Goal: Task Accomplishment & Management: Manage account settings

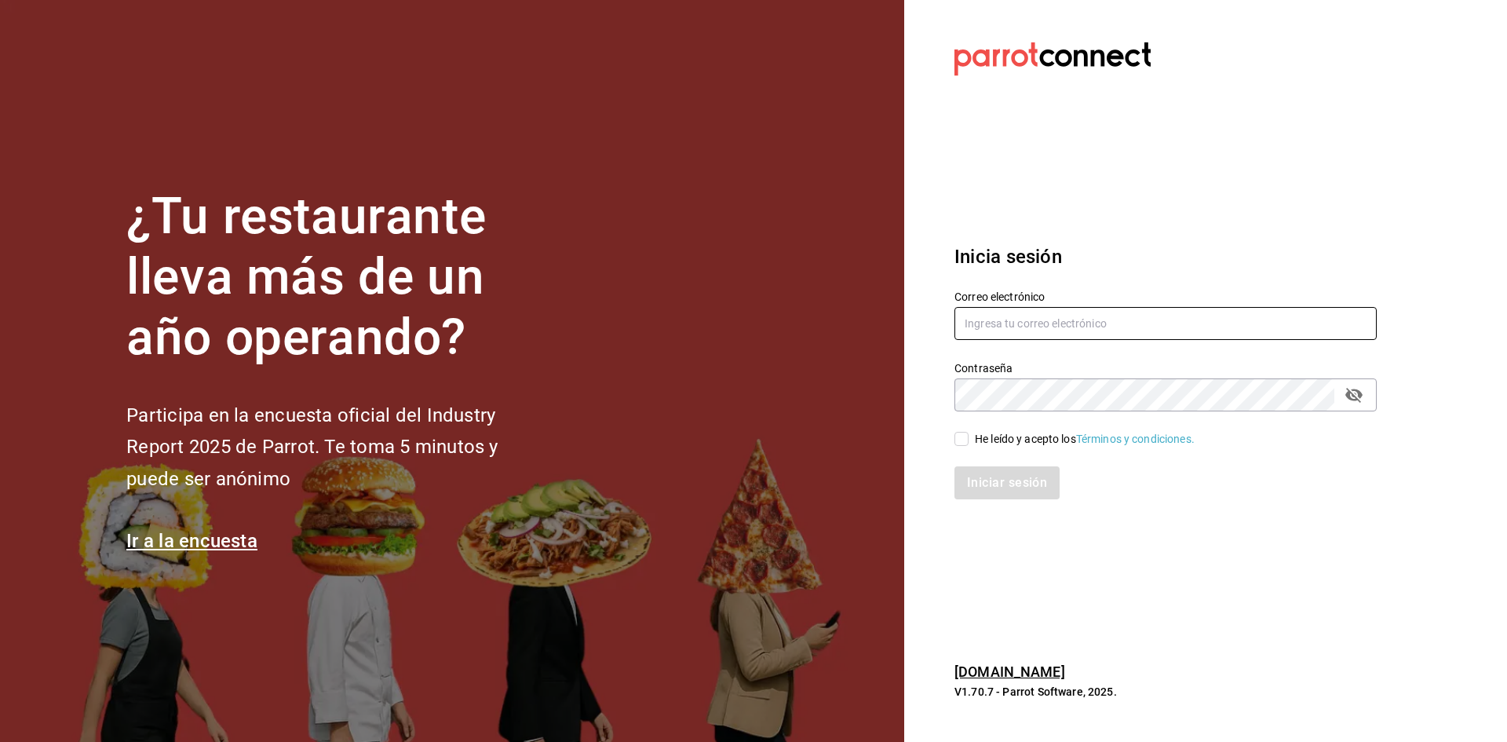
type input "[EMAIL_ADDRESS][DOMAIN_NAME]"
click at [976, 439] on div "He leído y acepto los Términos y condiciones." at bounding box center [1085, 439] width 220 height 16
click at [969, 439] on input "He leído y acepto los Términos y condiciones." at bounding box center [961, 439] width 14 height 14
checkbox input "true"
click at [990, 481] on button "Iniciar sesión" at bounding box center [1007, 482] width 107 height 33
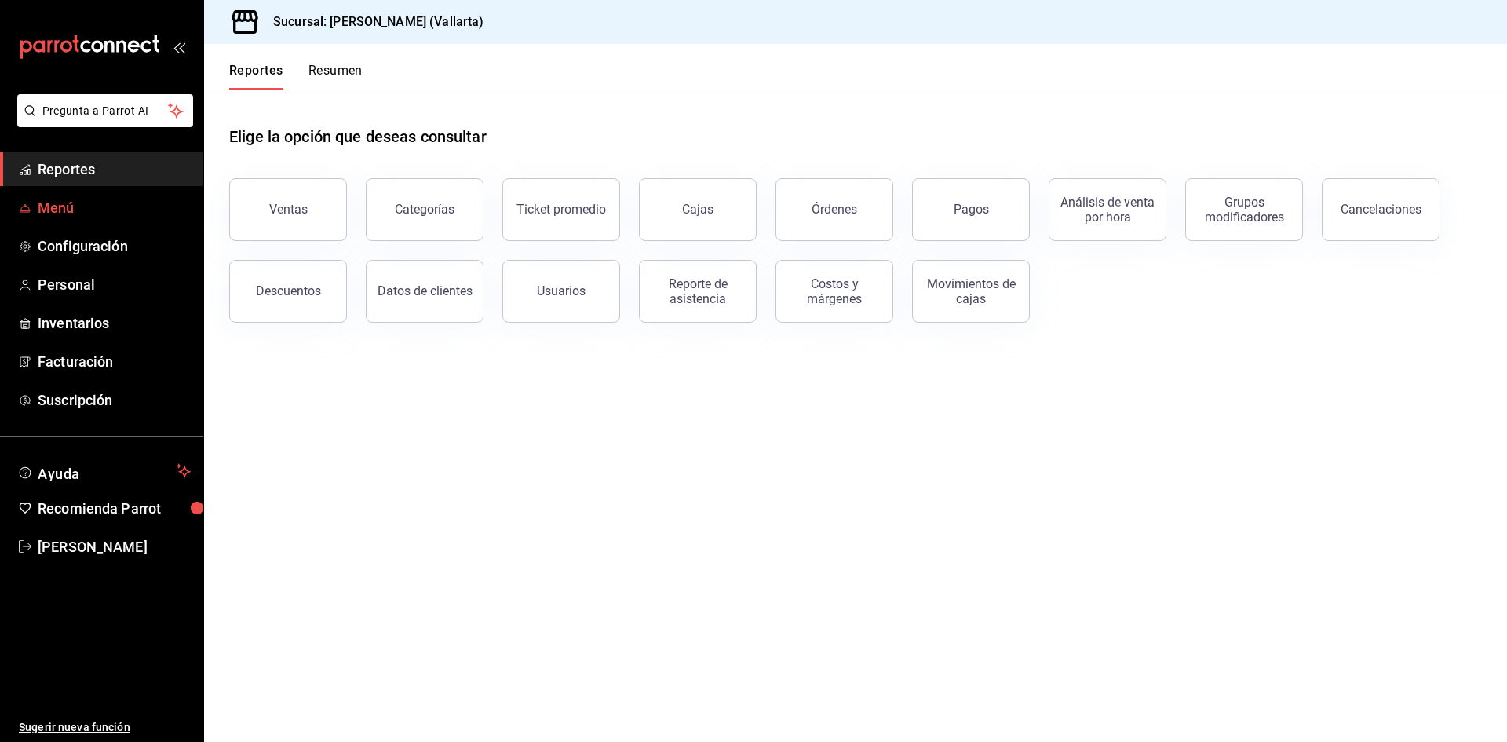
click at [63, 209] on span "Menú" at bounding box center [114, 207] width 153 height 21
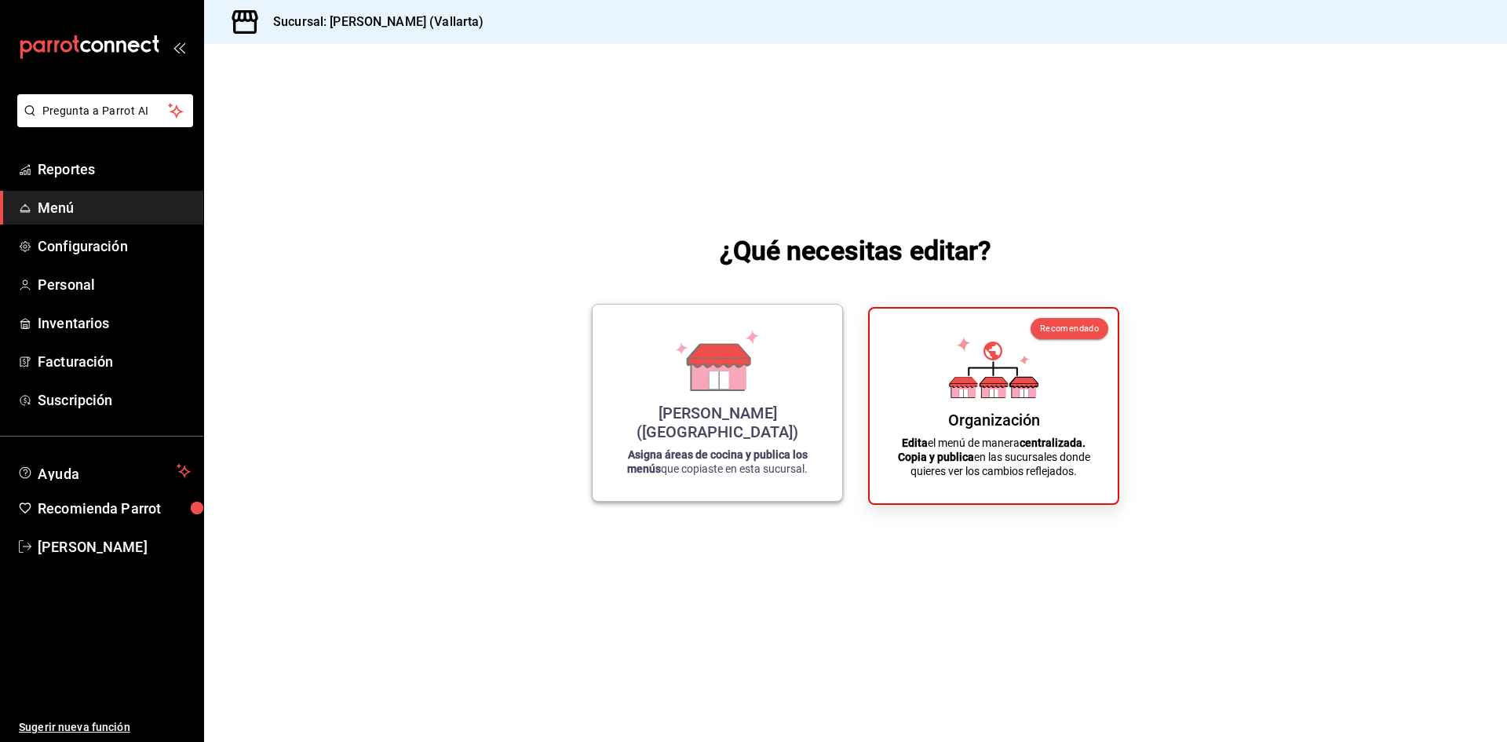
click at [689, 416] on div "[PERSON_NAME] (Vallarta) Asigna áreas de cocina y publica los menús que copiast…" at bounding box center [717, 402] width 212 height 171
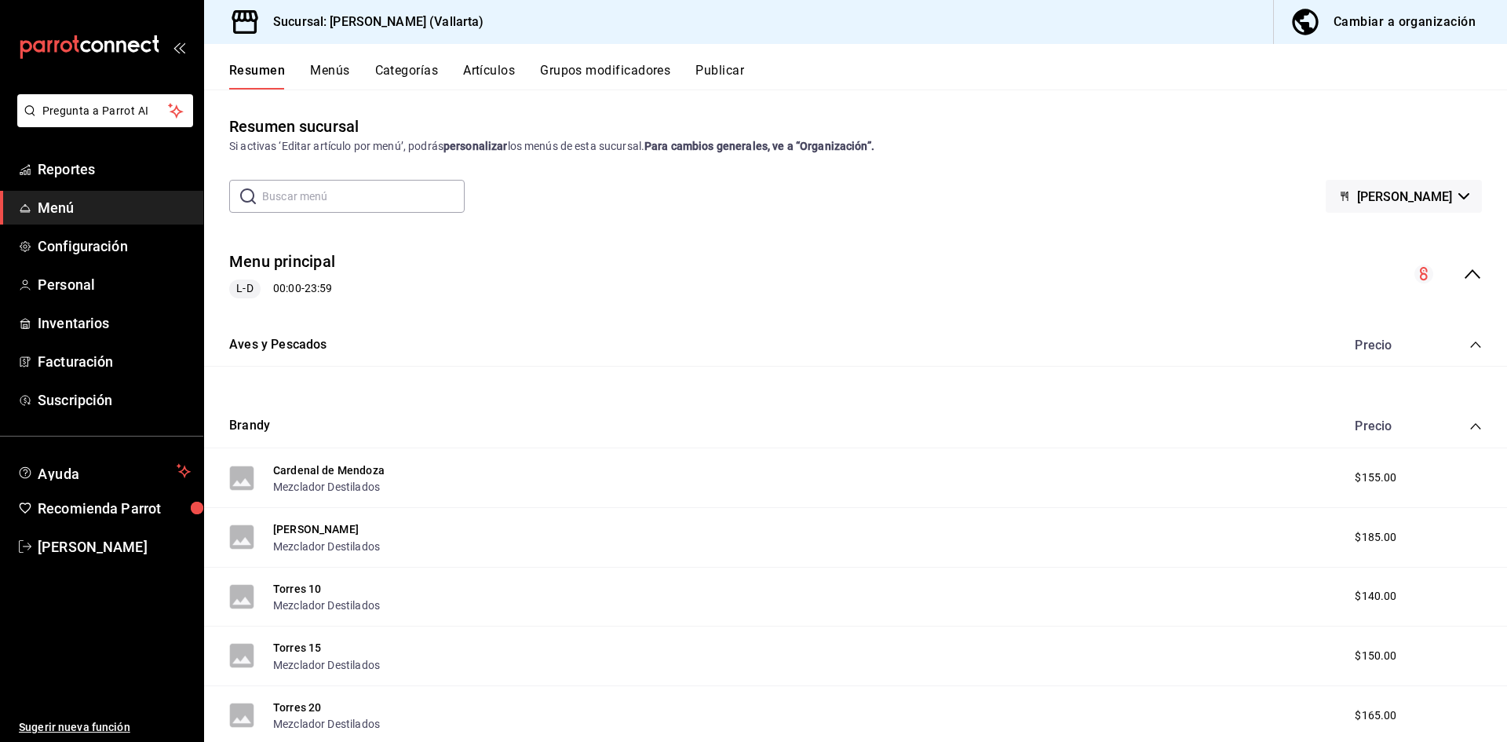
click at [491, 78] on button "Artículos" at bounding box center [489, 76] width 52 height 27
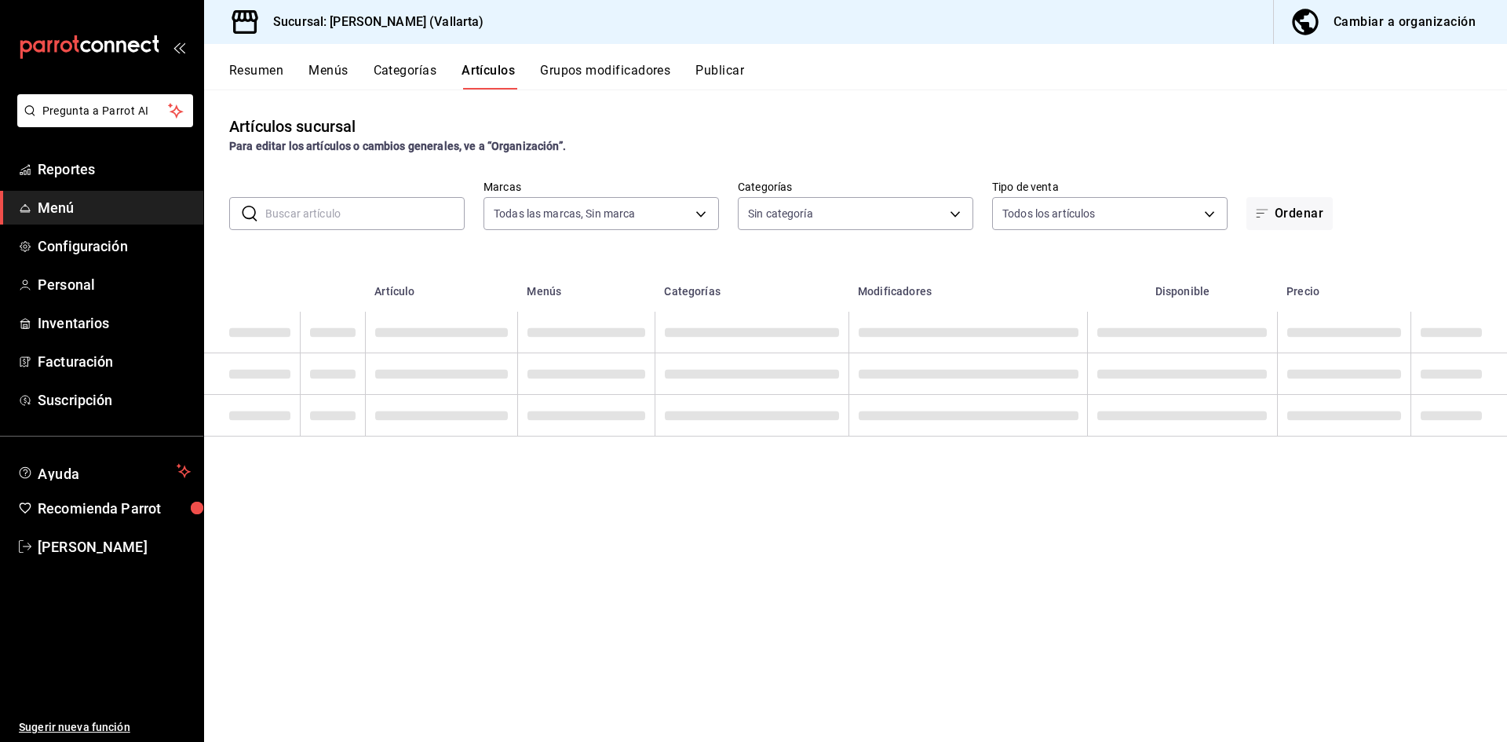
type input "dedade05-fd73-4fc1-b48a-98286d1a7cbf"
type input "ddeea584-b7b7-4c64-abd4-9dbe24413160,94bc3e91-bac1-4cab-af5d-7d085d9bac7d,85d50…"
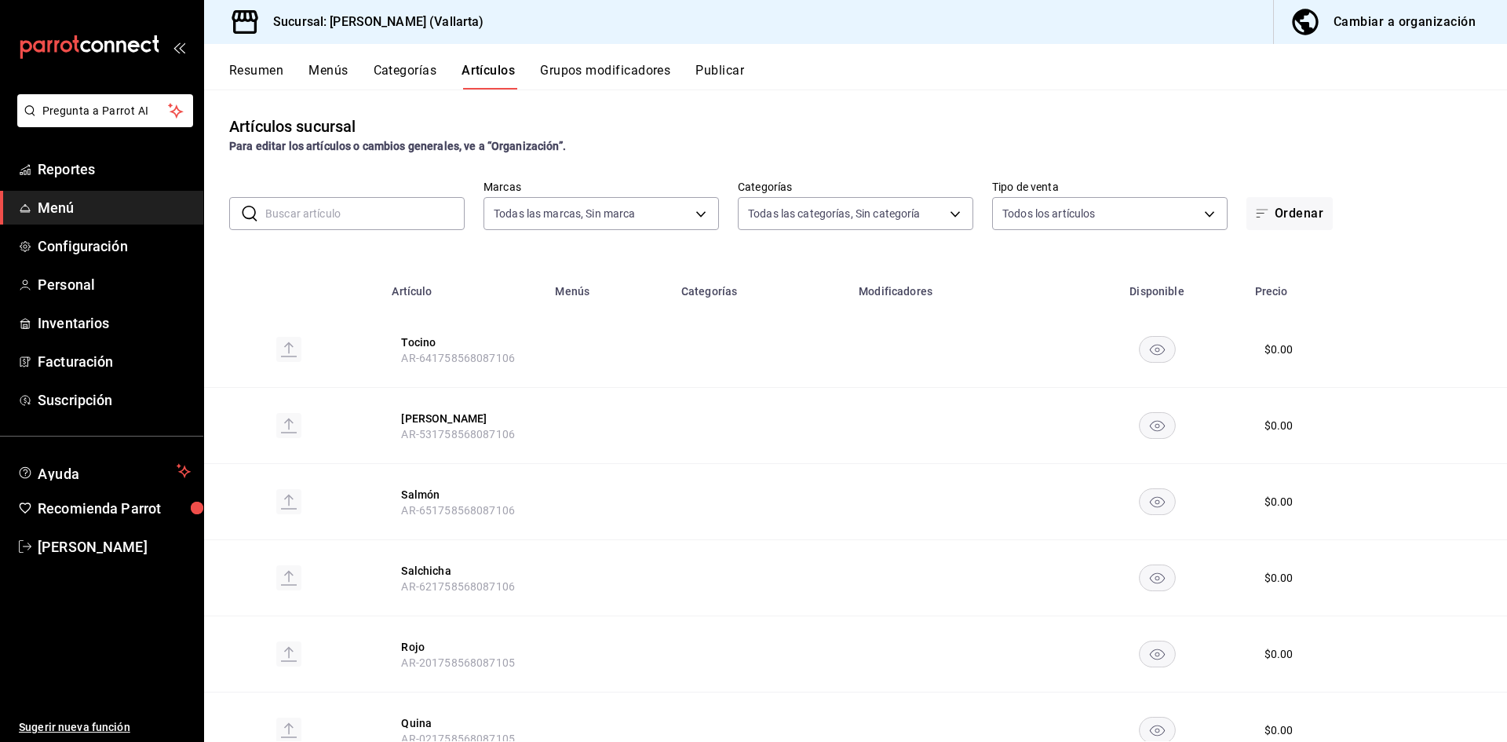
click at [364, 209] on input "text" at bounding box center [364, 213] width 199 height 31
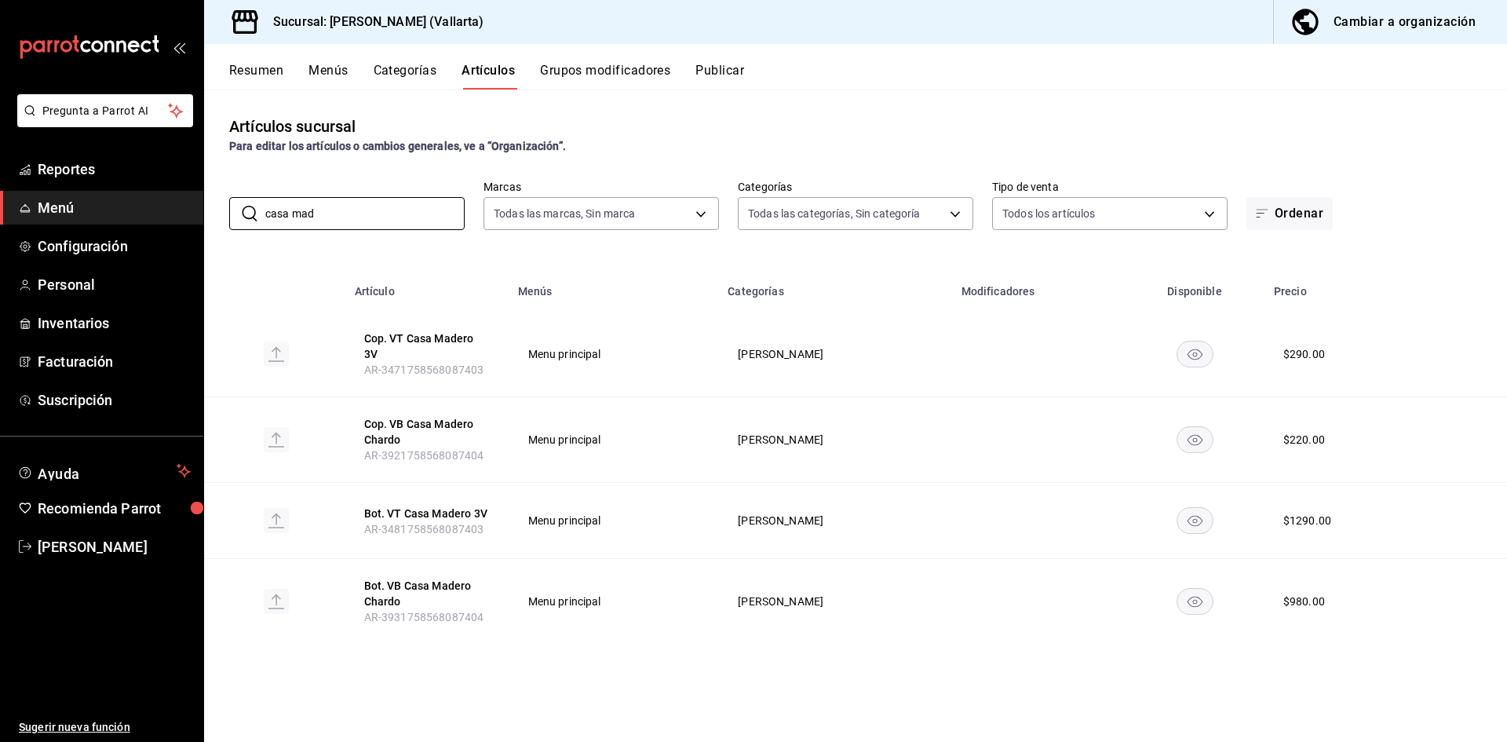
drag, startPoint x: 359, startPoint y: 211, endPoint x: 0, endPoint y: 211, distance: 359.5
click at [0, 211] on div "Pregunta a Parrot AI Reportes Menú Configuración Personal Inventarios Facturaci…" at bounding box center [753, 371] width 1507 height 742
type input "3v"
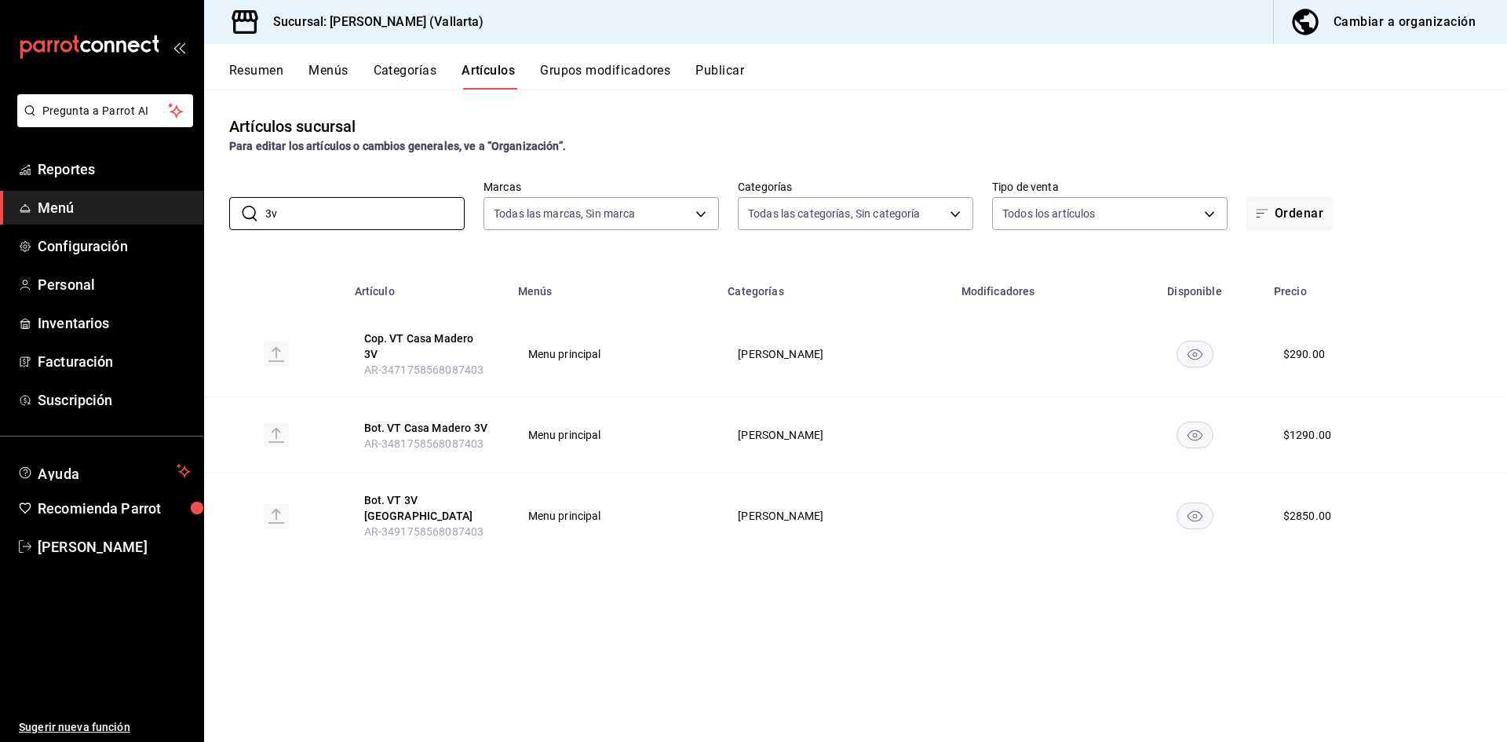
drag, startPoint x: 406, startPoint y: 212, endPoint x: 0, endPoint y: 209, distance: 405.8
click at [0, 209] on div "Pregunta a Parrot AI Reportes Menú Configuración Personal Inventarios Facturaci…" at bounding box center [753, 371] width 1507 height 742
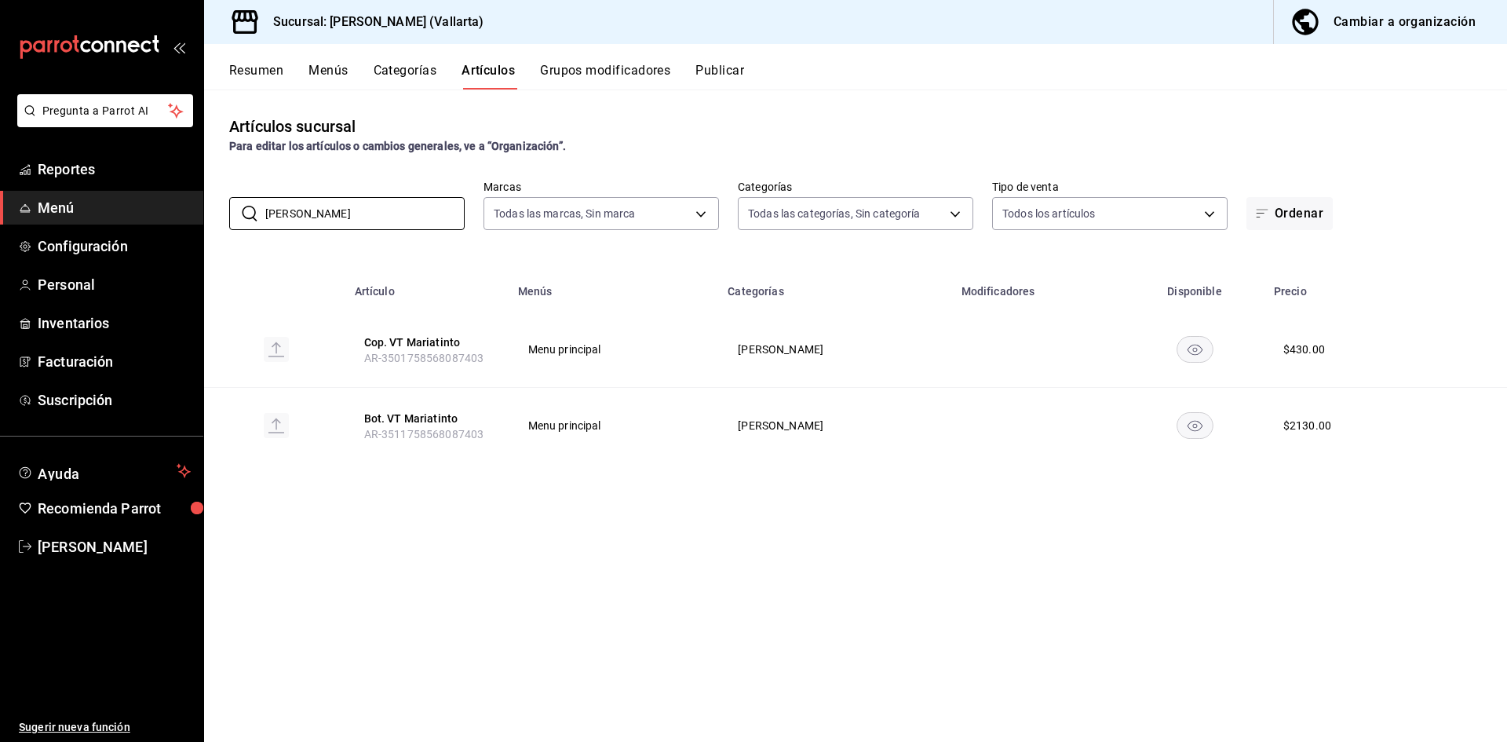
drag, startPoint x: 370, startPoint y: 214, endPoint x: 0, endPoint y: 191, distance: 370.4
click at [0, 191] on div "Pregunta a Parrot AI Reportes Menú Configuración Personal Inventarios Facturaci…" at bounding box center [753, 371] width 1507 height 742
type input "monte"
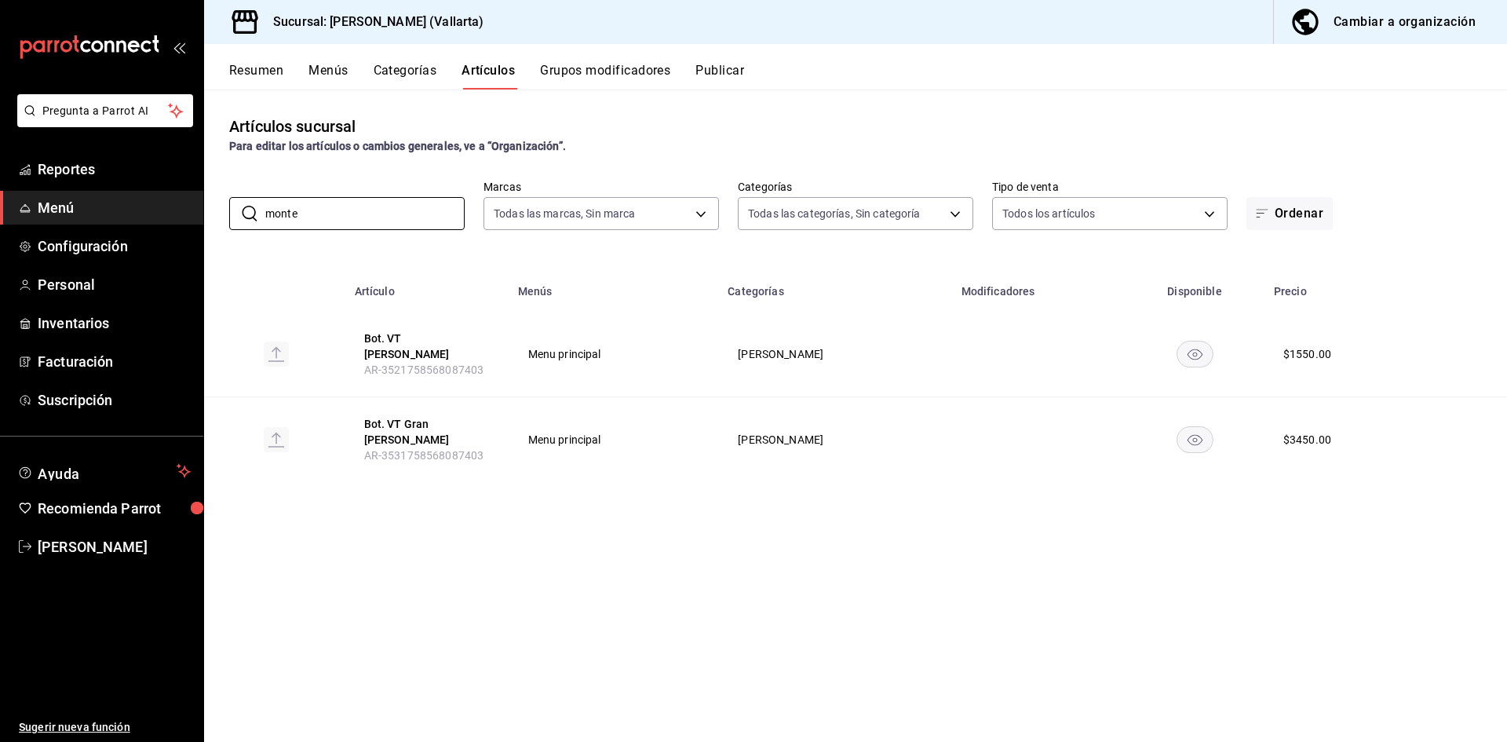
drag, startPoint x: 347, startPoint y: 217, endPoint x: 24, endPoint y: 194, distance: 323.4
click at [24, 194] on div "Pregunta a Parrot AI Reportes Menú Configuración Personal Inventarios Facturaci…" at bounding box center [753, 371] width 1507 height 742
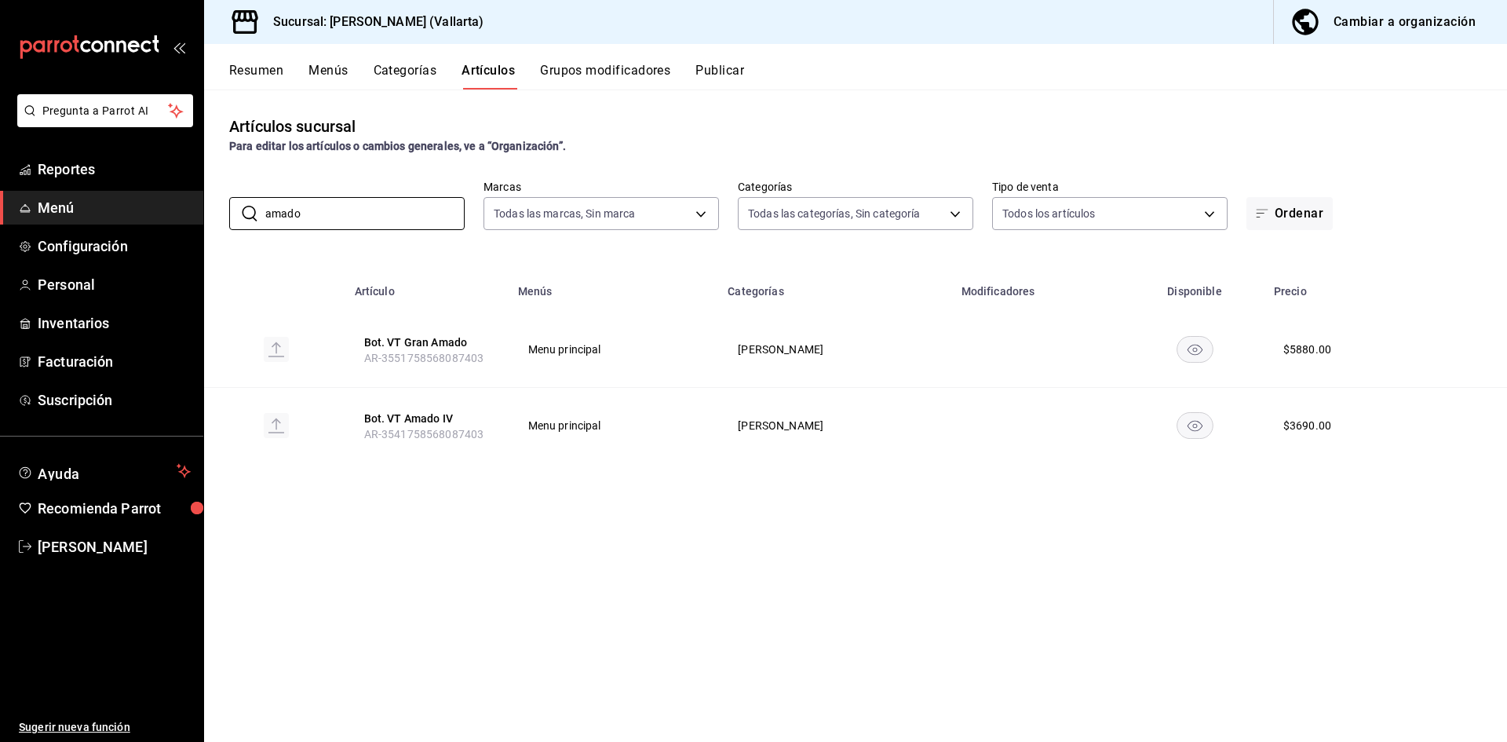
drag, startPoint x: 407, startPoint y: 213, endPoint x: 0, endPoint y: 189, distance: 407.2
click at [0, 189] on div "Pregunta a Parrot AI Reportes Menú Configuración Personal Inventarios Facturaci…" at bounding box center [753, 371] width 1507 height 742
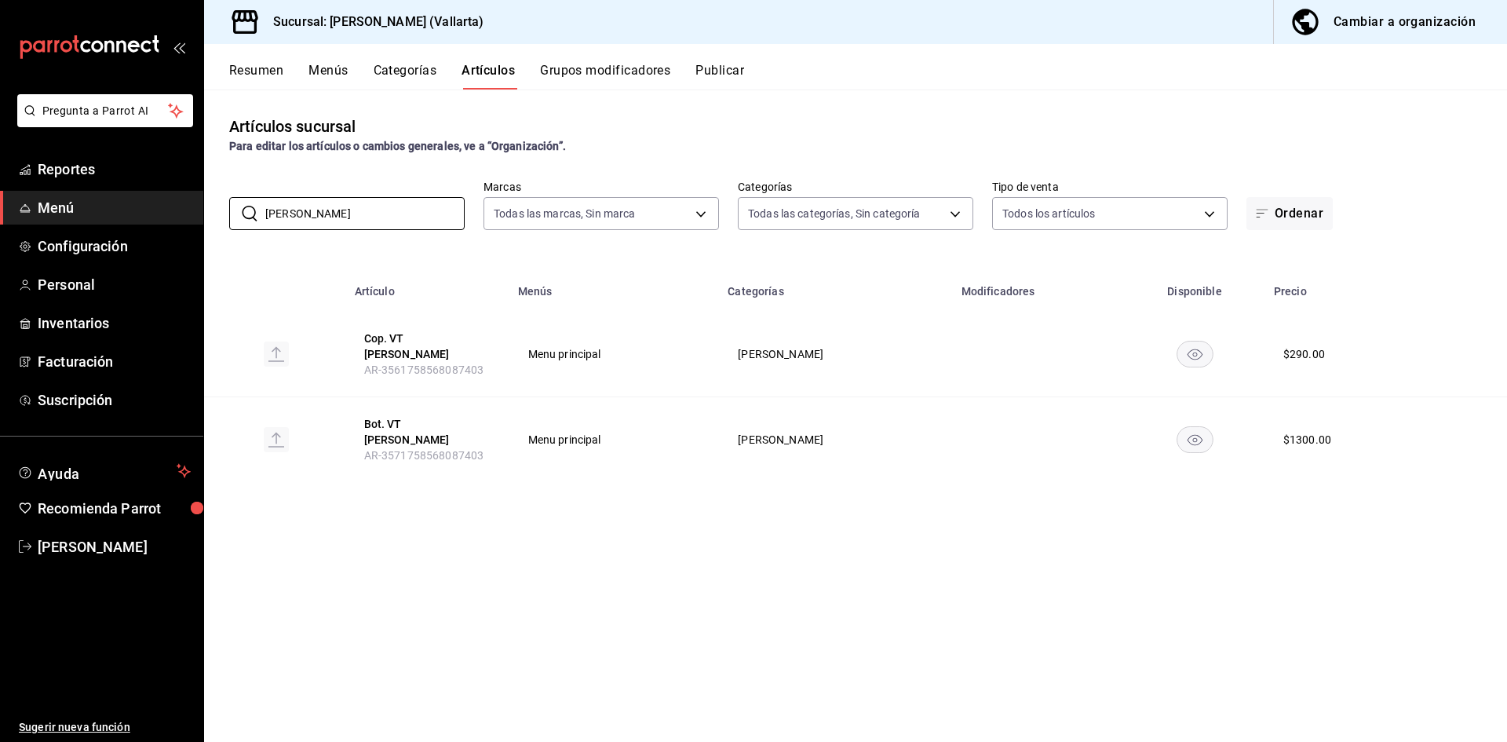
drag, startPoint x: 347, startPoint y: 216, endPoint x: 14, endPoint y: 198, distance: 333.3
click at [14, 198] on div "Pregunta a Parrot AI Reportes Menú Configuración Personal Inventarios Facturaci…" at bounding box center [753, 371] width 1507 height 742
drag, startPoint x: 249, startPoint y: 205, endPoint x: 0, endPoint y: 180, distance: 250.1
click at [0, 180] on div "Pregunta a Parrot AI Reportes Menú Configuración Personal Inventarios Facturaci…" at bounding box center [753, 371] width 1507 height 742
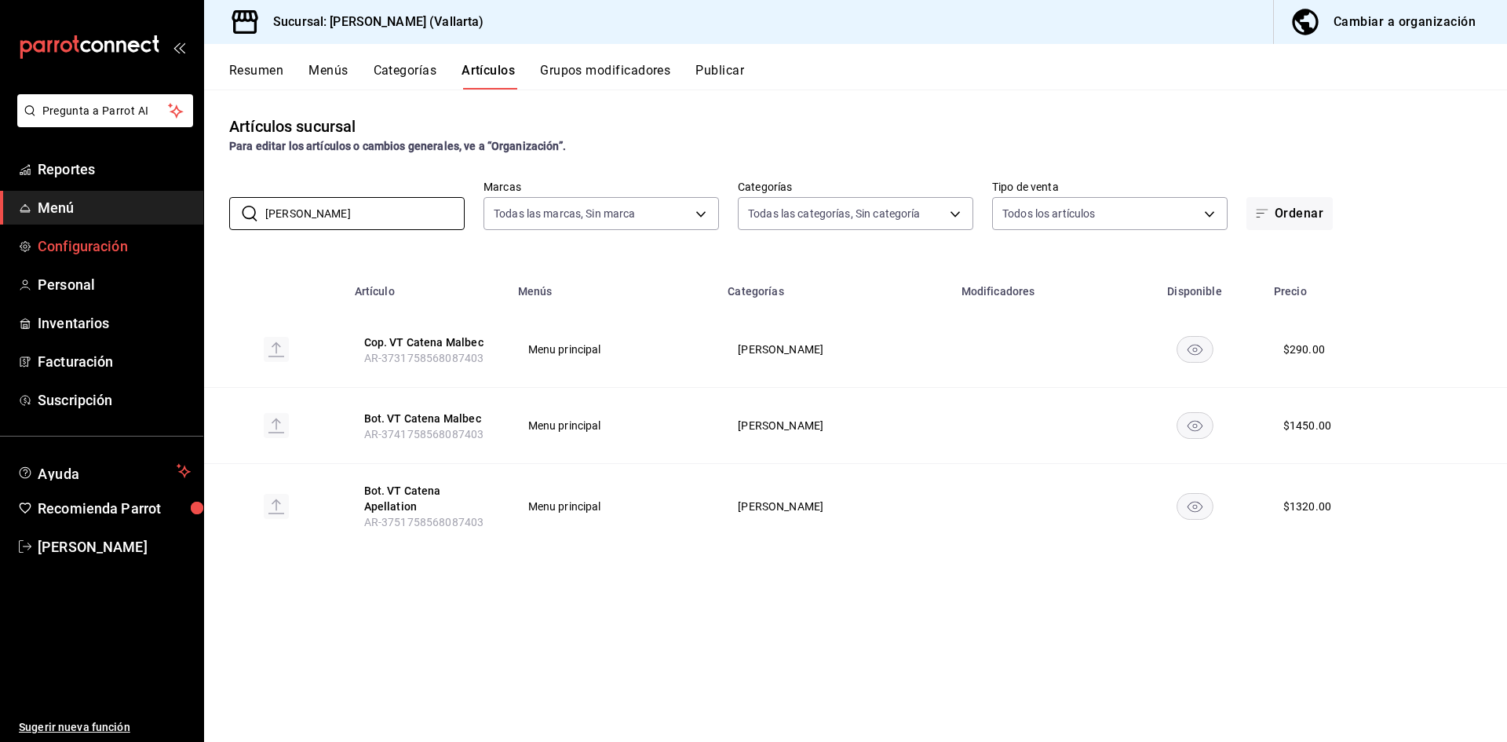
click at [0, 239] on div "Pregunta a Parrot AI Reportes Menú Configuración Personal Inventarios Facturaci…" at bounding box center [753, 371] width 1507 height 742
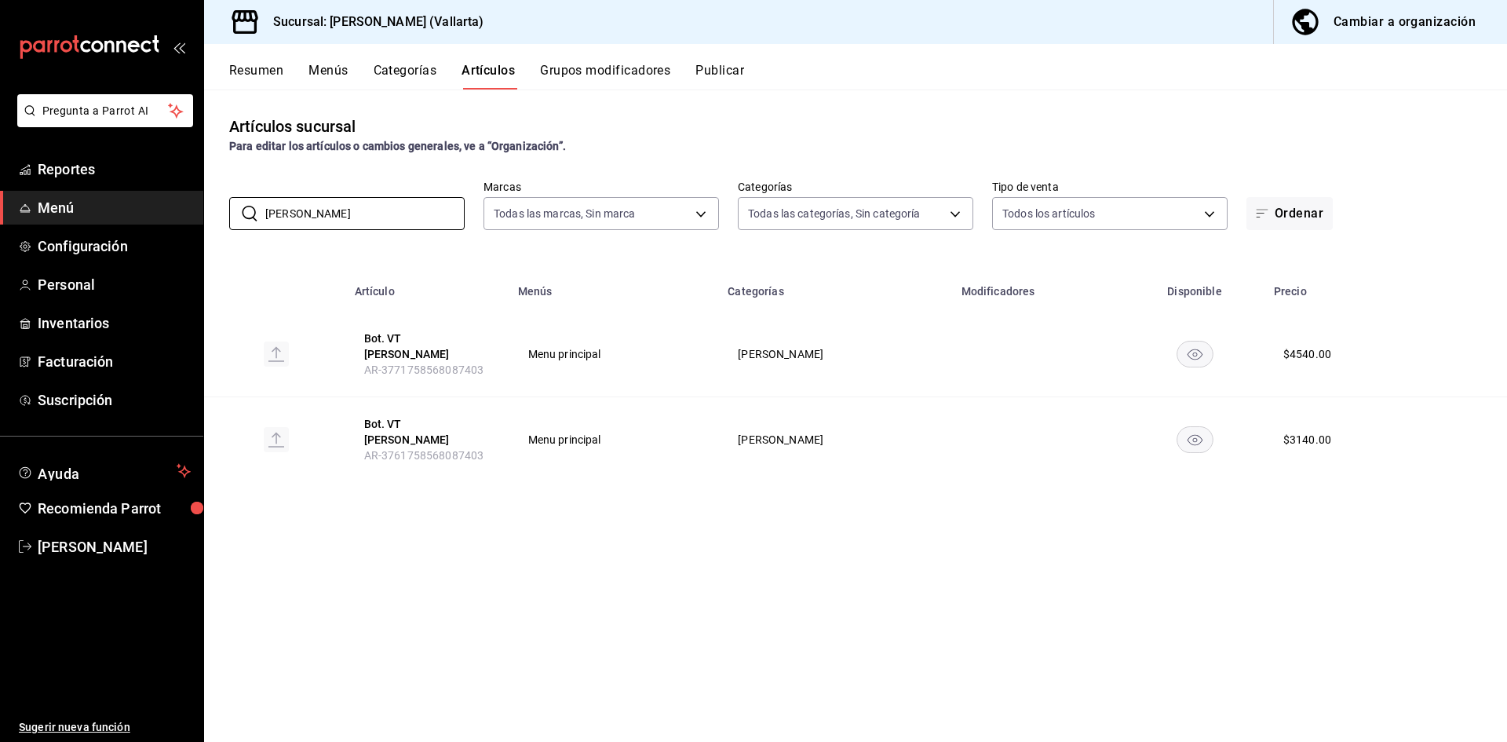
drag, startPoint x: 380, startPoint y: 216, endPoint x: 0, endPoint y: 209, distance: 379.9
click at [0, 209] on div "Pregunta a Parrot AI Reportes Menú Configuración Personal Inventarios Facturaci…" at bounding box center [753, 371] width 1507 height 742
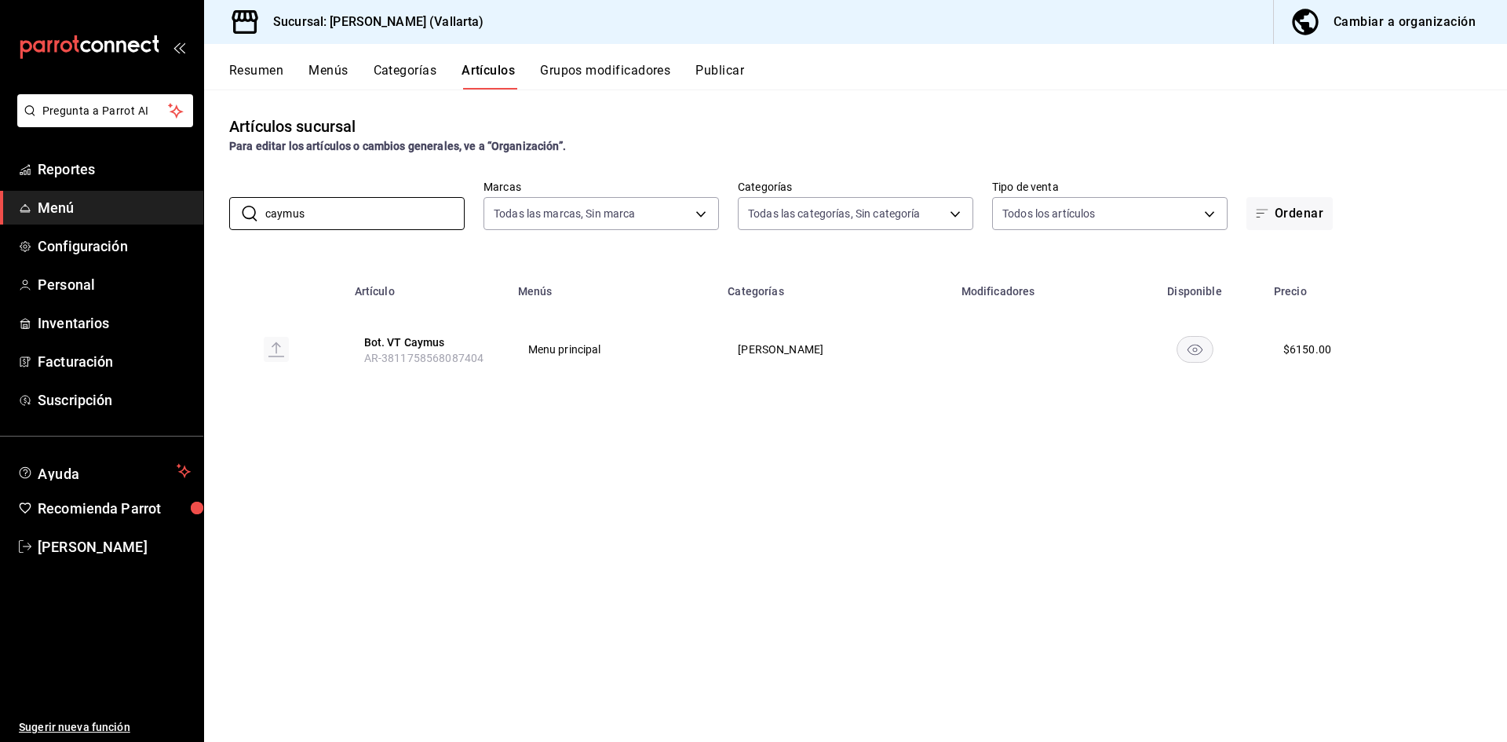
drag, startPoint x: 329, startPoint y: 211, endPoint x: 0, endPoint y: 202, distance: 329.0
click at [0, 205] on div "Pregunta a Parrot AI Reportes Menú Configuración Personal Inventarios Facturaci…" at bounding box center [753, 371] width 1507 height 742
drag, startPoint x: 447, startPoint y: 210, endPoint x: 0, endPoint y: 200, distance: 446.7
click at [0, 200] on div "Pregunta a Parrot AI Reportes Menú Configuración Personal Inventarios Facturaci…" at bounding box center [753, 371] width 1507 height 742
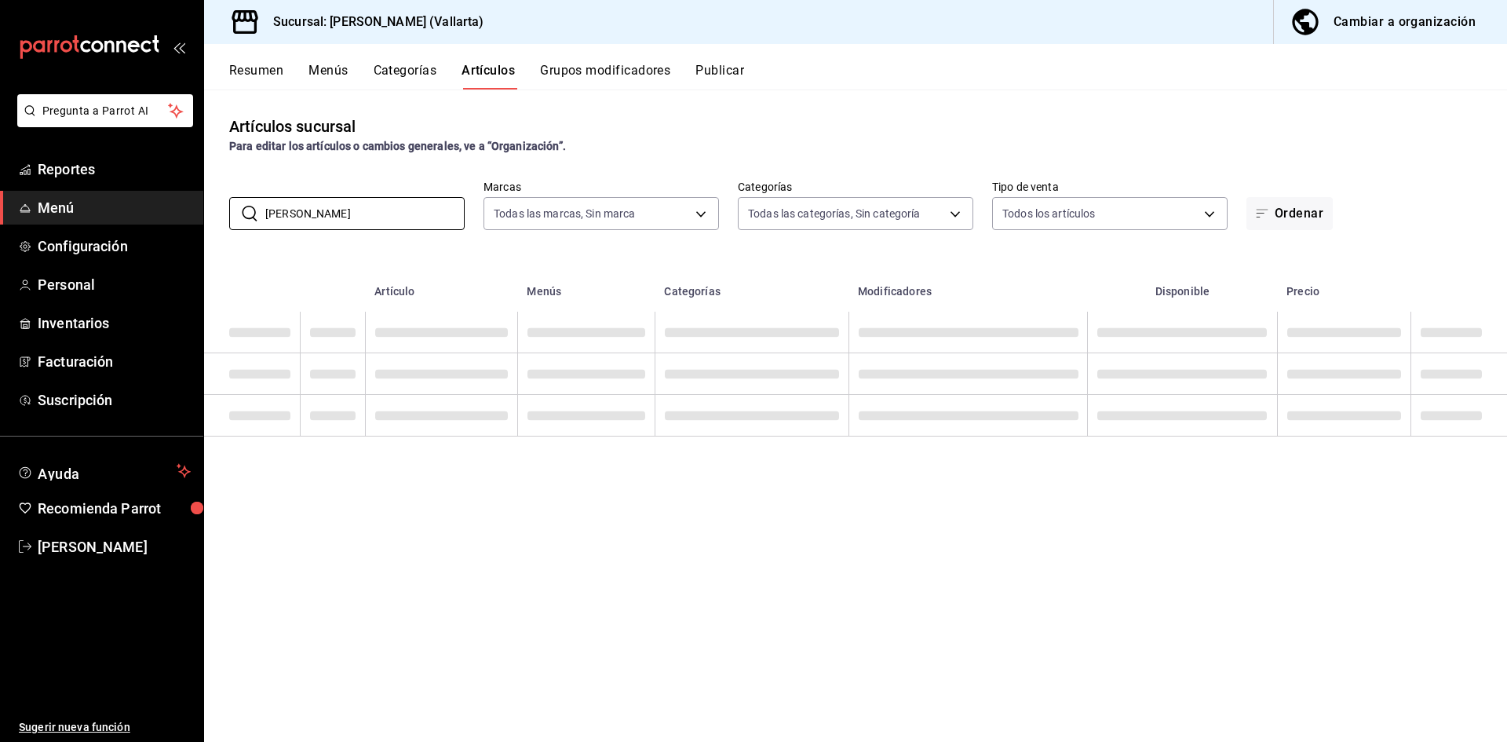
type input "sterli"
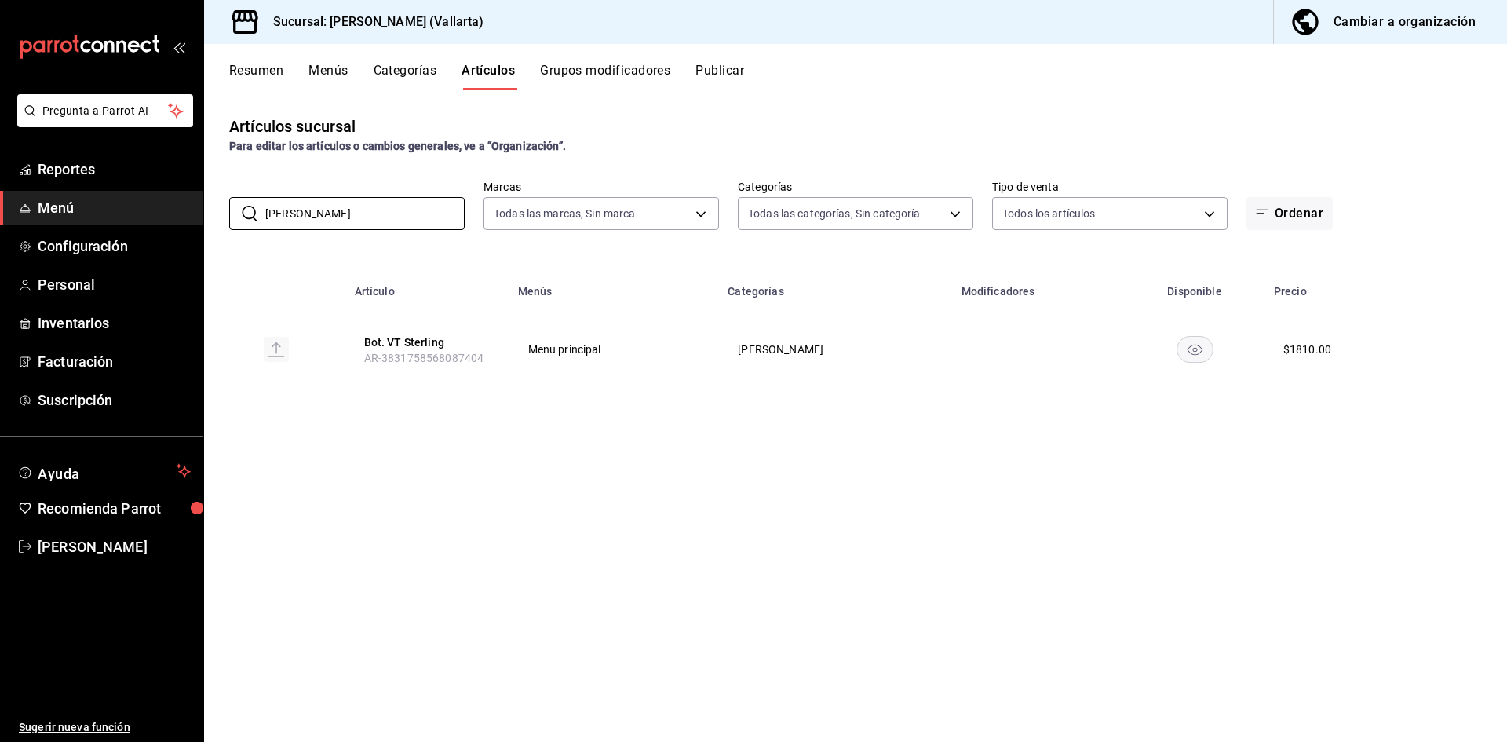
drag, startPoint x: 418, startPoint y: 206, endPoint x: 0, endPoint y: 189, distance: 417.9
click at [0, 189] on div "Pregunta a Parrot AI Reportes Menú Configuración Personal Inventarios Facturaci…" at bounding box center [753, 371] width 1507 height 742
drag, startPoint x: 399, startPoint y: 211, endPoint x: 0, endPoint y: 216, distance: 399.5
click at [0, 216] on div "Pregunta a Parrot AI Reportes Menú Configuración Personal Inventarios Facturaci…" at bounding box center [753, 371] width 1507 height 742
drag, startPoint x: 167, startPoint y: 188, endPoint x: 0, endPoint y: 168, distance: 168.3
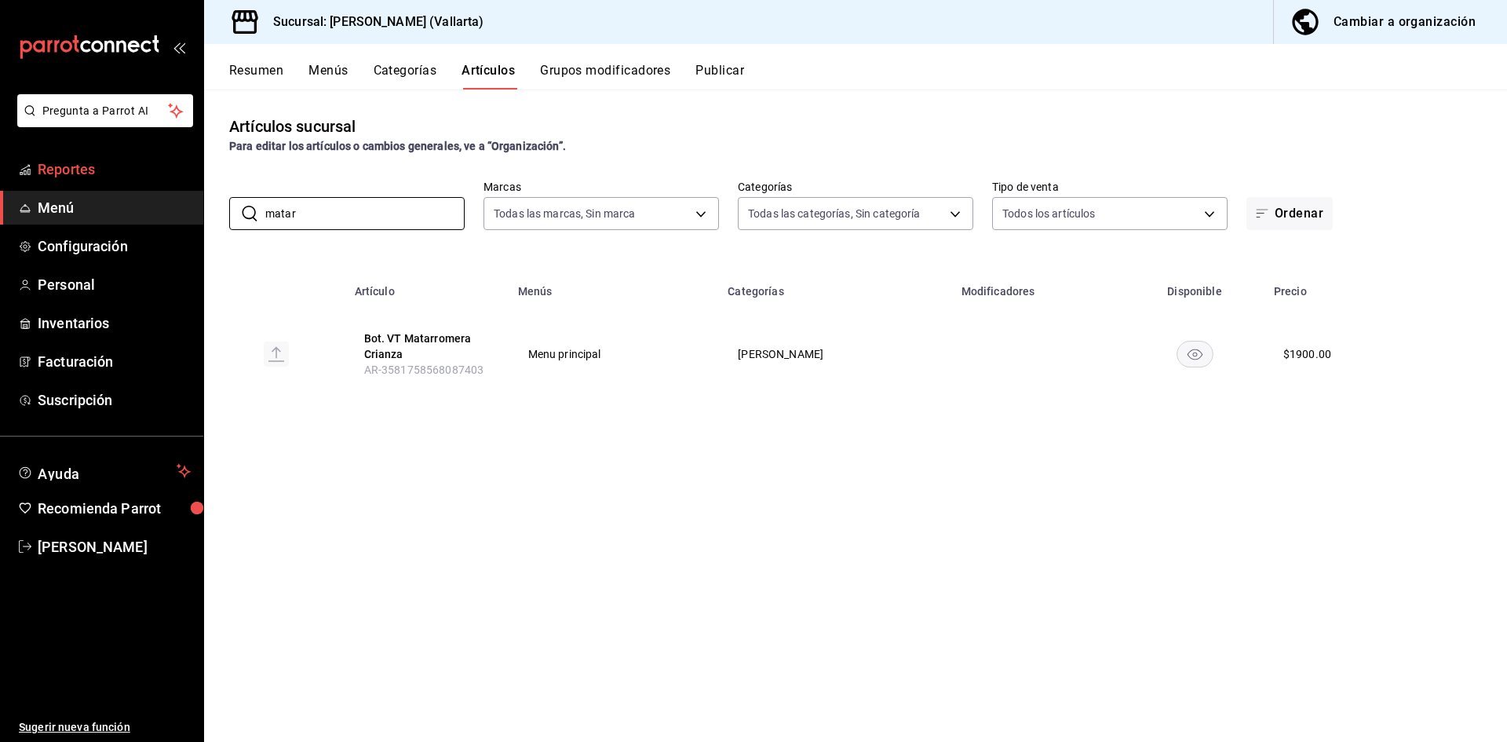
click at [0, 168] on div "Pregunta a Parrot AI Reportes Menú Configuración Personal Inventarios Facturaci…" at bounding box center [753, 371] width 1507 height 742
drag, startPoint x: 388, startPoint y: 213, endPoint x: 86, endPoint y: 214, distance: 301.4
click at [86, 214] on div "Pregunta a Parrot AI Reportes Menú Configuración Personal Inventarios Facturaci…" at bounding box center [753, 371] width 1507 height 742
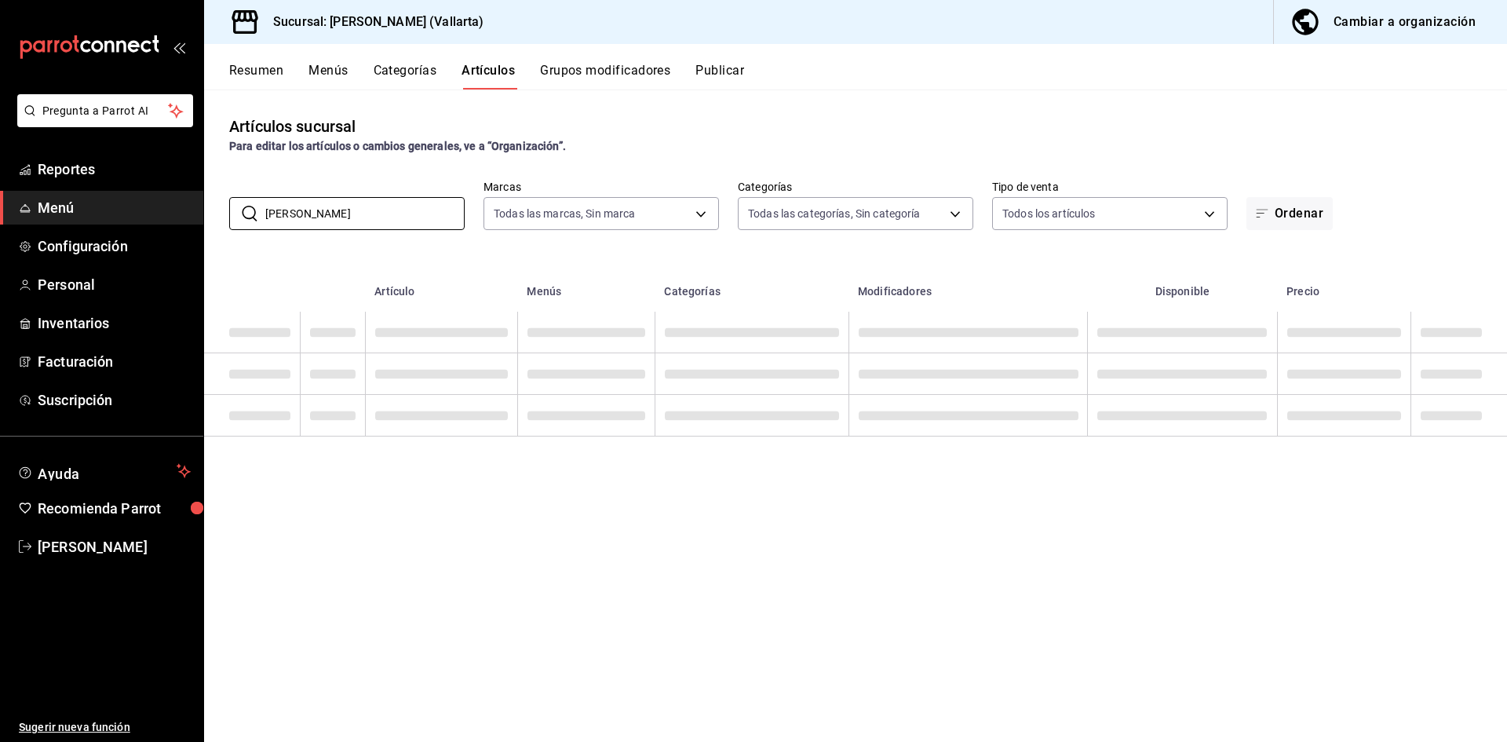
type input "emilio"
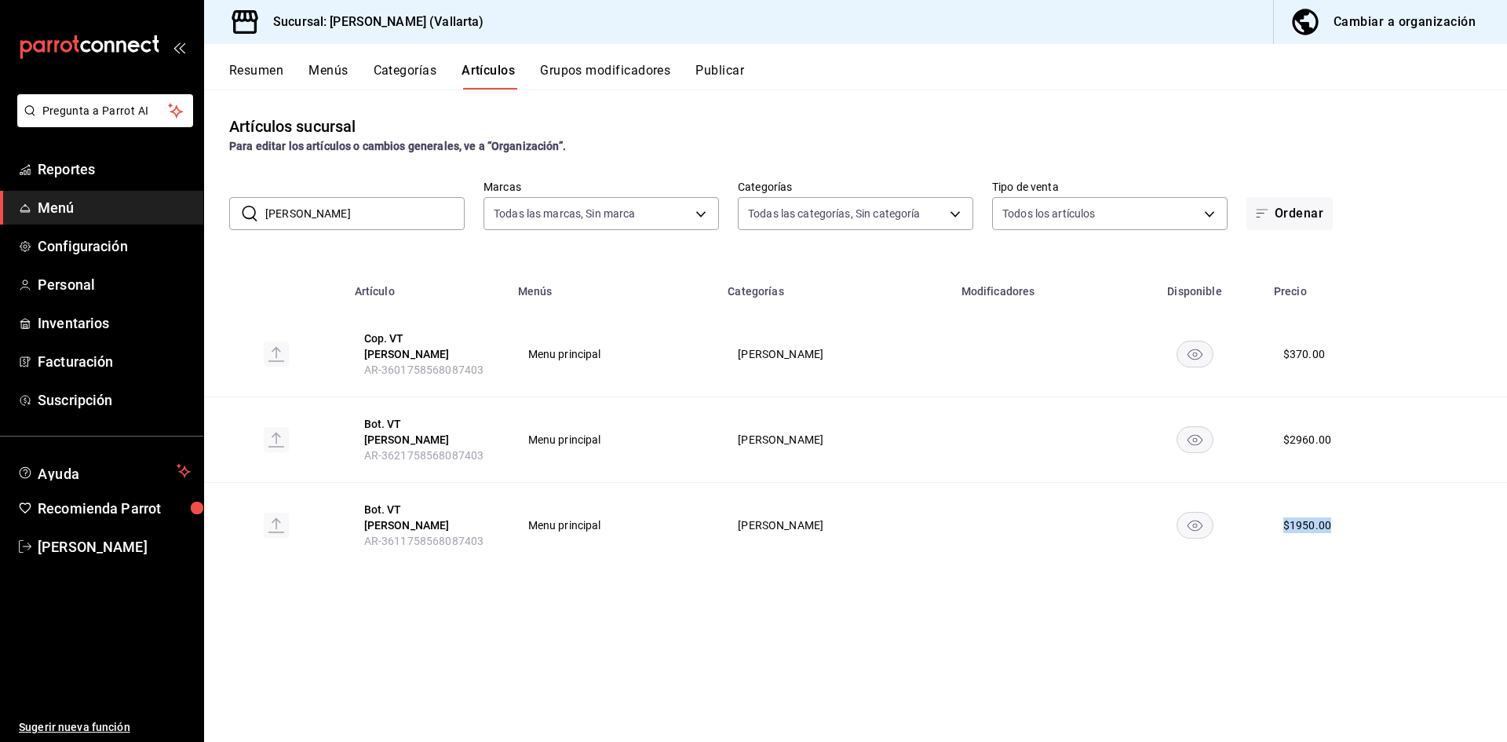
drag, startPoint x: 1272, startPoint y: 508, endPoint x: 1323, endPoint y: 519, distance: 52.2
click at [1323, 519] on div "$ 1950.00" at bounding box center [1344, 525] width 122 height 16
click at [1403, 17] on div "Cambiar a organización" at bounding box center [1404, 22] width 142 height 22
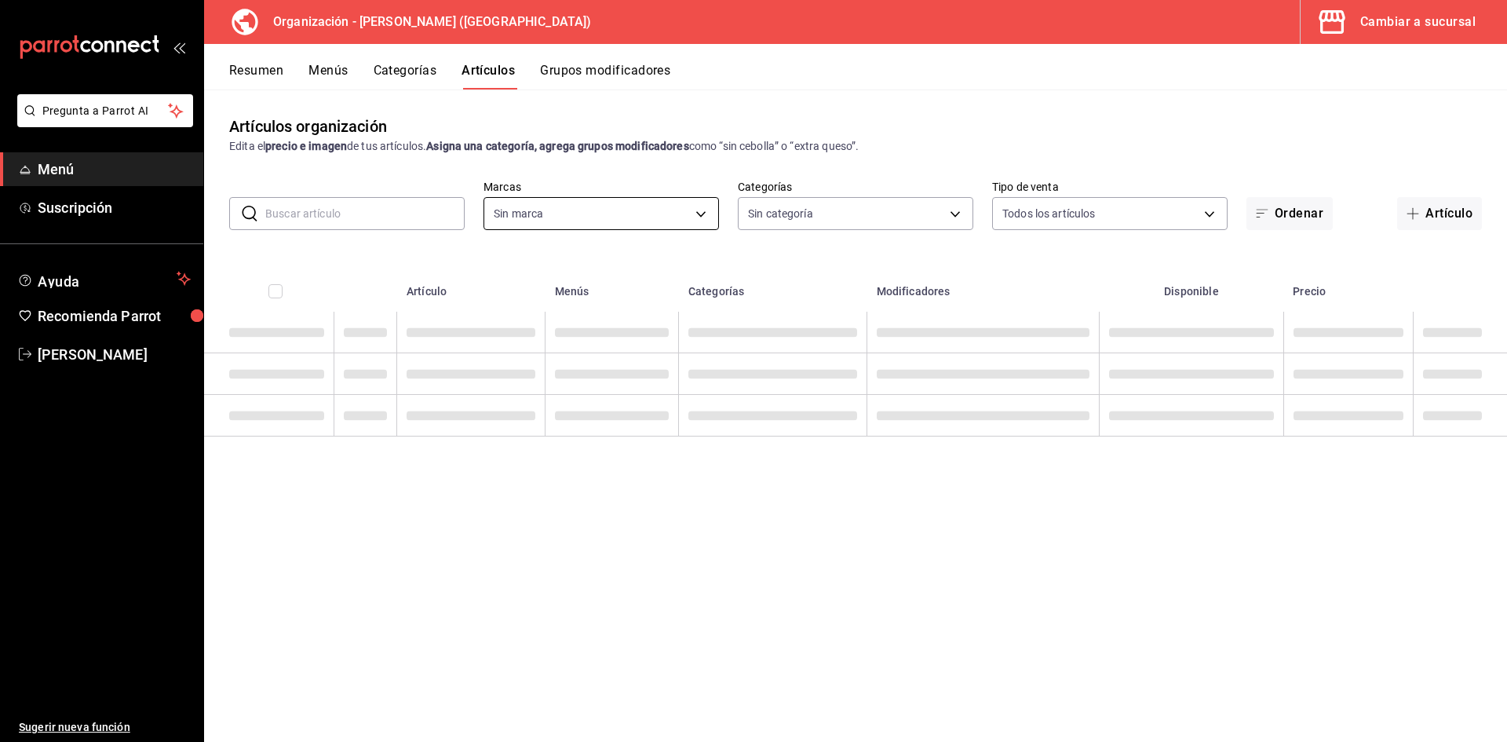
type input "40ee2f72-6915-4037-a5ec-65aec302ef5d,c43c6c56-ab22-4748-903a-778ac949f8a0,b688f…"
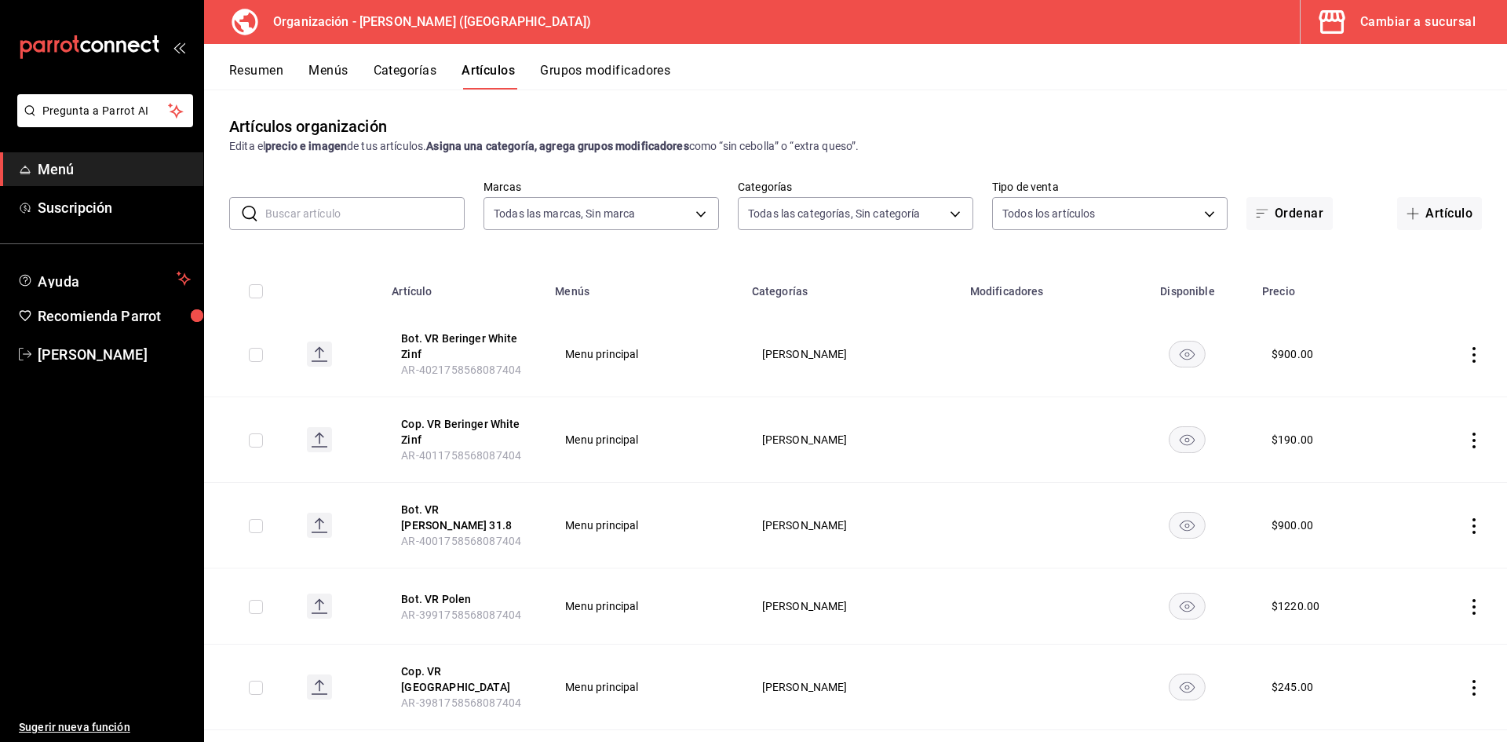
type input "31d0bbe4-7c51-43f0-8445-666cf6a0e085"
click at [352, 212] on input "text" at bounding box center [364, 213] width 199 height 31
type input "emilio"
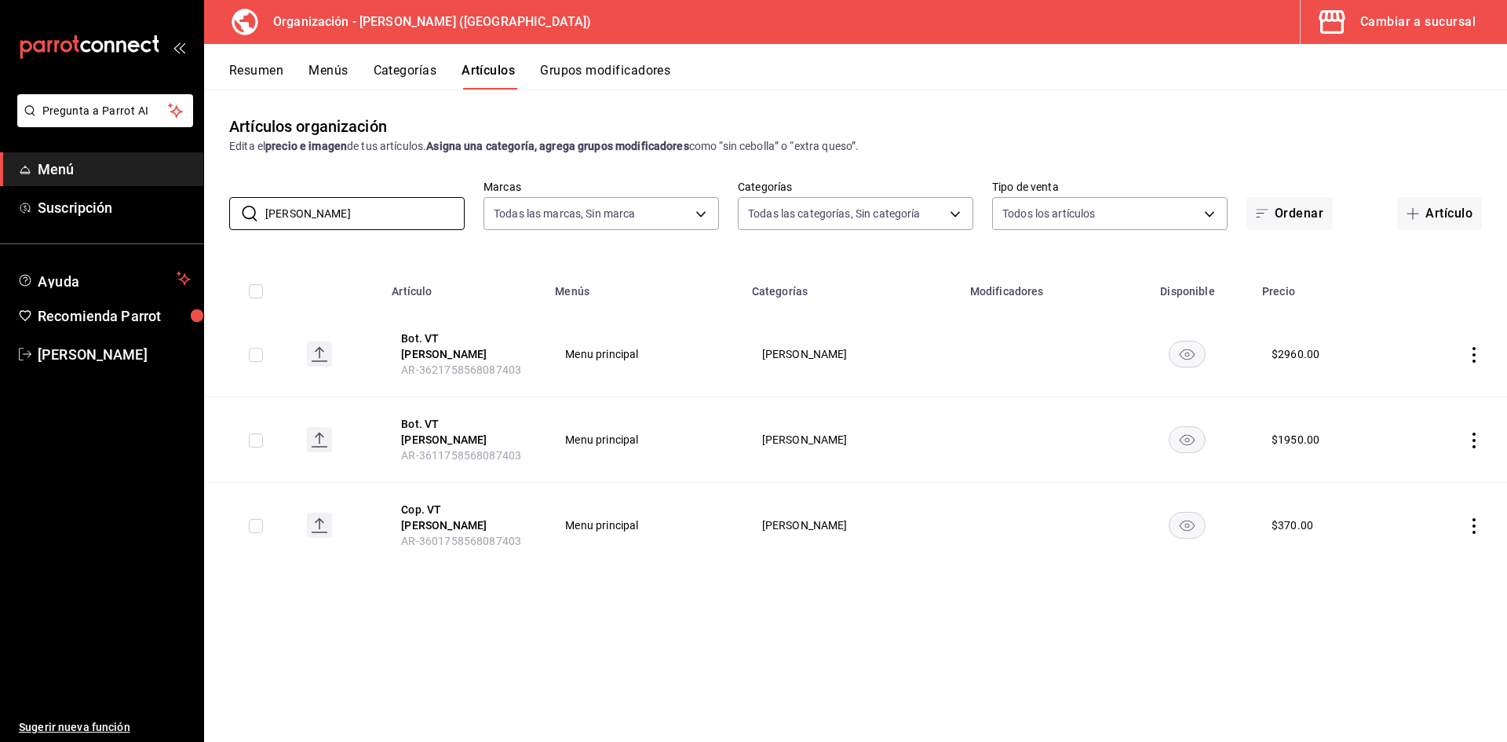
click at [1478, 442] on icon "actions" at bounding box center [1474, 440] width 16 height 16
click at [1425, 469] on span "Editar" at bounding box center [1426, 471] width 41 height 16
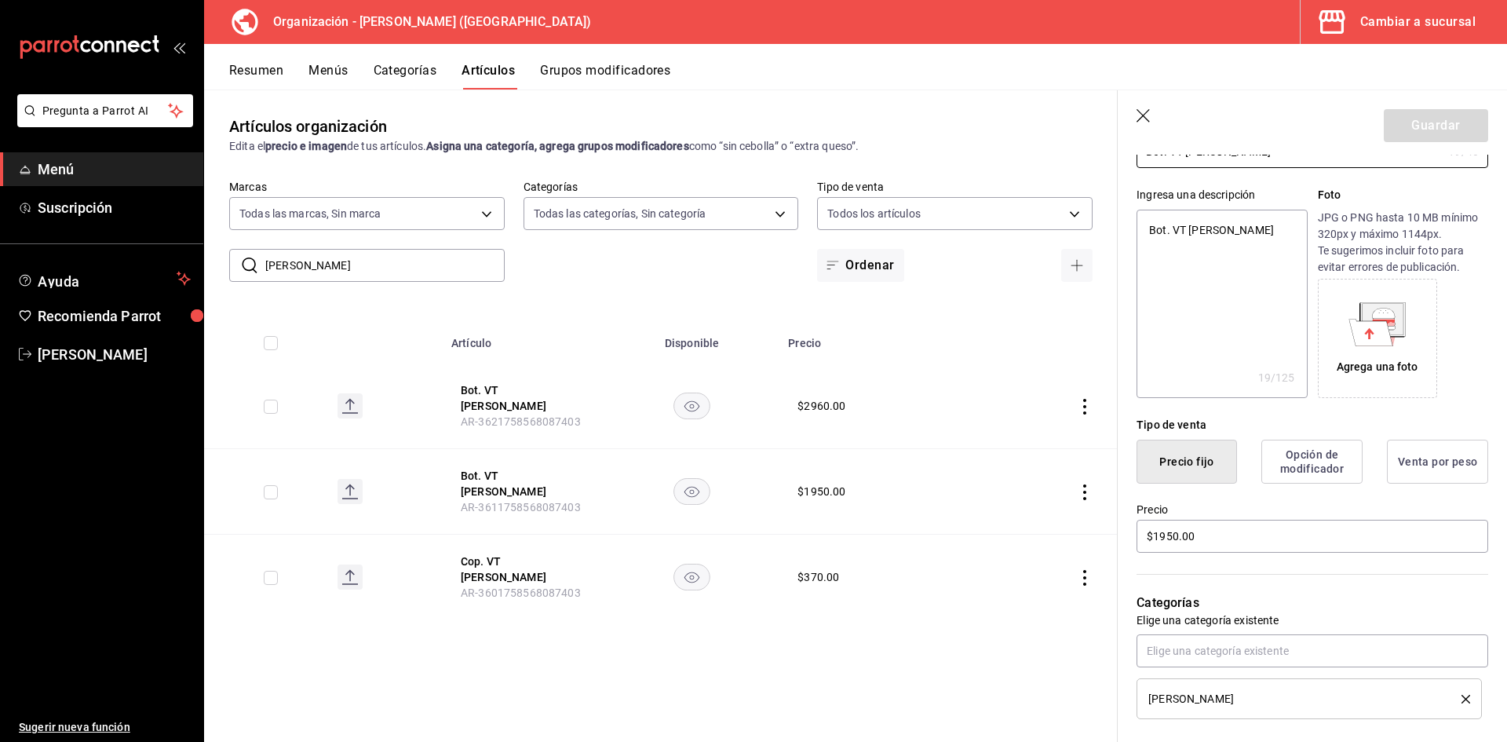
scroll to position [392, 0]
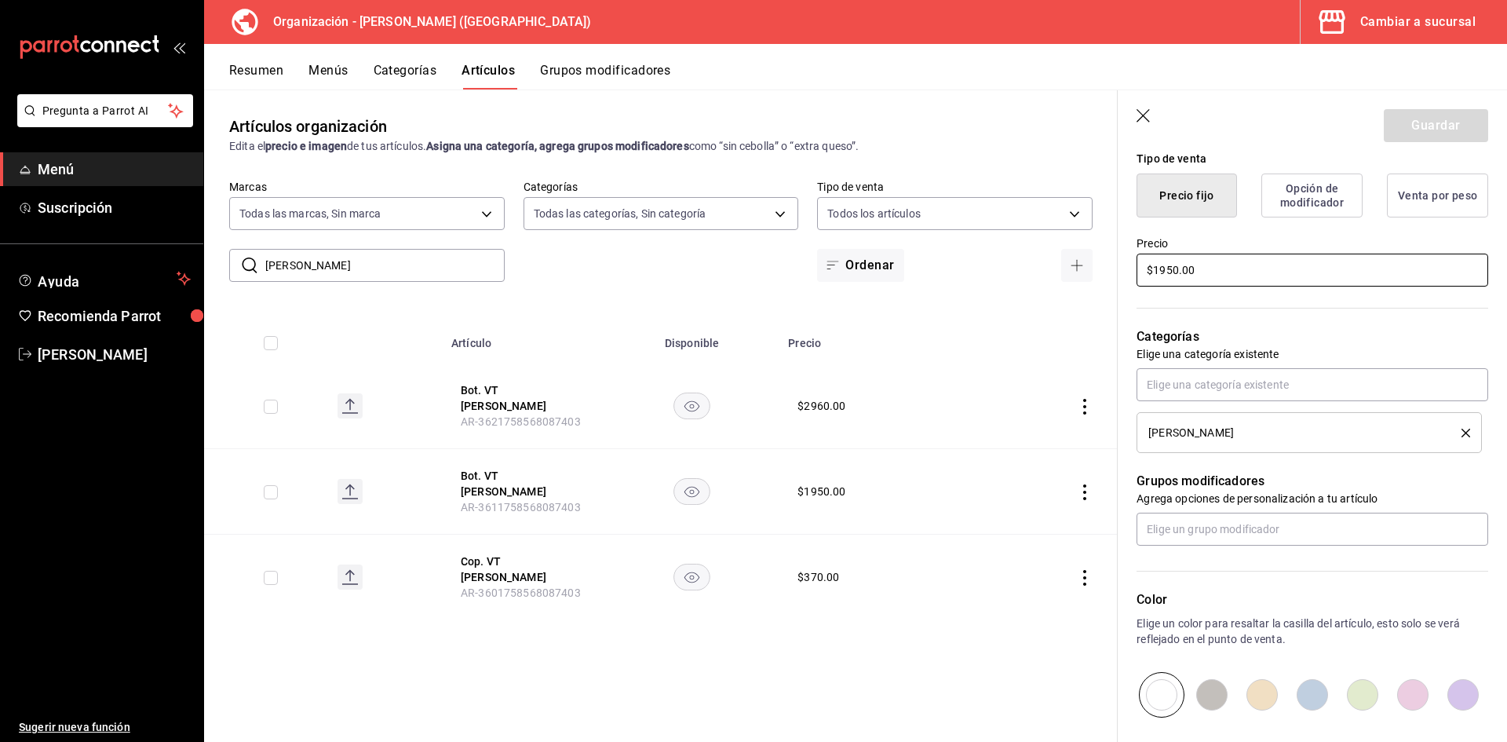
click at [1169, 270] on input "$1950.00" at bounding box center [1312, 270] width 352 height 33
type textarea "x"
type input "$150.00"
type textarea "x"
type input "$1850.00"
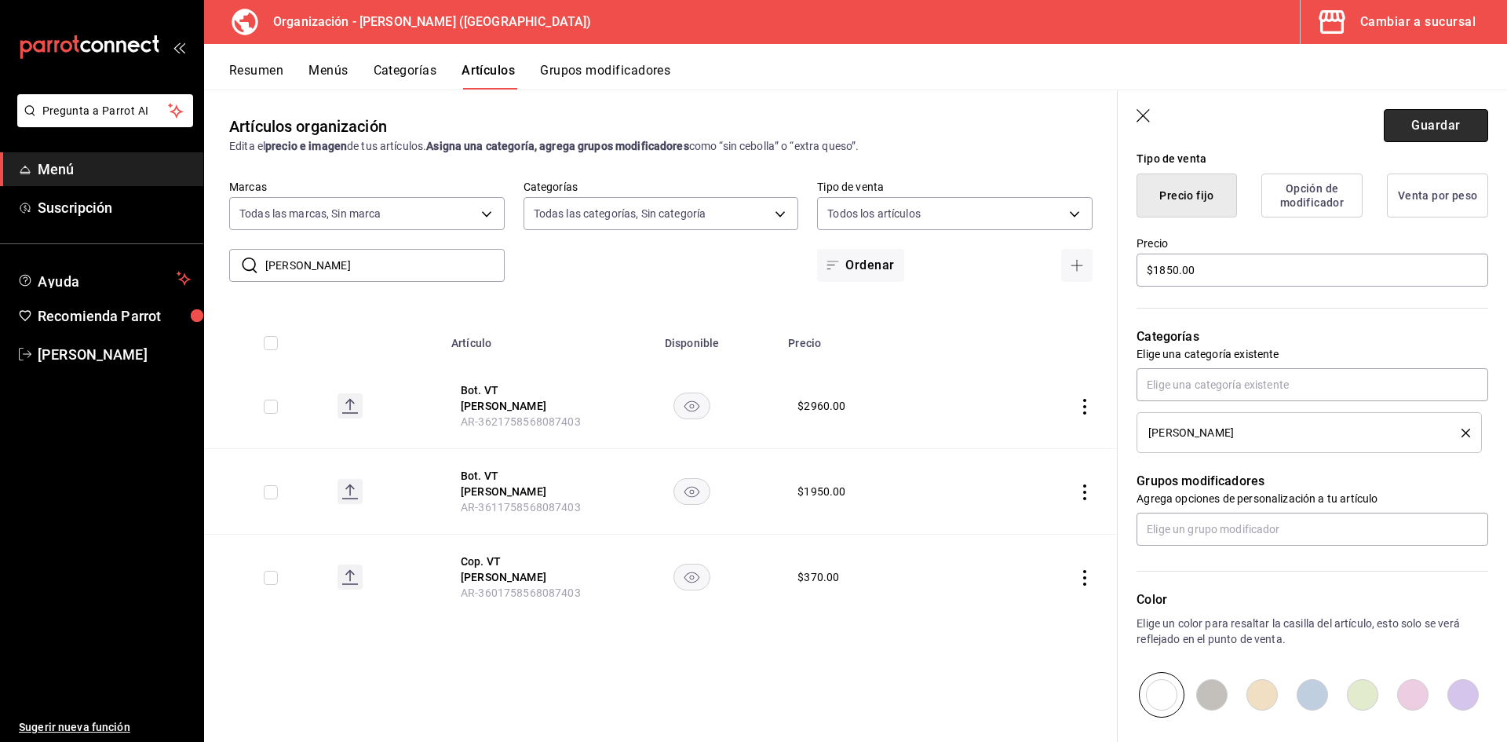
click at [1439, 125] on button "Guardar" at bounding box center [1436, 125] width 104 height 33
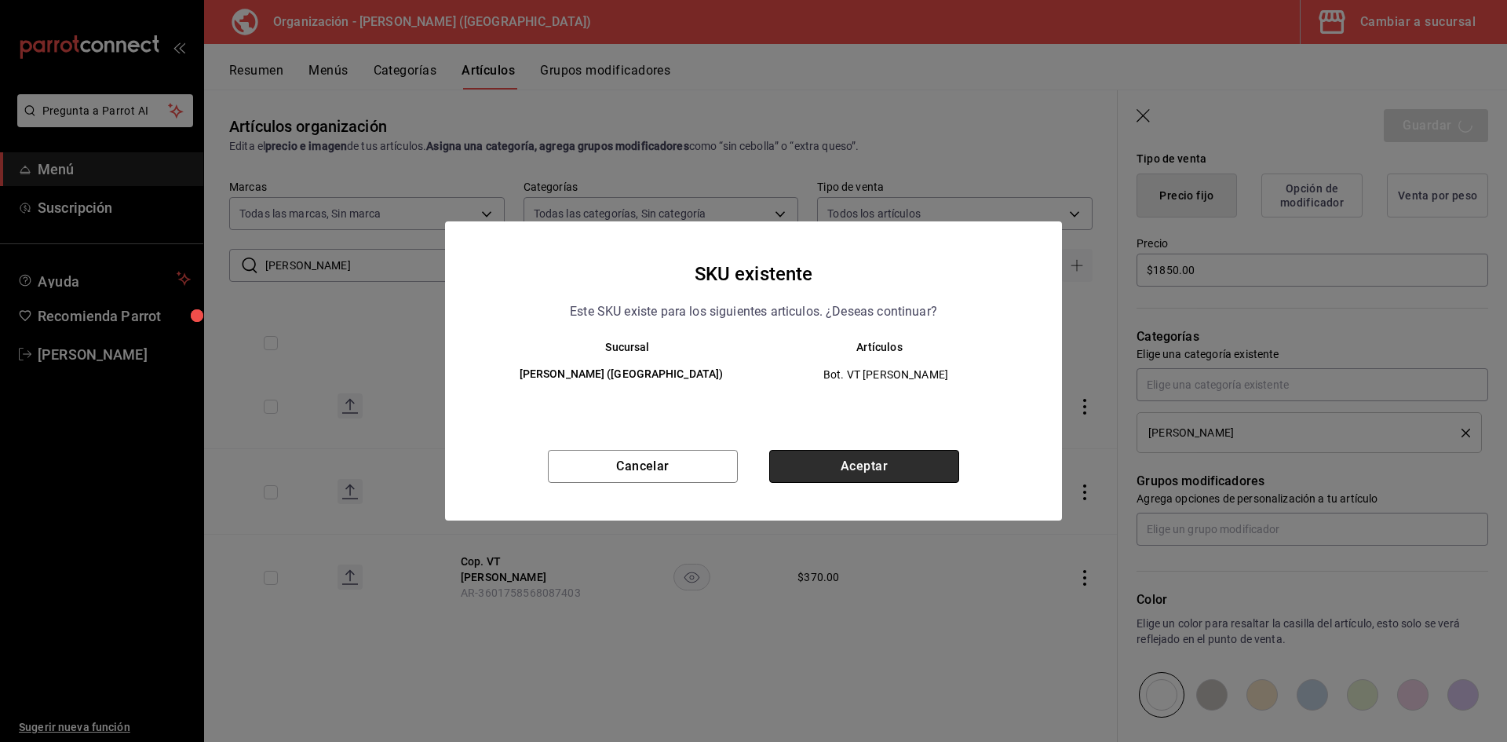
click at [866, 465] on button "Aceptar" at bounding box center [864, 466] width 190 height 33
type textarea "x"
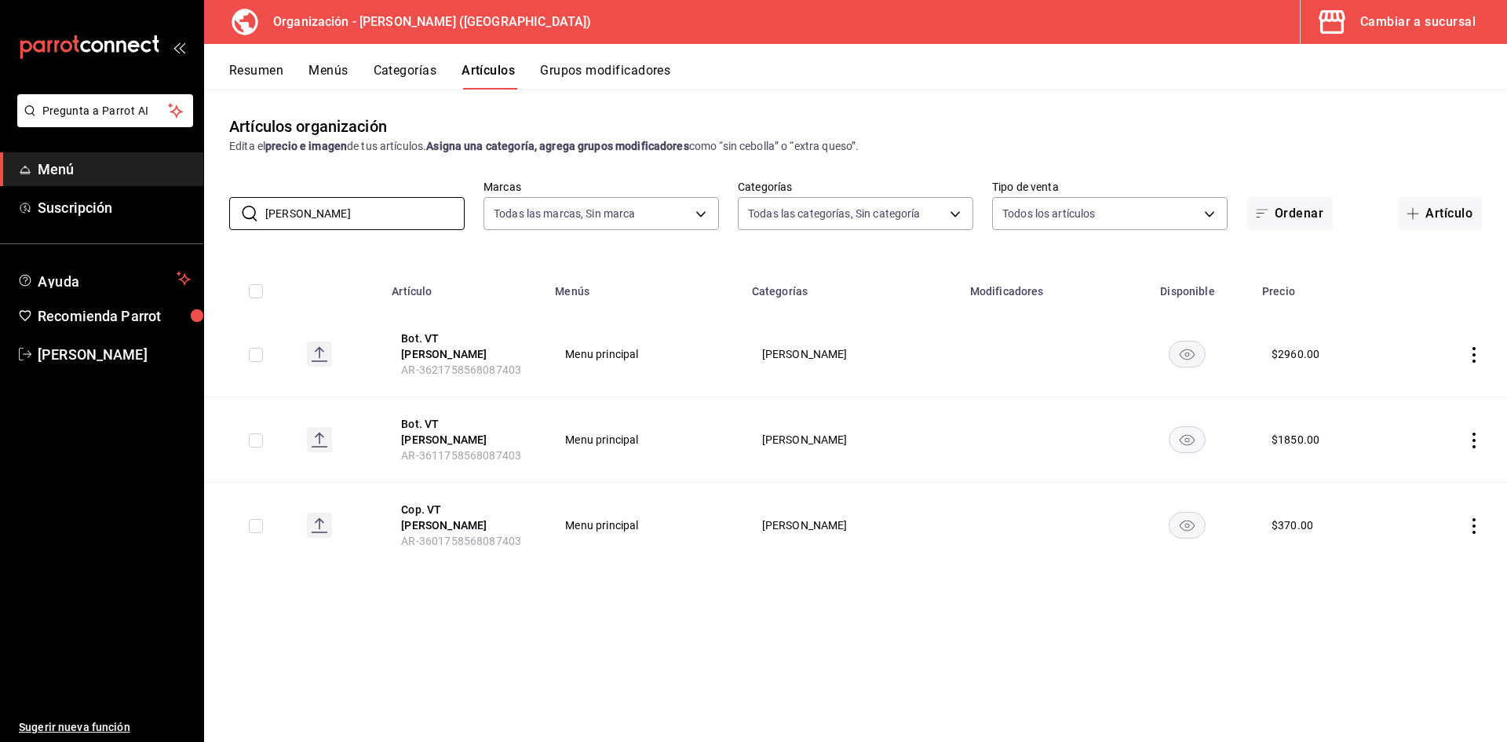
drag, startPoint x: 53, startPoint y: 229, endPoint x: 0, endPoint y: 241, distance: 53.9
click at [0, 241] on div "Pregunta a Parrot AI Menú Suscripción Ayuda Recomienda Parrot Adriana F Sugerir…" at bounding box center [753, 371] width 1507 height 742
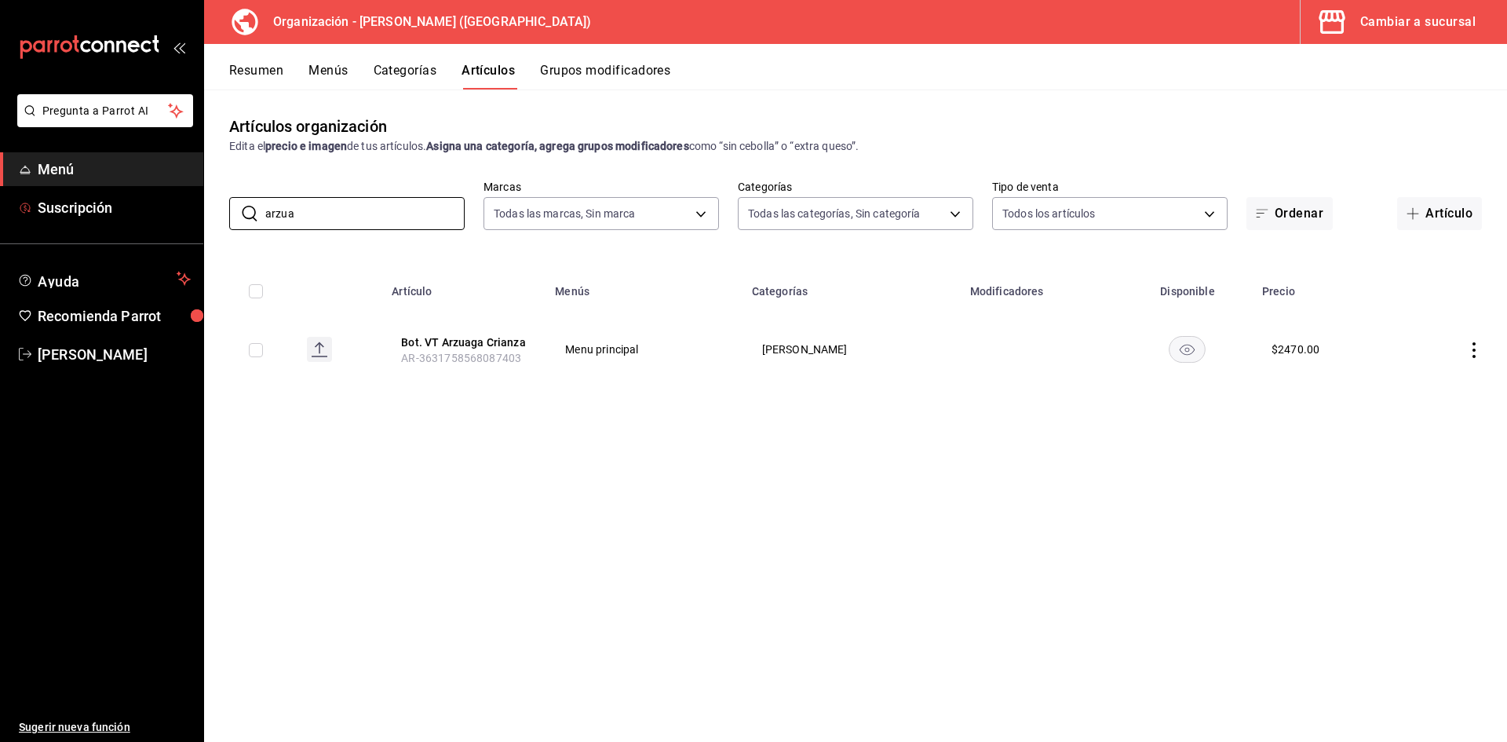
drag, startPoint x: 243, startPoint y: 212, endPoint x: 0, endPoint y: 228, distance: 243.9
click at [0, 224] on div "Pregunta a Parrot AI Menú Suscripción Ayuda Recomienda Parrot Adriana F Sugerir…" at bounding box center [753, 371] width 1507 height 742
drag, startPoint x: 418, startPoint y: 215, endPoint x: 0, endPoint y: 232, distance: 417.9
click at [0, 232] on div "Pregunta a Parrot AI Menú Suscripción Ayuda Recomienda Parrot Adriana F Sugerir…" at bounding box center [753, 371] width 1507 height 742
type input "pesque"
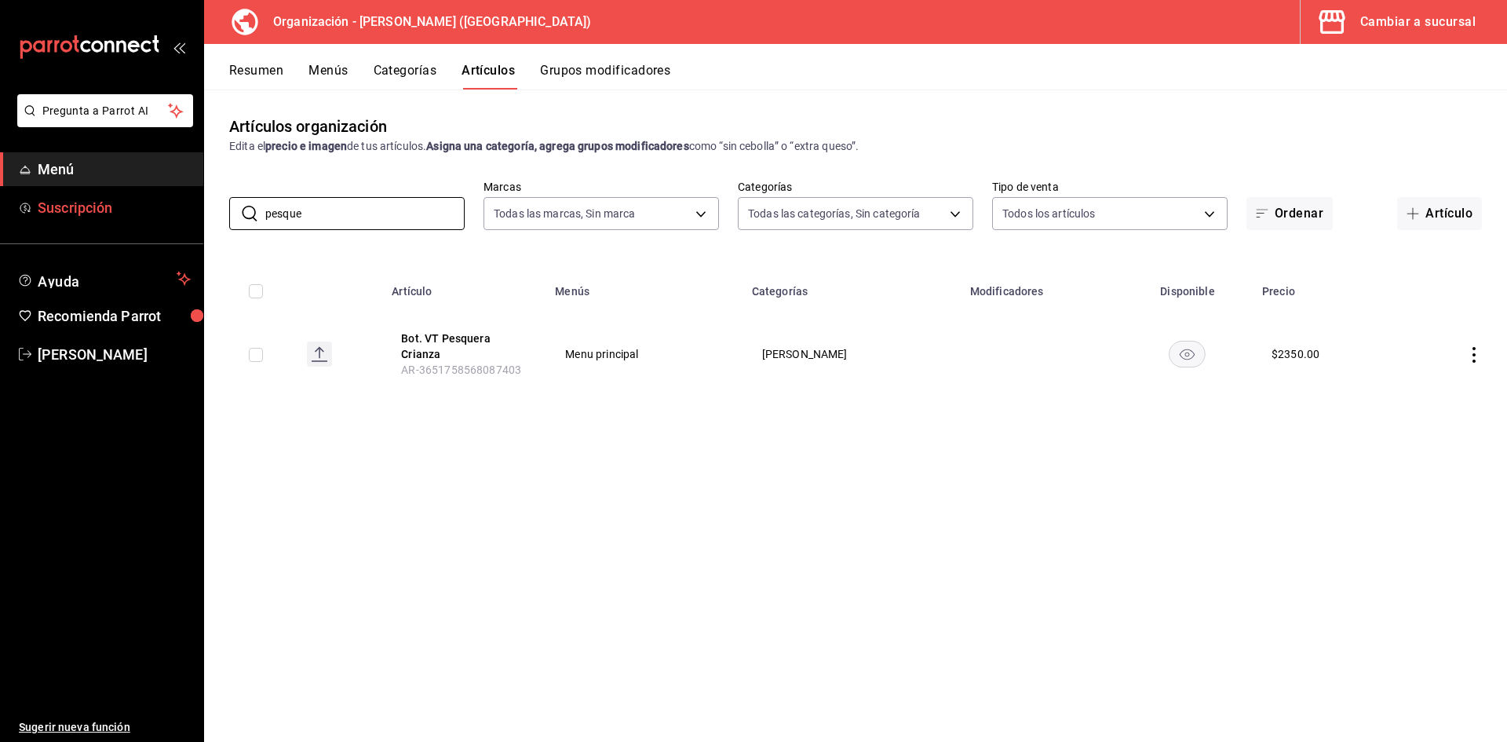
drag, startPoint x: 386, startPoint y: 202, endPoint x: 0, endPoint y: 215, distance: 386.4
click at [0, 215] on div "Pregunta a Parrot AI Menú Suscripción Ayuda Recomienda Parrot Adriana F Sugerir…" at bounding box center [753, 371] width 1507 height 742
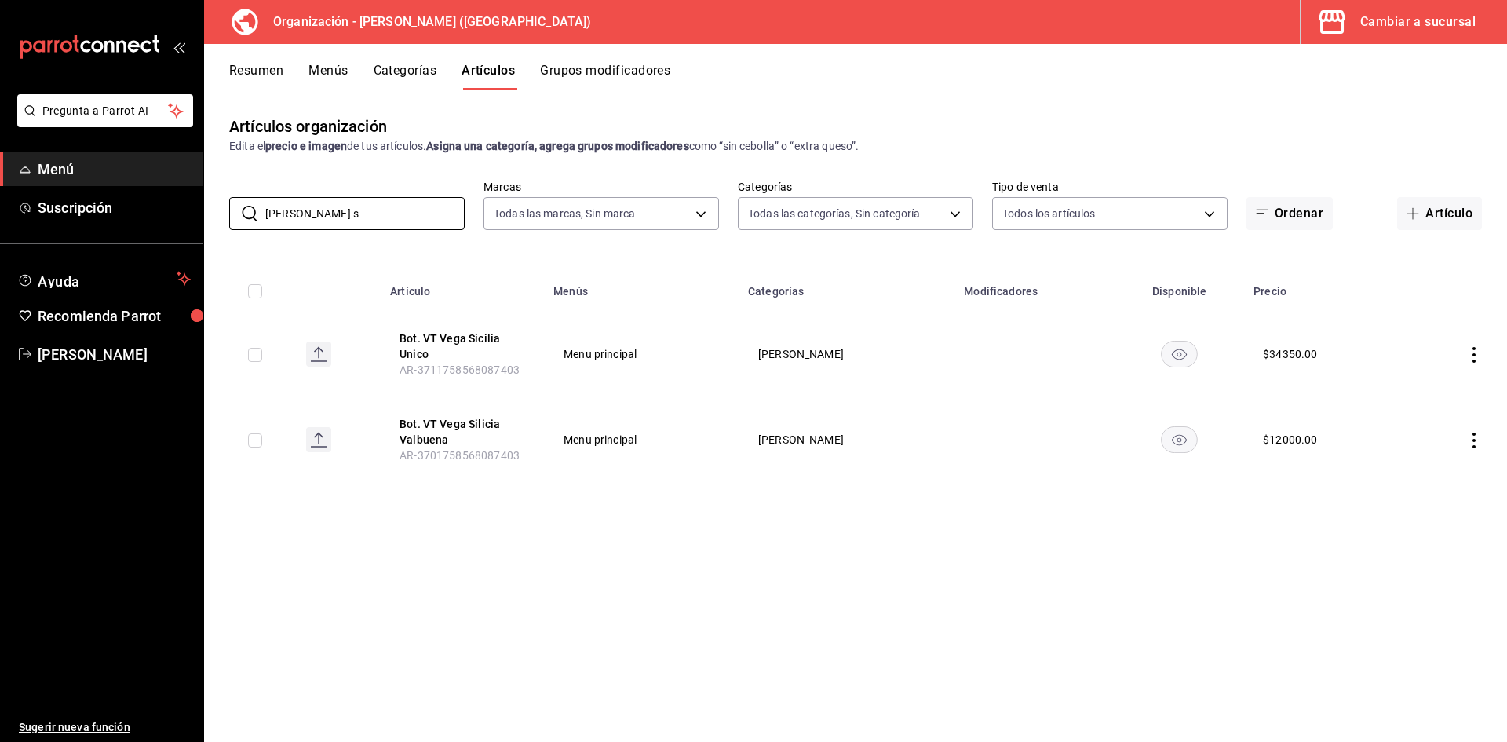
drag, startPoint x: 349, startPoint y: 203, endPoint x: 0, endPoint y: 180, distance: 350.1
click at [0, 180] on div "Pregunta a Parrot AI Menú Suscripción Ayuda Recomienda Parrot Adriana F Sugerir…" at bounding box center [753, 371] width 1507 height 742
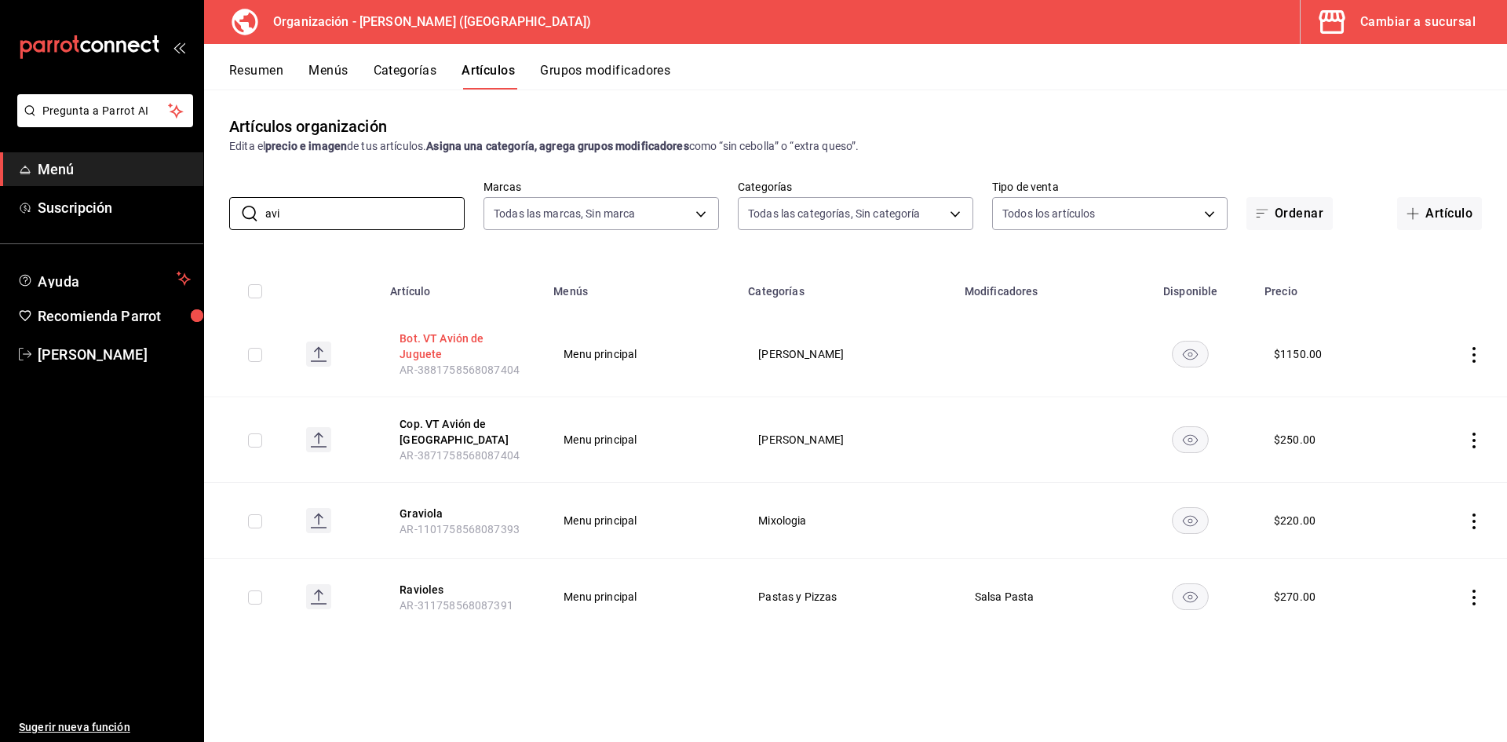
type input "avi"
click at [466, 341] on button "Bot. VT Avión de Juguete" at bounding box center [462, 345] width 126 height 31
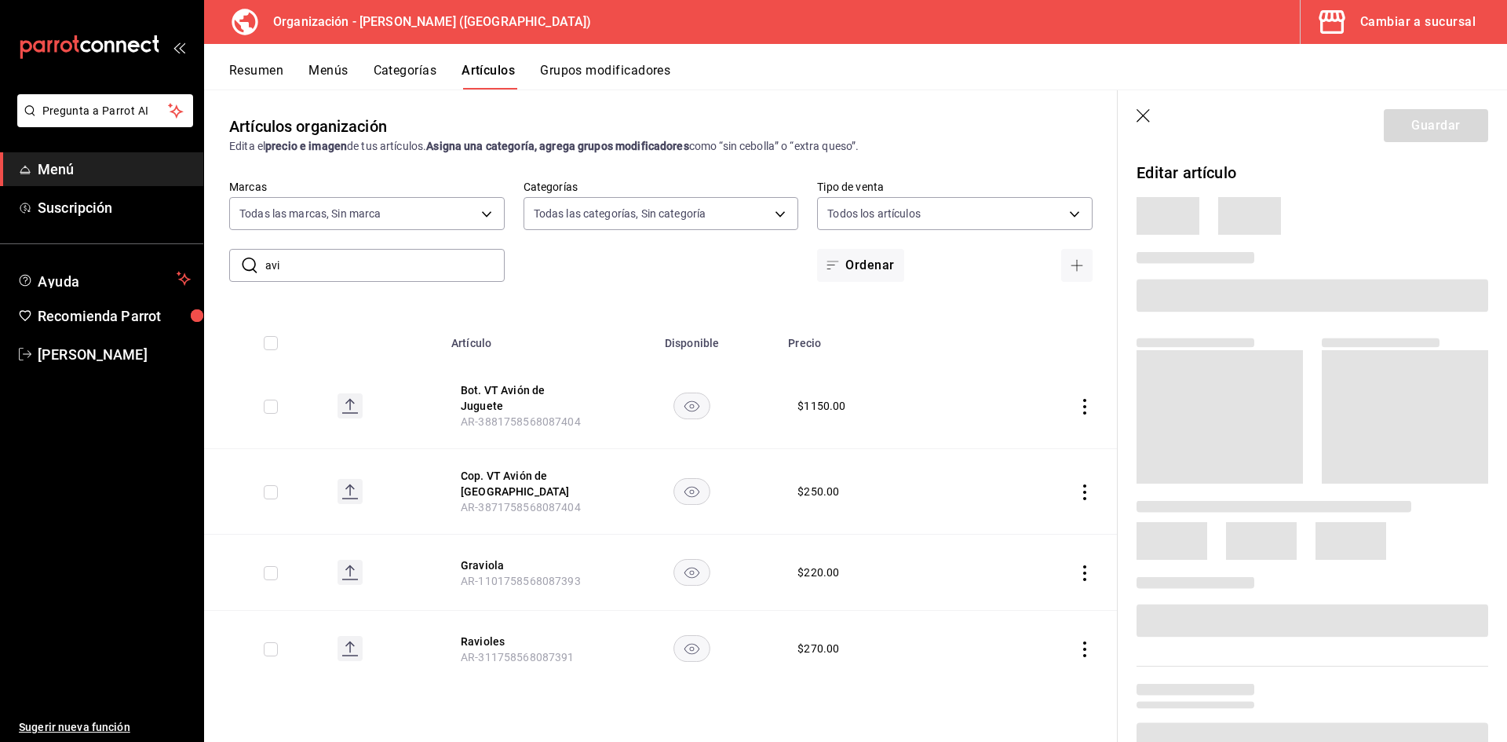
click at [1228, 375] on span at bounding box center [1219, 416] width 166 height 133
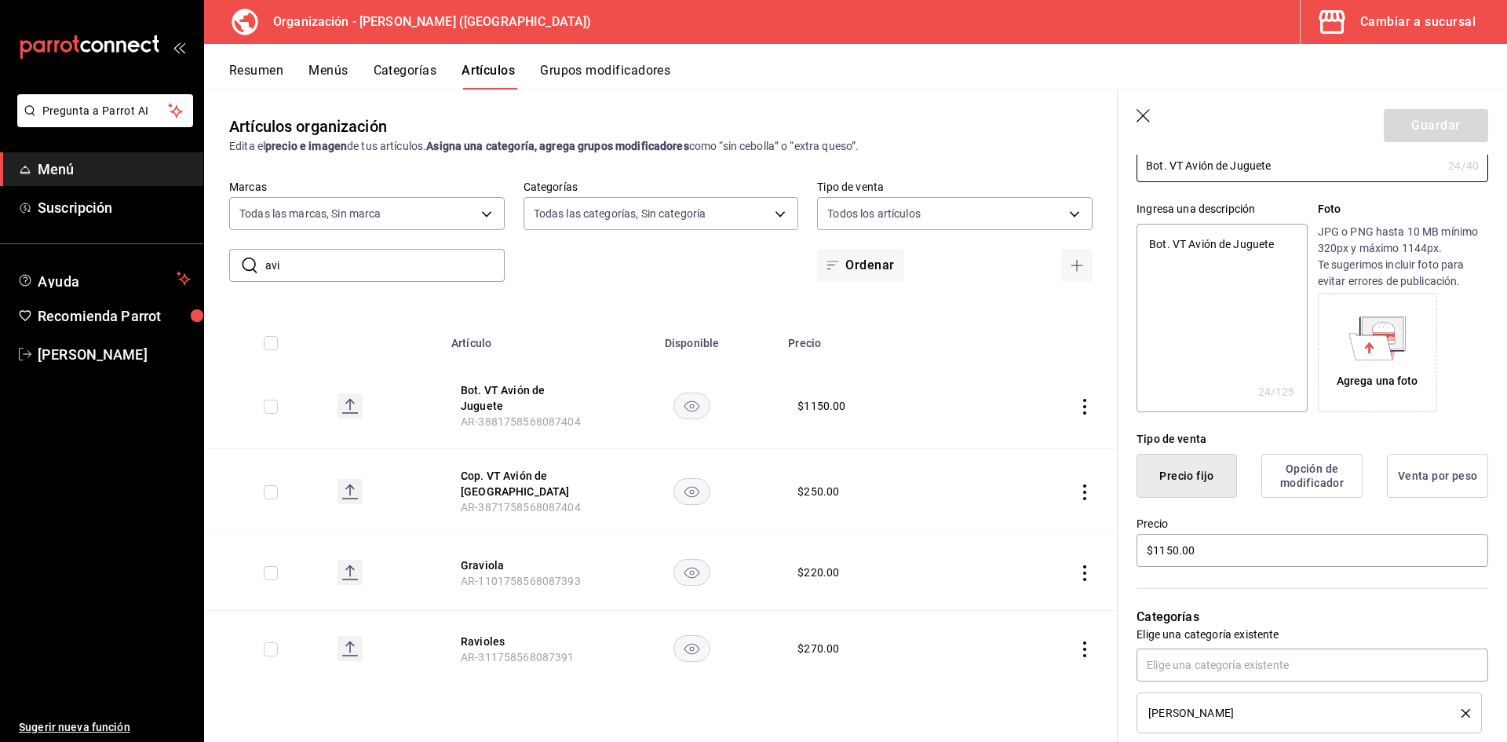
scroll to position [78, 0]
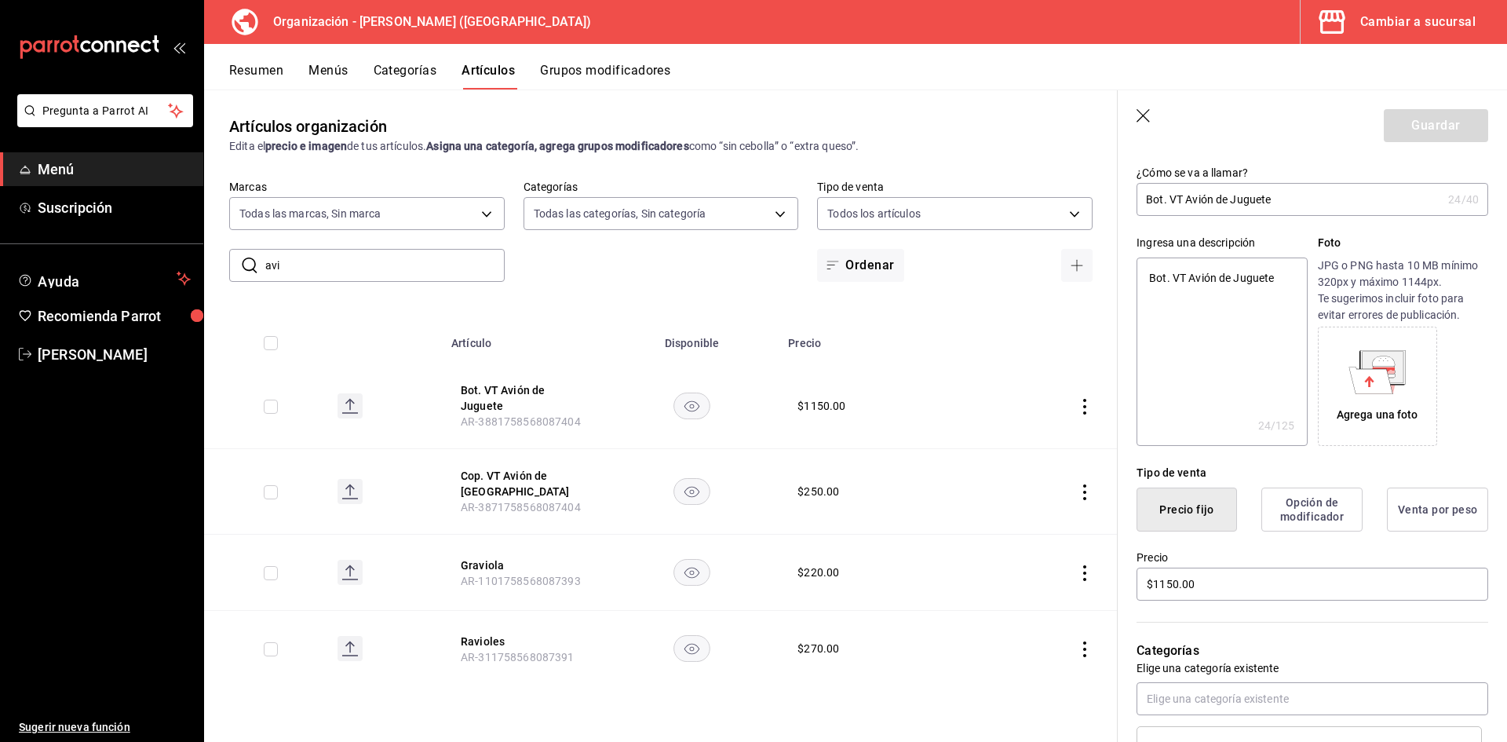
click at [1208, 200] on input "Bot. VT Avión de Juguete" at bounding box center [1288, 199] width 305 height 31
type input "Bot. VT Avin de Juguete"
type textarea "x"
type input "Bot. VT Avion de Juguete"
type textarea "x"
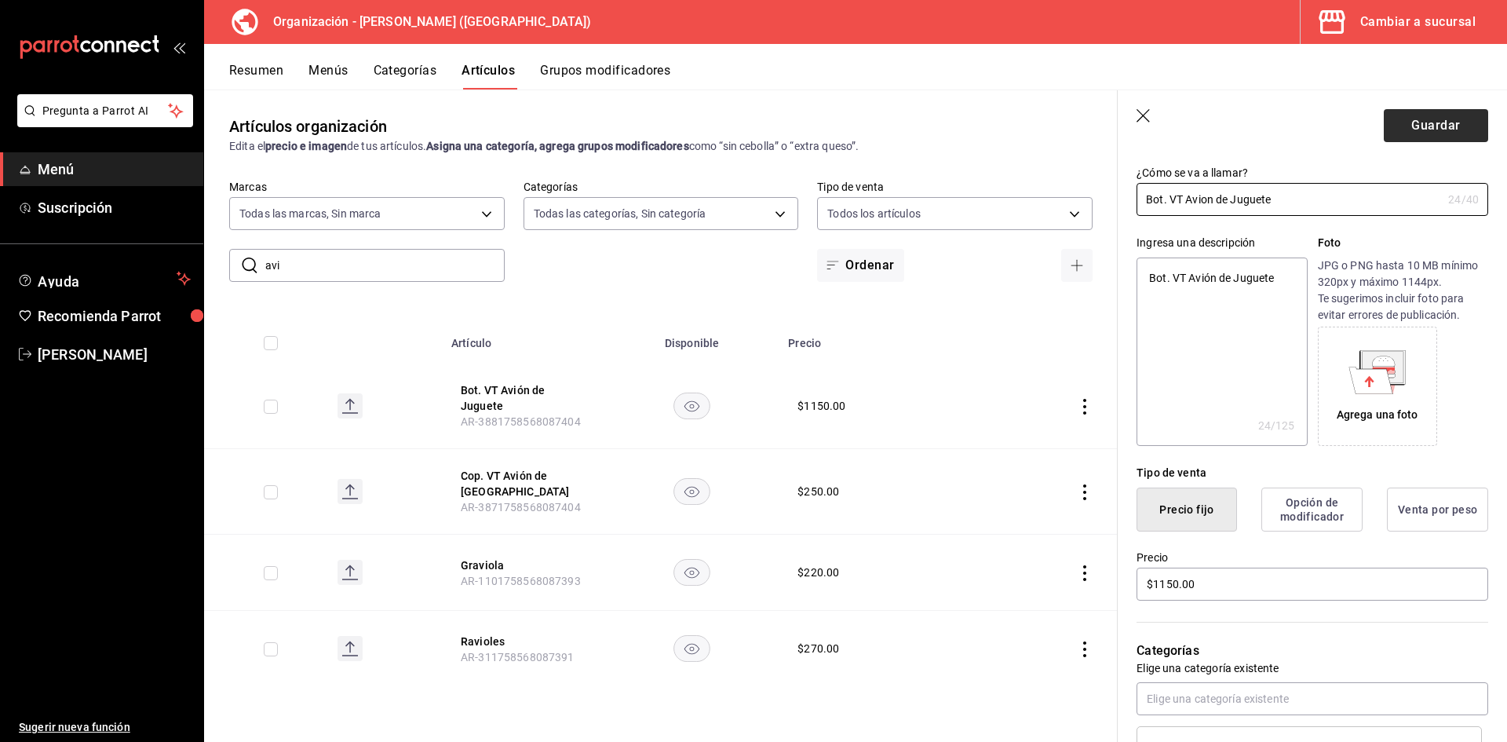
type input "Bot. VT Avion de Juguete"
click at [1442, 123] on button "Guardar" at bounding box center [1436, 125] width 104 height 33
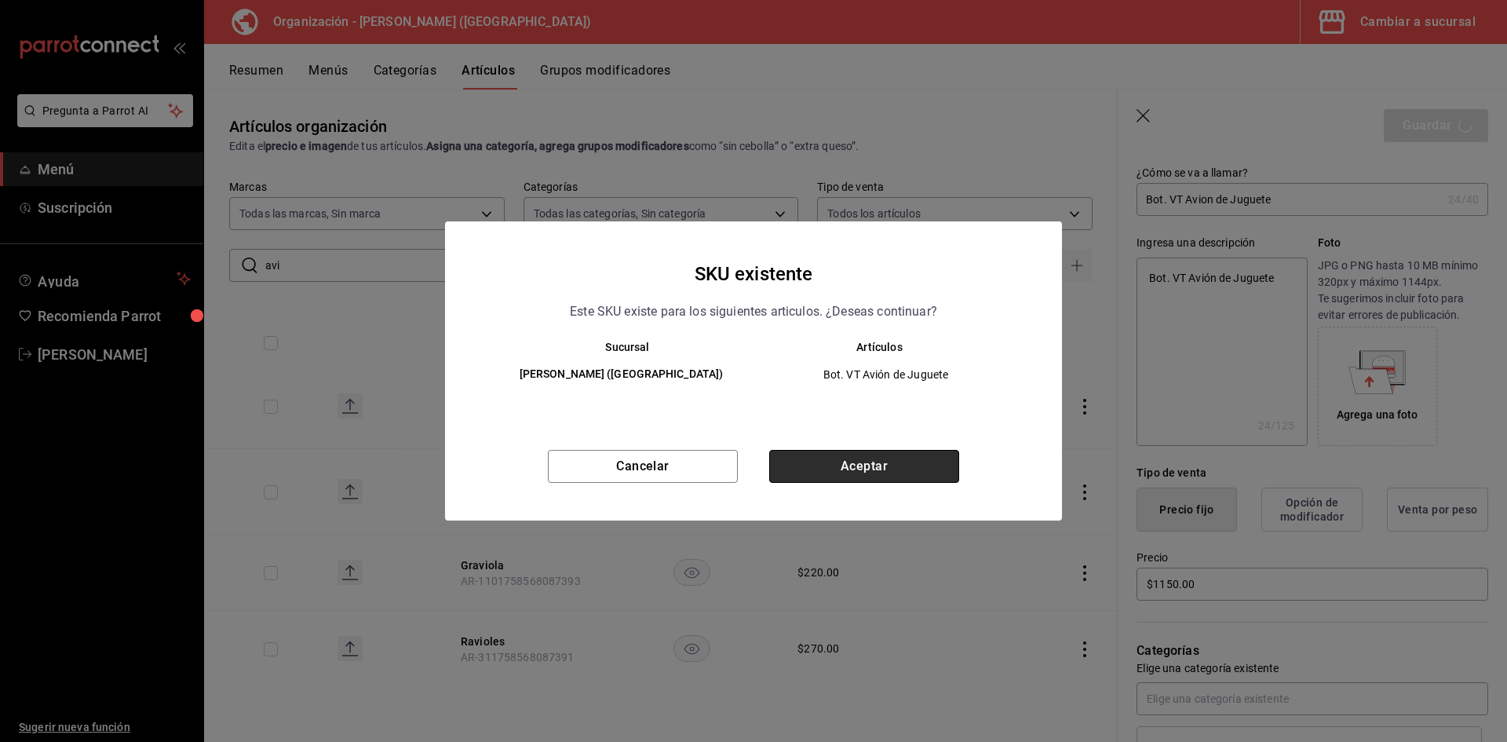
click at [870, 458] on button "Aceptar" at bounding box center [864, 466] width 190 height 33
type textarea "x"
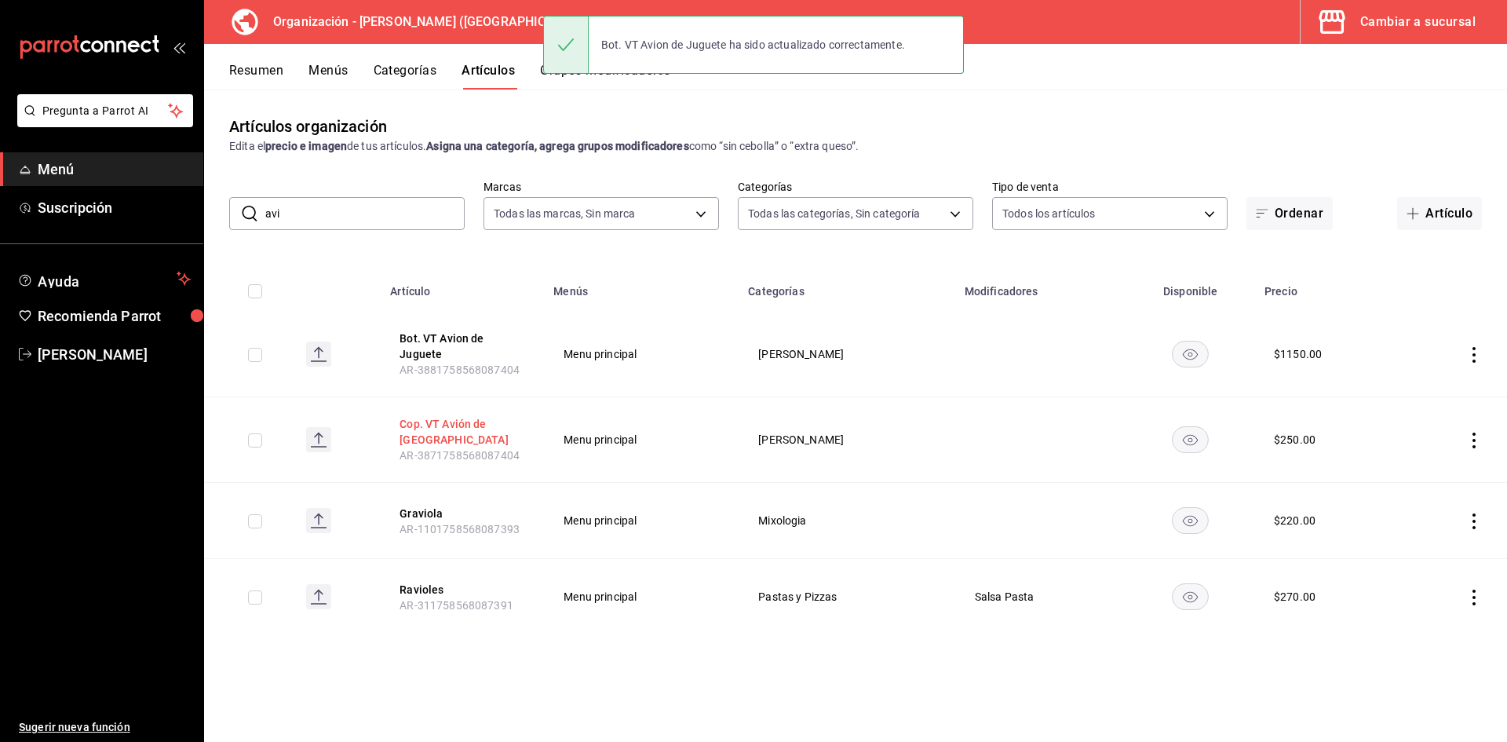
click at [453, 424] on button "Cop. VT Avión de [GEOGRAPHIC_DATA]" at bounding box center [462, 431] width 126 height 31
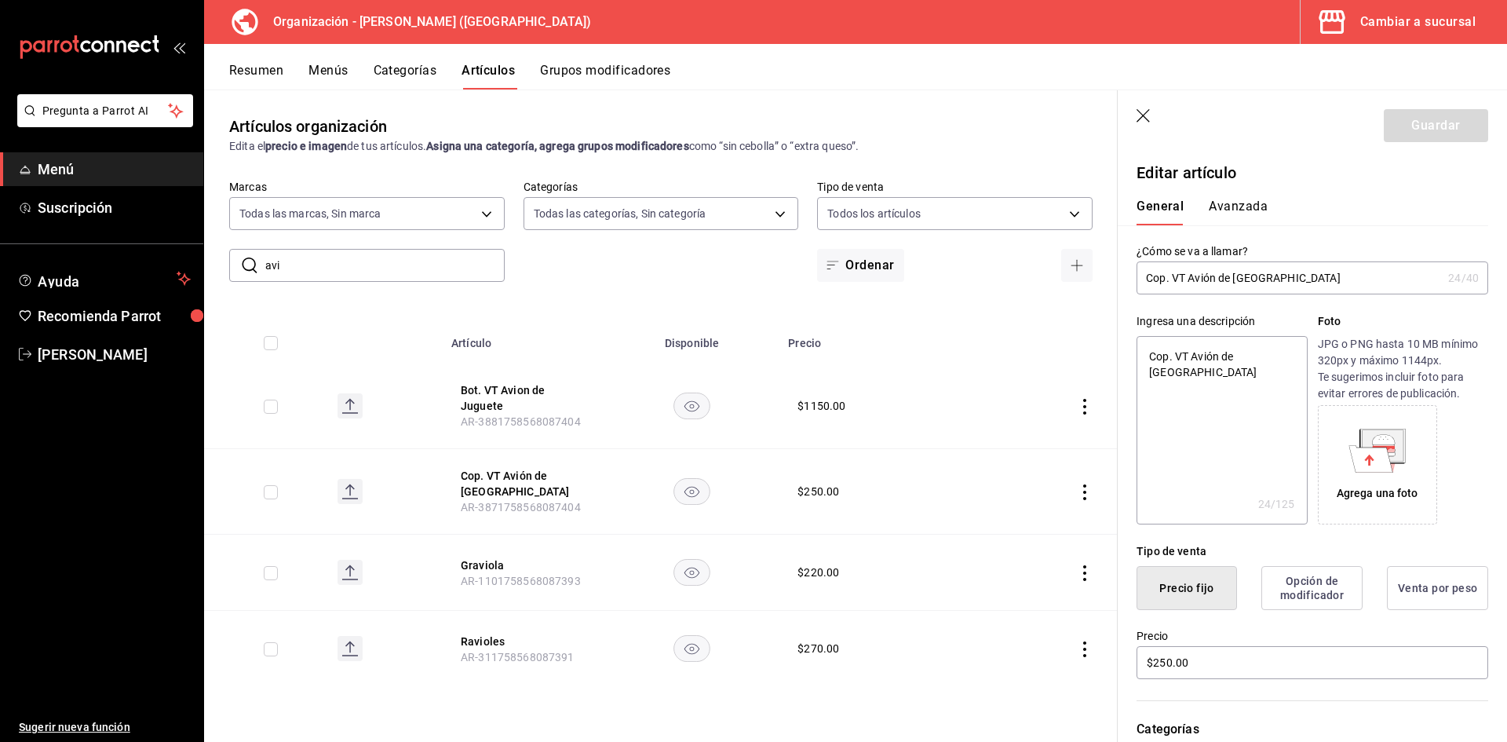
click at [1206, 276] on input "Cop. VT Avión de [GEOGRAPHIC_DATA]" at bounding box center [1288, 277] width 305 height 31
type input "Cop. VT Avin de Juguete"
type textarea "x"
type input "Cop. VT Avion de Juguete"
type textarea "x"
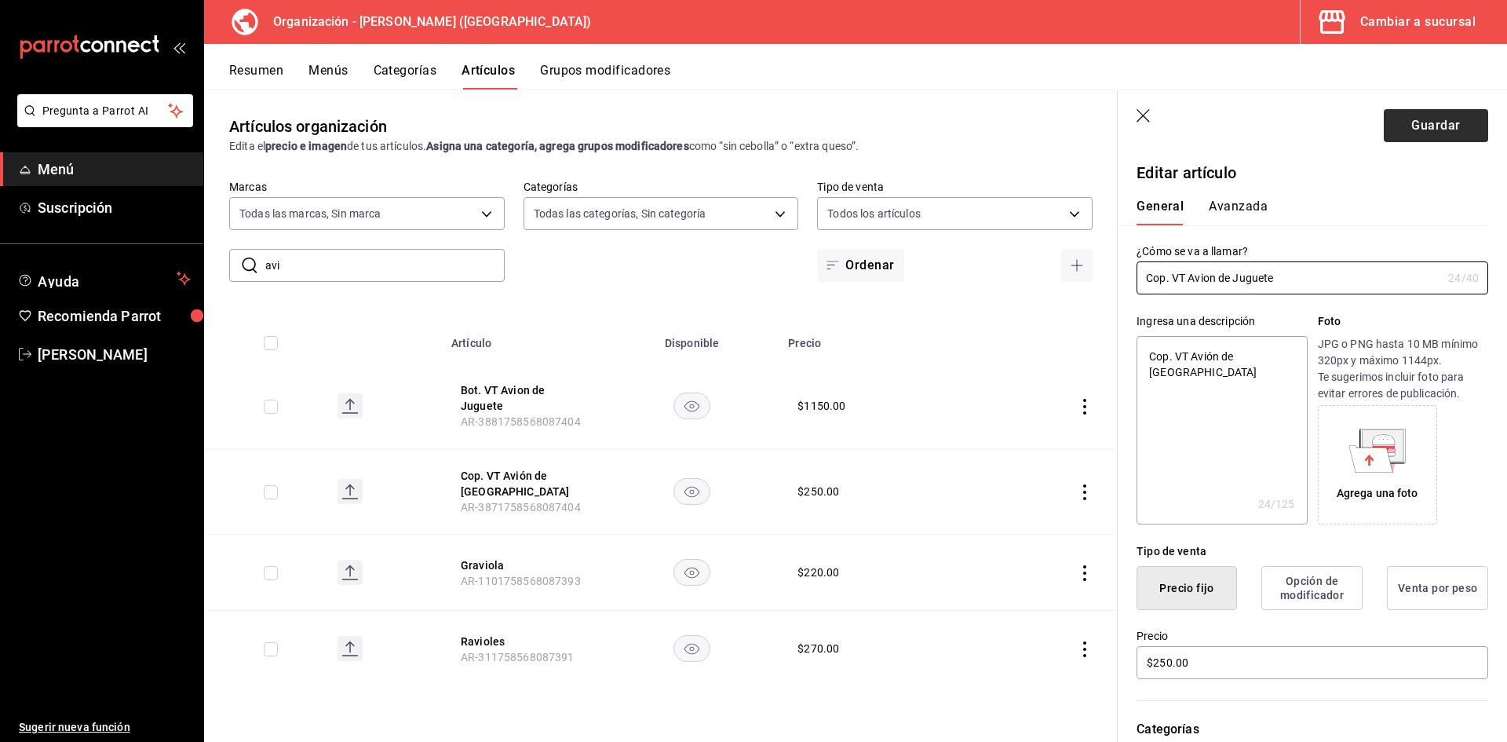
type input "Cop. VT Avion de Juguete"
click at [1415, 118] on button "Guardar" at bounding box center [1436, 125] width 104 height 33
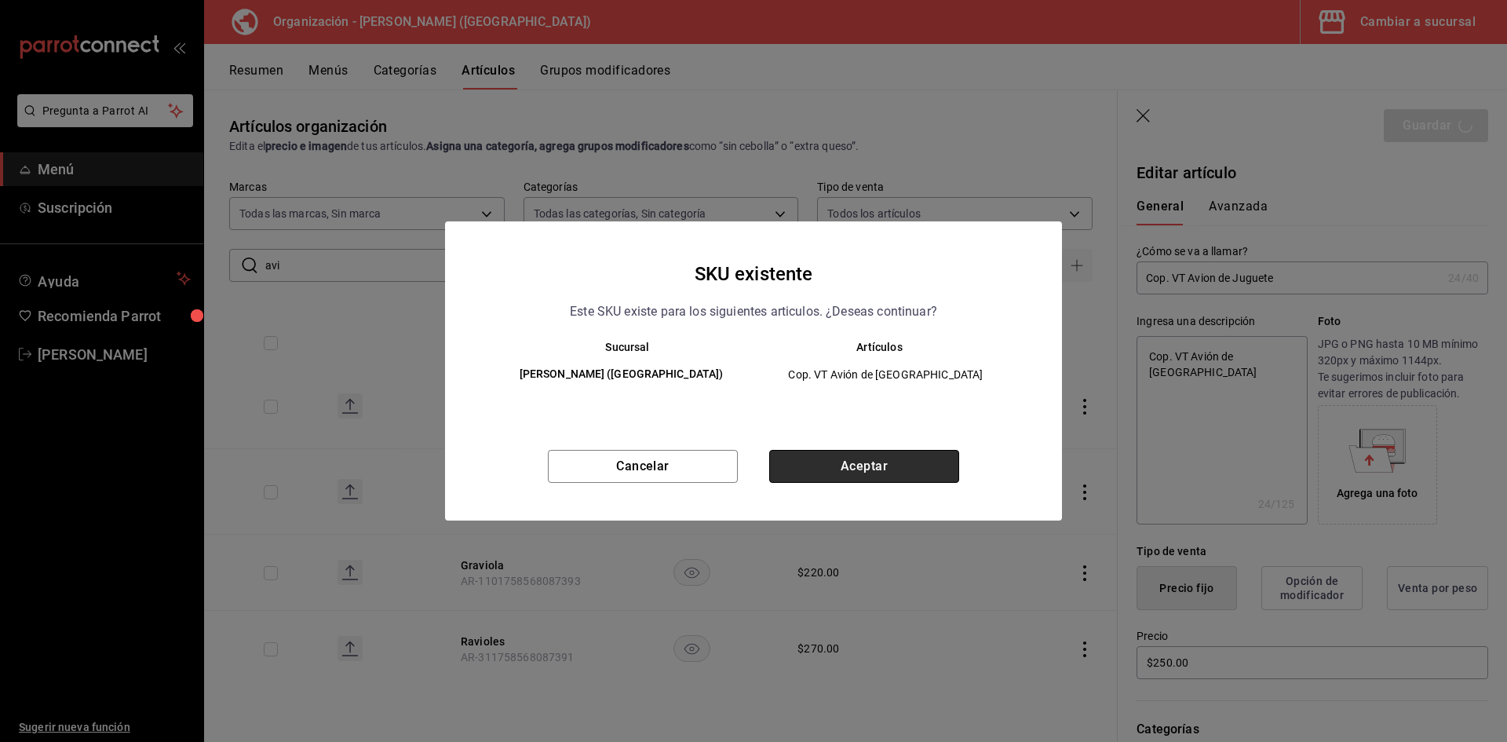
click at [891, 464] on button "Aceptar" at bounding box center [864, 466] width 190 height 33
type textarea "x"
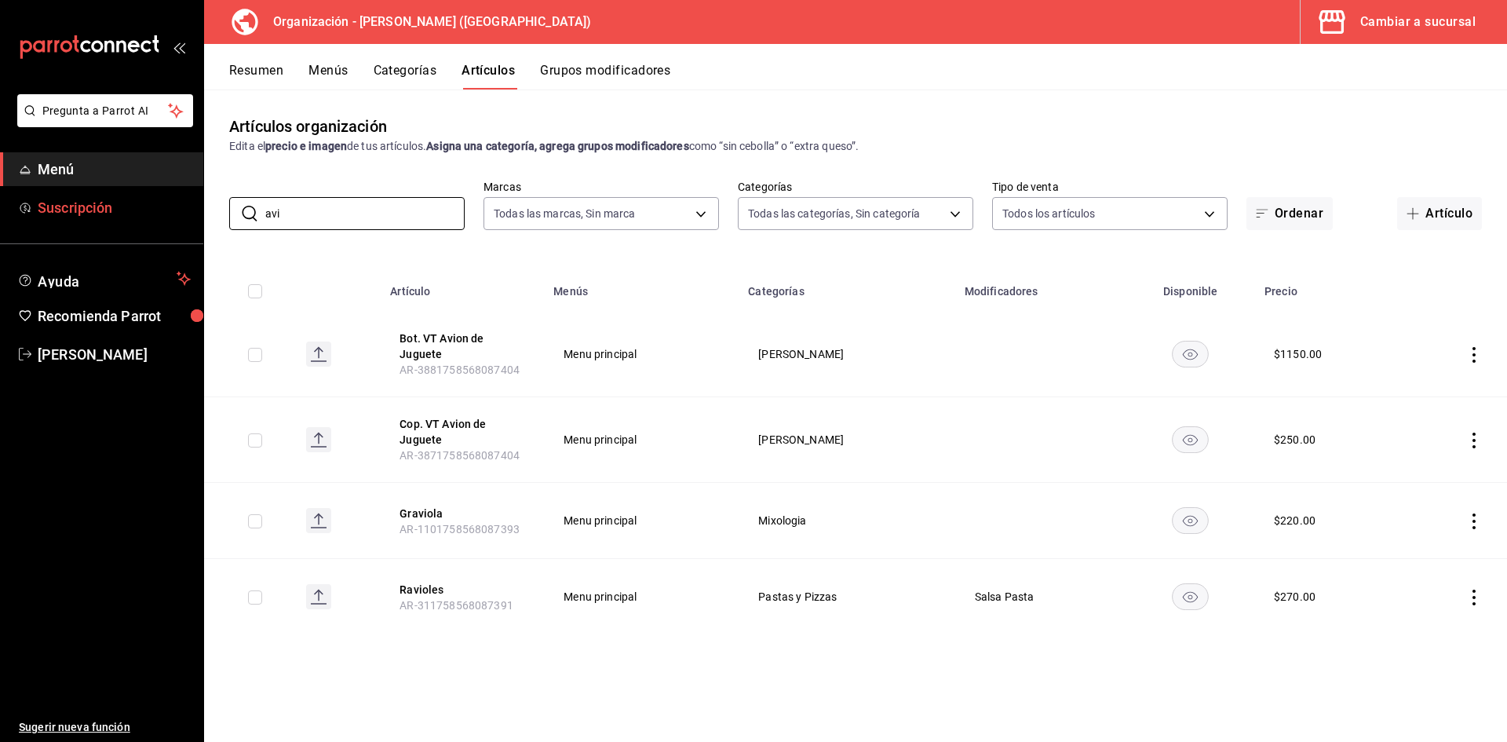
drag, startPoint x: 357, startPoint y: 210, endPoint x: 0, endPoint y: 212, distance: 357.1
click at [0, 212] on div "Pregunta a Parrot AI Menú Suscripción Ayuda Recomienda Parrot Adriana F Sugerir…" at bounding box center [753, 371] width 1507 height 742
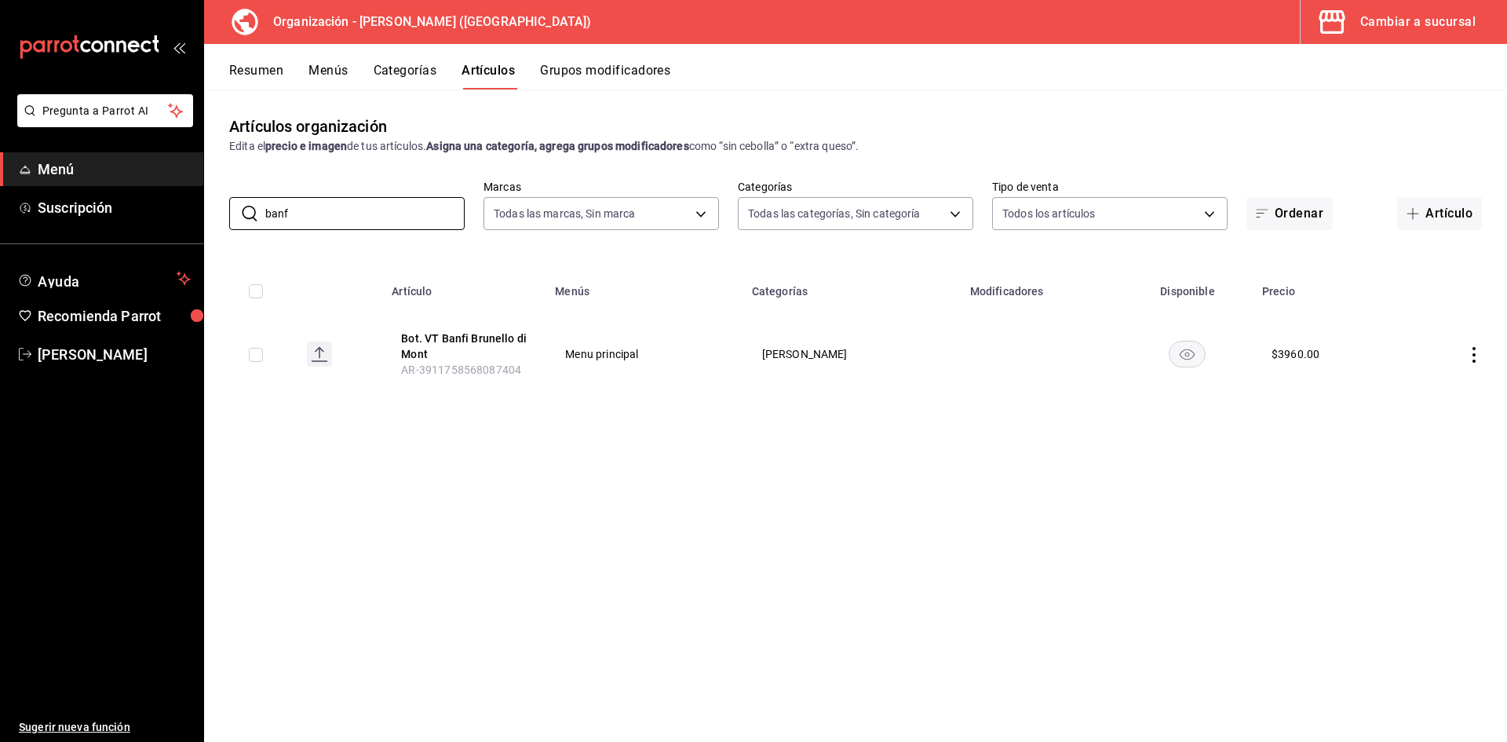
drag, startPoint x: 370, startPoint y: 219, endPoint x: 0, endPoint y: 173, distance: 373.3
click at [0, 173] on div "Pregunta a Parrot AI Menú Suscripción Ayuda Recomienda Parrot Adriana F Sugerir…" at bounding box center [753, 371] width 1507 height 742
type input "jugue"
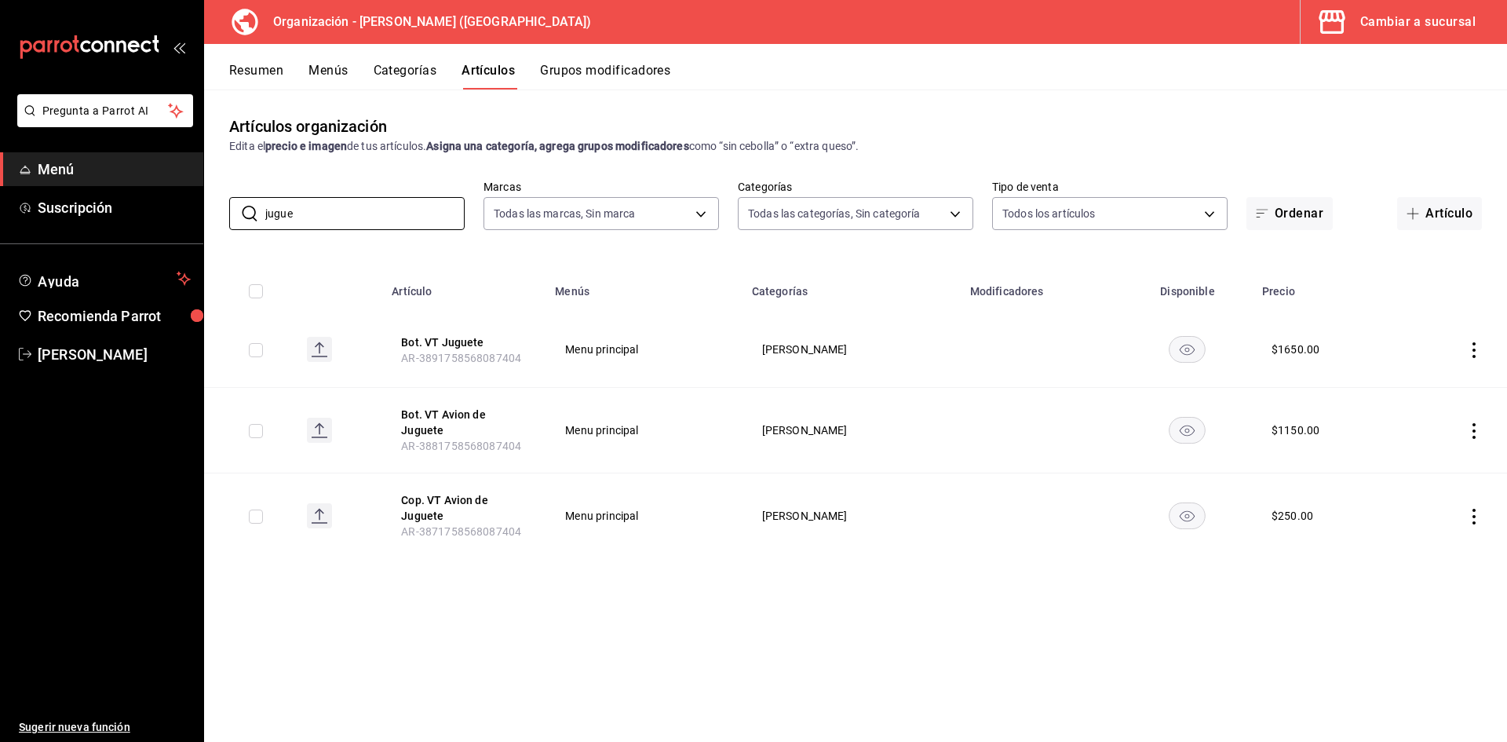
drag, startPoint x: 16, startPoint y: 235, endPoint x: 0, endPoint y: 261, distance: 31.4
click at [0, 261] on div "Pregunta a Parrot AI Menú Suscripción Ayuda Recomienda Parrot Adriana F Sugerir…" at bounding box center [753, 371] width 1507 height 742
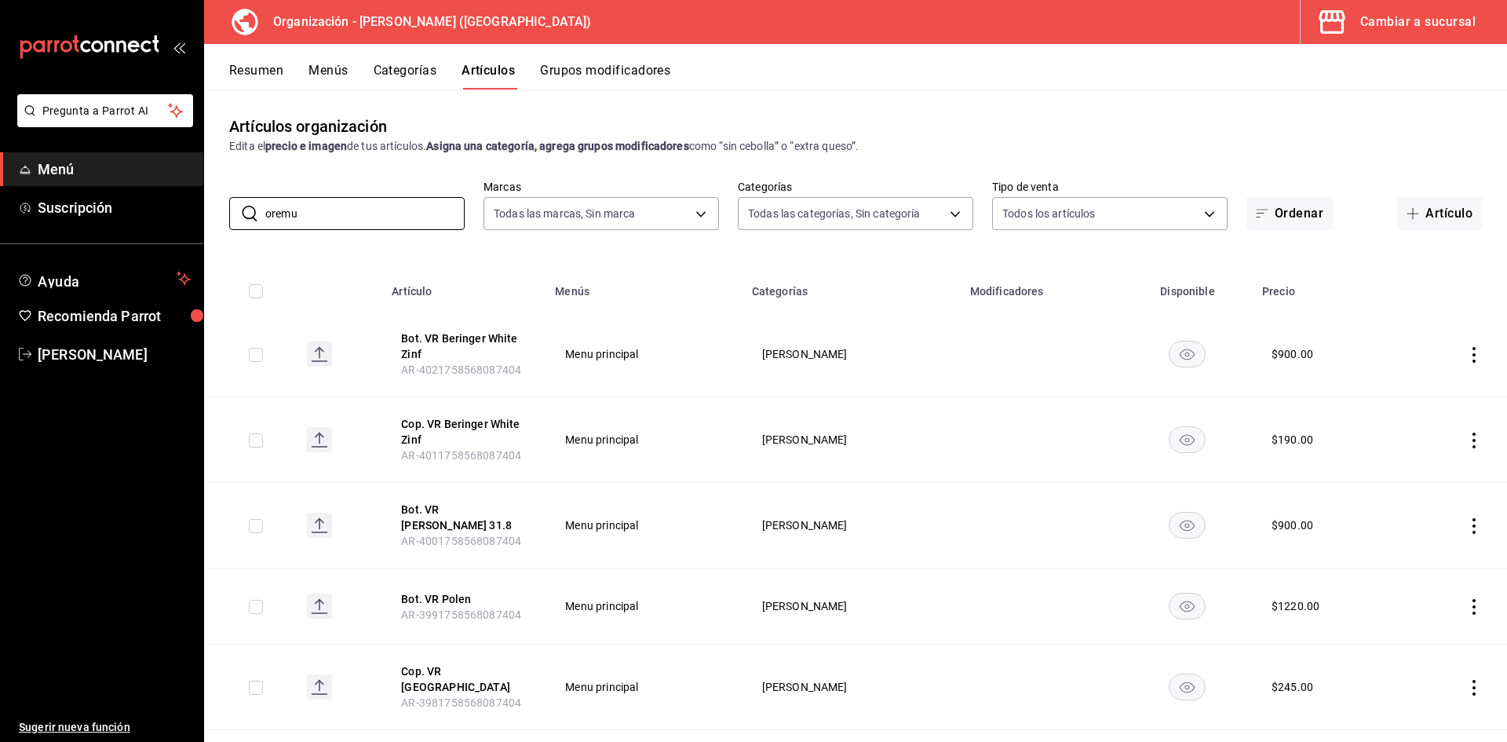
type input "oremu"
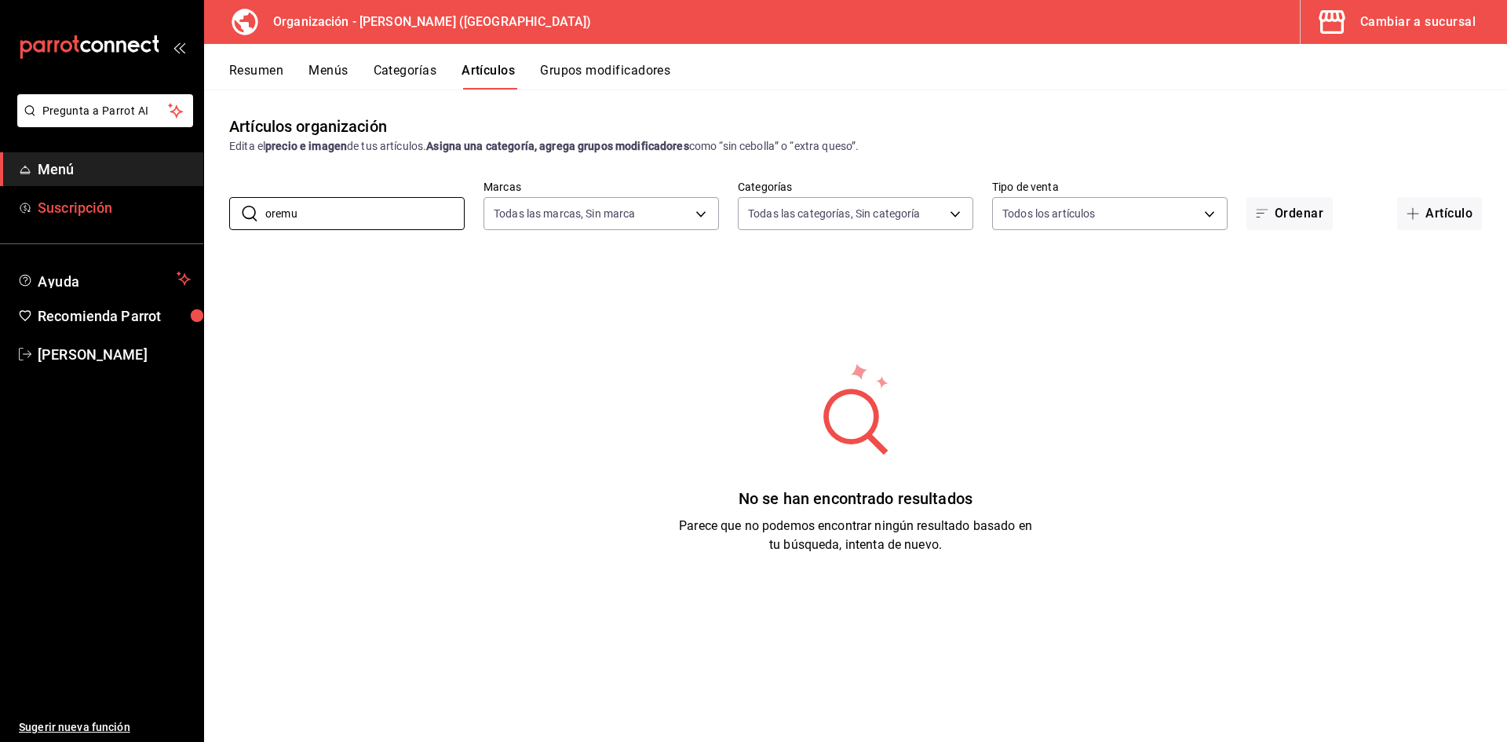
drag, startPoint x: 334, startPoint y: 210, endPoint x: 173, endPoint y: 213, distance: 160.9
click at [173, 213] on div "Pregunta a Parrot AI Menú Suscripción Ayuda Recomienda Parrot Adriana F Sugerir…" at bounding box center [753, 371] width 1507 height 742
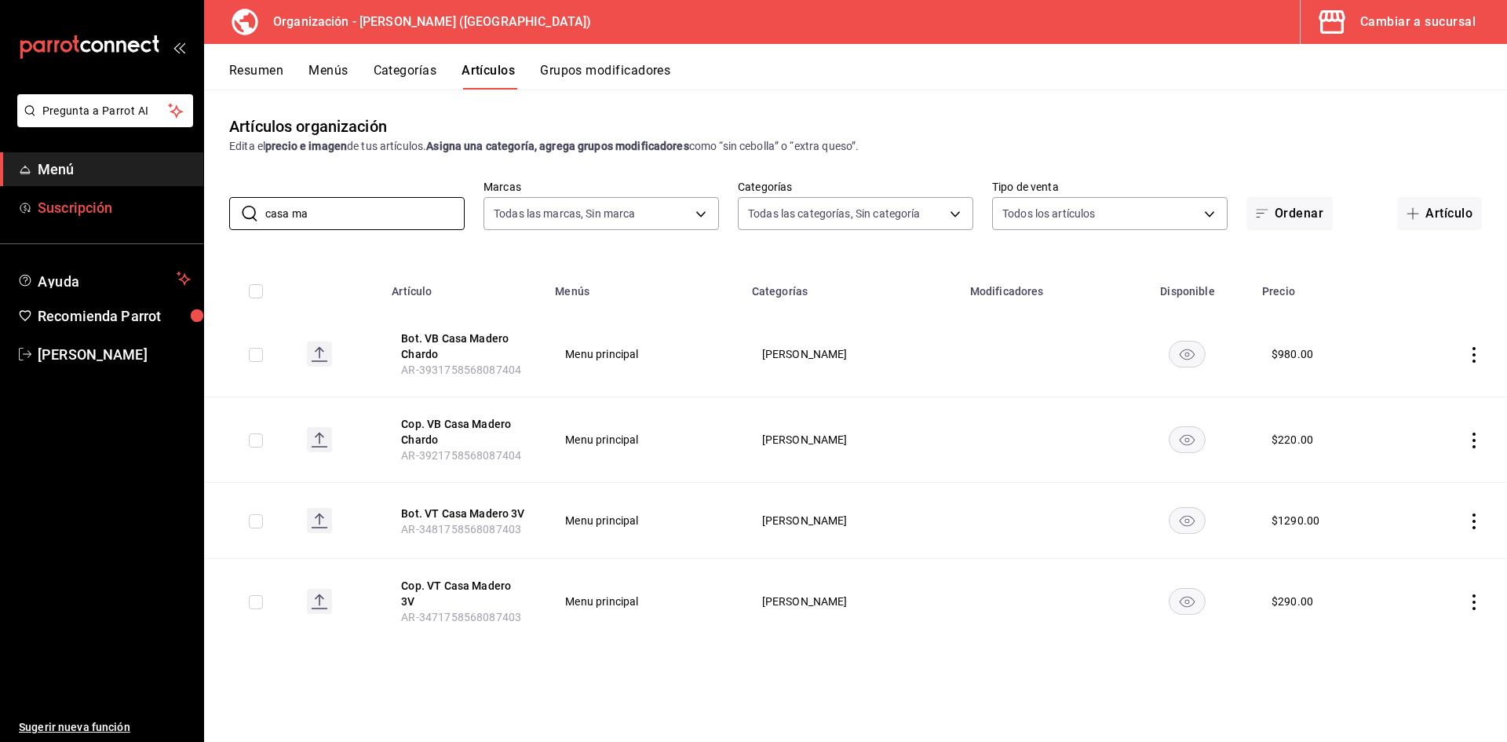
drag, startPoint x: 362, startPoint y: 217, endPoint x: 0, endPoint y: 213, distance: 361.8
click at [0, 213] on div "Pregunta a Parrot AI Menú Suscripción Ayuda Recomienda Parrot Adriana F Sugerir…" at bounding box center [753, 371] width 1507 height 742
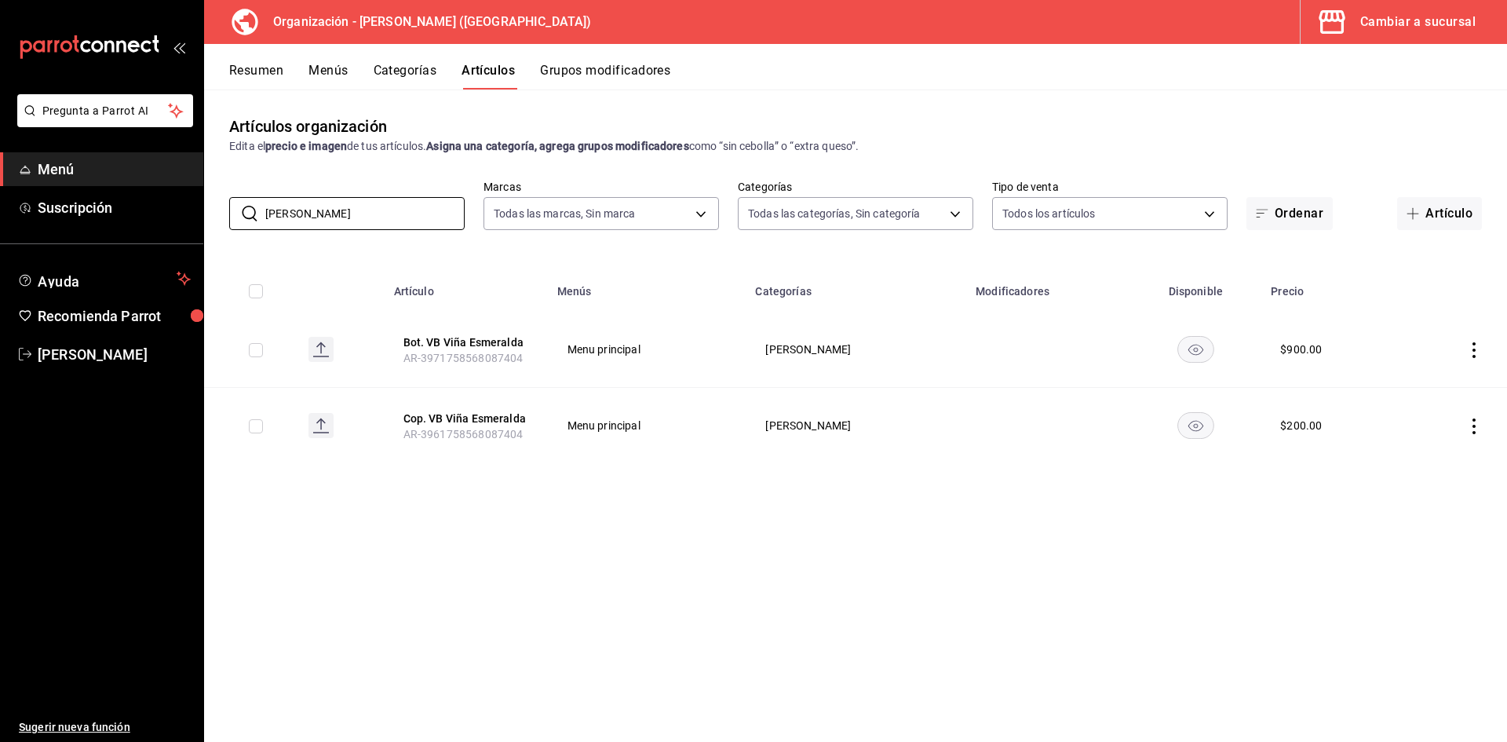
drag, startPoint x: 344, startPoint y: 210, endPoint x: 0, endPoint y: 183, distance: 344.9
click at [0, 183] on div "Pregunta a Parrot AI Menú Suscripción Ayuda Recomienda Parrot Adriana F Sugerir…" at bounding box center [753, 371] width 1507 height 742
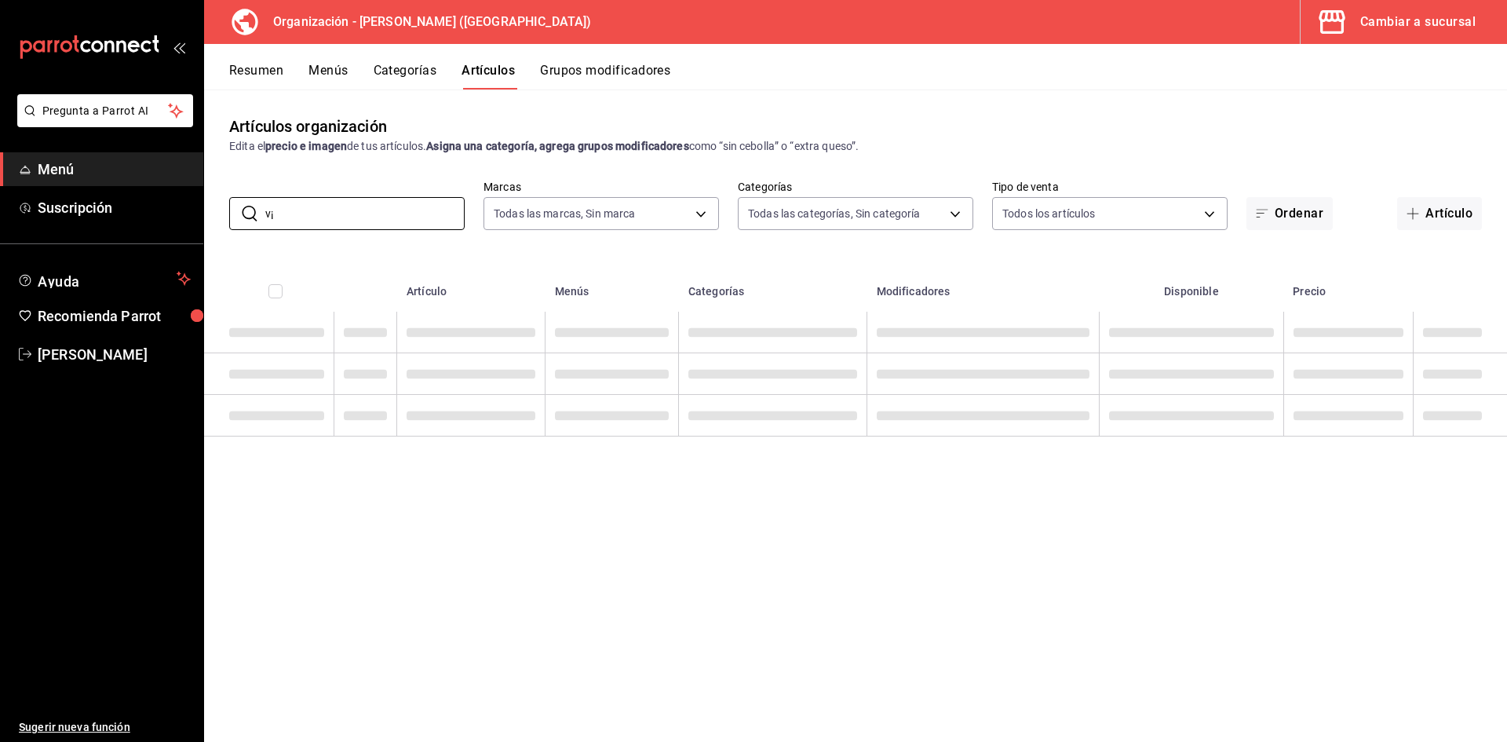
type input "v"
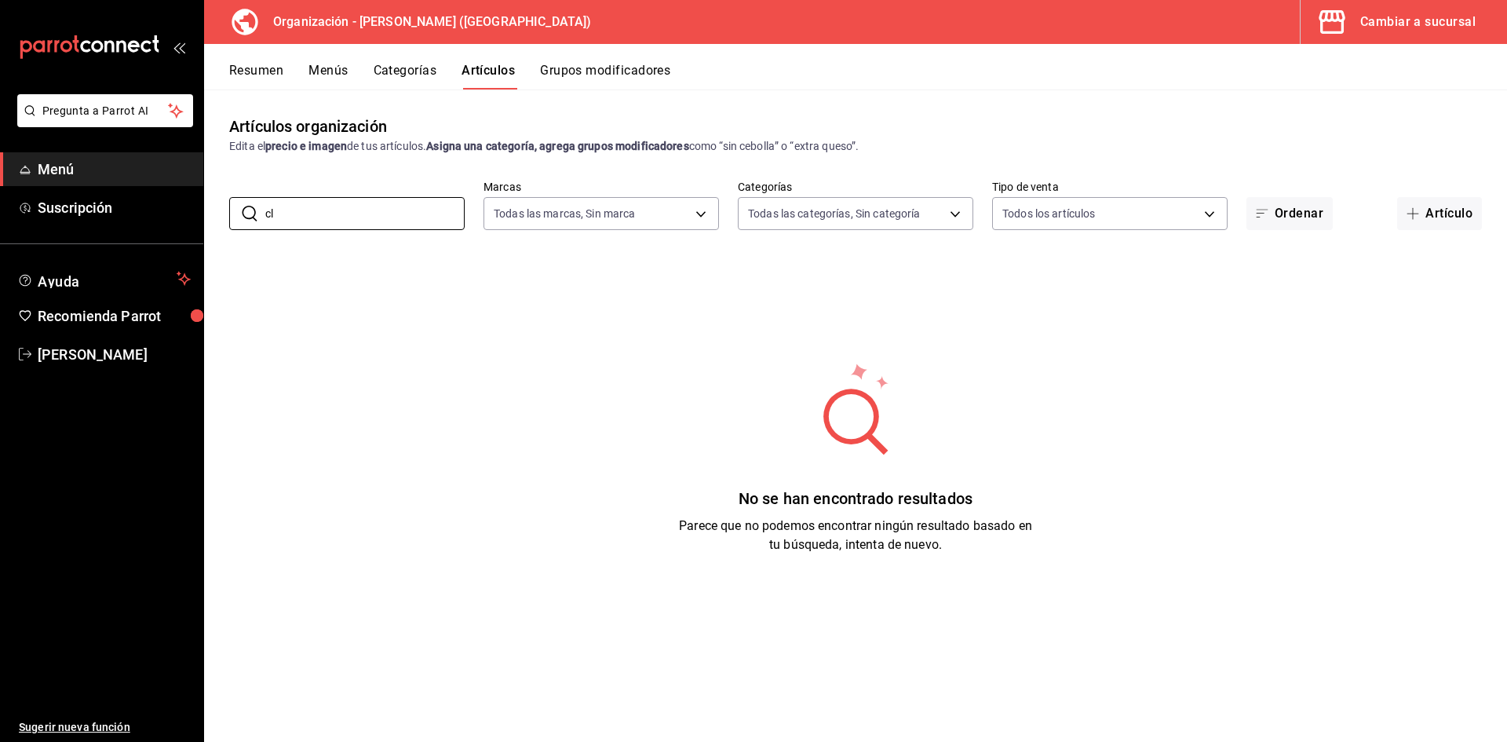
type input "cli"
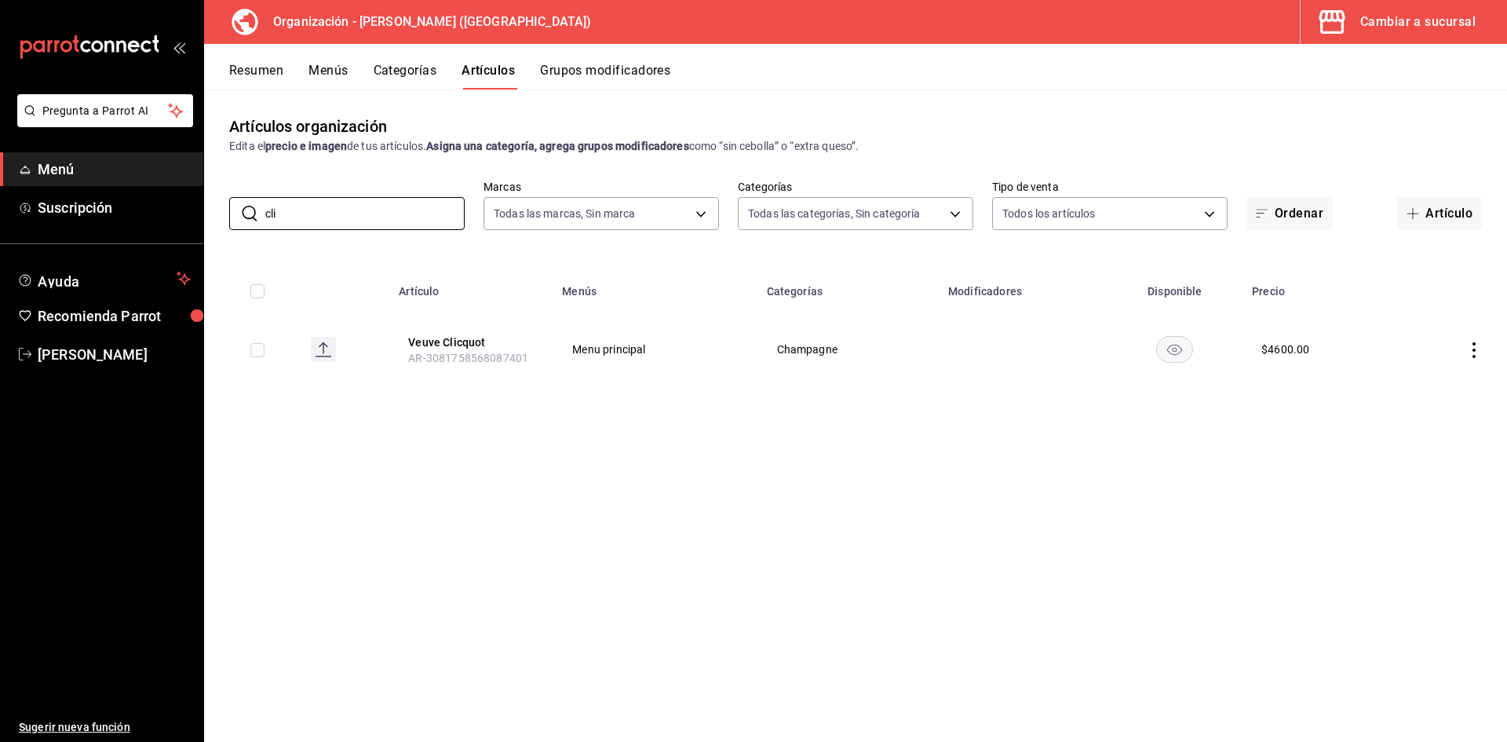
drag, startPoint x: 421, startPoint y: 215, endPoint x: 0, endPoint y: 169, distance: 423.2
click at [0, 169] on div "Pregunta a Parrot AI Menú Suscripción Ayuda Recomienda Parrot Adriana F Sugerir…" at bounding box center [753, 371] width 1507 height 742
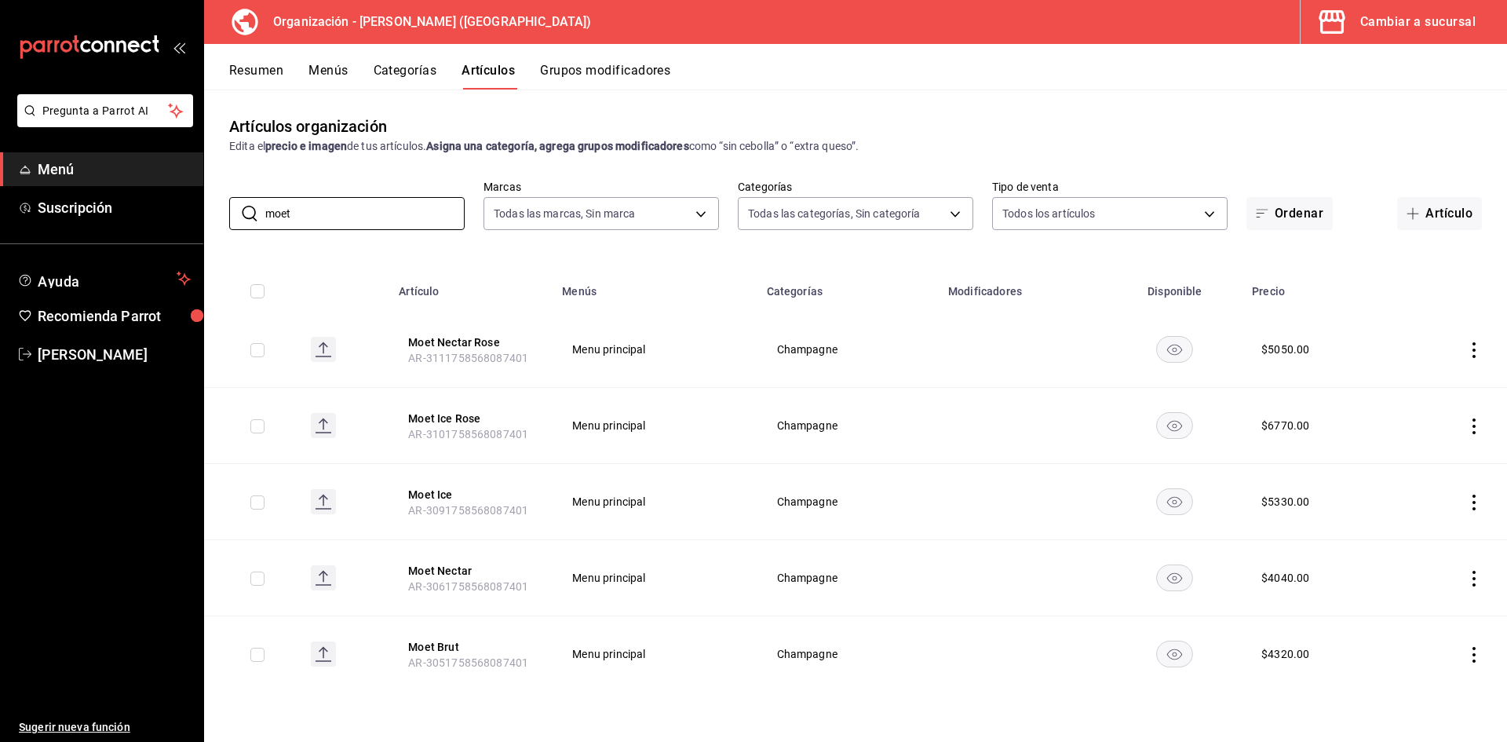
drag, startPoint x: 399, startPoint y: 215, endPoint x: 0, endPoint y: 250, distance: 401.1
click at [0, 250] on div "Pregunta a Parrot AI Menú Suscripción Ayuda Recomienda Parrot Adriana F Sugerir…" at bounding box center [753, 371] width 1507 height 742
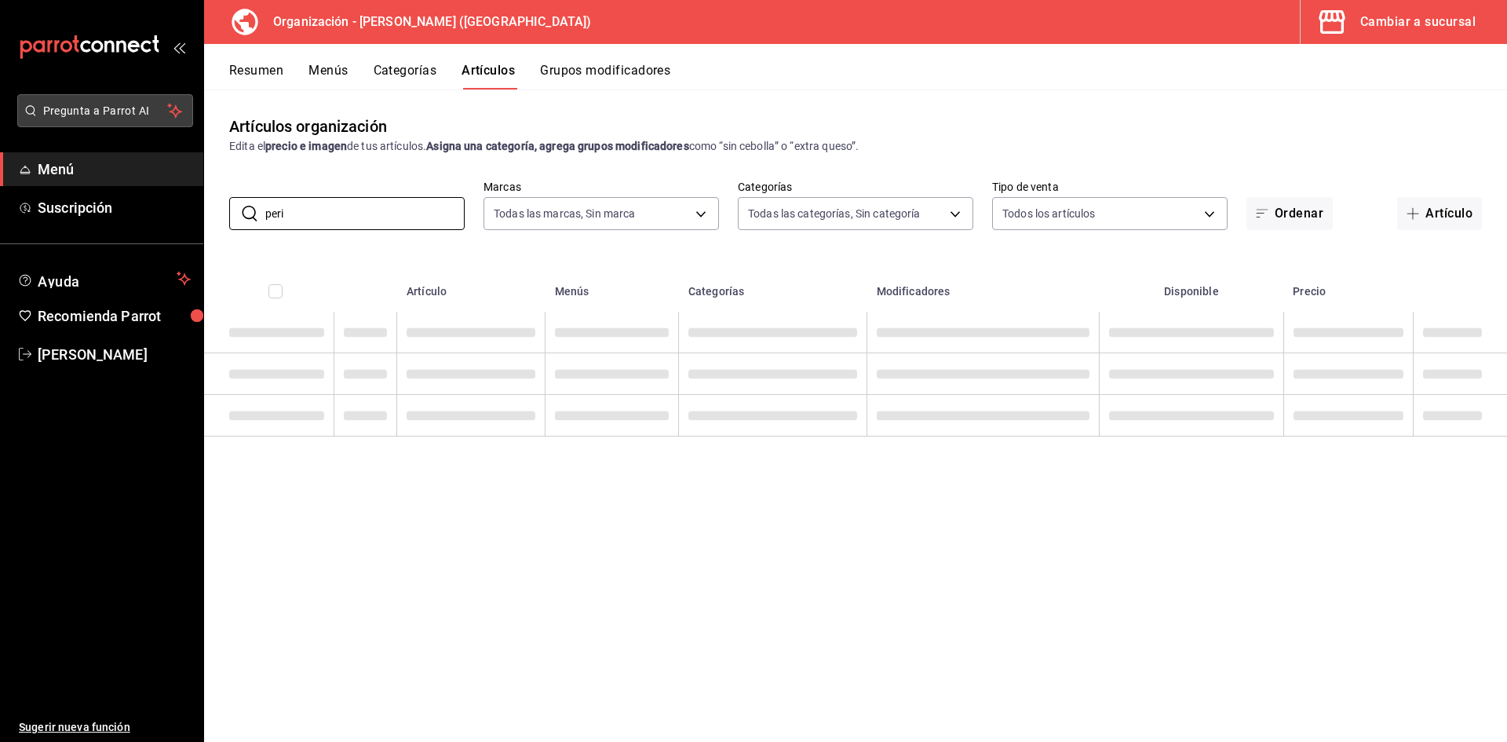
type input "peri"
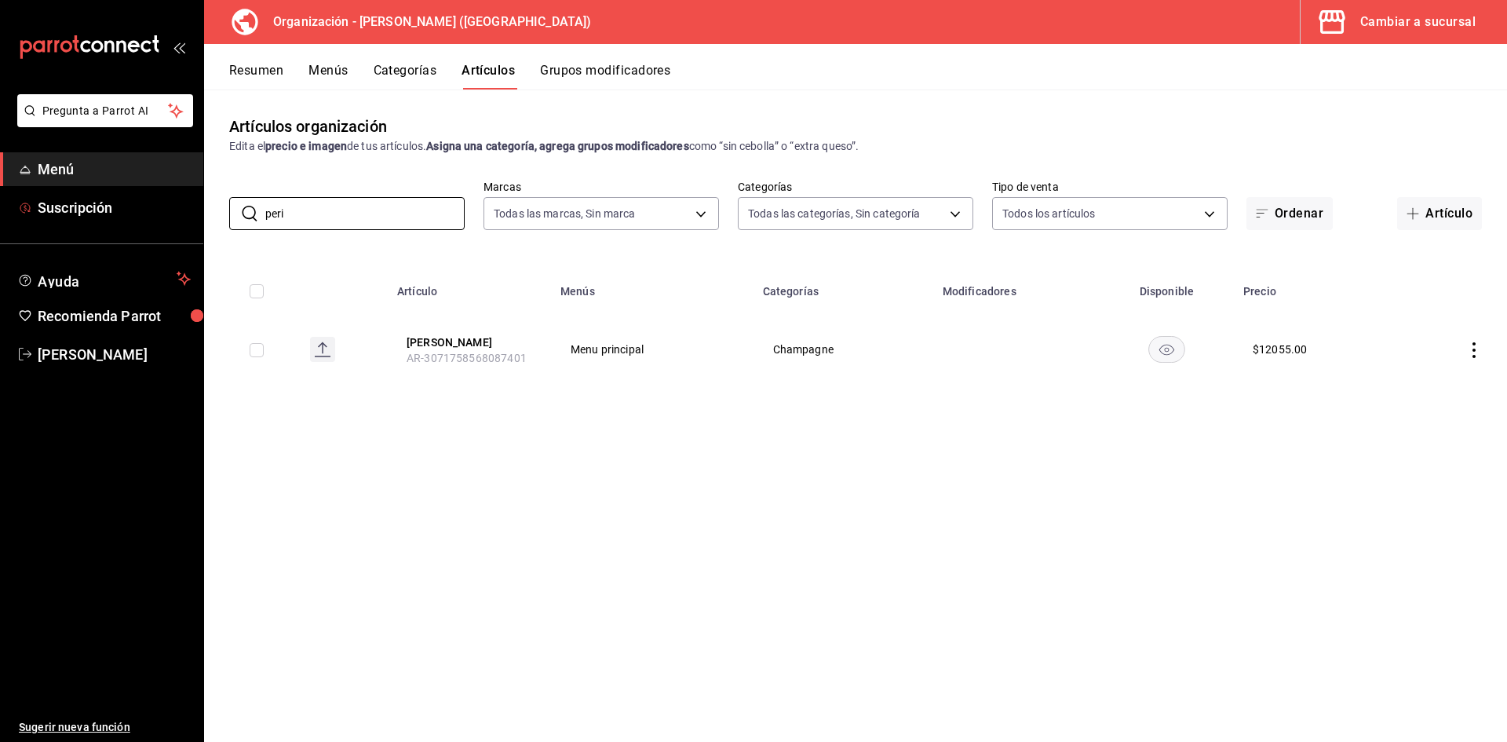
drag, startPoint x: 338, startPoint y: 216, endPoint x: 67, endPoint y: 225, distance: 271.7
click at [67, 225] on div "Pregunta a Parrot AI Menú Suscripción Ayuda Recomienda Parrot Adriana F Sugerir…" at bounding box center [753, 371] width 1507 height 742
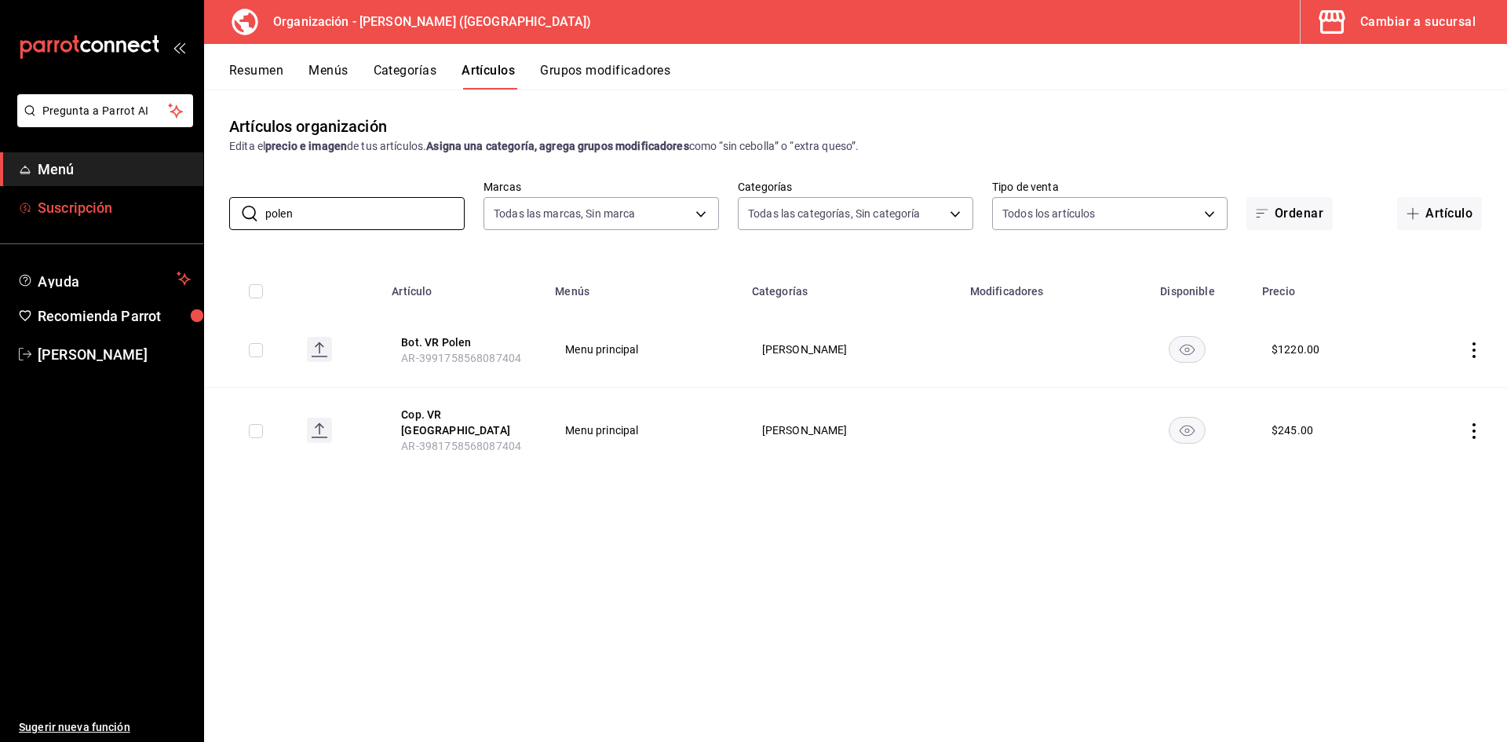
drag, startPoint x: 385, startPoint y: 214, endPoint x: 0, endPoint y: 194, distance: 385.9
click at [0, 194] on div "Pregunta a Parrot AI Menú Suscripción Ayuda Recomienda Parrot Adriana F Sugerir…" at bounding box center [753, 371] width 1507 height 742
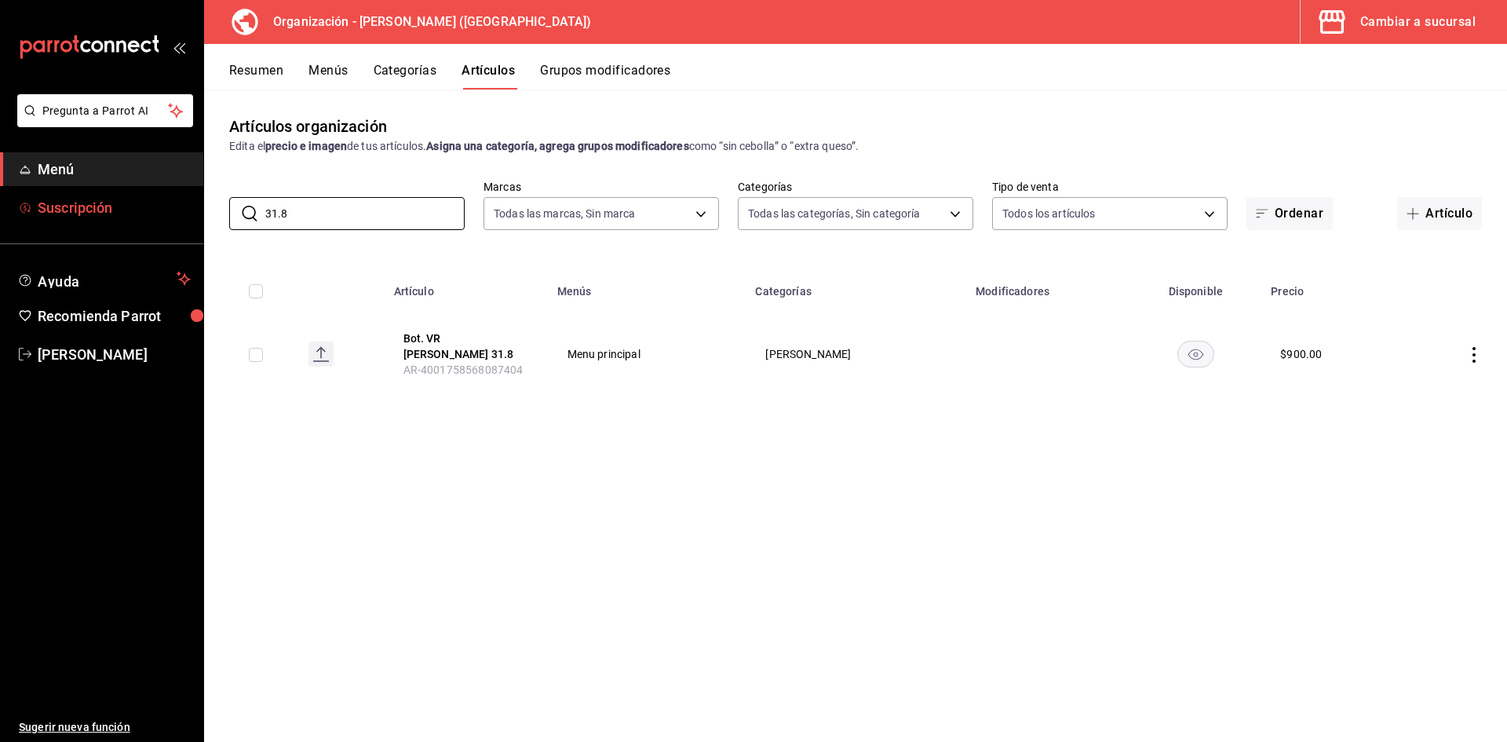
drag, startPoint x: 371, startPoint y: 210, endPoint x: 0, endPoint y: 202, distance: 371.3
click at [0, 202] on div "Pregunta a Parrot AI Menú Suscripción Ayuda Recomienda Parrot Adriana F Sugerir…" at bounding box center [753, 371] width 1507 height 742
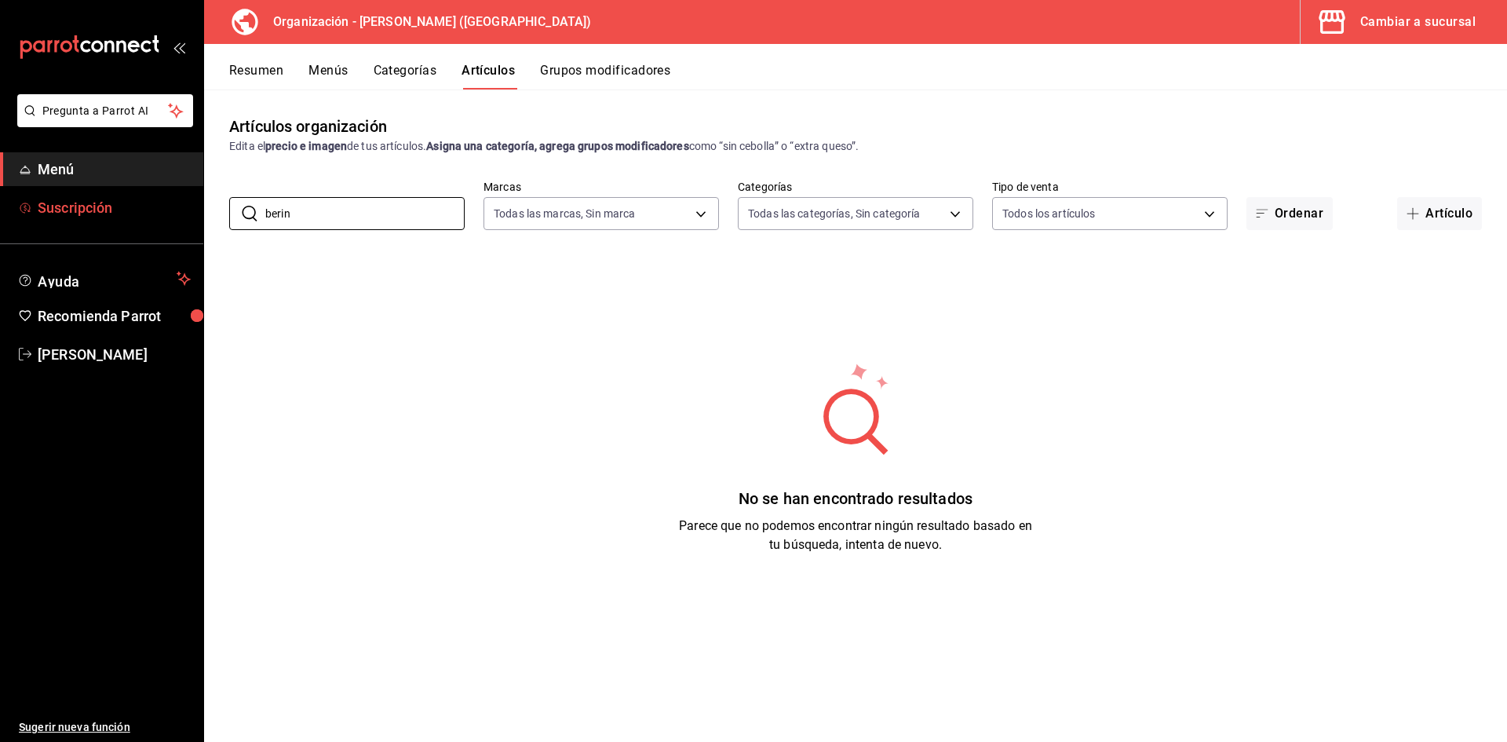
type input "berin"
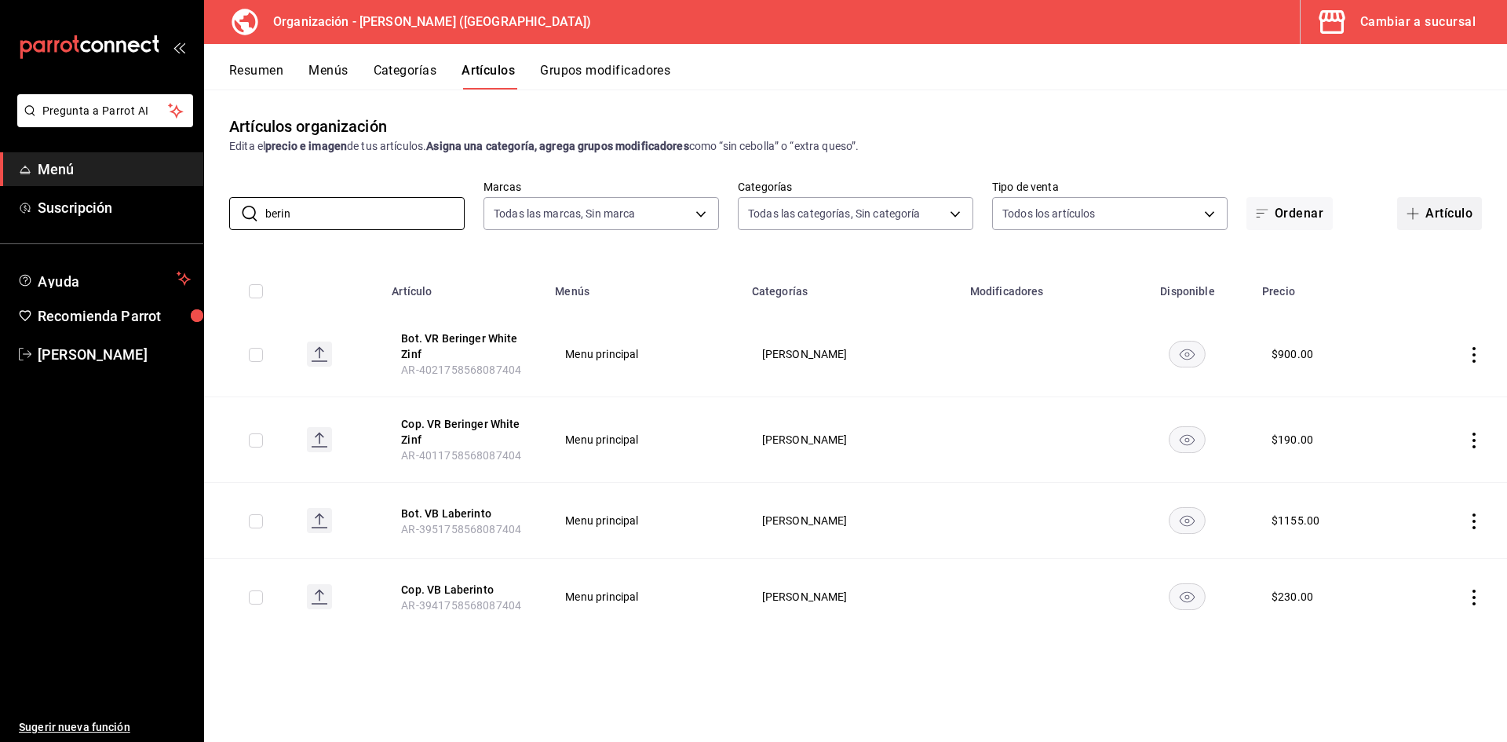
click at [1432, 204] on button "Artículo" at bounding box center [1439, 213] width 85 height 33
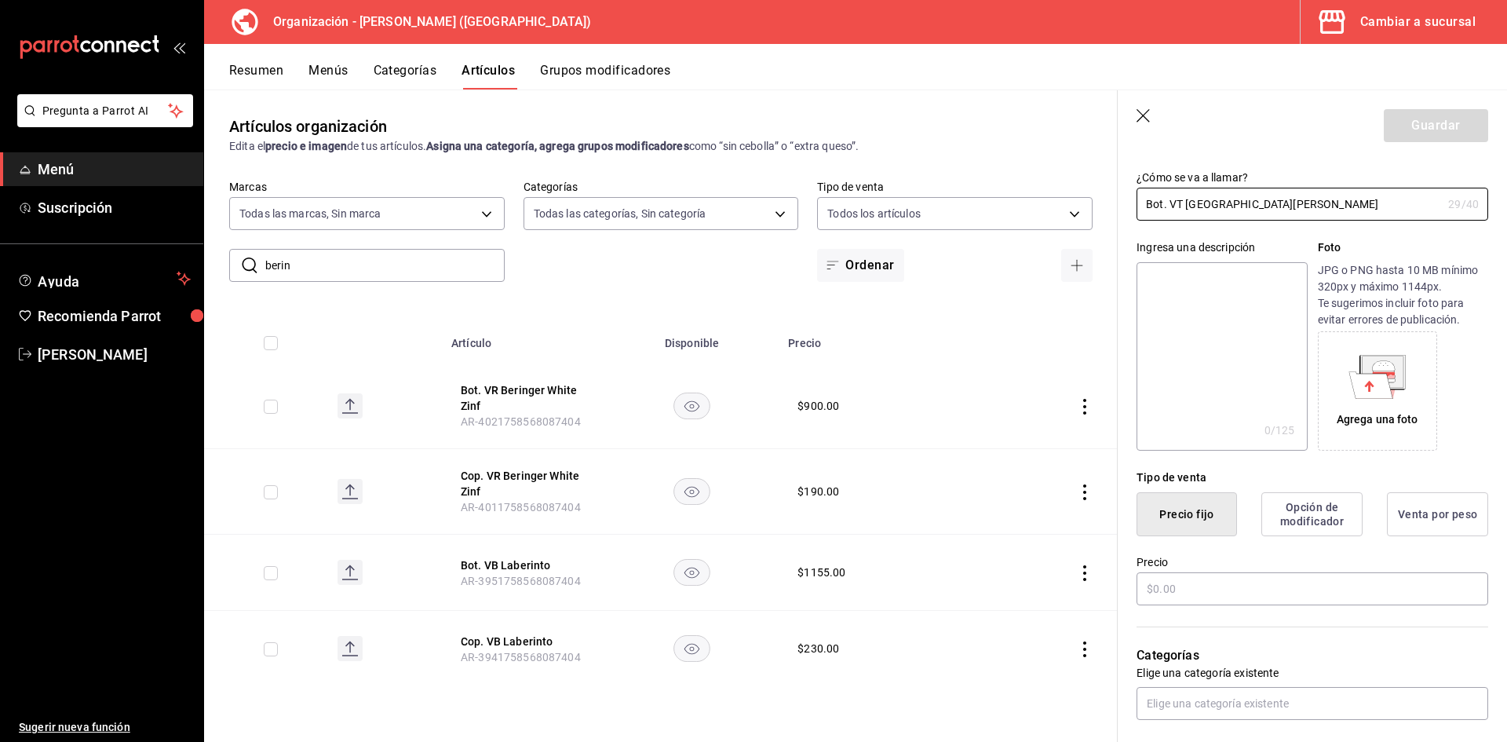
scroll to position [157, 0]
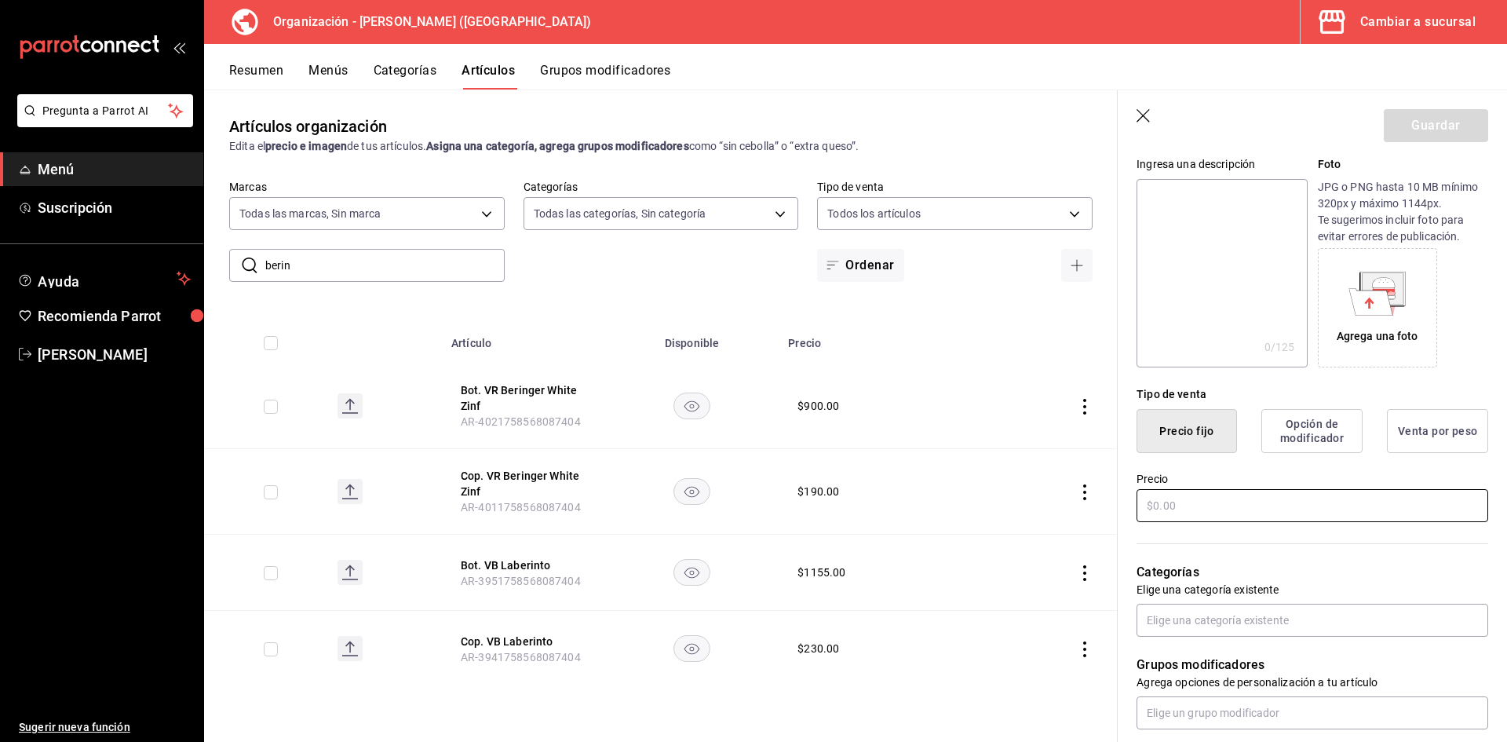
type input "Bot. VT [GEOGRAPHIC_DATA]"
click at [1210, 500] on input "text" at bounding box center [1312, 505] width 352 height 33
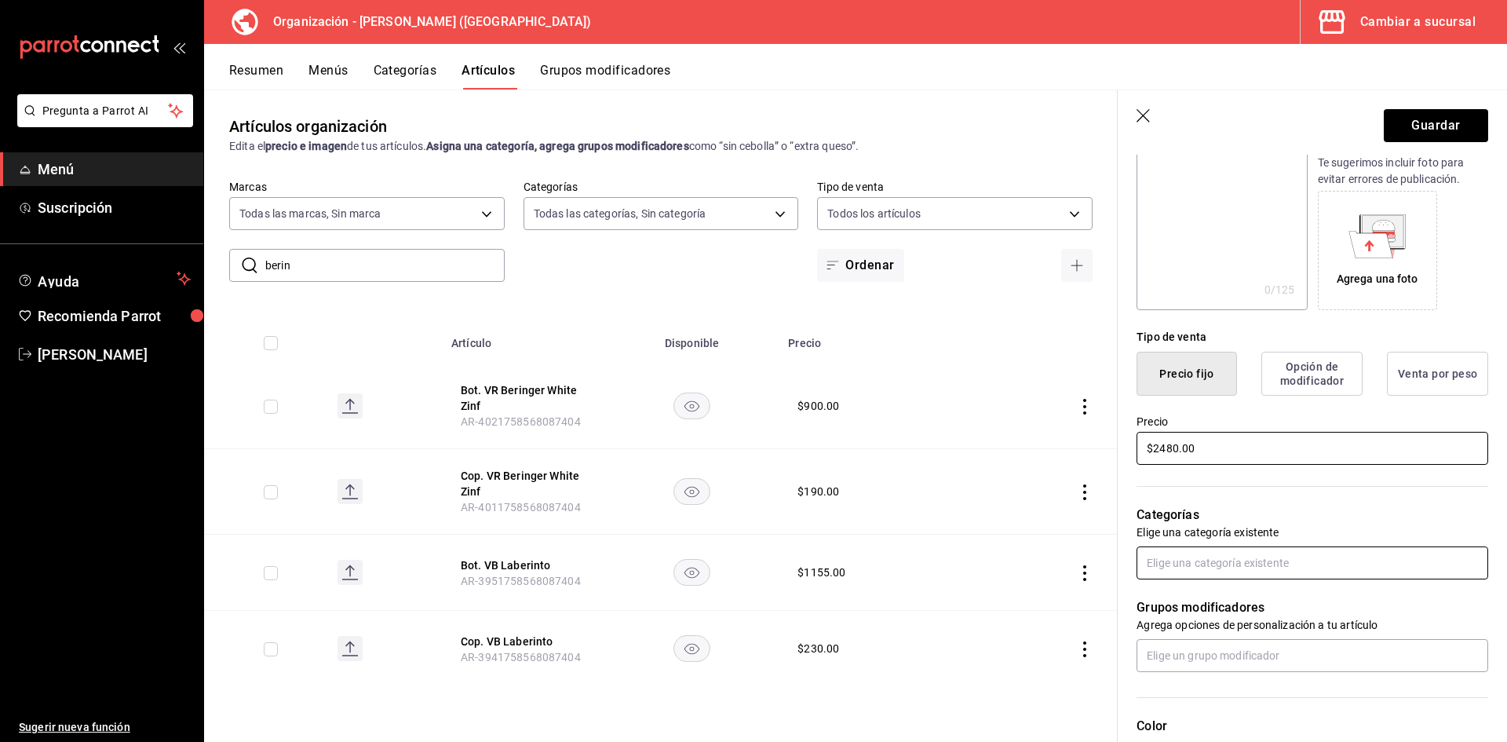
scroll to position [314, 0]
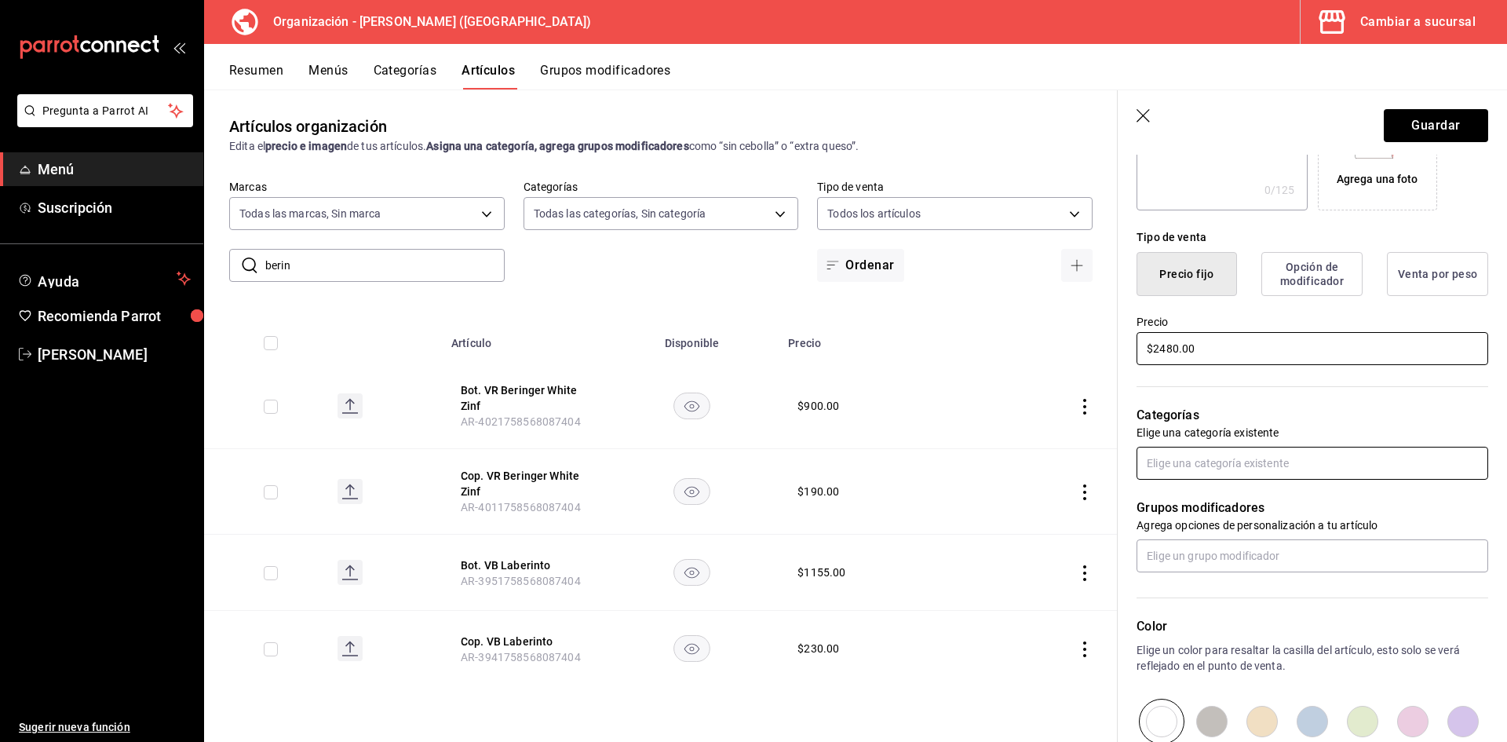
type input "$2480.00"
click at [1228, 451] on input "text" at bounding box center [1312, 463] width 352 height 33
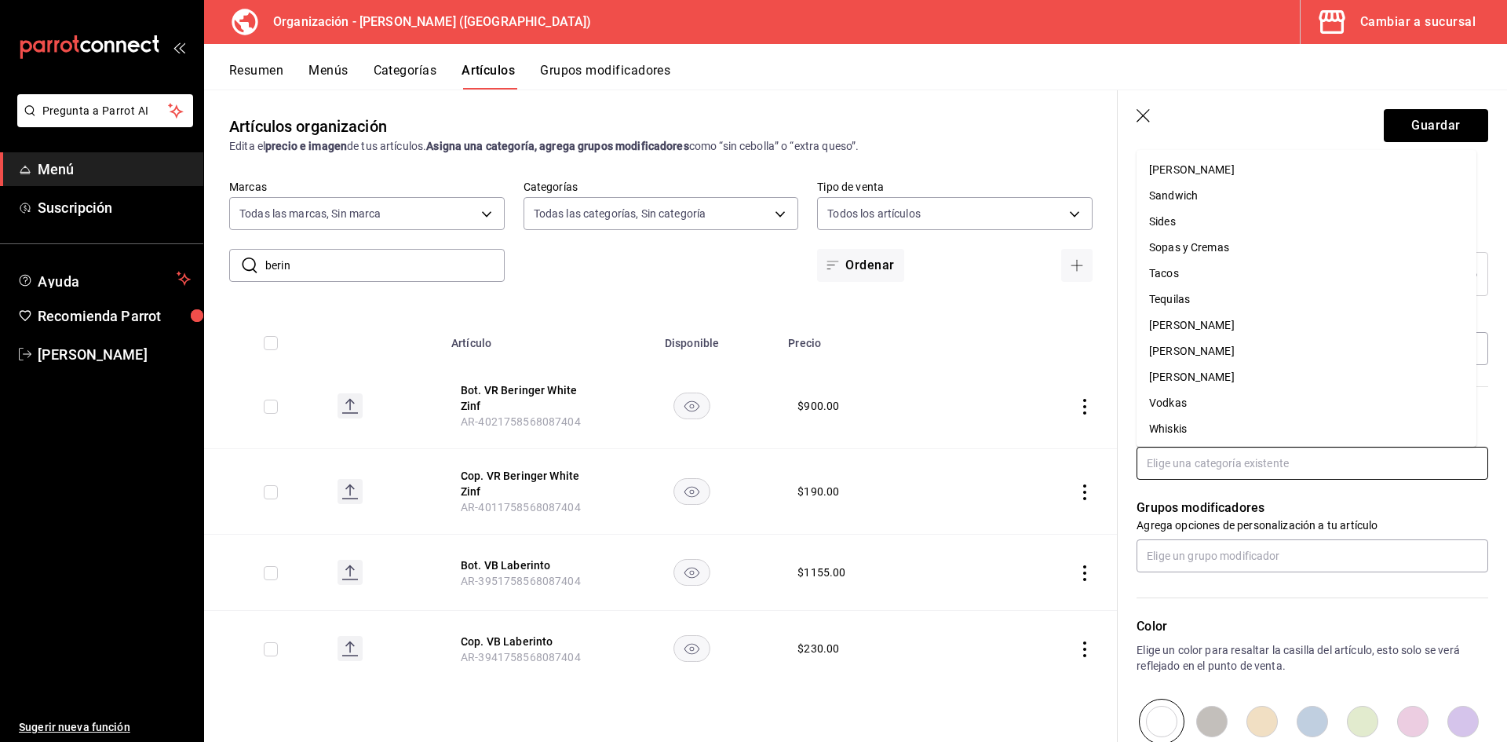
scroll to position [622, 0]
click at [1191, 378] on li "[PERSON_NAME]" at bounding box center [1306, 376] width 340 height 26
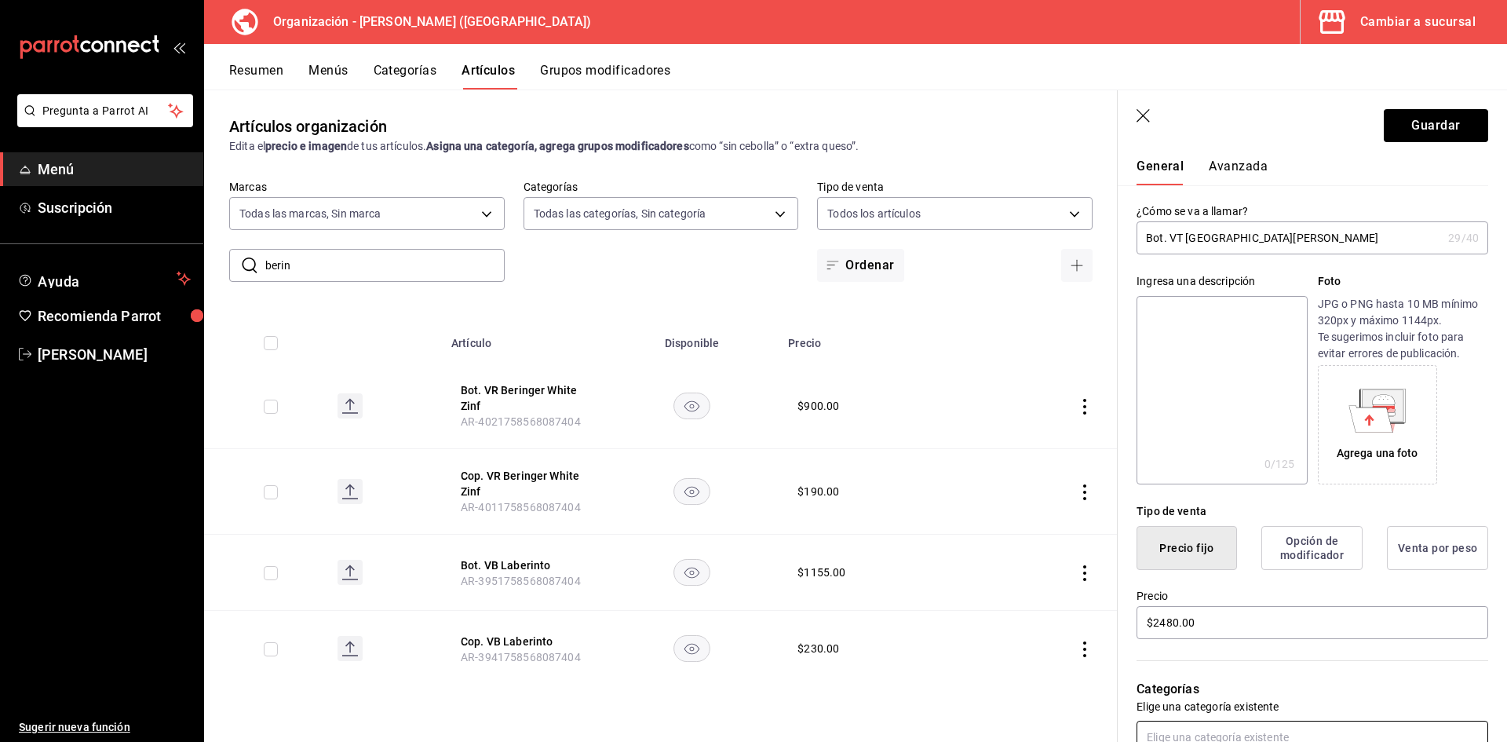
scroll to position [0, 0]
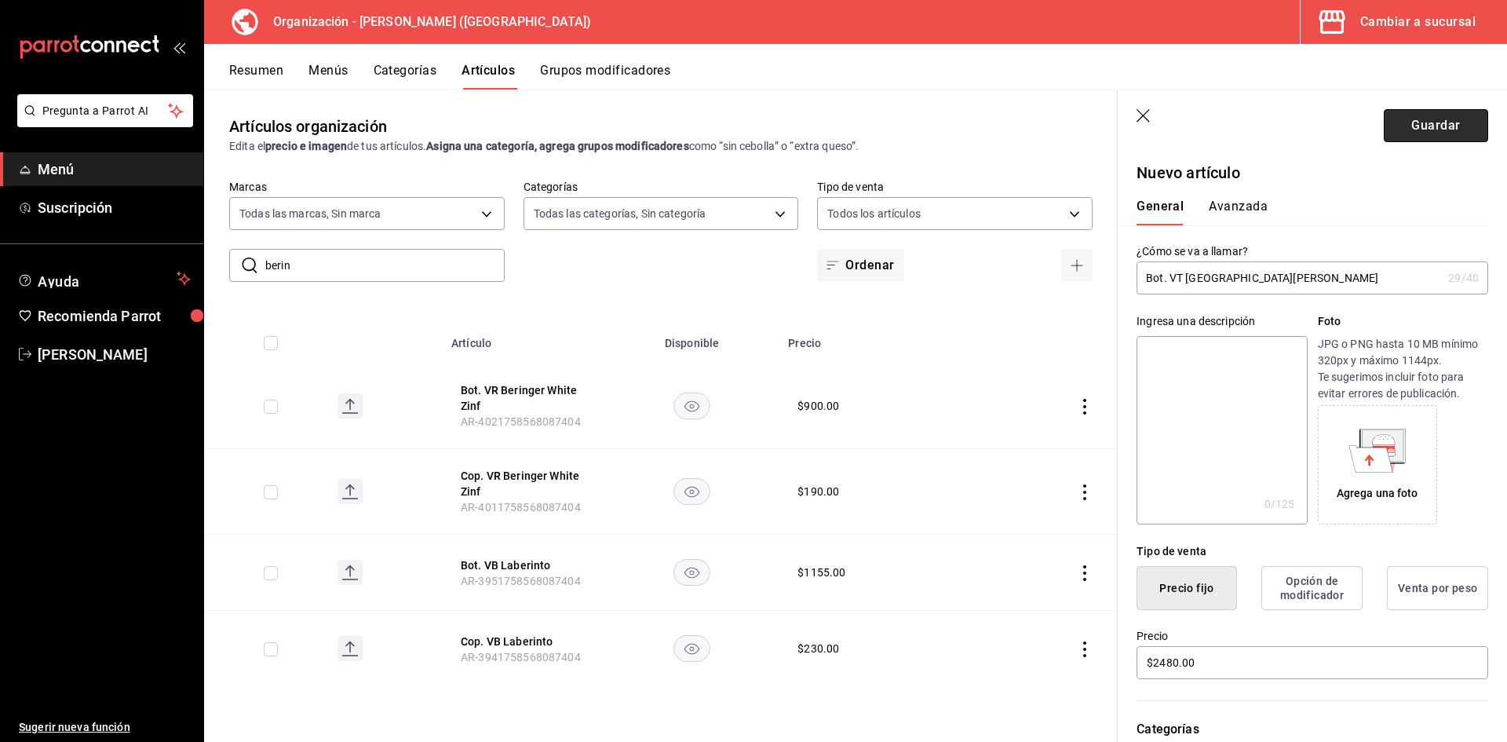
click at [1421, 129] on button "Guardar" at bounding box center [1436, 125] width 104 height 33
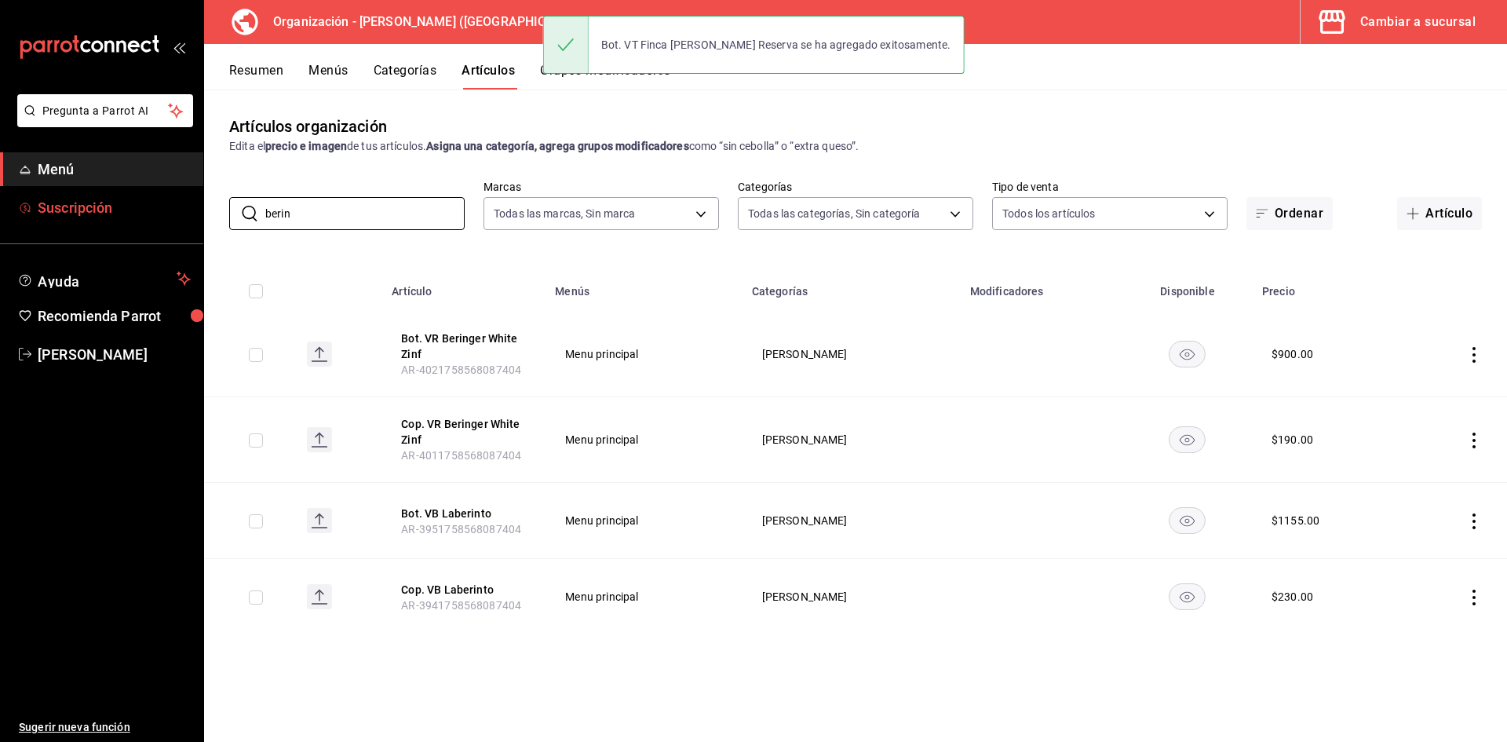
drag, startPoint x: 308, startPoint y: 223, endPoint x: 0, endPoint y: 213, distance: 307.8
click at [0, 213] on div "Pregunta a Parrot AI Menú Suscripción Ayuda Recomienda Parrot Adriana F Sugerir…" at bounding box center [753, 371] width 1507 height 742
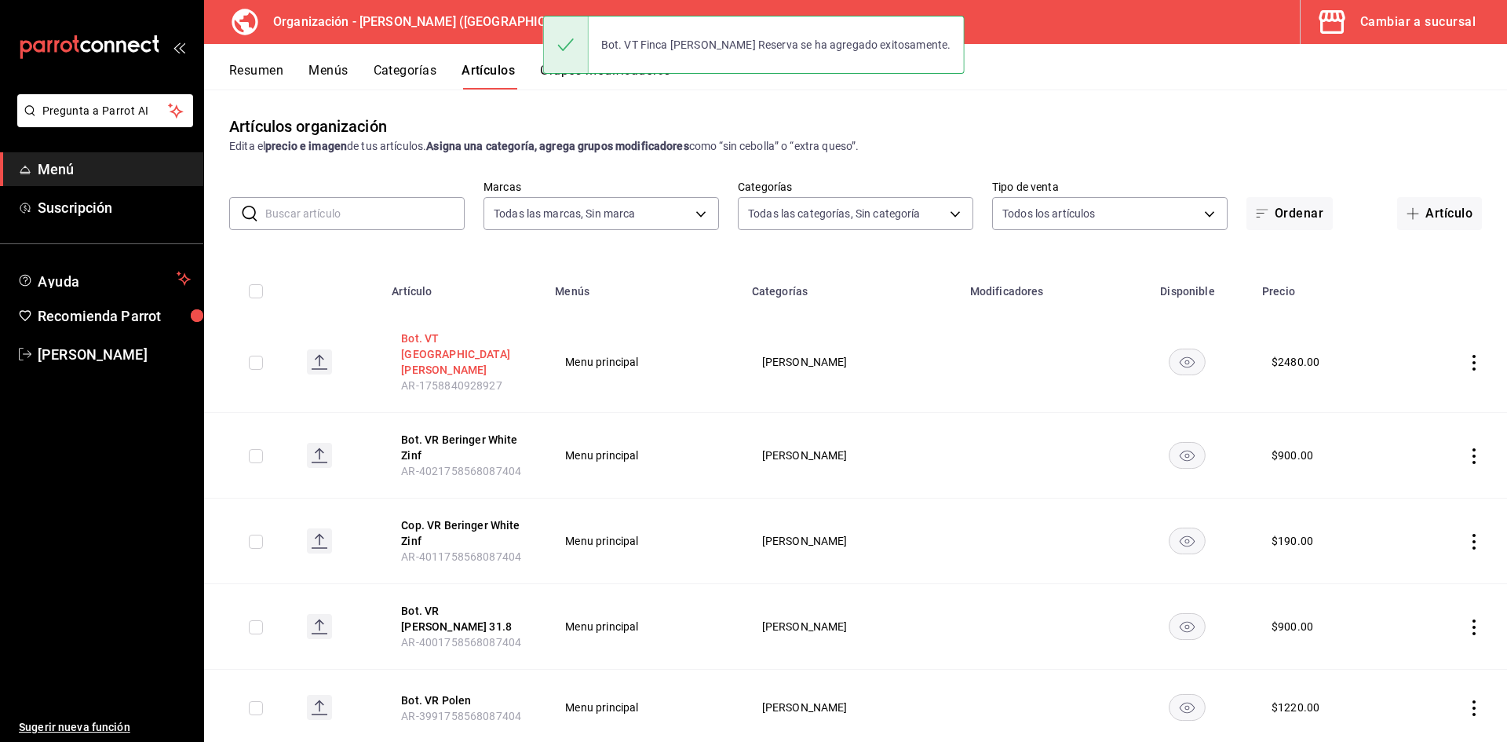
click at [467, 334] on button "Bot. VT [GEOGRAPHIC_DATA]" at bounding box center [464, 353] width 126 height 47
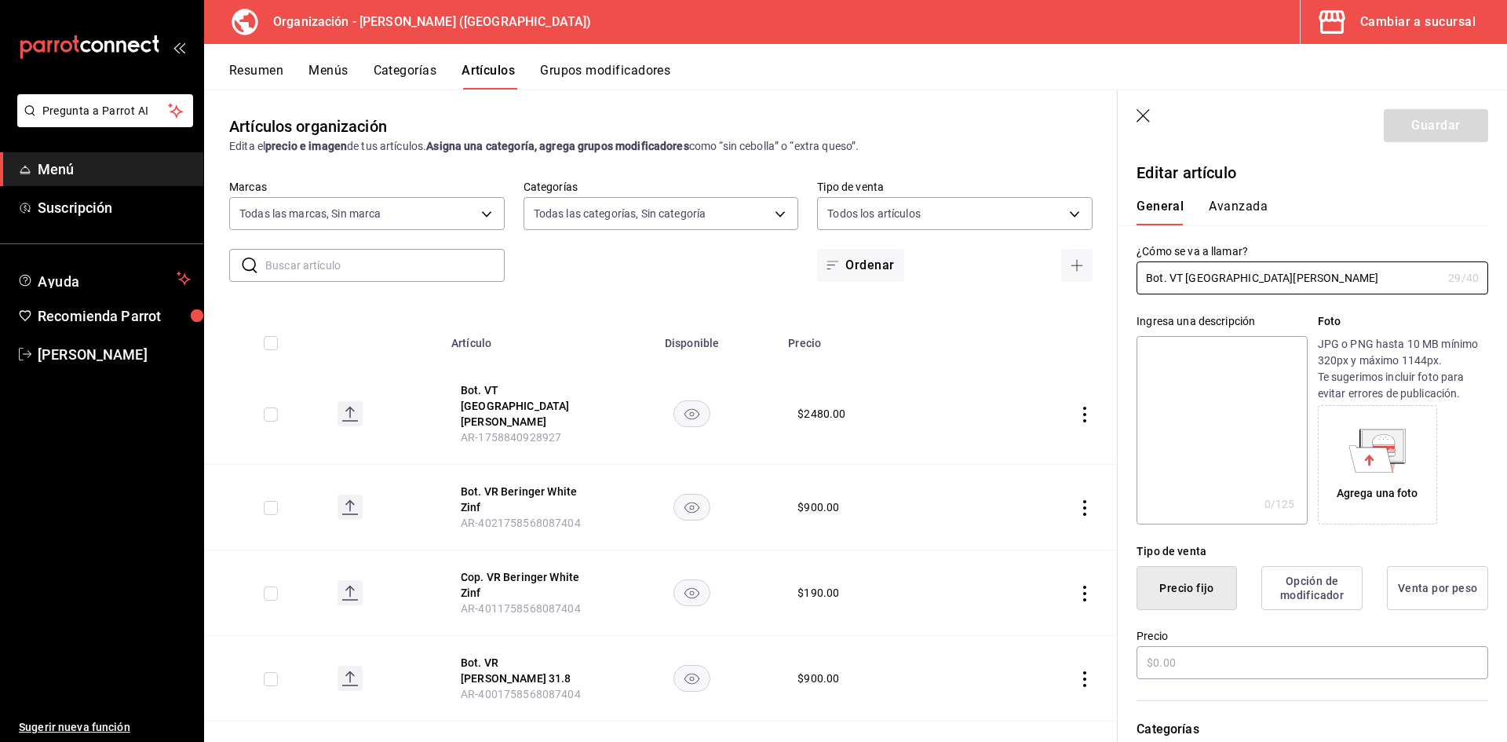
type input "$2480.00"
click at [1242, 202] on button "Avanzada" at bounding box center [1238, 212] width 59 height 27
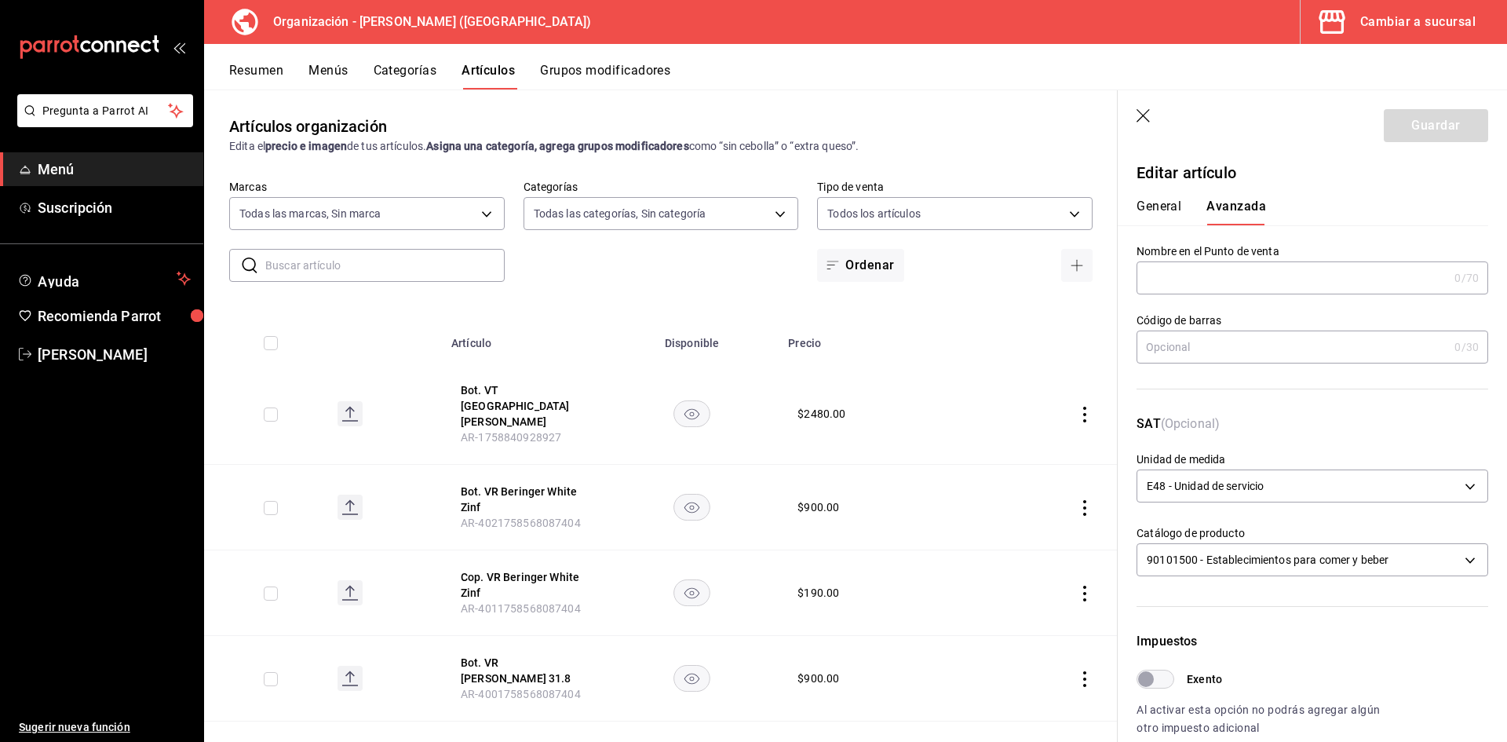
scroll to position [78, 0]
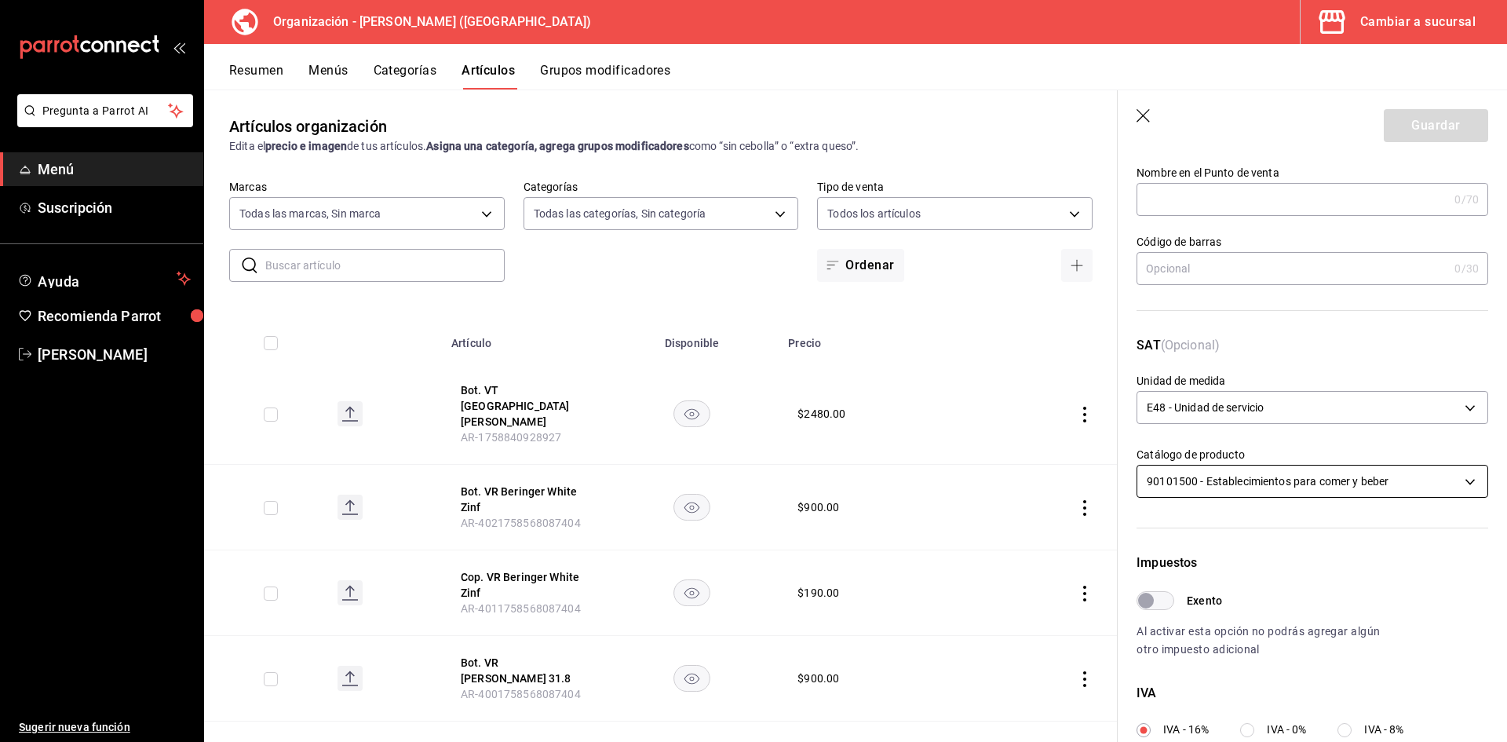
click at [1232, 478] on body "Pregunta a Parrot AI Menú Suscripción Ayuda Recomienda Parrot Adriana F Sugerir…" at bounding box center [753, 371] width 1507 height 742
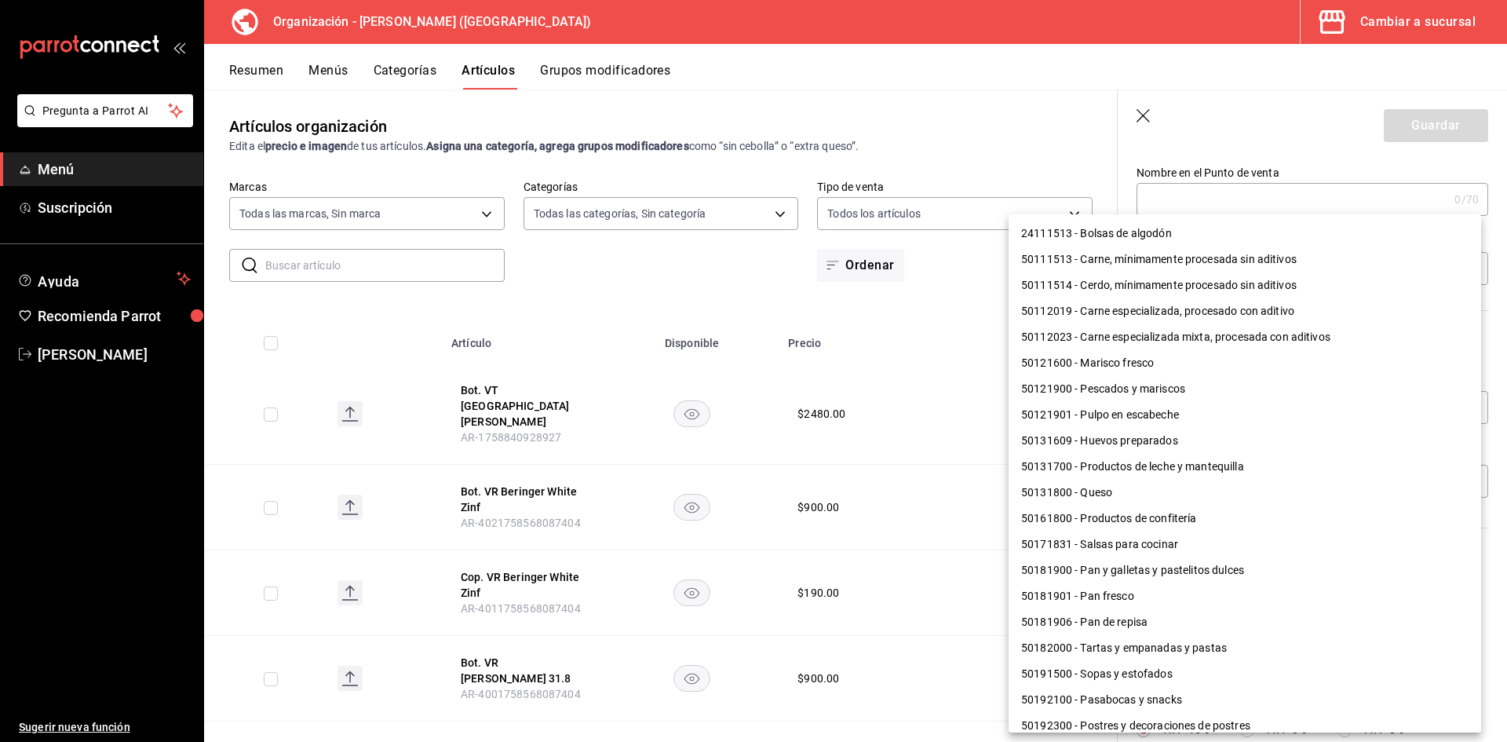
scroll to position [1126, 0]
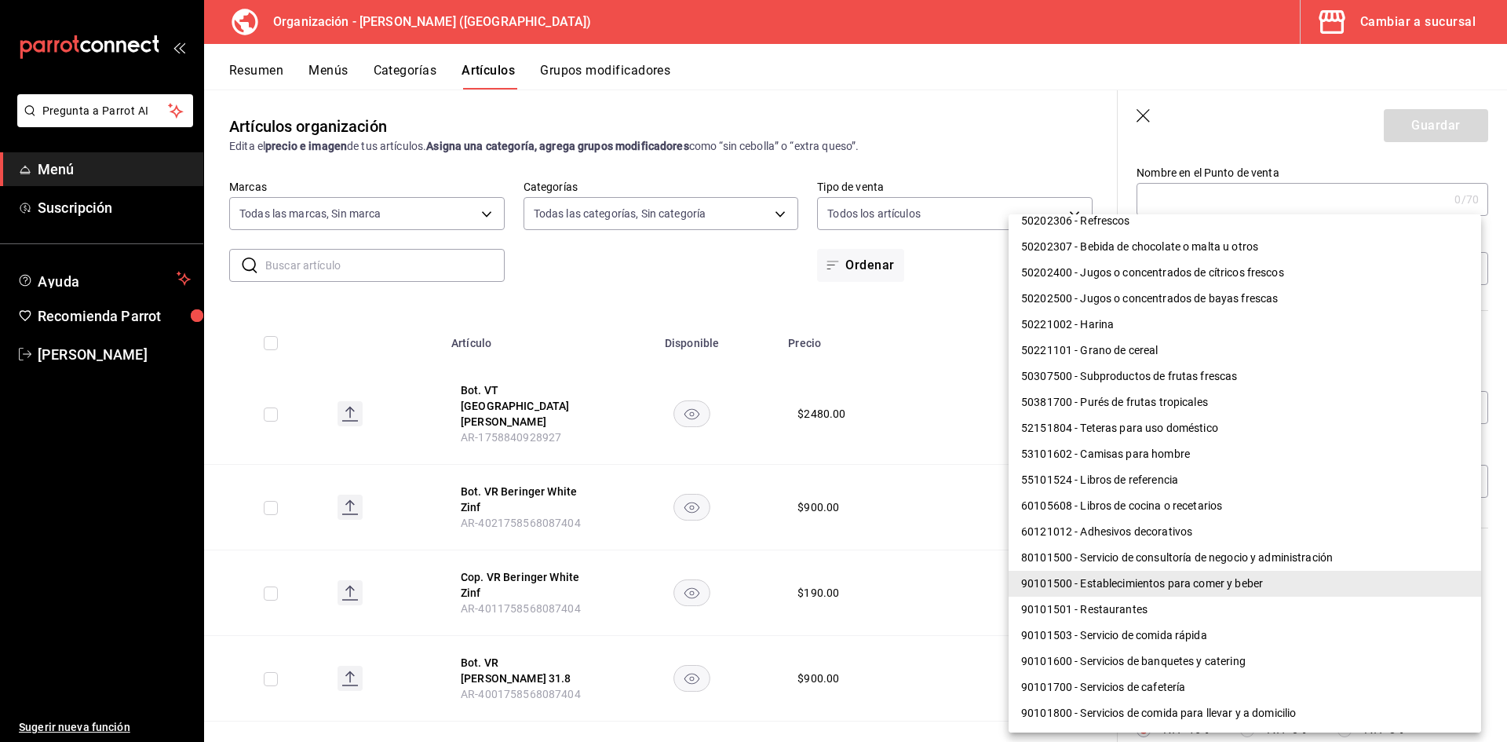
click at [1144, 613] on li "90101501 - Restaurantes" at bounding box center [1245, 609] width 472 height 26
type input "90101501"
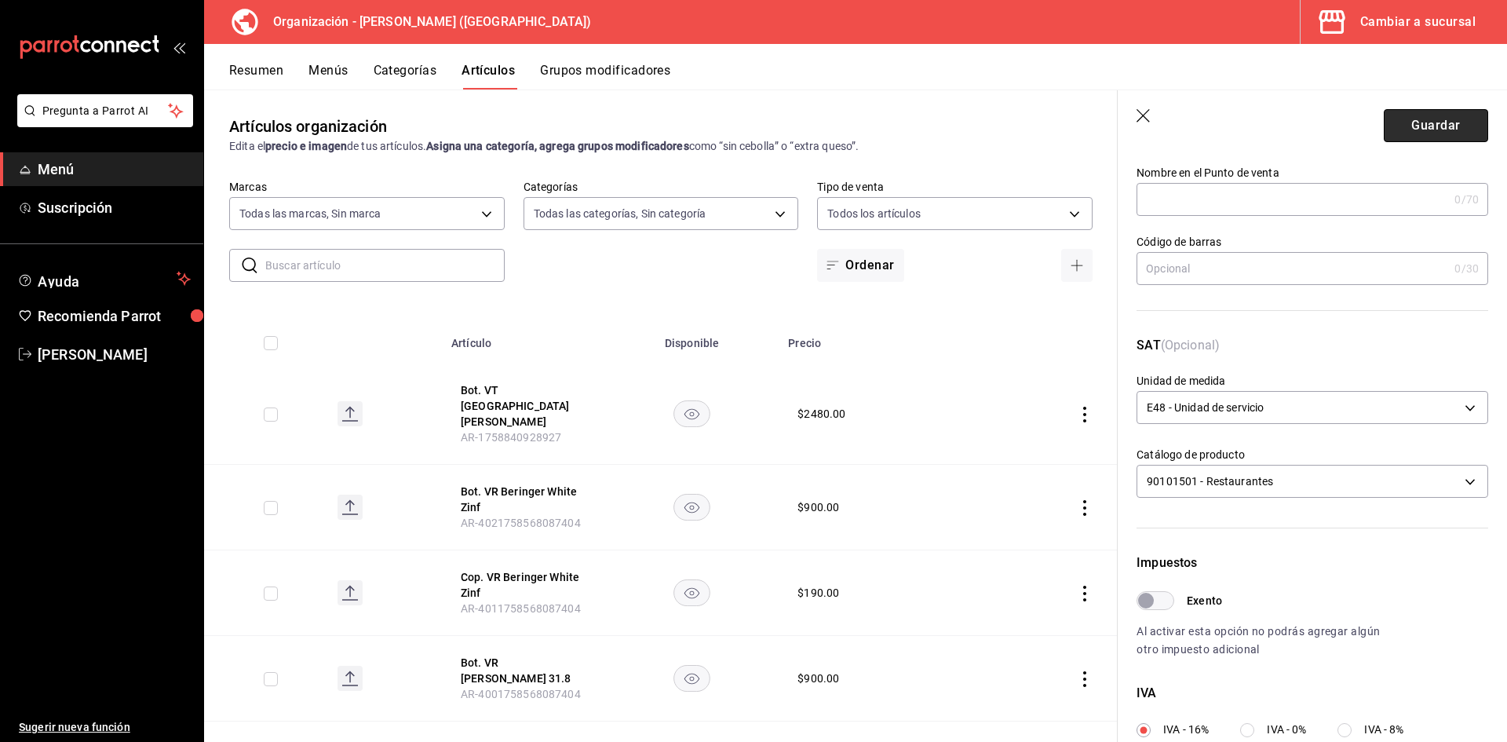
click at [1414, 124] on button "Guardar" at bounding box center [1436, 125] width 104 height 33
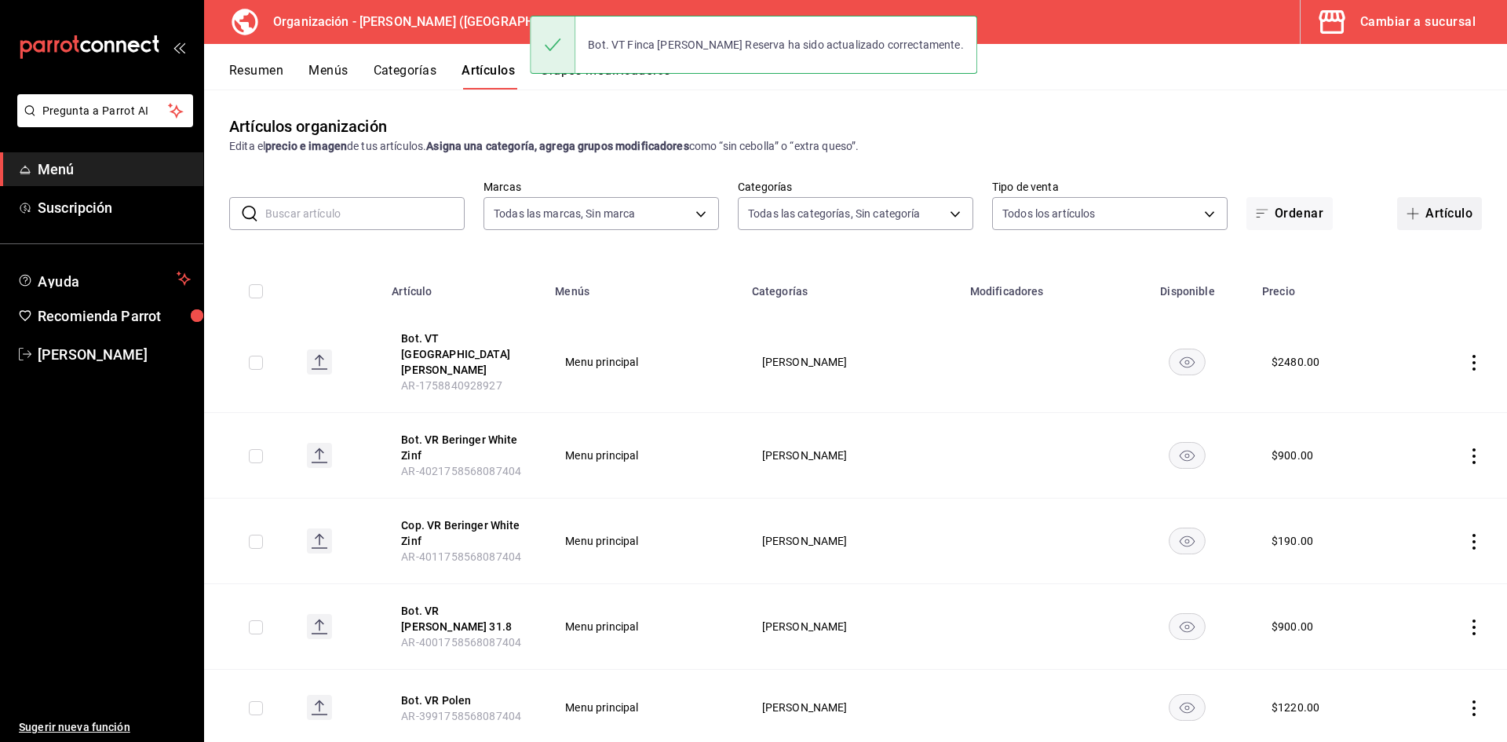
click at [1418, 214] on button "Artículo" at bounding box center [1439, 213] width 85 height 33
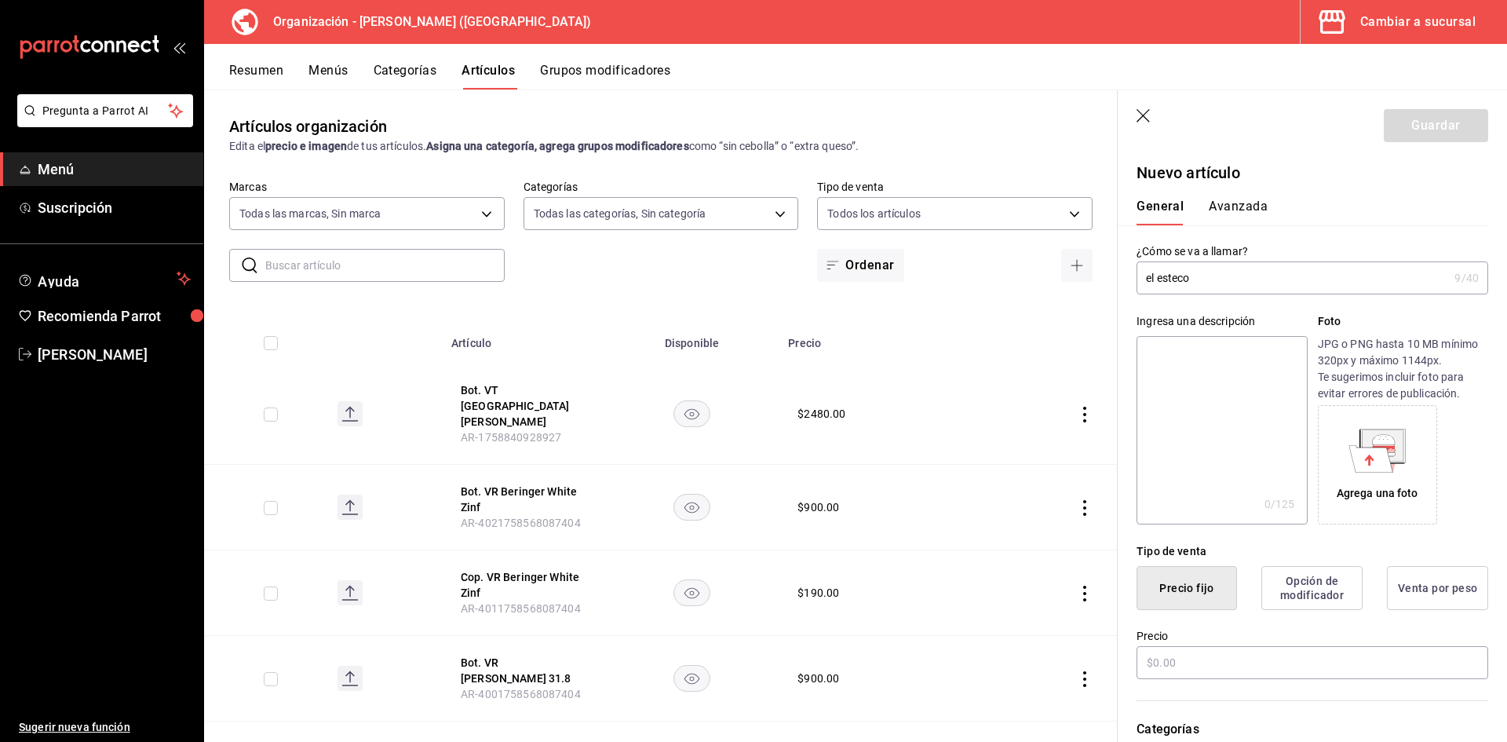
click at [1146, 280] on input "el esteco" at bounding box center [1292, 277] width 312 height 31
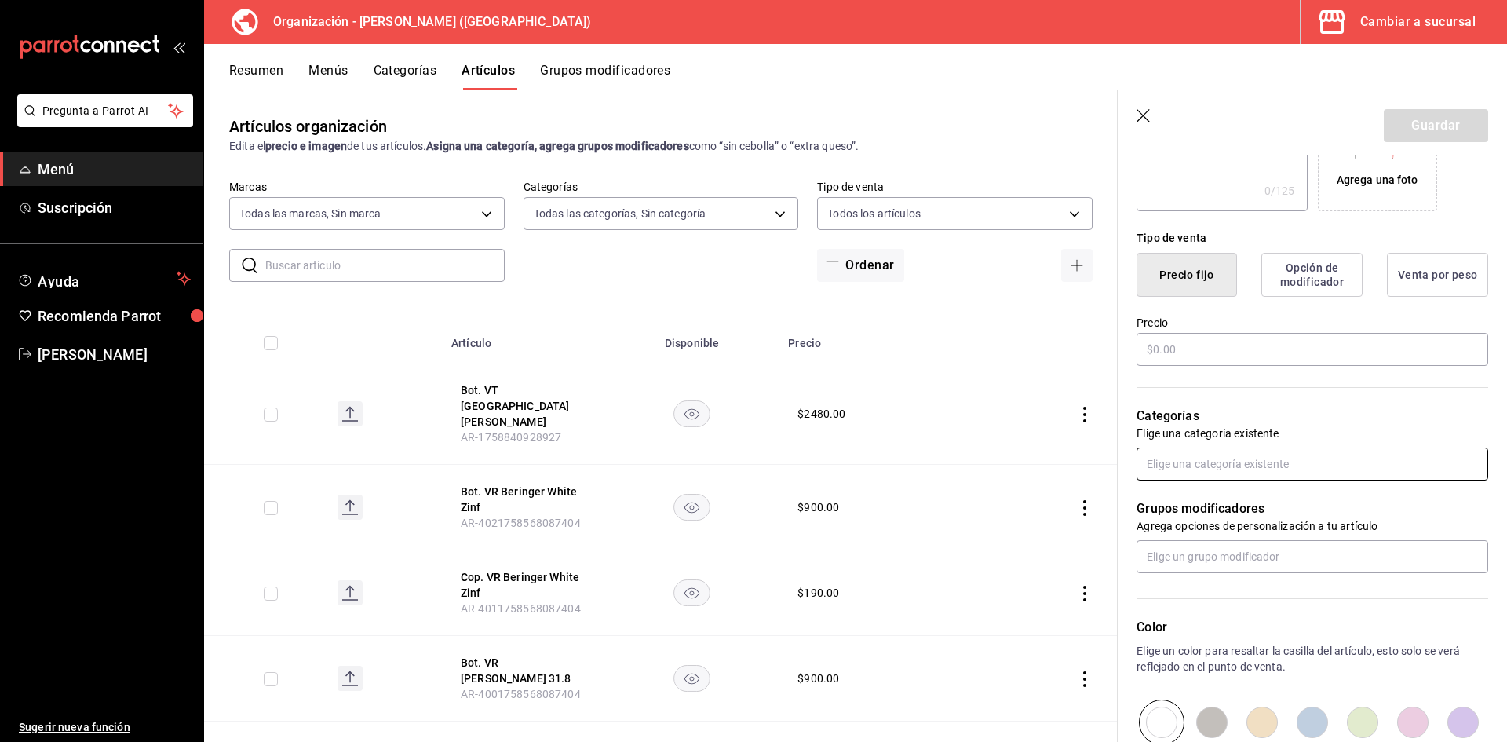
scroll to position [314, 0]
type input "Bot. VT El Esteco"
click at [1186, 345] on input "text" at bounding box center [1312, 348] width 352 height 33
type input "$1210.00"
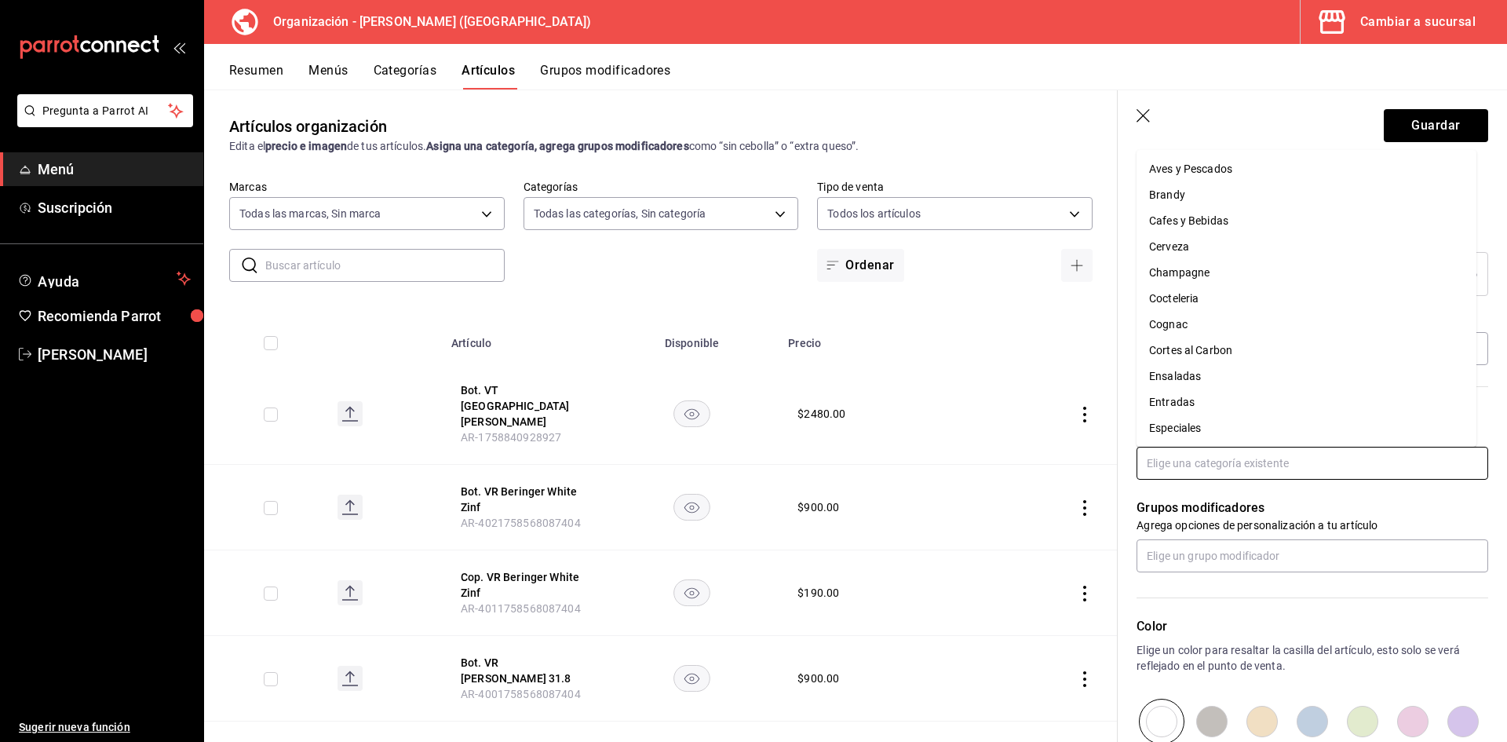
click at [1182, 465] on input "text" at bounding box center [1312, 463] width 352 height 33
click at [1198, 381] on li "[PERSON_NAME]" at bounding box center [1306, 376] width 340 height 26
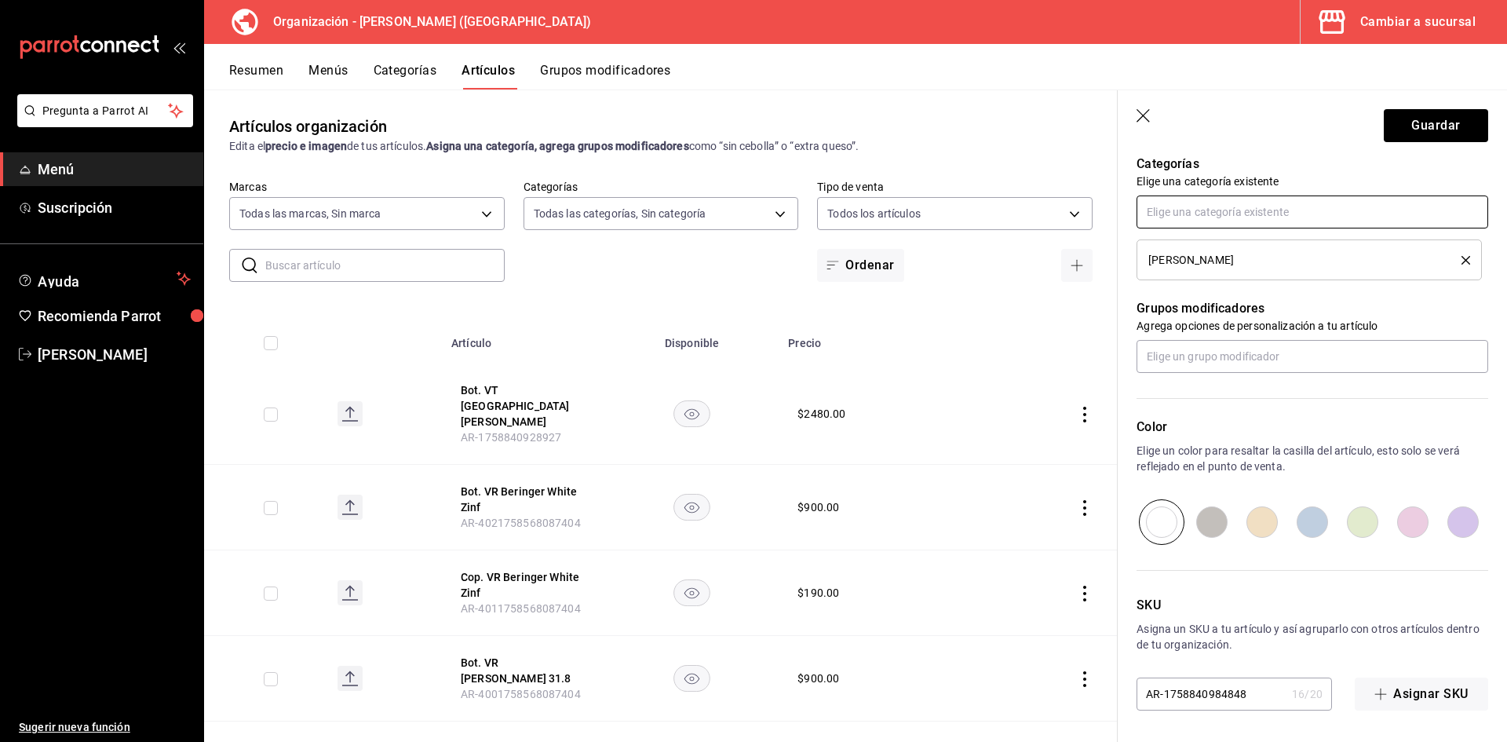
scroll to position [0, 0]
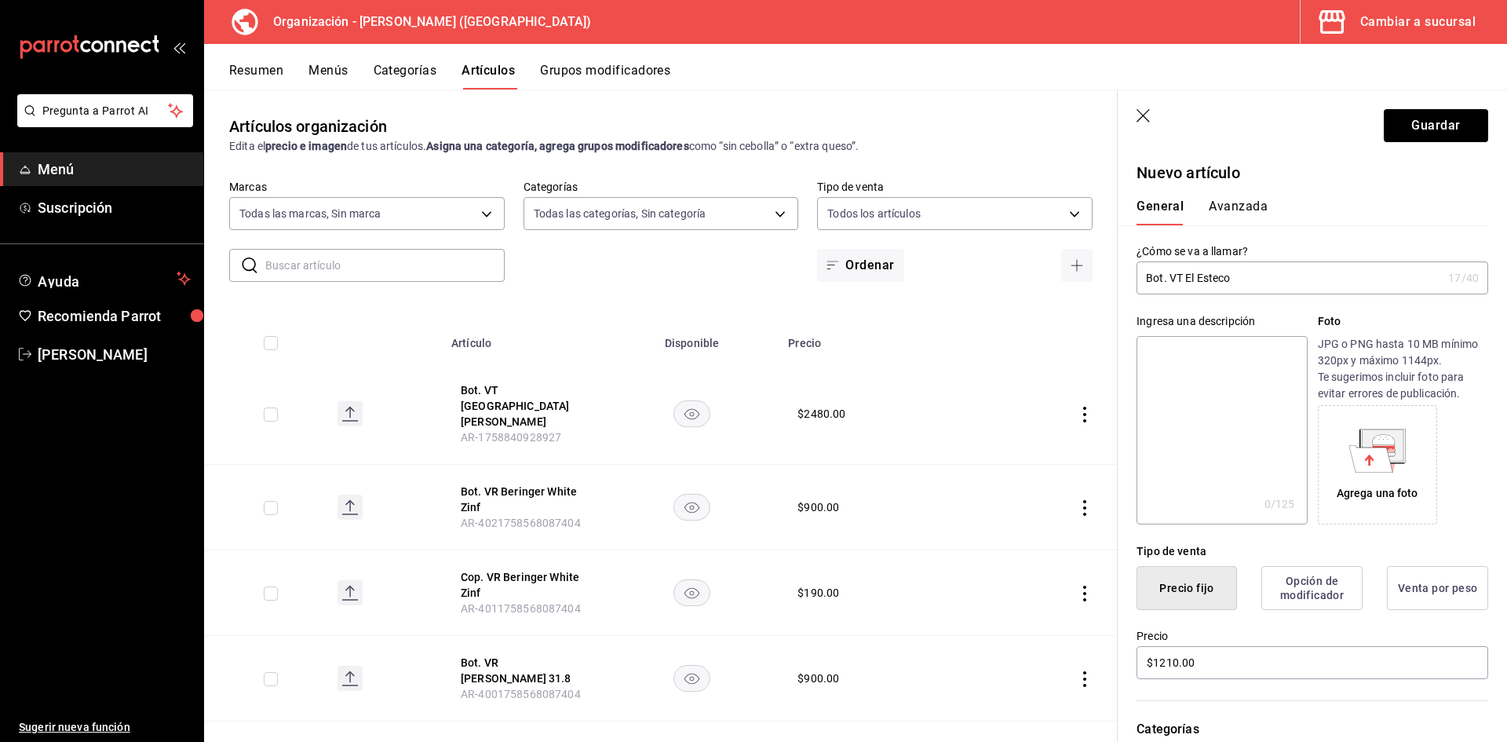
click at [1249, 204] on button "Avanzada" at bounding box center [1238, 212] width 59 height 27
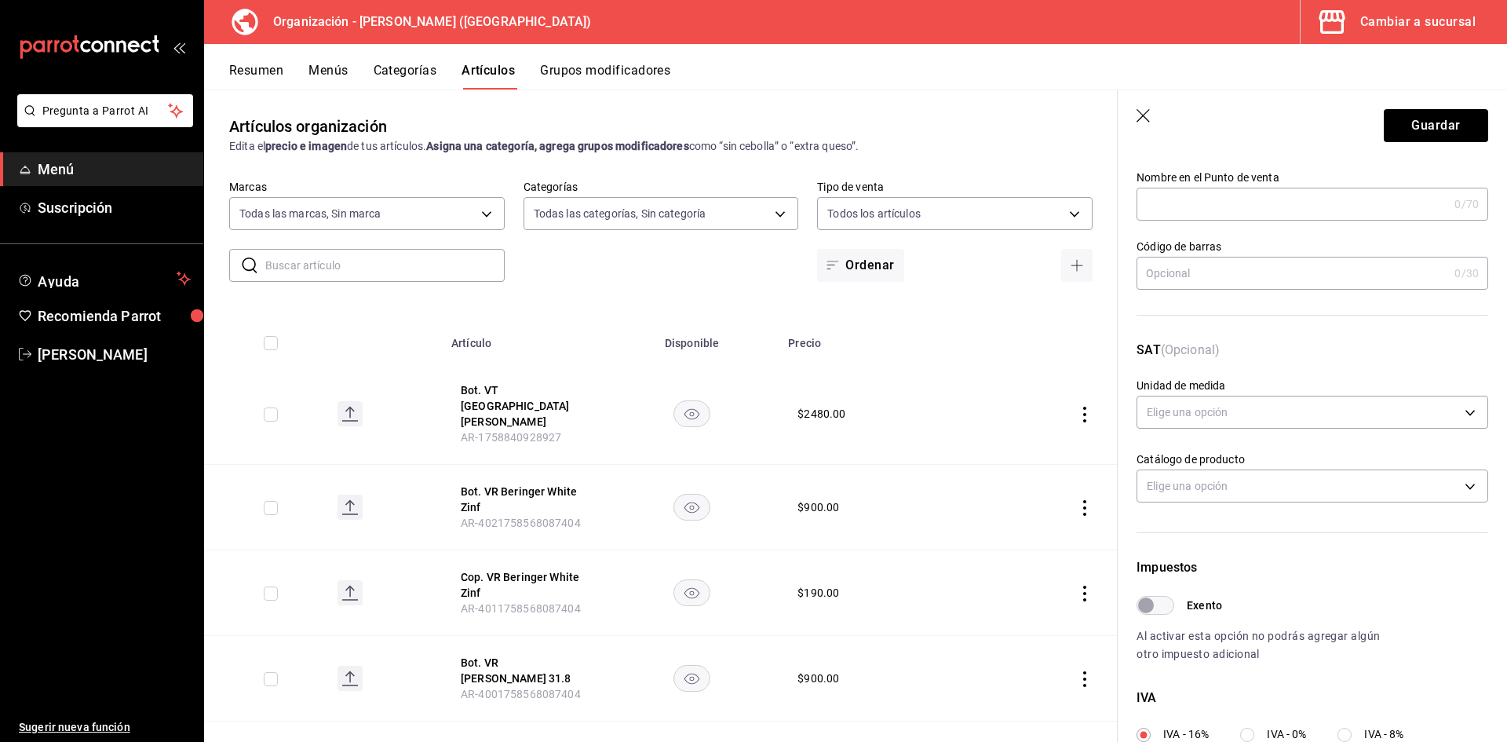
scroll to position [157, 0]
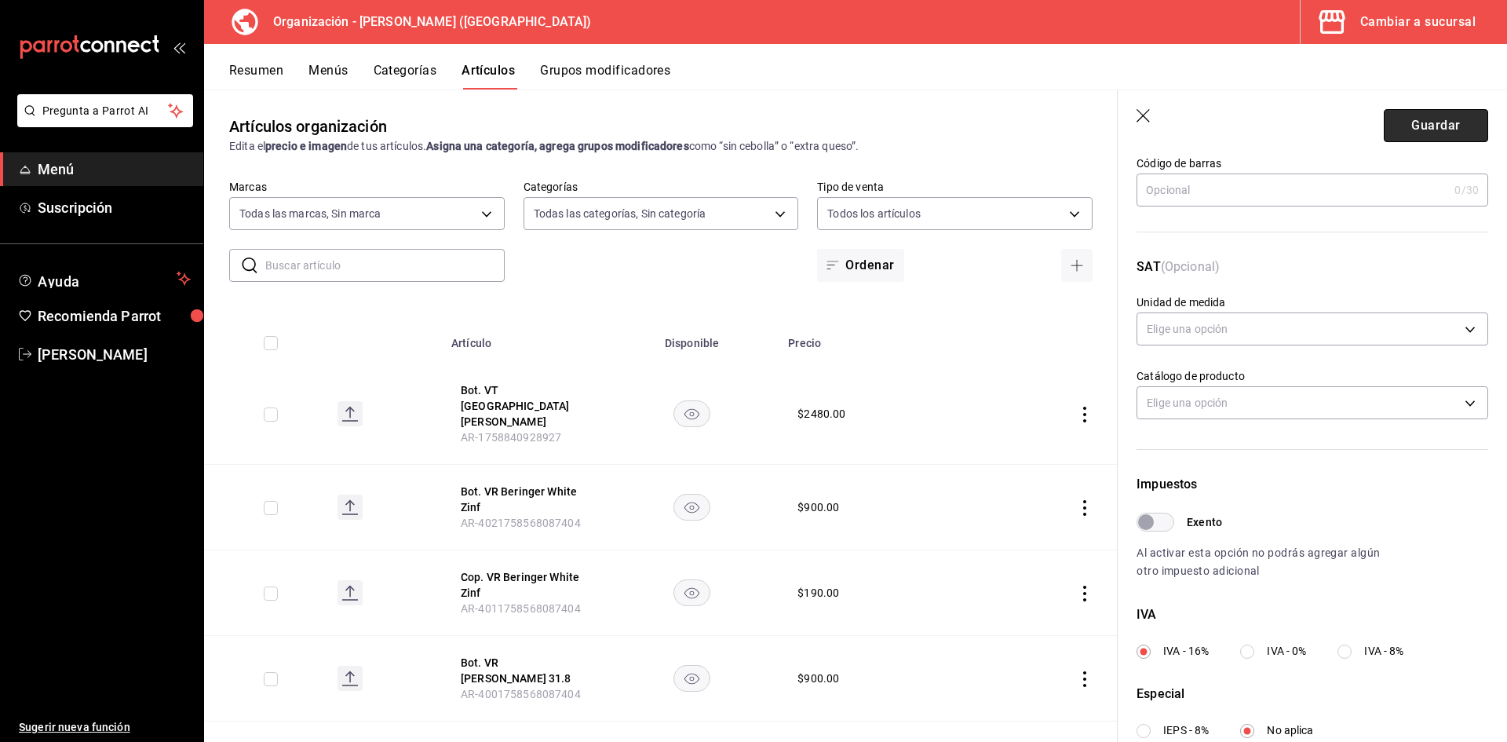
click at [1432, 130] on button "Guardar" at bounding box center [1436, 125] width 104 height 33
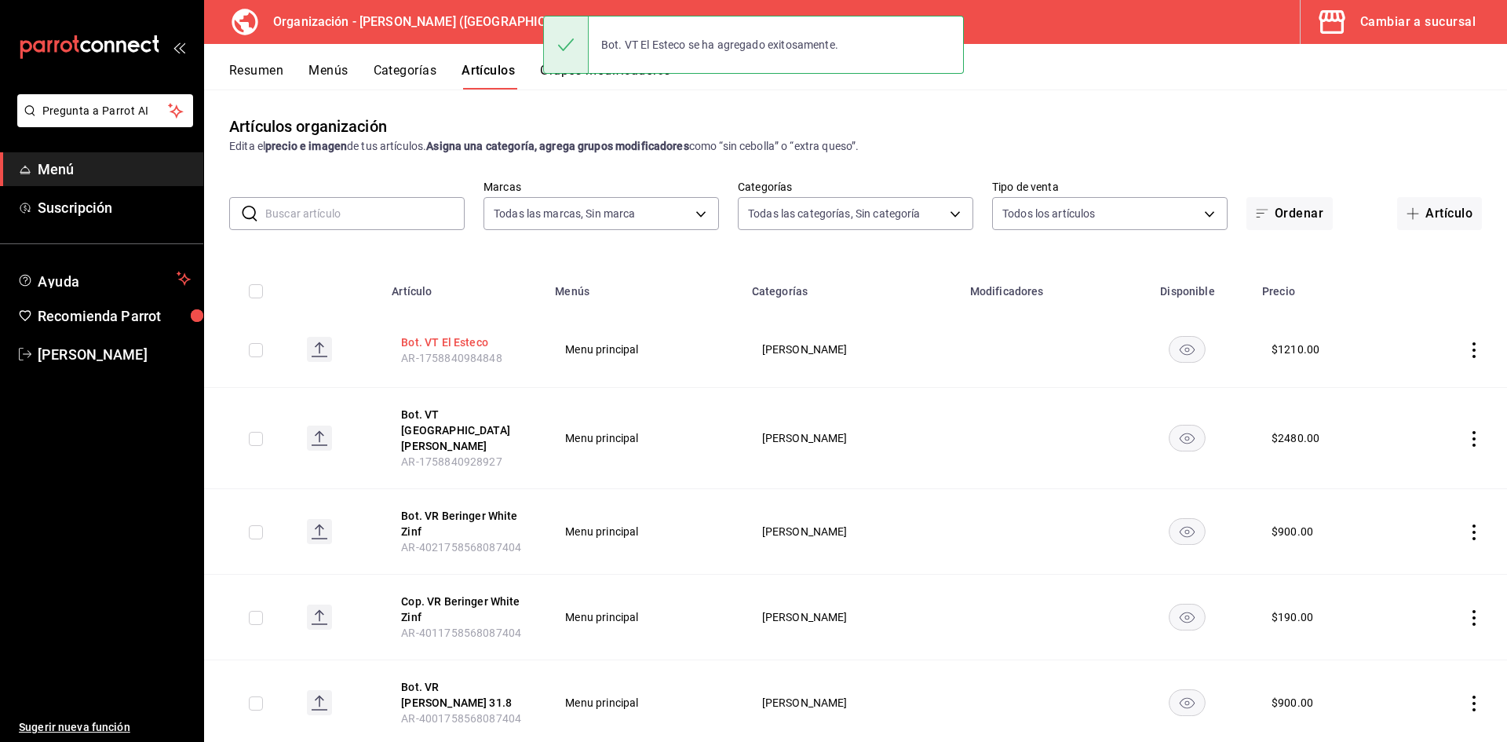
click at [462, 337] on button "Bot. VT El Esteco" at bounding box center [464, 342] width 126 height 16
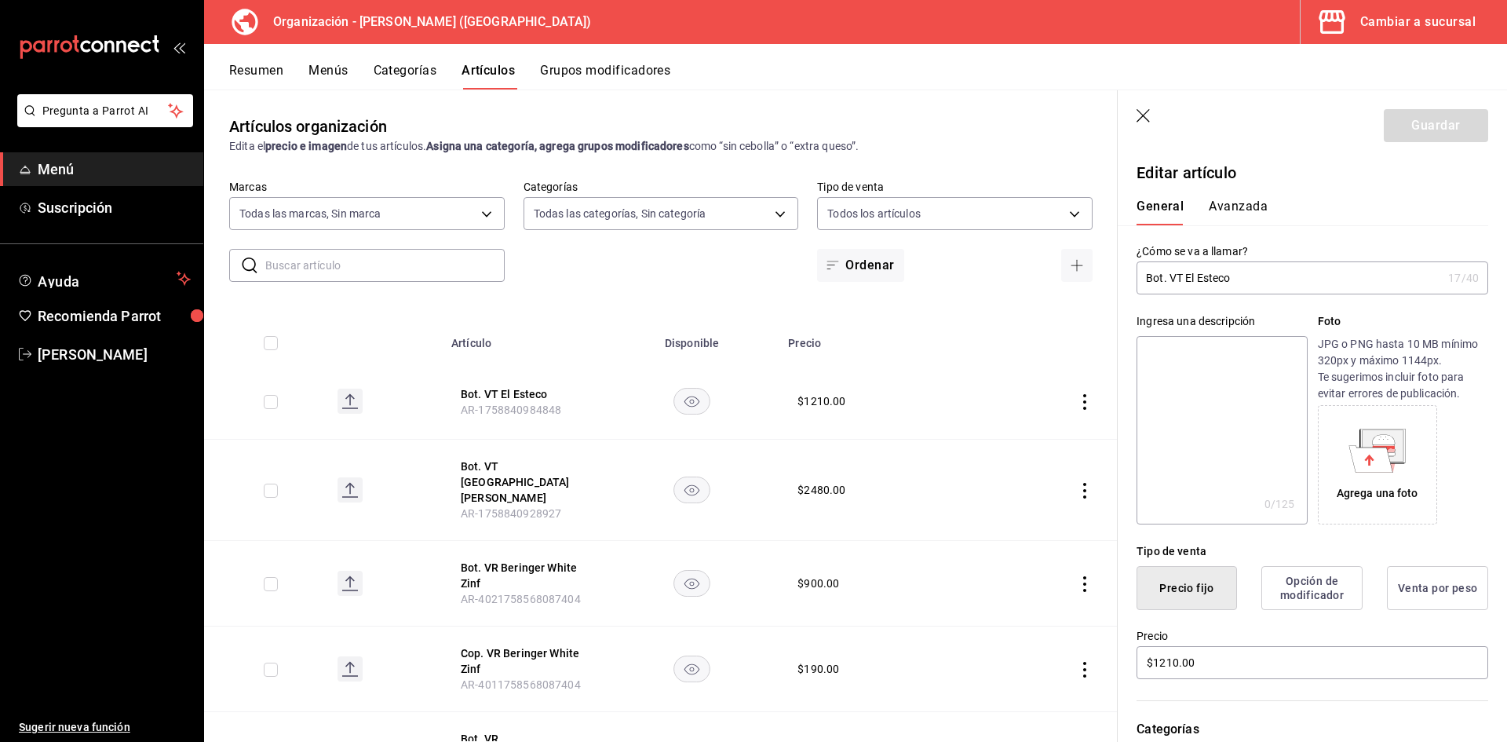
click at [1249, 210] on button "Avanzada" at bounding box center [1238, 212] width 59 height 27
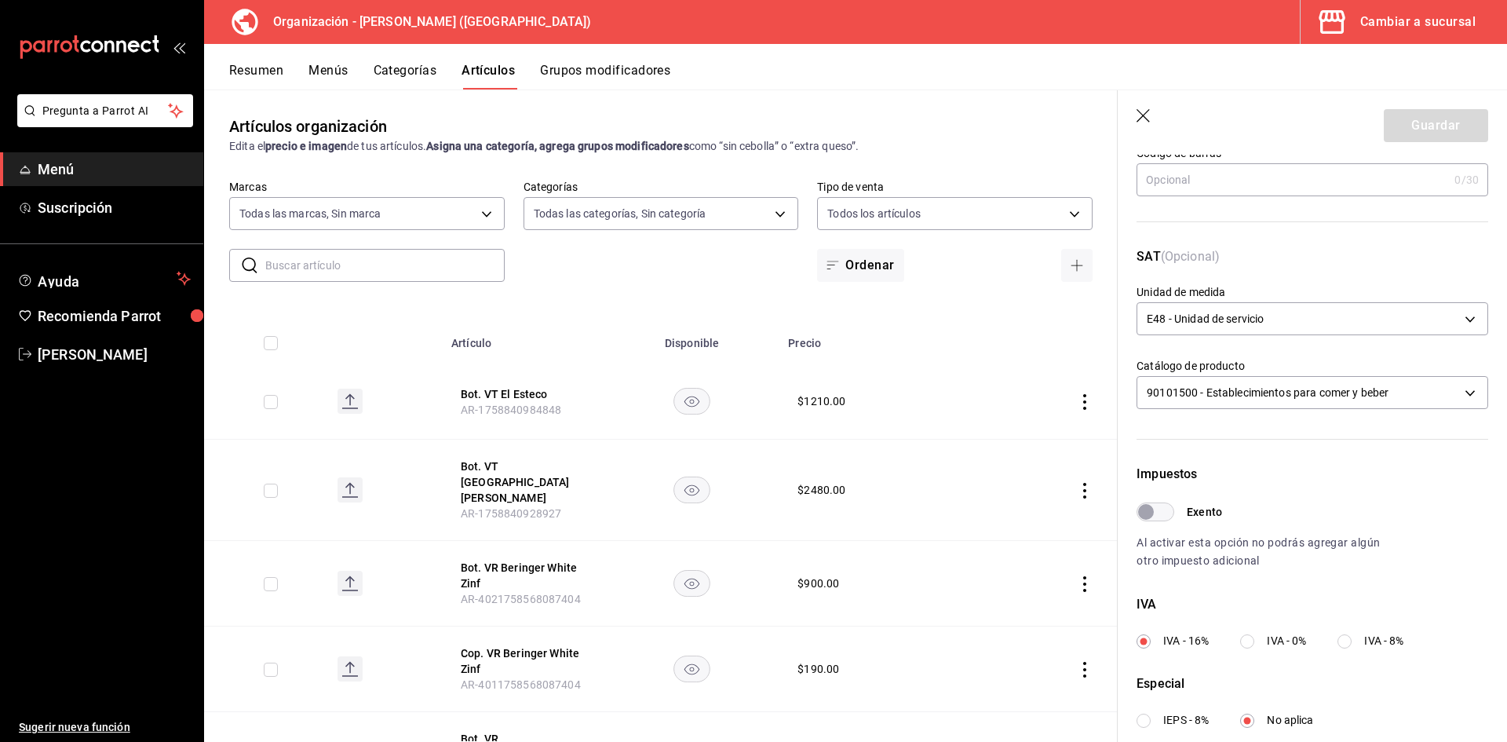
scroll to position [235, 0]
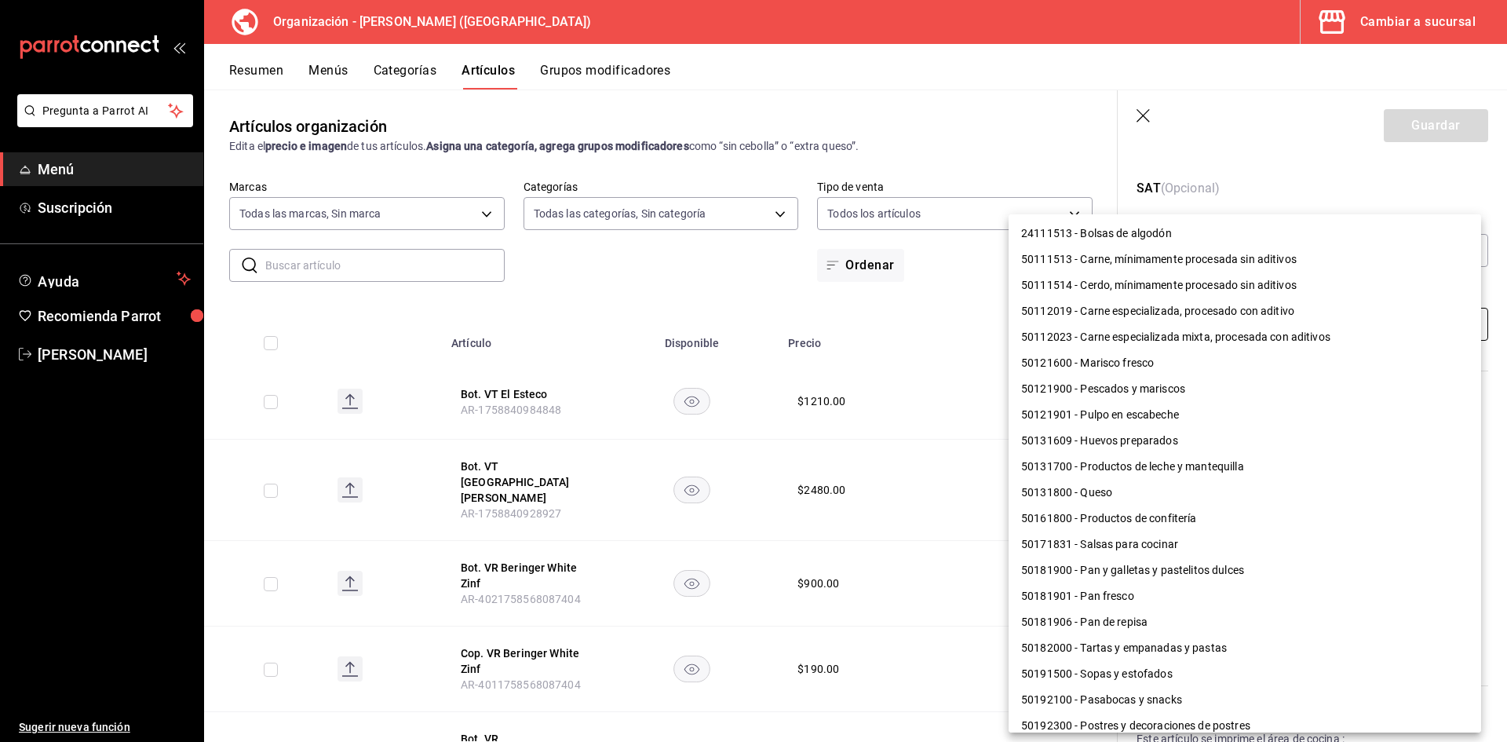
click at [1230, 314] on body "Pregunta a Parrot AI Menú Suscripción Ayuda Recomienda Parrot Adriana F Sugerir…" at bounding box center [753, 371] width 1507 height 742
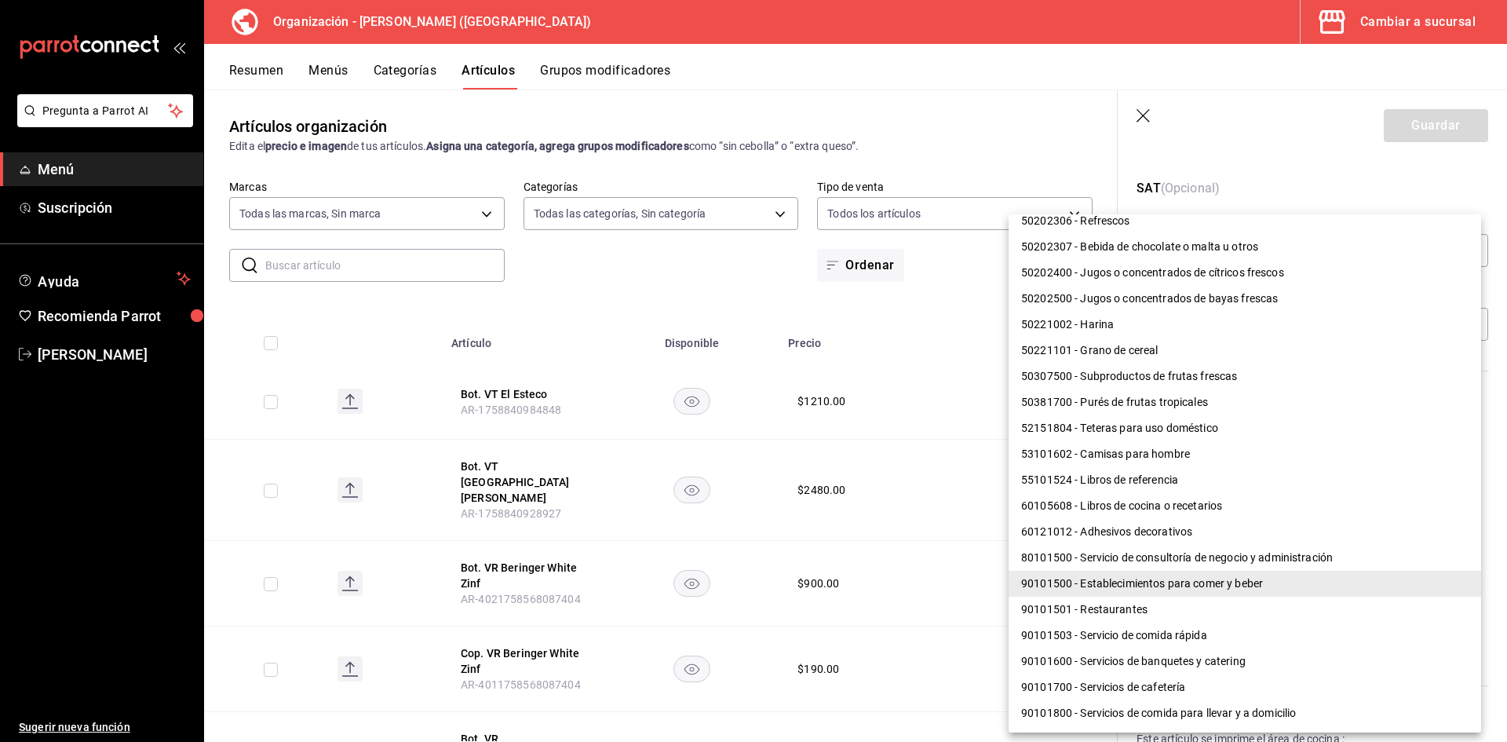
click at [1122, 618] on li "90101501 - Restaurantes" at bounding box center [1245, 609] width 472 height 26
type input "90101501"
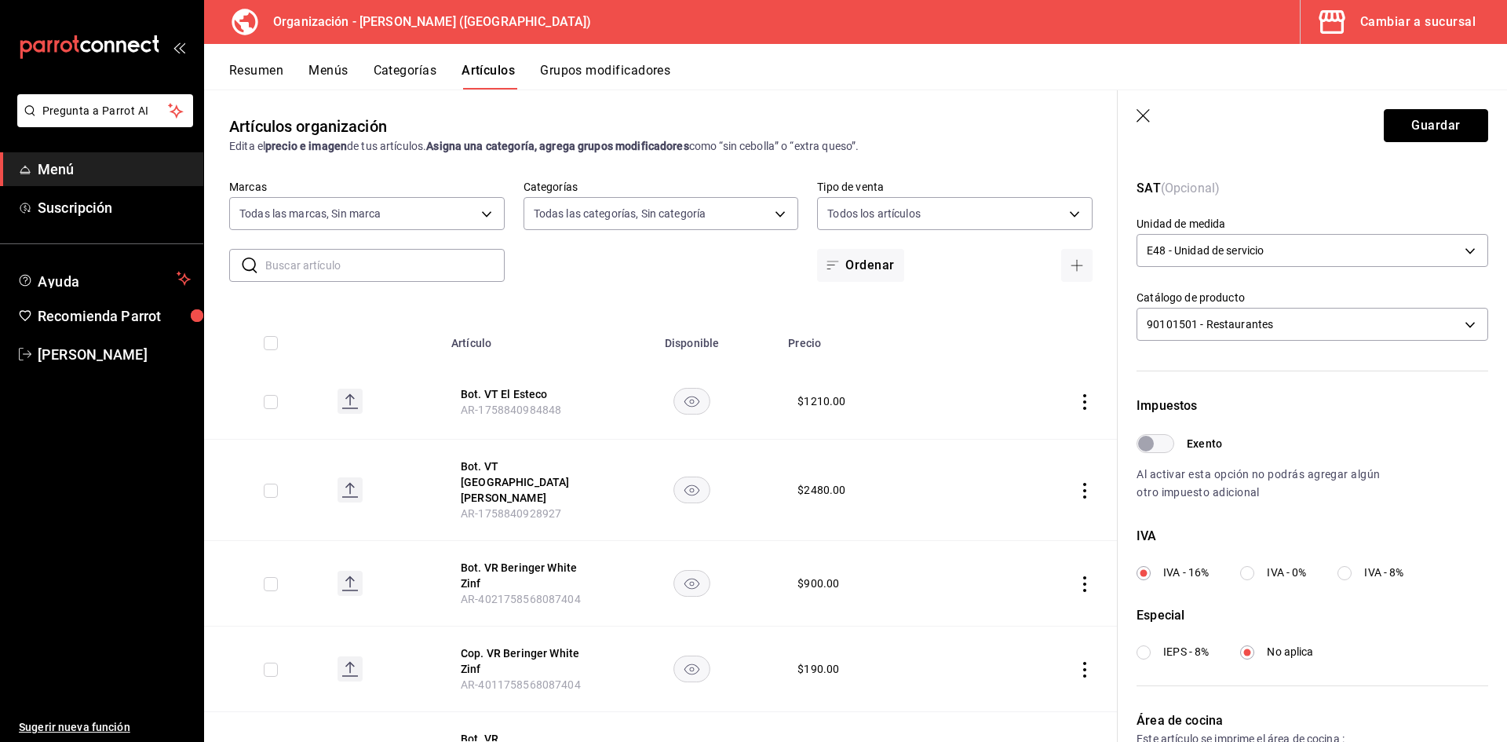
drag, startPoint x: 1423, startPoint y: 125, endPoint x: 1415, endPoint y: 130, distance: 9.6
click at [1422, 125] on button "Guardar" at bounding box center [1436, 125] width 104 height 33
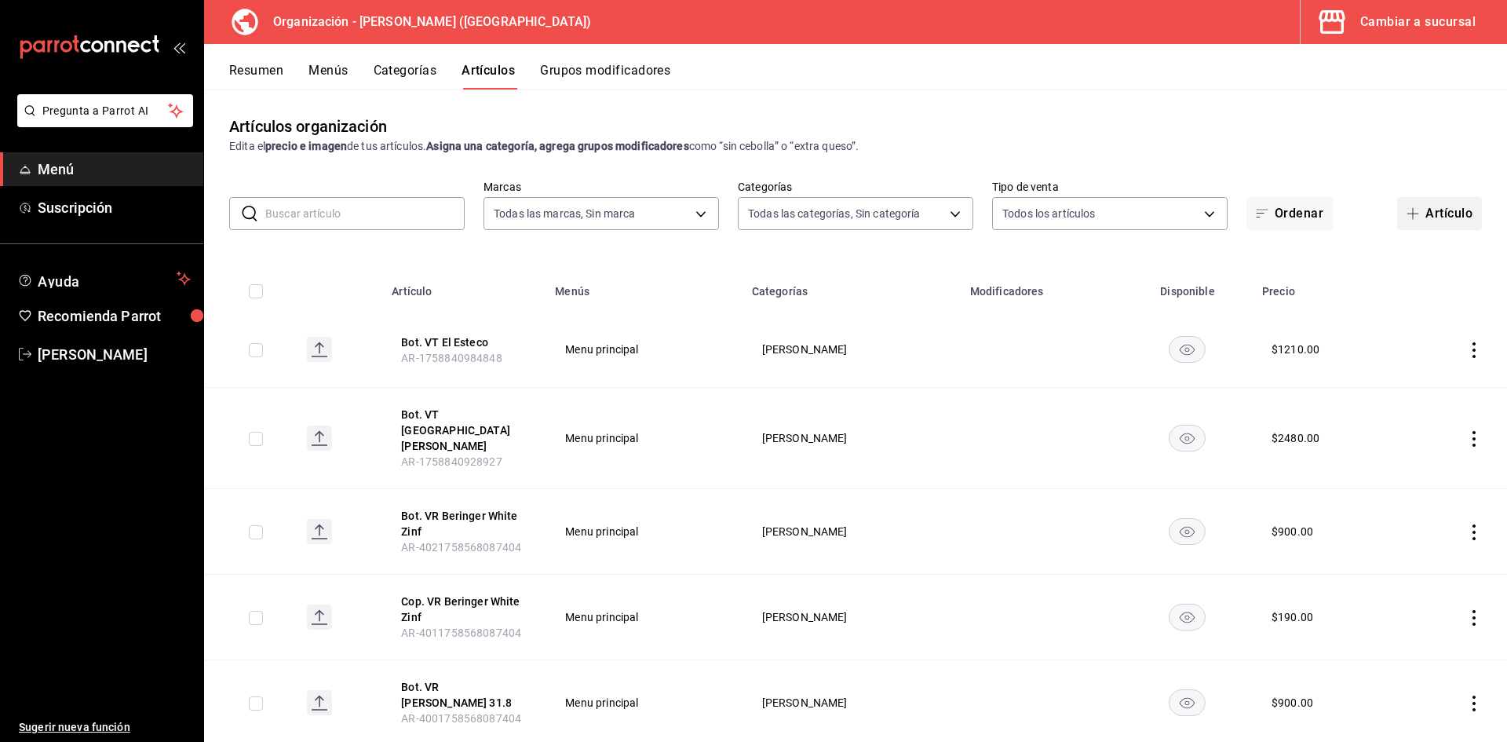
click at [1434, 214] on button "Artículo" at bounding box center [1439, 213] width 85 height 33
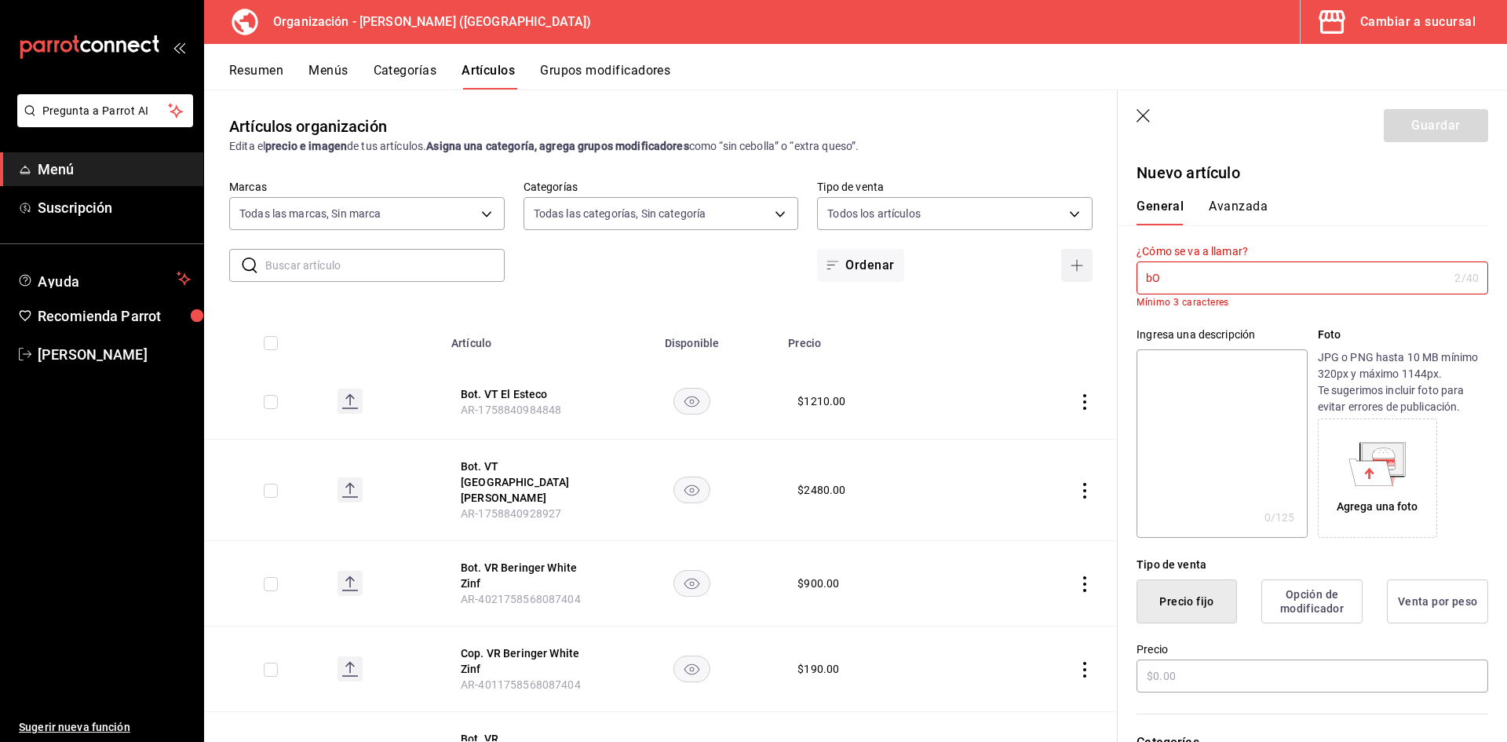
type input "b"
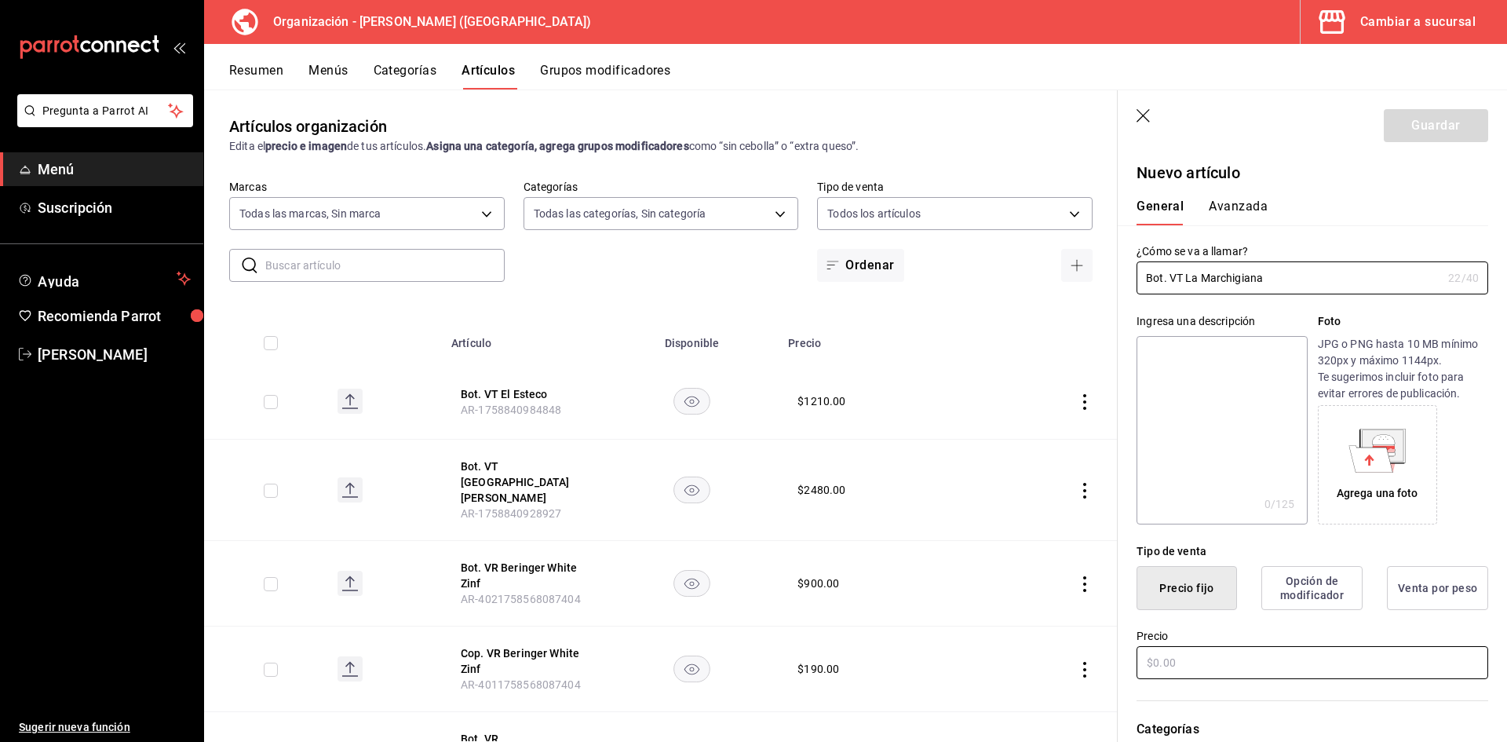
type input "Bot. VT La Marchigiana"
click at [1282, 666] on input "text" at bounding box center [1312, 662] width 352 height 33
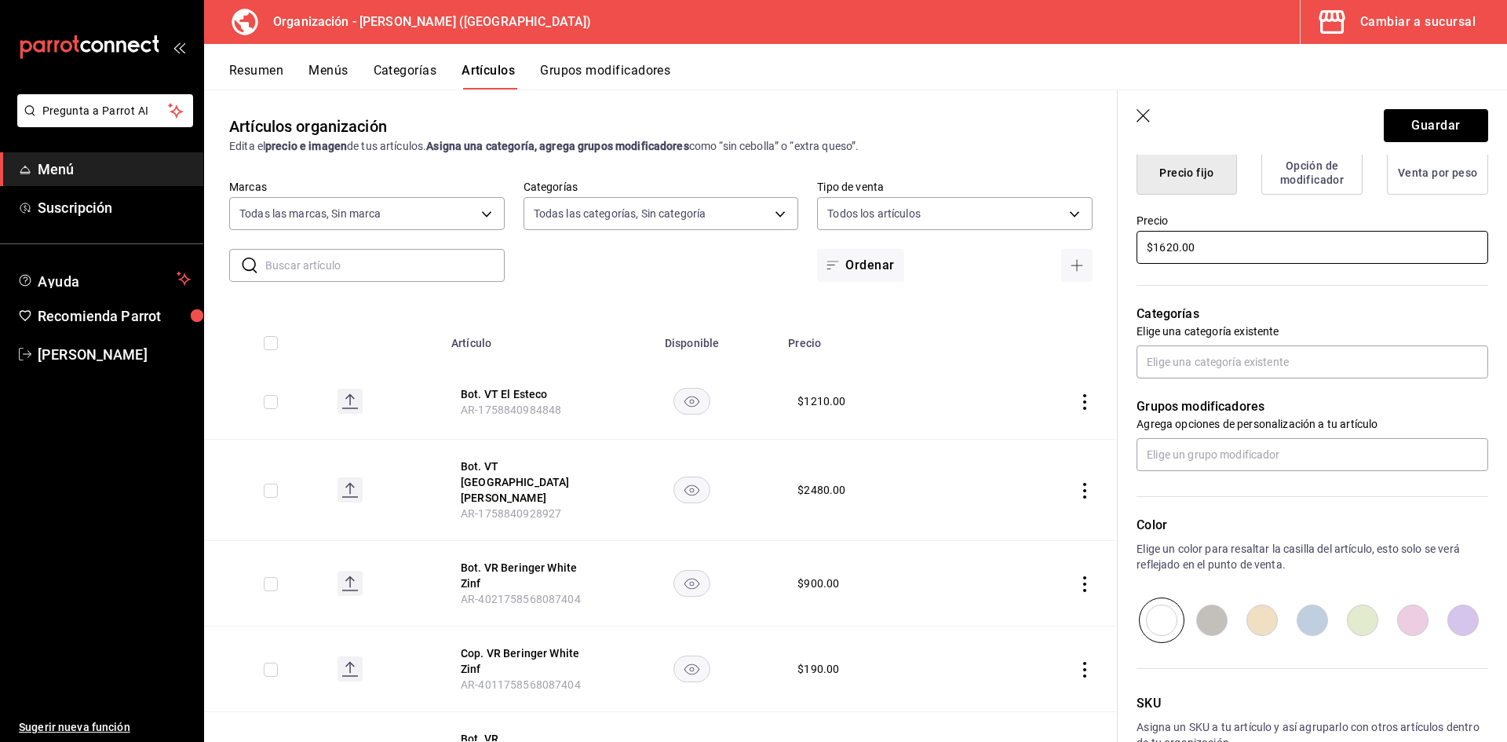
scroll to position [513, 0]
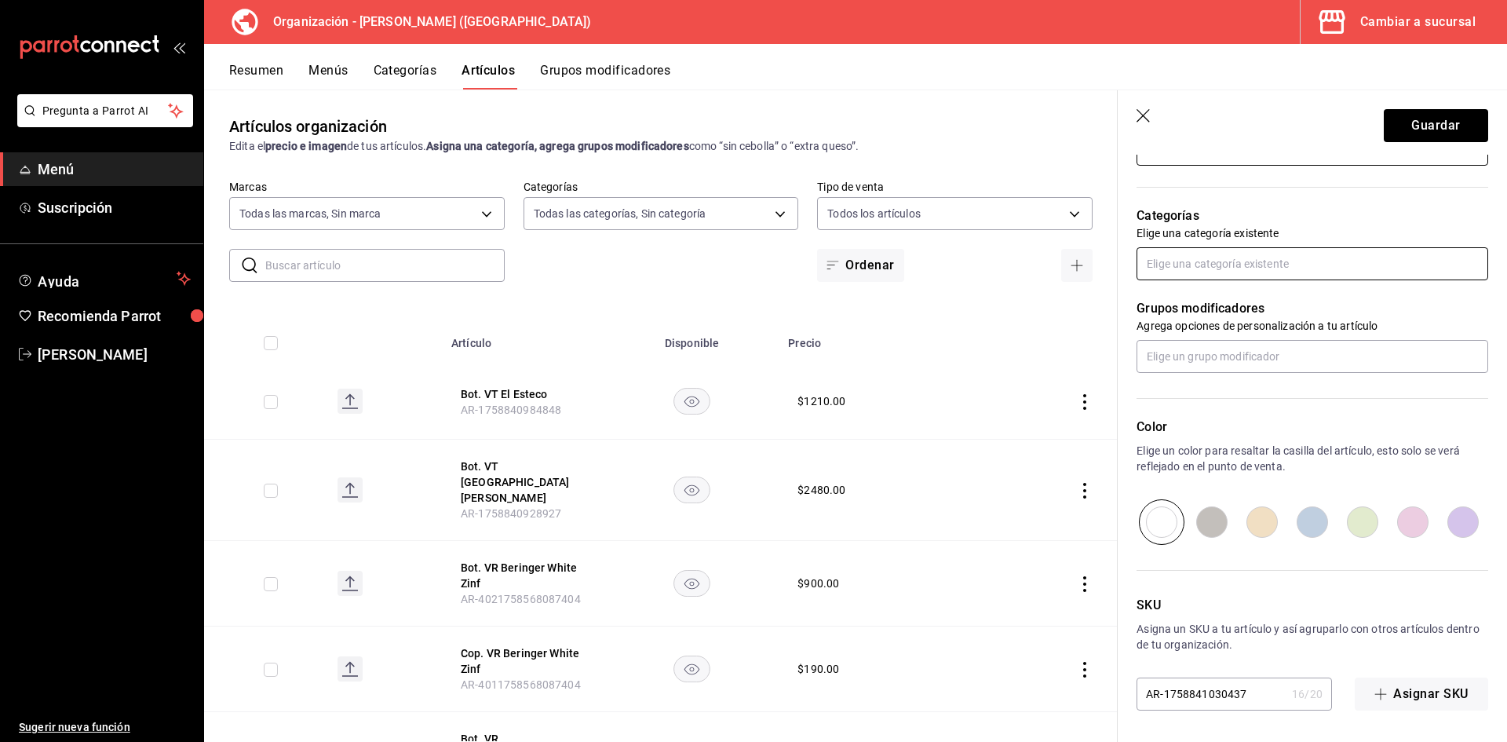
type input "$1620.00"
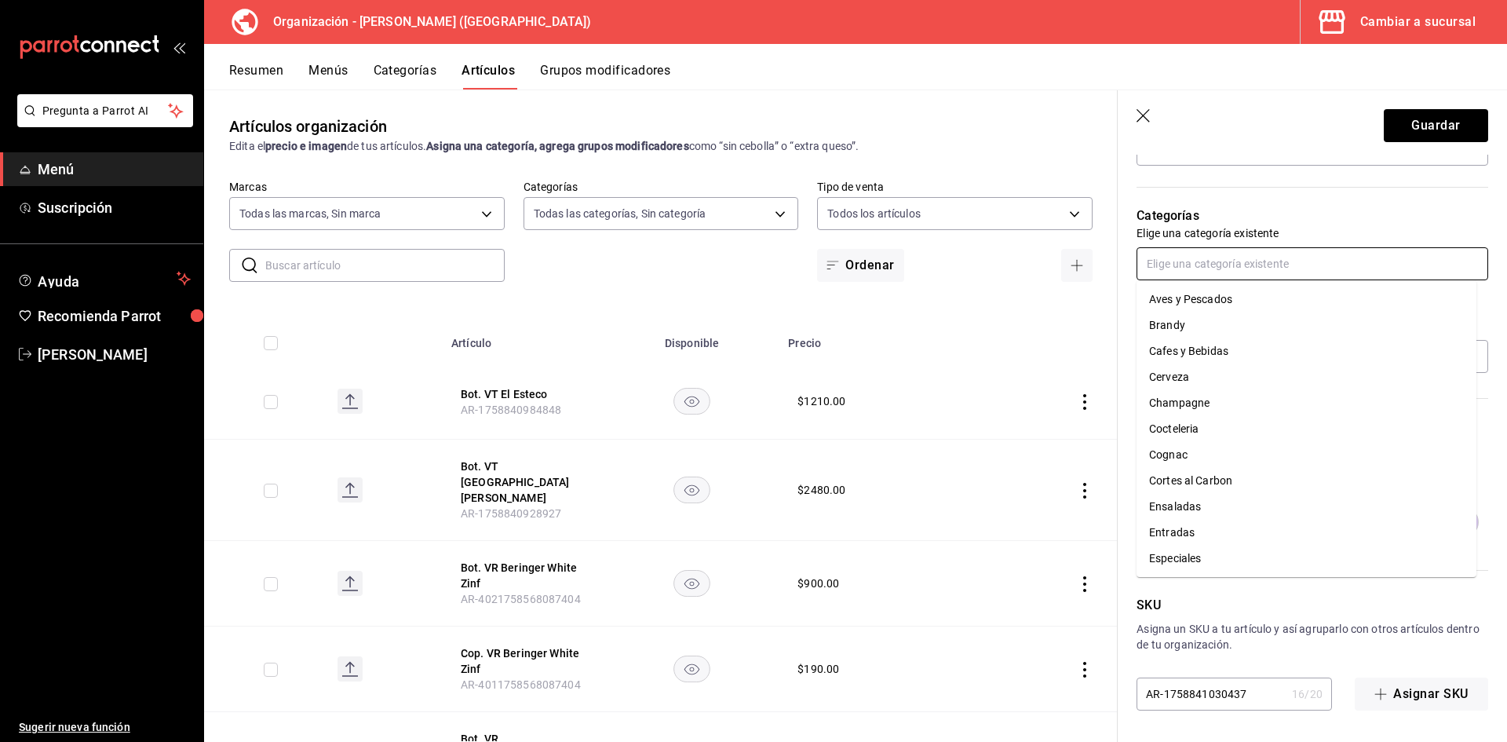
click at [1232, 264] on input "text" at bounding box center [1312, 263] width 352 height 33
click at [1212, 510] on li "[PERSON_NAME]" at bounding box center [1306, 506] width 340 height 26
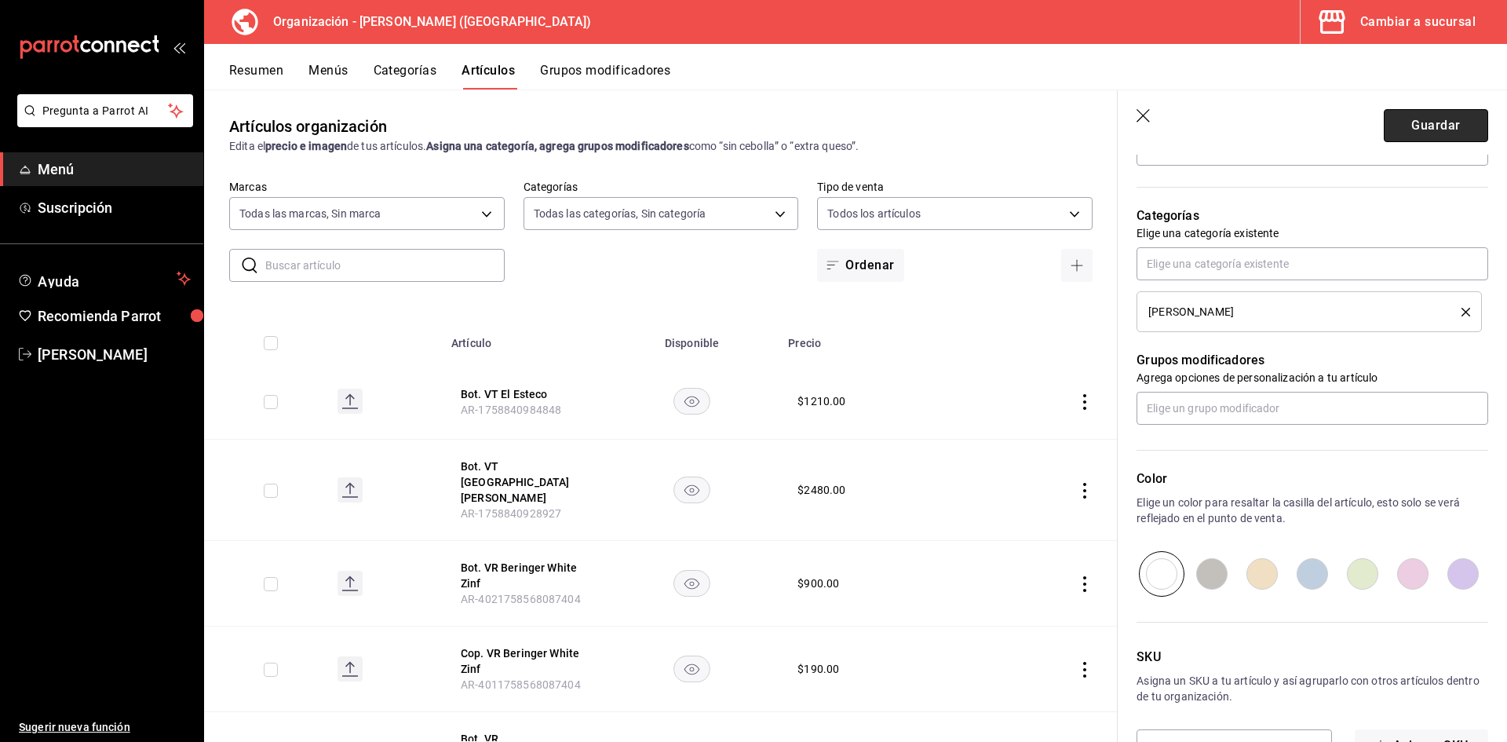
click at [1433, 122] on button "Guardar" at bounding box center [1436, 125] width 104 height 33
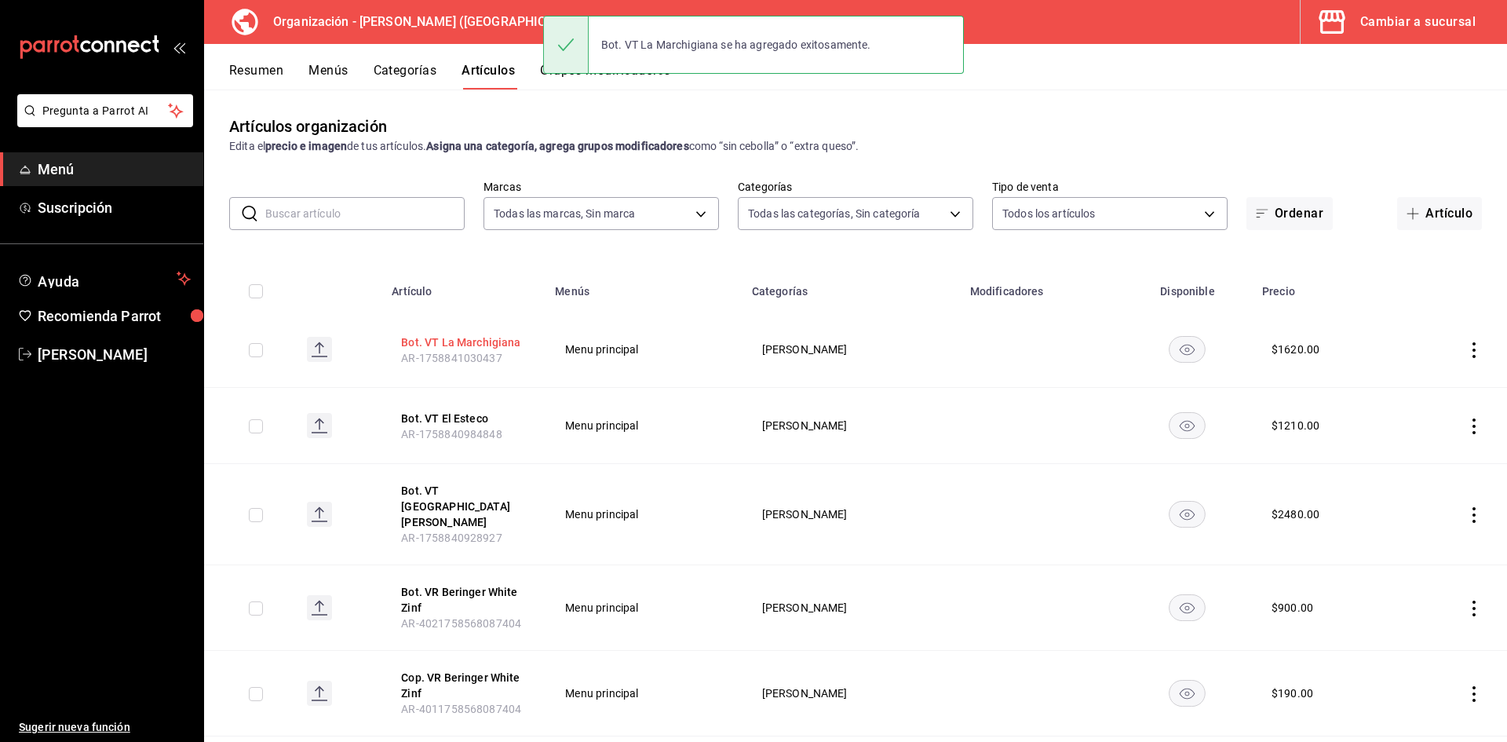
click at [482, 342] on button "Bot. VT La Marchigiana" at bounding box center [464, 342] width 126 height 16
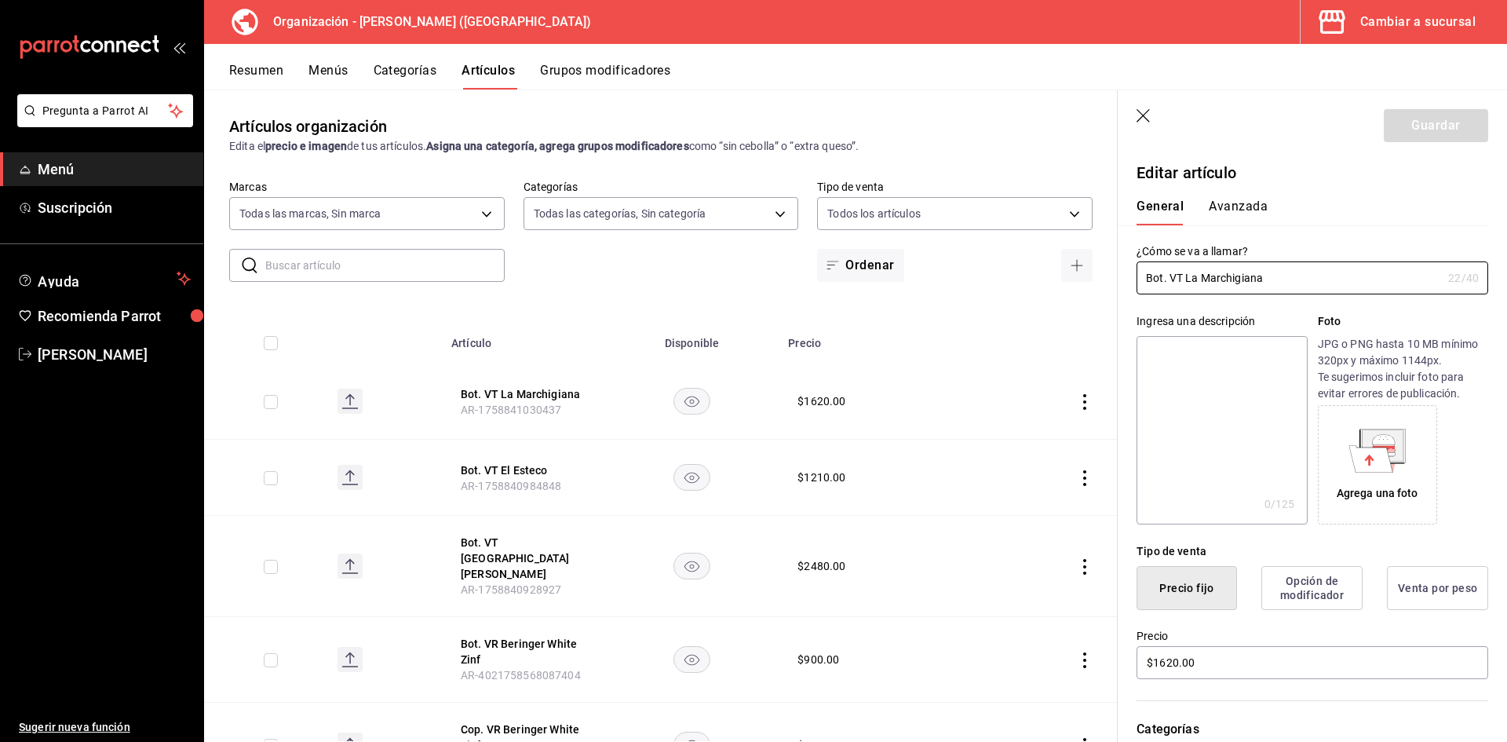
click at [1244, 186] on div "General Avanzada" at bounding box center [1303, 204] width 370 height 41
click at [1214, 204] on button "Avanzada" at bounding box center [1238, 212] width 59 height 27
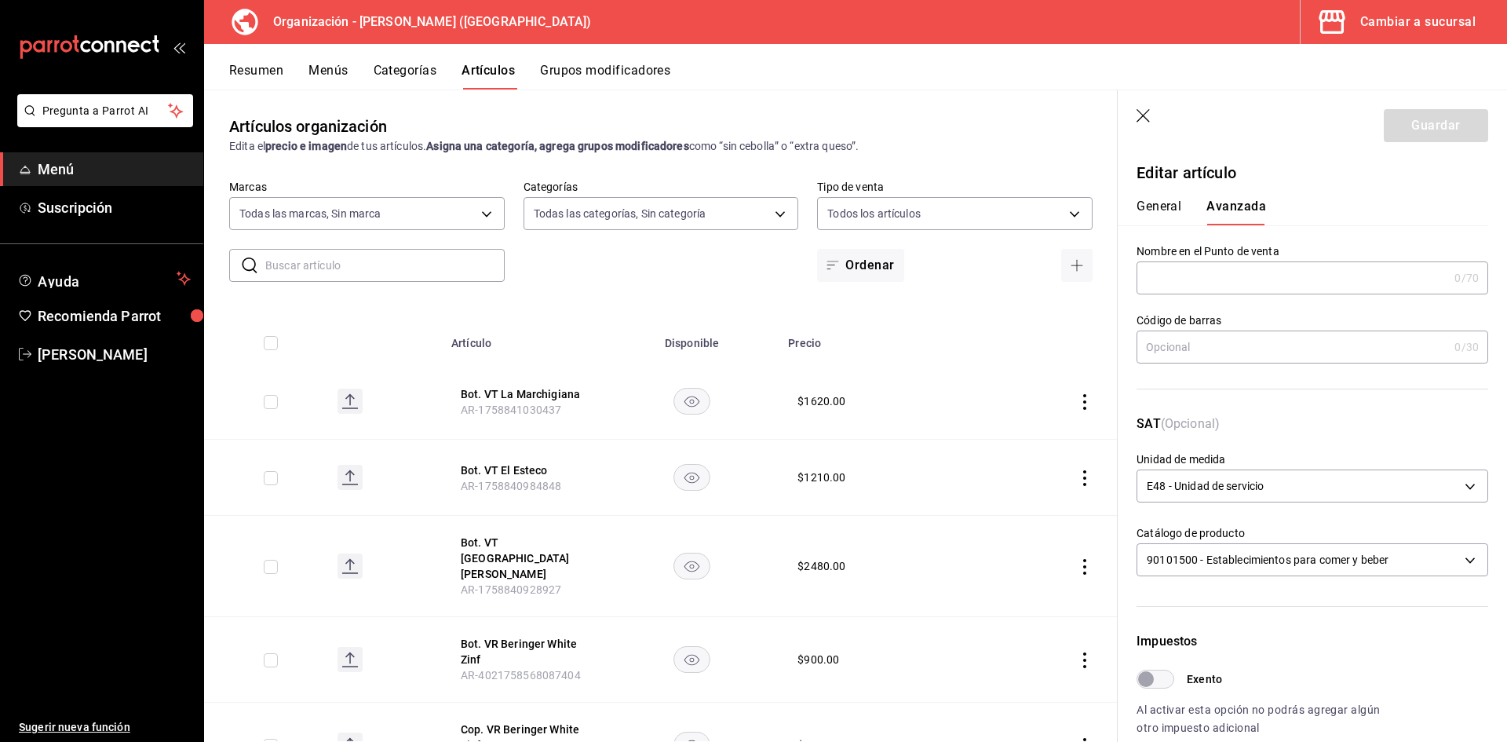
scroll to position [367, 0]
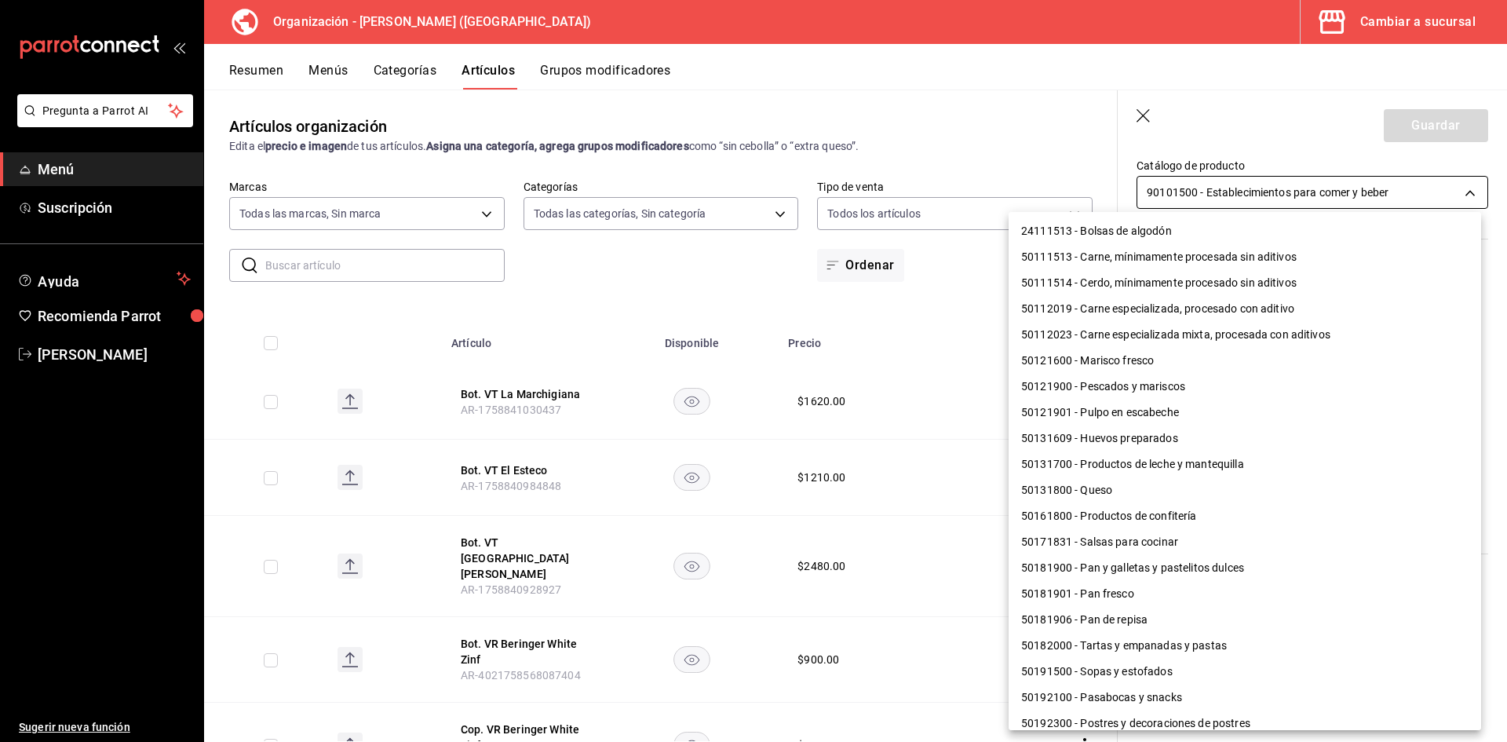
click at [1220, 189] on body "Pregunta a Parrot AI Menú Suscripción Ayuda Recomienda Parrot Adriana F Sugerir…" at bounding box center [753, 371] width 1507 height 742
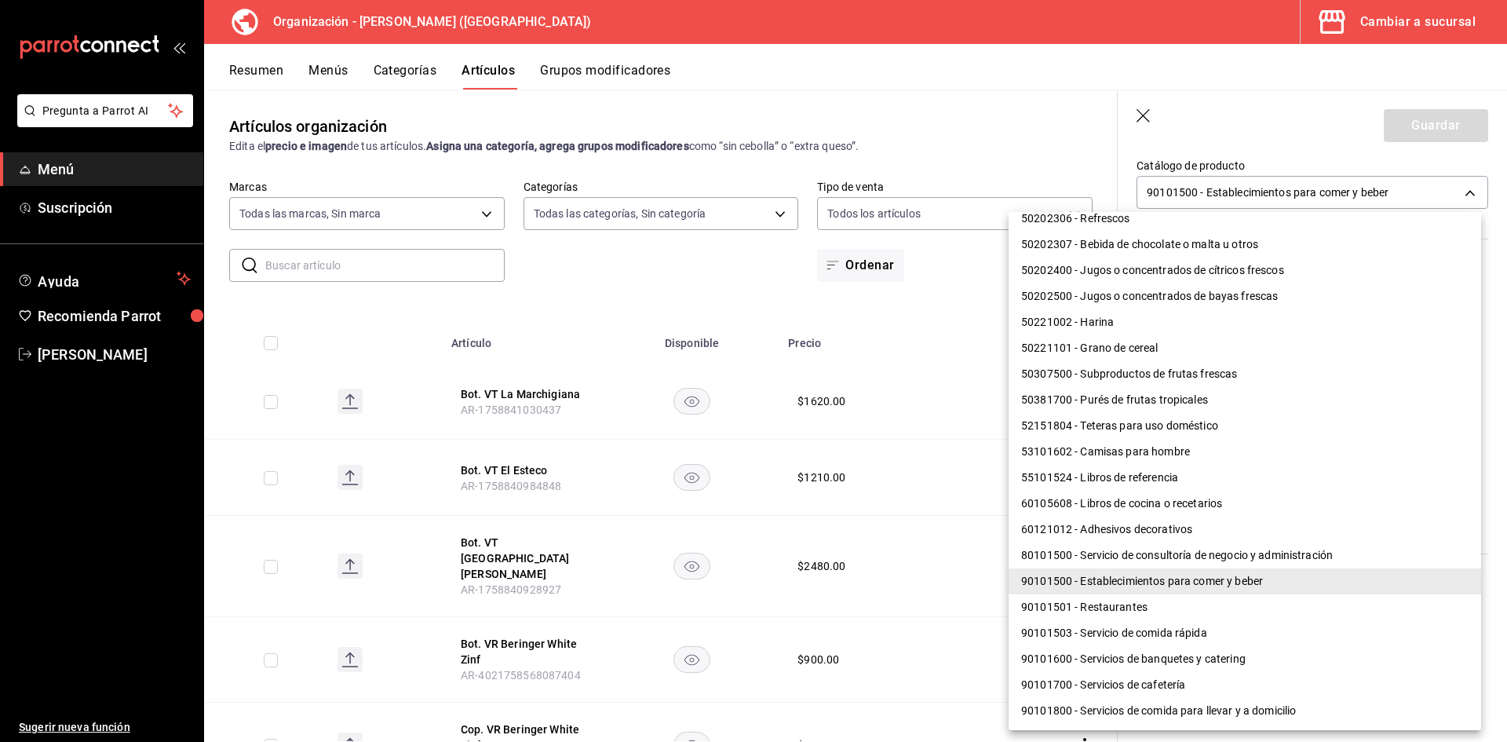
click at [1130, 602] on li "90101501 - Restaurantes" at bounding box center [1245, 607] width 472 height 26
type input "90101501"
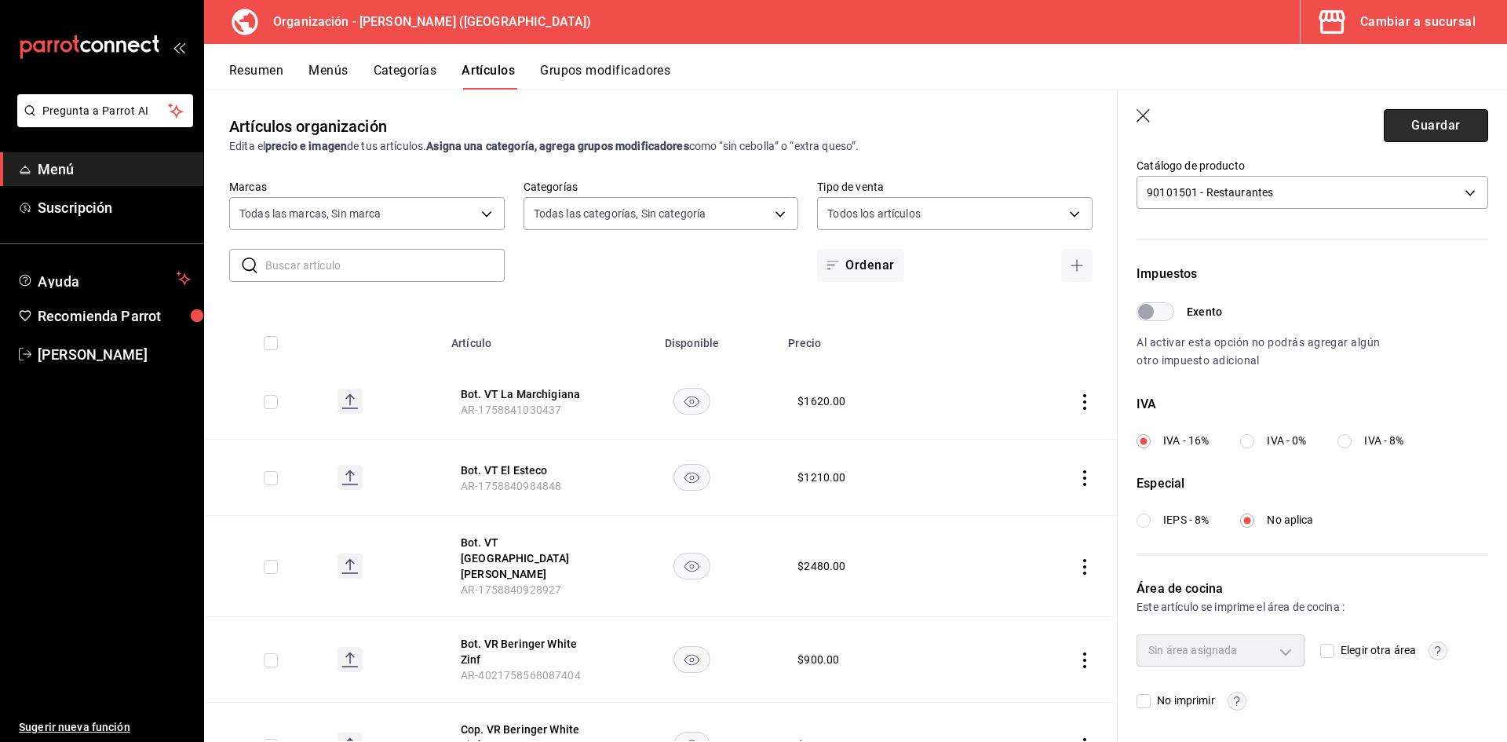
click at [1417, 129] on button "Guardar" at bounding box center [1436, 125] width 104 height 33
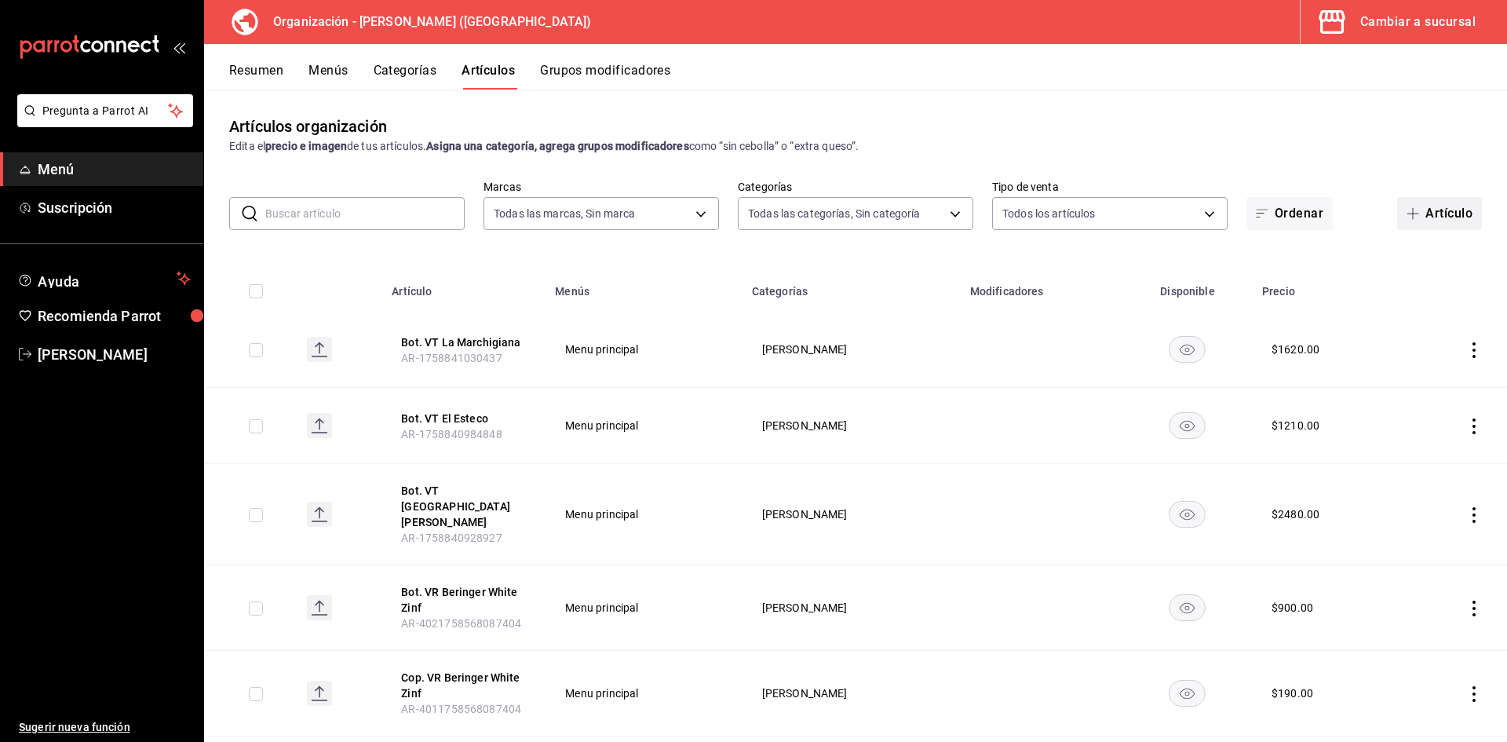
click at [1416, 206] on button "Artículo" at bounding box center [1439, 213] width 85 height 33
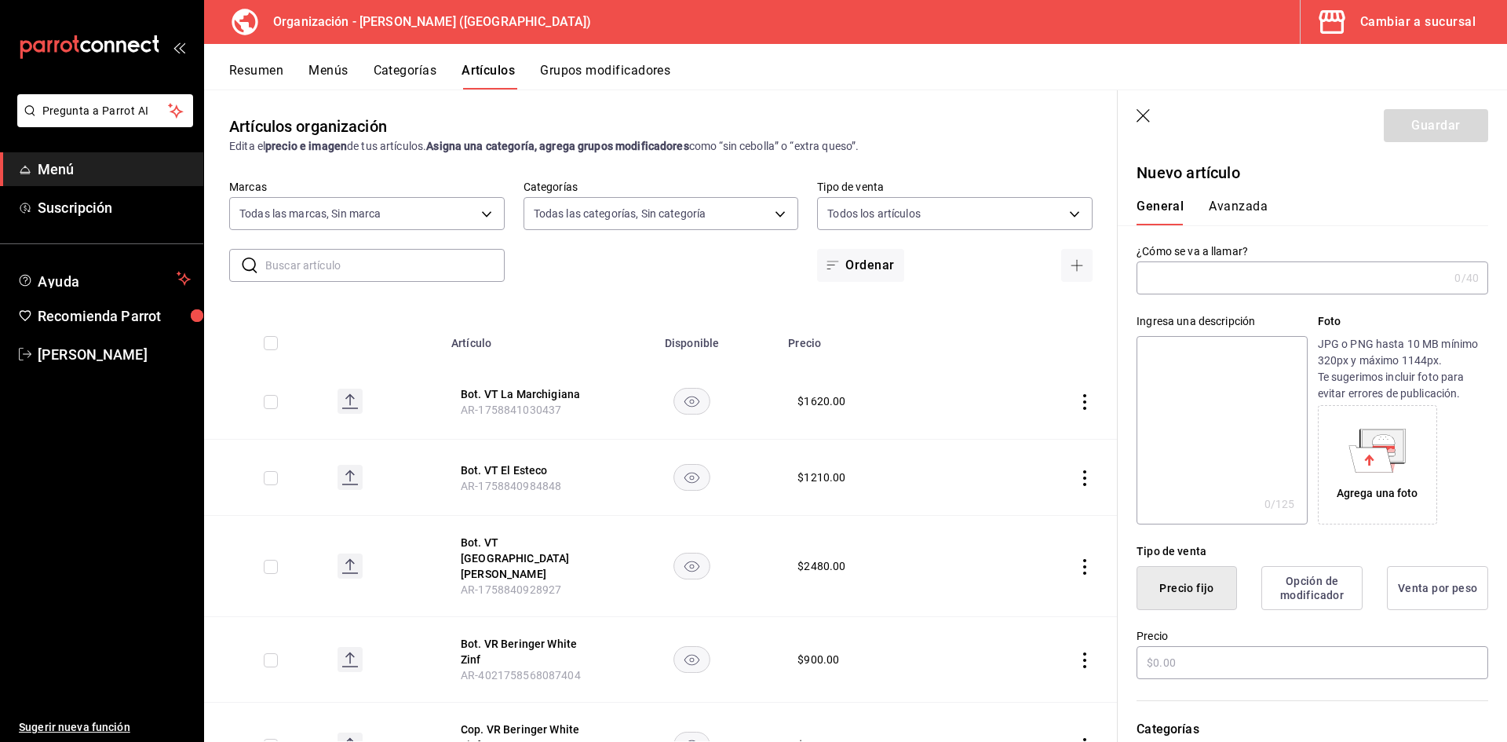
click at [1171, 293] on input "text" at bounding box center [1292, 277] width 312 height 31
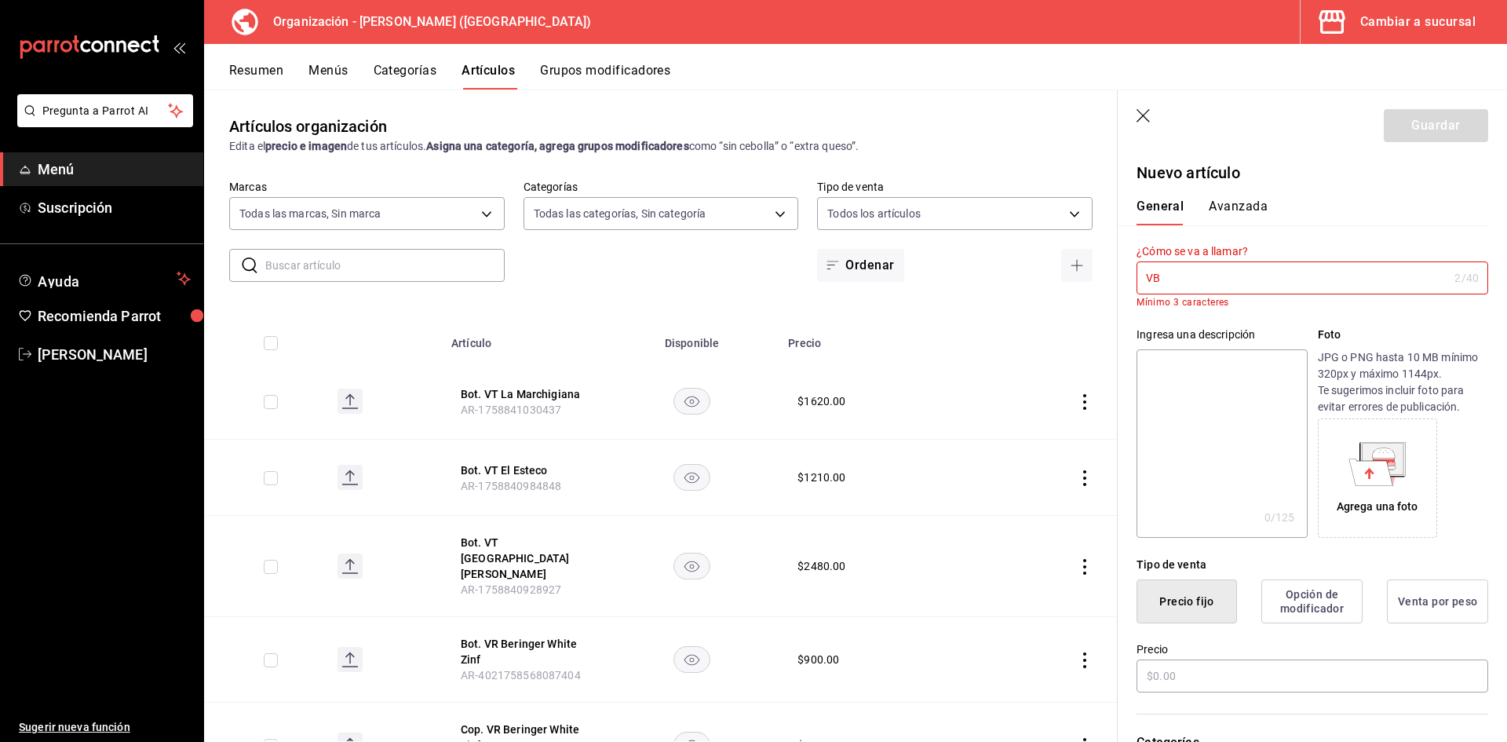
type input "V"
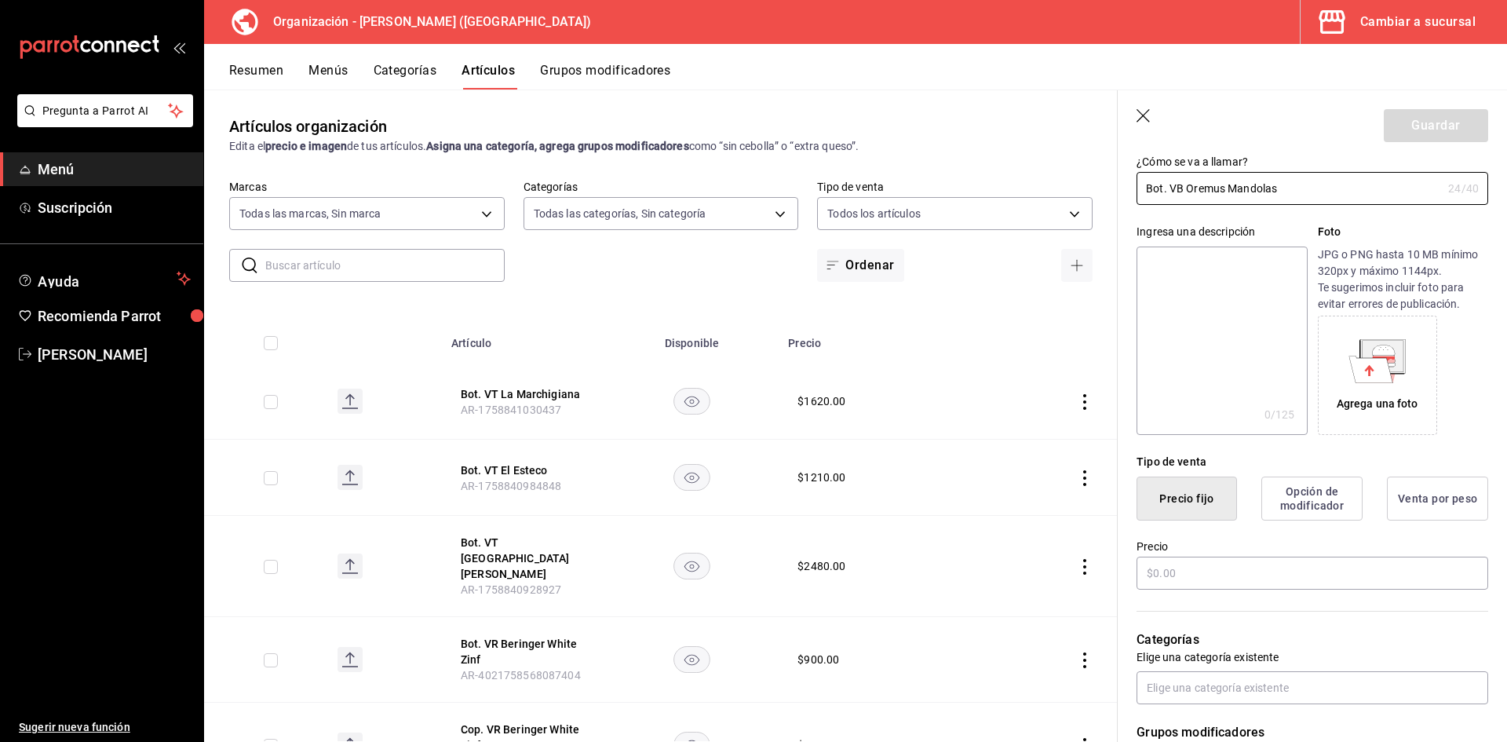
scroll to position [157, 0]
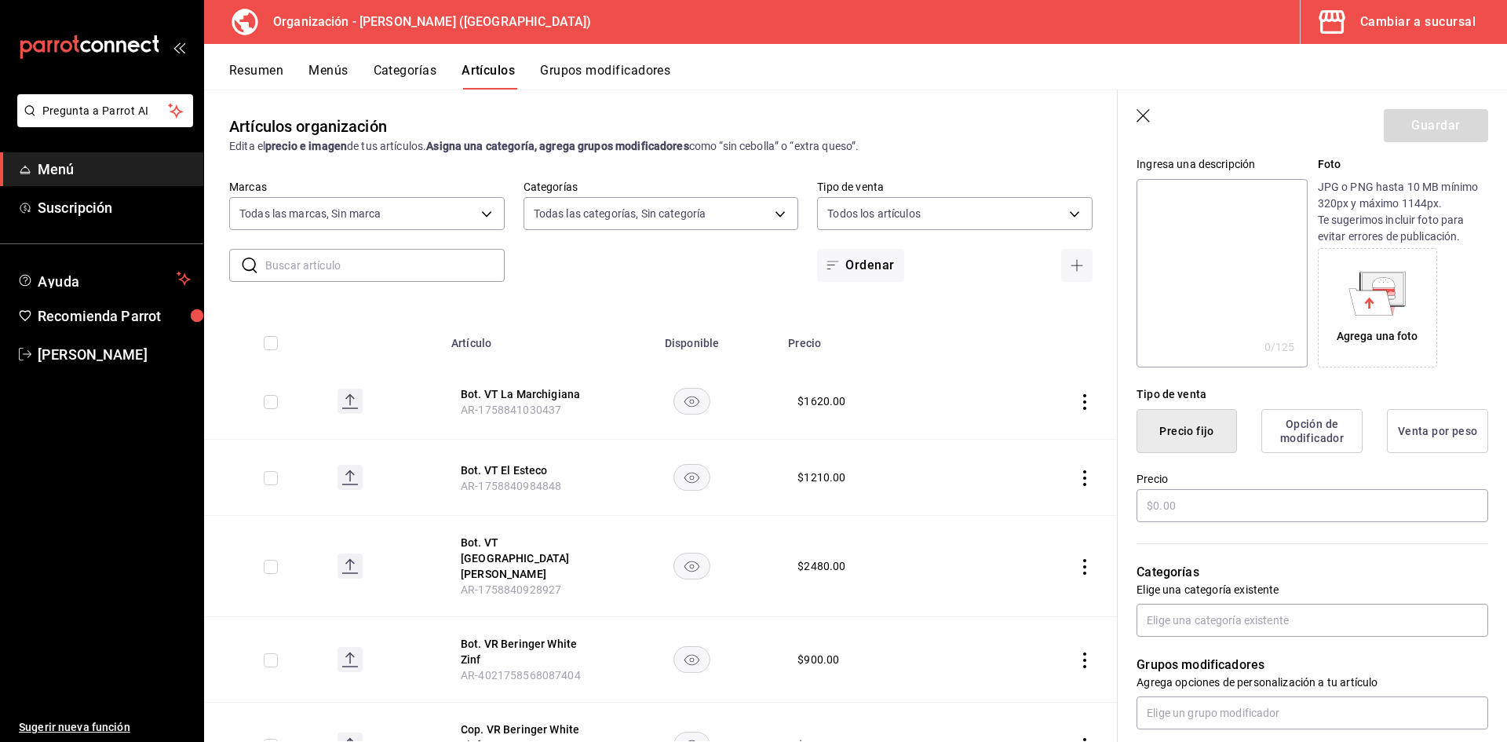
type input "Bot. VB Oremus Mandolas"
click at [1179, 476] on label "Precio" at bounding box center [1312, 478] width 352 height 11
click at [1161, 505] on input "text" at bounding box center [1312, 505] width 352 height 33
type input "$1795.00"
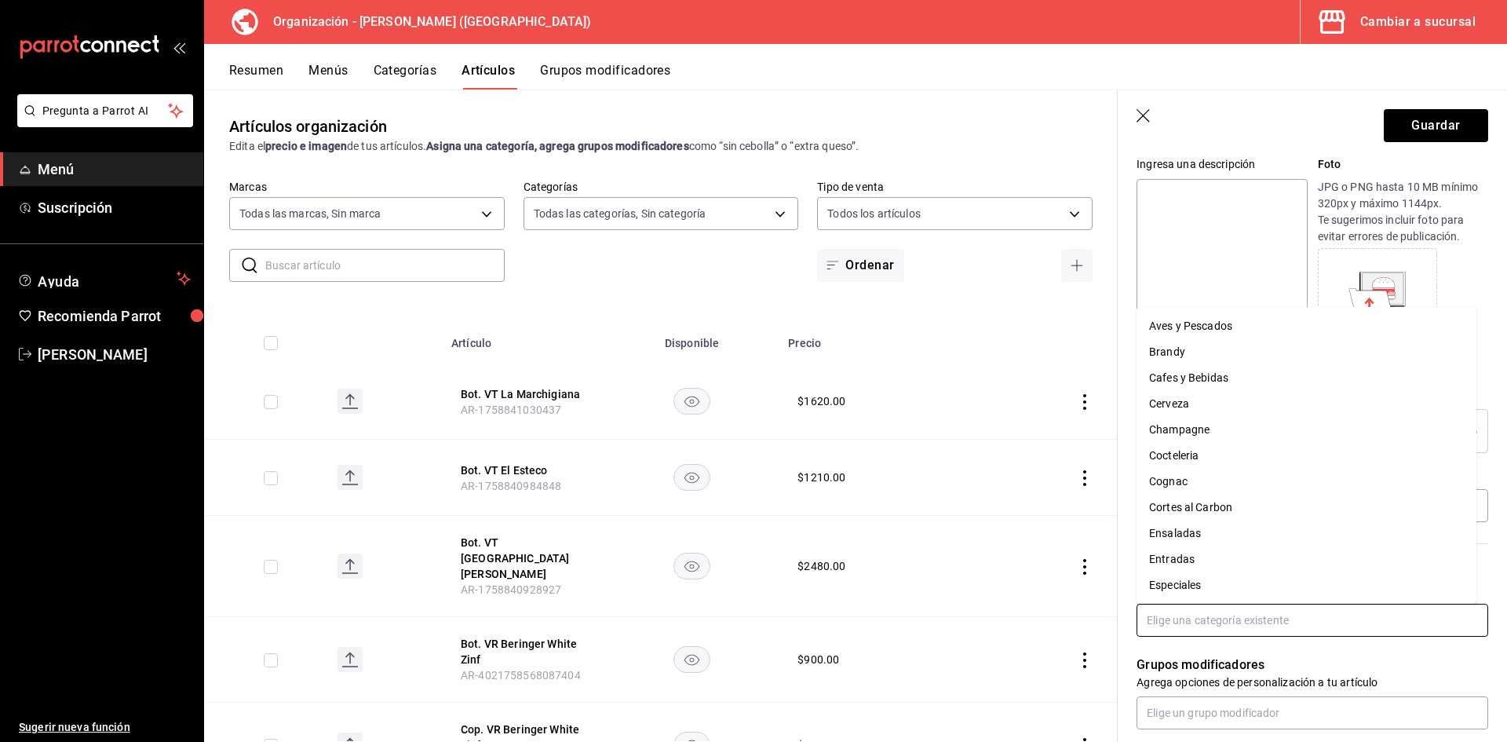
click at [1182, 625] on input "text" at bounding box center [1312, 620] width 352 height 33
click at [1217, 485] on li "[PERSON_NAME]" at bounding box center [1306, 481] width 340 height 26
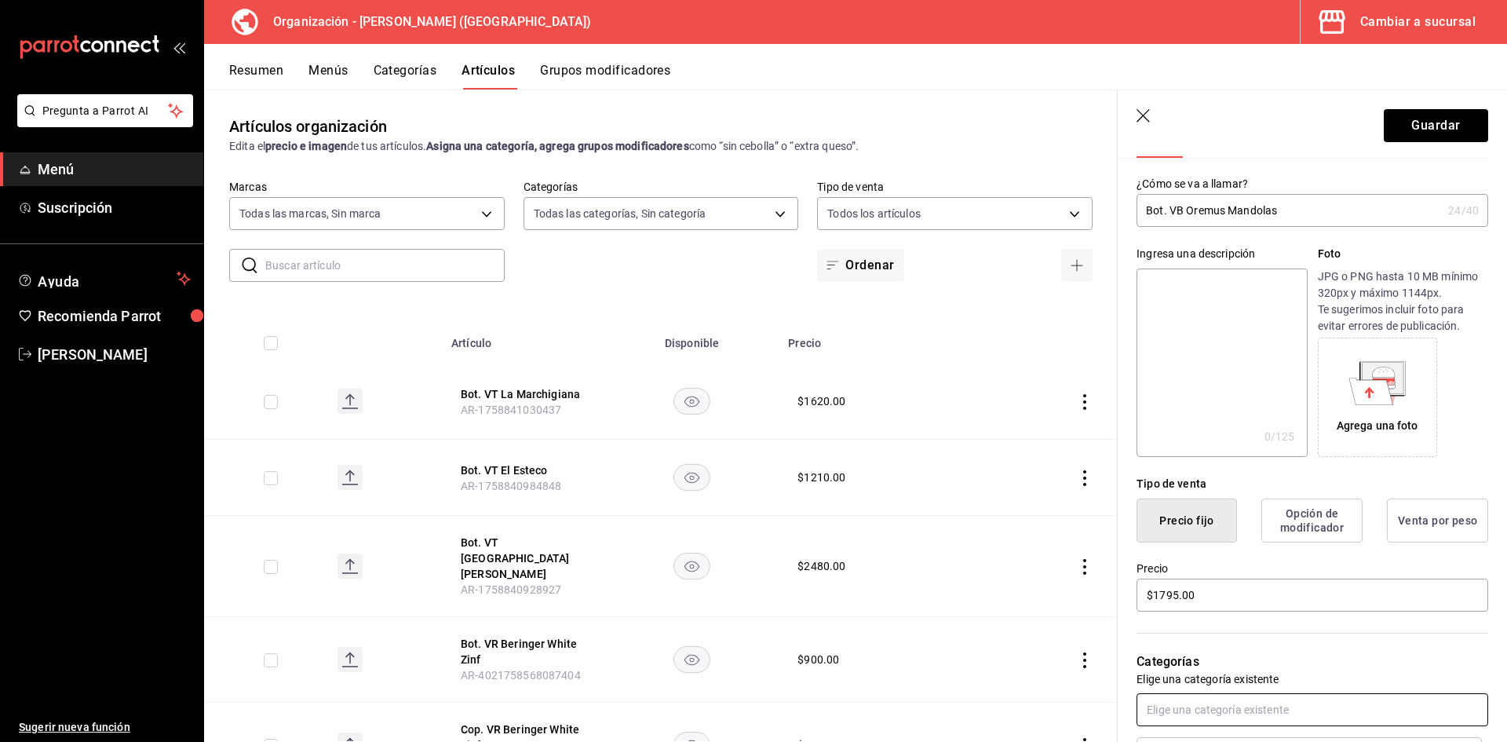
scroll to position [0, 0]
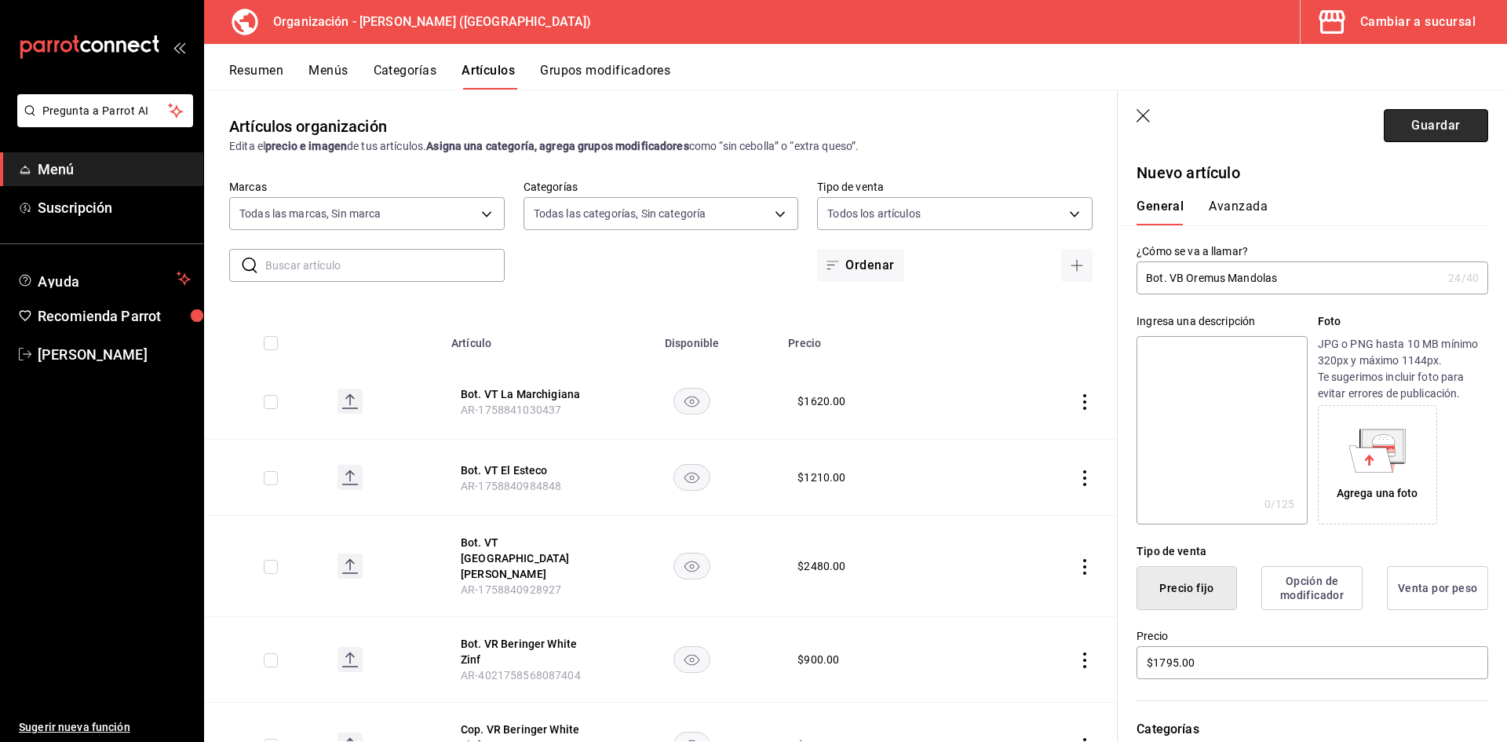
click at [1432, 127] on button "Guardar" at bounding box center [1436, 125] width 104 height 33
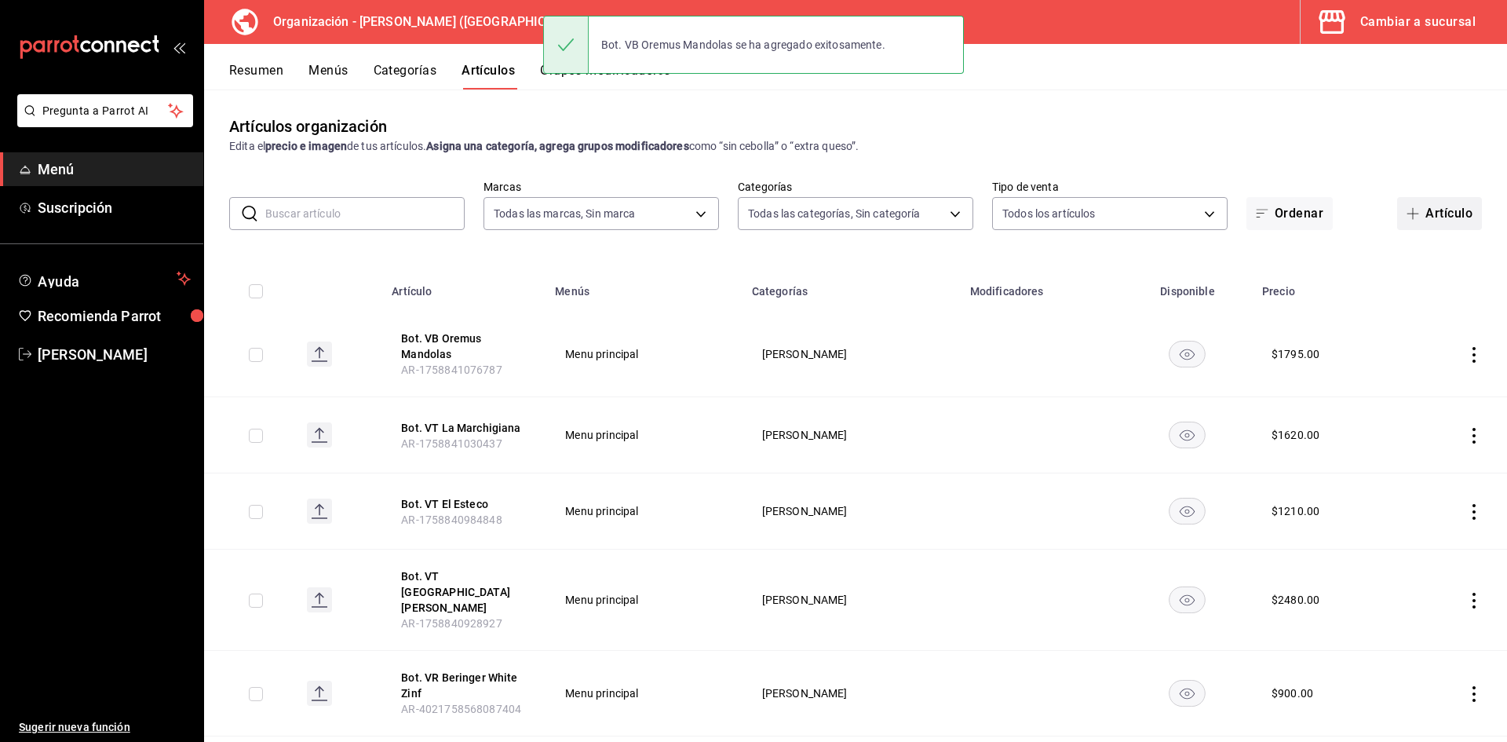
click at [1436, 214] on button "Artículo" at bounding box center [1439, 213] width 85 height 33
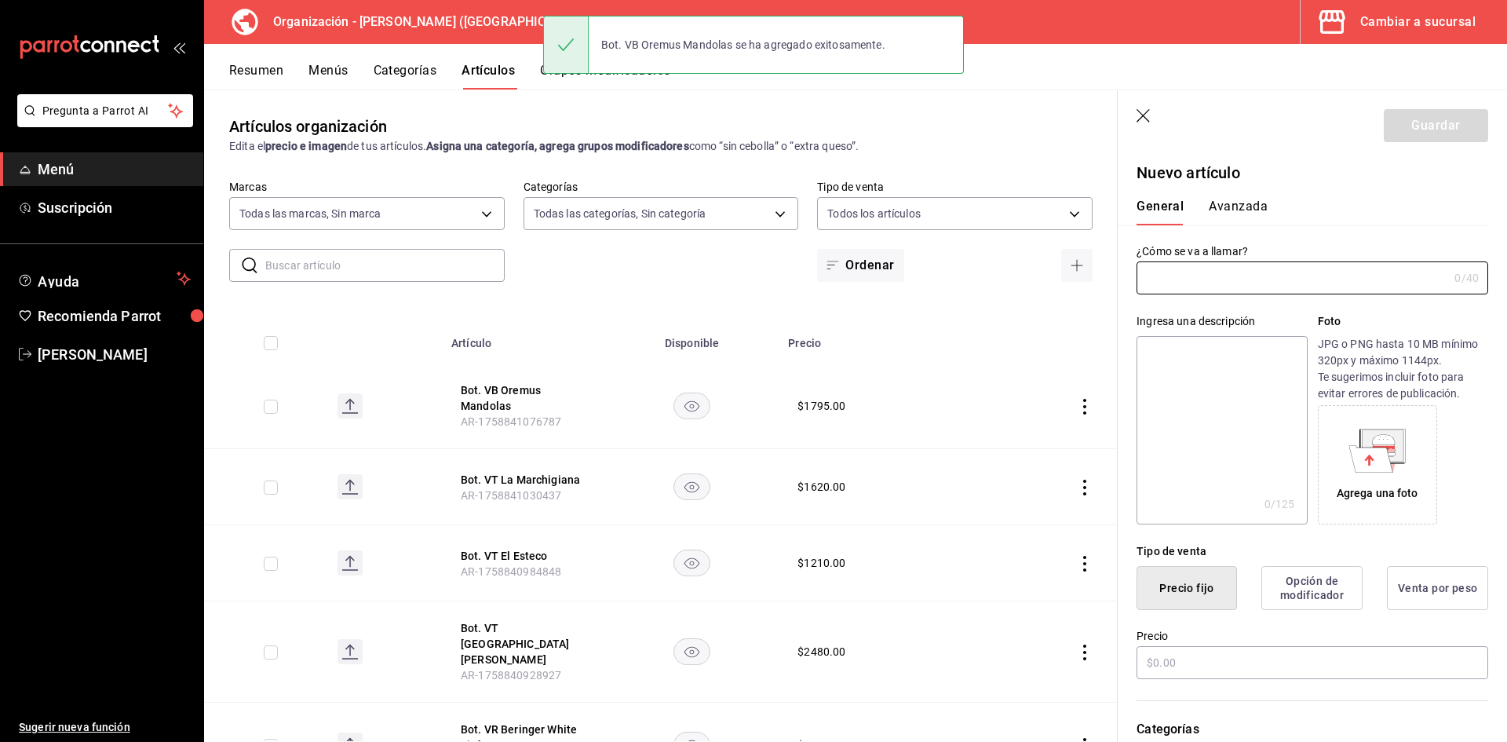
click at [1181, 300] on div "Ingresa una descripción x 0 /125 ​ Foto JPG o PNG hasta 10 MB mínimo 320px y má…" at bounding box center [1303, 409] width 370 height 230
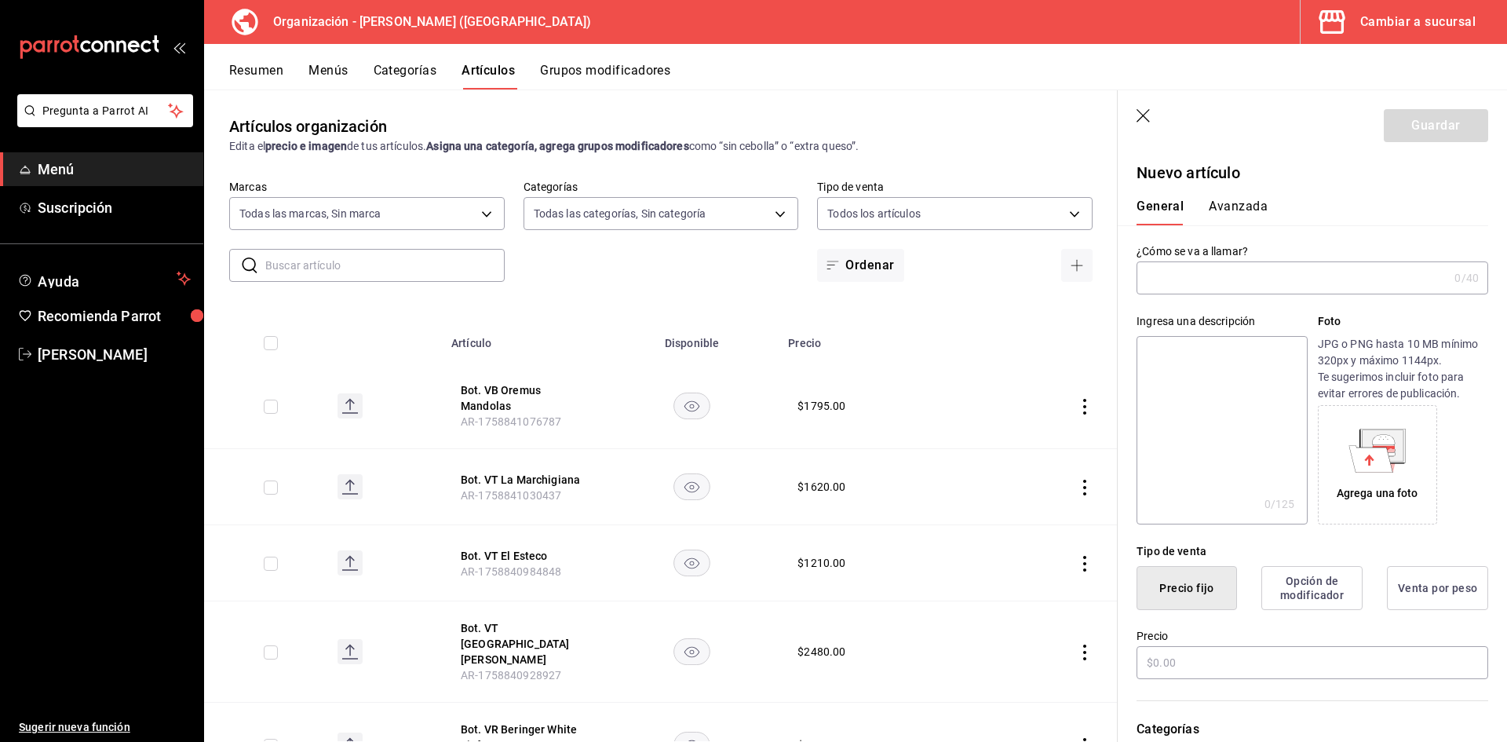
click at [1191, 280] on input "text" at bounding box center [1292, 277] width 312 height 31
click at [1270, 279] on input "Bot. VB Monte Xanic" at bounding box center [1288, 277] width 305 height 31
type input "Bot. VB Monte Xanic Chebub Colombard"
click at [1326, 256] on label "¿Cómo se va a llamar?" at bounding box center [1312, 251] width 352 height 11
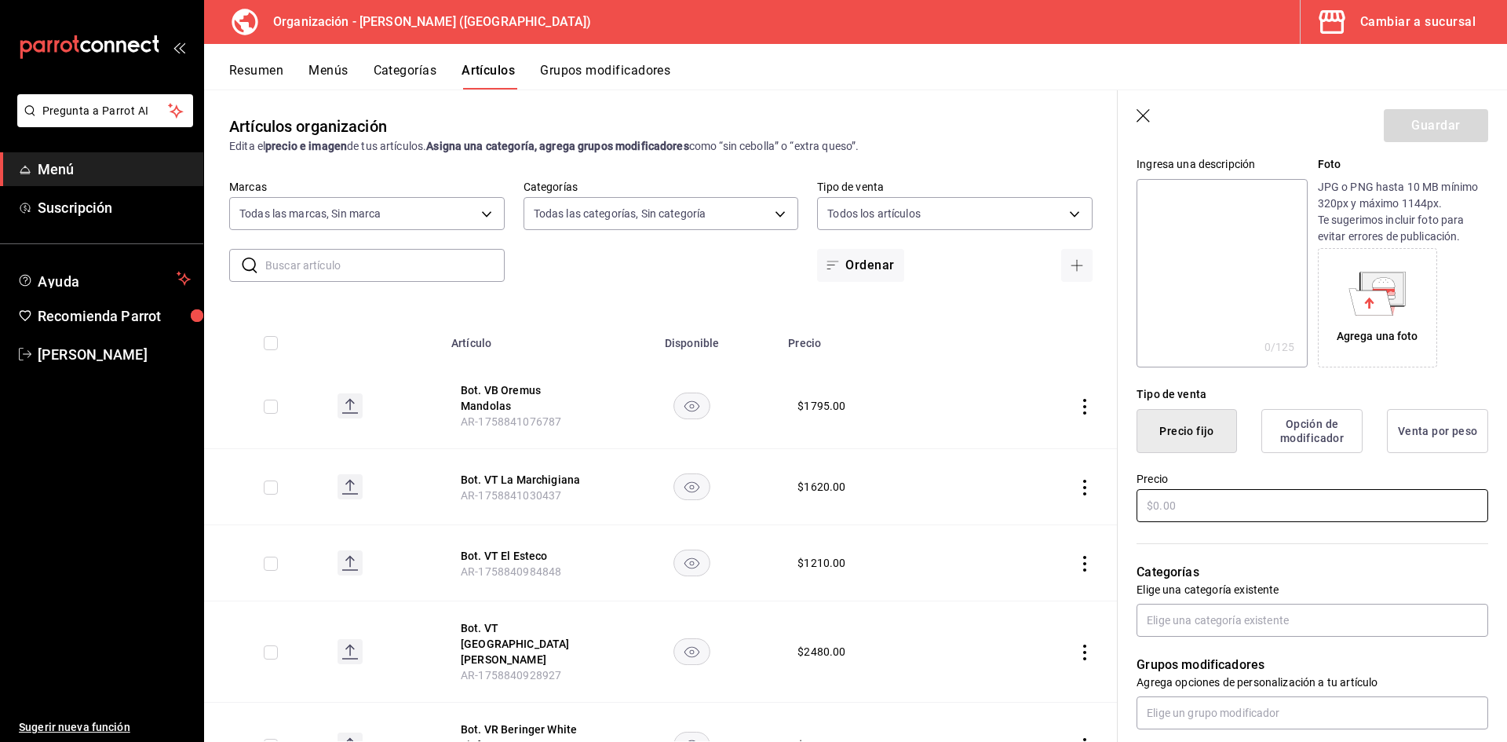
click at [1189, 493] on input "text" at bounding box center [1312, 505] width 352 height 33
type input "$985.00"
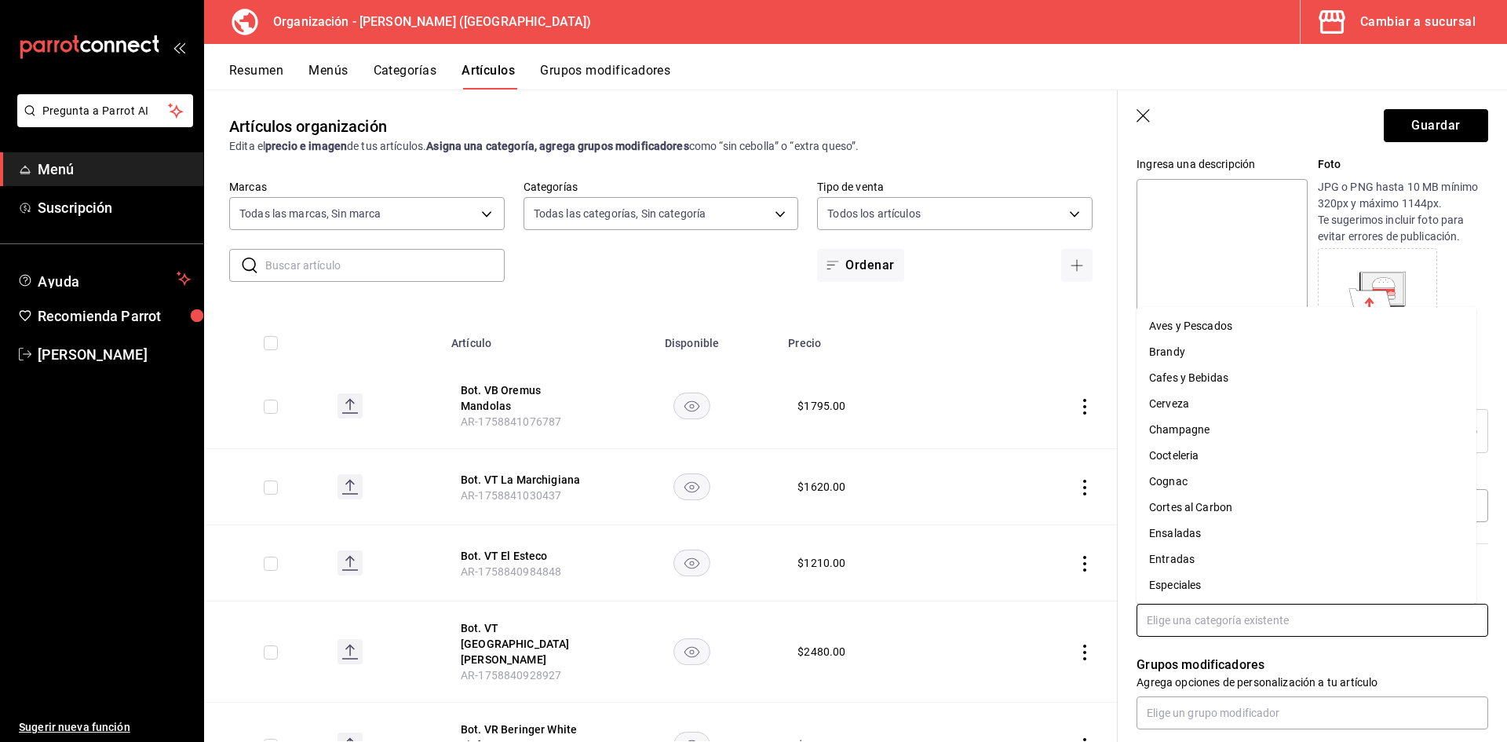
click at [1212, 618] on input "text" at bounding box center [1312, 620] width 352 height 33
click at [1218, 475] on li "[PERSON_NAME]" at bounding box center [1306, 481] width 340 height 26
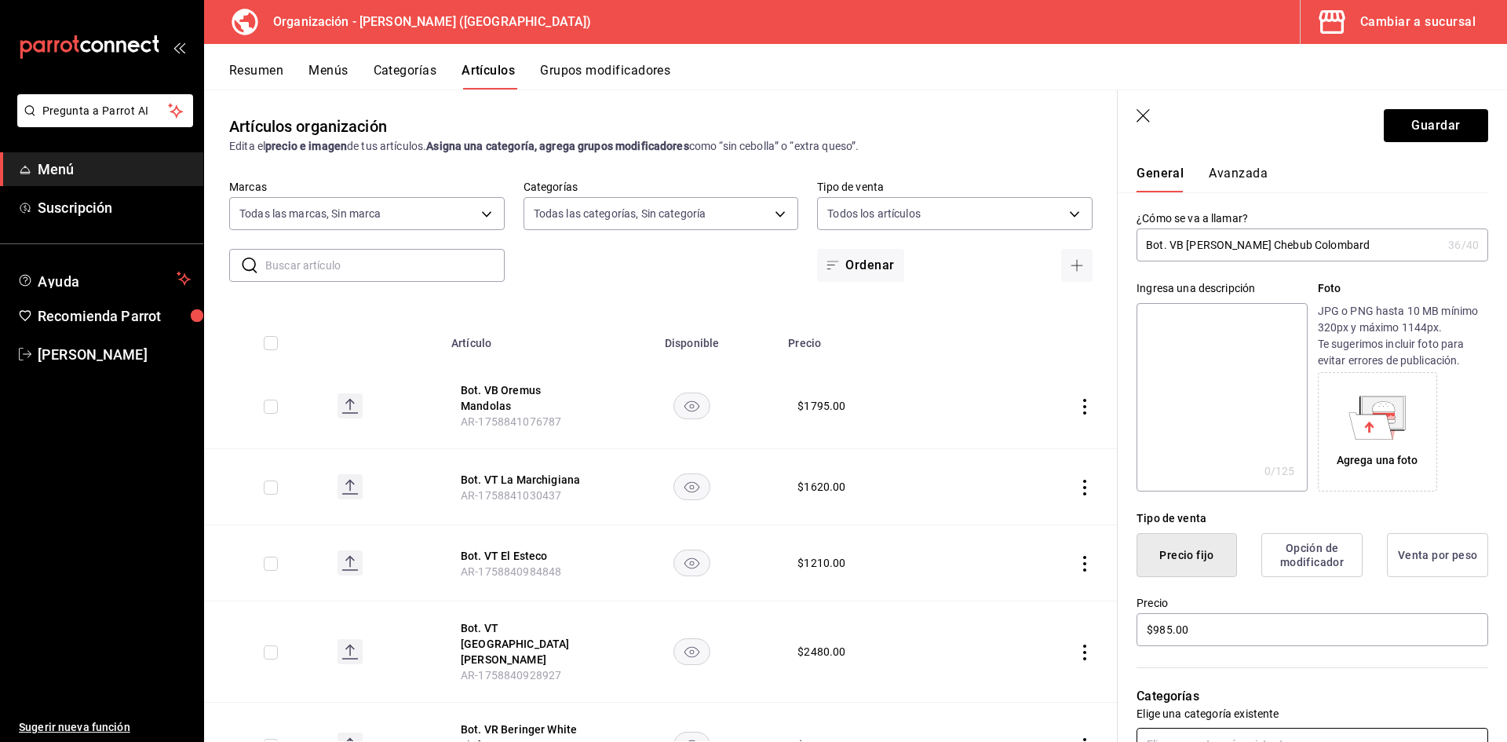
scroll to position [0, 0]
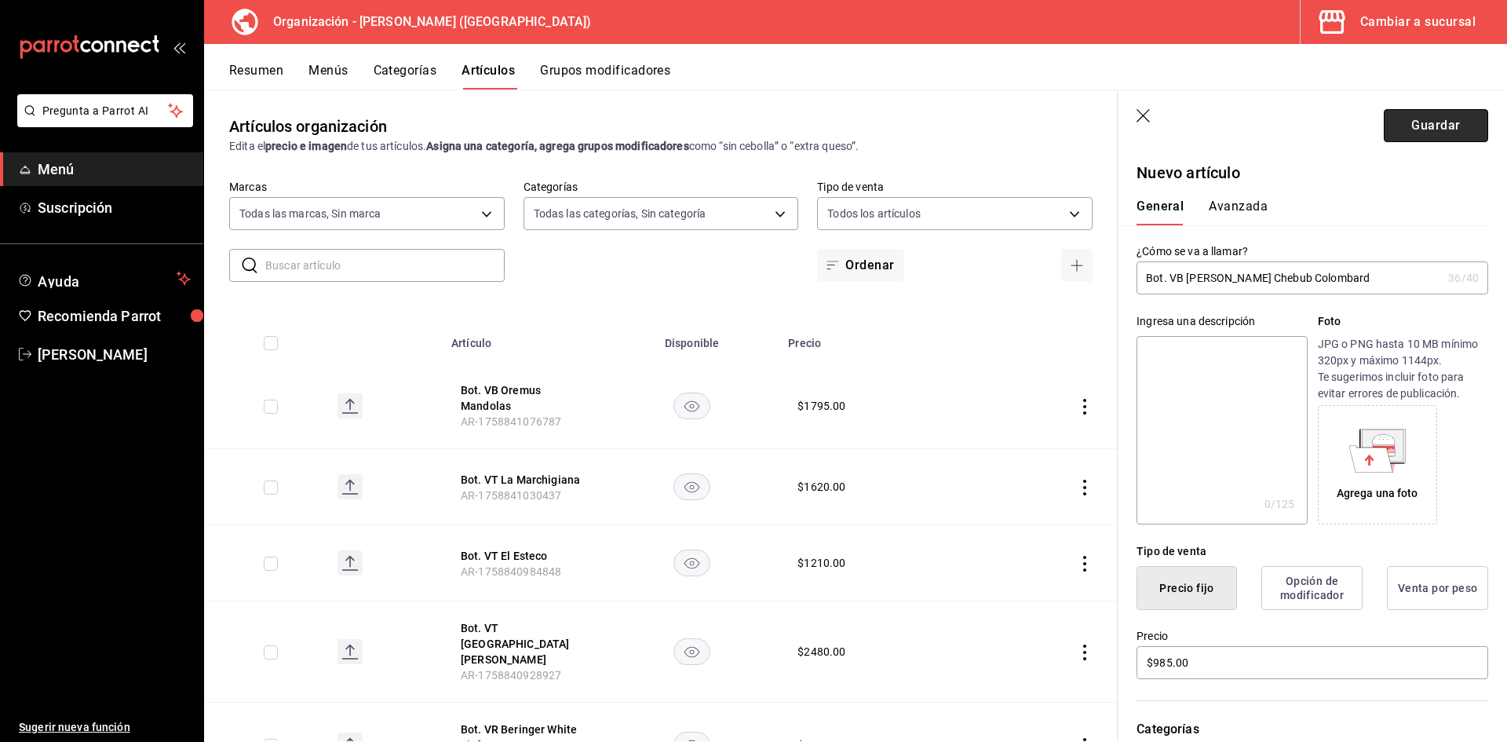
click at [1446, 133] on button "Guardar" at bounding box center [1436, 125] width 104 height 33
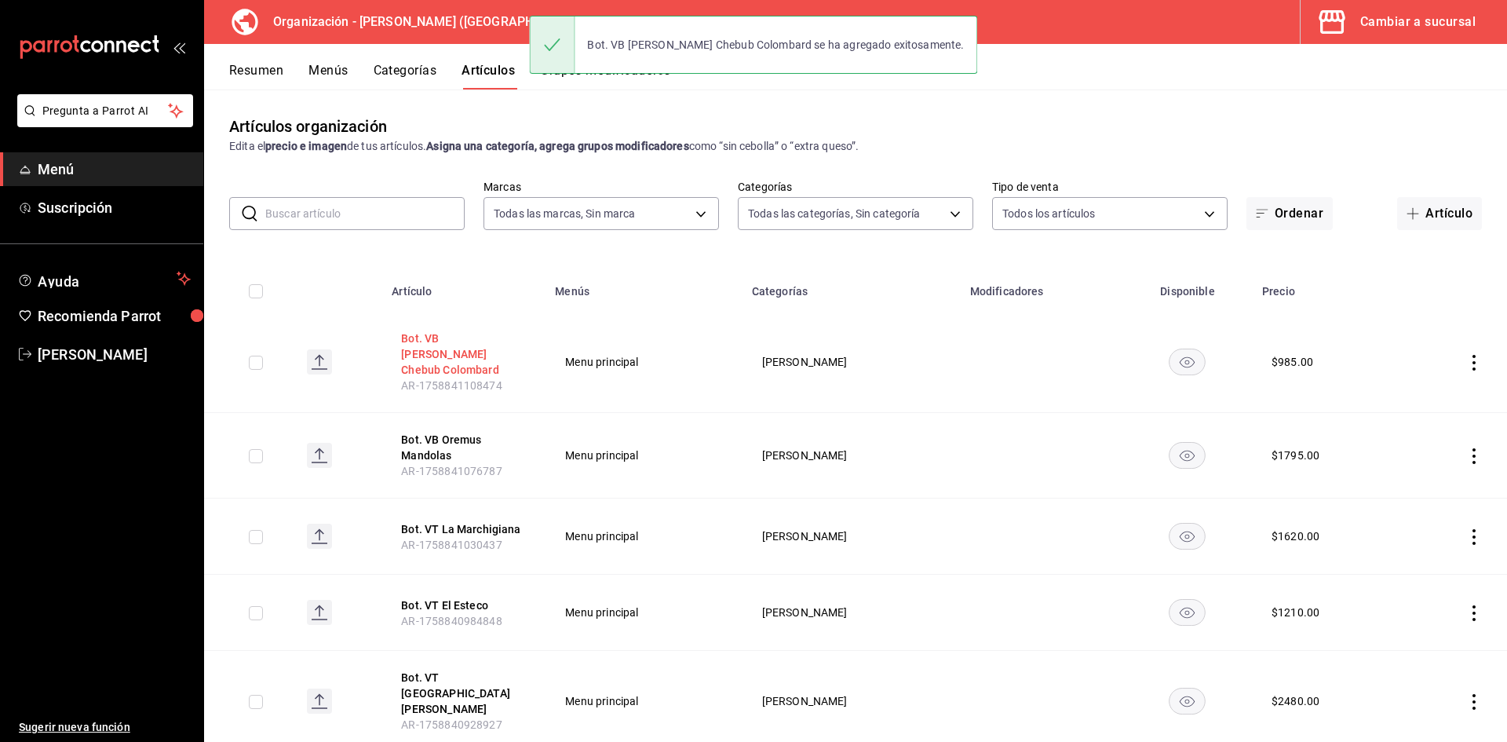
click at [466, 346] on button "Bot. VB Monte Xanic Chebub Colombard" at bounding box center [464, 353] width 126 height 47
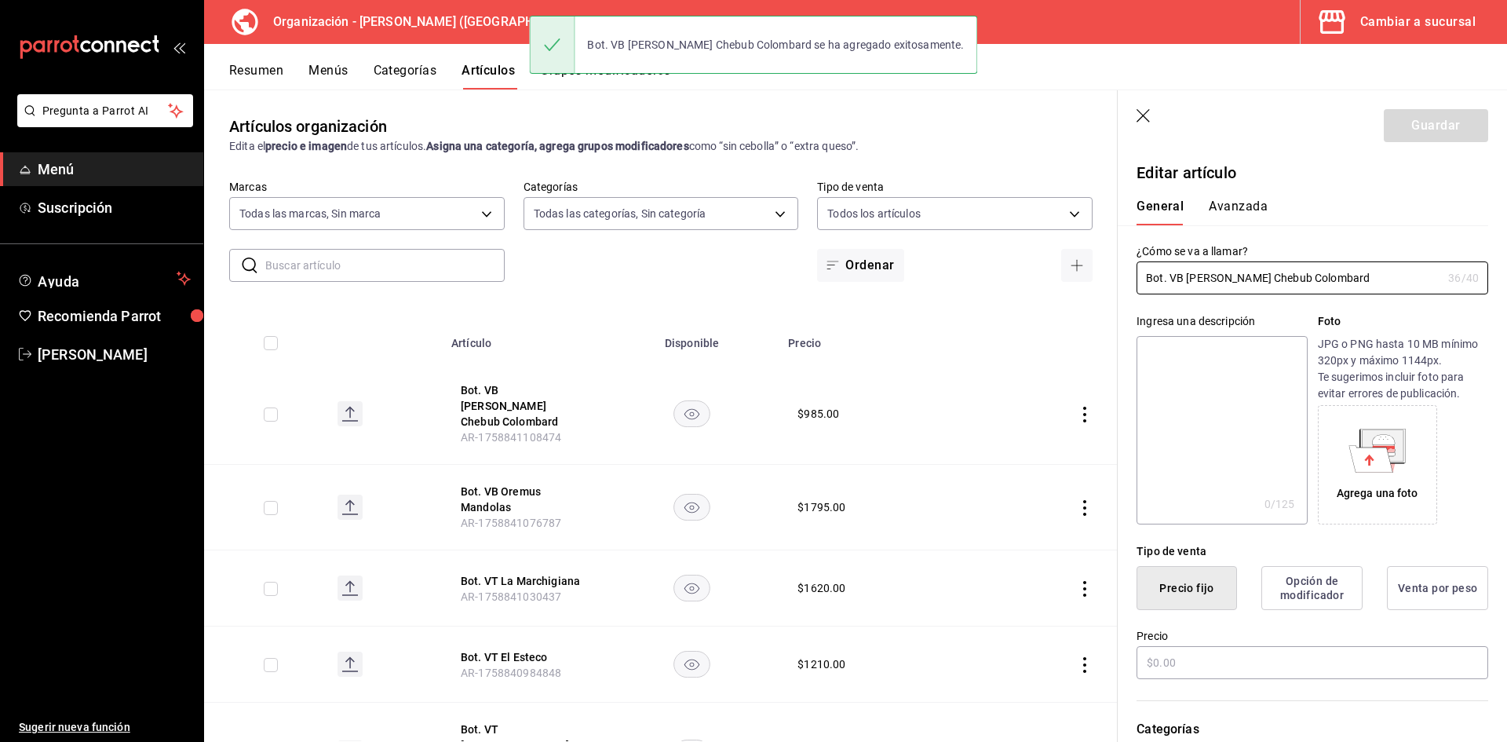
type input "$985.00"
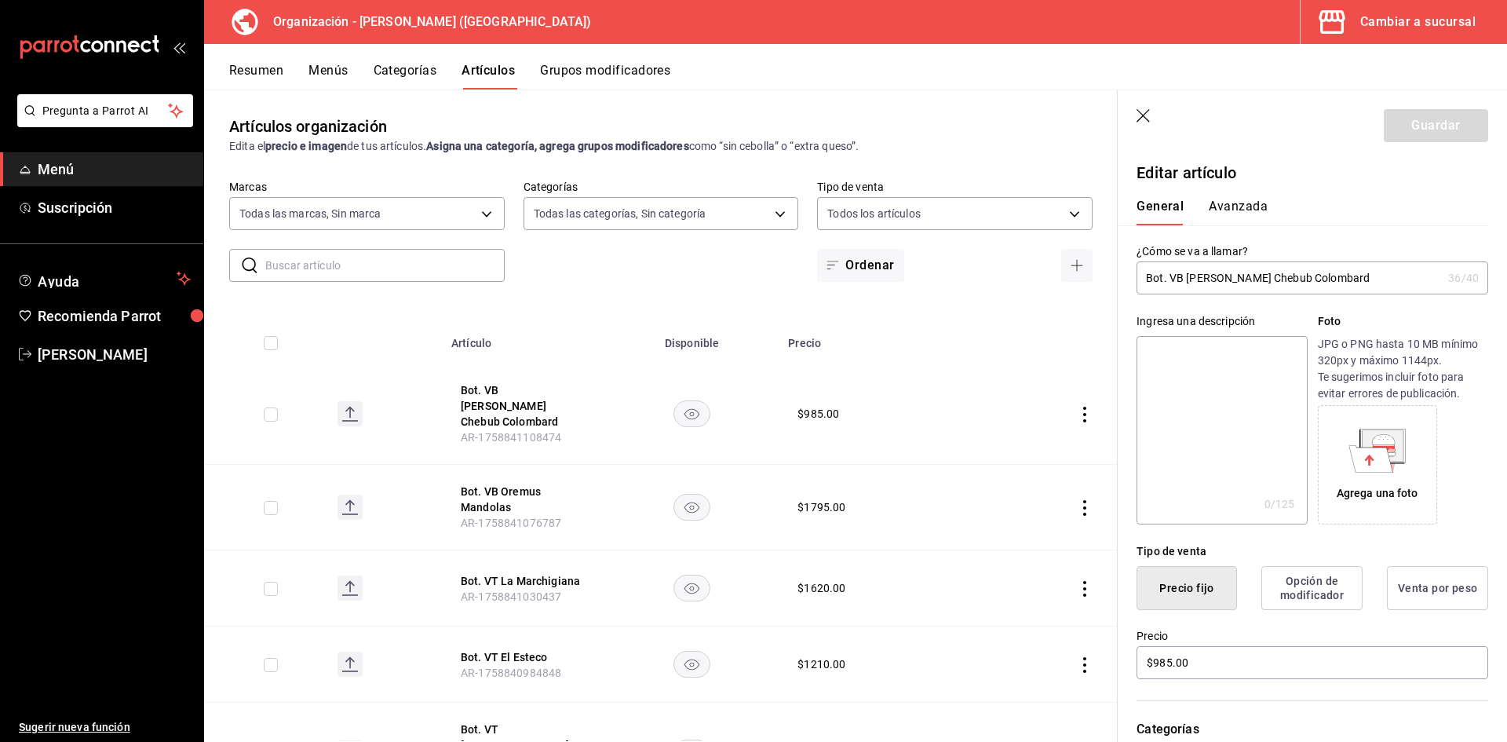
click at [1284, 276] on input "Bot. VB Monte Xanic Chebub Colombard" at bounding box center [1288, 277] width 305 height 31
drag, startPoint x: 1384, startPoint y: 279, endPoint x: 1289, endPoint y: 276, distance: 95.8
click at [1289, 276] on input "Bot. VB Monte Xanic Chenin Colombard" at bounding box center [1288, 277] width 305 height 31
type input "Bot. VB Monte Xanic Chenin"
click at [1243, 205] on button "Avanzada" at bounding box center [1238, 212] width 59 height 27
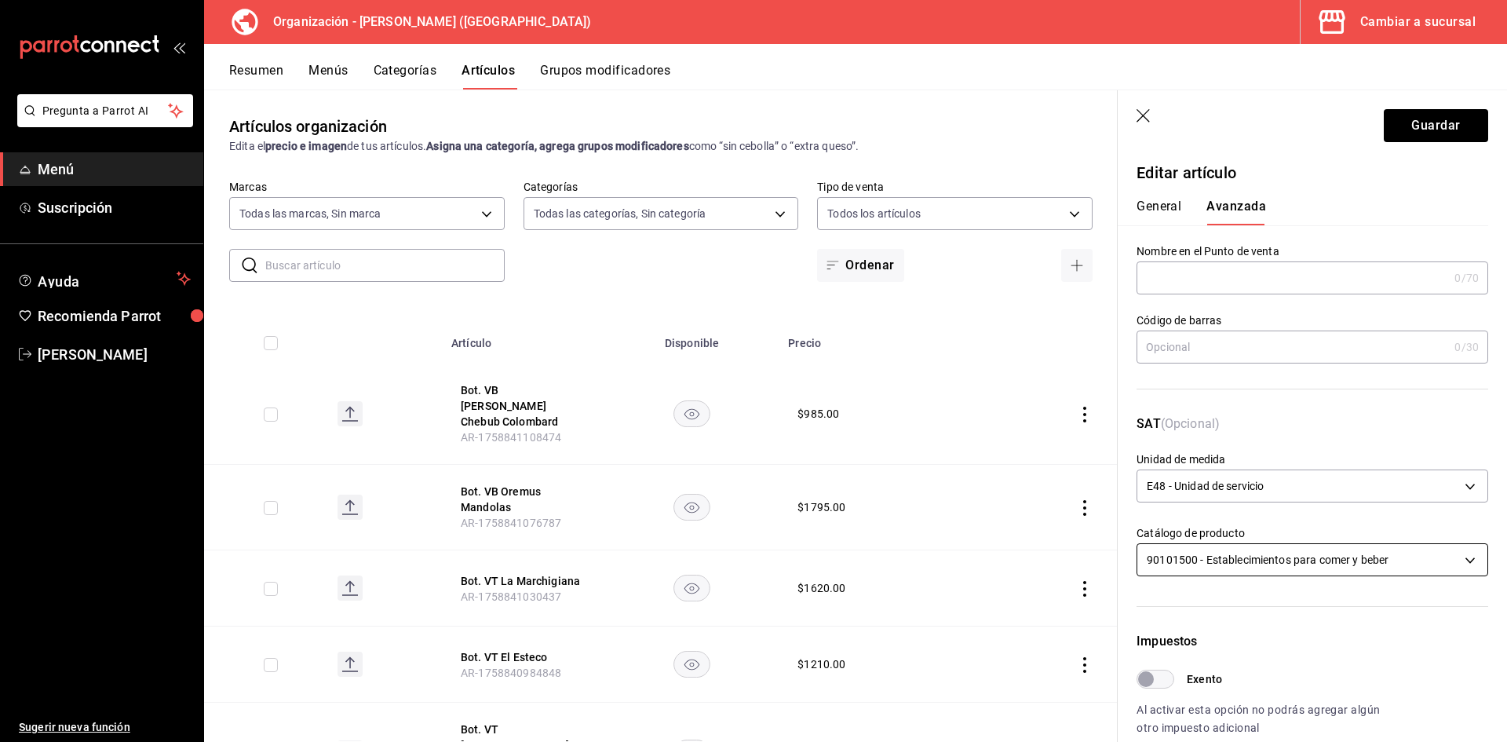
click at [1239, 560] on body "Pregunta a Parrot AI Menú Suscripción Ayuda Recomienda Parrot Adriana F Sugerir…" at bounding box center [753, 371] width 1507 height 742
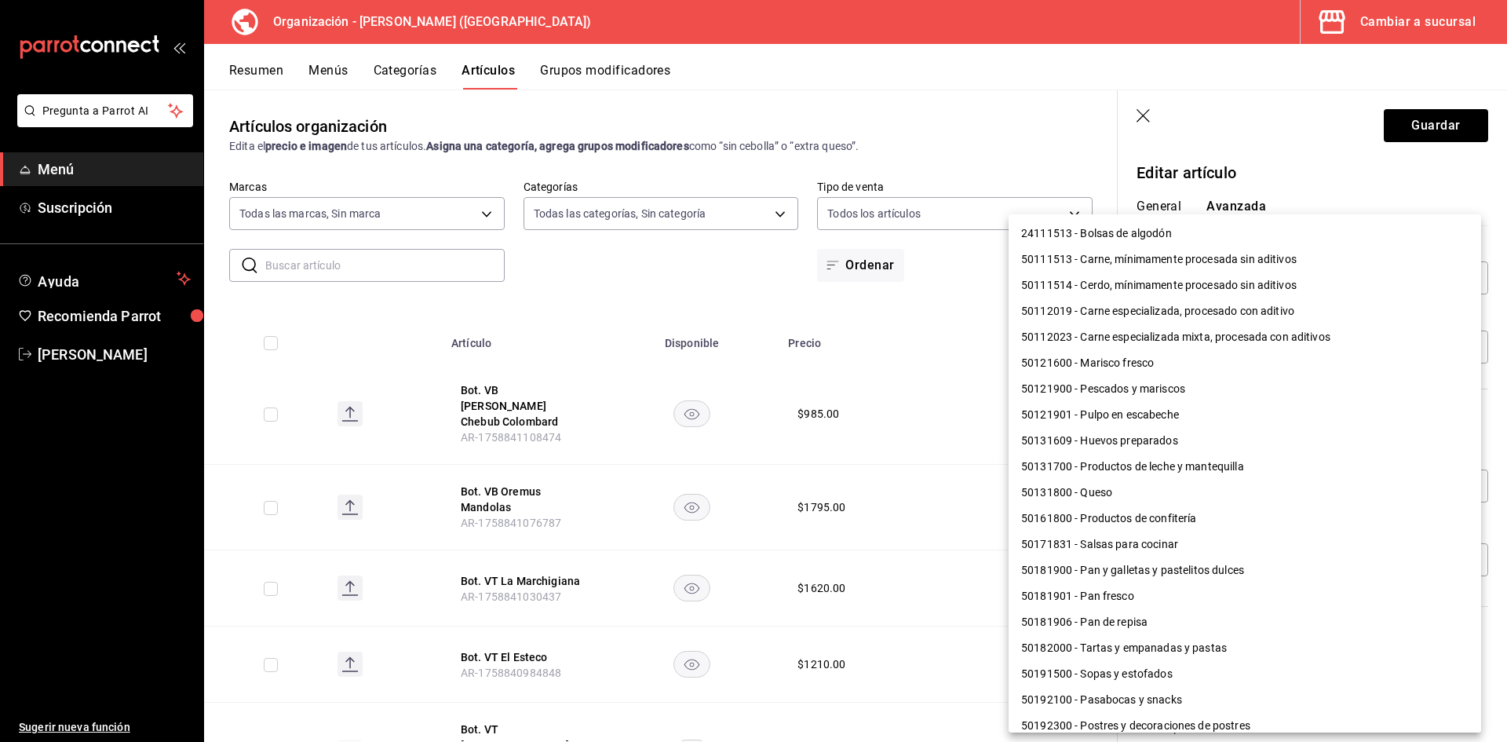
scroll to position [1126, 0]
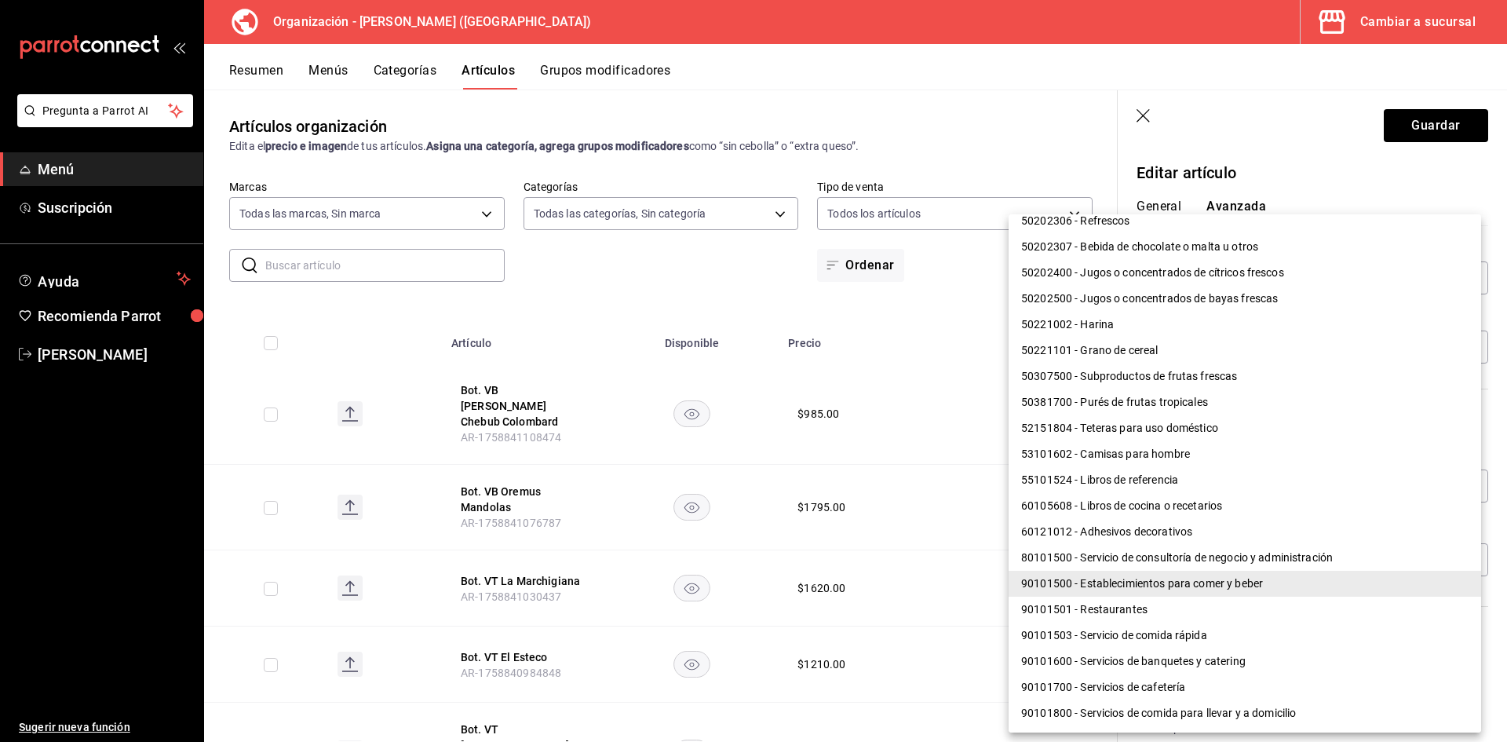
click at [1124, 613] on li "90101501 - Restaurantes" at bounding box center [1245, 609] width 472 height 26
type input "90101501"
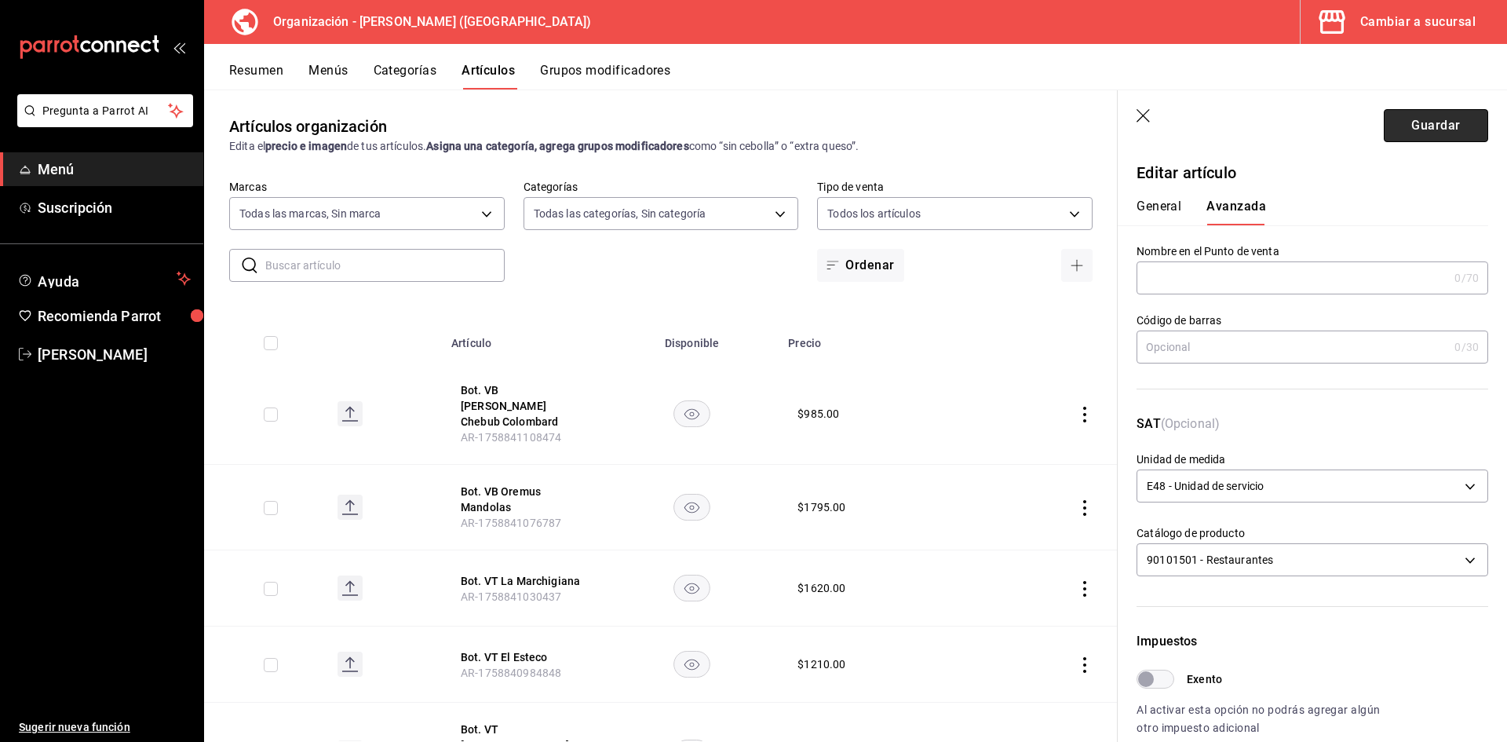
click at [1433, 139] on button "Guardar" at bounding box center [1436, 125] width 104 height 33
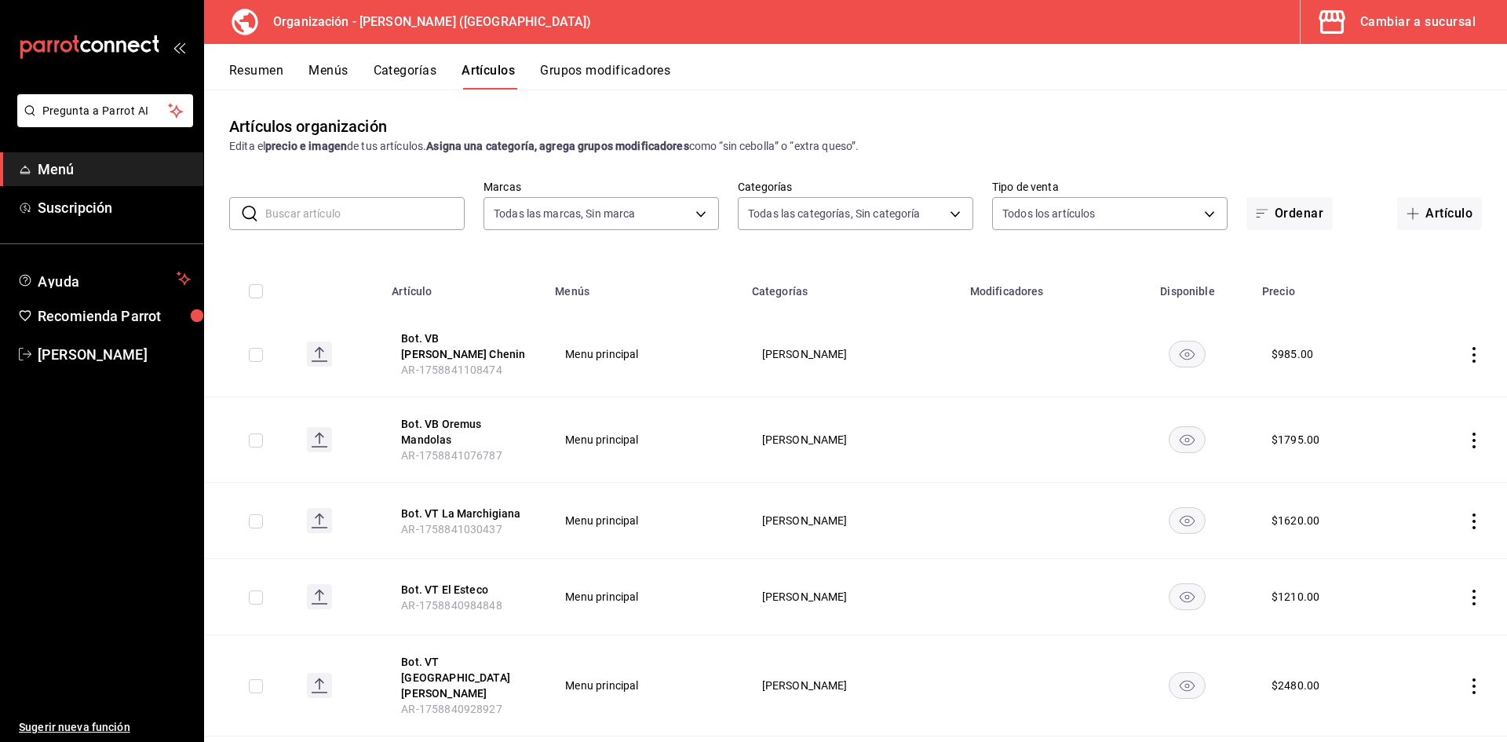
click at [1177, 121] on div "Artículos organización Edita el precio e imagen de tus artículos. Asigna una ca…" at bounding box center [855, 135] width 1303 height 40
click at [1433, 221] on button "Artículo" at bounding box center [1439, 213] width 85 height 33
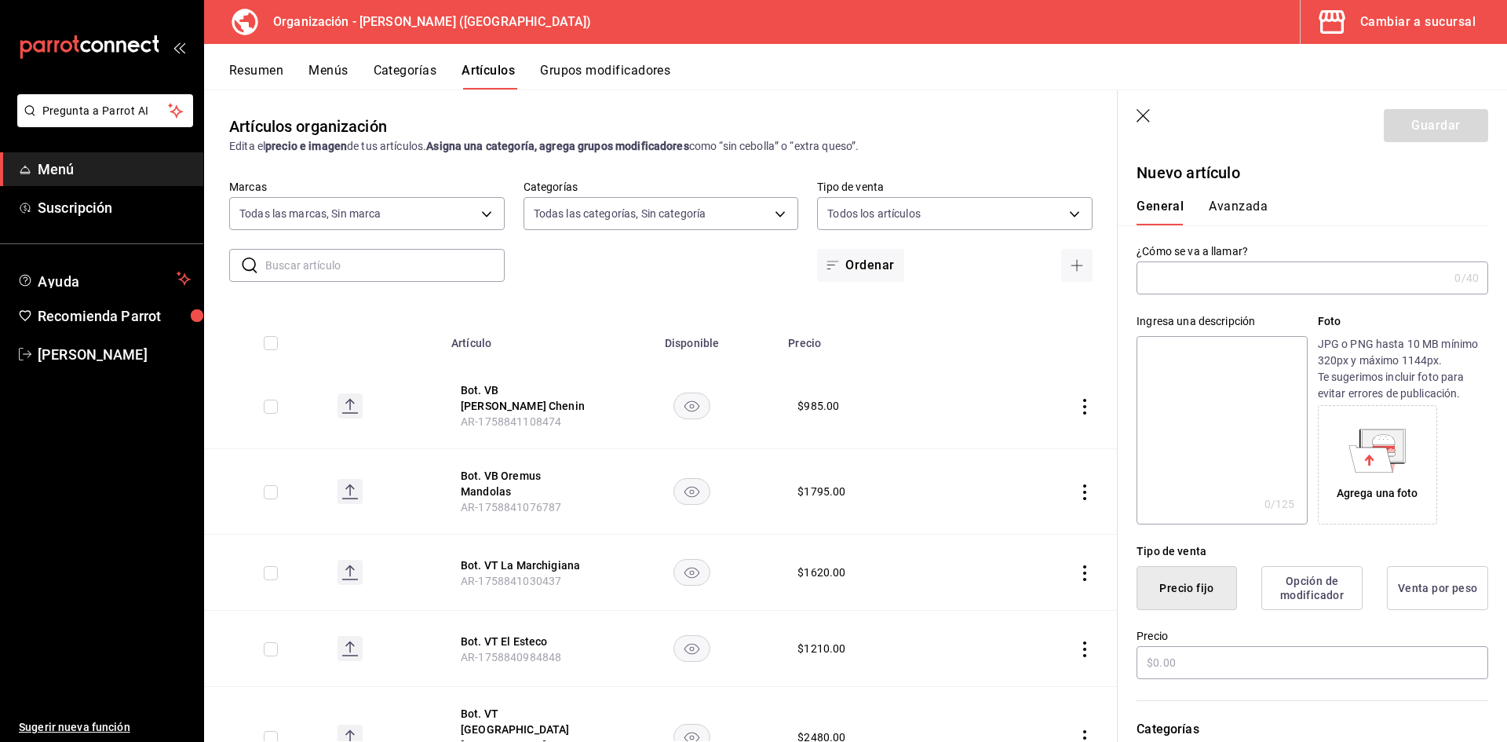
click at [1236, 268] on input "text" at bounding box center [1292, 277] width 312 height 31
click at [1264, 278] on input "text" at bounding box center [1292, 277] width 312 height 31
type input "V"
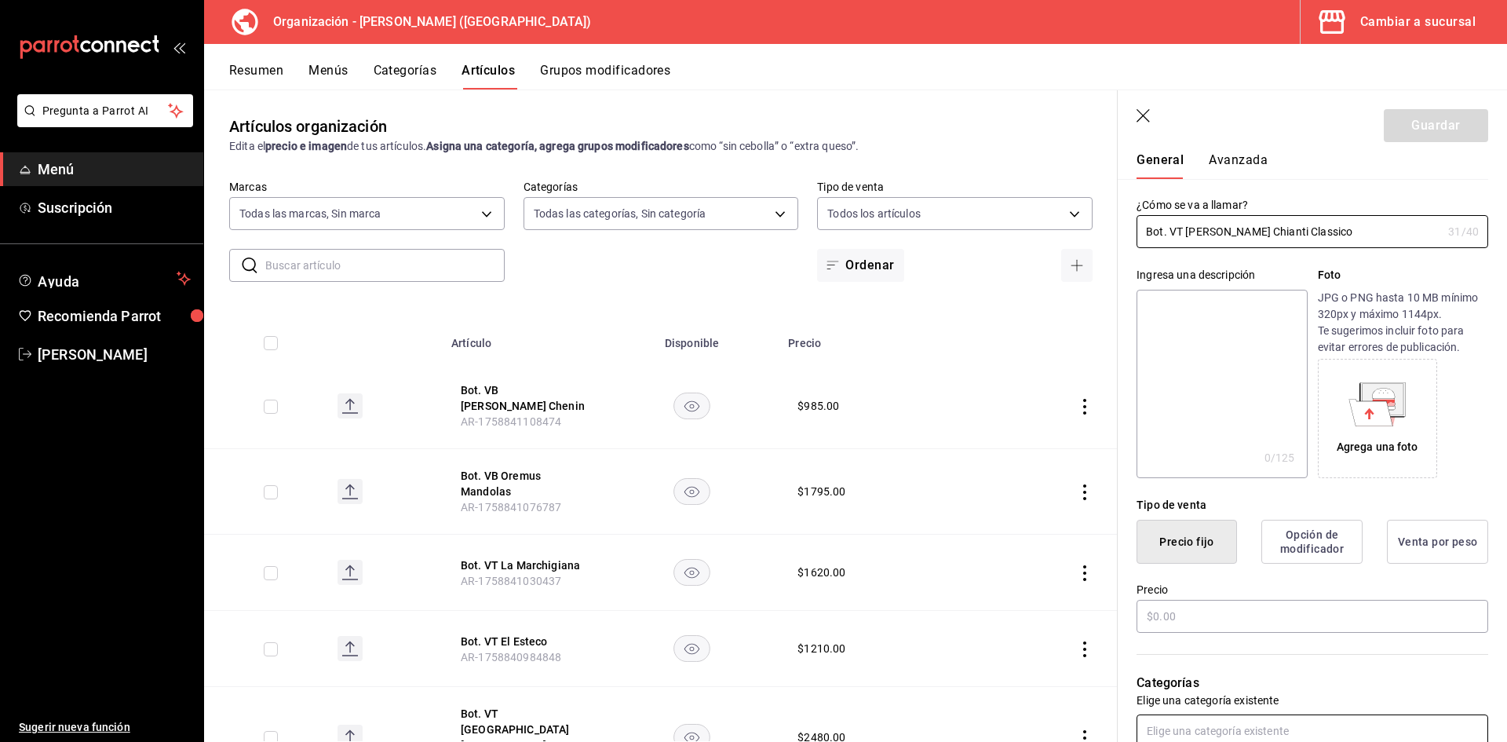
scroll to position [157, 0]
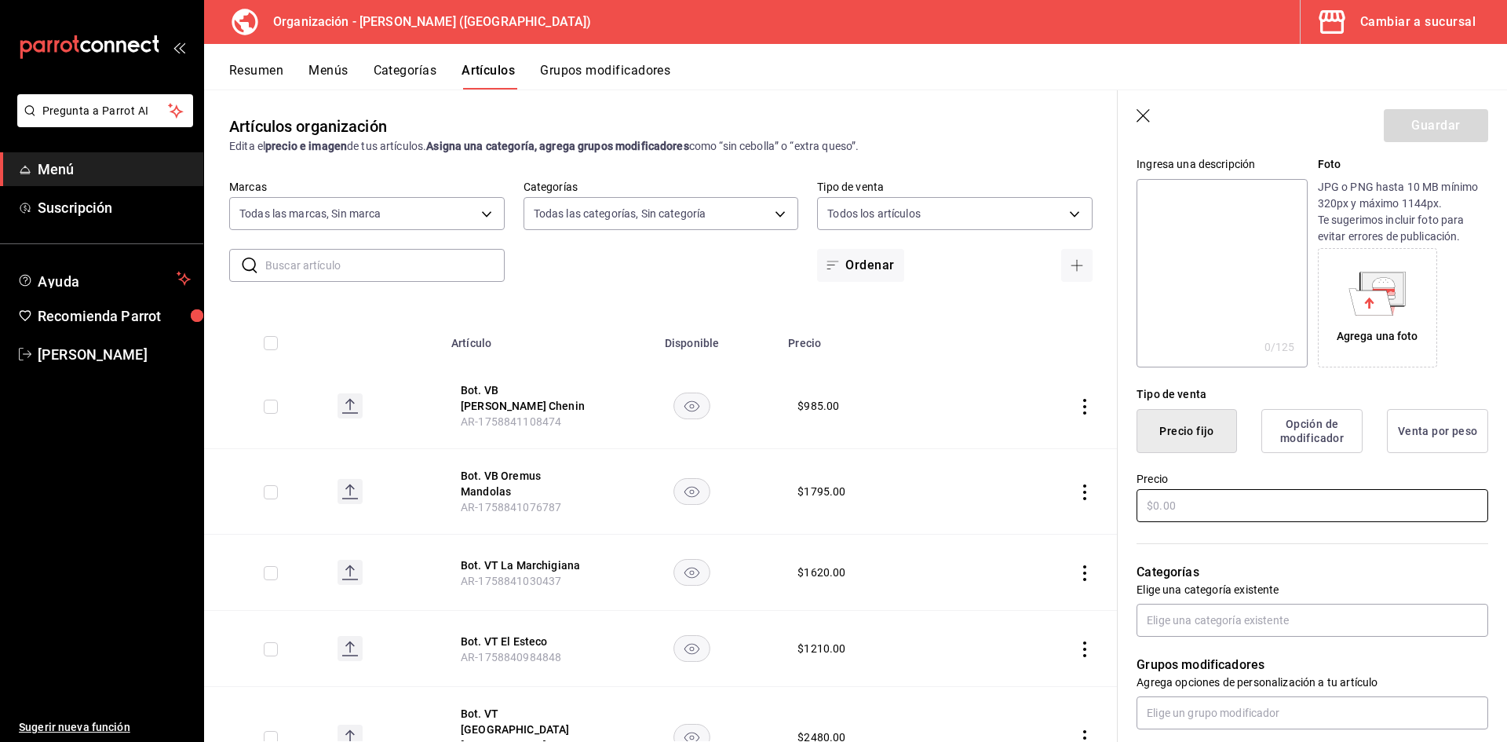
type input "Bot. VT [PERSON_NAME] Chianti Classico"
click at [1230, 507] on input "text" at bounding box center [1312, 505] width 352 height 33
type input "$1480.00"
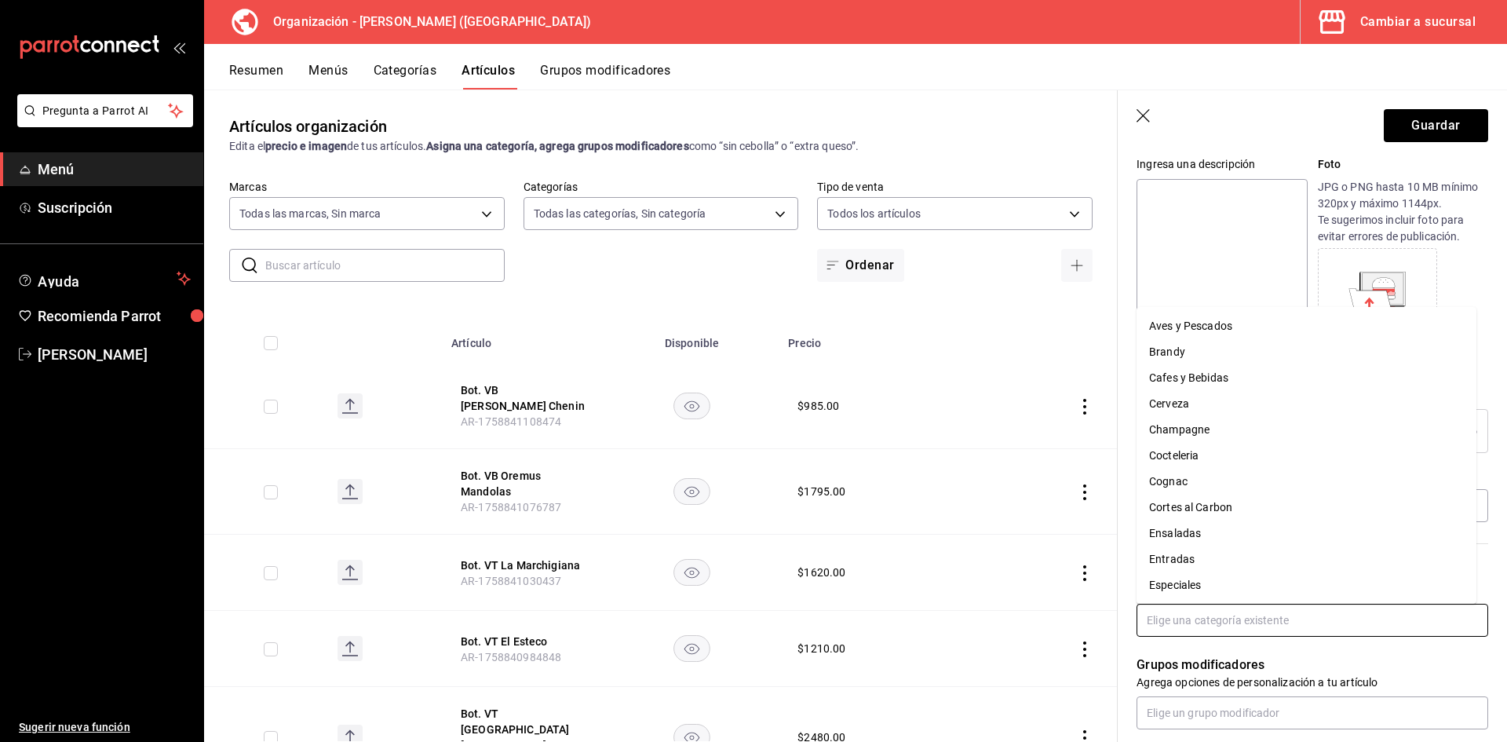
click at [1242, 628] on input "text" at bounding box center [1312, 620] width 352 height 33
click at [1198, 529] on li "[PERSON_NAME]" at bounding box center [1306, 533] width 340 height 26
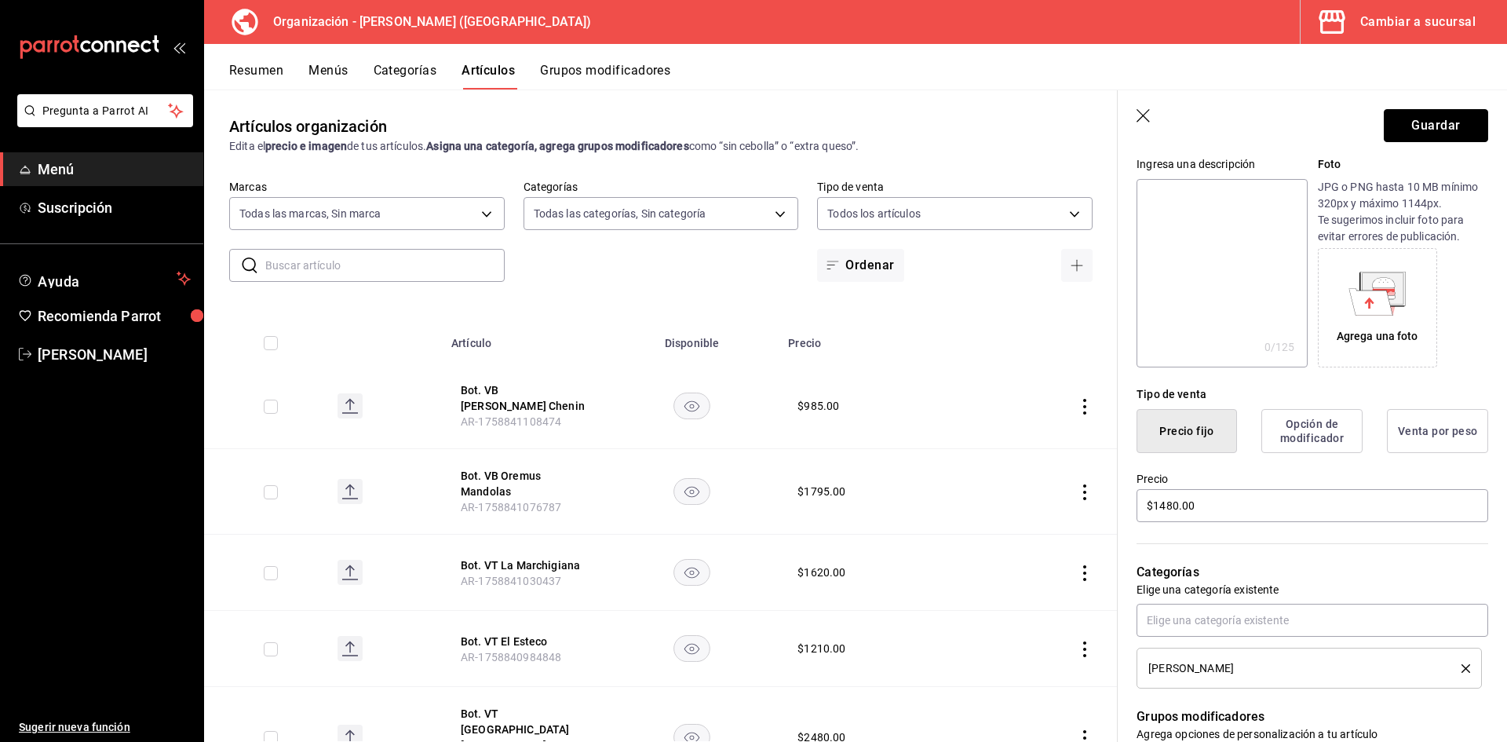
drag, startPoint x: 1450, startPoint y: 129, endPoint x: 1432, endPoint y: 128, distance: 18.9
click at [1450, 128] on button "Guardar" at bounding box center [1436, 125] width 104 height 33
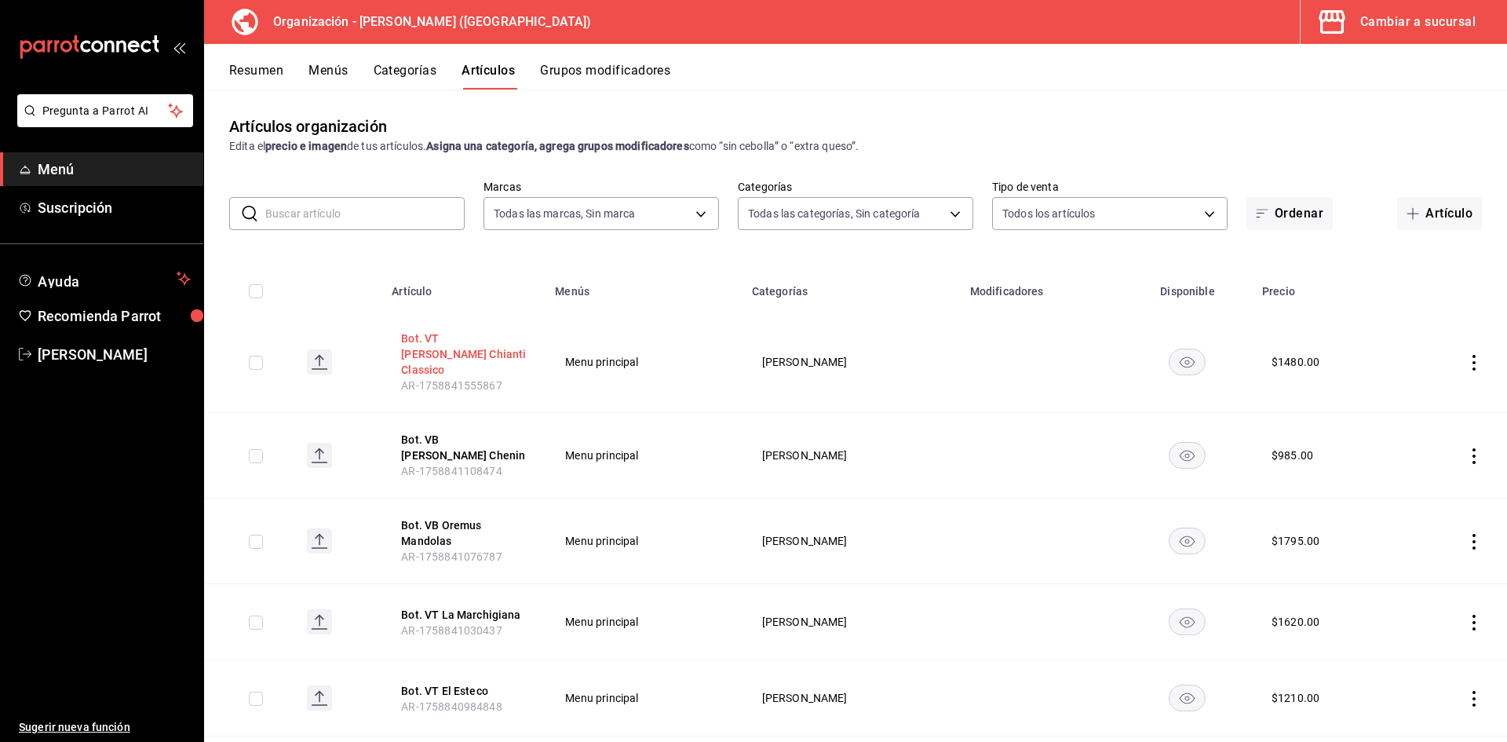
click at [484, 338] on button "Bot. VT [PERSON_NAME] Chianti Classico" at bounding box center [464, 353] width 126 height 47
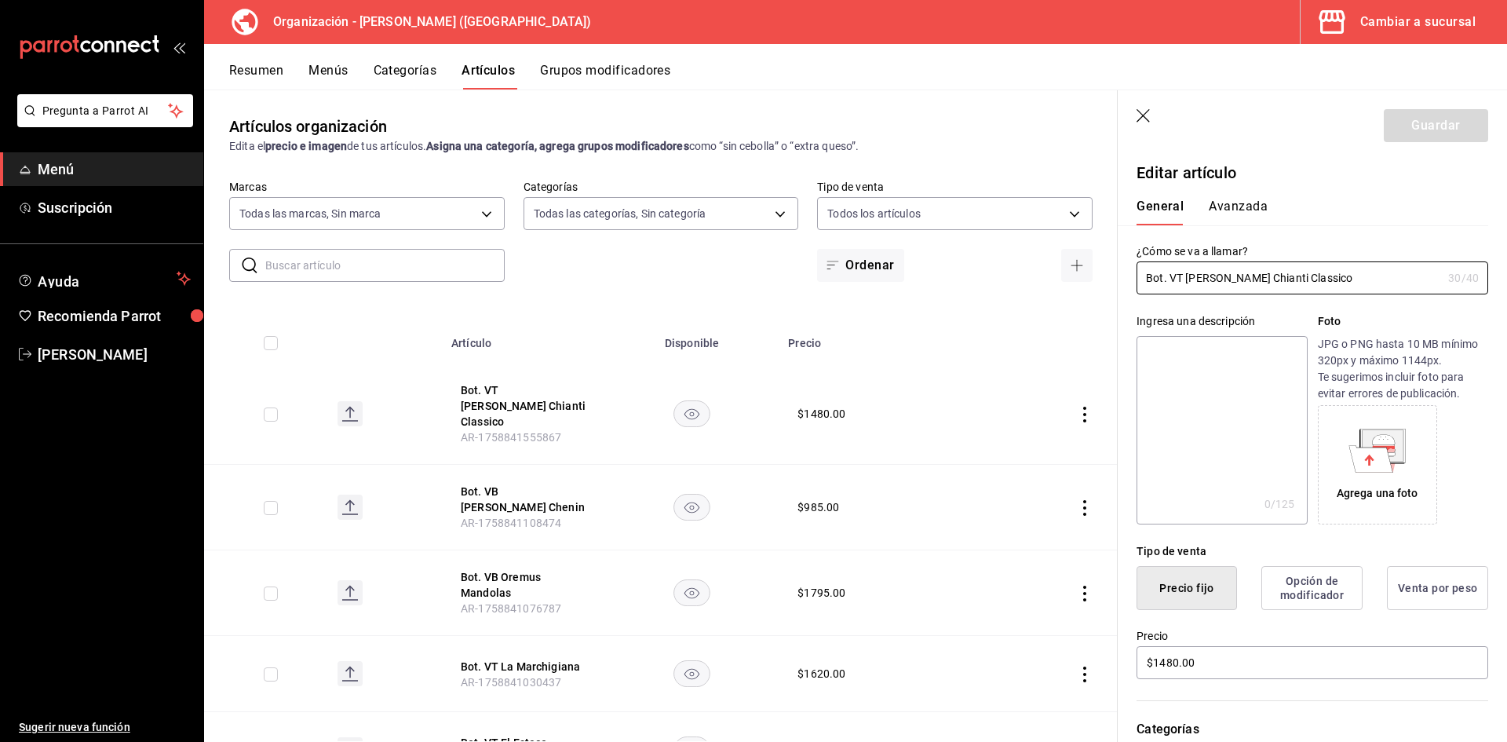
click at [1246, 203] on button "Avanzada" at bounding box center [1238, 212] width 59 height 27
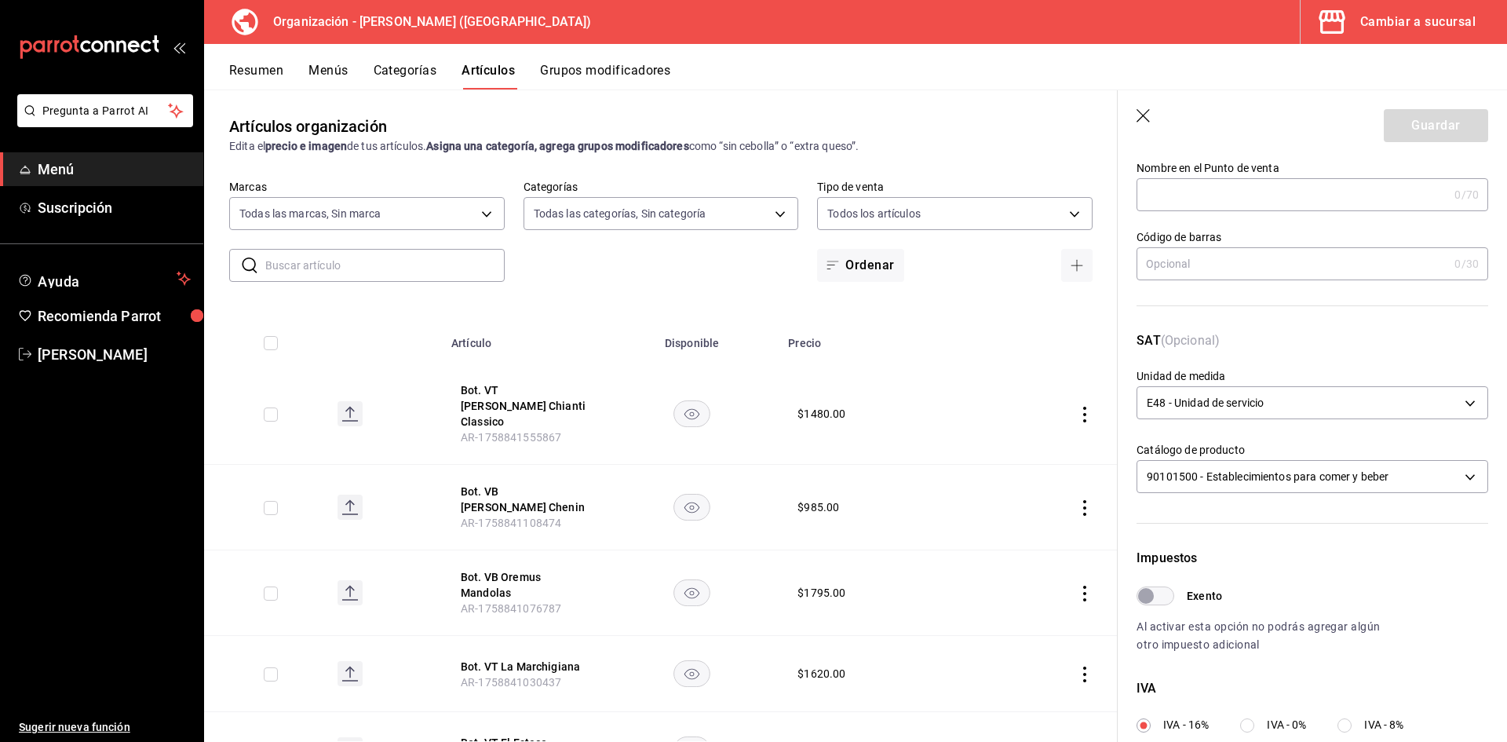
scroll to position [157, 0]
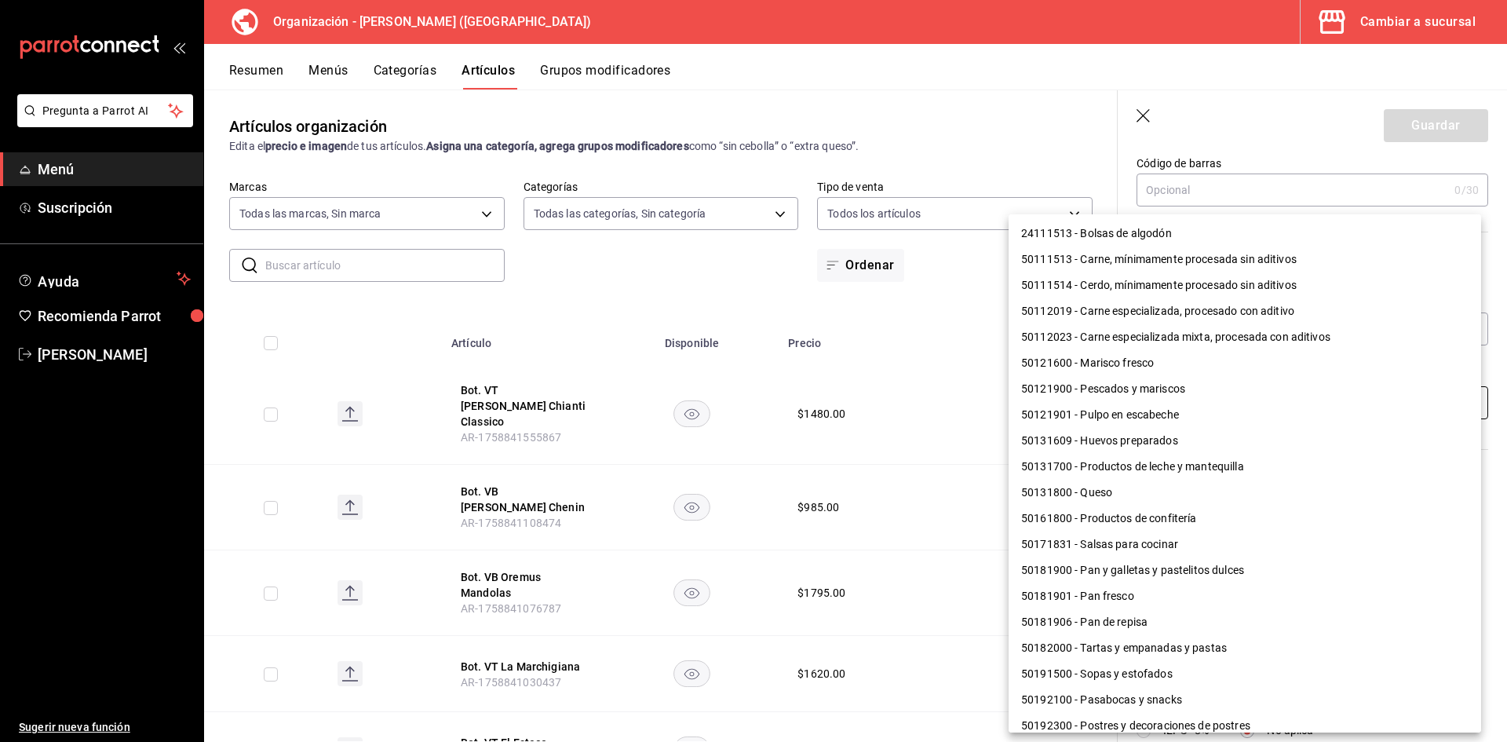
click at [1234, 393] on body "Pregunta a Parrot AI Menú Suscripción Ayuda Recomienda Parrot Adriana F Sugerir…" at bounding box center [753, 371] width 1507 height 742
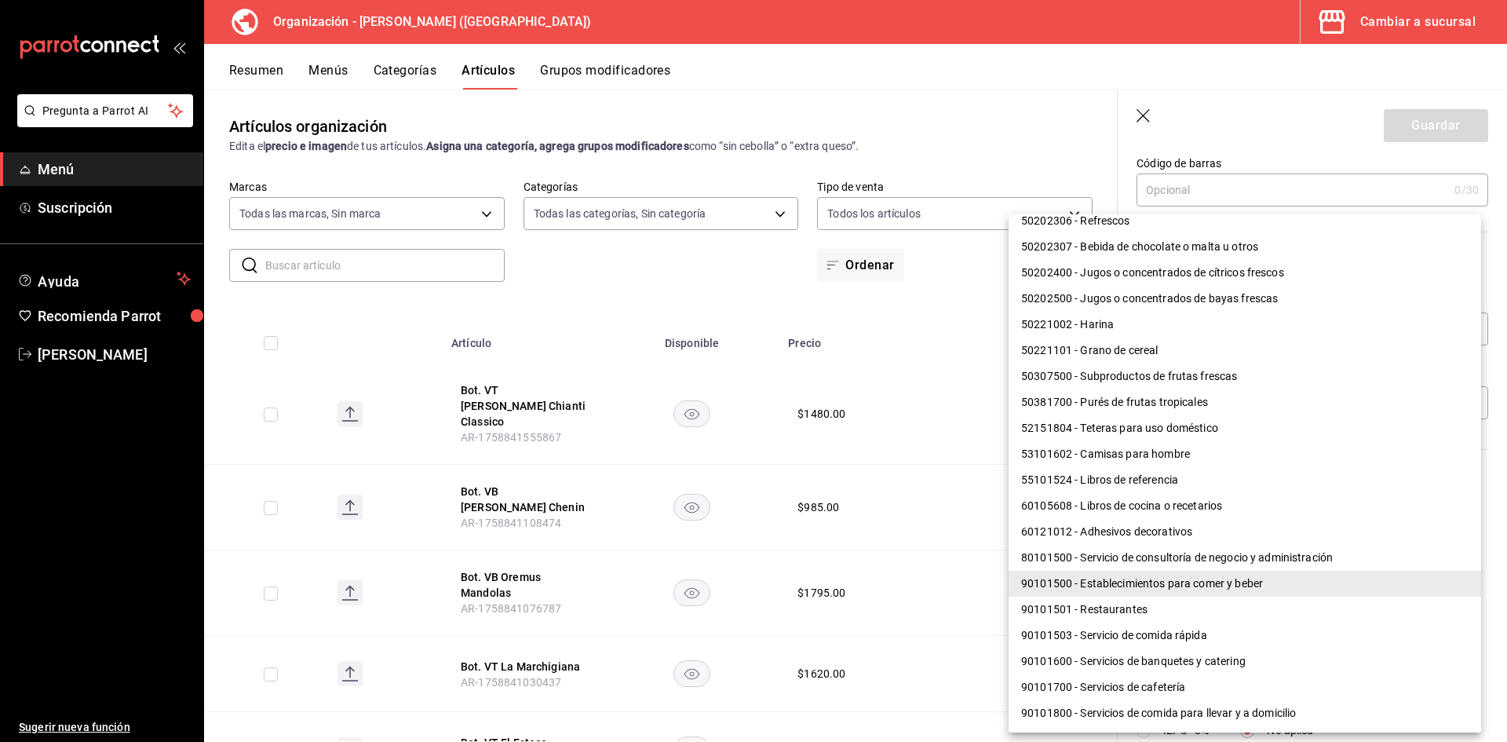
click at [1130, 614] on li "90101501 - Restaurantes" at bounding box center [1245, 609] width 472 height 26
type input "90101501"
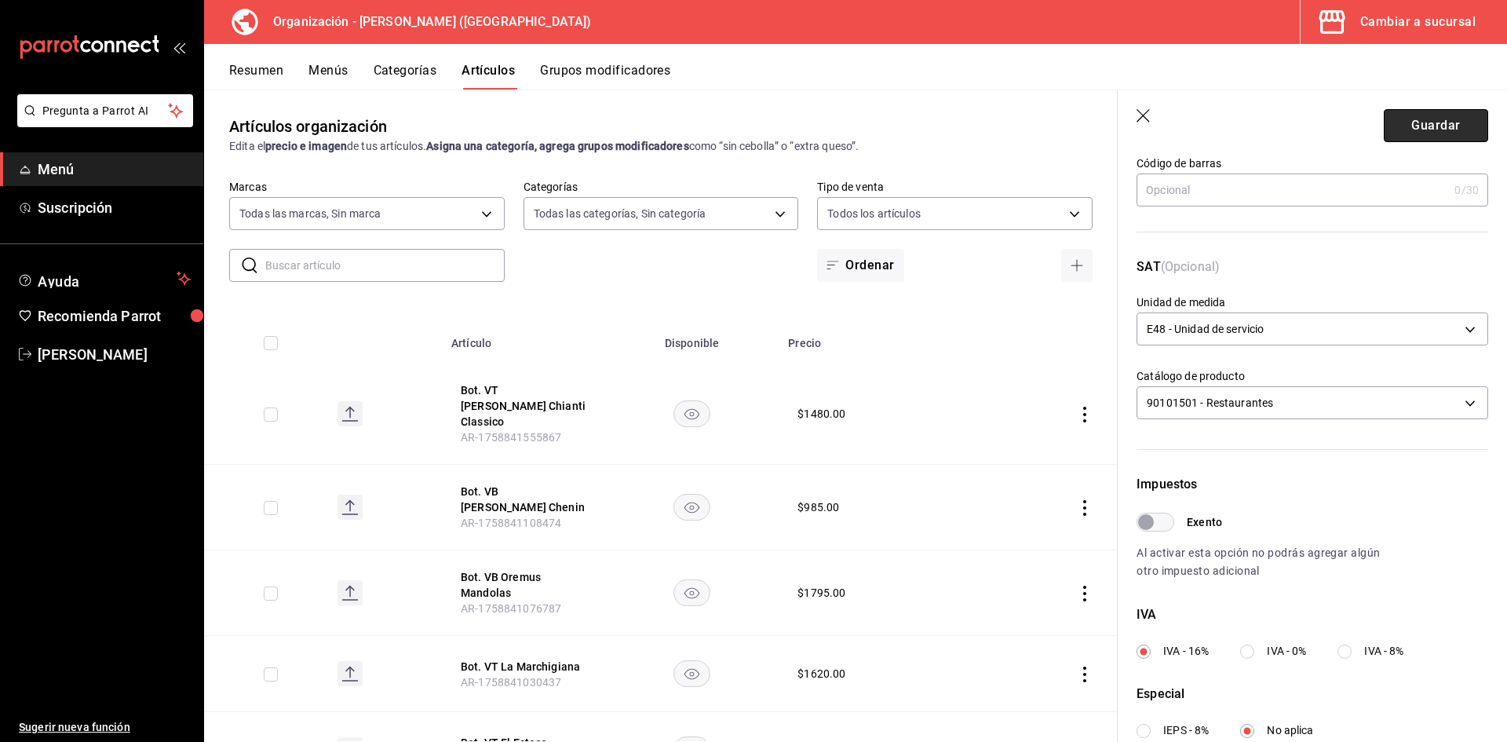
click at [1418, 119] on button "Guardar" at bounding box center [1436, 125] width 104 height 33
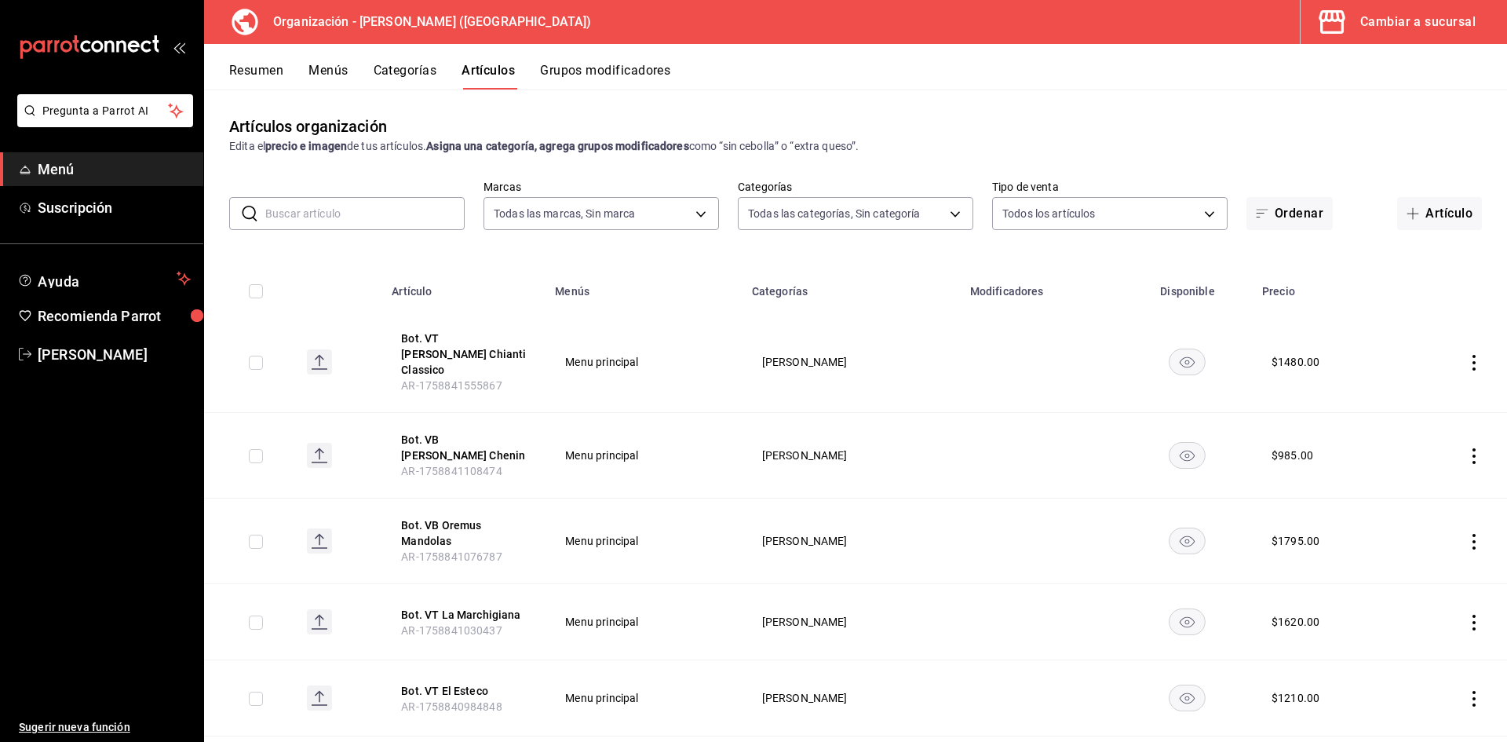
click at [308, 223] on input "text" at bounding box center [364, 213] width 199 height 31
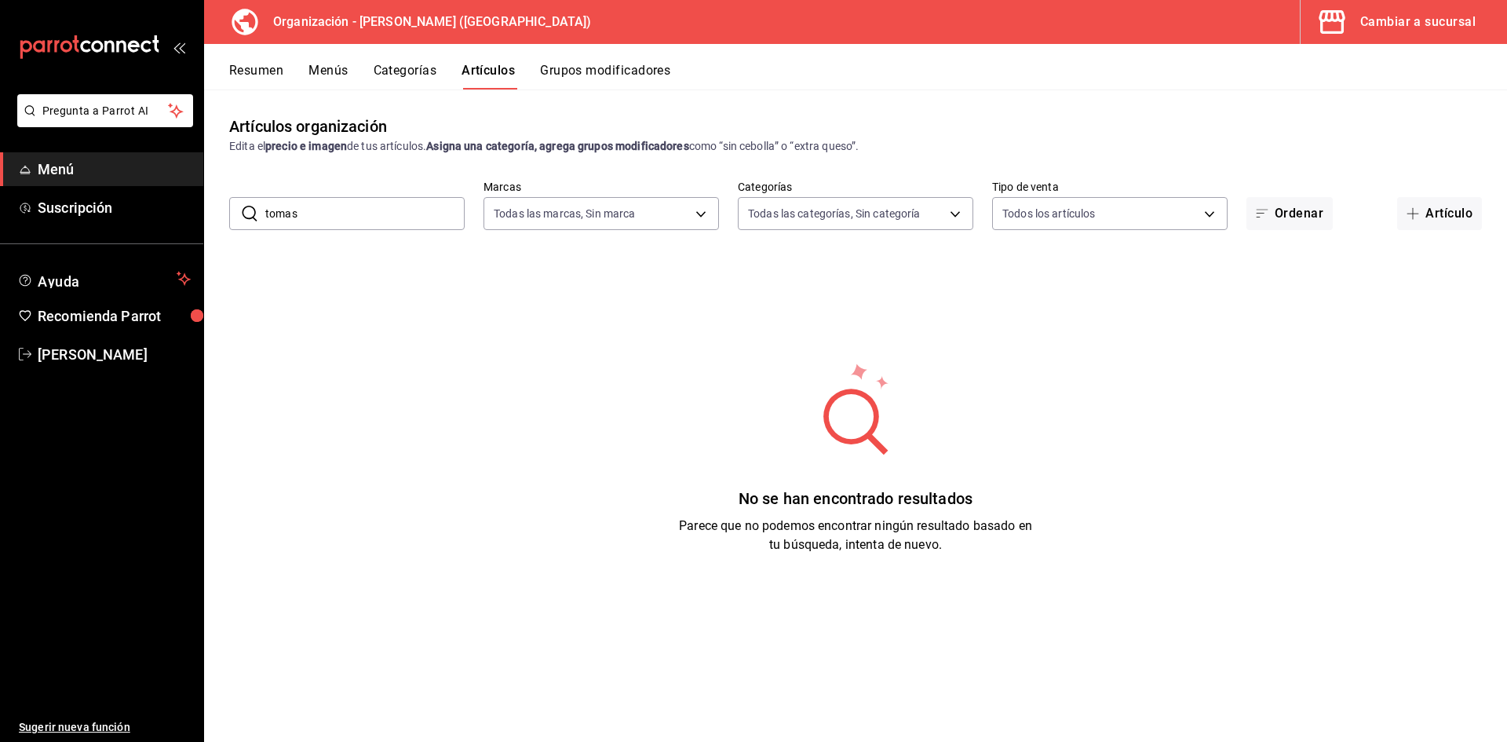
click at [330, 215] on input "tomas" at bounding box center [364, 213] width 199 height 31
click at [359, 216] on input "tomas" at bounding box center [364, 213] width 199 height 31
type input "t"
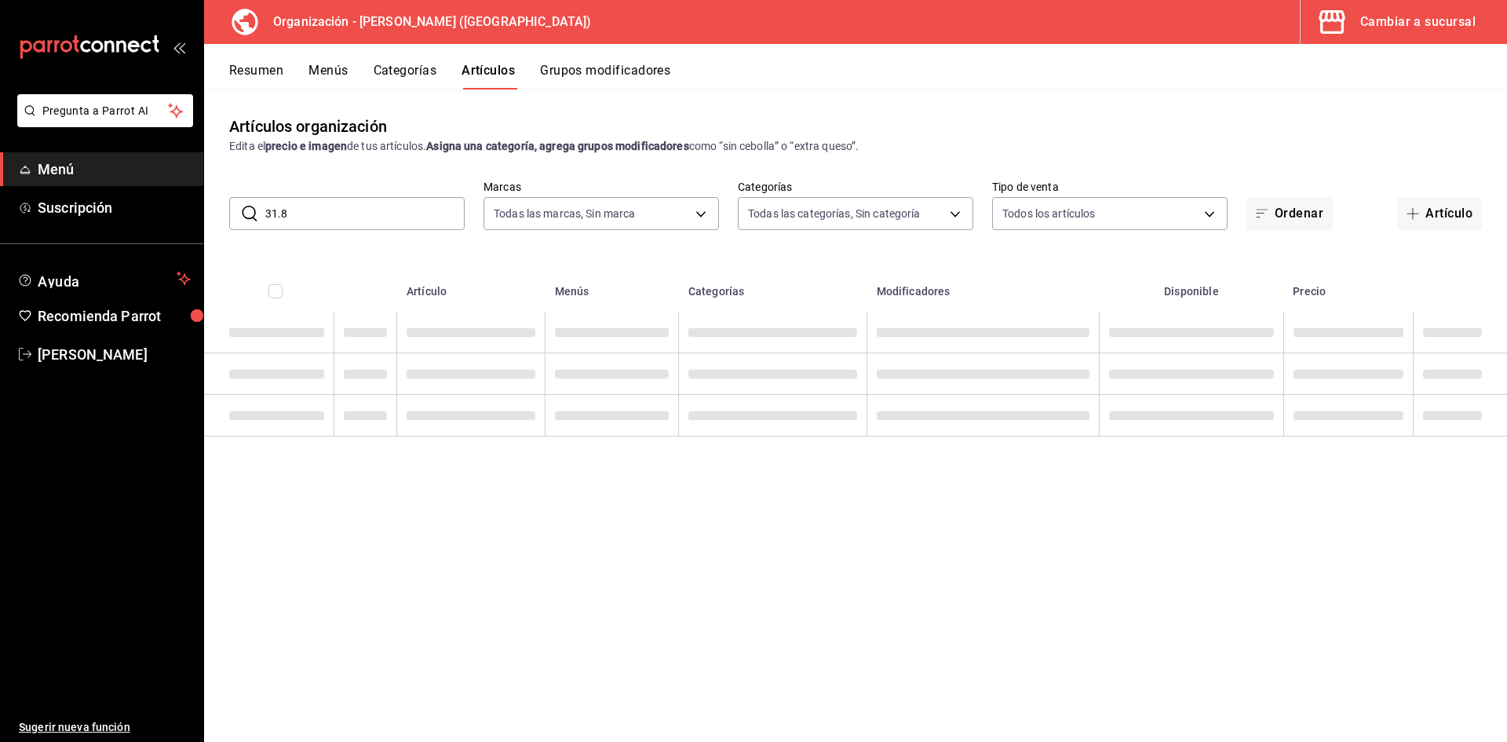
type input "31.8"
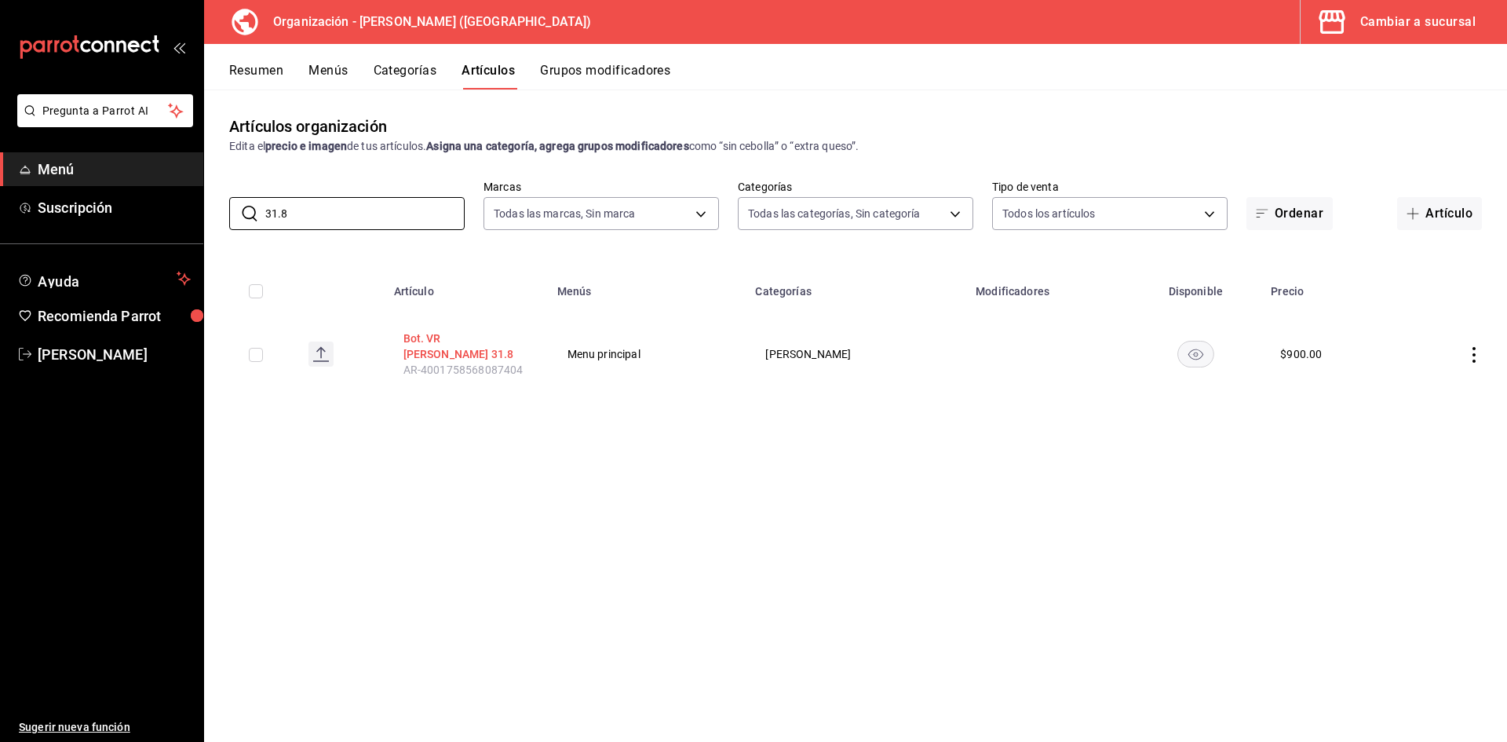
click at [458, 340] on button "Bot. VR [PERSON_NAME] 31.8" at bounding box center [466, 345] width 126 height 31
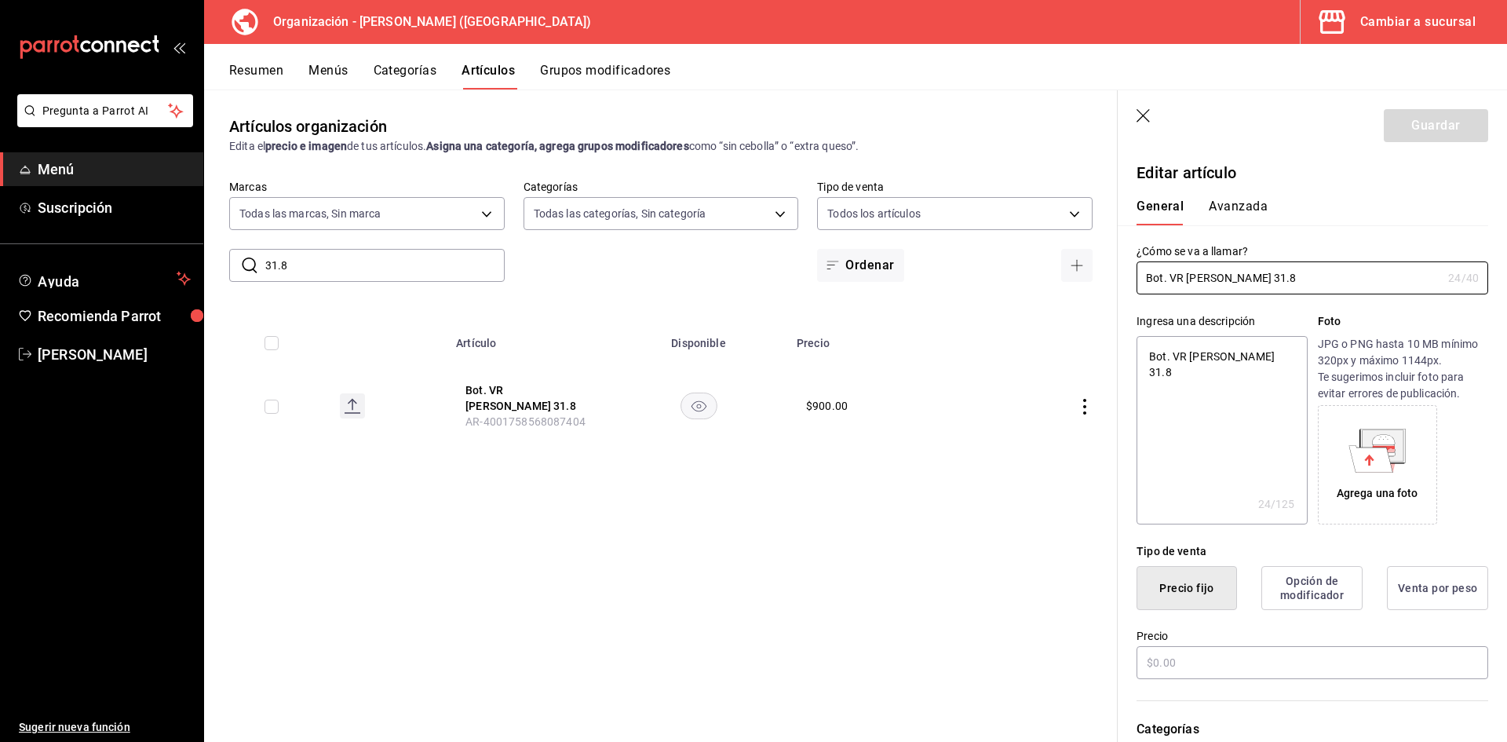
type textarea "x"
type input "$900.00"
click at [1246, 273] on input "Bot. VR [PERSON_NAME] 31.8" at bounding box center [1288, 277] width 305 height 31
type input "Bot. VR Santo Toms 31.8"
type textarea "x"
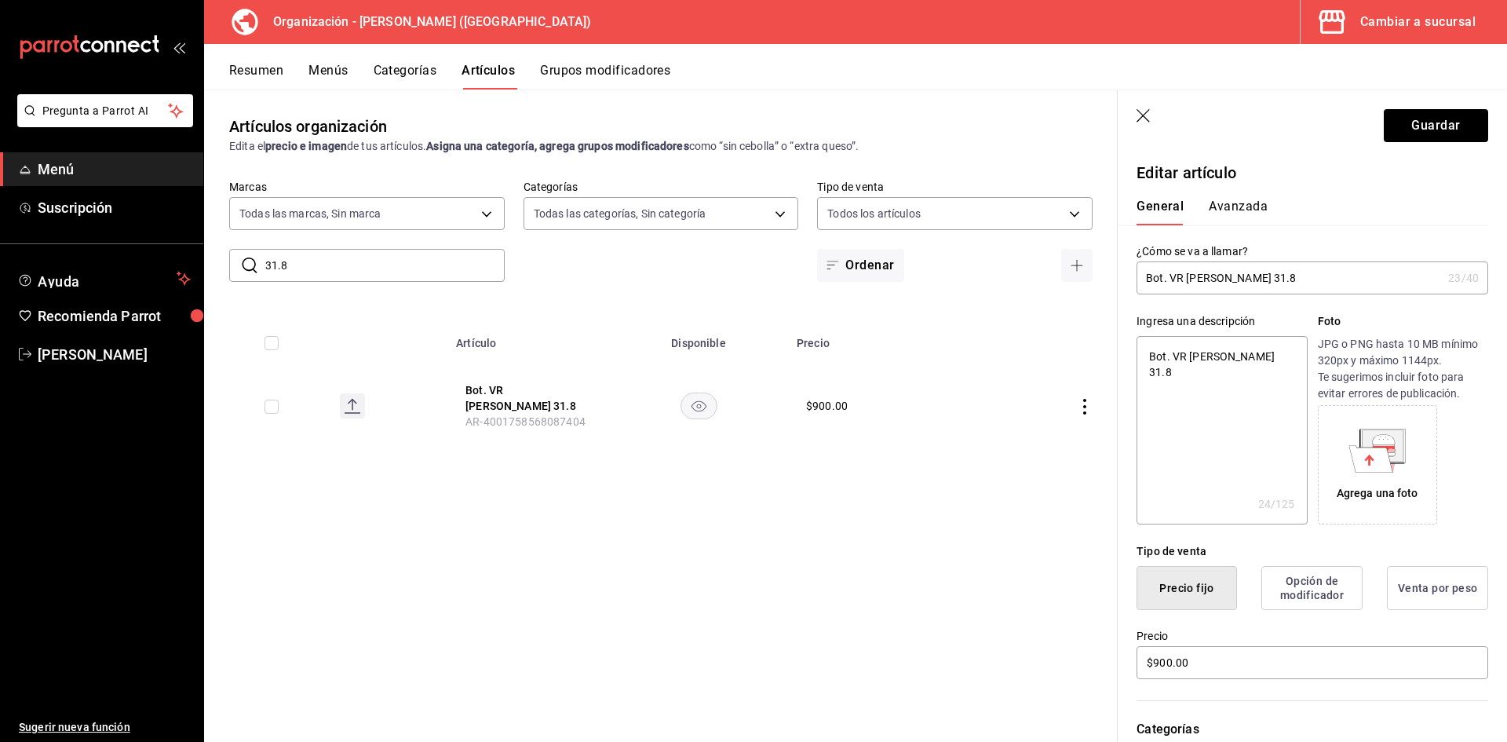
type input "Bot. VR [PERSON_NAME] 31.8"
type textarea "x"
type input "Bot. VR [PERSON_NAME] 31.8"
click at [1412, 118] on button "Guardar" at bounding box center [1436, 125] width 104 height 33
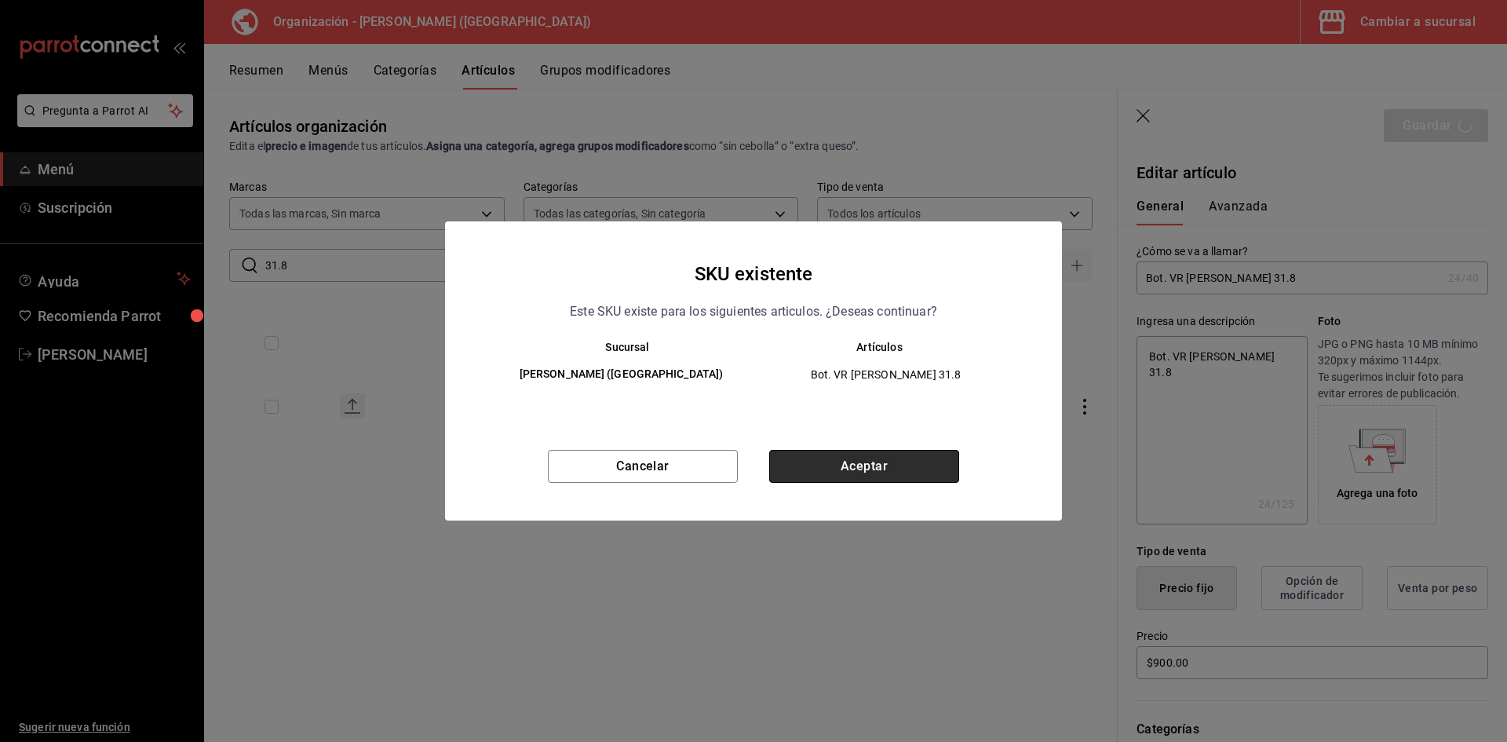
click at [926, 475] on button "Aceptar" at bounding box center [864, 466] width 190 height 33
type textarea "x"
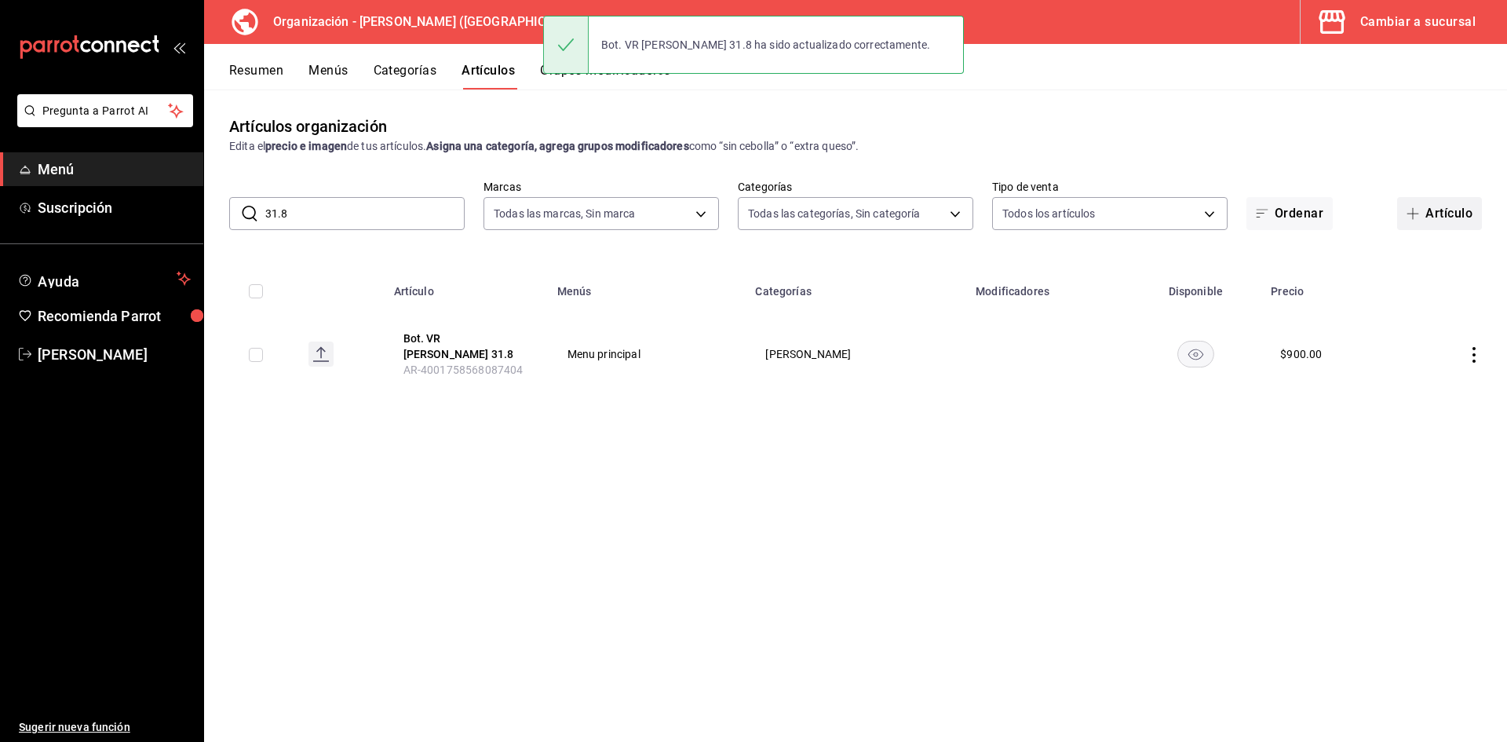
click at [1457, 213] on button "Artículo" at bounding box center [1439, 213] width 85 height 33
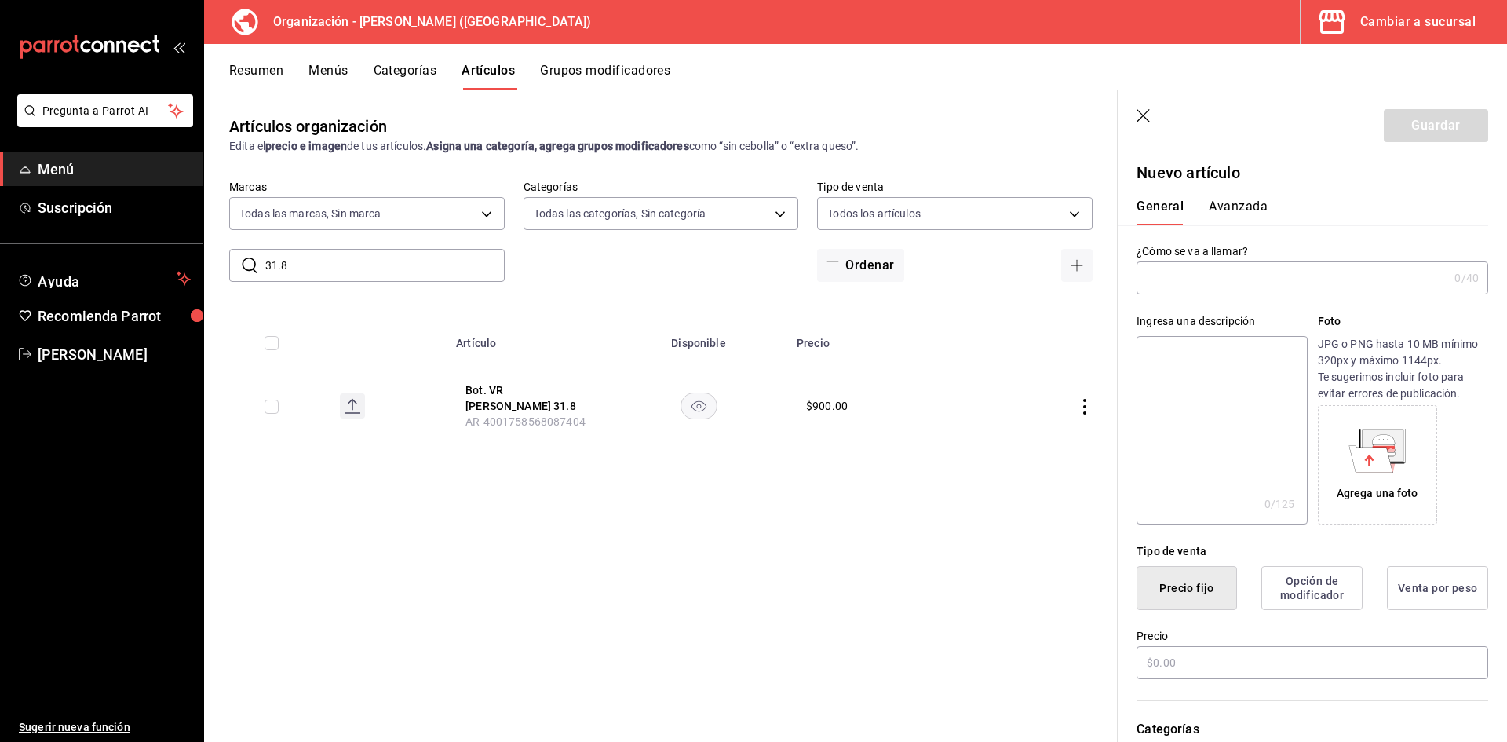
click at [1176, 279] on input "text" at bounding box center [1292, 277] width 312 height 31
click at [1206, 274] on input "text" at bounding box center [1292, 277] width 312 height 31
click at [315, 270] on input "31.8" at bounding box center [384, 265] width 239 height 31
click at [1177, 287] on input "text" at bounding box center [1292, 277] width 312 height 31
type input "Bot. VB [PERSON_NAME] 31.8"
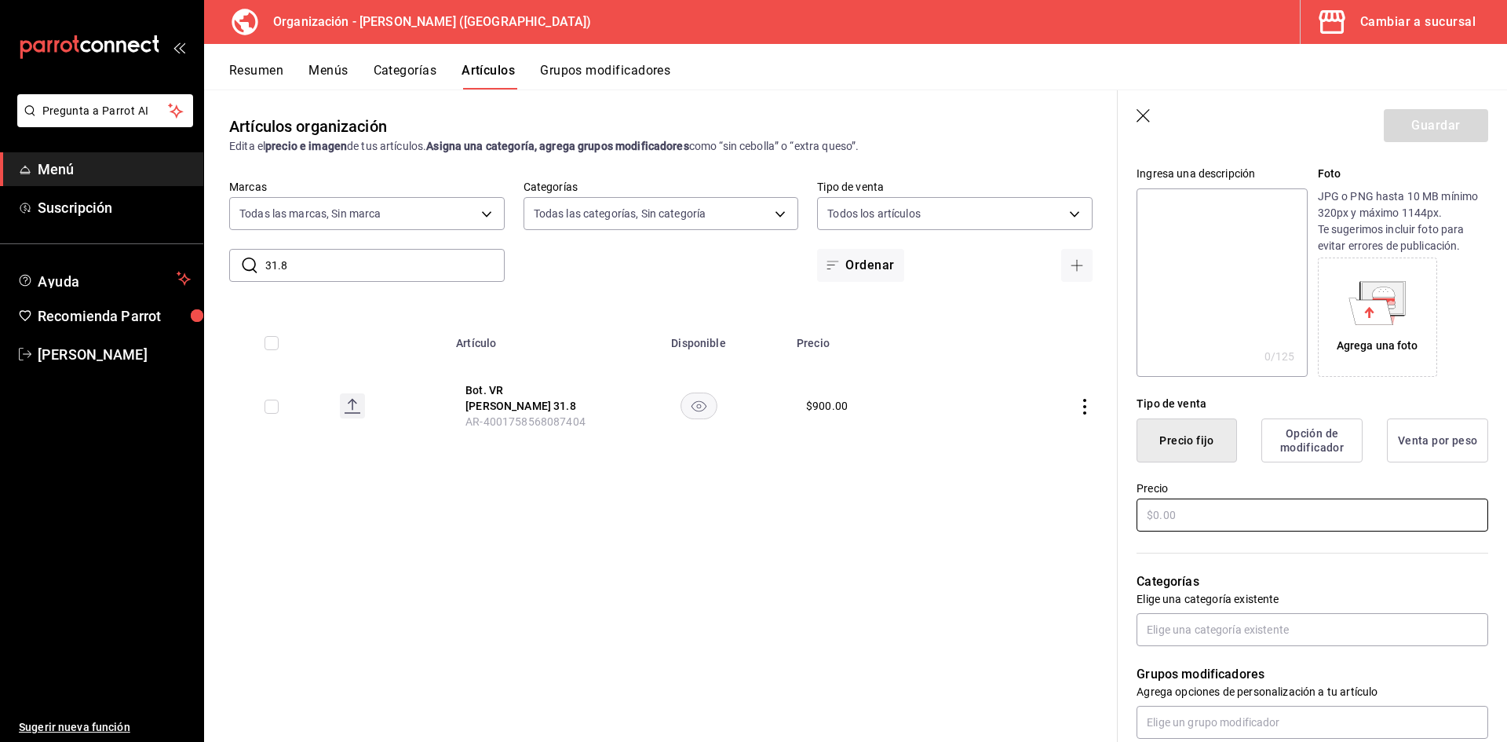
scroll to position [157, 0]
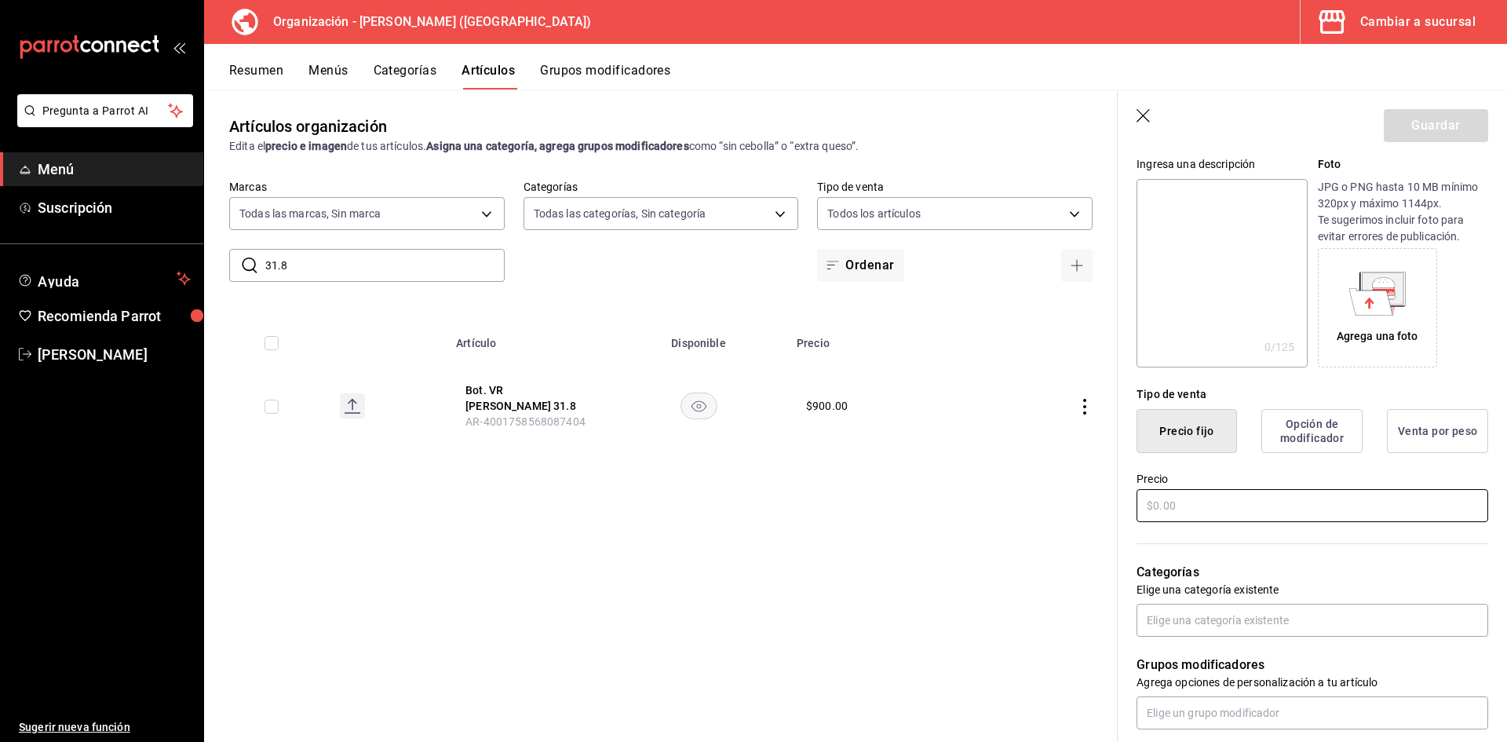
click at [1198, 501] on input "text" at bounding box center [1312, 505] width 352 height 33
type input "$990.00"
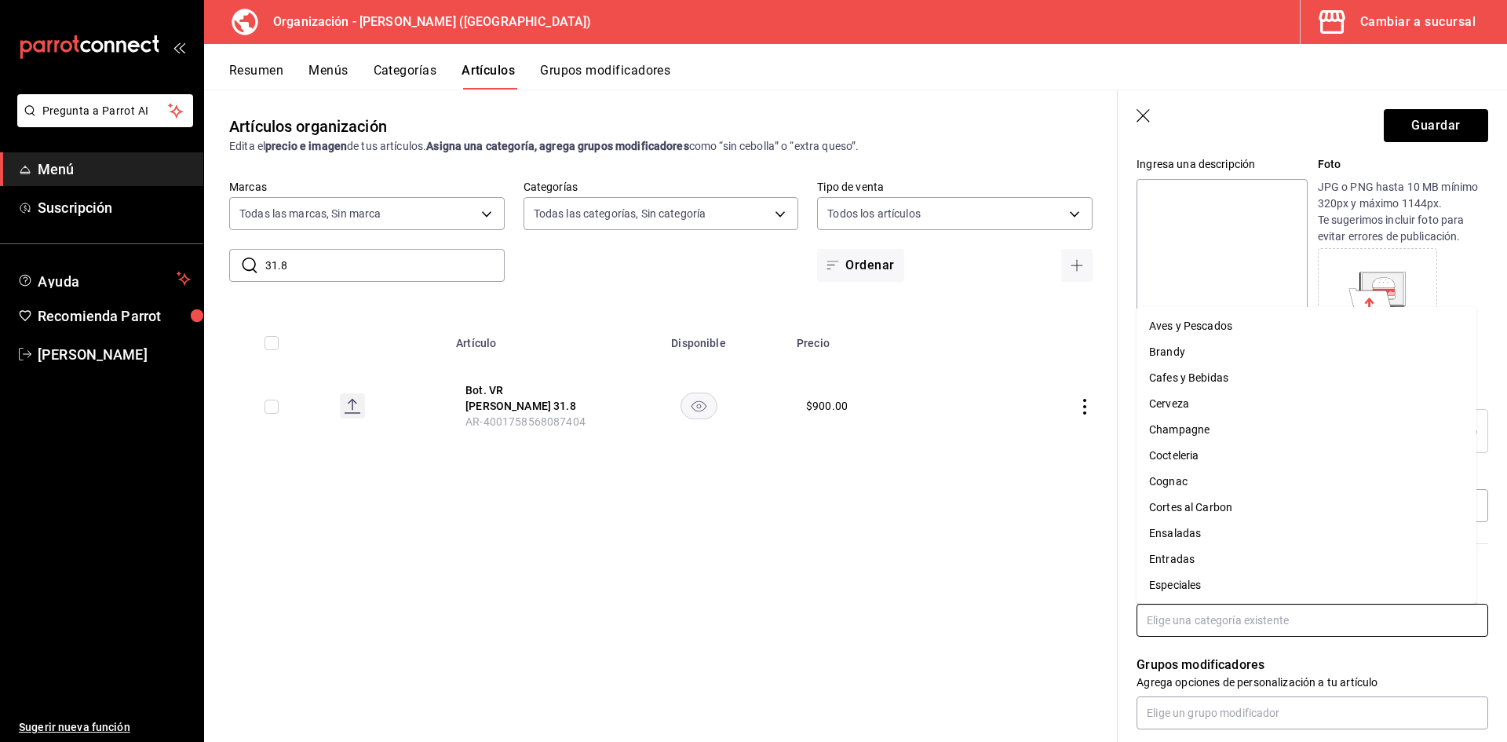
click at [1245, 624] on input "text" at bounding box center [1312, 620] width 352 height 33
click at [1228, 480] on li "[PERSON_NAME]" at bounding box center [1306, 481] width 340 height 26
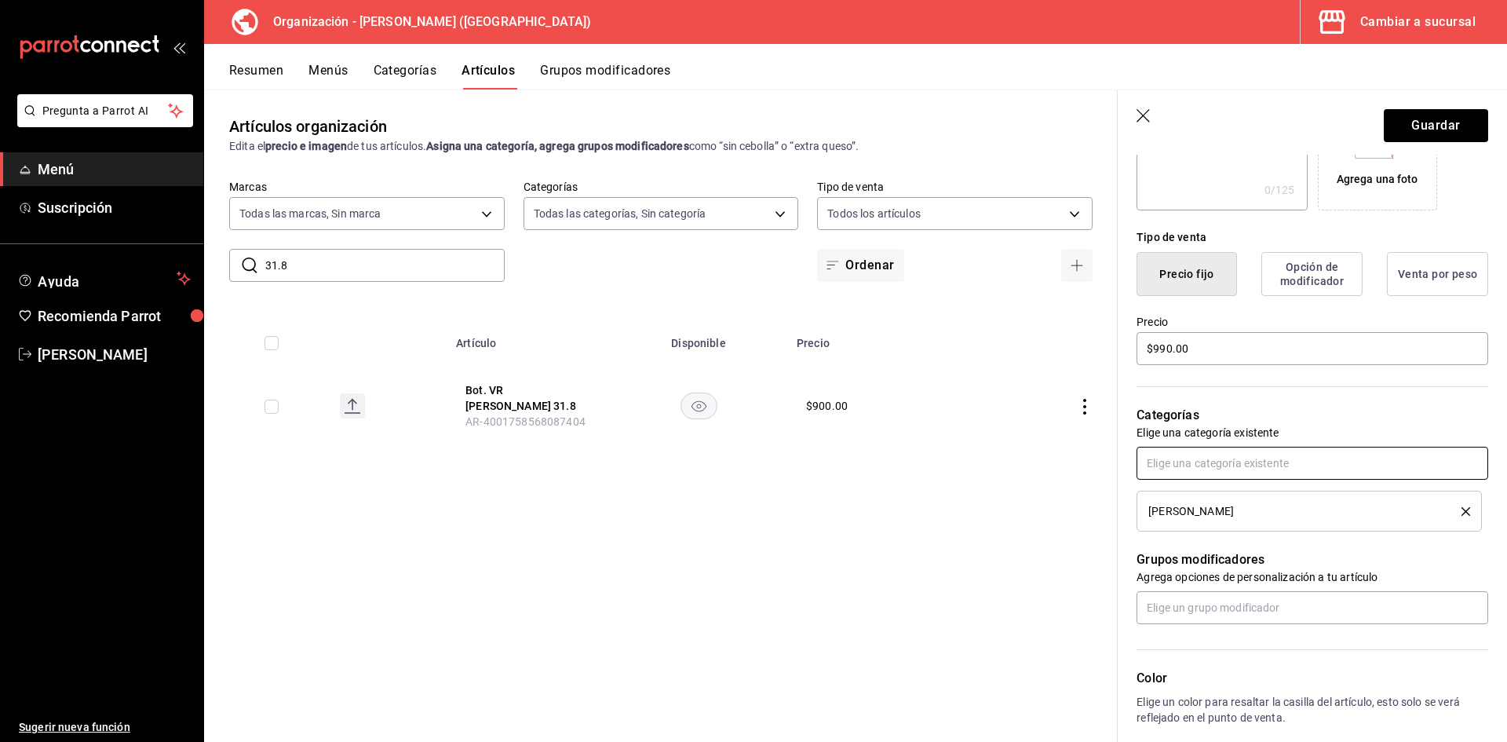
scroll to position [0, 0]
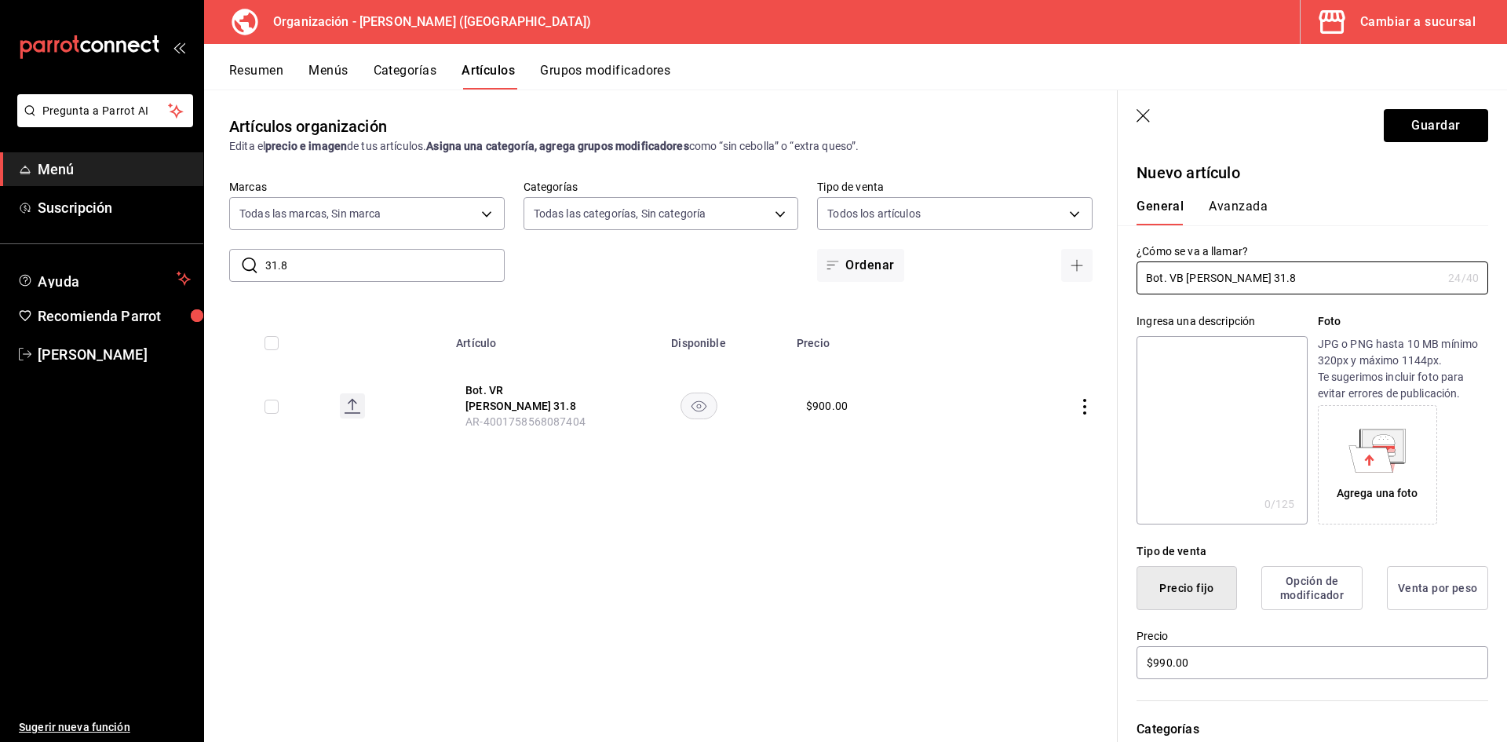
drag, startPoint x: 1217, startPoint y: 286, endPoint x: 822, endPoint y: 305, distance: 396.1
click at [822, 305] on main "Artículos organización Edita el precio e imagen de tus artículos. Asigna una ca…" at bounding box center [855, 415] width 1303 height 652
click at [1446, 121] on button "Guardar" at bounding box center [1436, 125] width 104 height 33
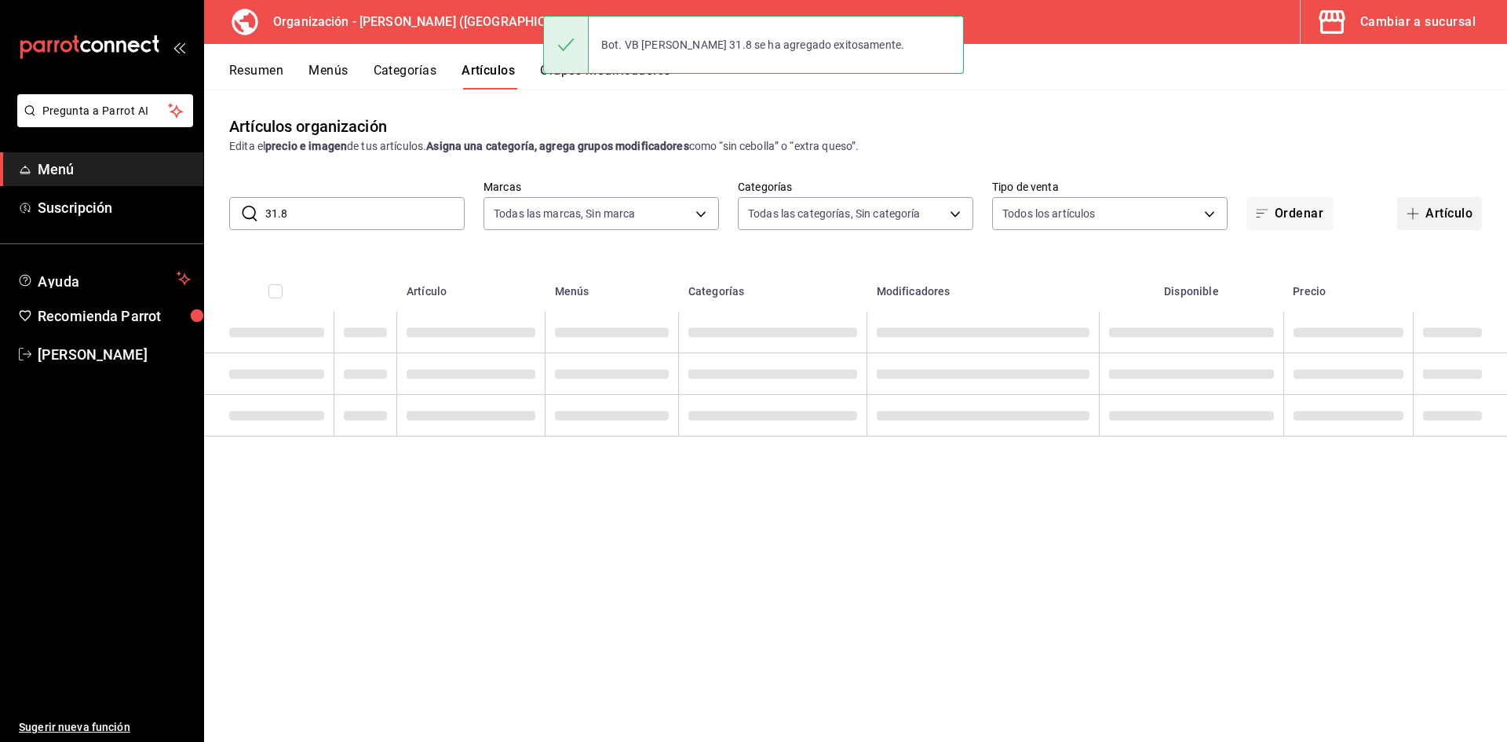
click at [1432, 214] on button "Artículo" at bounding box center [1439, 213] width 85 height 33
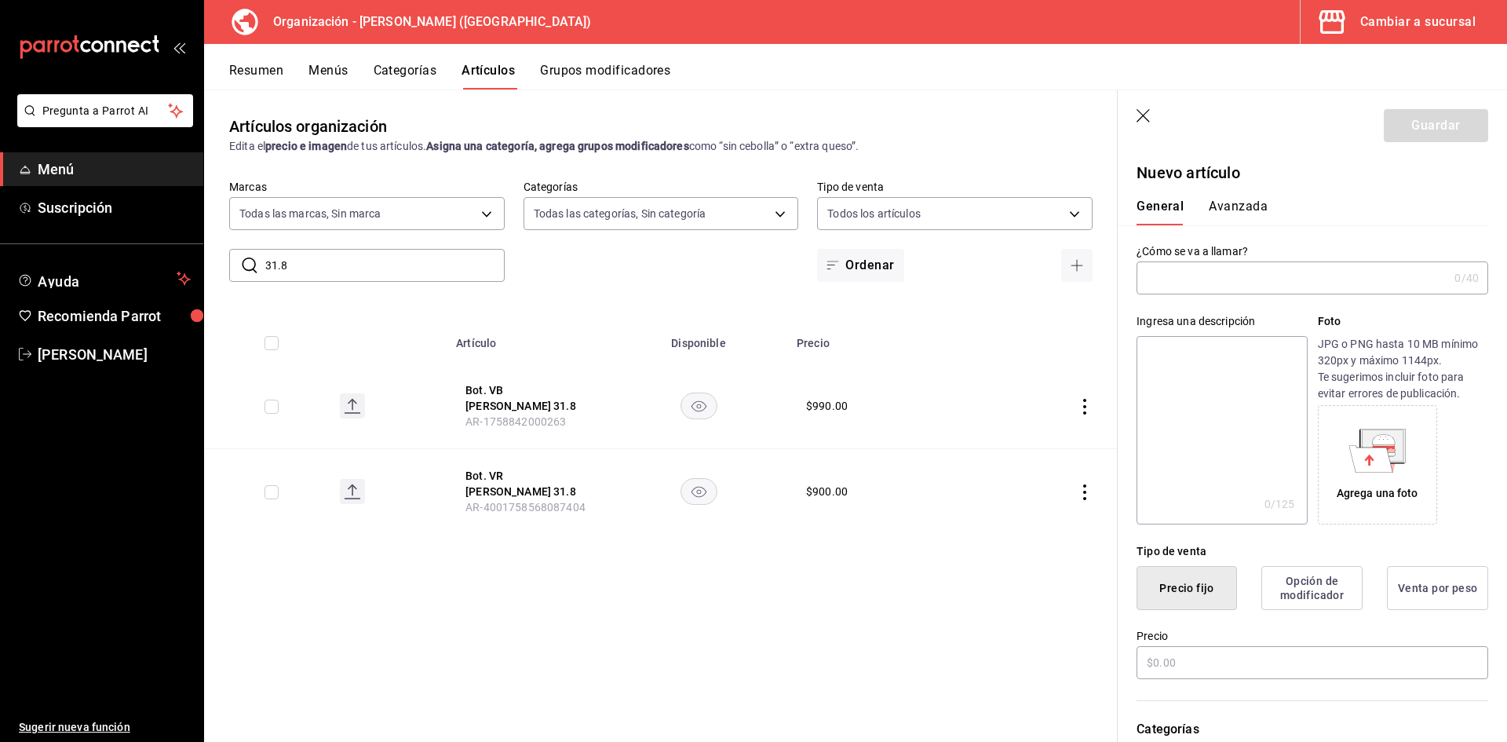
click at [1173, 282] on input "text" at bounding box center [1292, 277] width 312 height 31
drag, startPoint x: 1165, startPoint y: 275, endPoint x: 1075, endPoint y: 286, distance: 90.1
click at [1075, 286] on main "Artículos organización Edita el precio e imagen de tus artículos. Asigna una ca…" at bounding box center [855, 415] width 1303 height 652
type input "Cop. VB [PERSON_NAME] 31.8"
click at [1199, 667] on input "text" at bounding box center [1312, 662] width 352 height 33
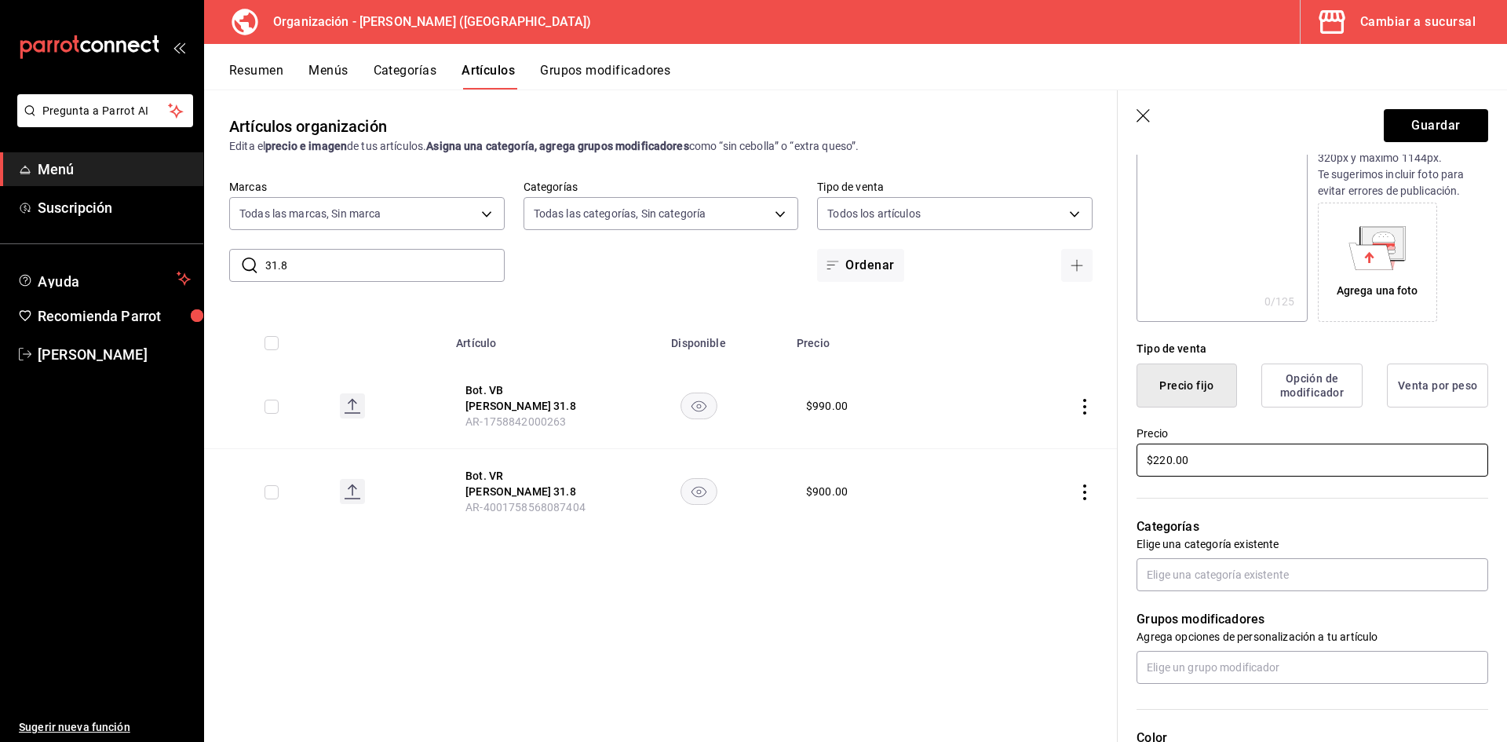
scroll to position [235, 0]
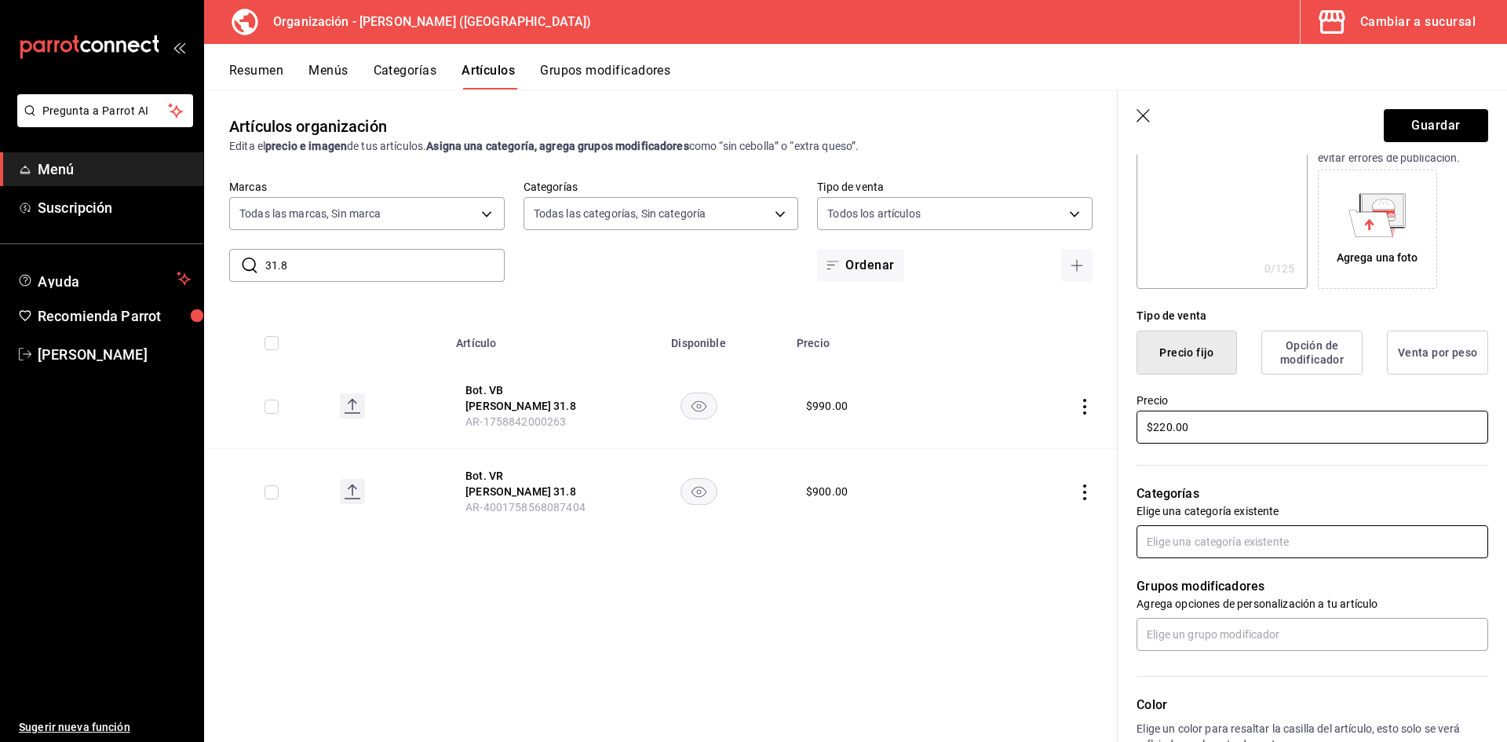
type input "$220.00"
click at [1205, 554] on input "text" at bounding box center [1312, 541] width 352 height 33
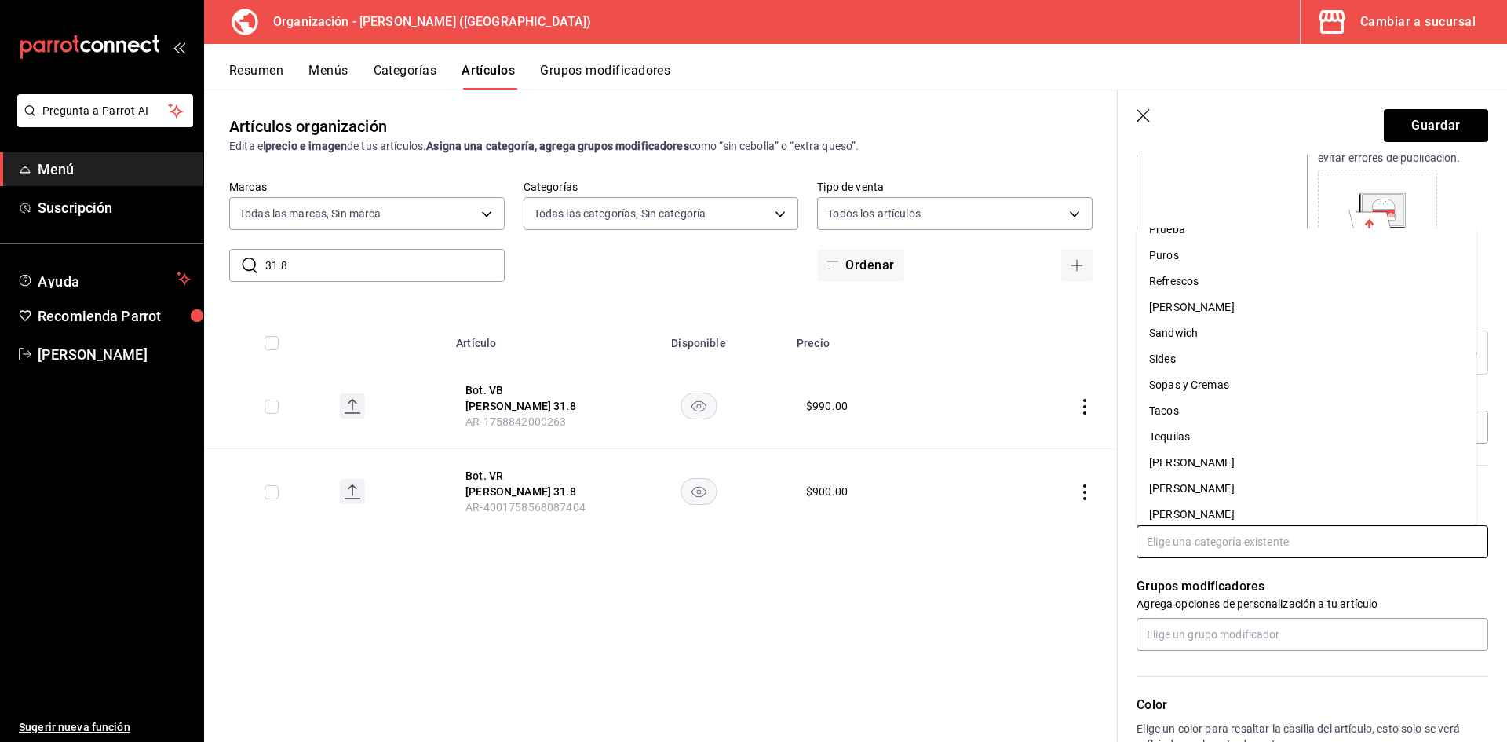
scroll to position [622, 0]
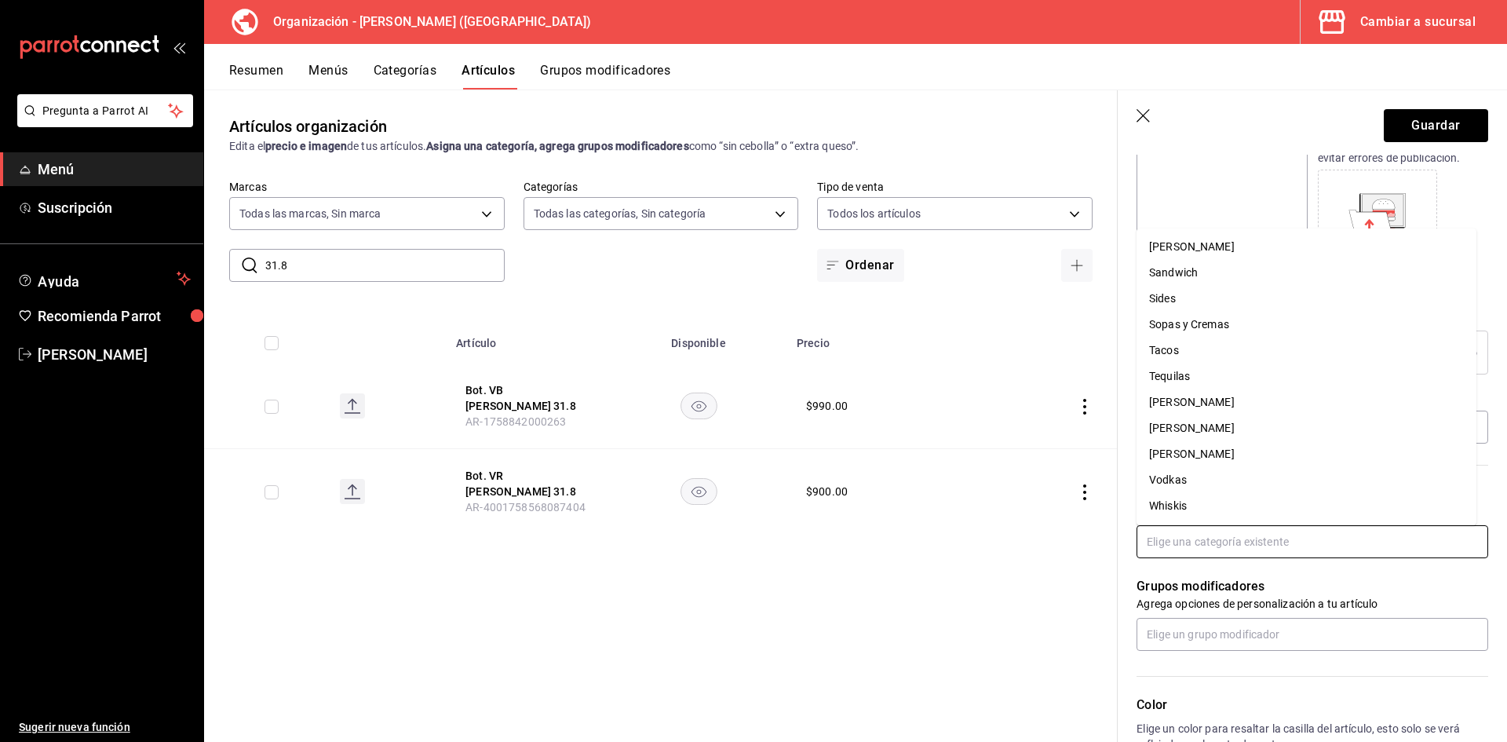
click at [1215, 398] on li "[PERSON_NAME]" at bounding box center [1306, 402] width 340 height 26
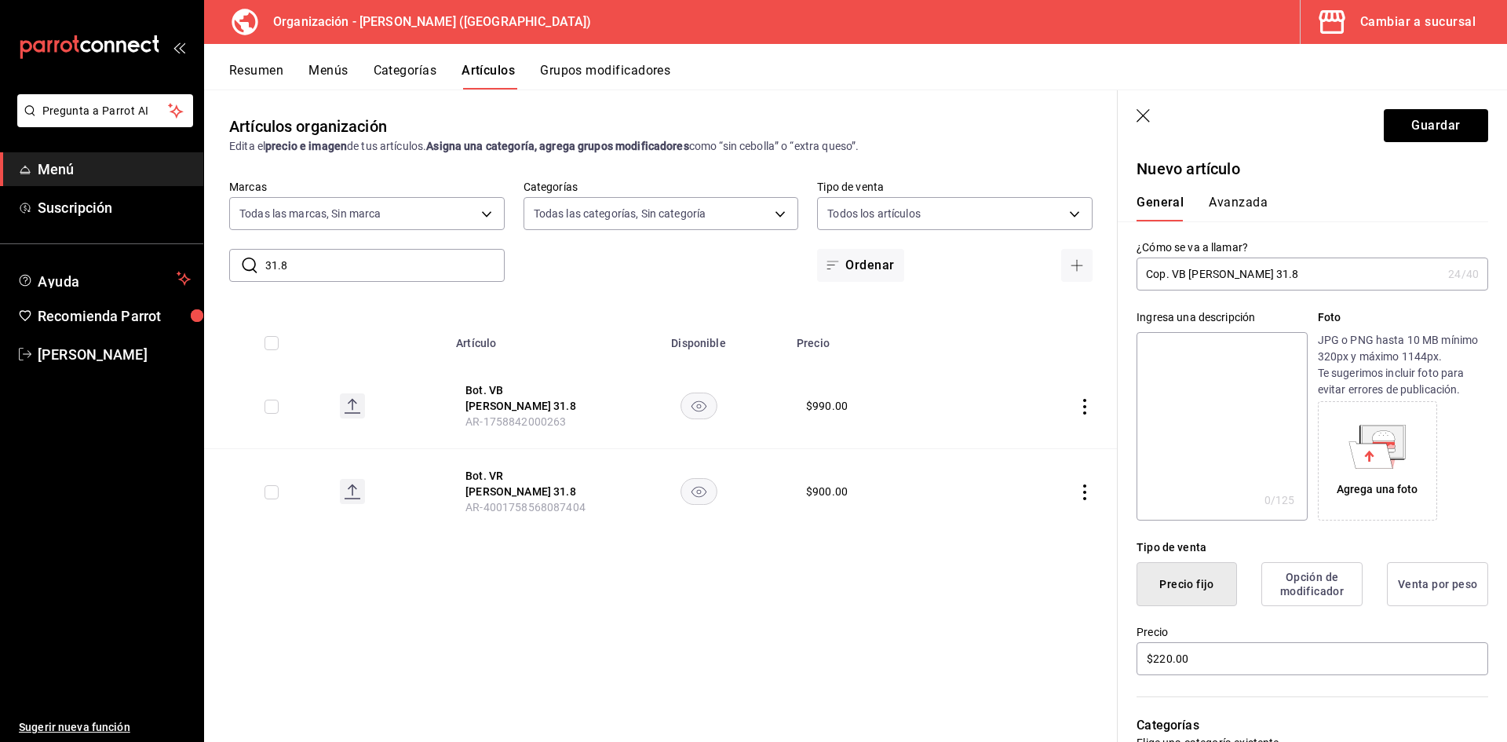
scroll to position [0, 0]
click at [1246, 205] on button "Avanzada" at bounding box center [1238, 212] width 59 height 27
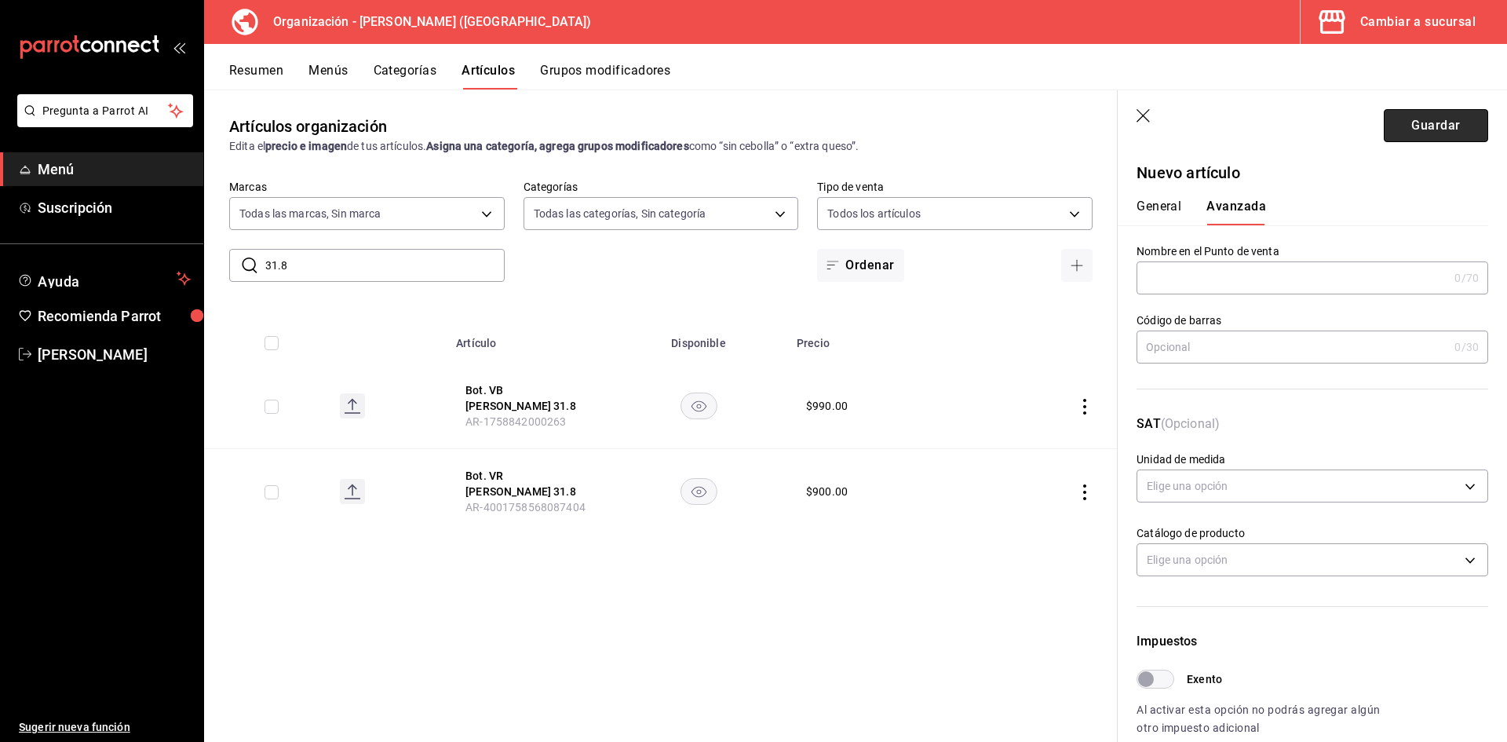
click at [1425, 122] on button "Guardar" at bounding box center [1436, 125] width 104 height 33
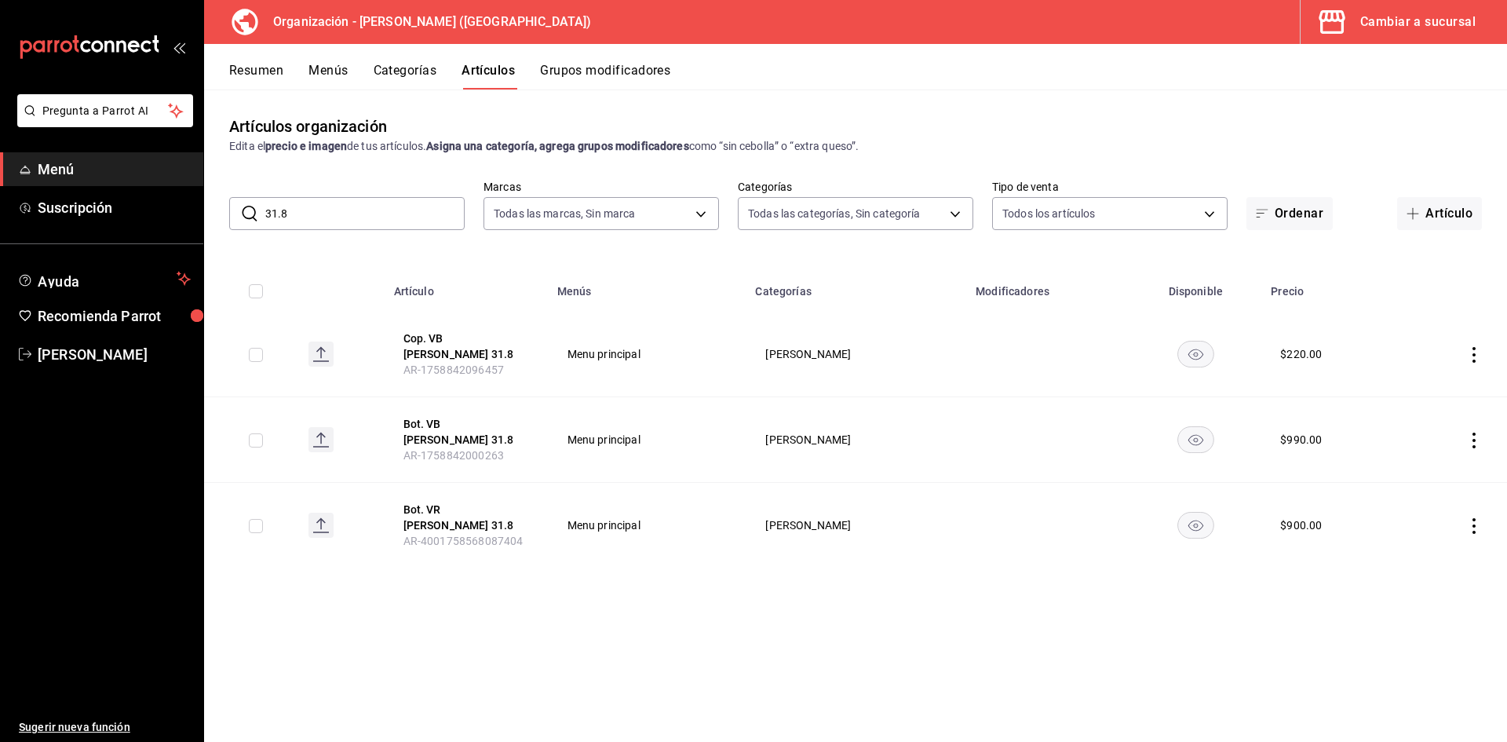
click at [1472, 353] on icon "actions" at bounding box center [1474, 355] width 16 height 16
click at [1450, 390] on li "Editar" at bounding box center [1413, 390] width 94 height 32
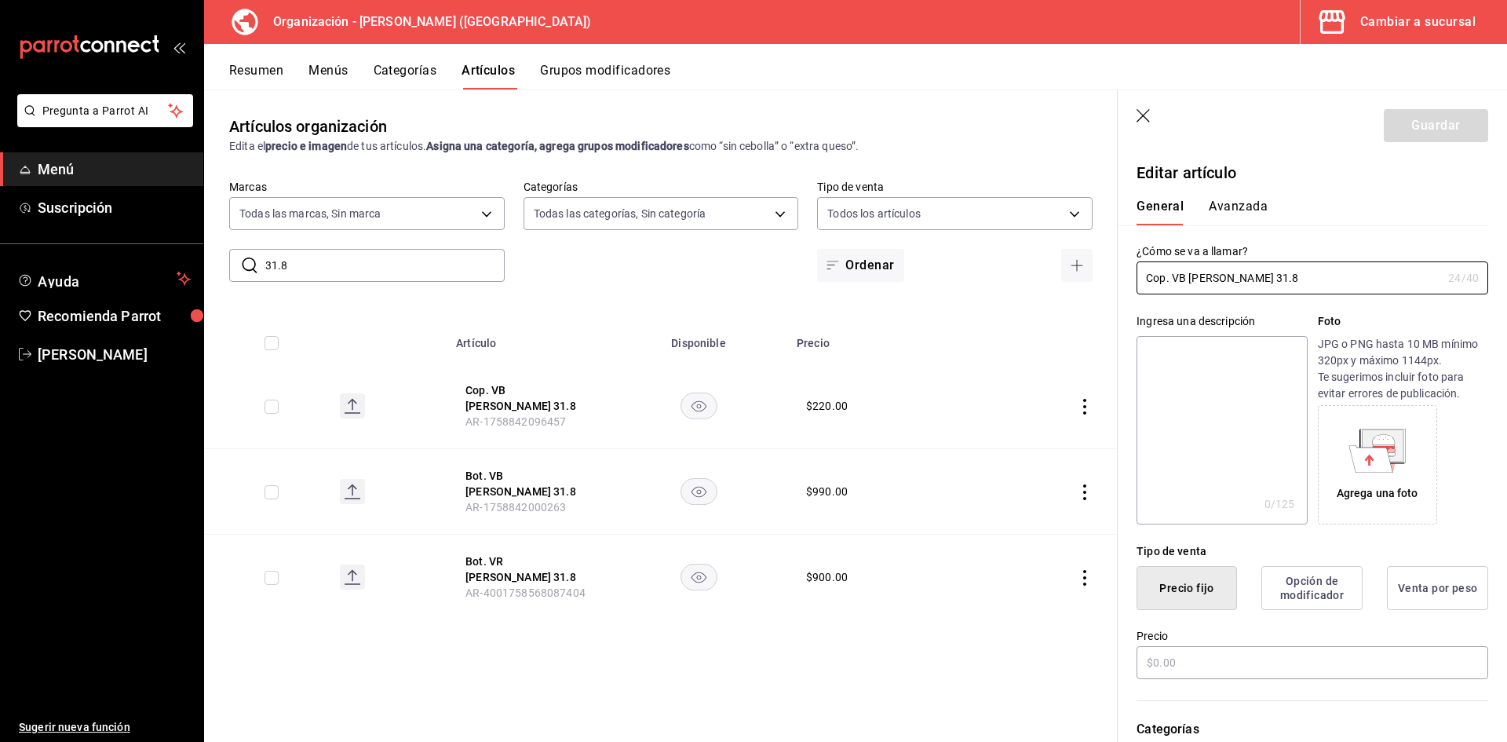
type input "$220.00"
click at [1293, 279] on input "Cop. VB [PERSON_NAME] 31.8" at bounding box center [1288, 277] width 305 height 31
type input "Cop. VB [PERSON_NAME] 31.8"
click at [1413, 122] on div "Guardar" at bounding box center [1436, 125] width 104 height 33
click at [1138, 113] on icon "button" at bounding box center [1144, 117] width 16 height 16
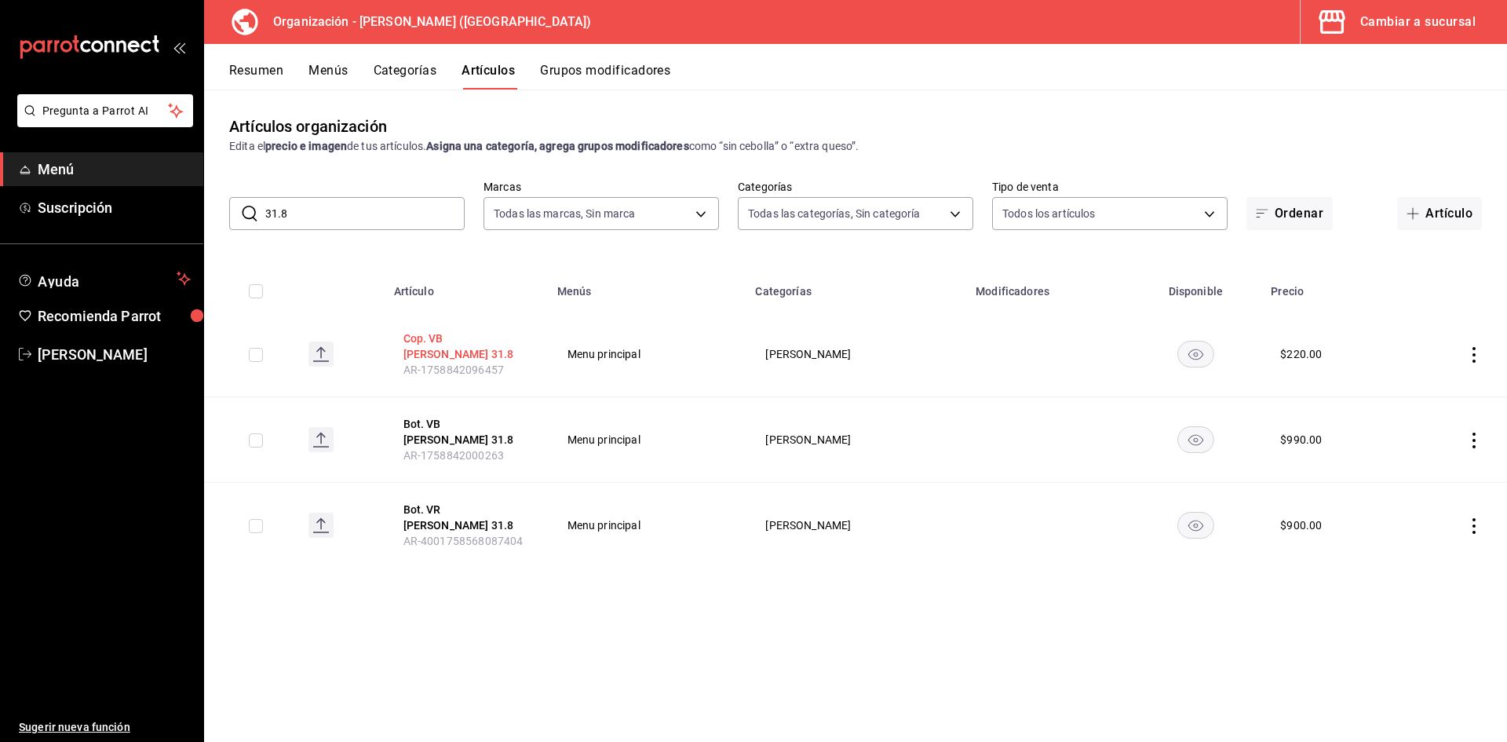
click at [474, 340] on button "Cop. VB [PERSON_NAME] 31.8" at bounding box center [466, 345] width 126 height 31
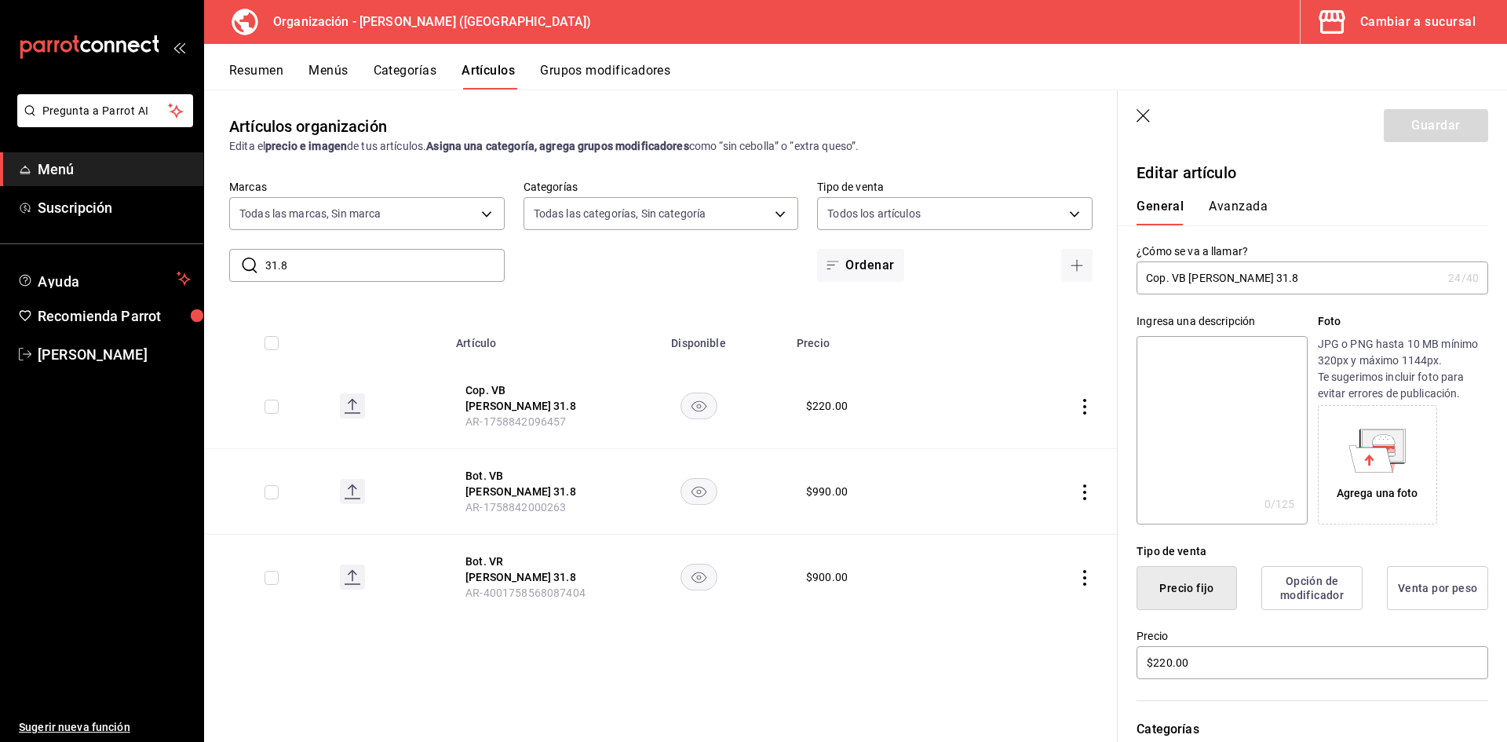
click at [1140, 113] on icon "button" at bounding box center [1144, 117] width 16 height 16
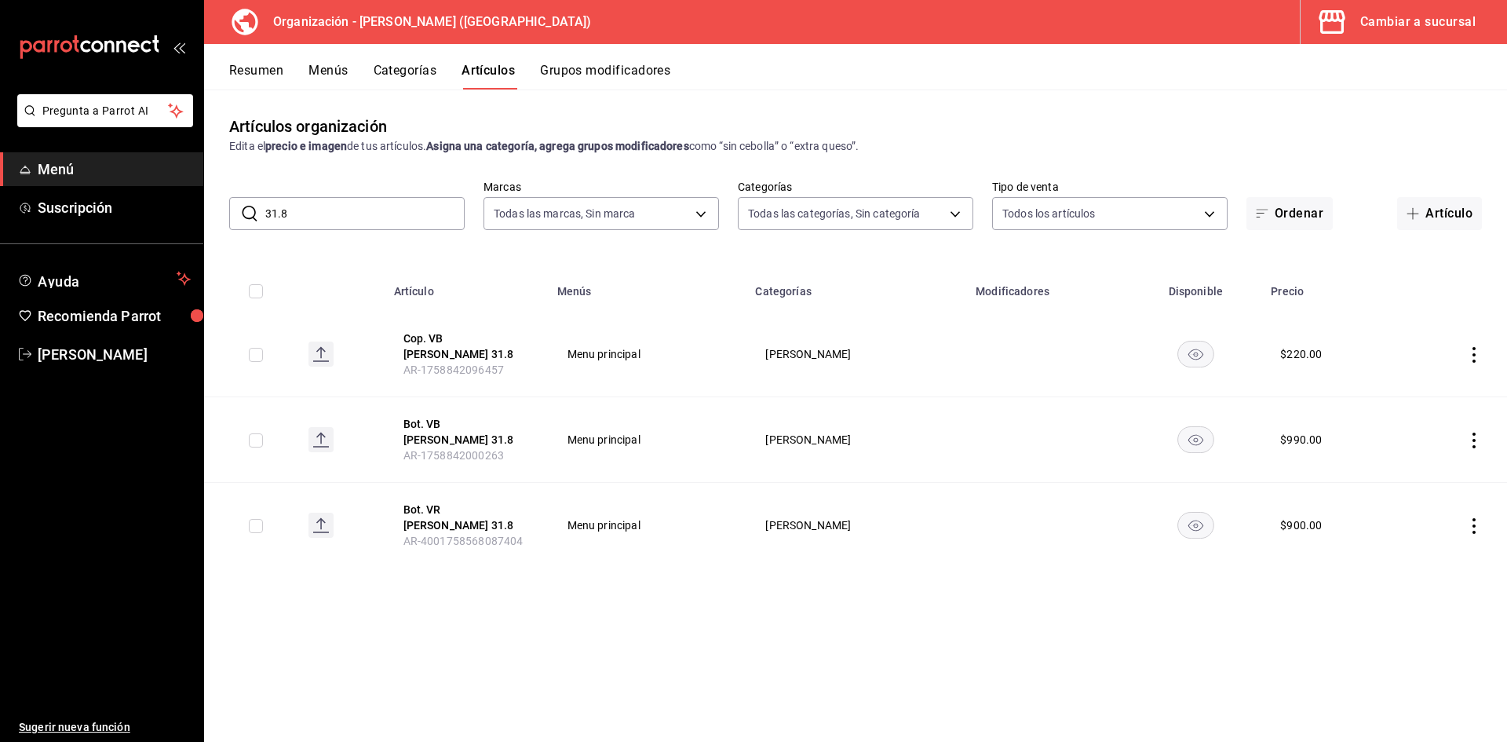
click at [61, 159] on span "Menú" at bounding box center [114, 169] width 153 height 21
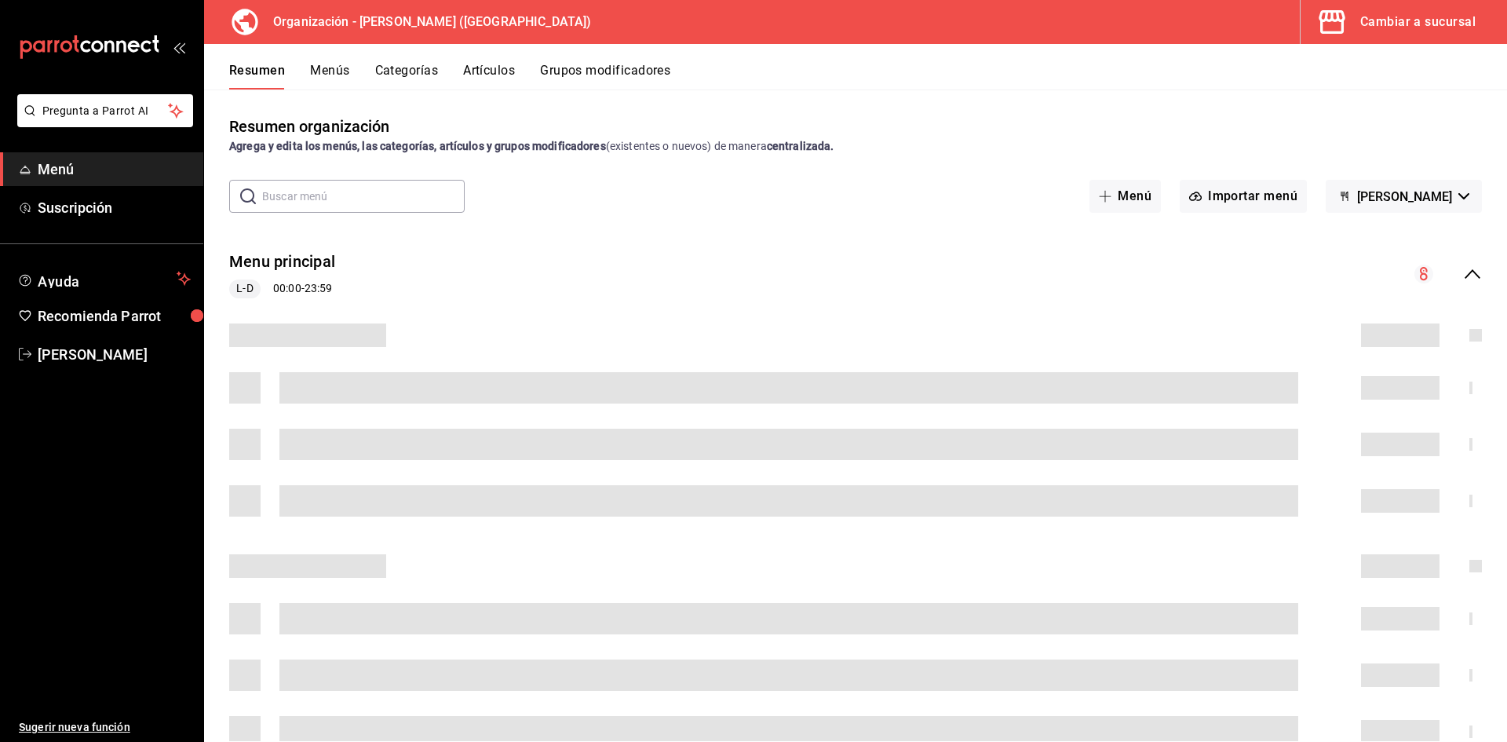
click at [1406, 21] on div "Cambiar a sucursal" at bounding box center [1417, 22] width 115 height 22
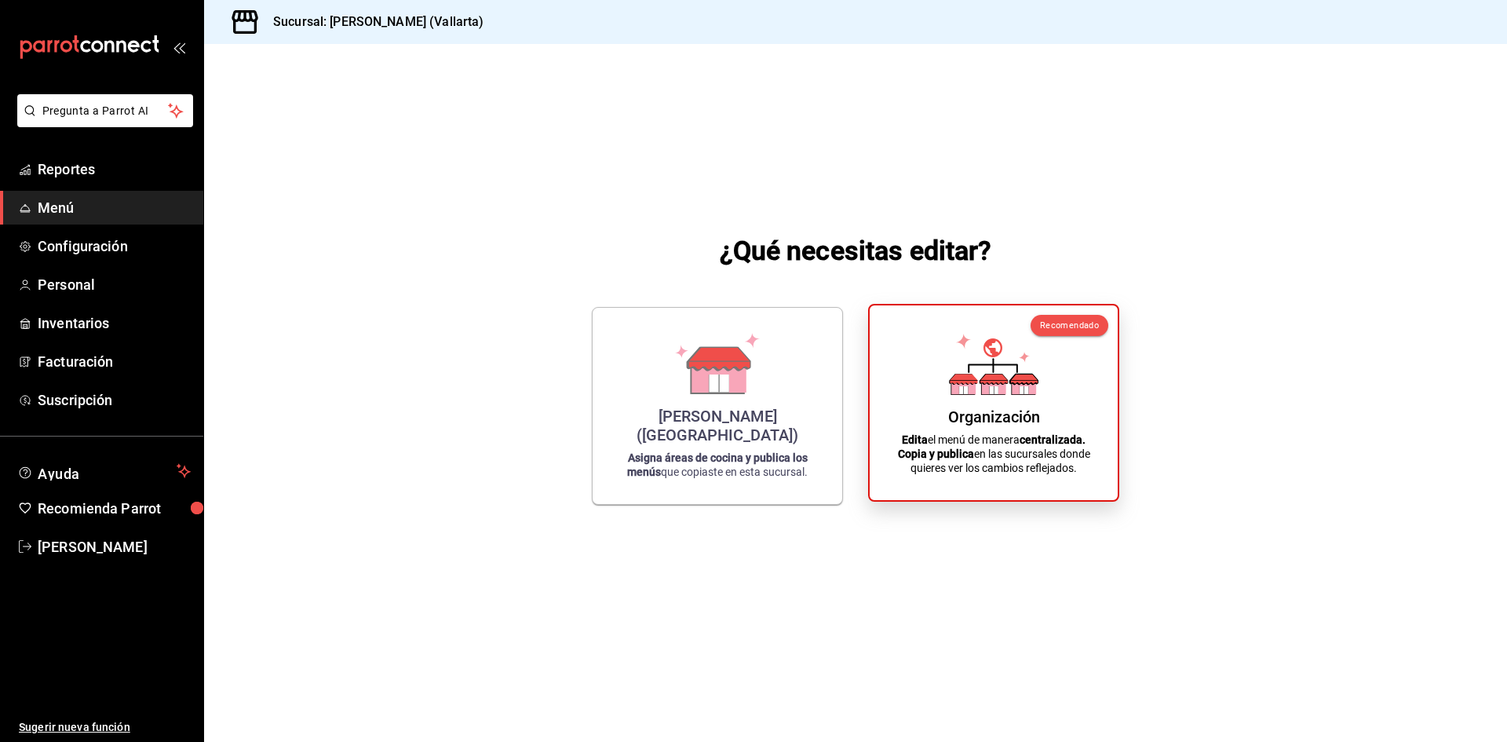
click at [1011, 417] on div "Organización" at bounding box center [994, 416] width 92 height 19
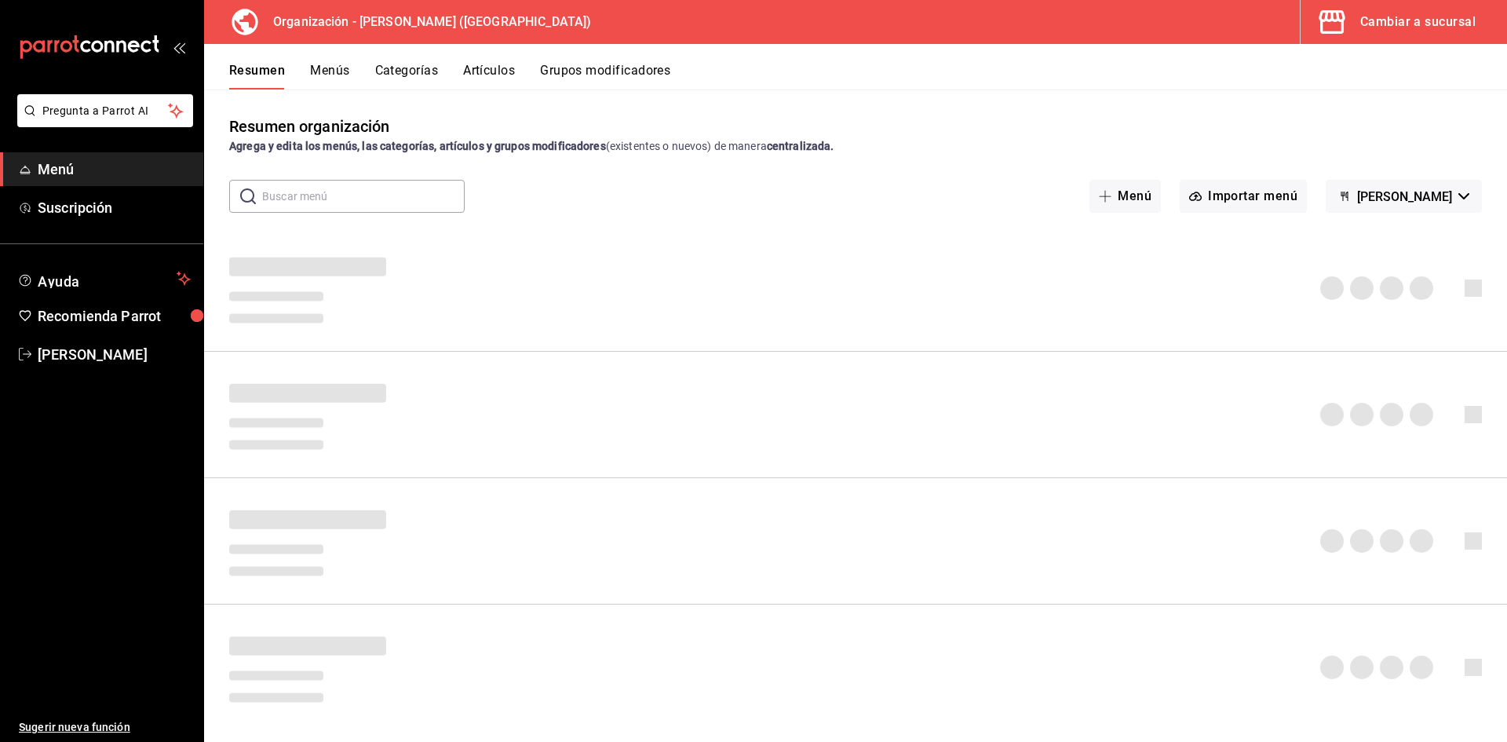
click at [1396, 21] on div "Cambiar a sucursal" at bounding box center [1417, 22] width 115 height 22
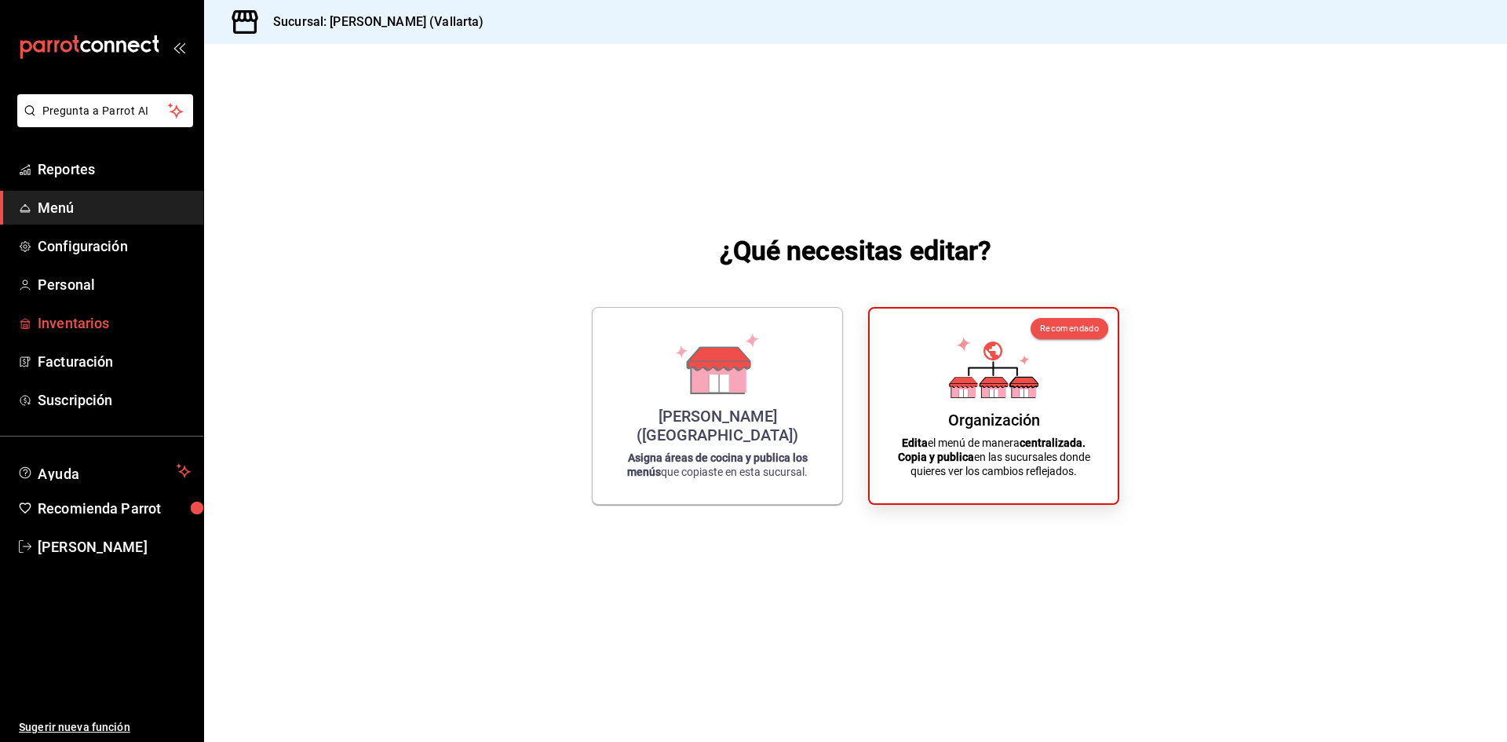
click at [84, 328] on span "Inventarios" at bounding box center [114, 322] width 153 height 21
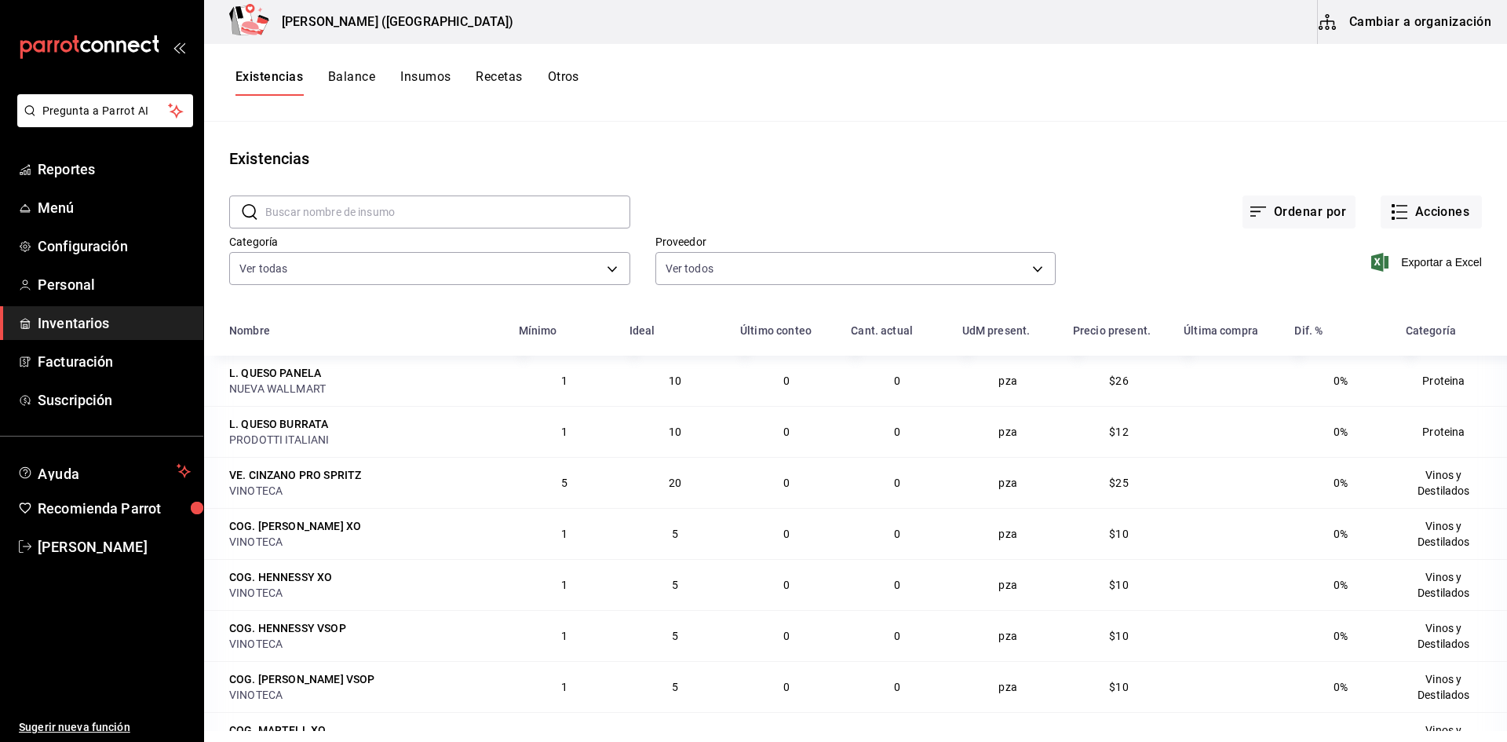
click at [433, 80] on button "Insumos" at bounding box center [425, 82] width 50 height 27
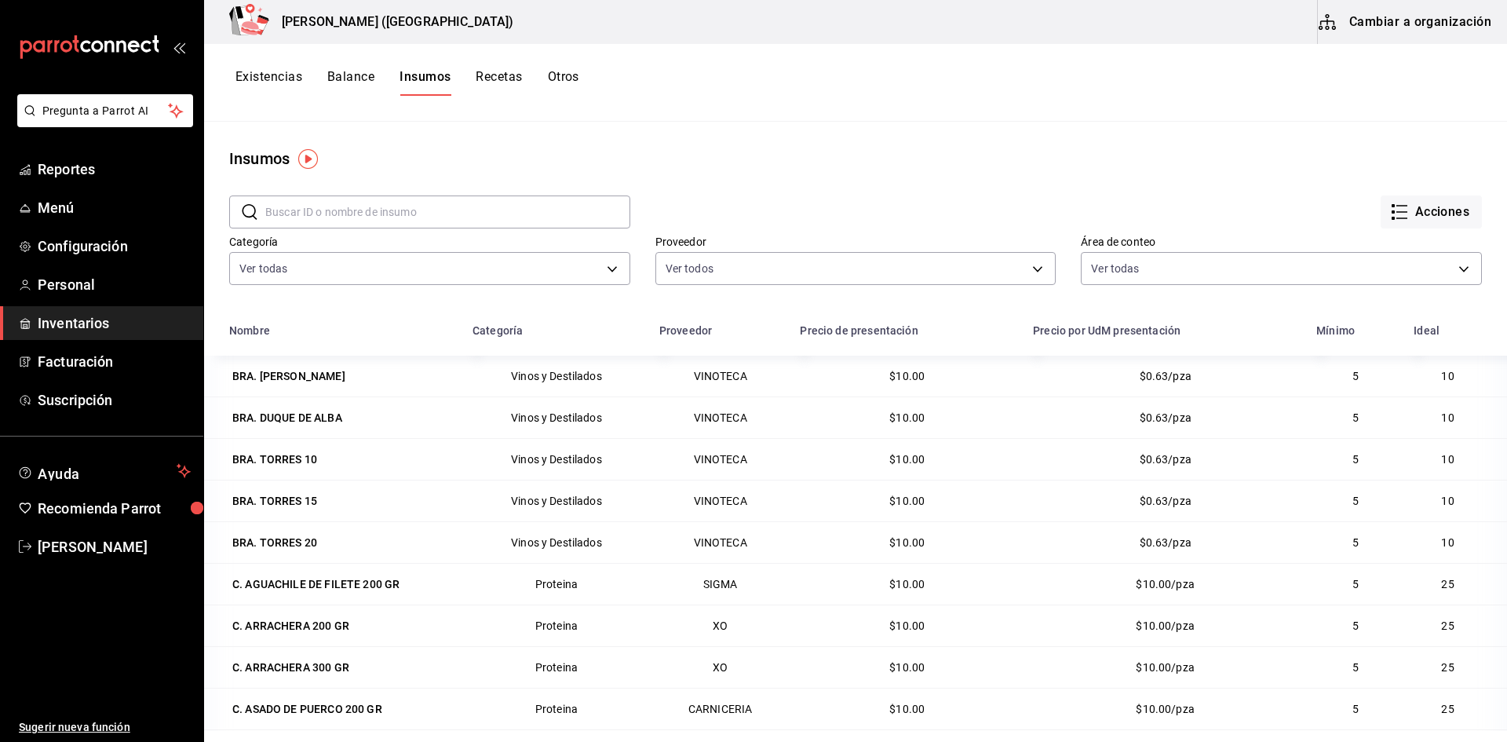
click at [1379, 25] on button "Cambiar a organización" at bounding box center [1406, 22] width 177 height 44
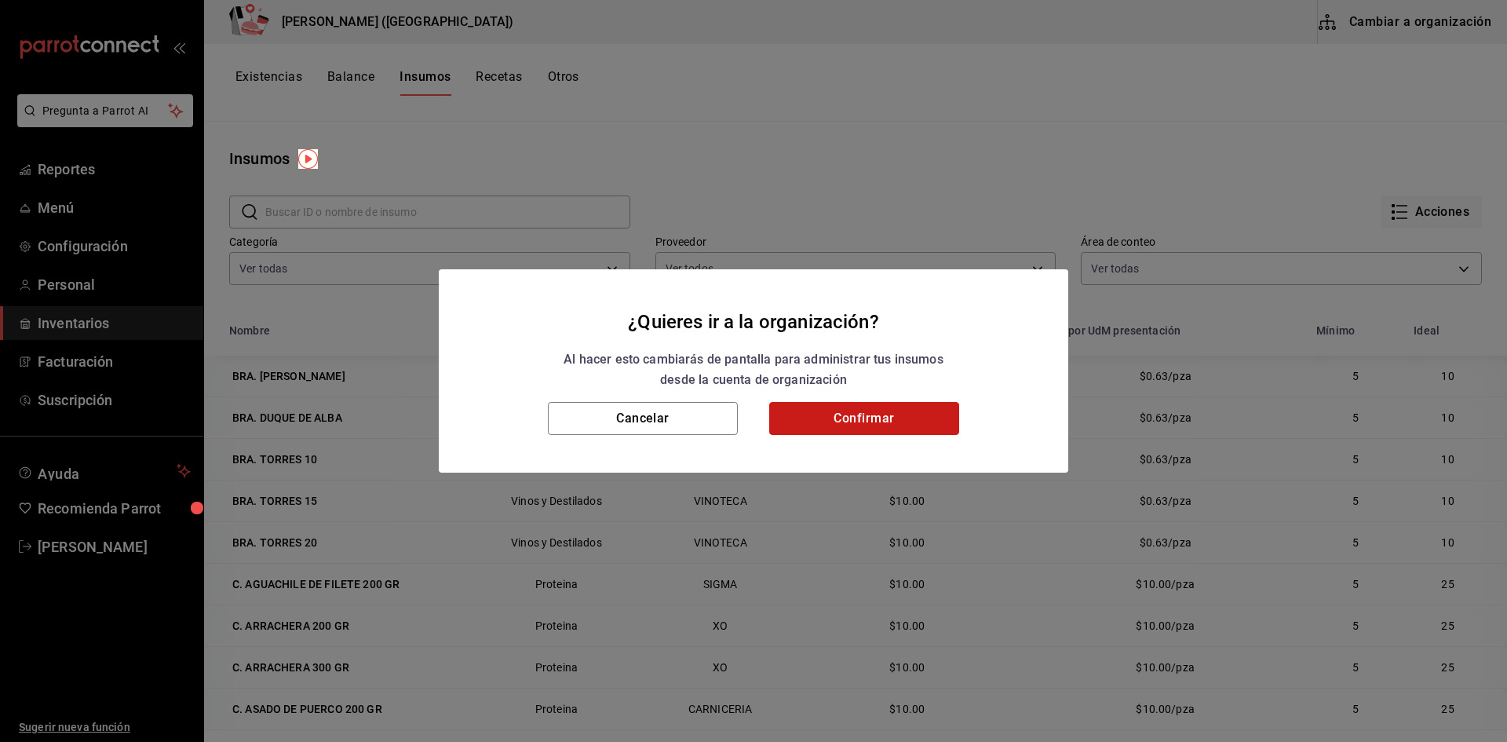
click at [813, 404] on button "Confirmar" at bounding box center [864, 418] width 190 height 33
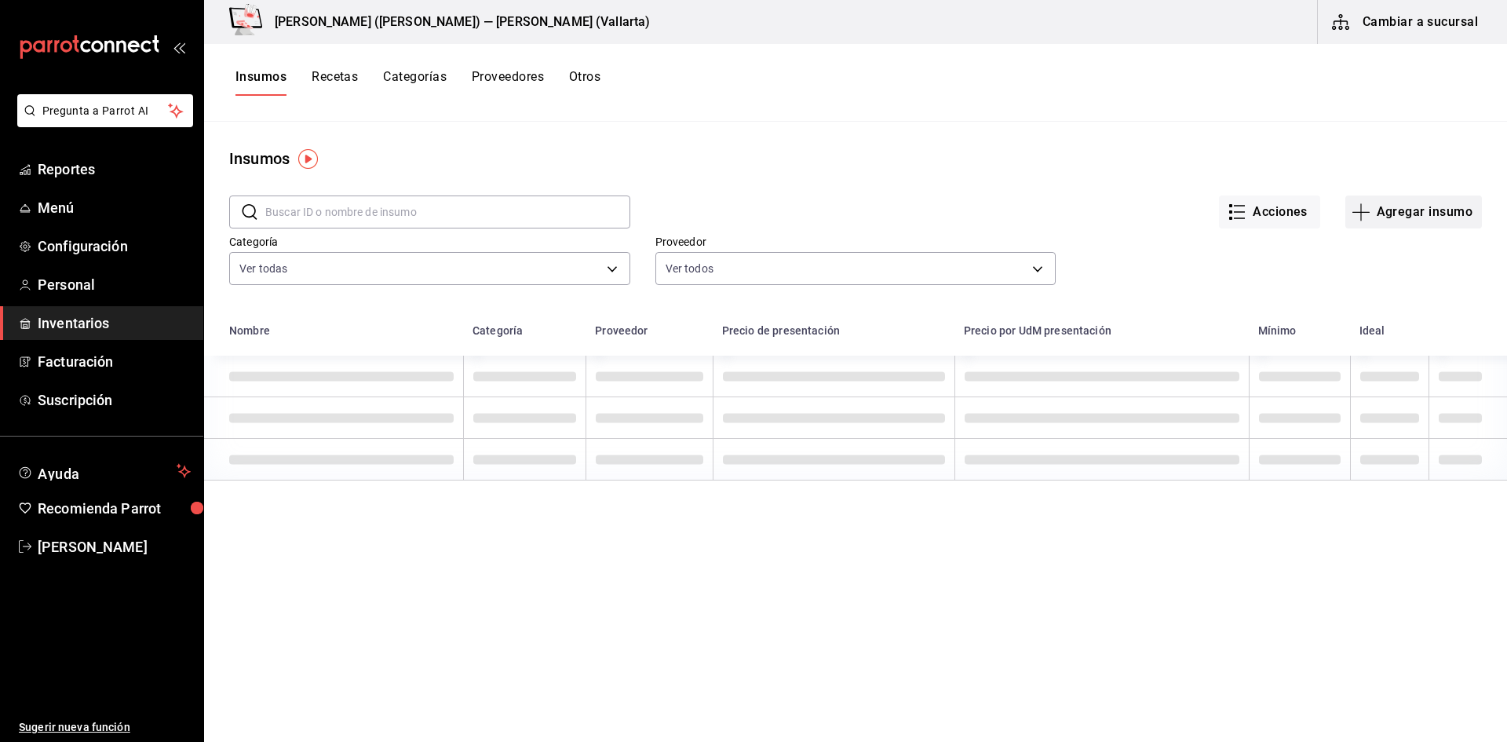
click at [1421, 212] on button "Agregar insumo" at bounding box center [1413, 211] width 137 height 33
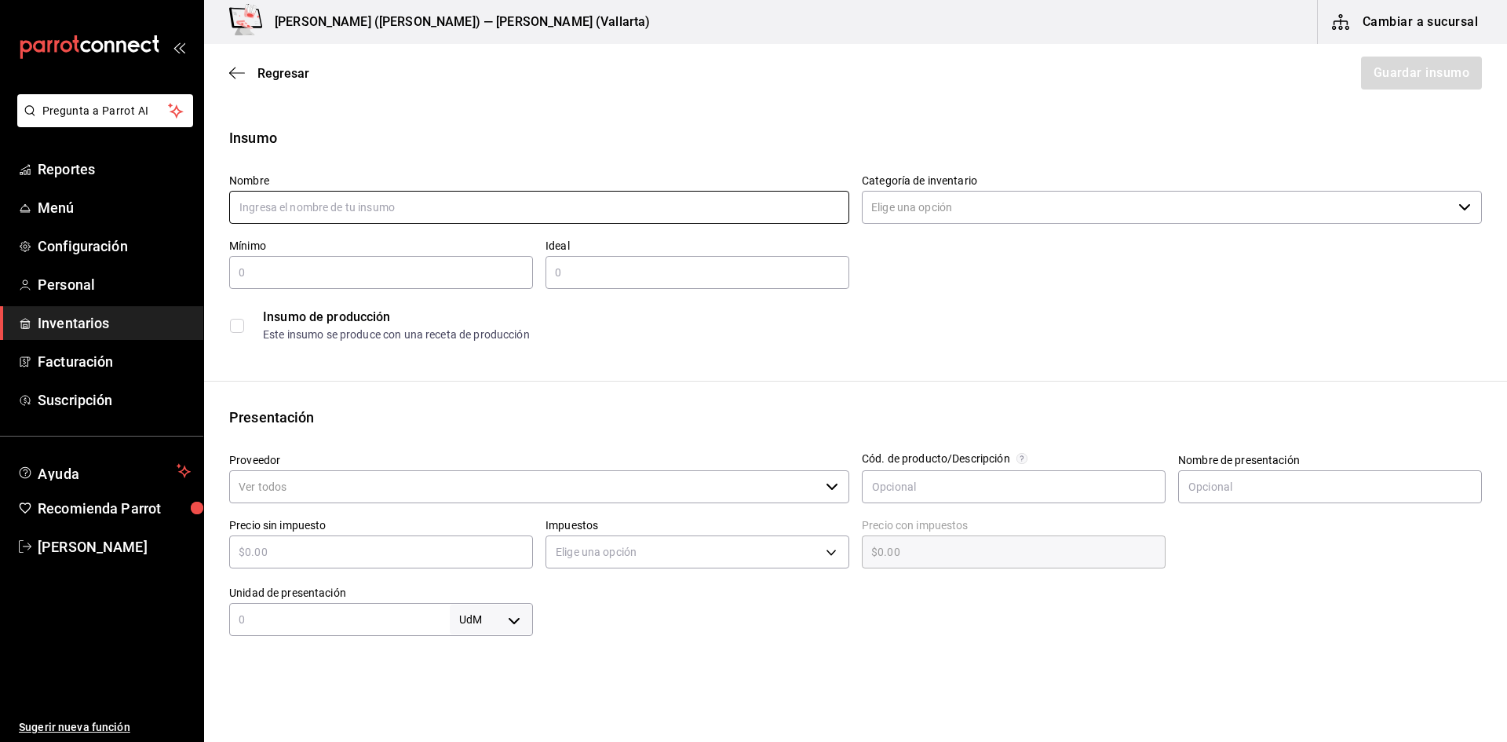
click at [360, 214] on input "text" at bounding box center [539, 207] width 620 height 33
type input "B"
type input "VT. [PERSON_NAME] CHIANTI CLASSICO"
click at [942, 198] on input "Categoría de inventario" at bounding box center [1157, 207] width 590 height 33
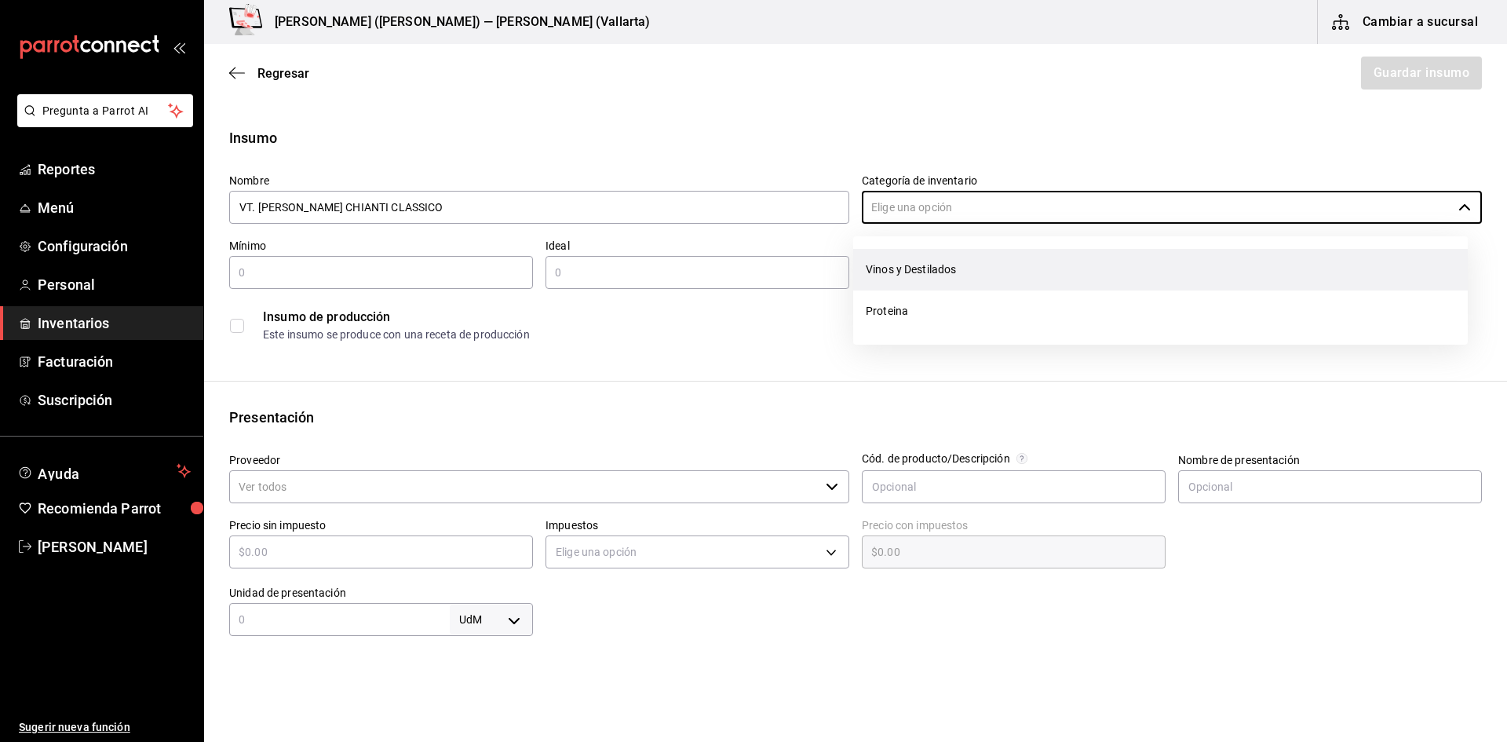
click at [960, 268] on li "Vinos y Destilados" at bounding box center [1160, 270] width 615 height 42
type input "Vinos y Destilados"
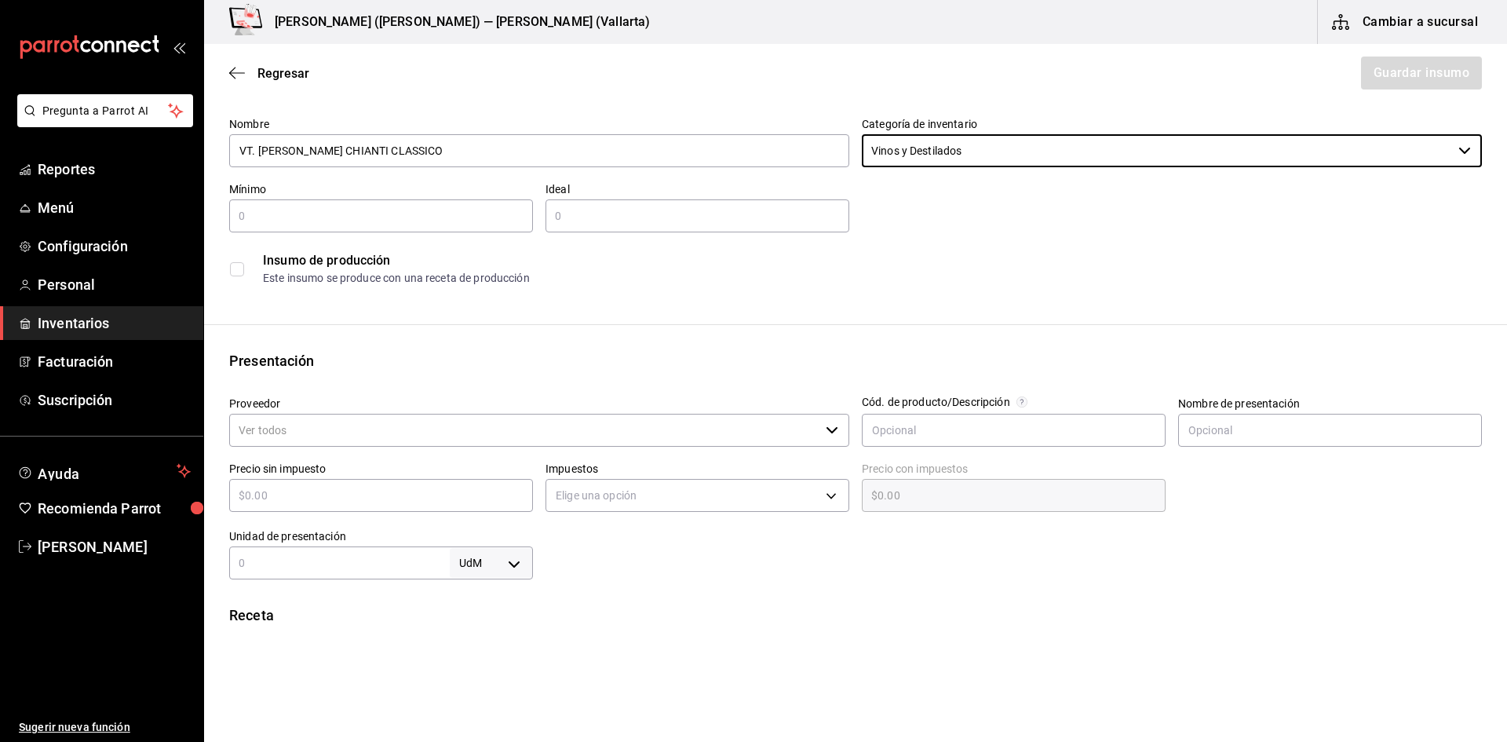
scroll to position [78, 0]
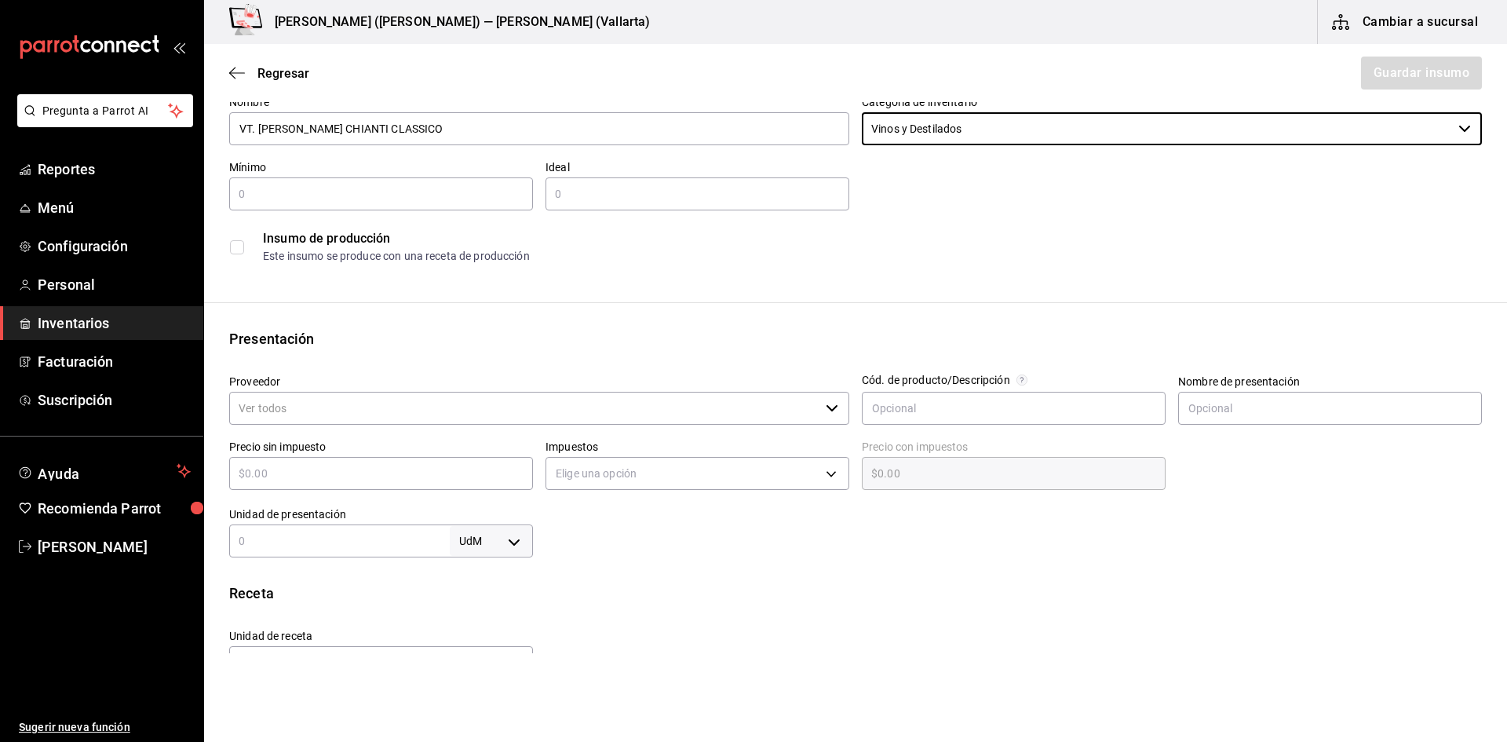
click at [311, 418] on input "Proveedor" at bounding box center [524, 408] width 590 height 33
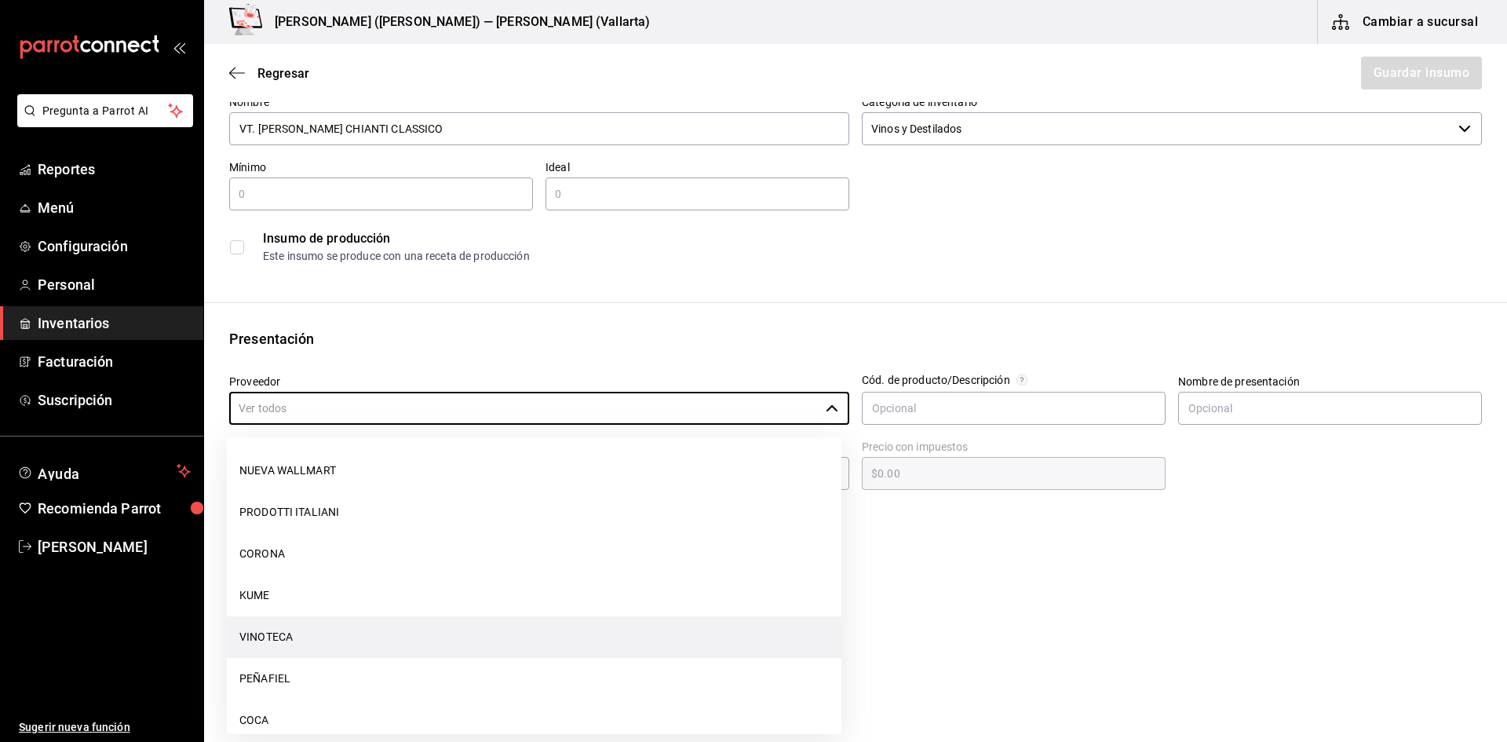
click at [318, 640] on li "VINOTECA" at bounding box center [534, 637] width 615 height 42
type input "VINOTECA"
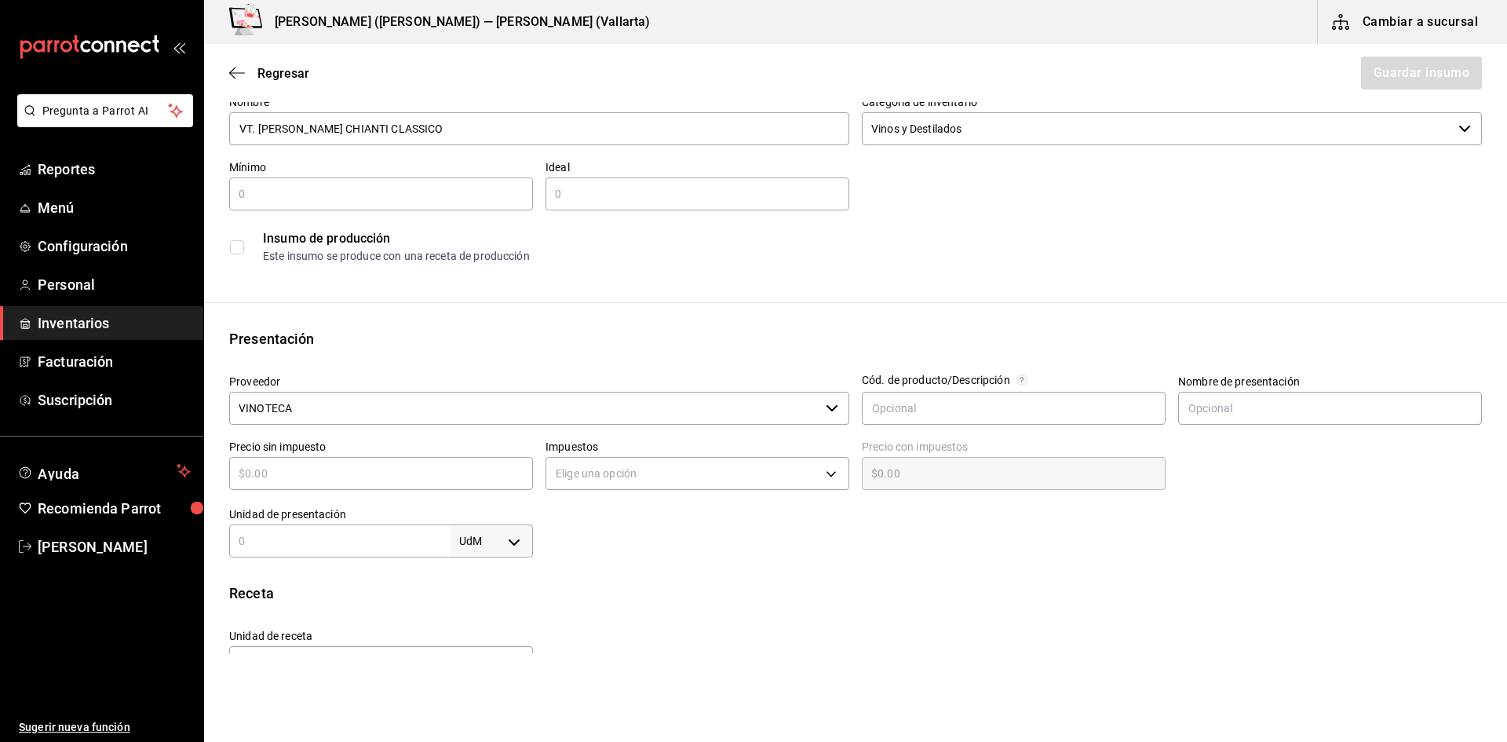
click at [430, 476] on input "text" at bounding box center [381, 473] width 304 height 19
type input "$1"
type input "$1.00"
type input "$12"
type input "$12.00"
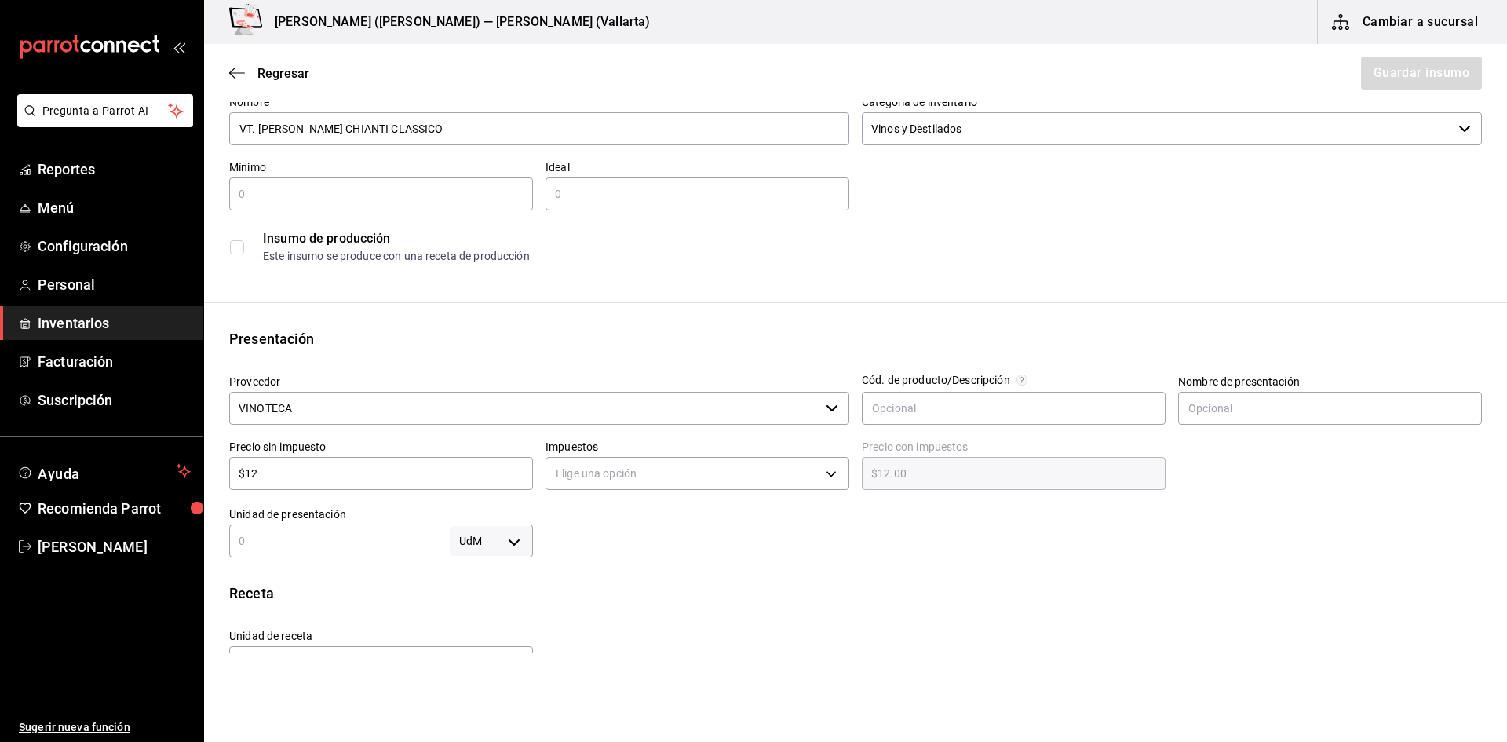
type input "$120"
type input "$120.00"
type input "$120"
click at [596, 476] on body "Pregunta a Parrot AI Reportes Menú Configuración Personal Inventarios Facturaci…" at bounding box center [753, 326] width 1507 height 653
click at [588, 577] on li "IVA 16%" at bounding box center [692, 574] width 299 height 26
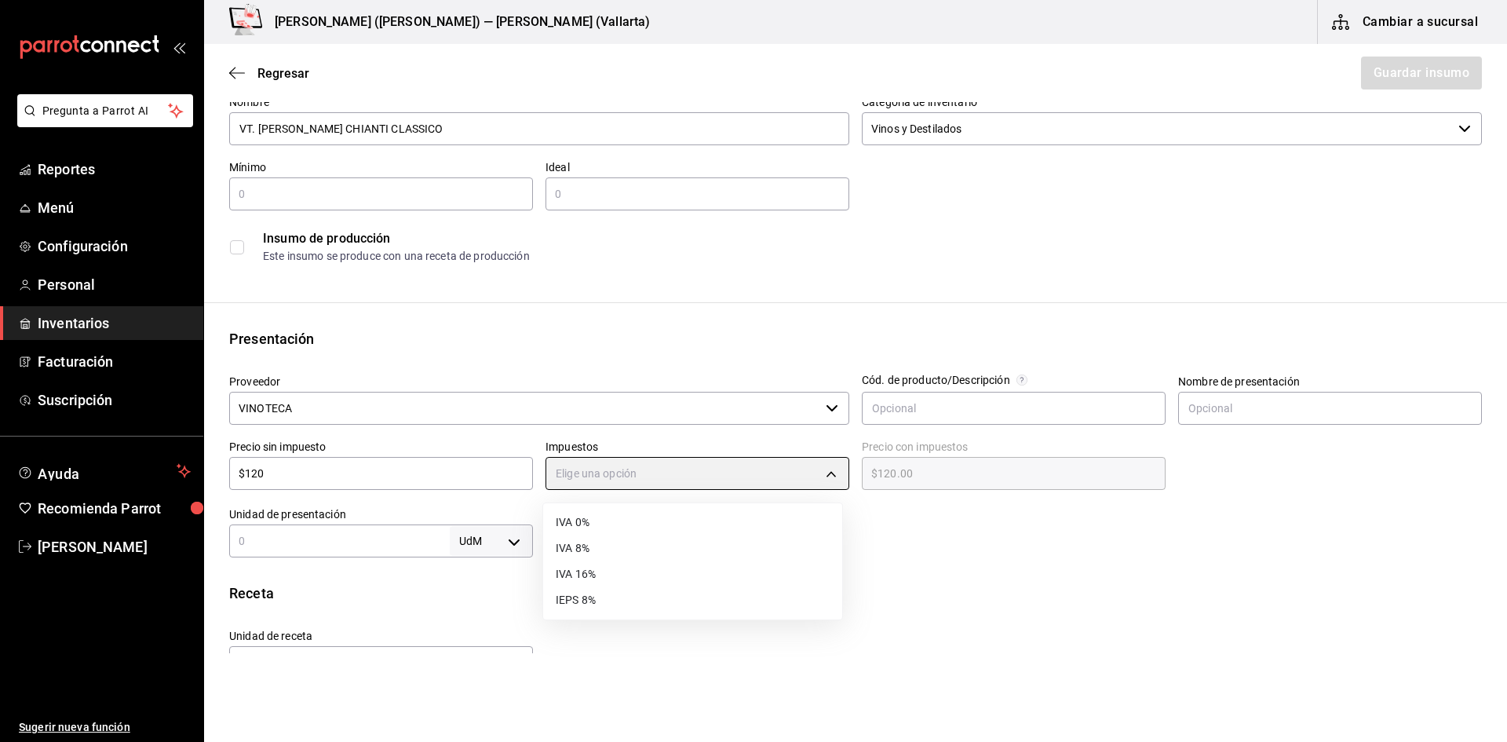
type input "IVA_16"
type input "$139.20"
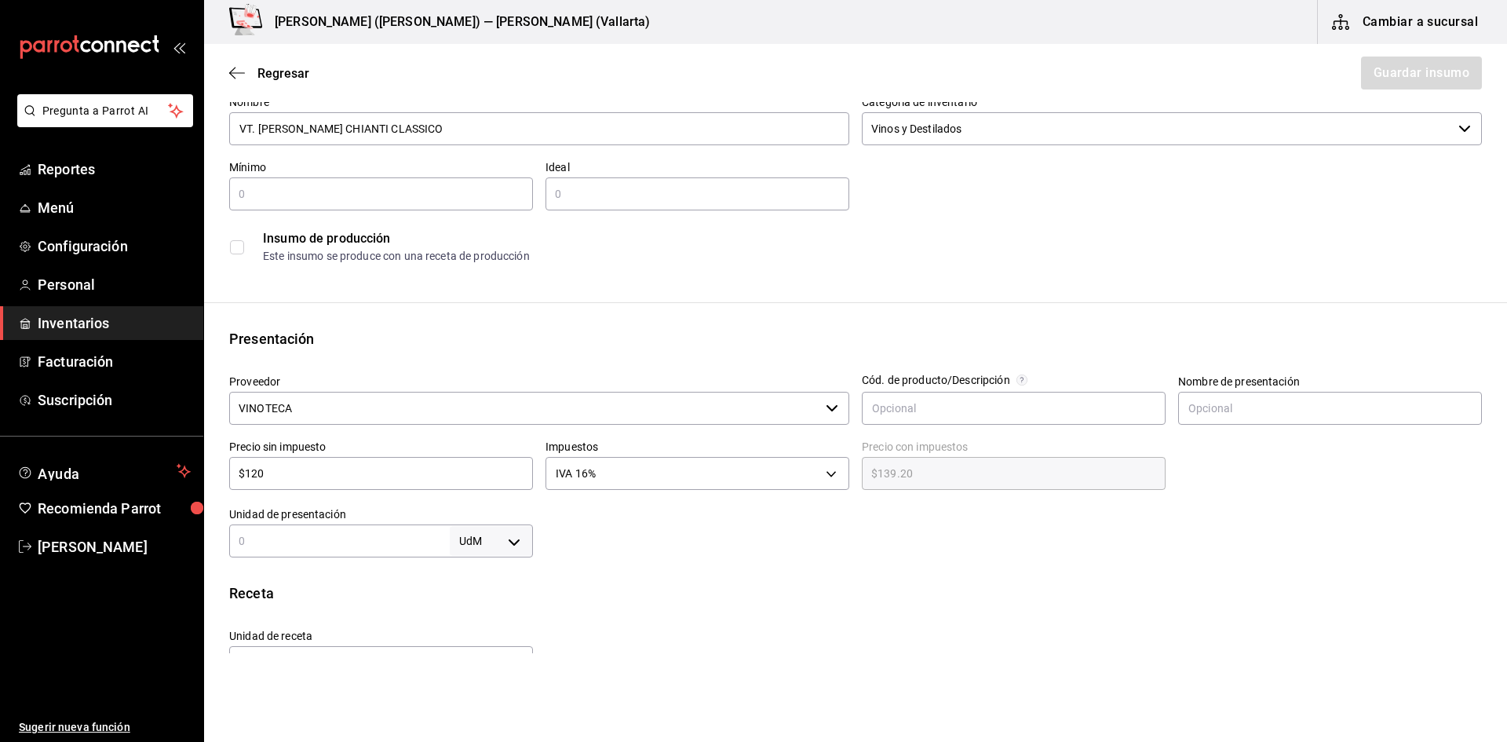
click at [319, 540] on input "text" at bounding box center [339, 540] width 221 height 19
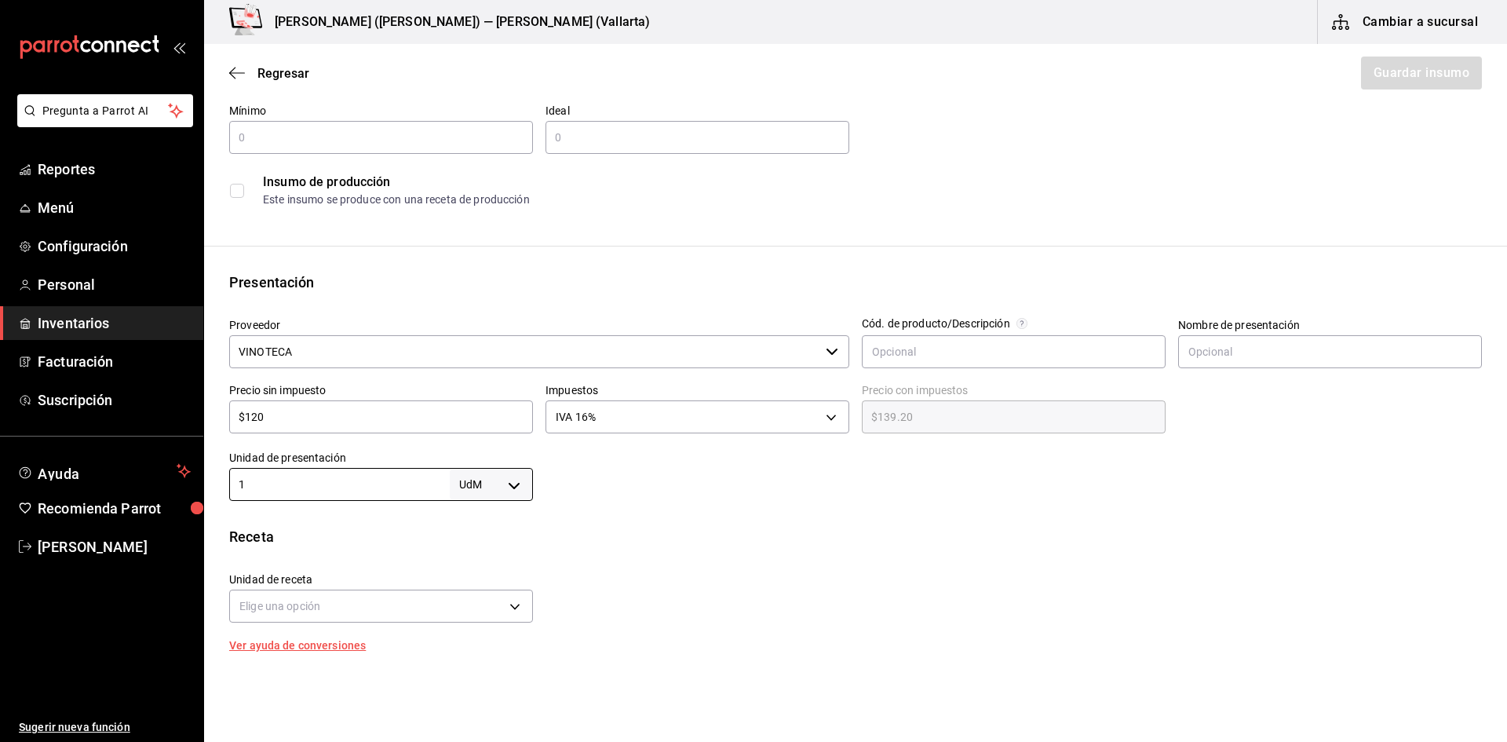
scroll to position [157, 0]
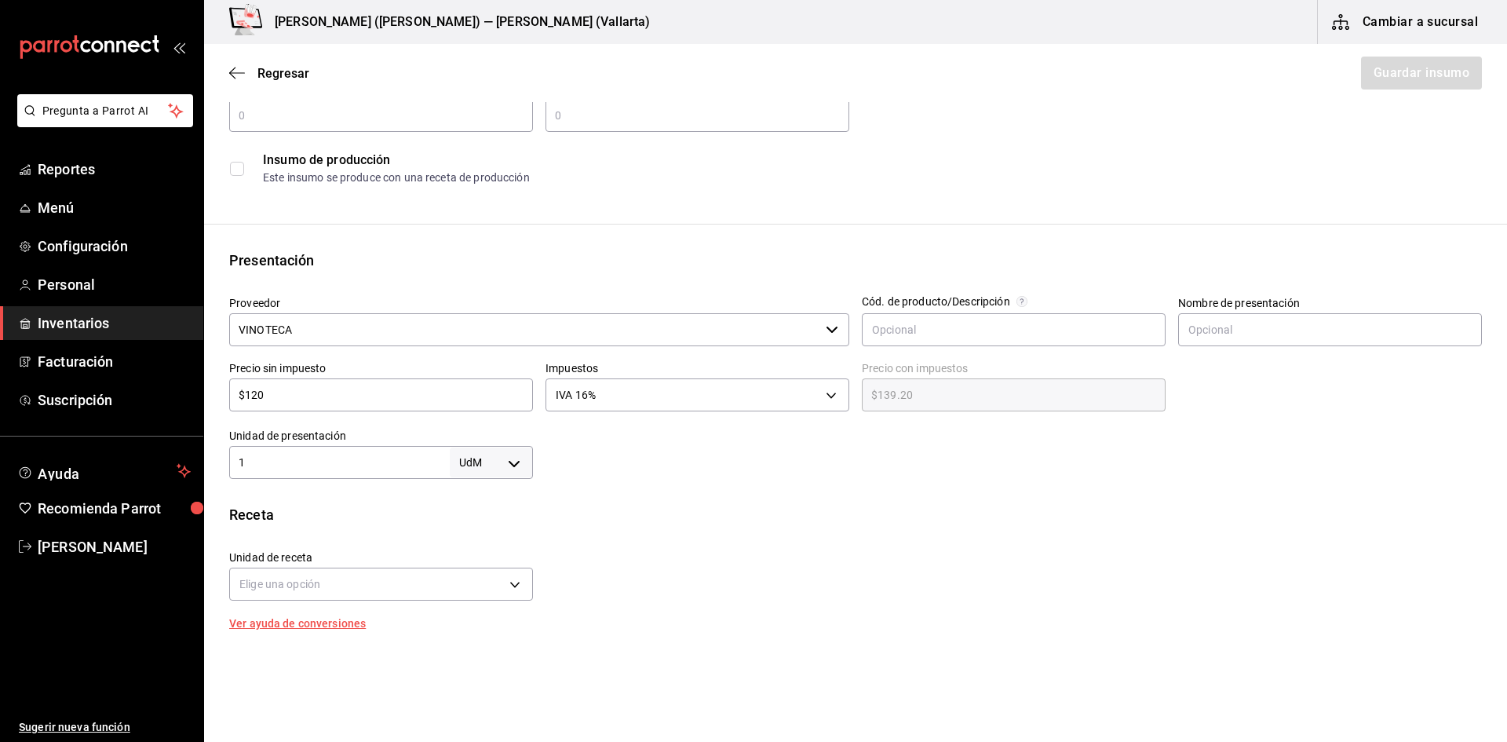
type input "1"
click at [481, 456] on body "Pregunta a Parrot AI Reportes Menú Configuración Personal Inventarios Facturaci…" at bounding box center [753, 326] width 1507 height 653
click at [478, 644] on li "pza" at bounding box center [488, 639] width 82 height 26
type input "UNIT"
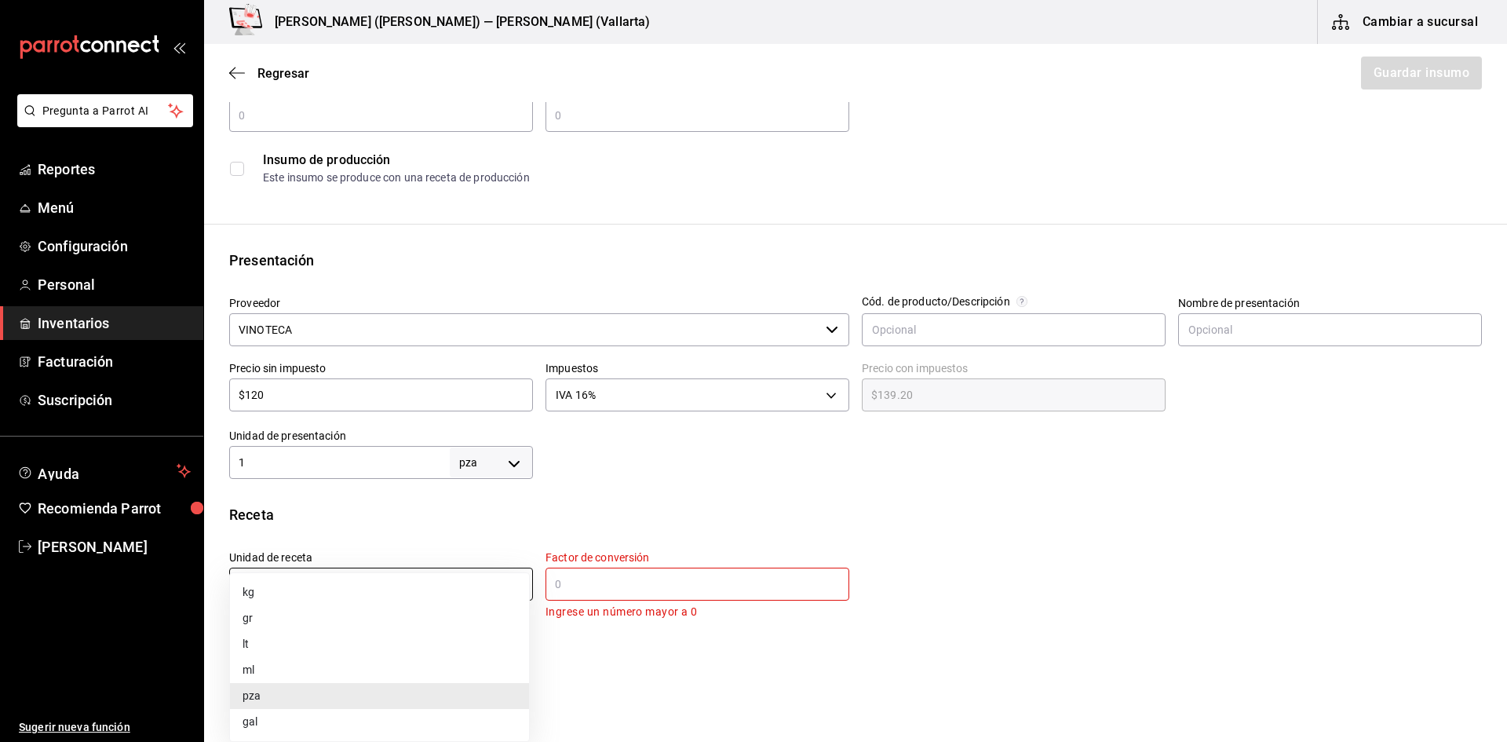
click at [348, 572] on body "Pregunta a Parrot AI Reportes Menú Configuración Personal Inventarios Facturaci…" at bounding box center [753, 326] width 1507 height 653
click at [630, 580] on div at bounding box center [753, 371] width 1507 height 742
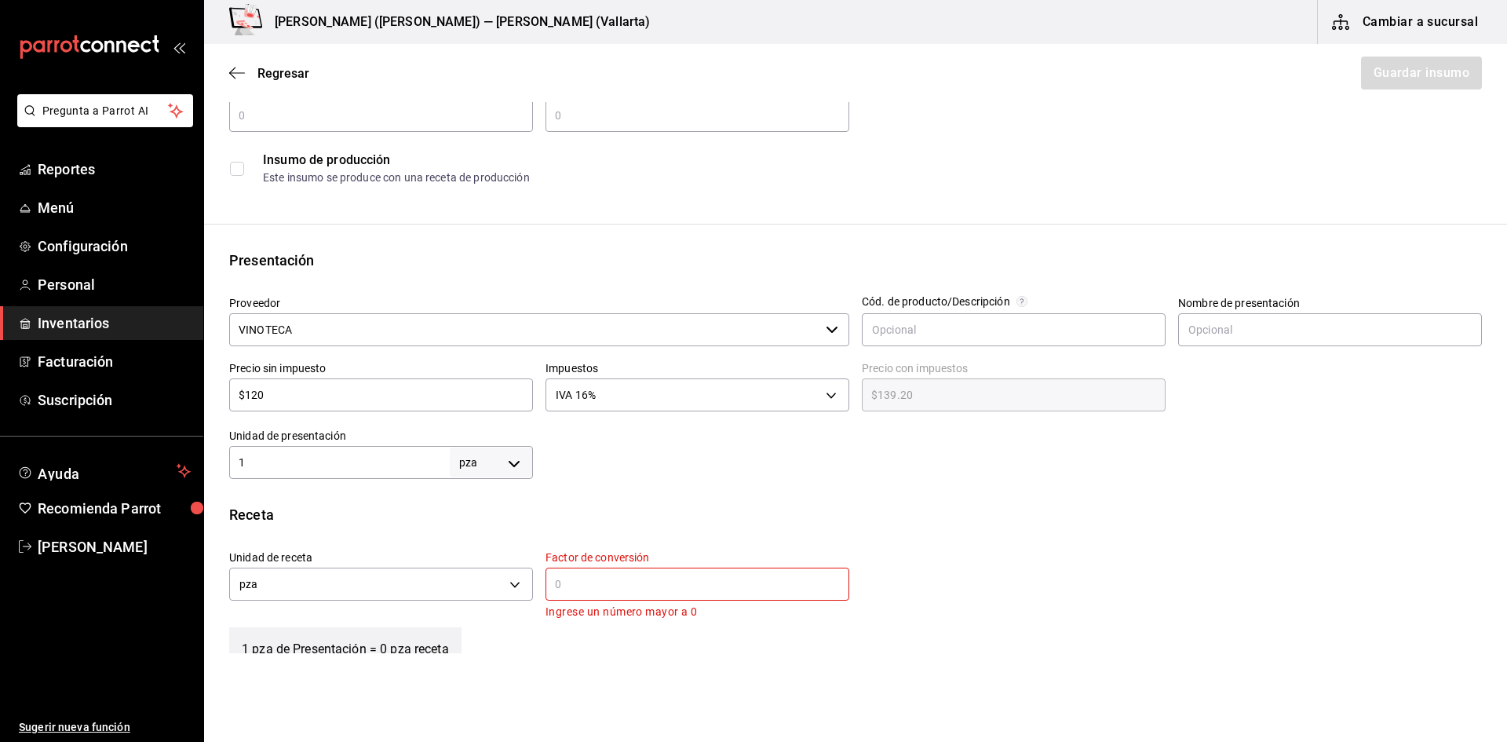
click at [611, 590] on input "text" at bounding box center [697, 584] width 304 height 19
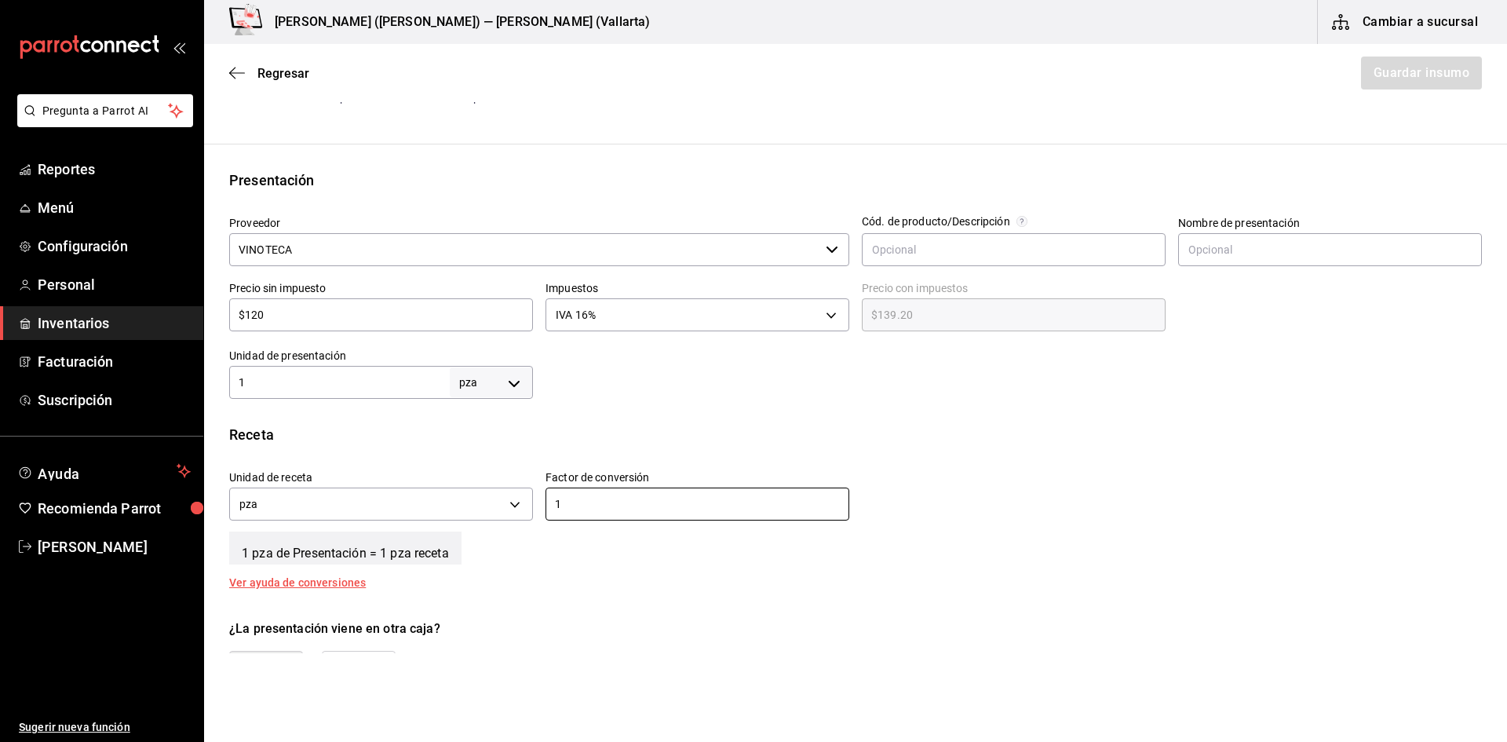
scroll to position [314, 0]
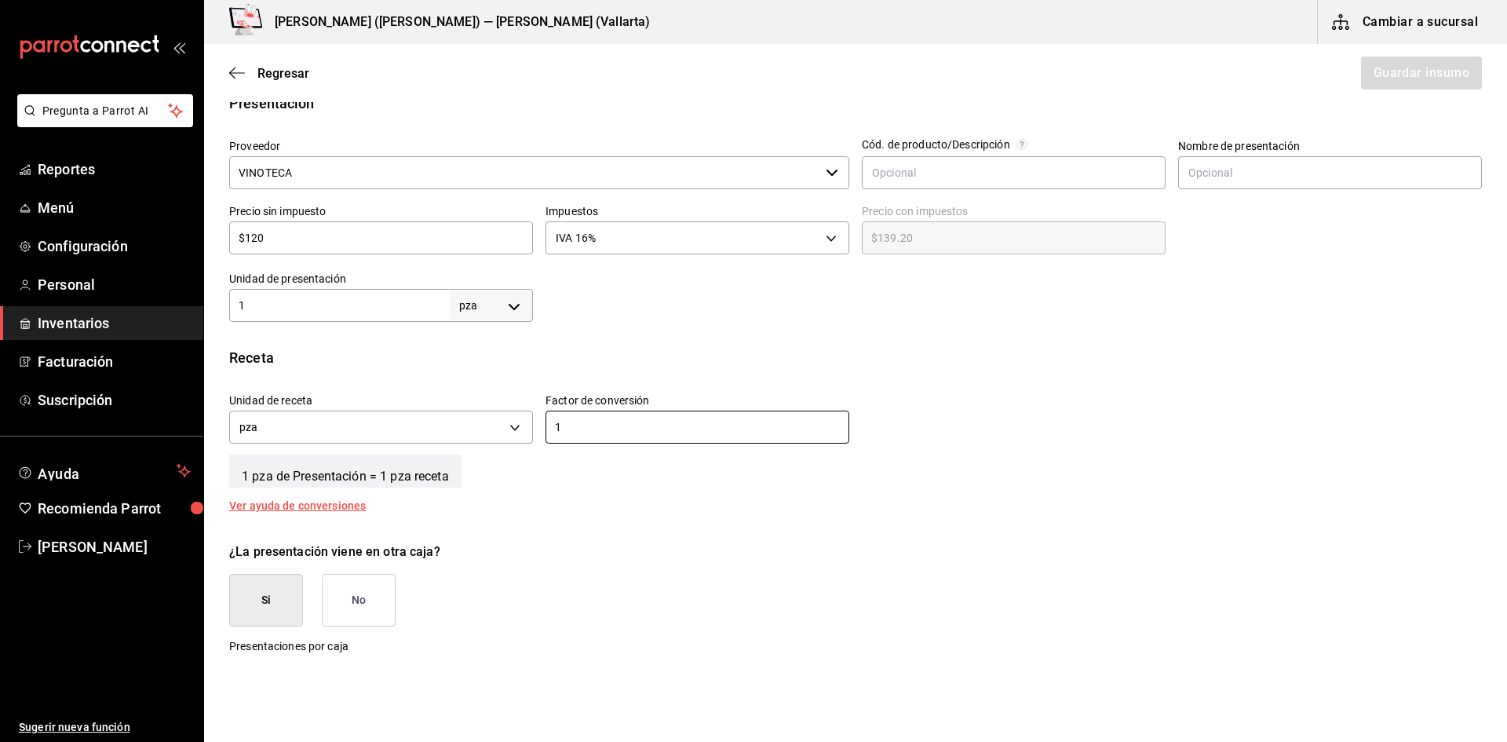
type input "1"
click at [958, 498] on div "Receta Unidad de receta pza UNIT Factor de conversión 1 ​ 1 pza de Presentación…" at bounding box center [855, 429] width 1303 height 164
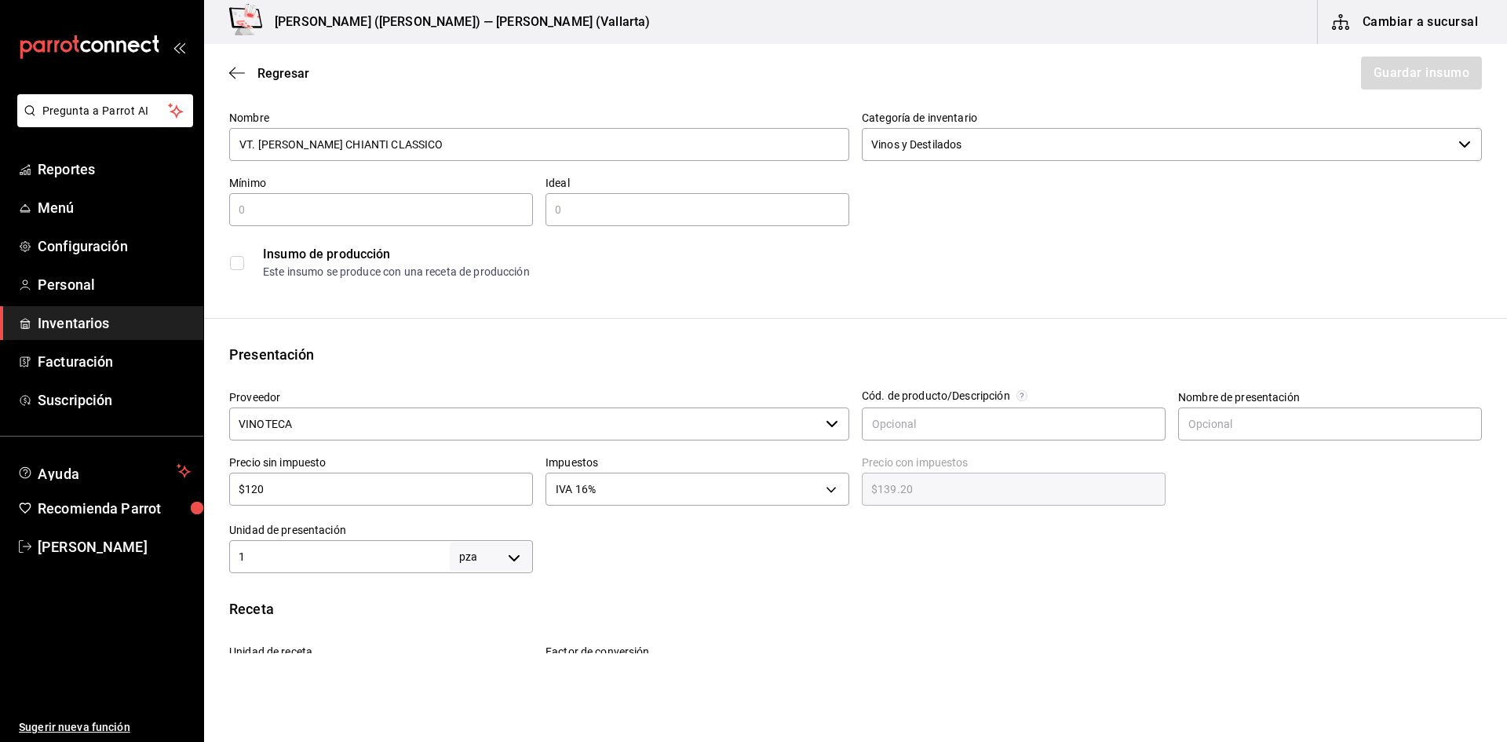
scroll to position [0, 0]
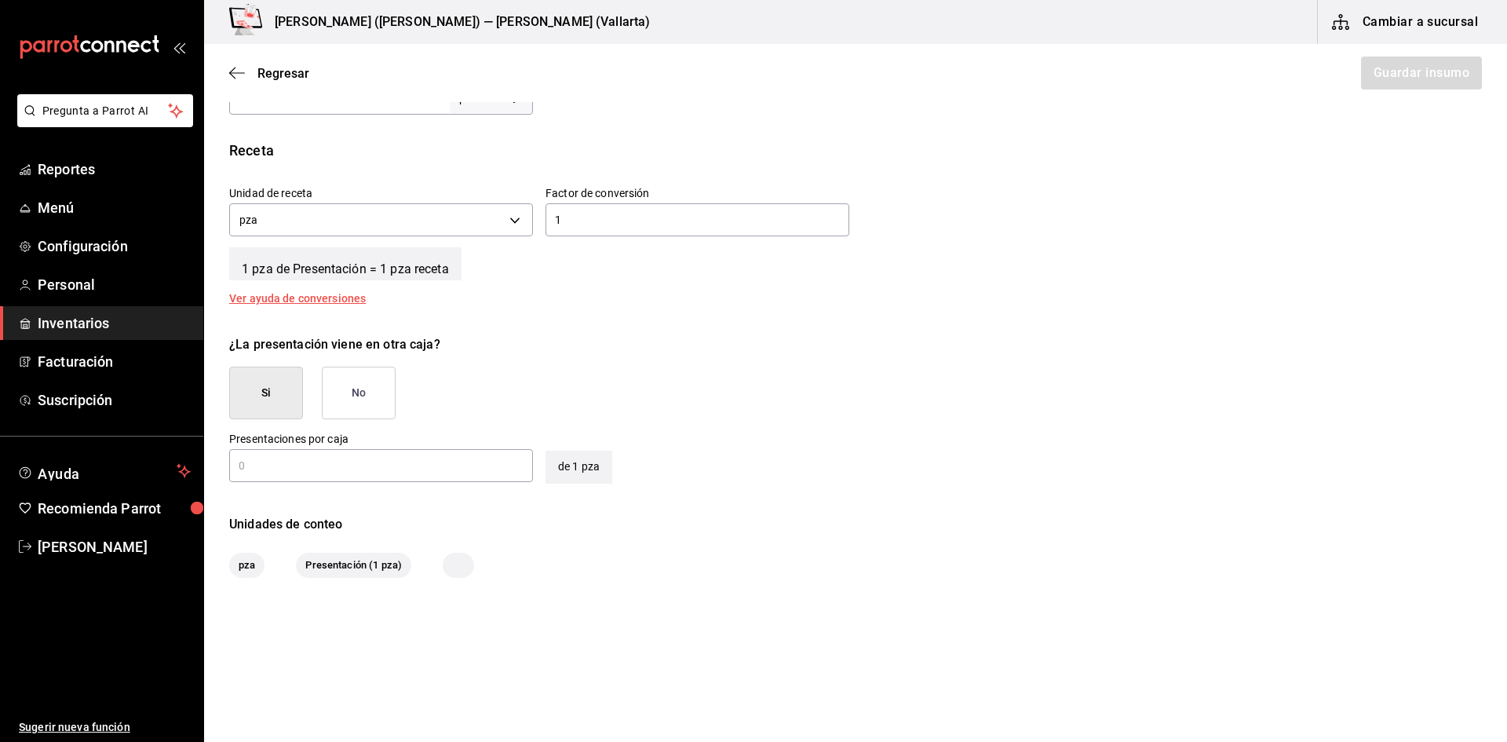
click at [370, 389] on button "No" at bounding box center [359, 393] width 74 height 53
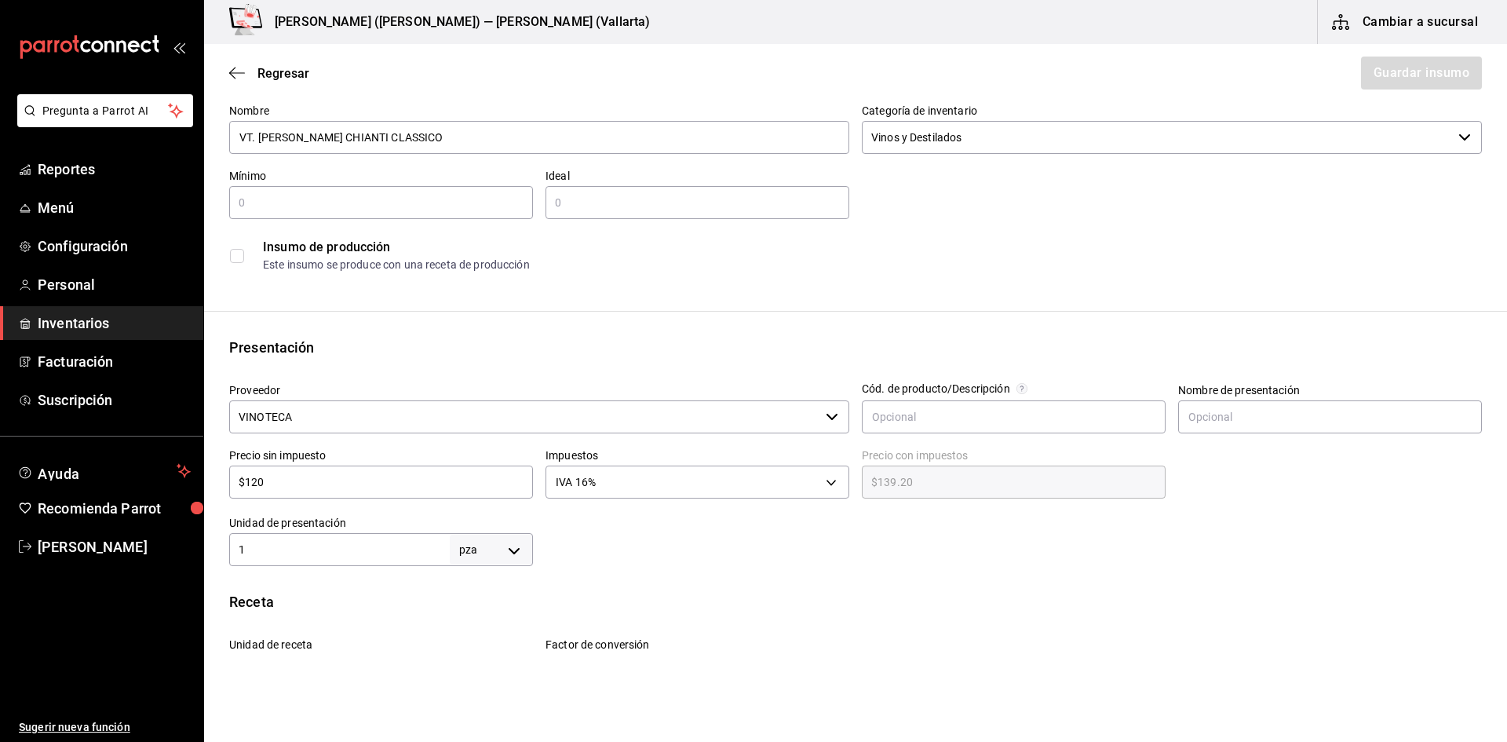
scroll to position [64, 0]
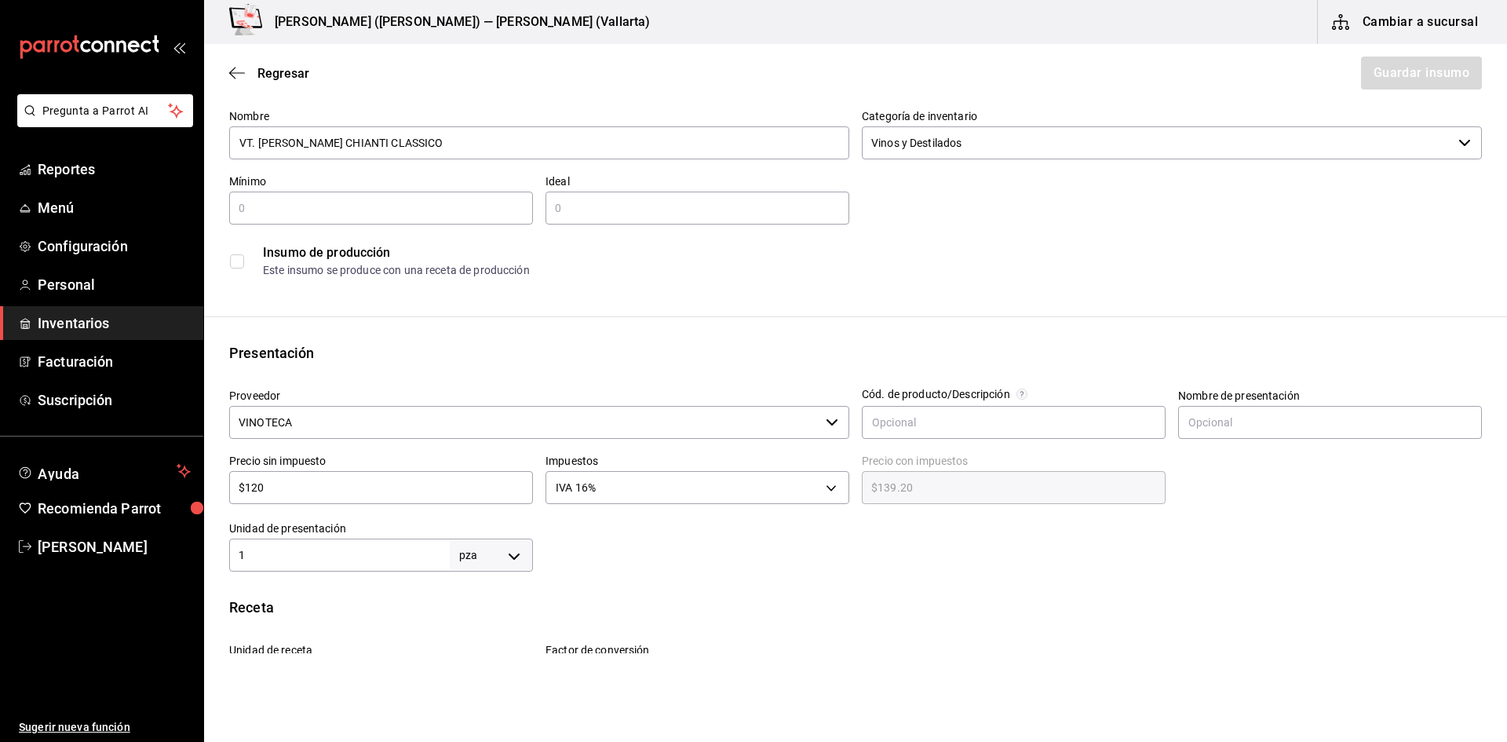
click at [335, 195] on div "​" at bounding box center [381, 208] width 304 height 33
type input "1"
click at [593, 211] on input "text" at bounding box center [697, 208] width 304 height 19
type input "5"
click at [1412, 54] on div "Regresar Guardar insumo" at bounding box center [855, 73] width 1303 height 58
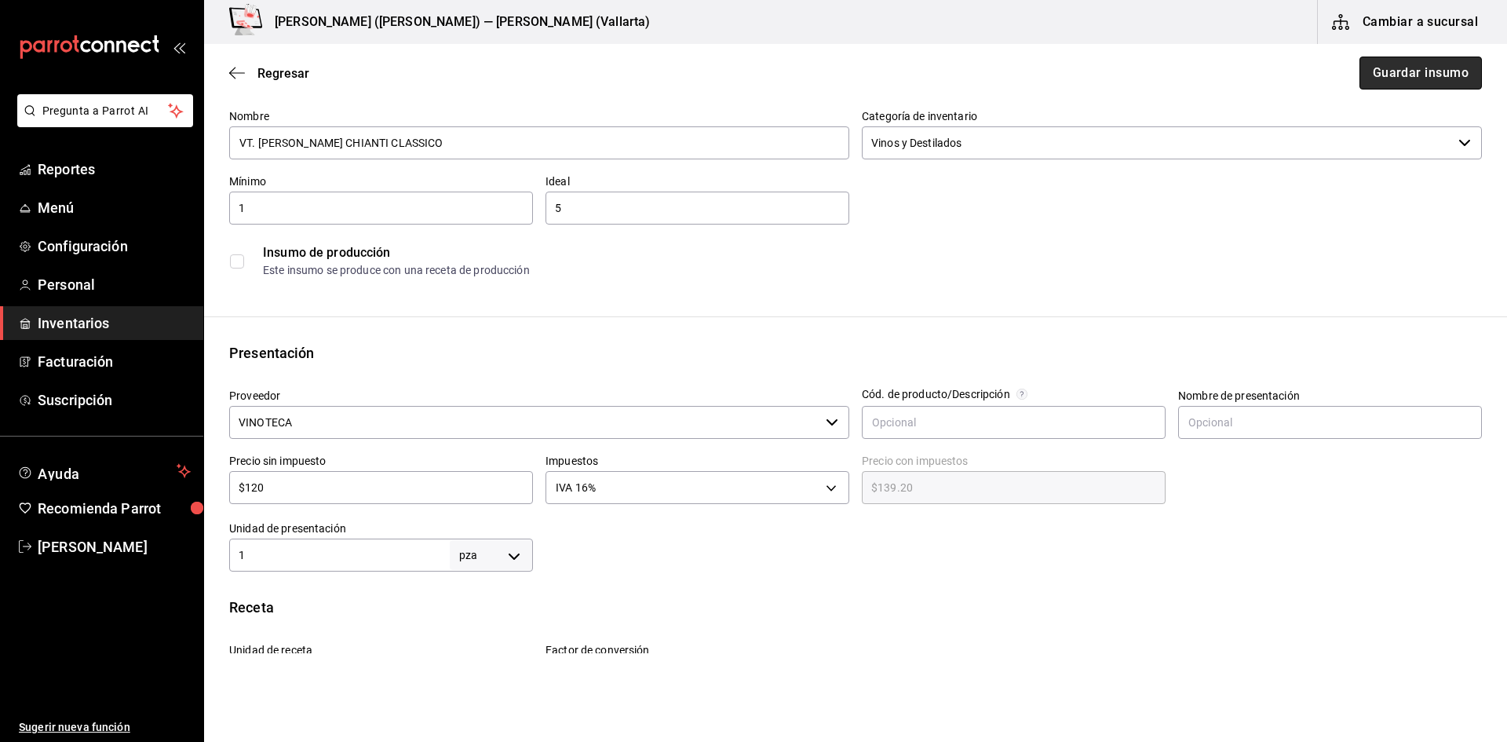
click at [1406, 80] on button "Guardar insumo" at bounding box center [1420, 73] width 122 height 33
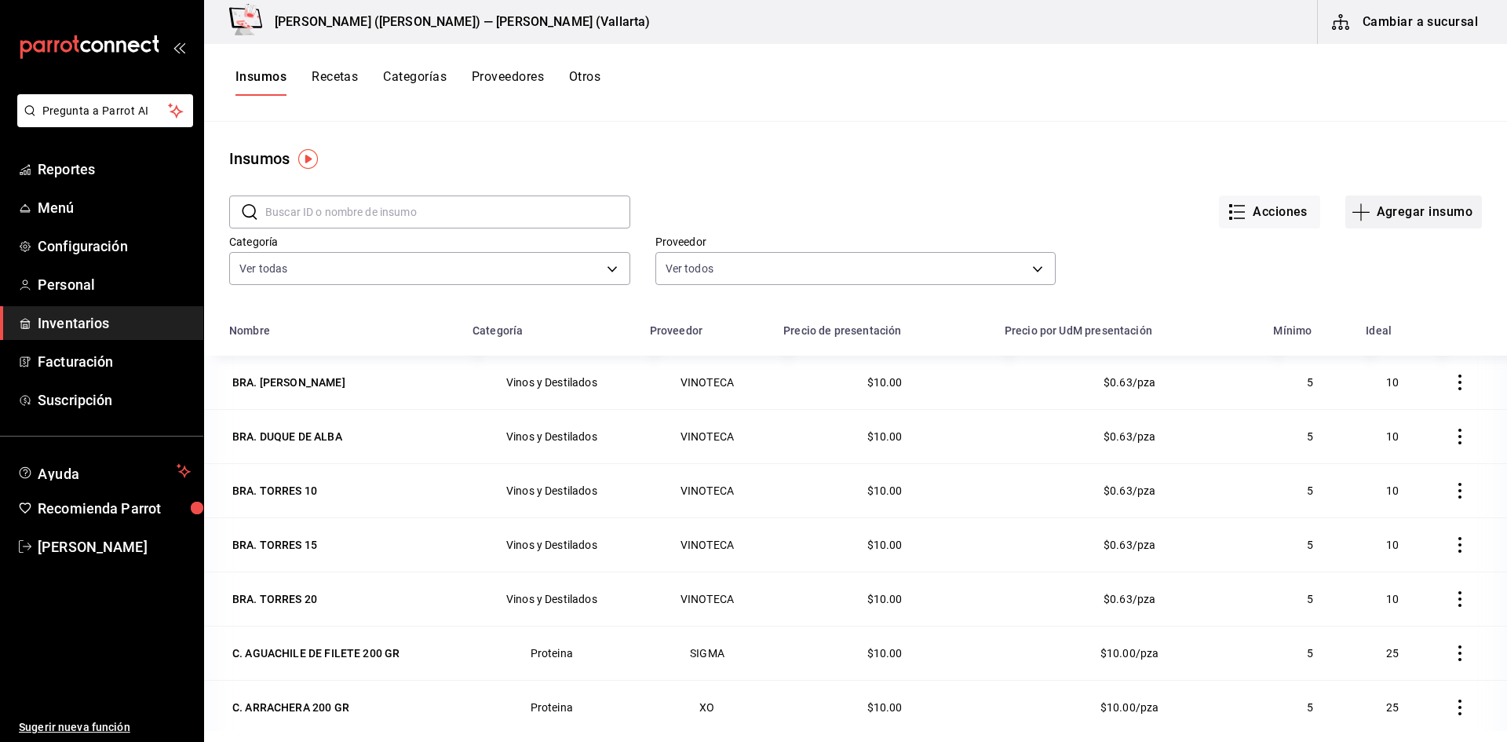
click at [1443, 217] on button "Agregar insumo" at bounding box center [1413, 211] width 137 height 33
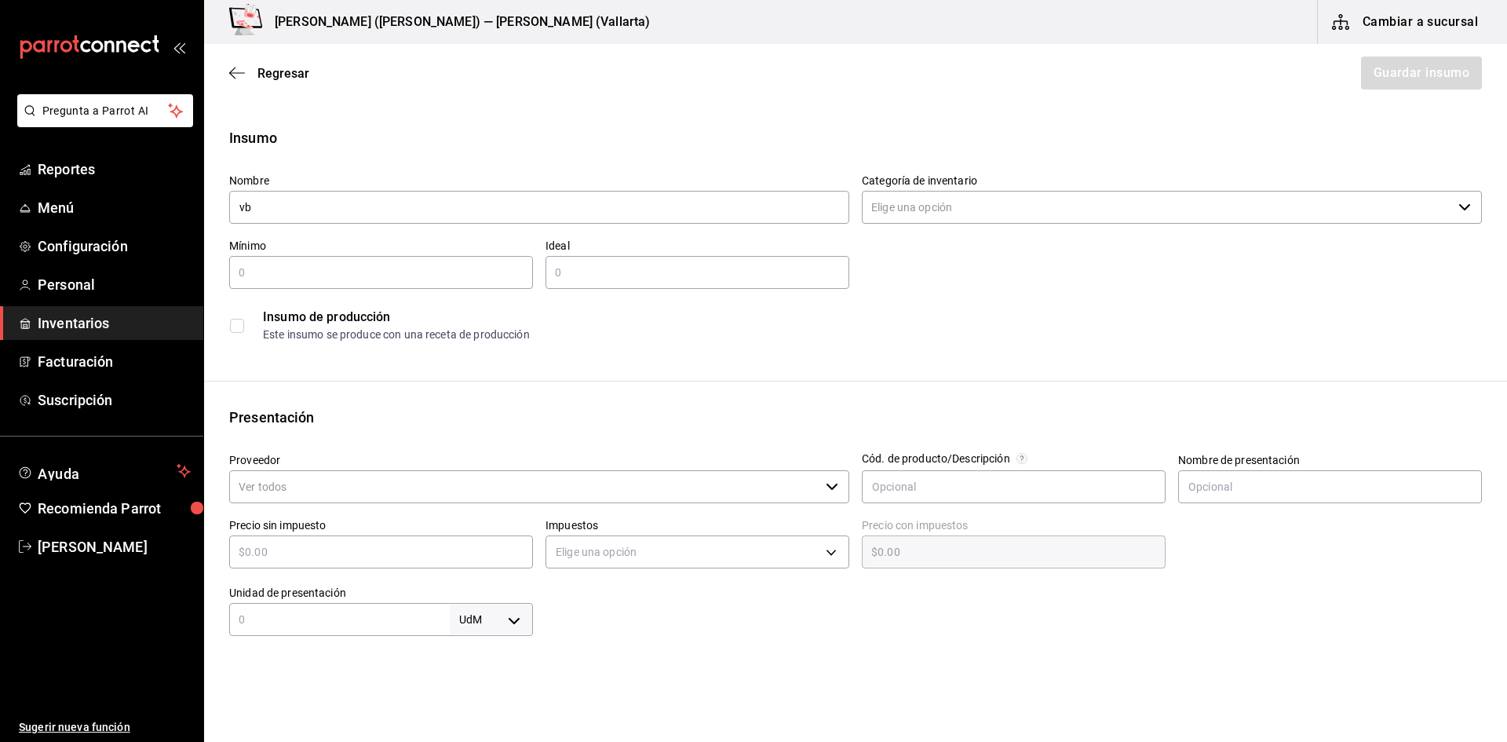
type input "v"
type input "VB. OREMUS MANDOLAS"
click at [976, 210] on input "Categoría de inventario" at bounding box center [1157, 207] width 590 height 33
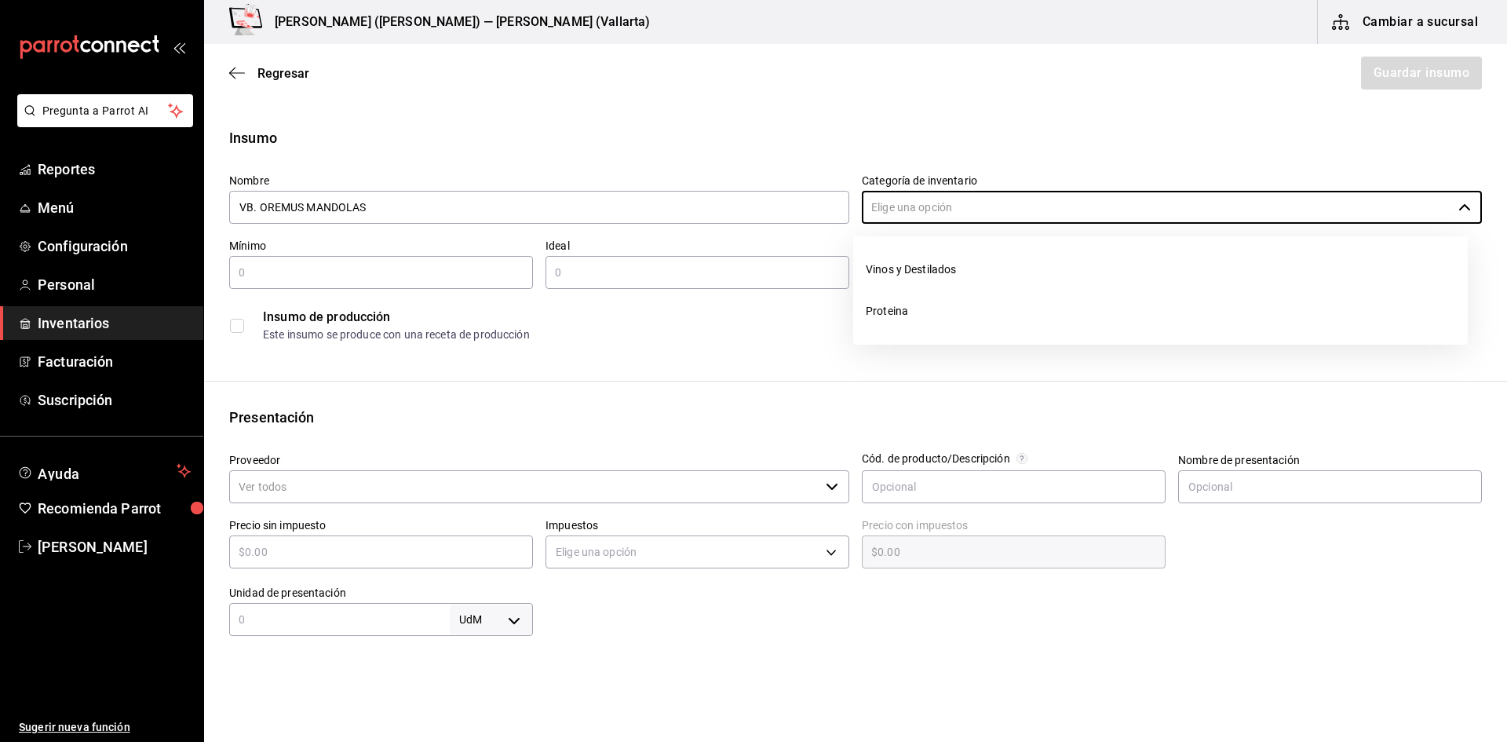
click at [917, 316] on li "Proteina" at bounding box center [1160, 311] width 615 height 42
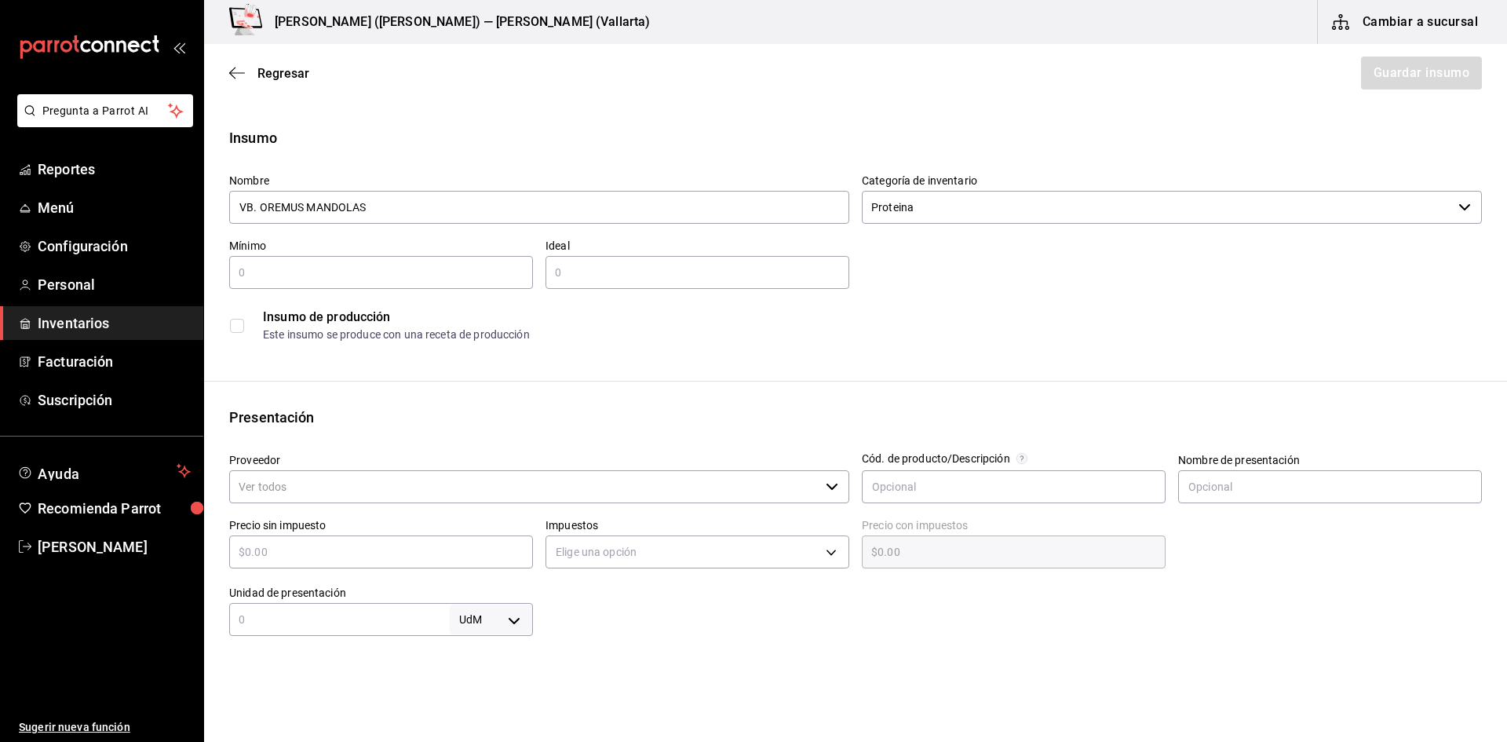
click at [939, 206] on input "Proteina" at bounding box center [1157, 207] width 590 height 33
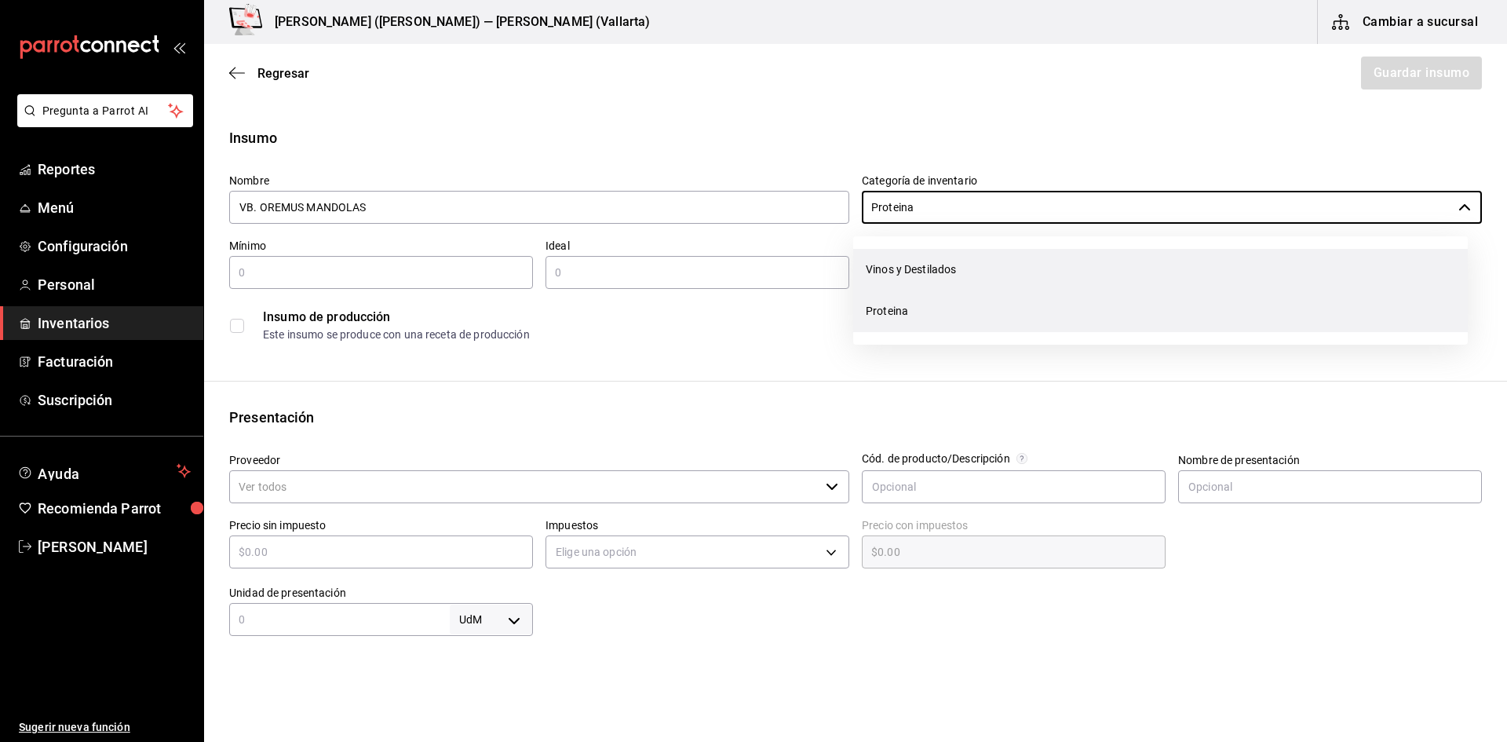
click at [918, 282] on li "Vinos y Destilados" at bounding box center [1160, 270] width 615 height 42
type input "Vinos y Destilados"
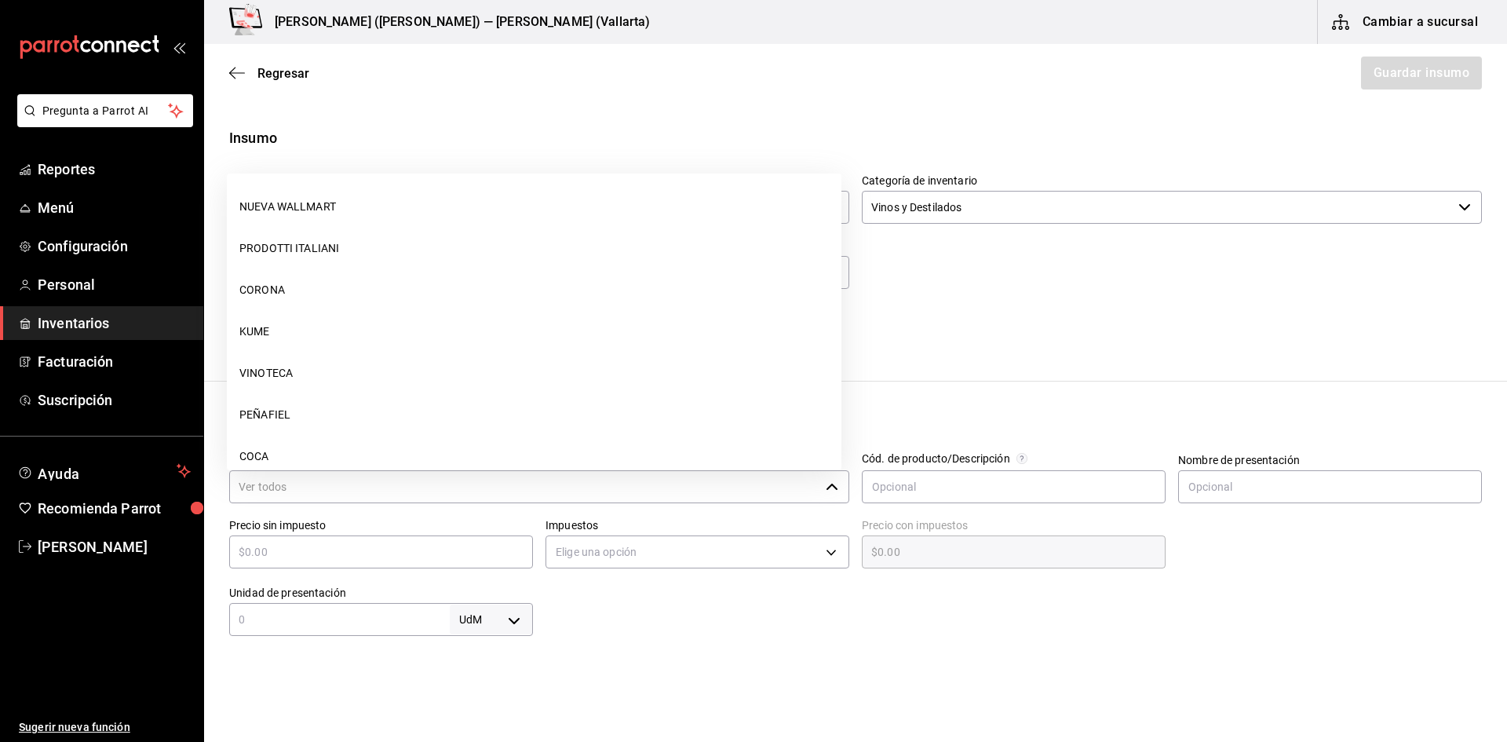
click at [389, 491] on input "Proveedor" at bounding box center [524, 486] width 590 height 33
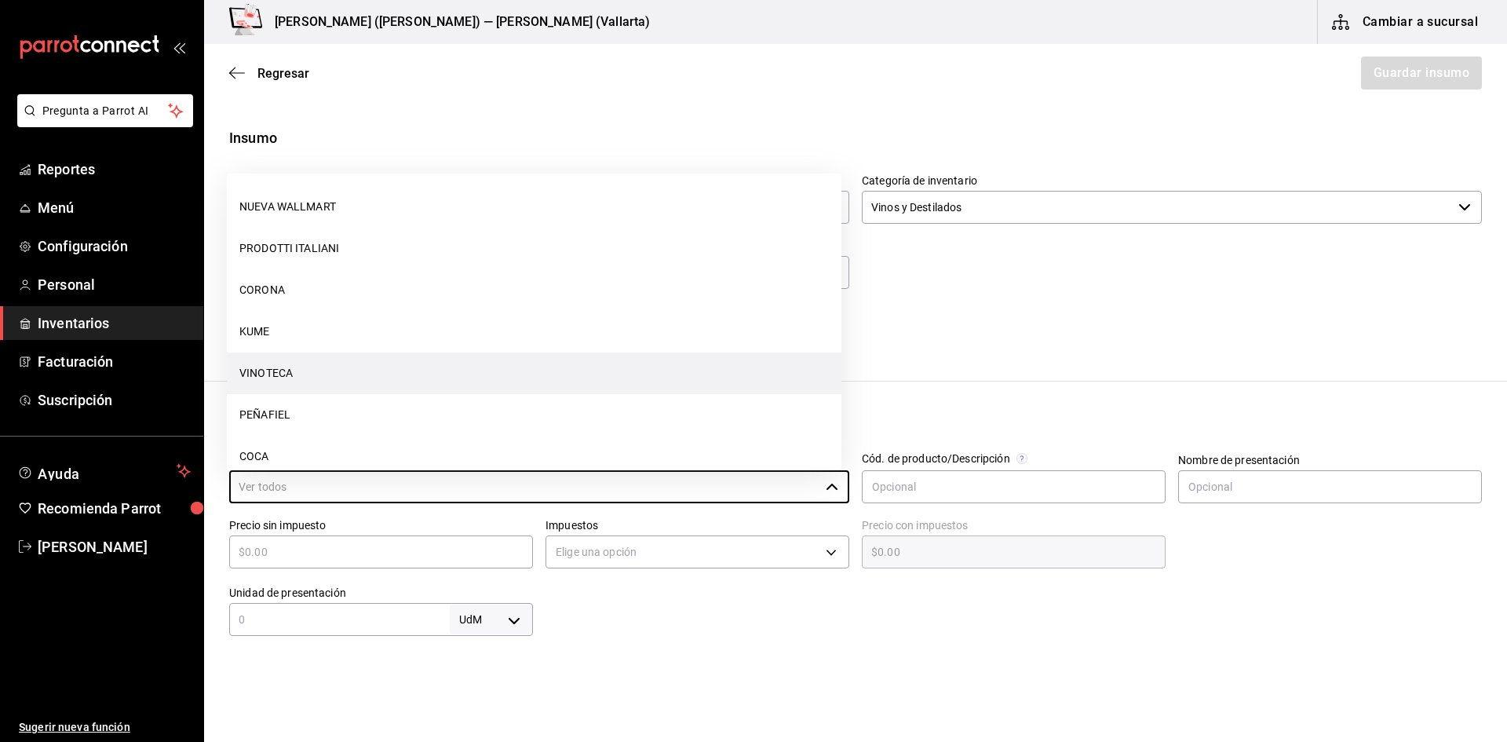
click at [286, 364] on li "VINOTECA" at bounding box center [534, 373] width 615 height 42
type input "VINOTECA"
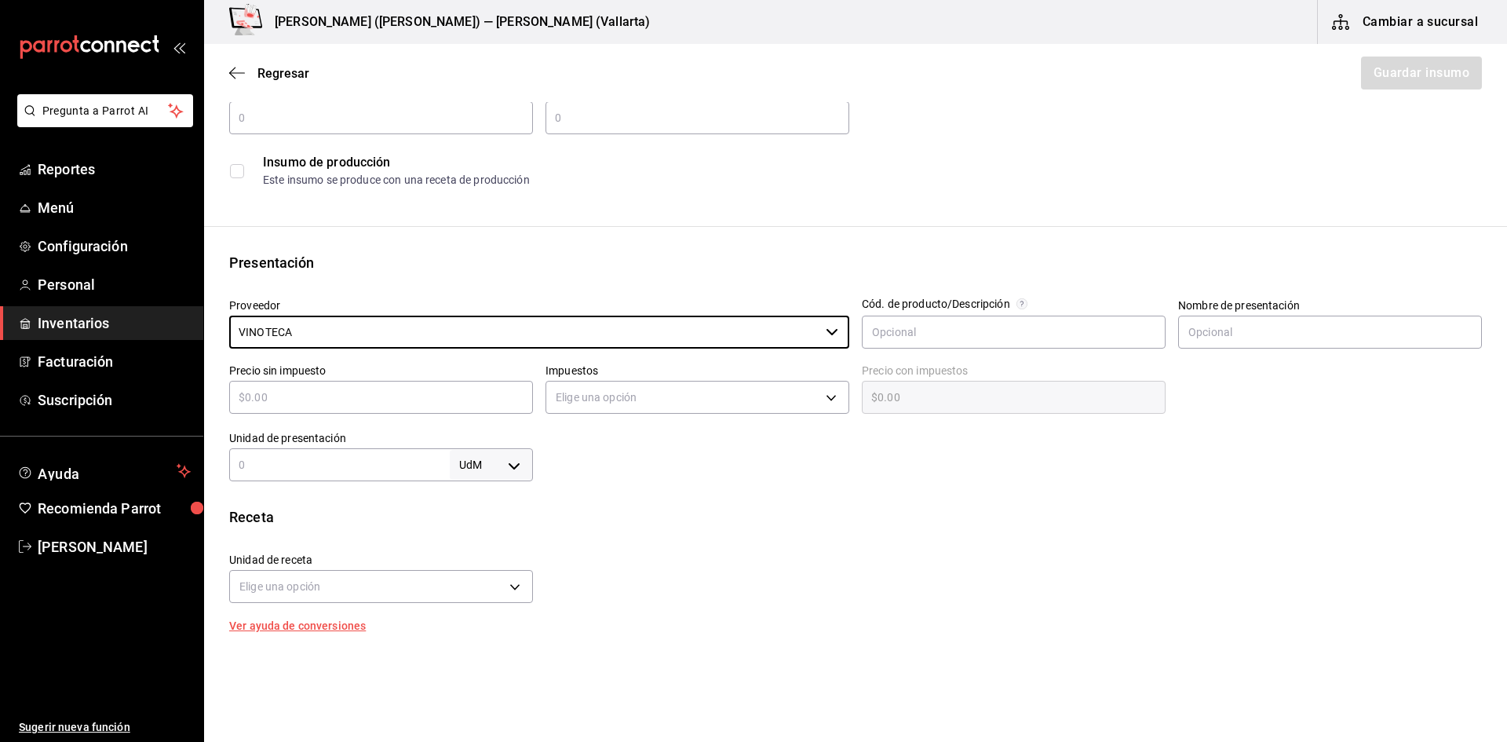
scroll to position [157, 0]
click at [394, 402] on input "text" at bounding box center [381, 394] width 304 height 19
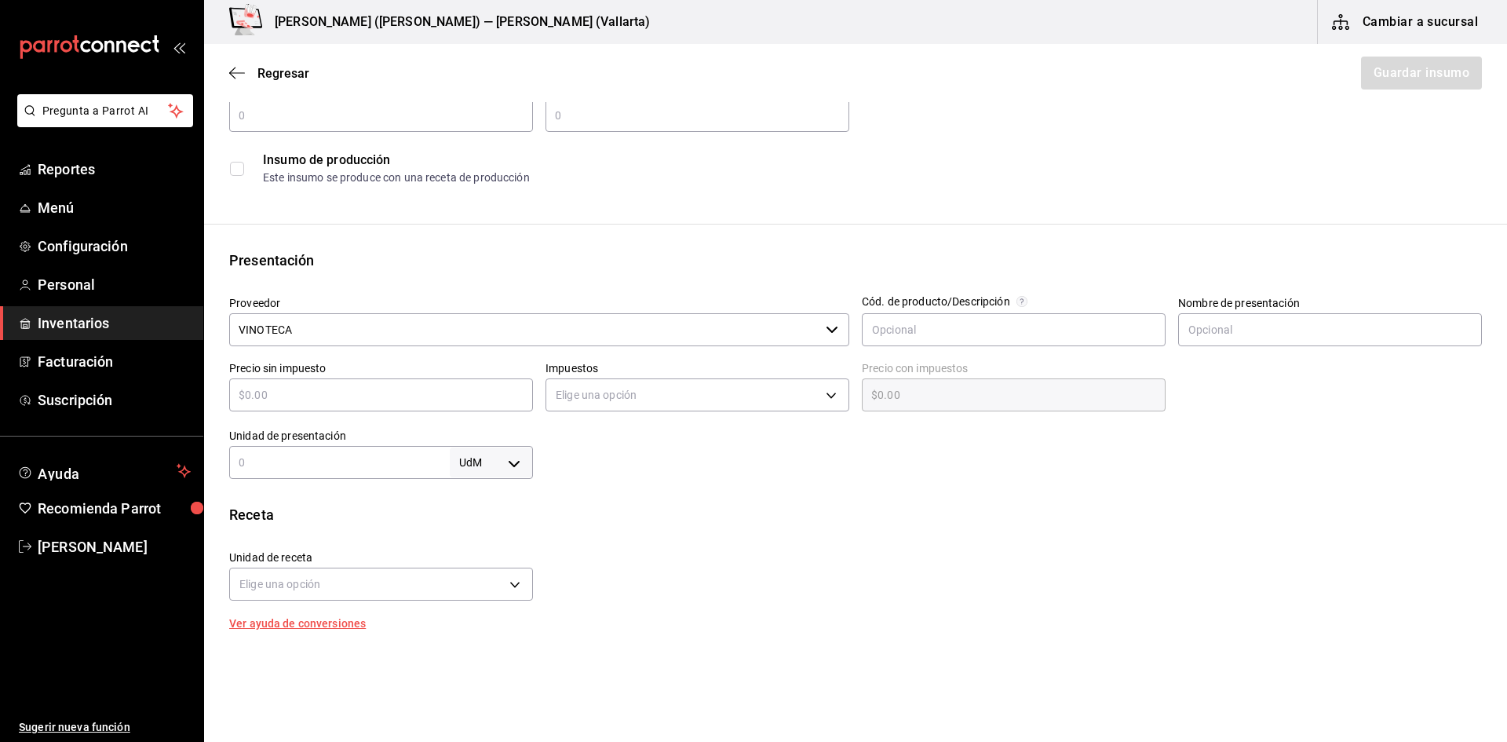
type input "$4"
type input "$4.00"
type input "$45"
type input "$45.00"
type input "$45"
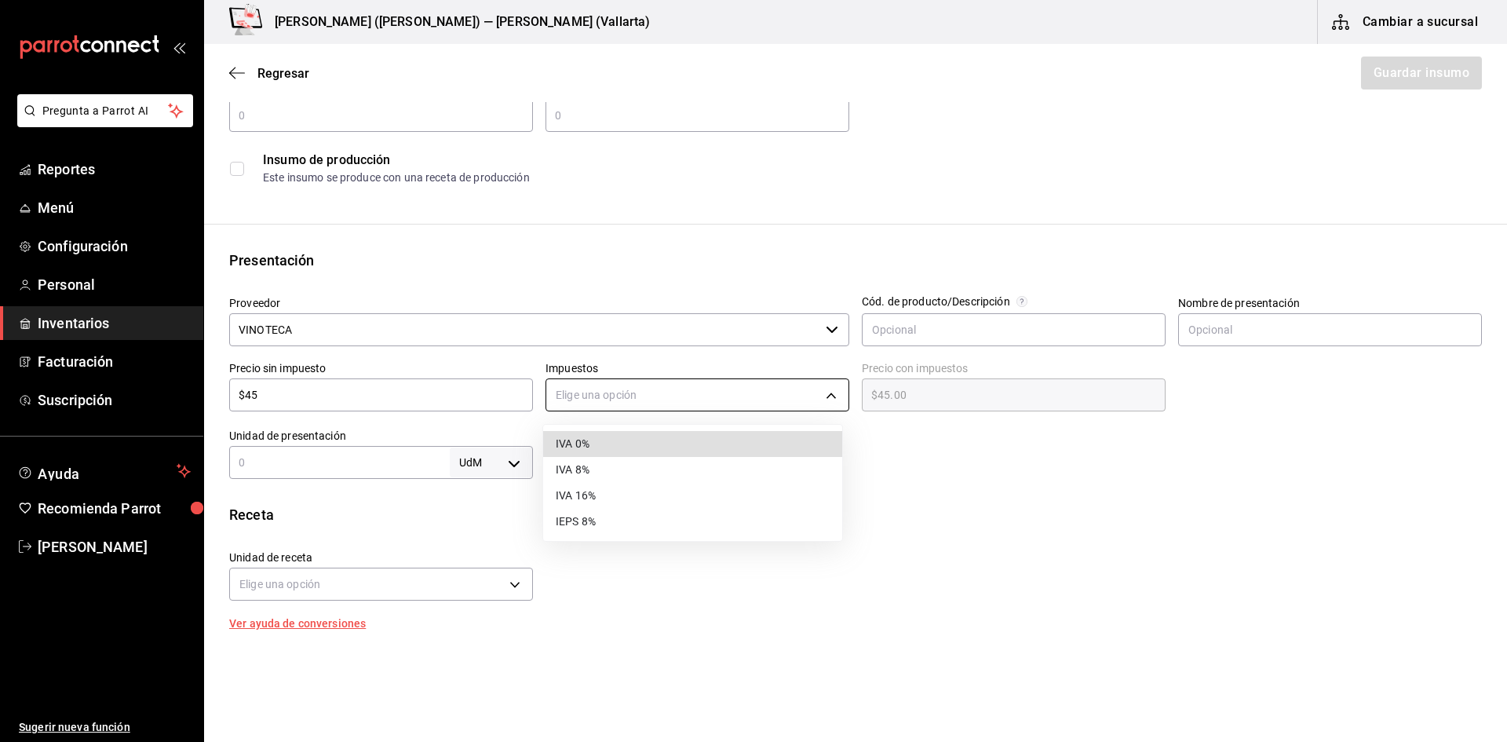
click at [615, 392] on body "Pregunta a Parrot AI Reportes Menú Configuración Personal Inventarios Facturaci…" at bounding box center [753, 326] width 1507 height 653
click at [604, 497] on li "IVA 16%" at bounding box center [692, 496] width 299 height 26
type input "IVA_16"
type input "$52.20"
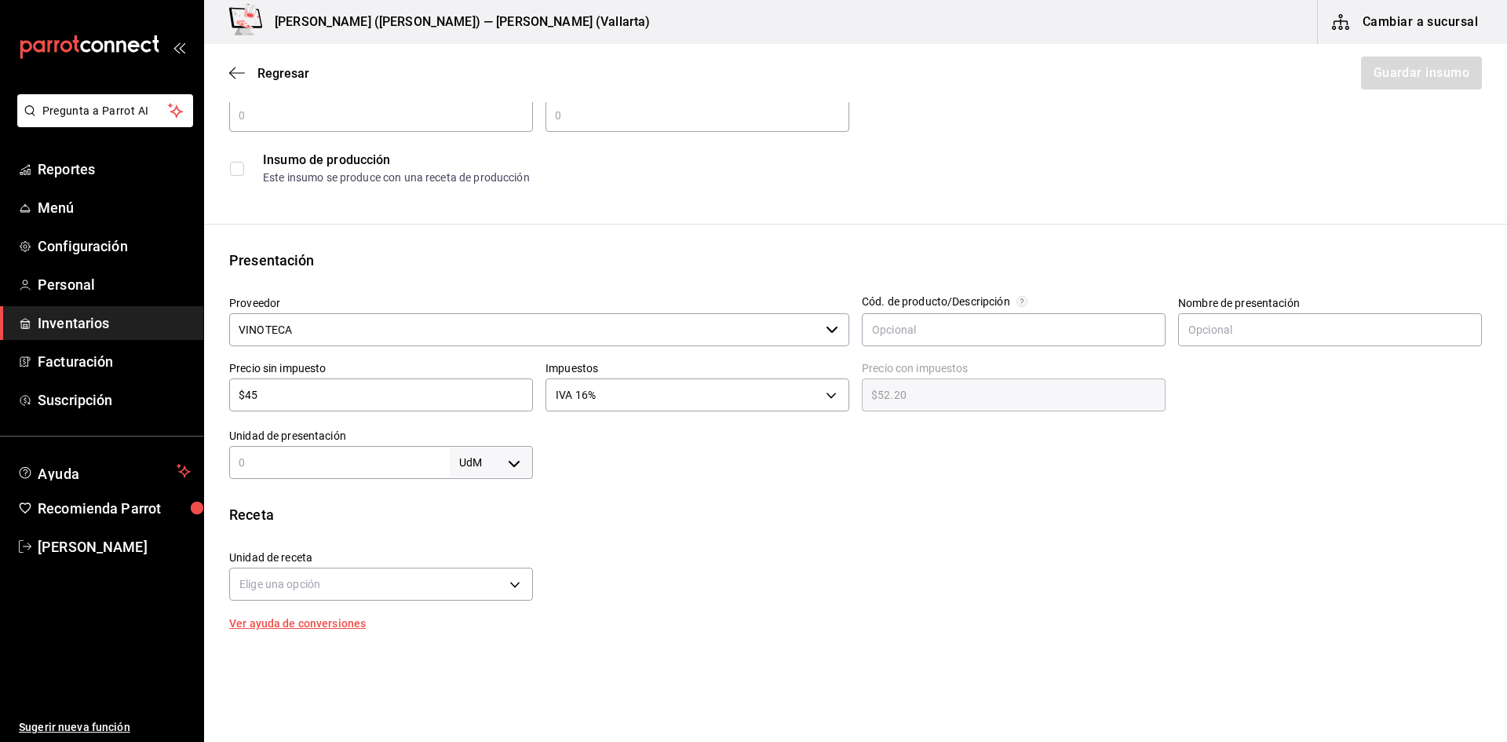
click at [312, 469] on input "text" at bounding box center [339, 462] width 221 height 19
type input "1"
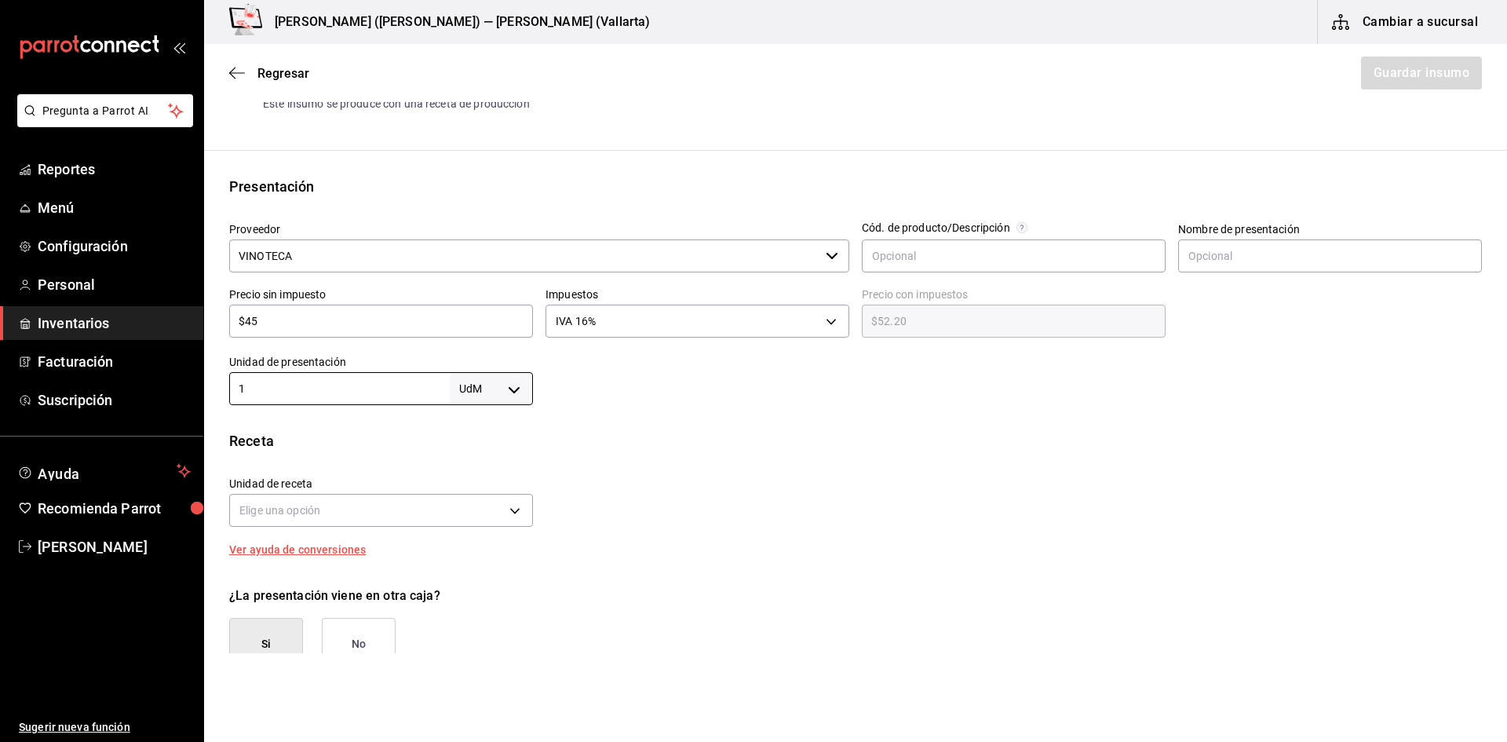
scroll to position [314, 0]
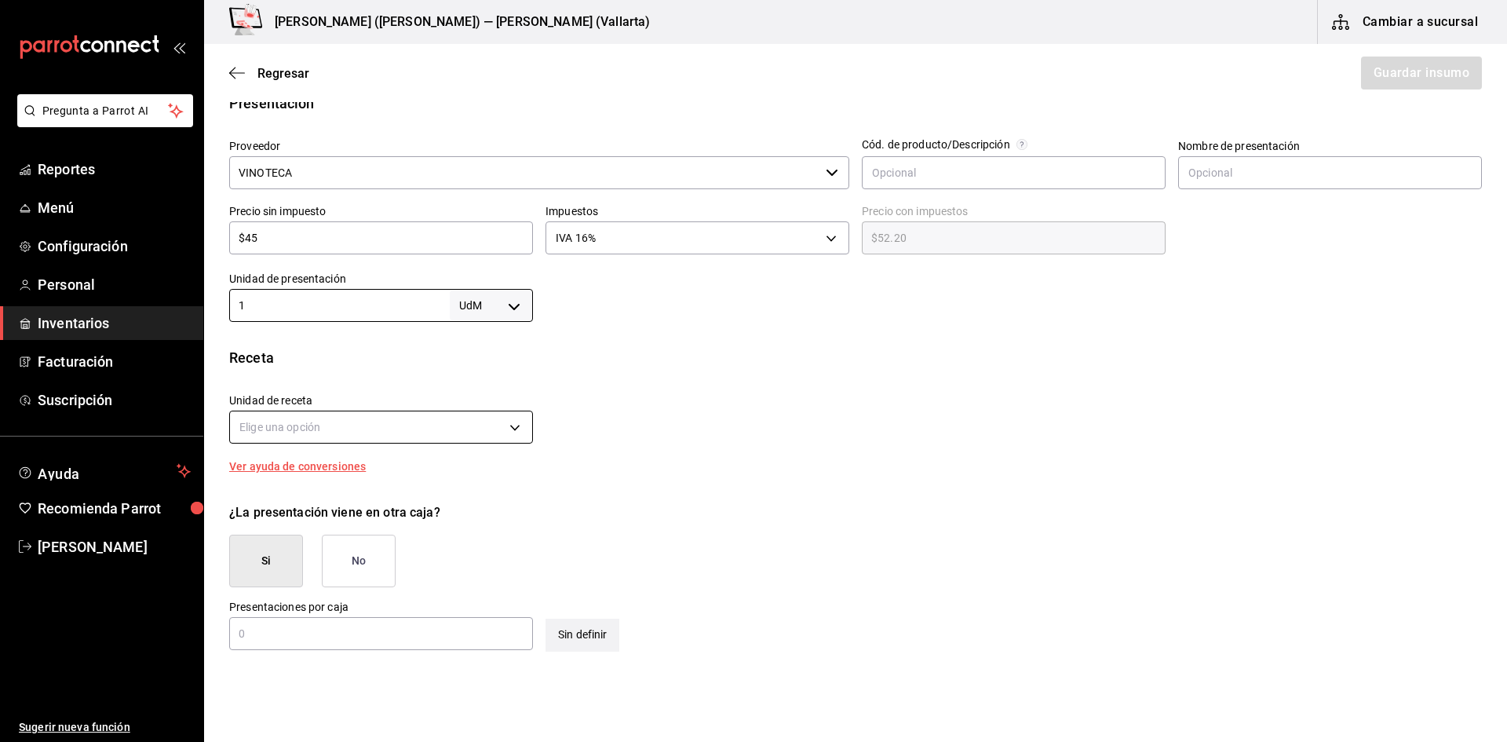
click at [364, 418] on body "Pregunta a Parrot AI Reportes Menú Configuración Personal Inventarios Facturaci…" at bounding box center [753, 326] width 1507 height 653
click at [316, 425] on div at bounding box center [753, 371] width 1507 height 742
click at [505, 301] on body "Pregunta a Parrot AI Reportes Menú Configuración Personal Inventarios Facturaci…" at bounding box center [753, 326] width 1507 height 653
click at [475, 478] on li "pza" at bounding box center [488, 482] width 82 height 26
type input "UNIT"
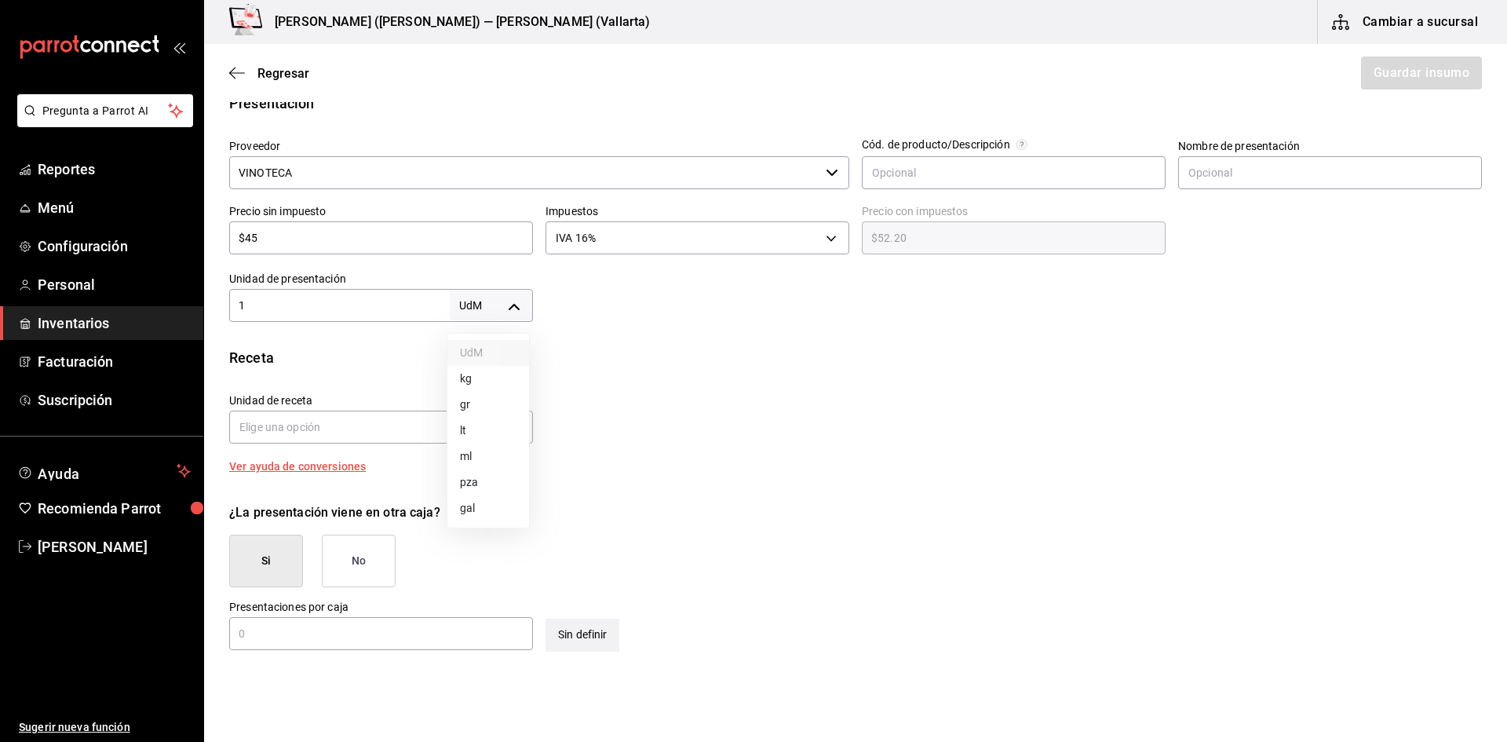
type input "UNIT"
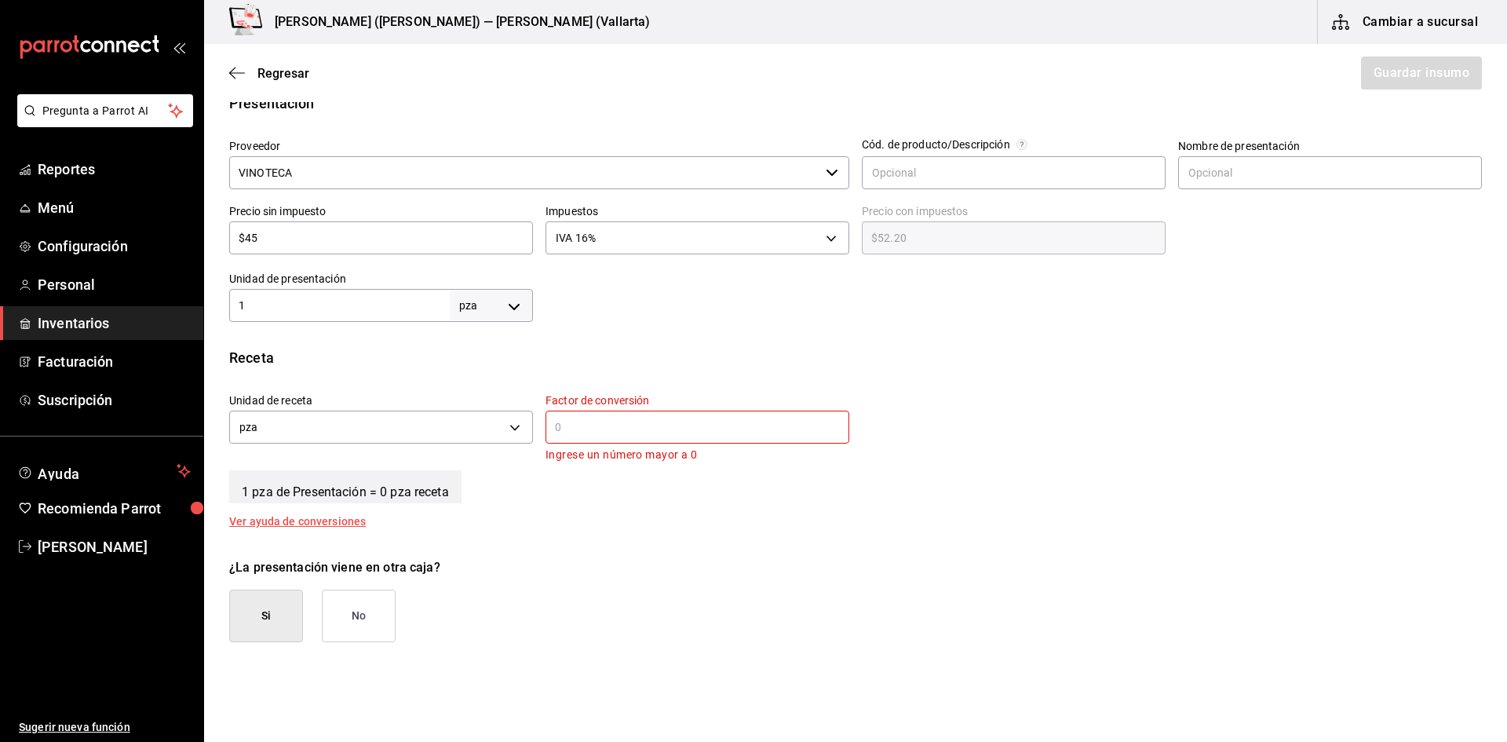
click at [685, 426] on input "text" at bounding box center [697, 427] width 304 height 19
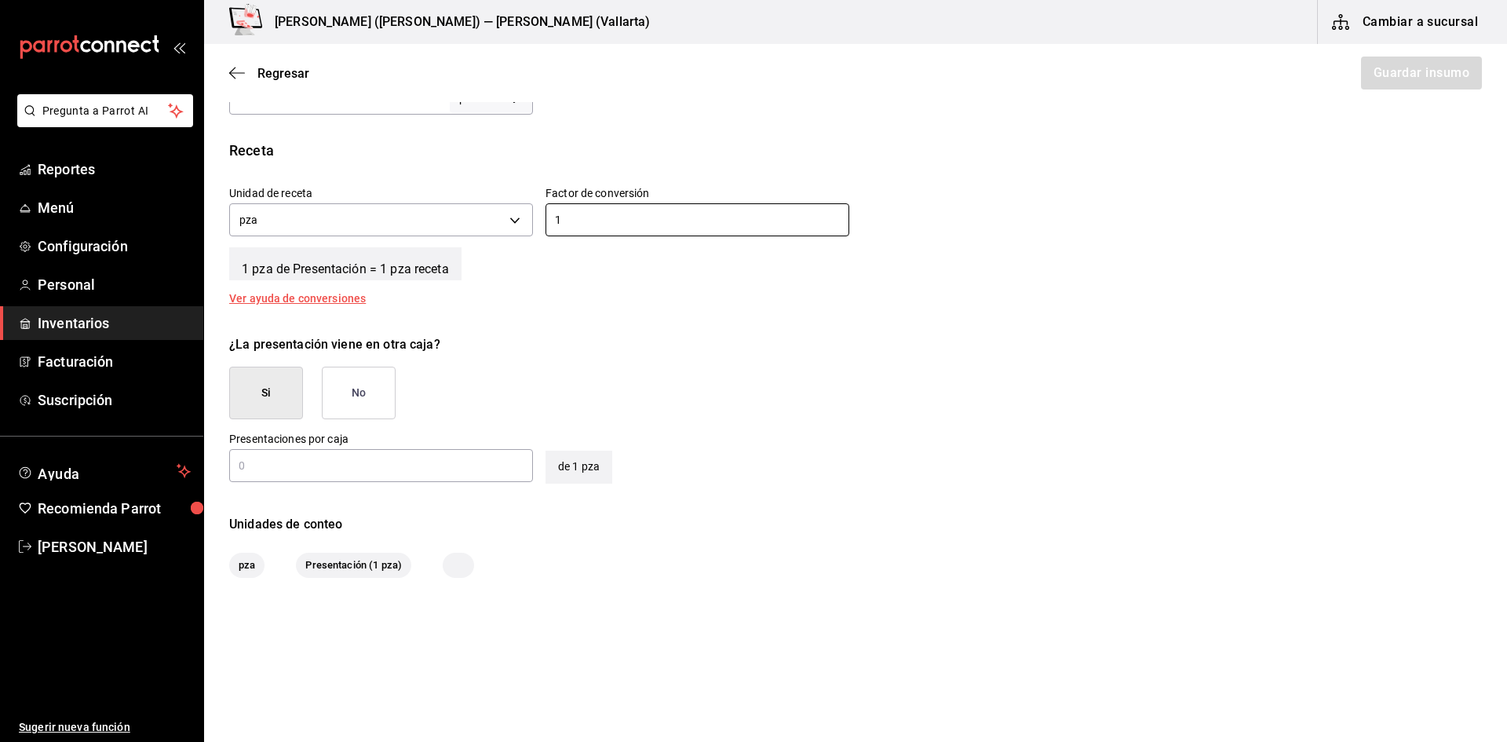
type input "1"
click at [398, 390] on div "¿La presentación viene en otra caja? Si No" at bounding box center [849, 371] width 1265 height 97
click at [361, 389] on button "No" at bounding box center [359, 393] width 74 height 53
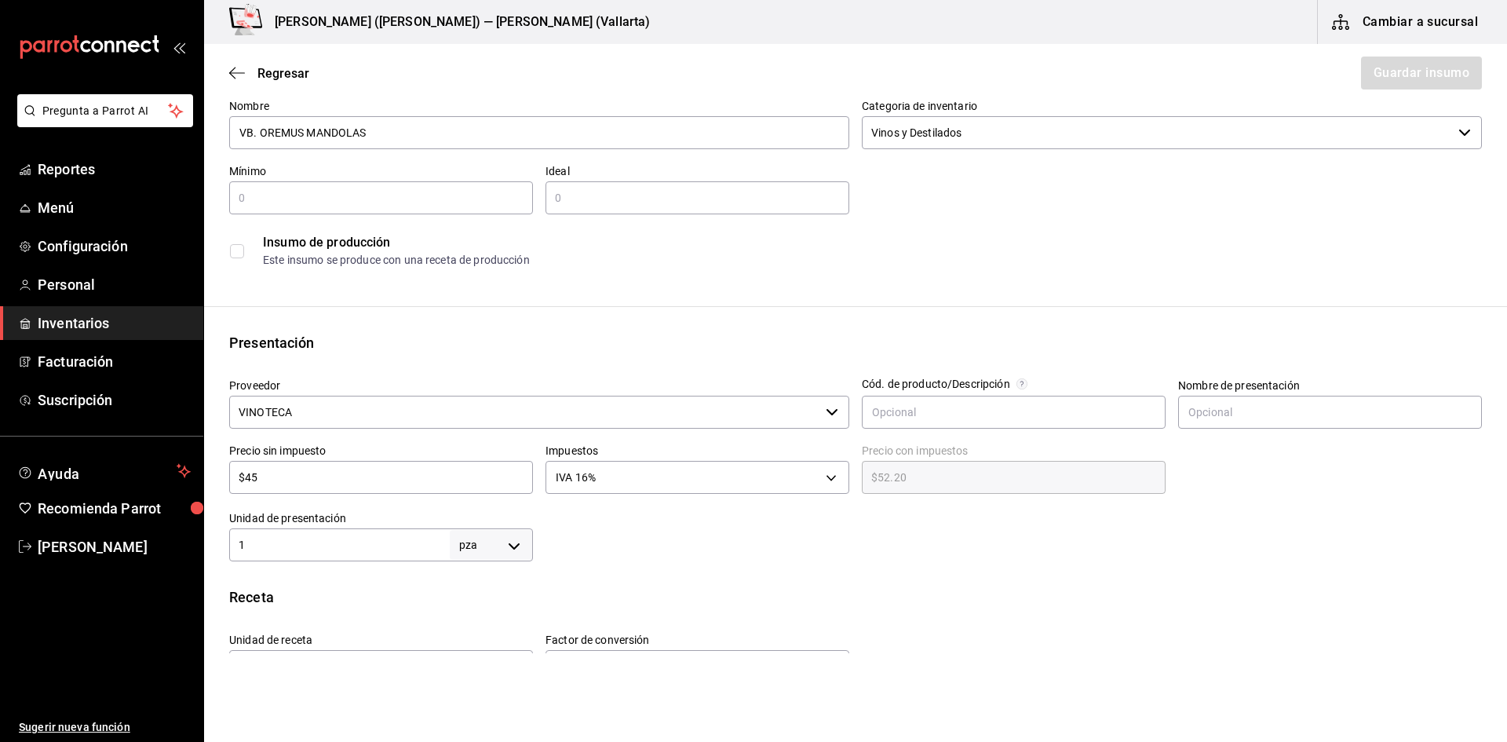
scroll to position [0, 0]
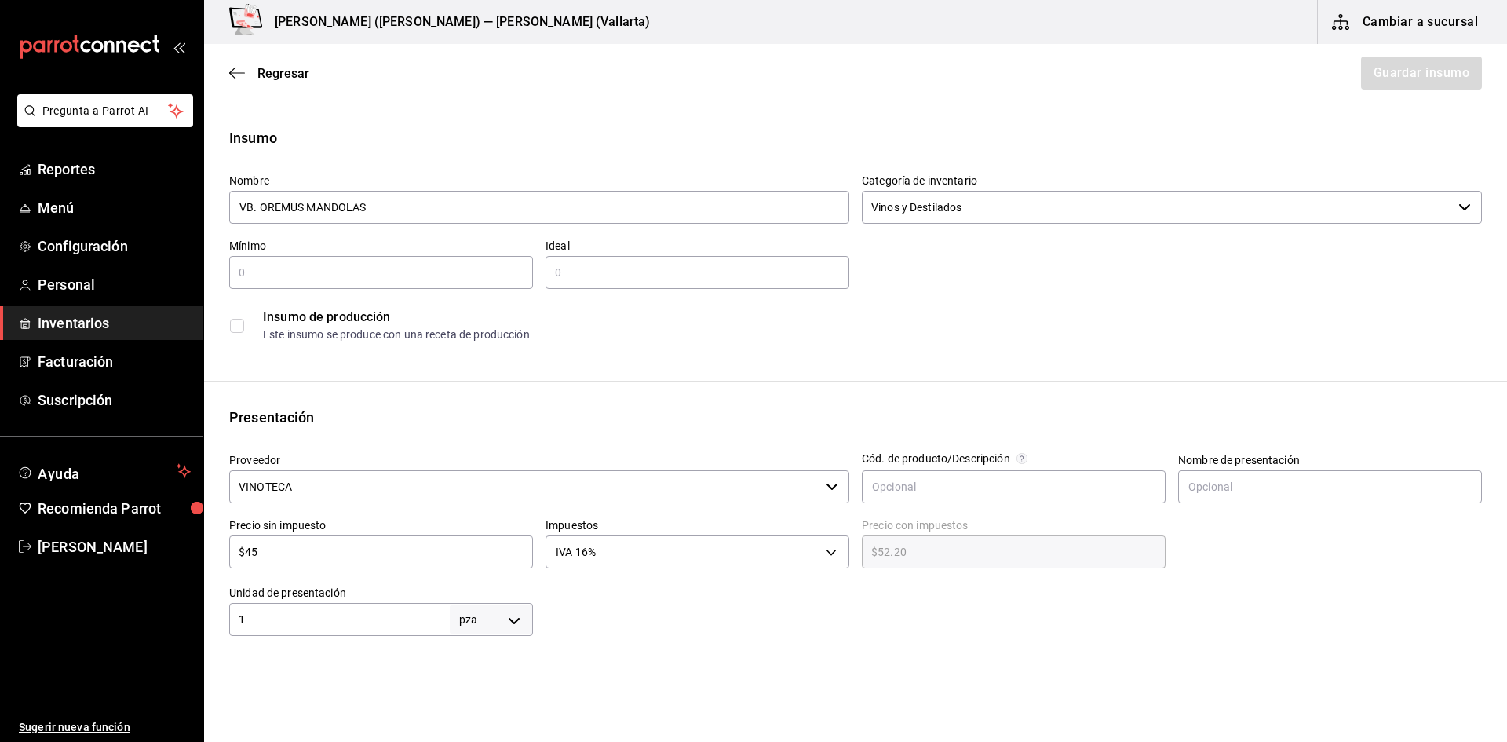
click at [370, 277] on input "text" at bounding box center [381, 272] width 304 height 19
type input "1"
type input "5"
click at [1428, 85] on button "Guardar insumo" at bounding box center [1420, 73] width 122 height 33
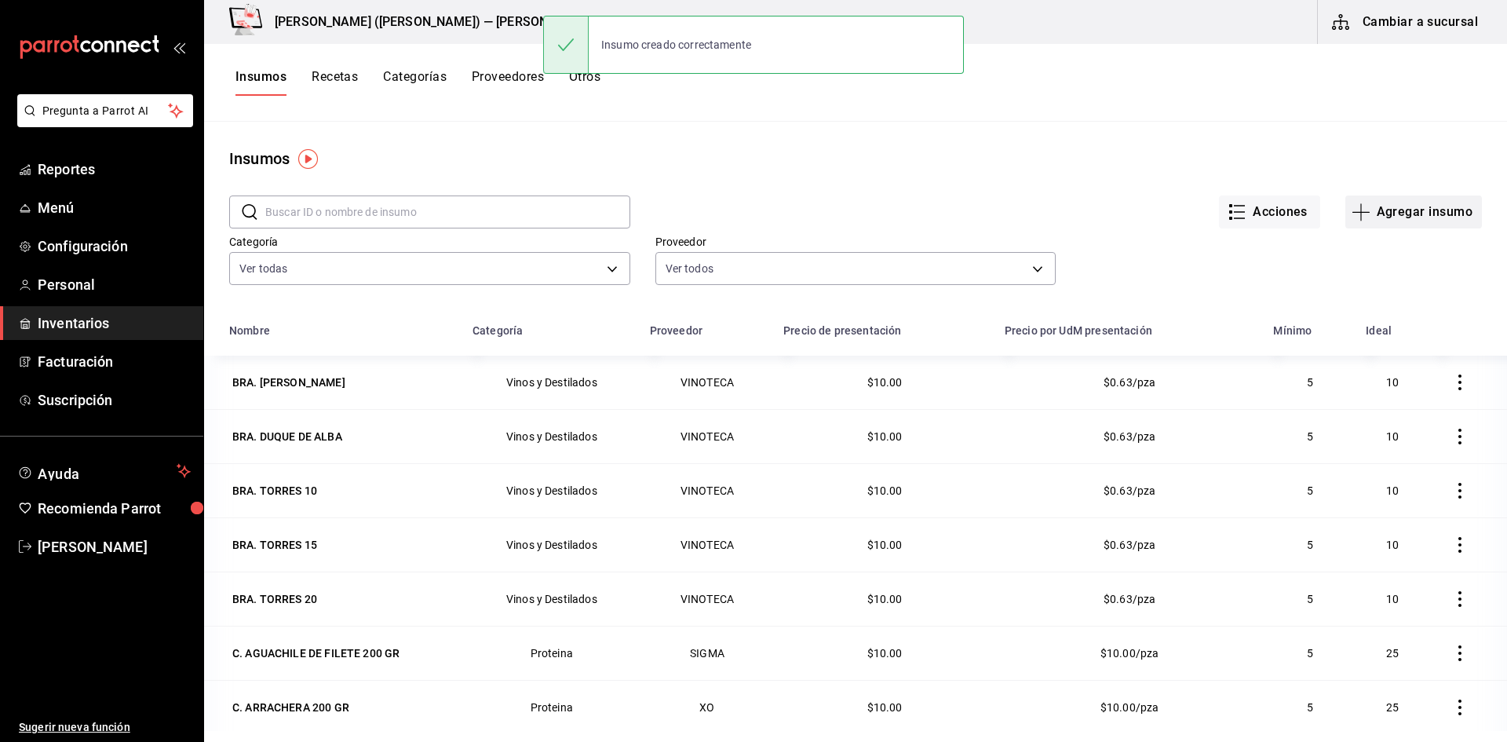
click at [1400, 224] on button "Agregar insumo" at bounding box center [1413, 211] width 137 height 33
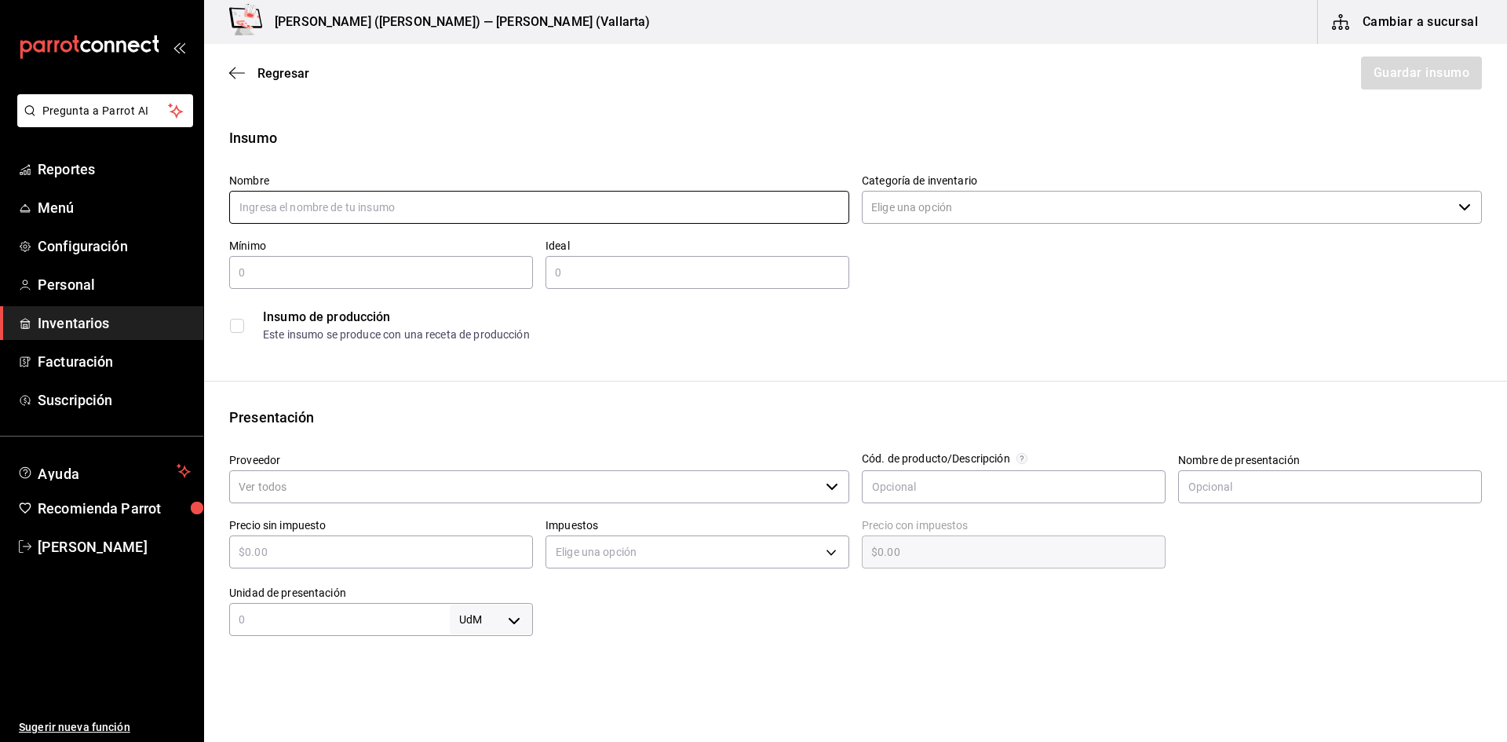
click at [327, 201] on input "text" at bounding box center [539, 207] width 620 height 33
type input "v"
type input "VB. [GEOGRAPHIC_DATA] CHENIN"
click at [956, 205] on input "Categoría de inventario" at bounding box center [1157, 207] width 590 height 33
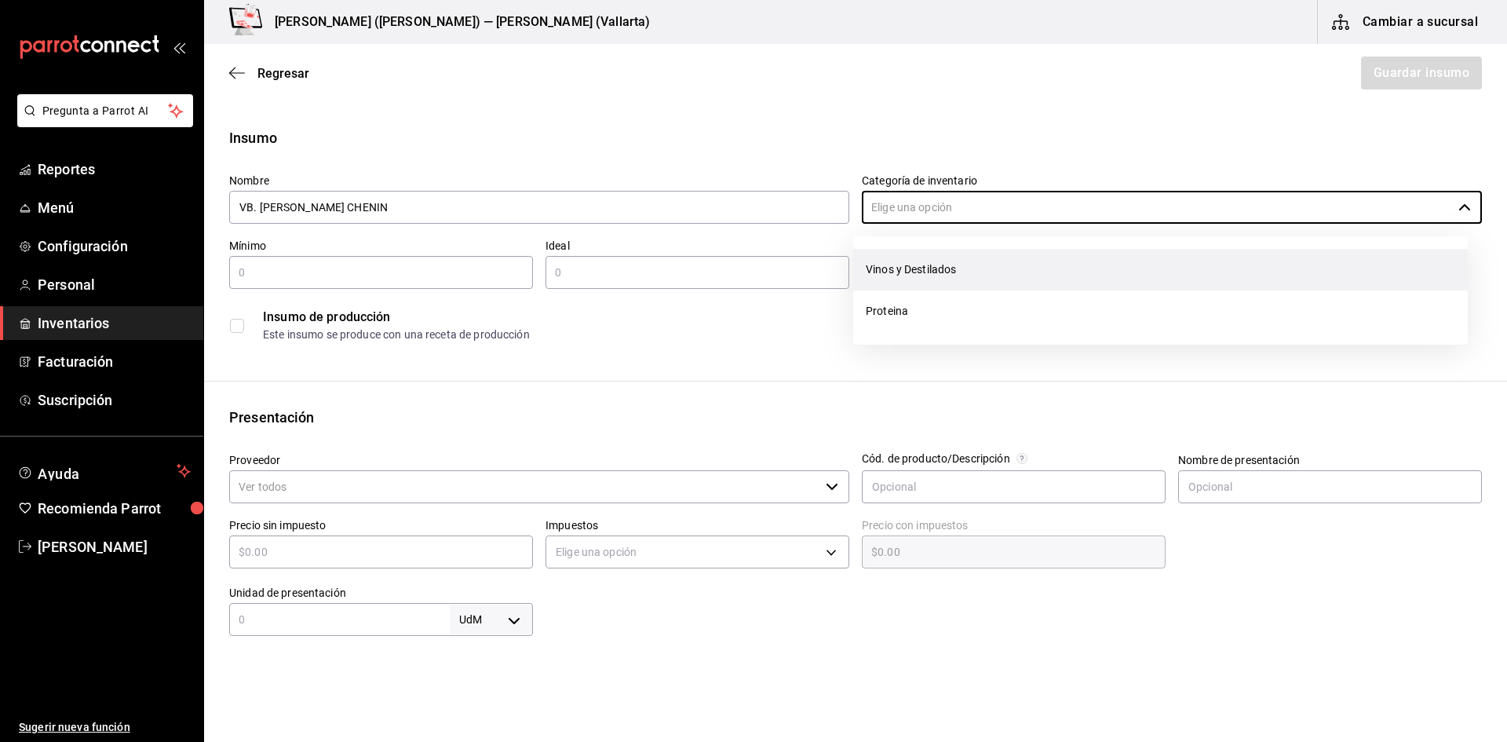
click at [930, 268] on li "Vinos y Destilados" at bounding box center [1160, 270] width 615 height 42
type input "Vinos y Destilados"
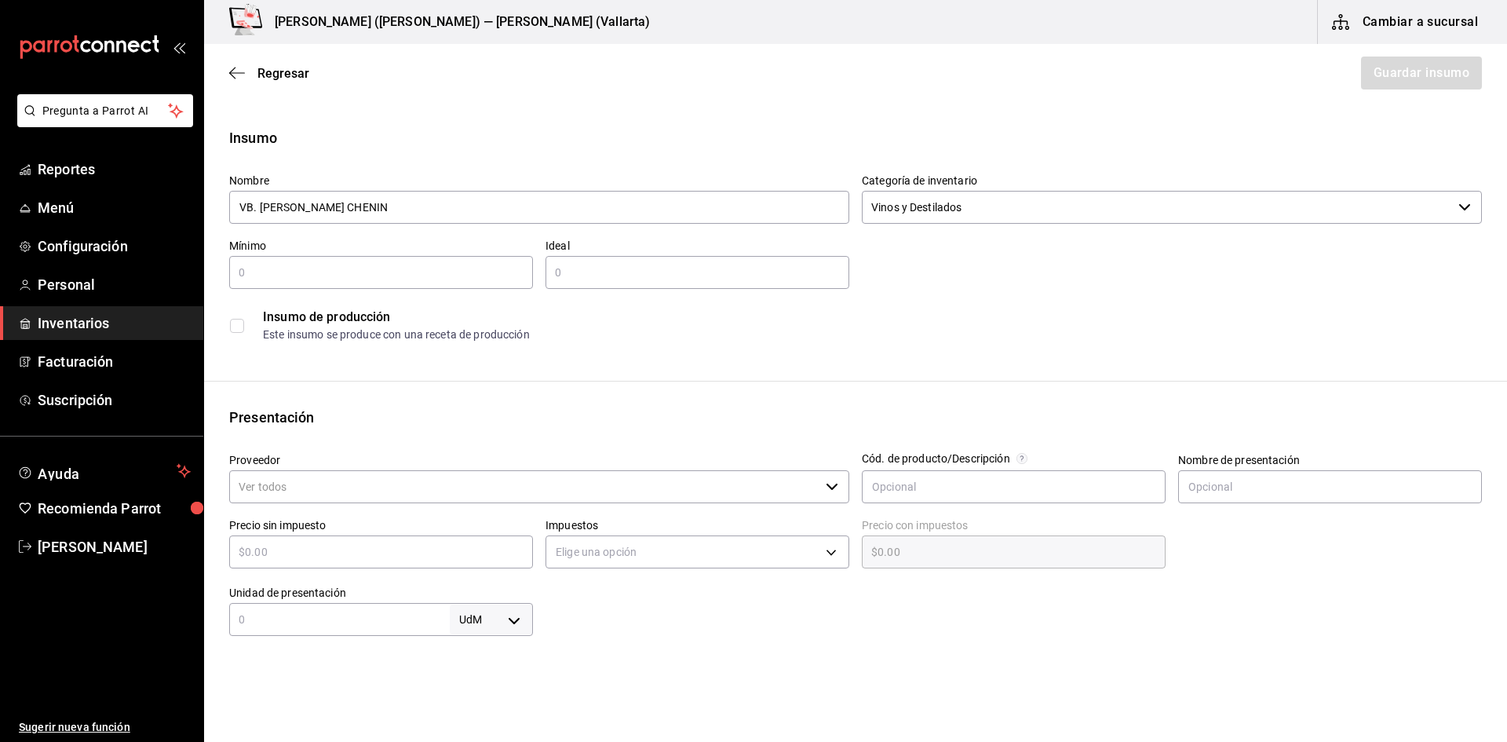
click at [351, 277] on input "text" at bounding box center [381, 272] width 304 height 19
type input "1"
type input "5"
click at [298, 494] on input "Proveedor" at bounding box center [524, 486] width 590 height 33
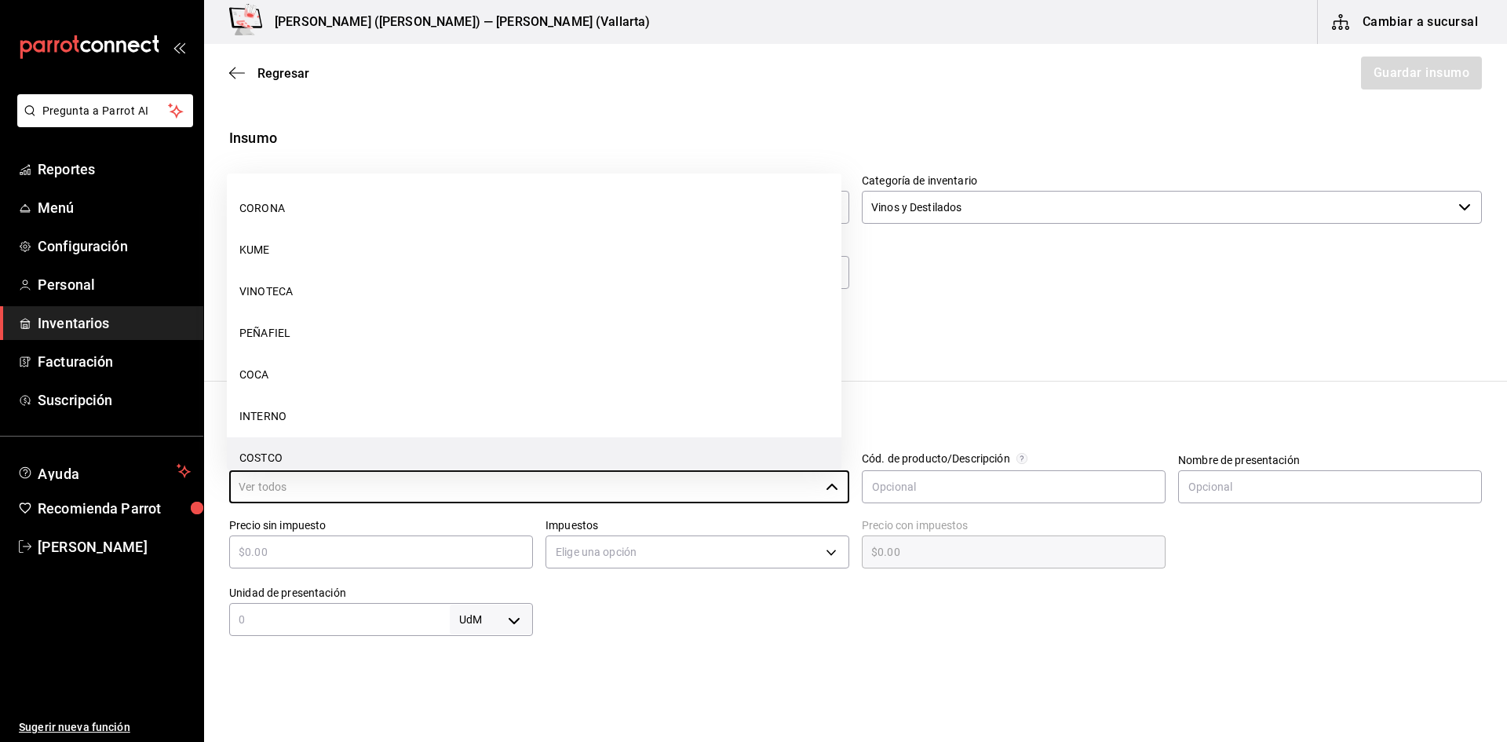
scroll to position [157, 0]
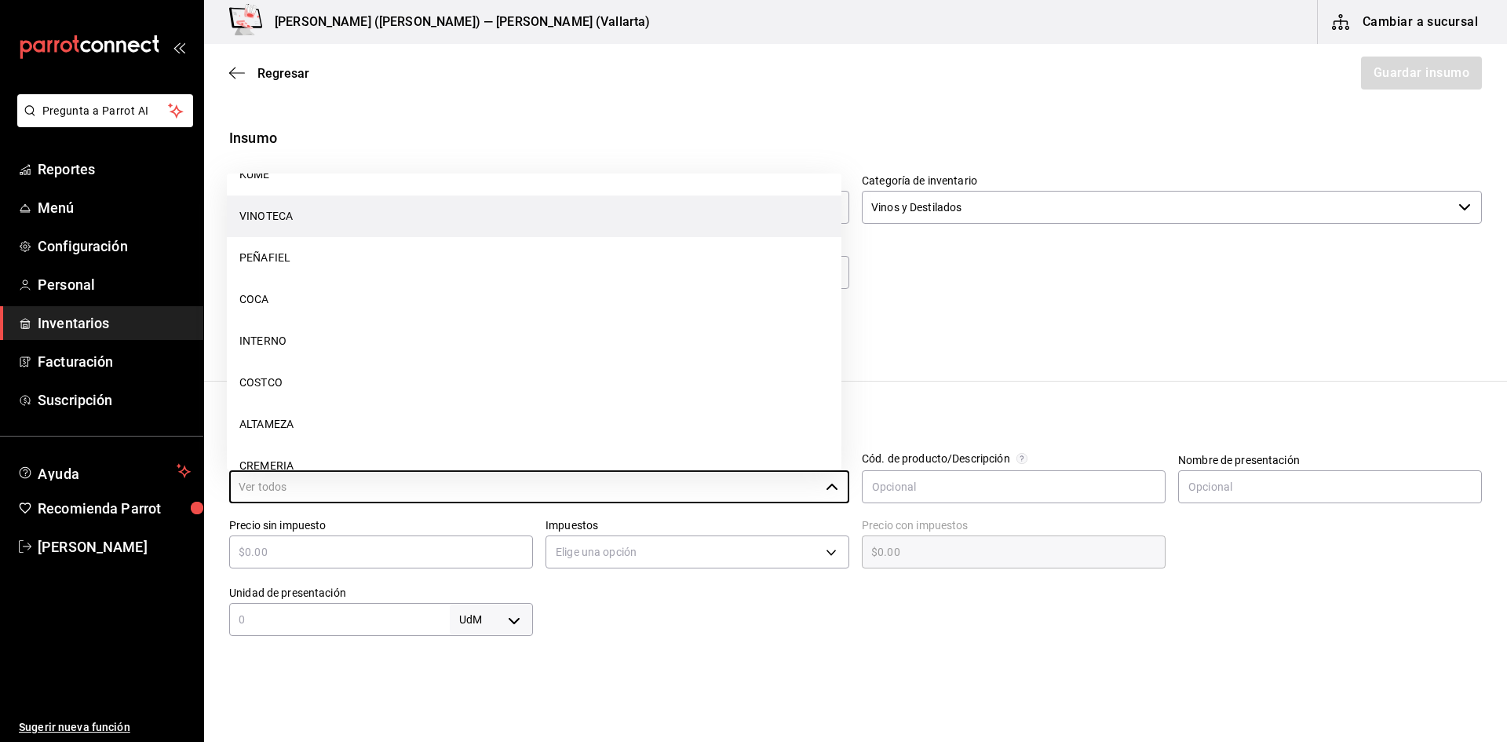
click at [326, 224] on li "VINOTECA" at bounding box center [534, 216] width 615 height 42
type input "VINOTECA"
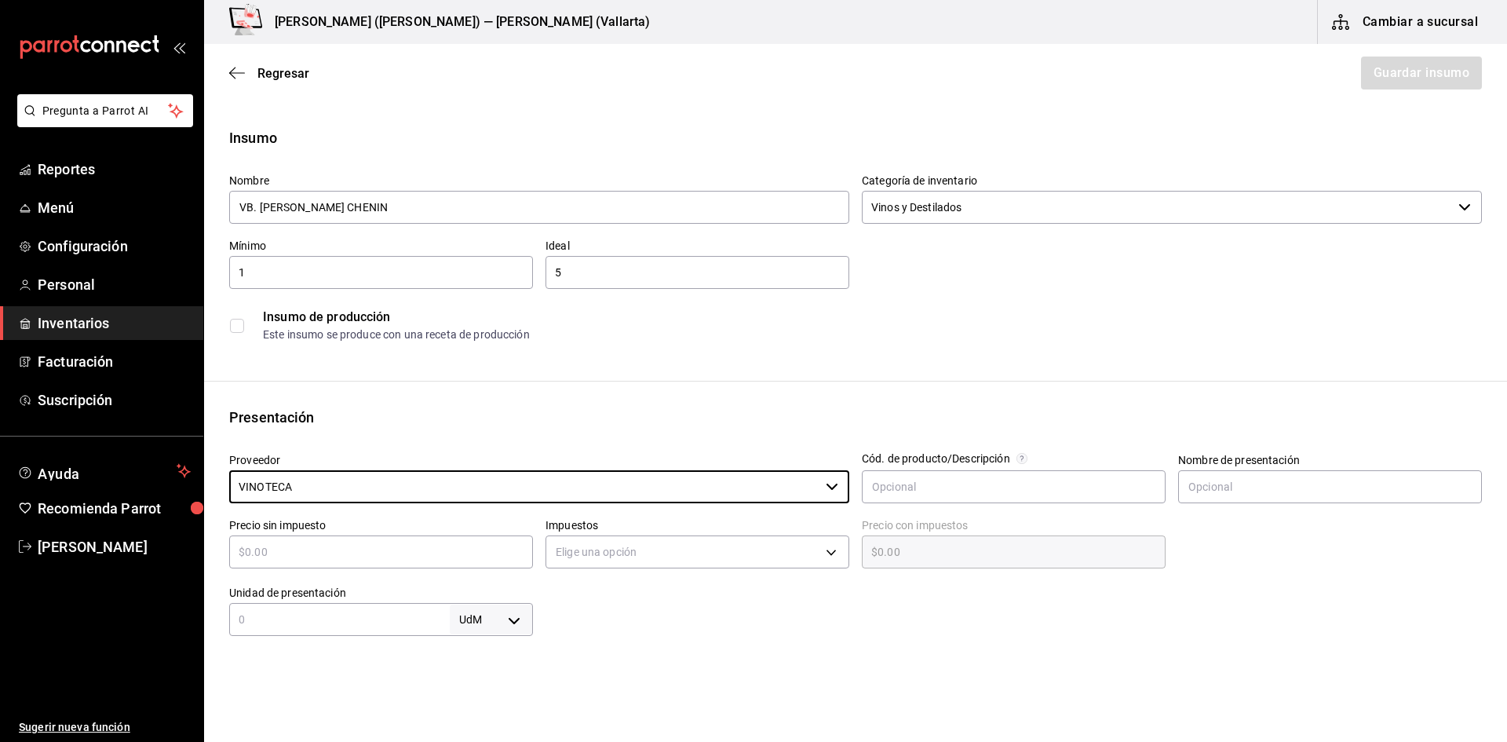
click at [338, 553] on input "text" at bounding box center [381, 551] width 304 height 19
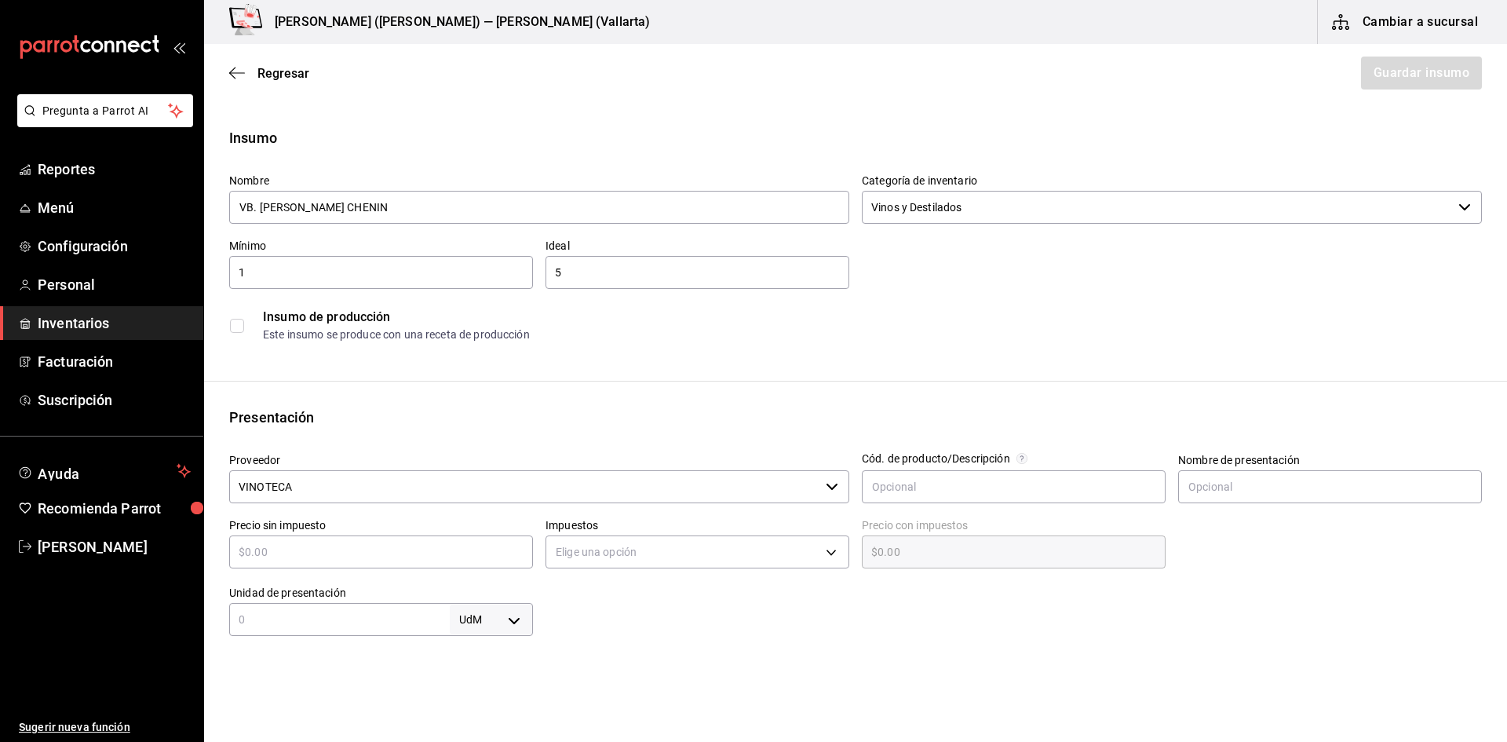
type input "$4"
type input "$4.00"
type input "$45"
type input "$45.00"
type input "$450"
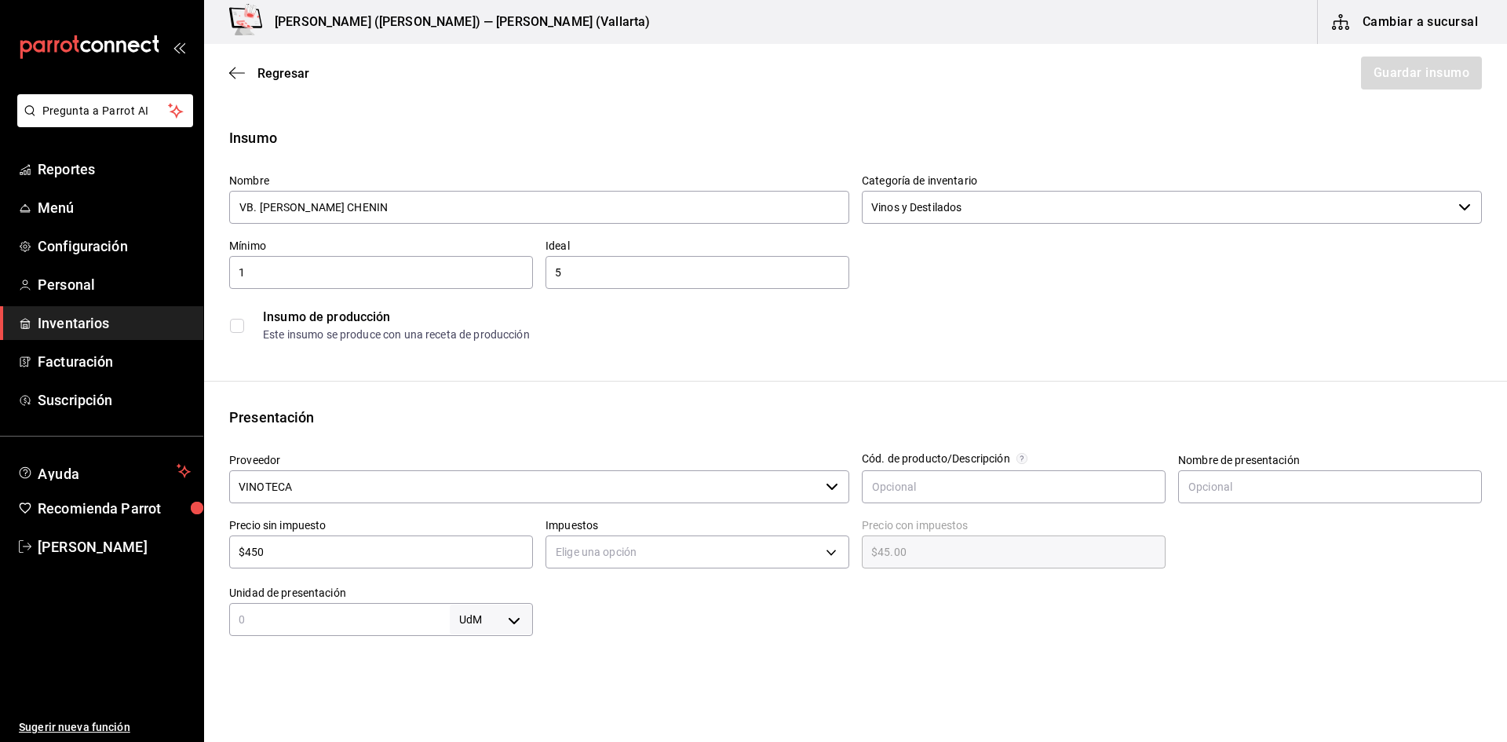
type input "$450.00"
type input "$450"
click at [597, 560] on body "Pregunta a Parrot AI Reportes Menú Configuración Personal Inventarios Facturaci…" at bounding box center [753, 326] width 1507 height 653
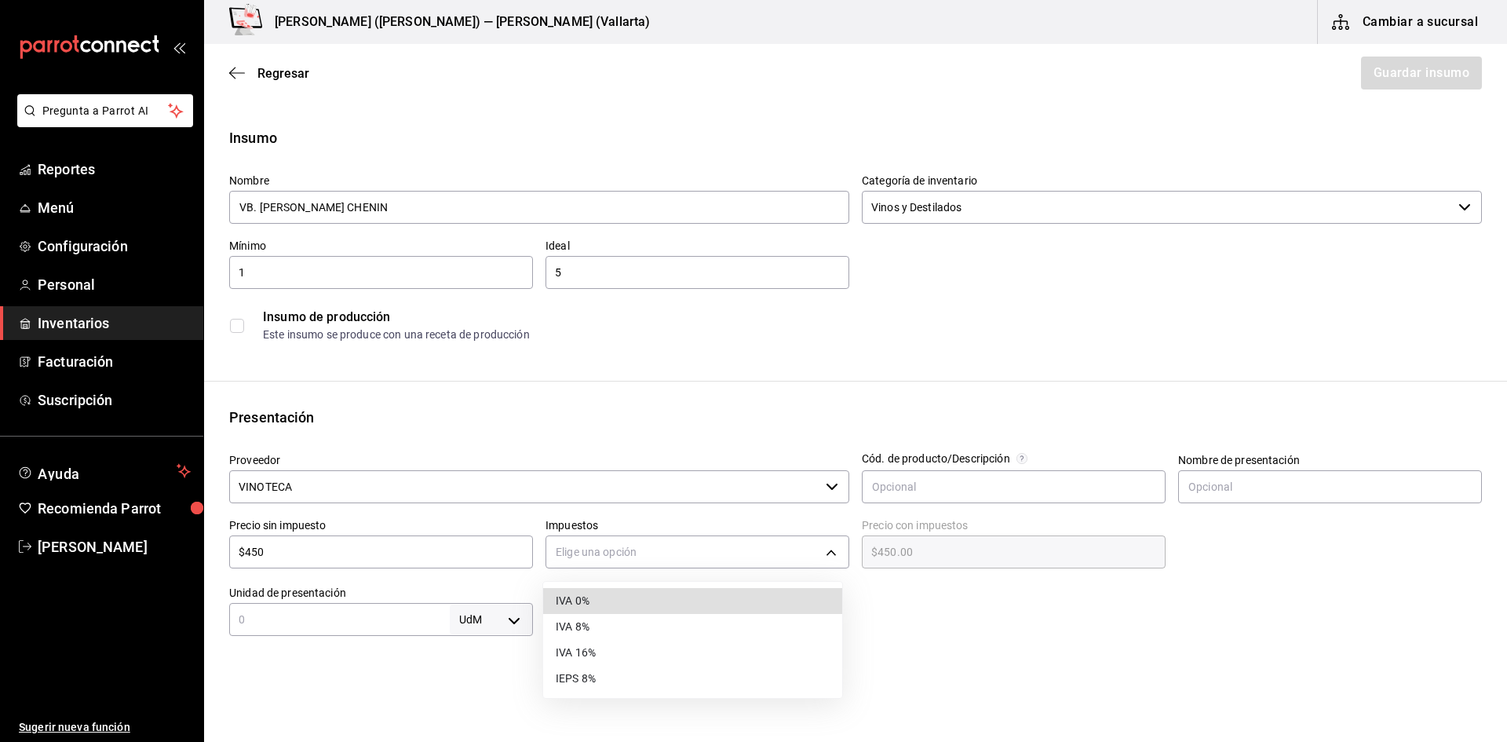
click at [607, 654] on li "IVA 16%" at bounding box center [692, 653] width 299 height 26
type input "IVA_16"
type input "$522.00"
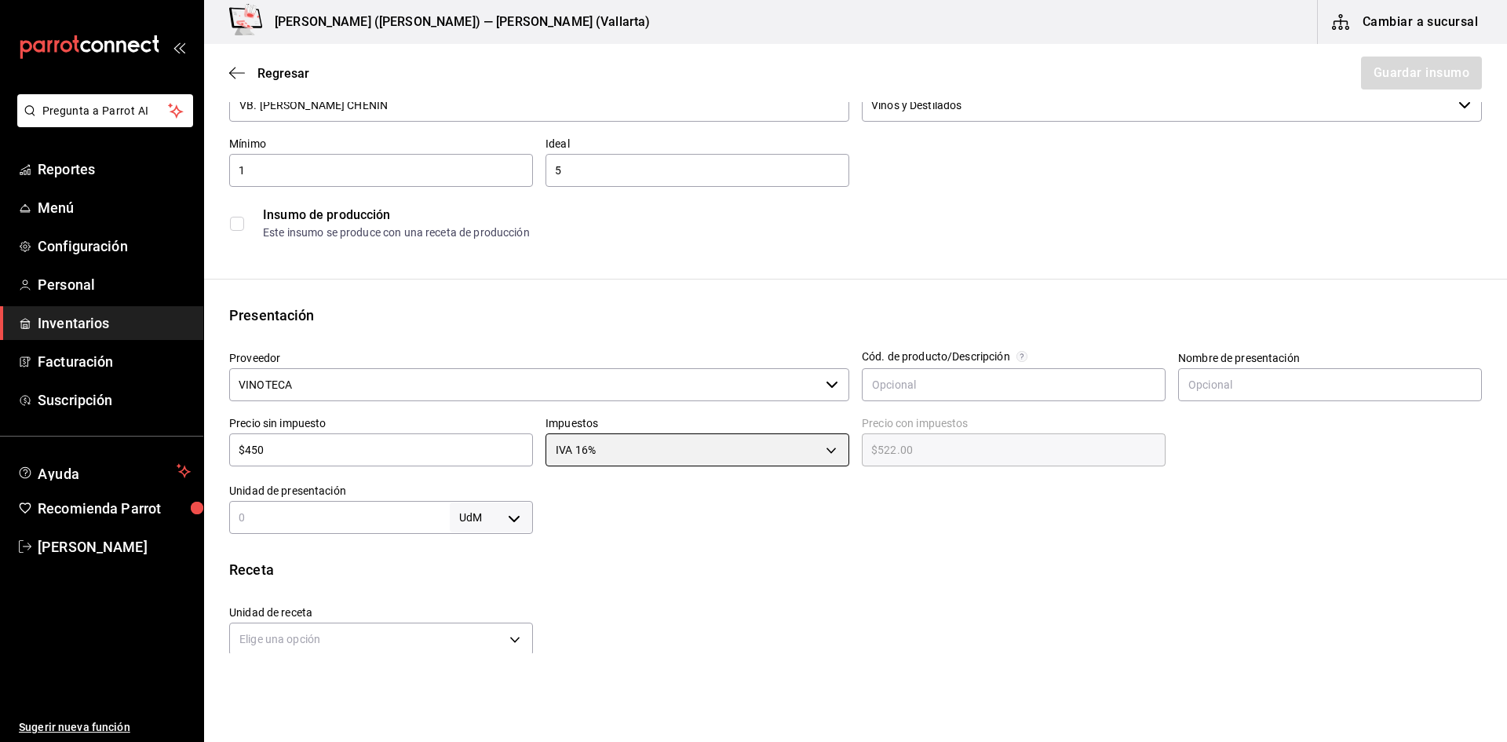
scroll to position [314, 0]
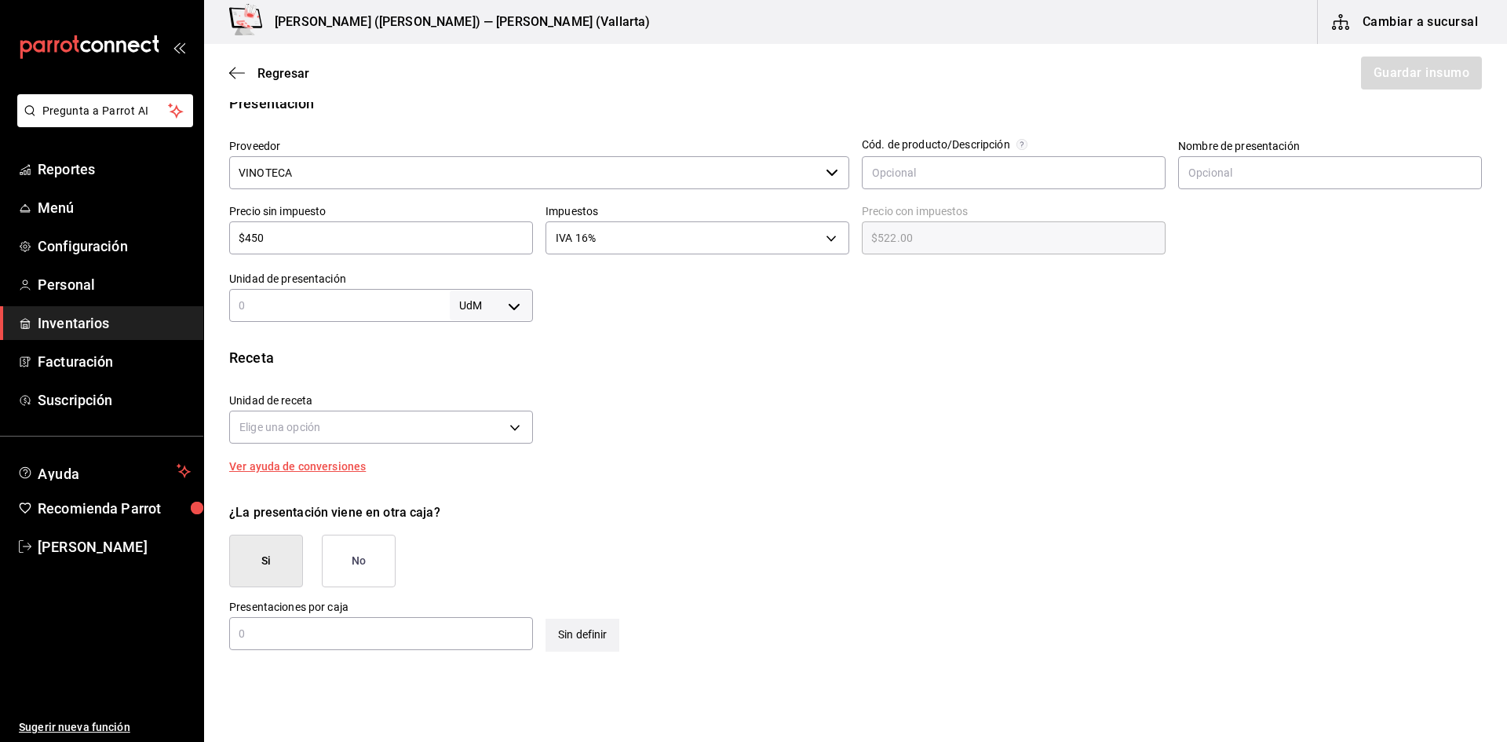
click at [313, 308] on input "text" at bounding box center [339, 305] width 221 height 19
type input "1"
click at [502, 311] on body "Pregunta a Parrot AI Reportes Menú Configuración Personal Inventarios Facturaci…" at bounding box center [753, 326] width 1507 height 653
drag, startPoint x: 468, startPoint y: 485, endPoint x: 458, endPoint y: 476, distance: 13.4
click at [467, 485] on li "pza" at bounding box center [488, 482] width 82 height 26
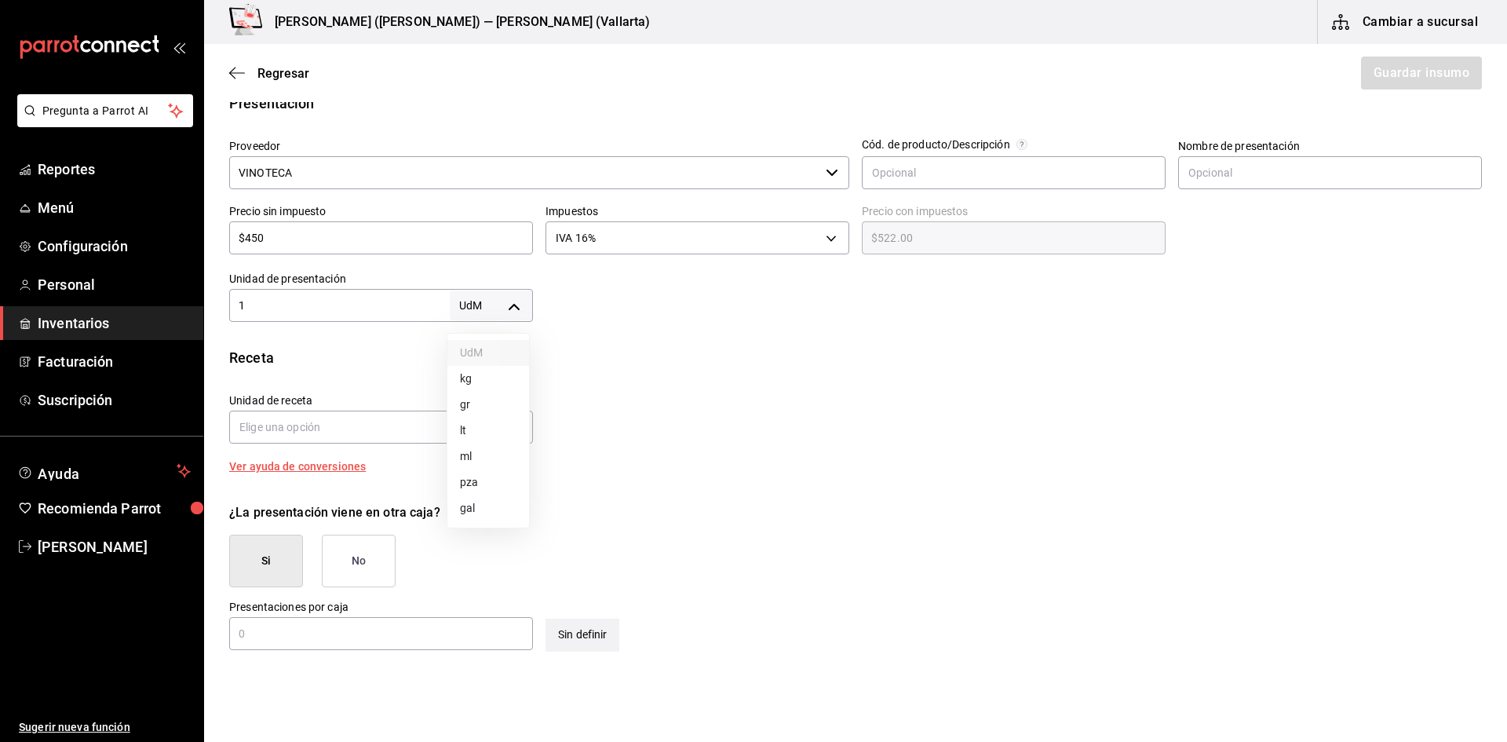
type input "UNIT"
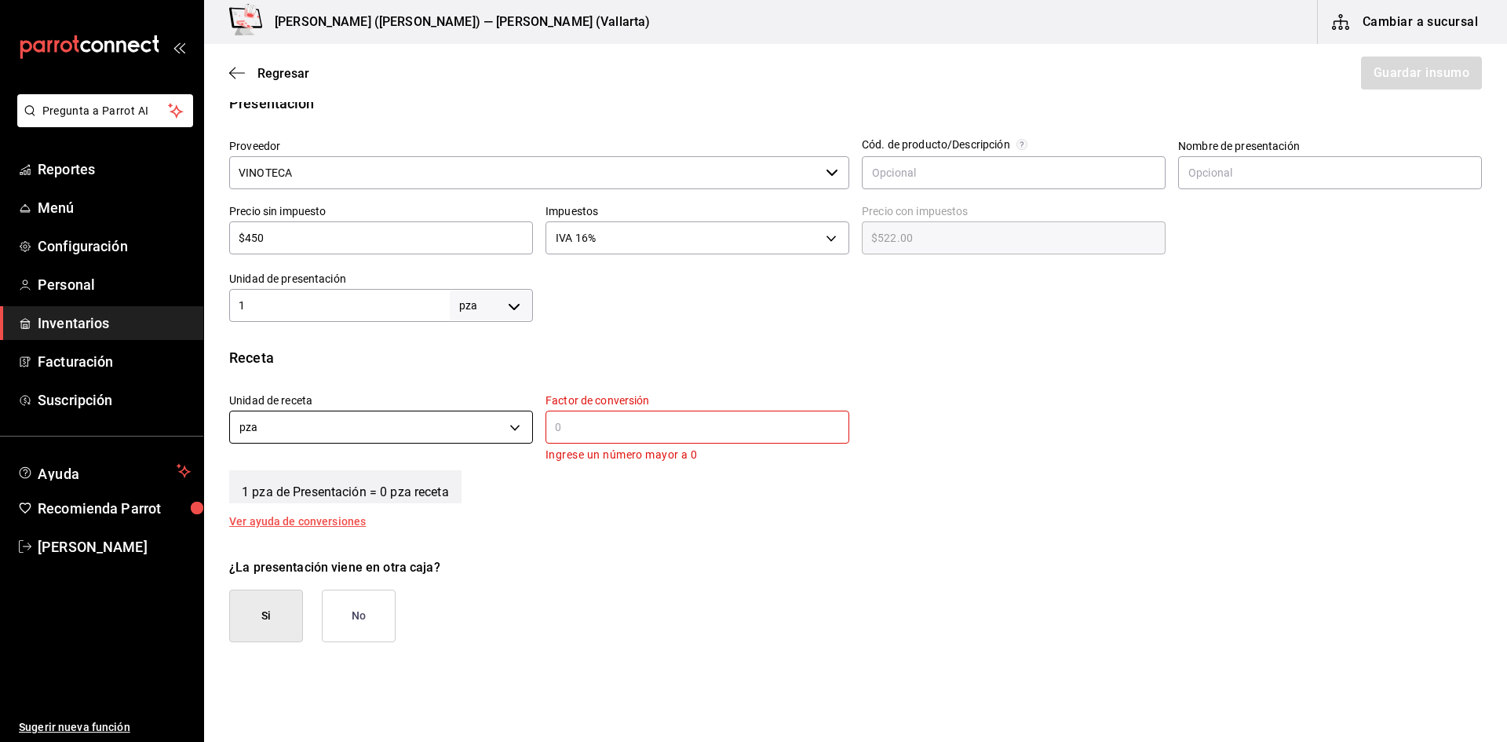
click at [334, 419] on body "Pregunta a Parrot AI Reportes Menú Configuración Personal Inventarios Facturaci…" at bounding box center [753, 326] width 1507 height 653
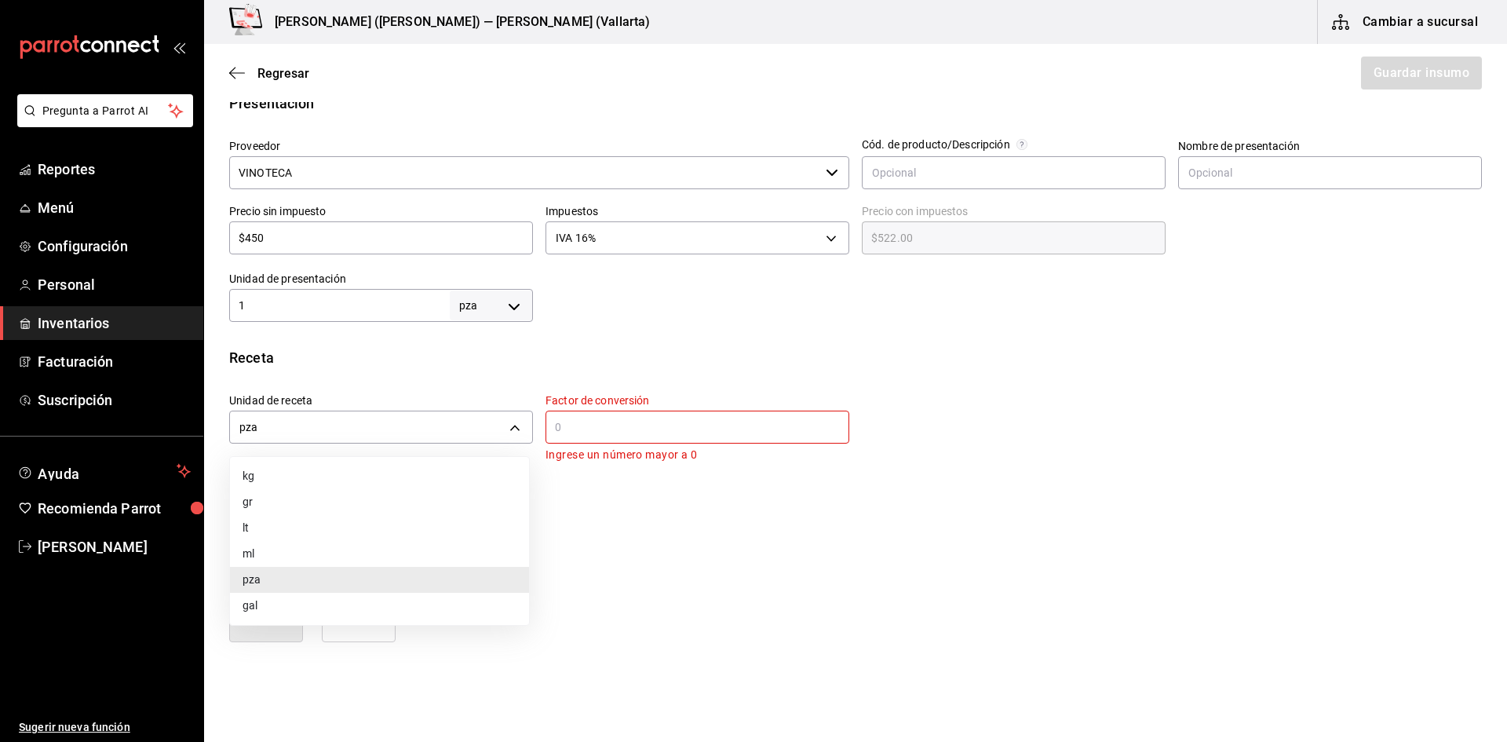
click at [599, 422] on div at bounding box center [753, 371] width 1507 height 742
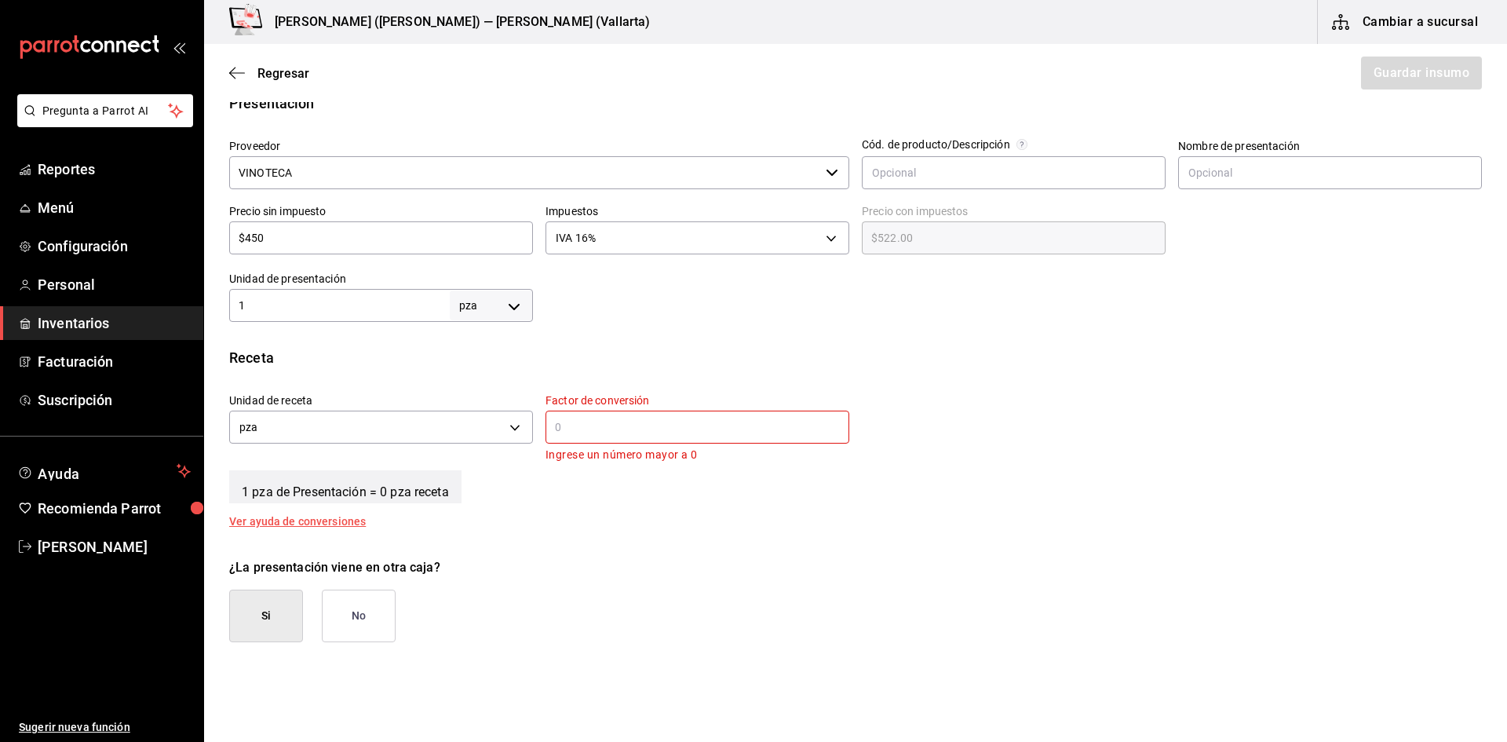
click at [603, 427] on input "text" at bounding box center [697, 427] width 304 height 19
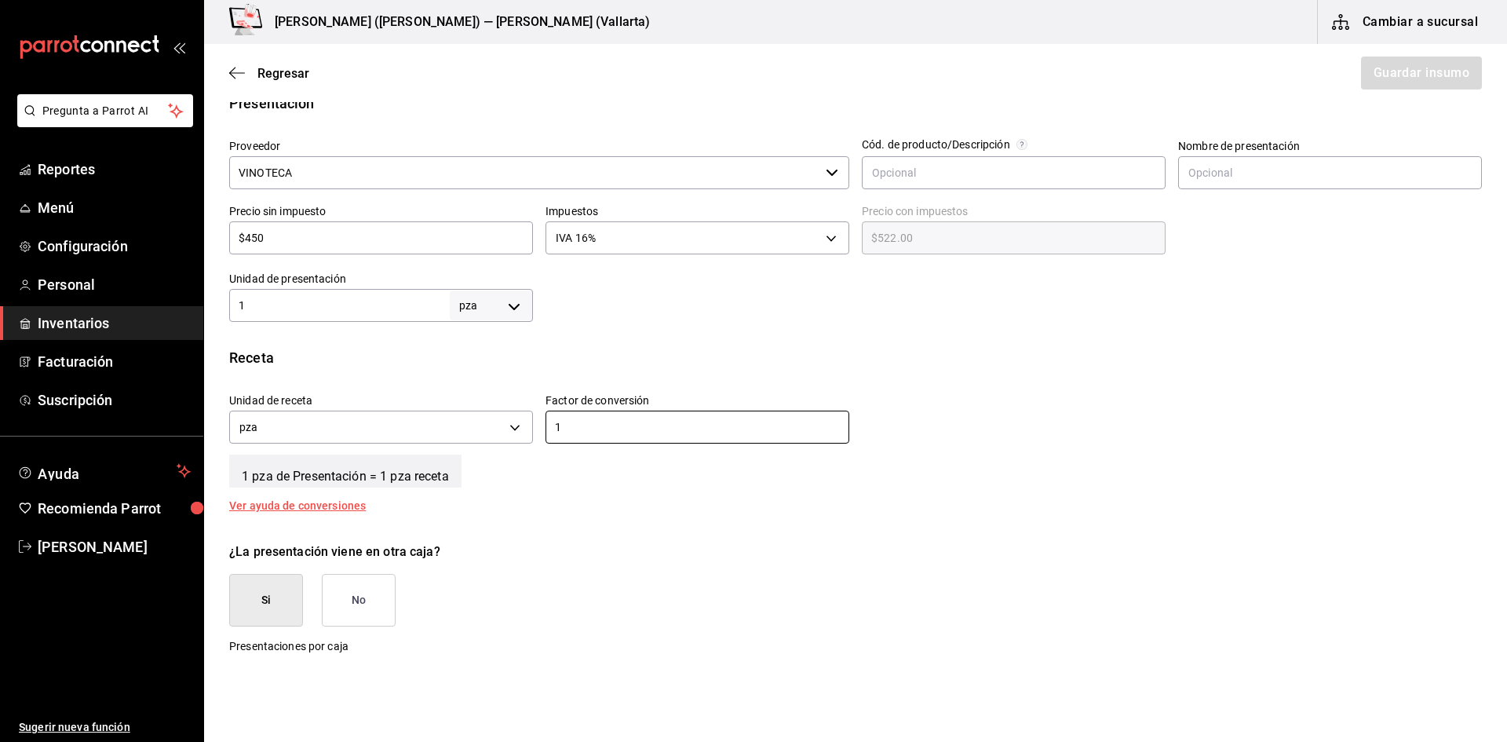
type input "1"
click at [784, 534] on div "¿La presentación viene en otra caja? Si No" at bounding box center [849, 578] width 1265 height 97
click at [351, 606] on button "No" at bounding box center [359, 600] width 74 height 53
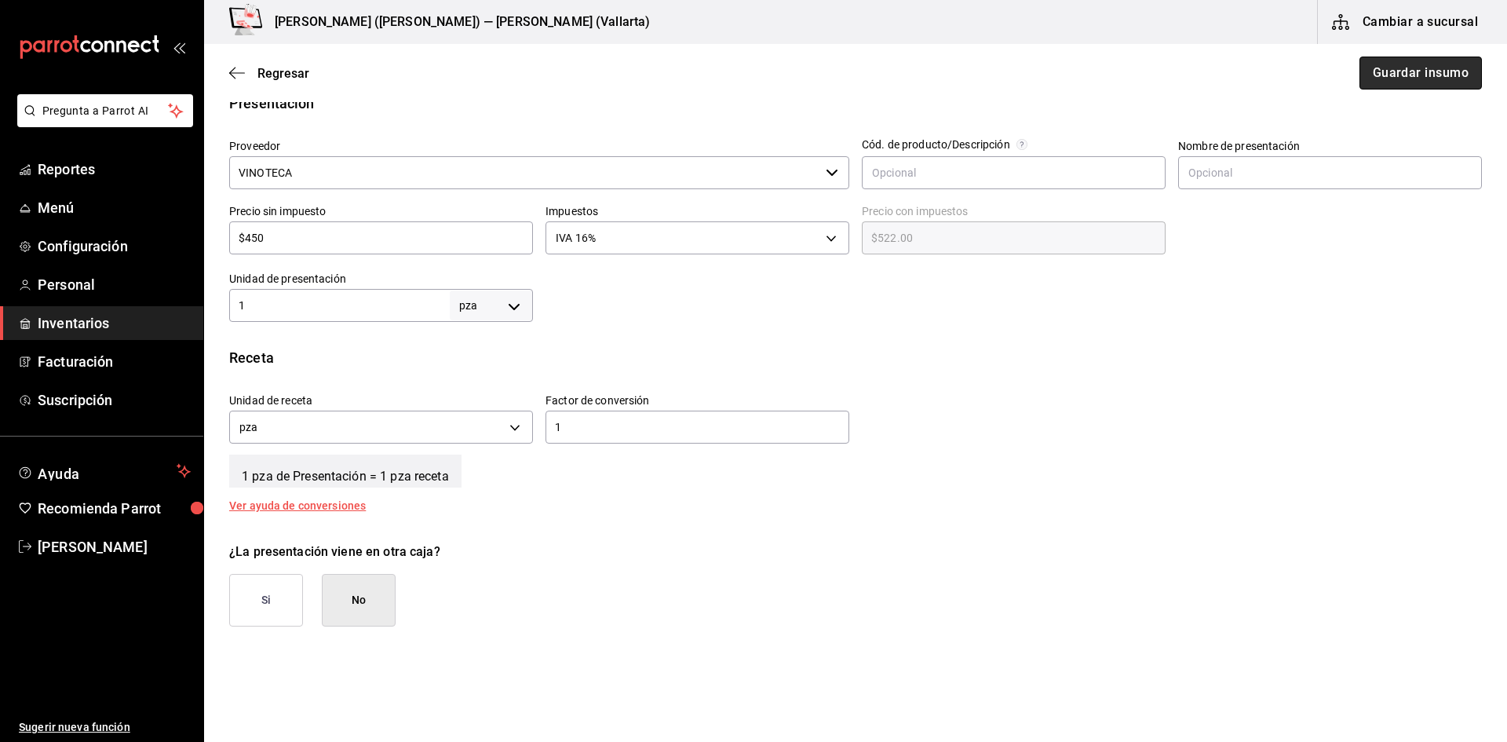
click at [1401, 75] on button "Guardar insumo" at bounding box center [1420, 73] width 122 height 33
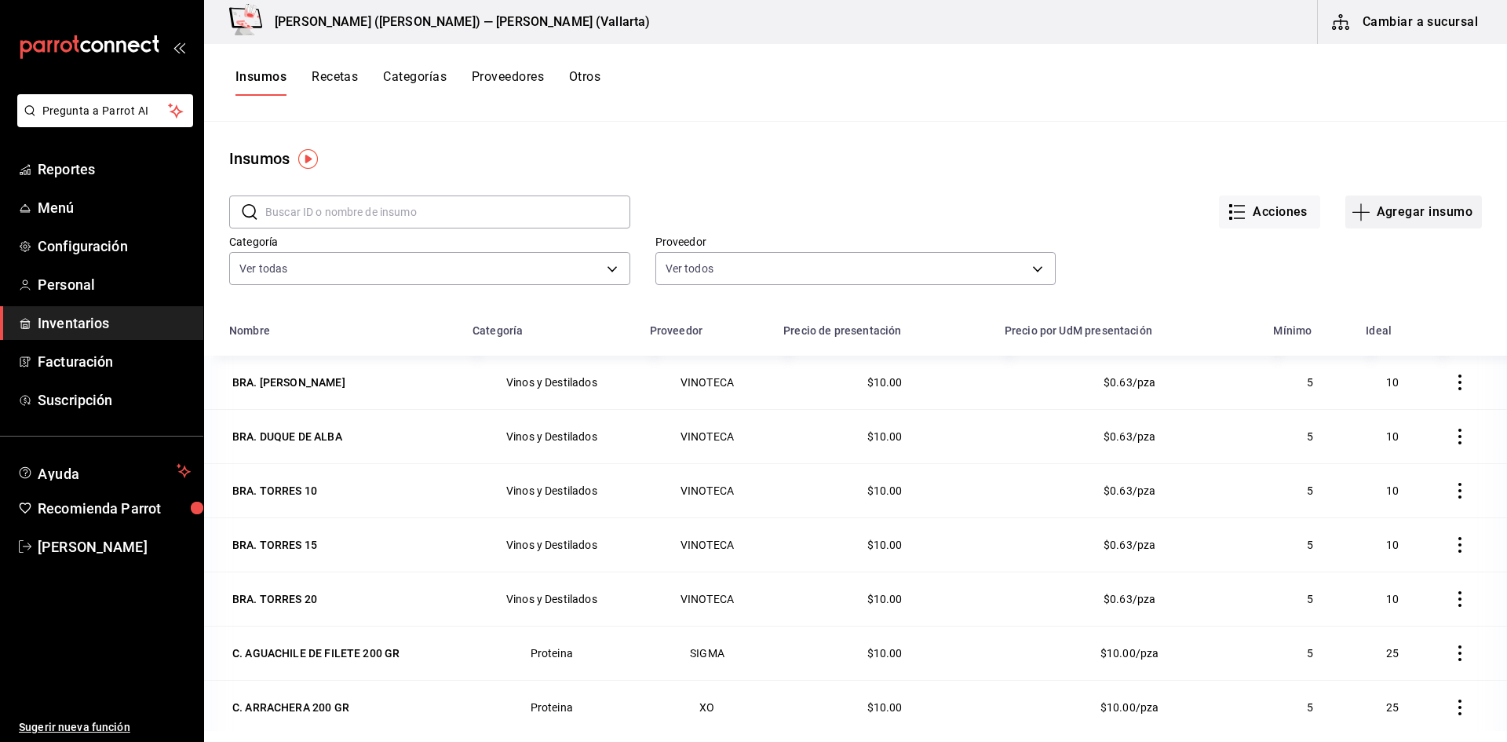
click at [1392, 208] on button "Agregar insumo" at bounding box center [1413, 211] width 137 height 33
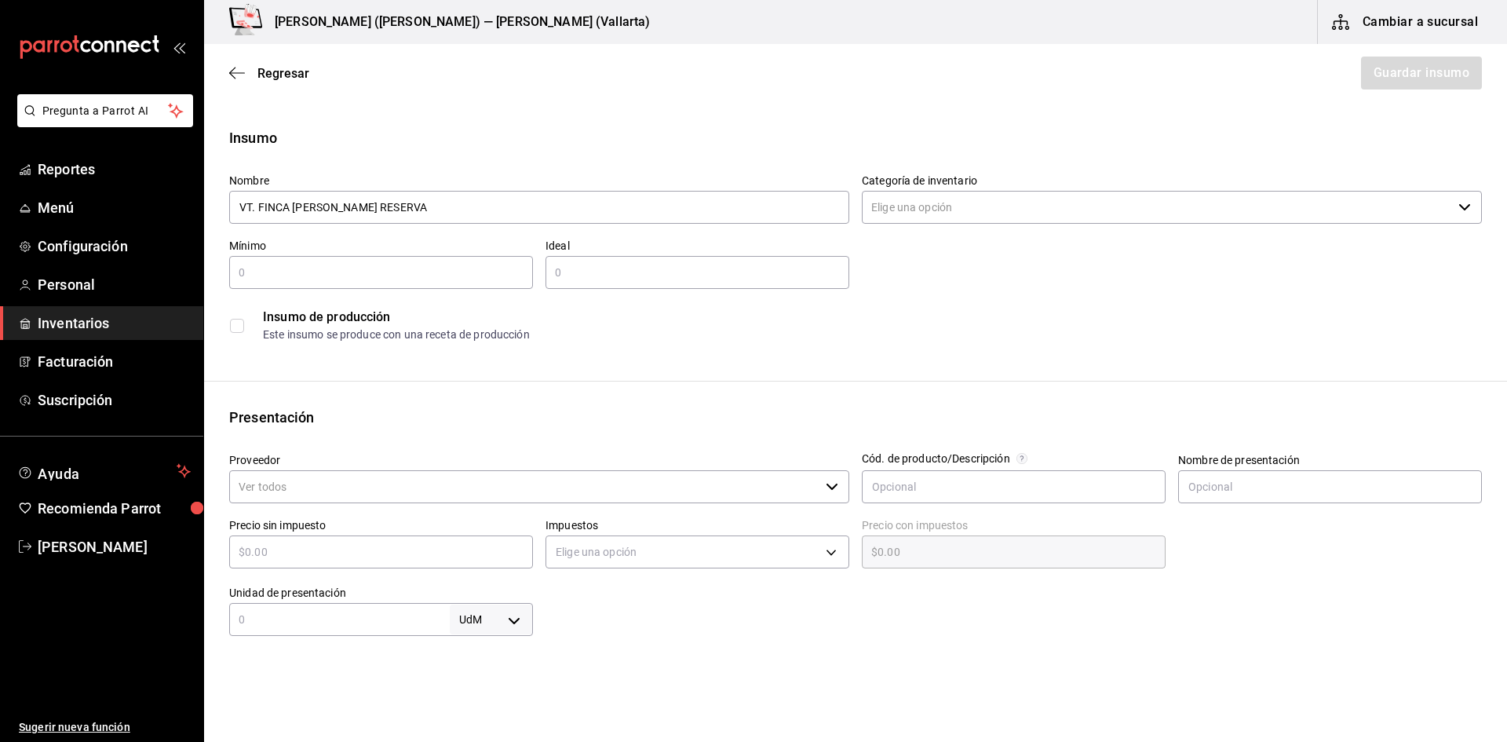
type input "VT. FINCA MARTELO RESERVA"
click at [972, 199] on input "Categoría de inventario" at bounding box center [1157, 207] width 590 height 33
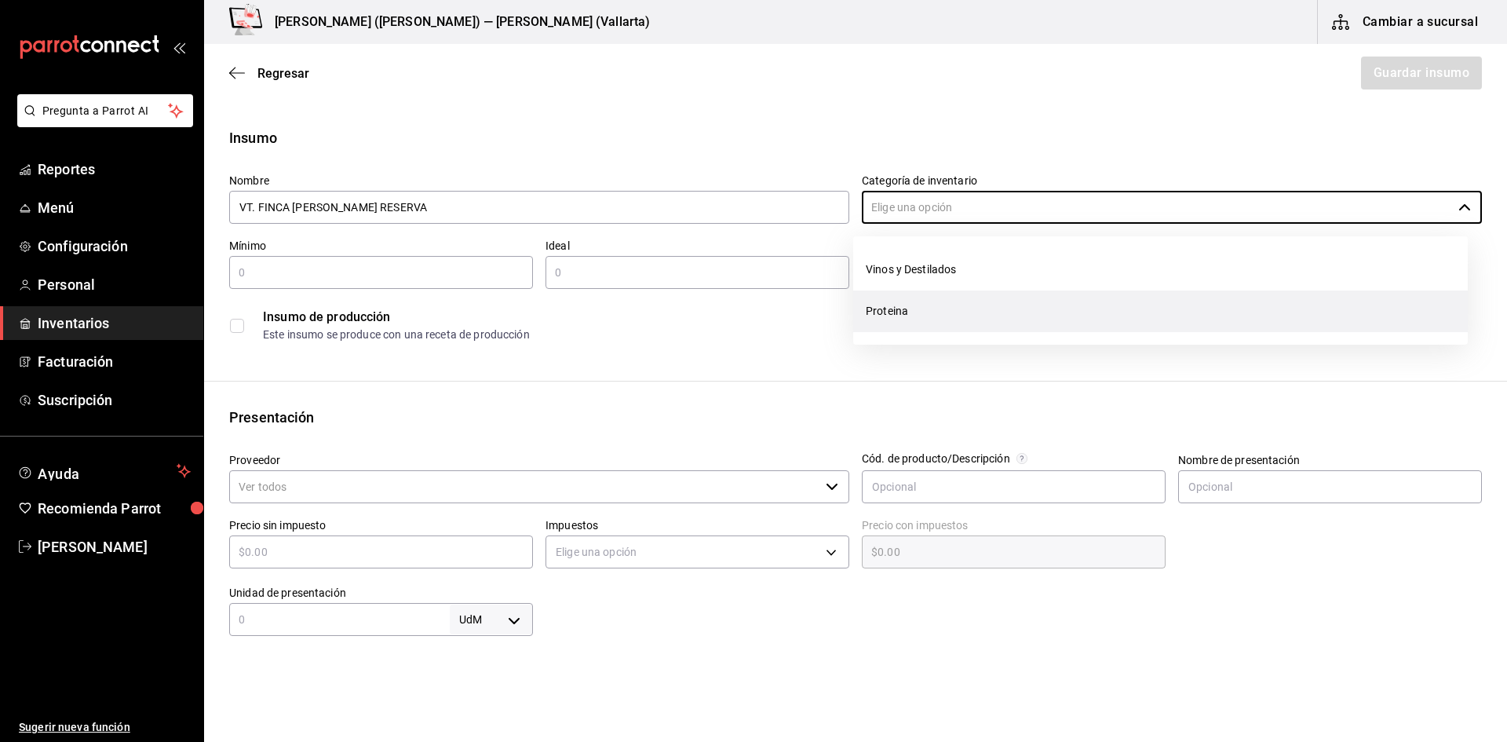
click at [914, 316] on li "Proteina" at bounding box center [1160, 311] width 615 height 42
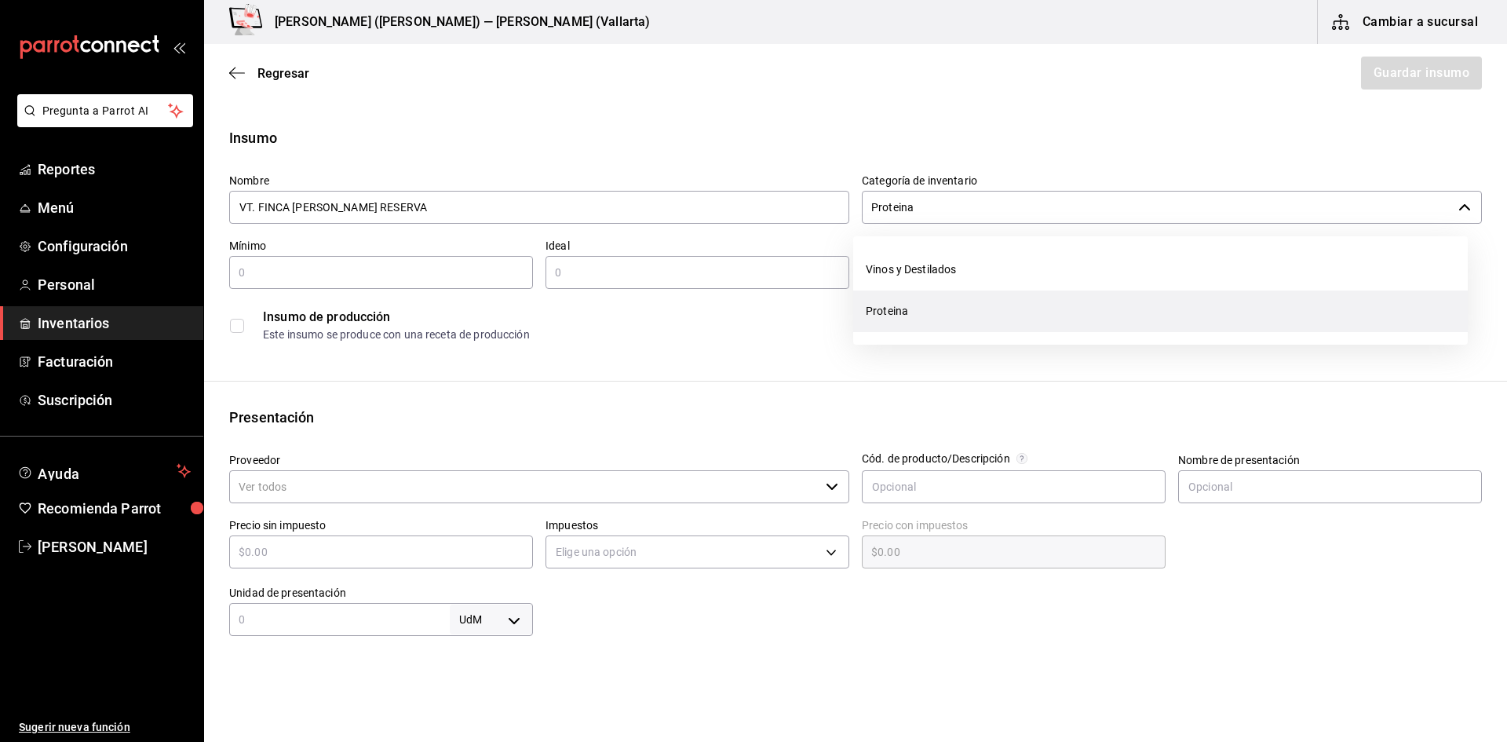
click at [961, 207] on input "Proteina" at bounding box center [1157, 207] width 590 height 33
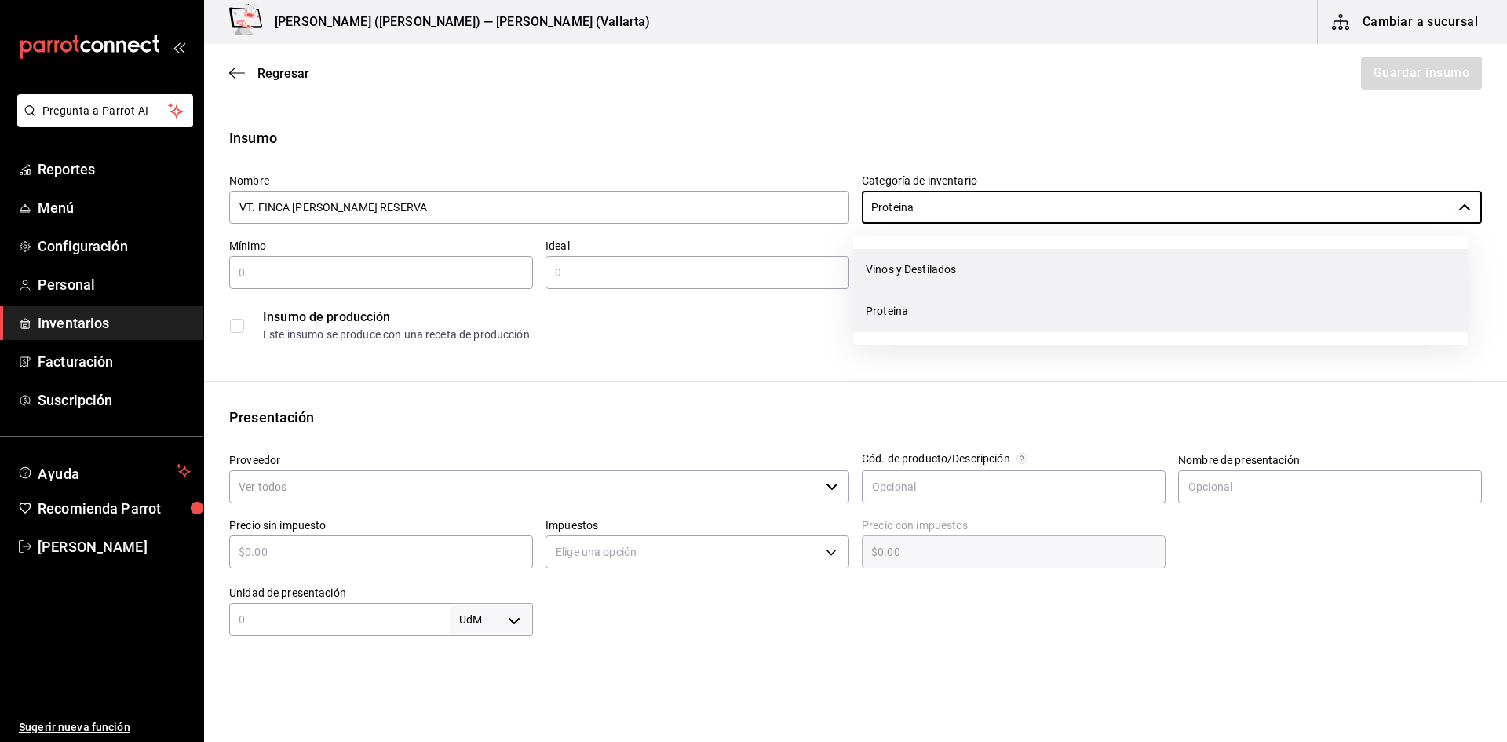
click at [926, 267] on li "Vinos y Destilados" at bounding box center [1160, 270] width 615 height 42
type input "Vinos y Destilados"
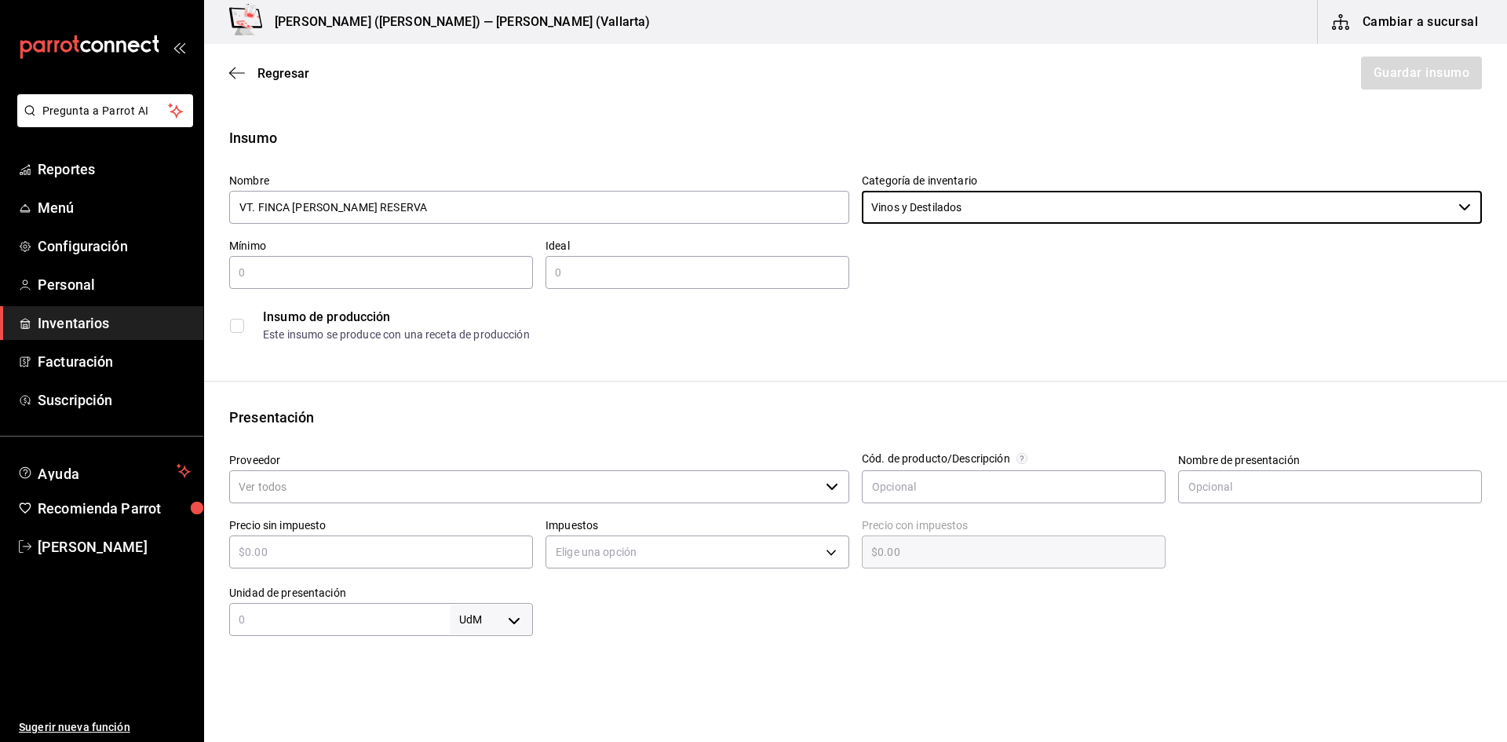
click at [288, 266] on input "text" at bounding box center [381, 272] width 304 height 19
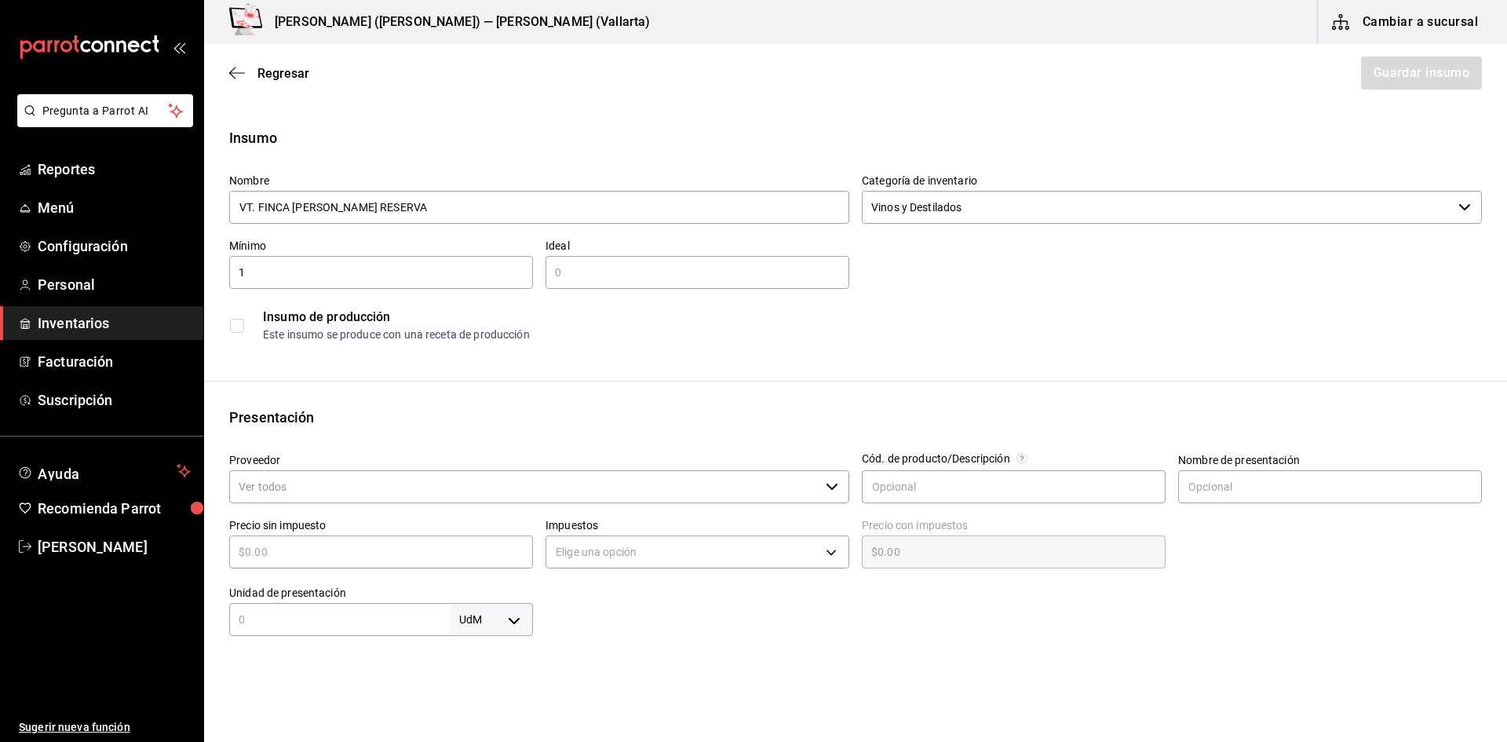
type input "1"
type input "5"
click at [341, 499] on input "Proveedor" at bounding box center [524, 486] width 590 height 33
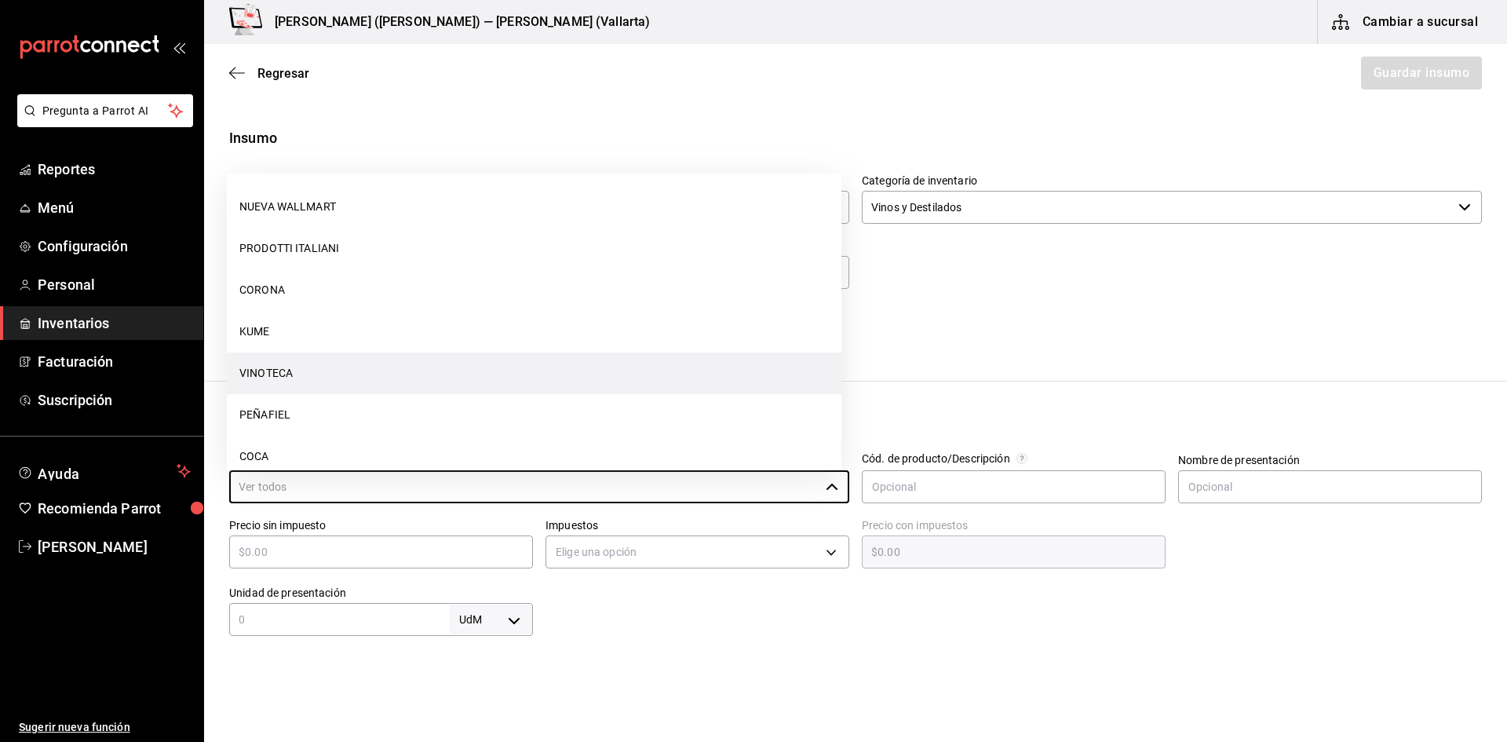
click at [302, 372] on li "VINOTECA" at bounding box center [534, 373] width 615 height 42
type input "VINOTECA"
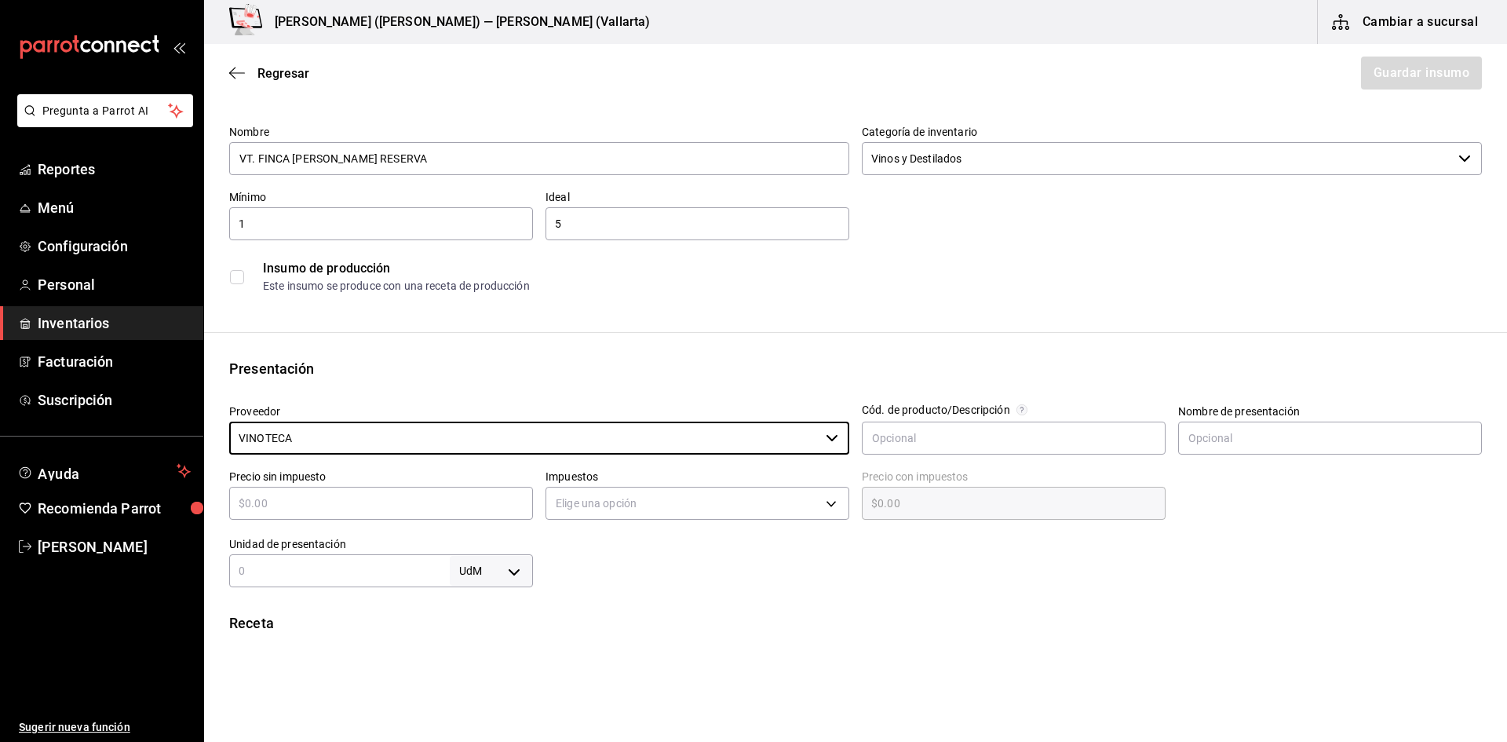
scroll to position [78, 0]
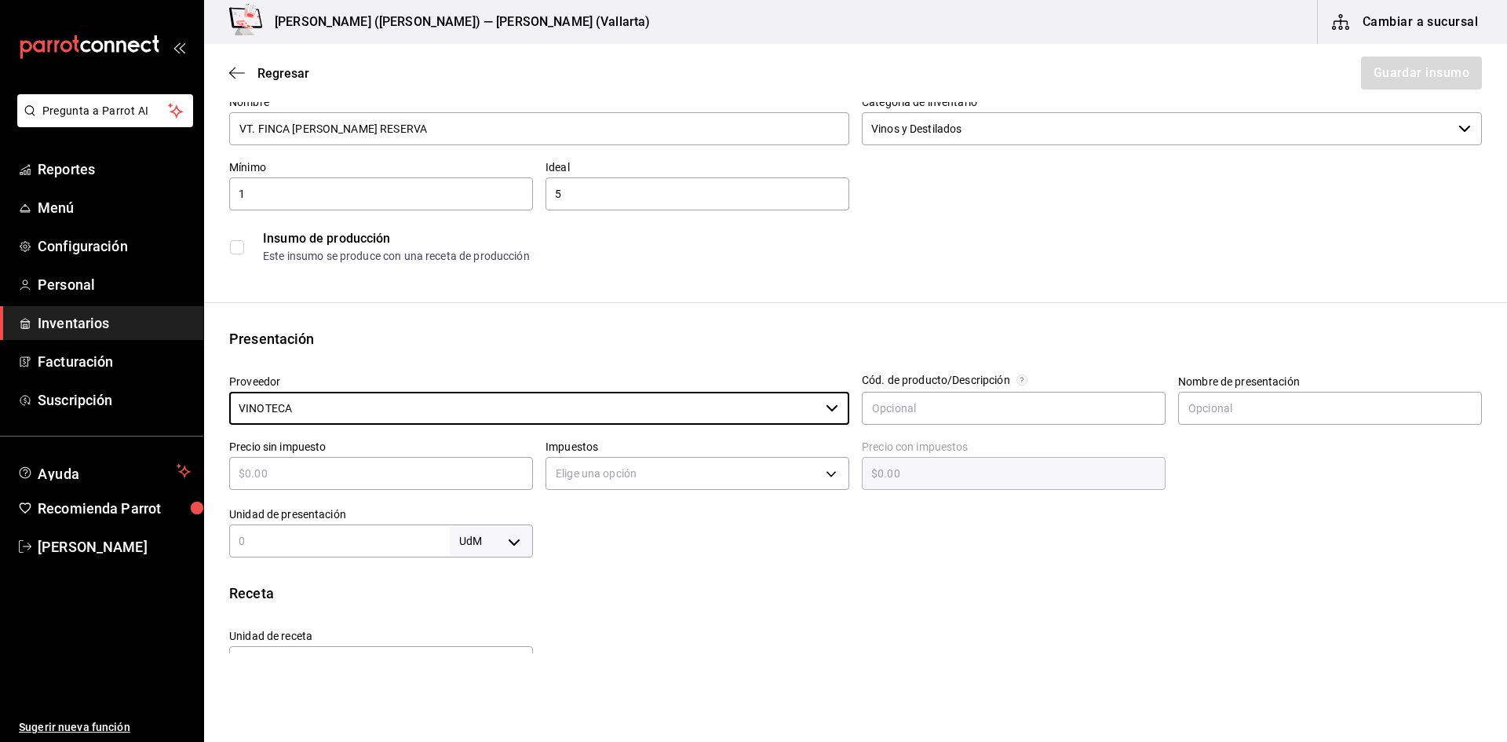
click at [322, 483] on div "​" at bounding box center [381, 473] width 304 height 33
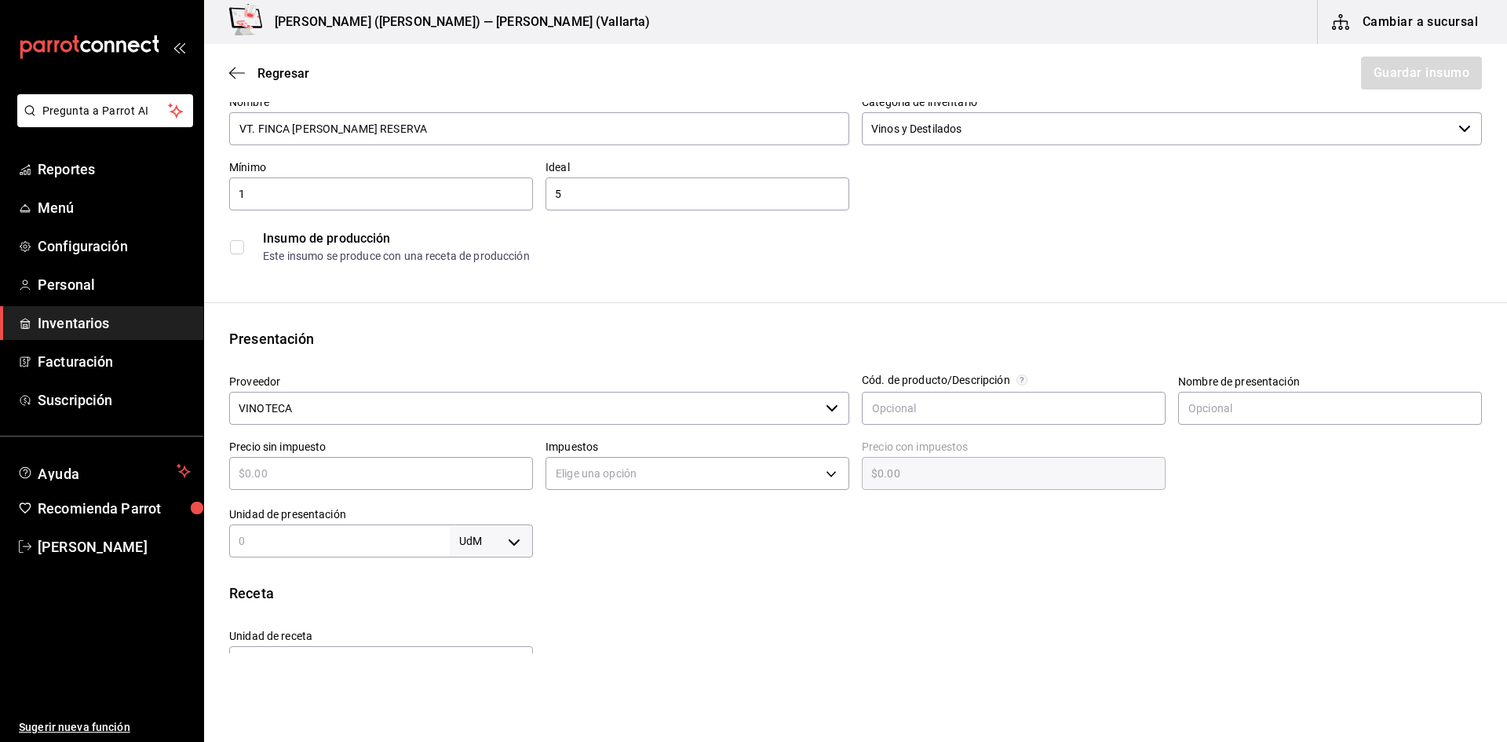
click at [324, 476] on input "text" at bounding box center [381, 473] width 304 height 19
type input "$3"
type input "$3.00"
type input "$32"
type input "$32.00"
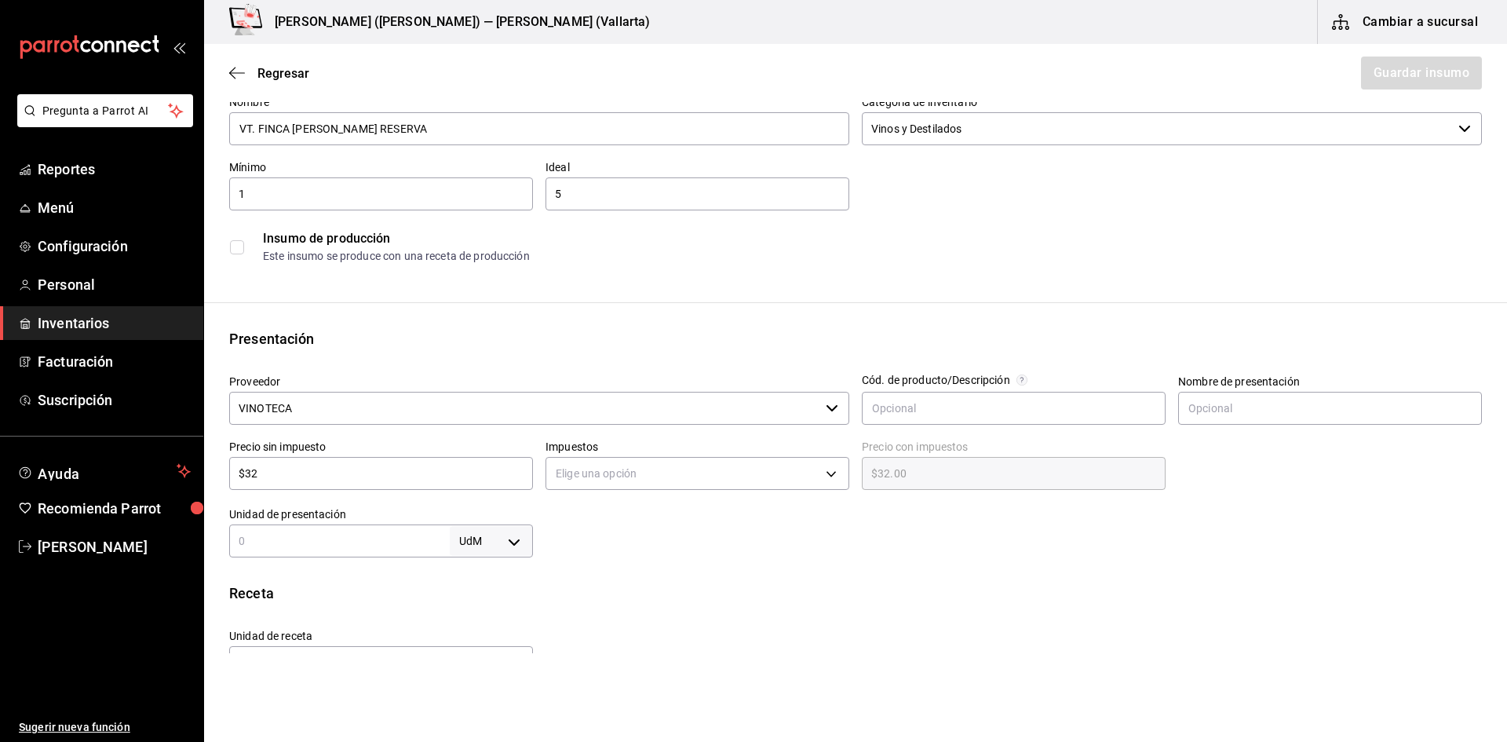
type input "$326"
type input "$326.00"
type input "$32"
type input "$32.00"
type input "$3"
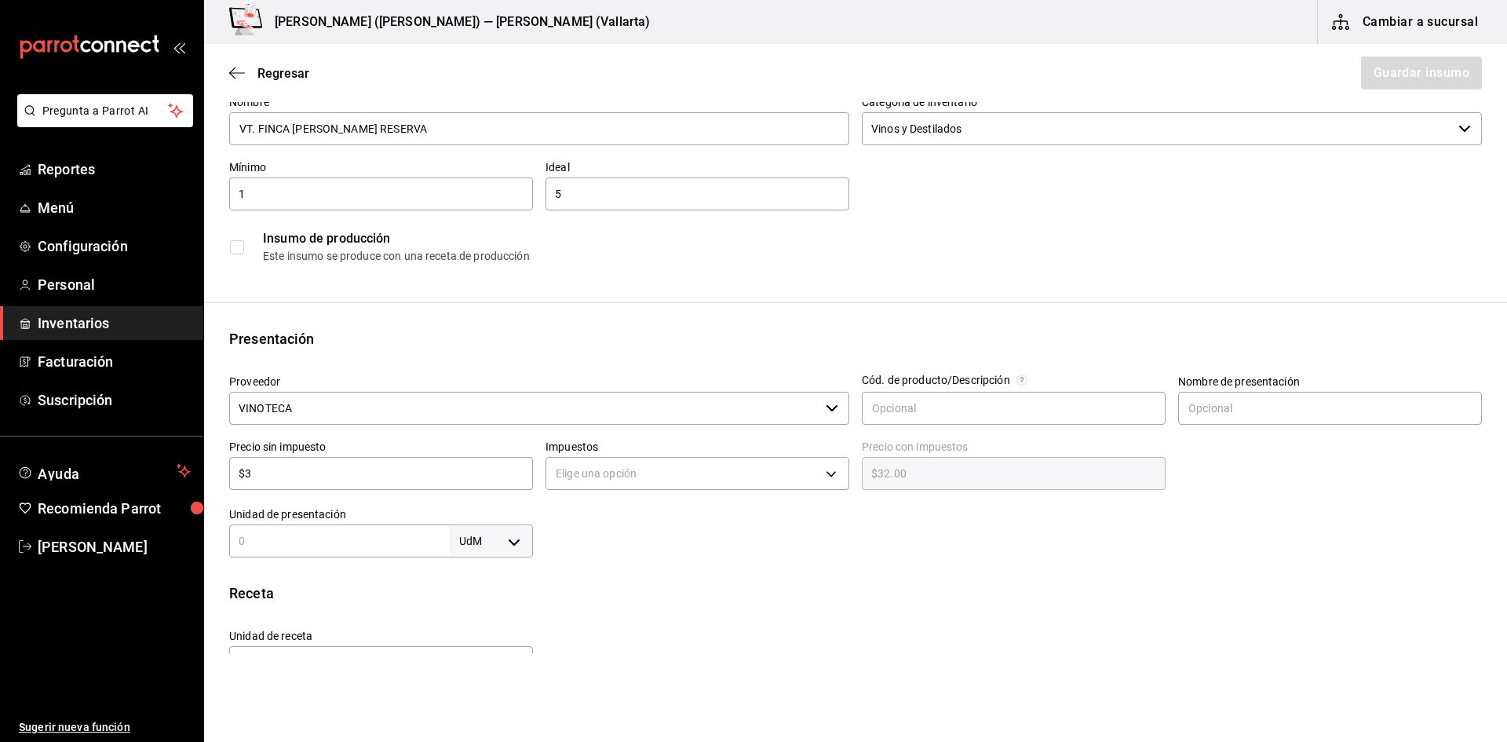
type input "$3.00"
type input "$32"
type input "$32.00"
type input "$320"
type input "$320.00"
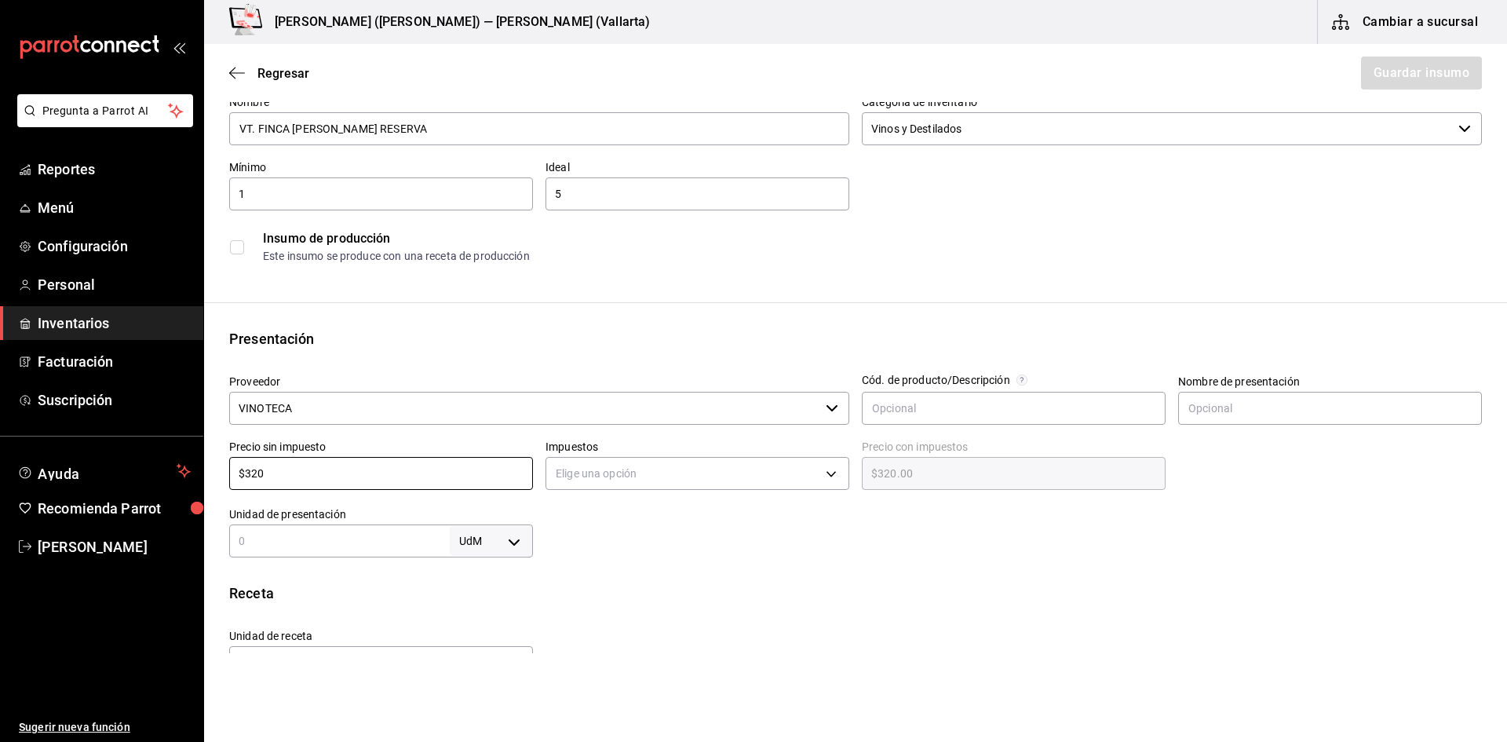
type input "$320"
click at [718, 453] on div "Elige una opción" at bounding box center [697, 472] width 304 height 42
click at [699, 470] on body "Pregunta a Parrot AI Reportes Menú Configuración Personal Inventarios Facturaci…" at bounding box center [753, 326] width 1507 height 653
click at [607, 569] on li "IVA 16%" at bounding box center [692, 574] width 299 height 26
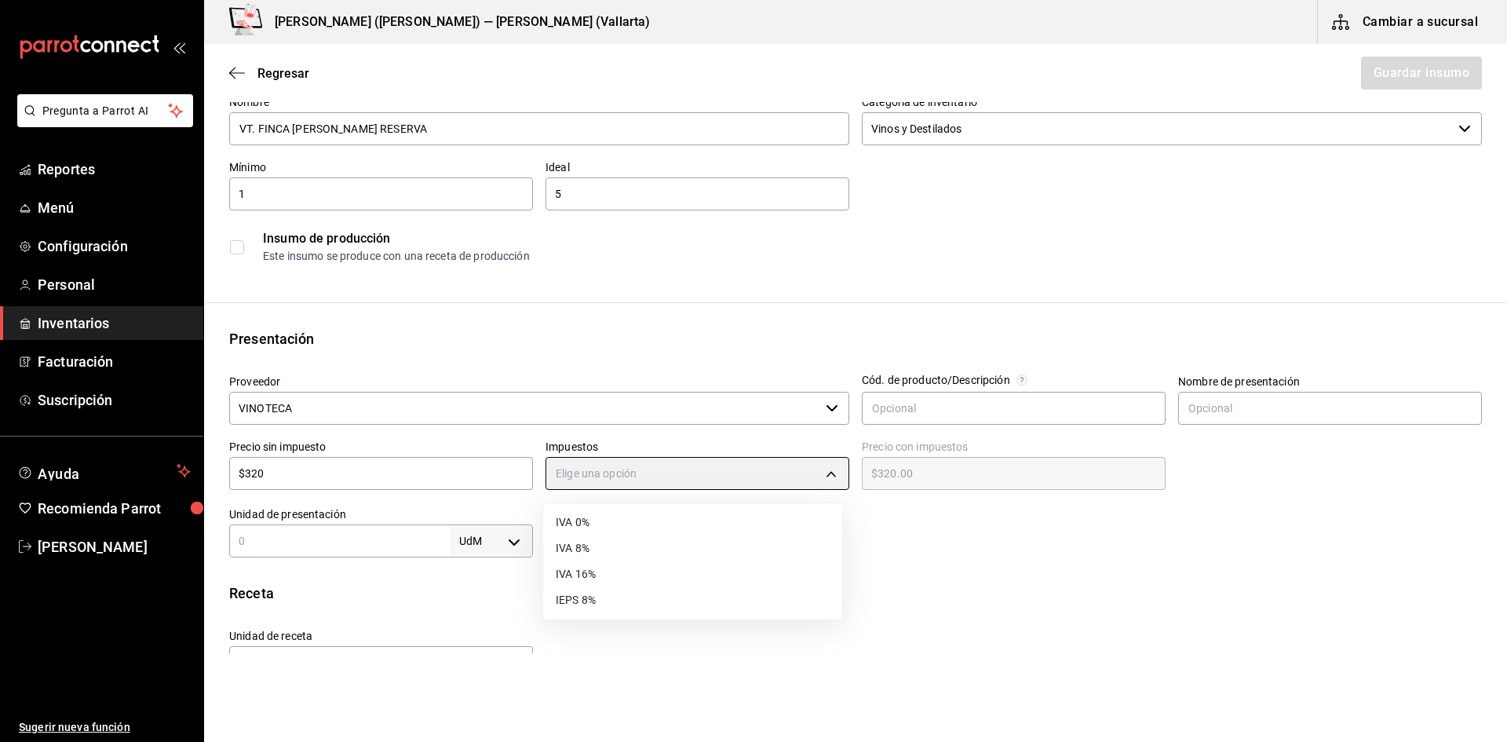
type input "IVA_16"
type input "$371.20"
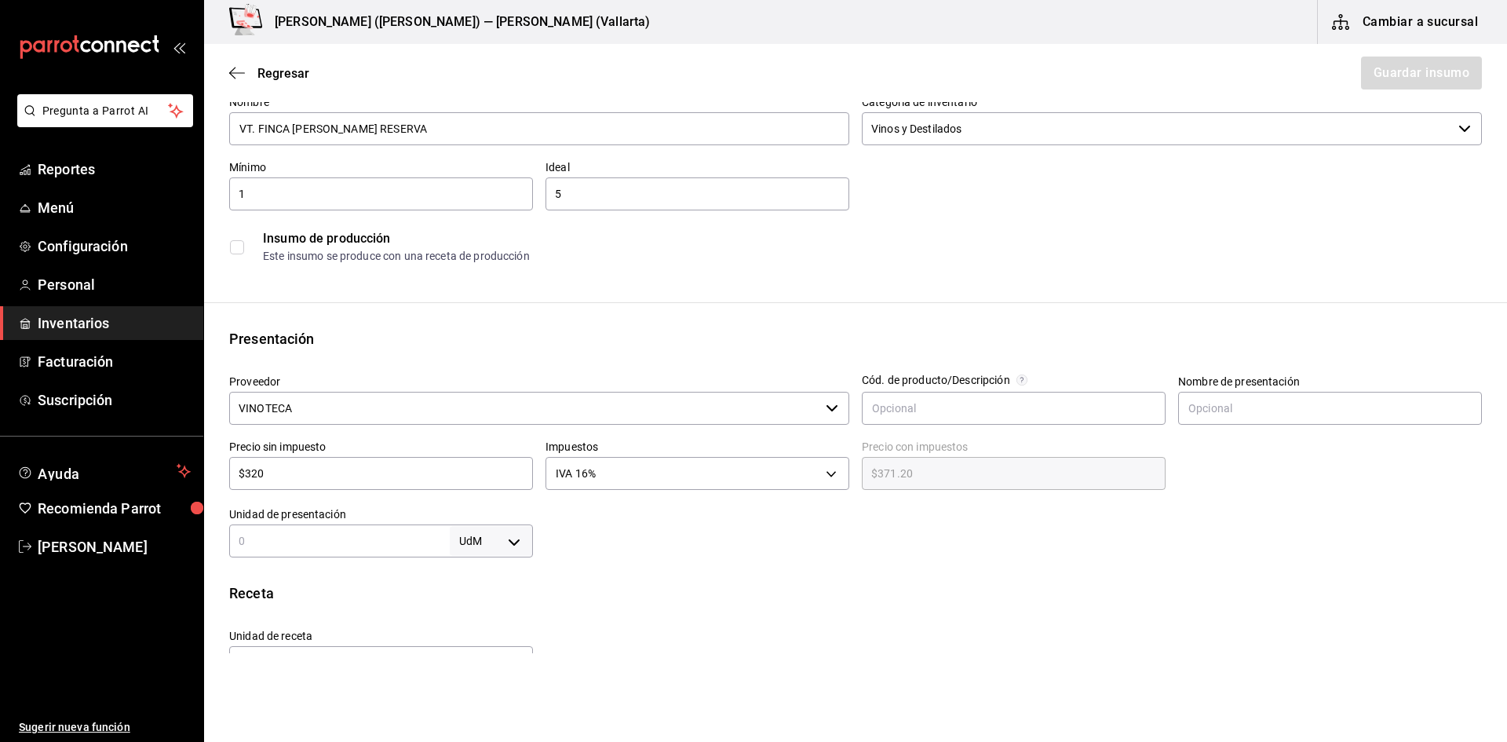
click at [315, 538] on input "text" at bounding box center [339, 540] width 221 height 19
type input "1"
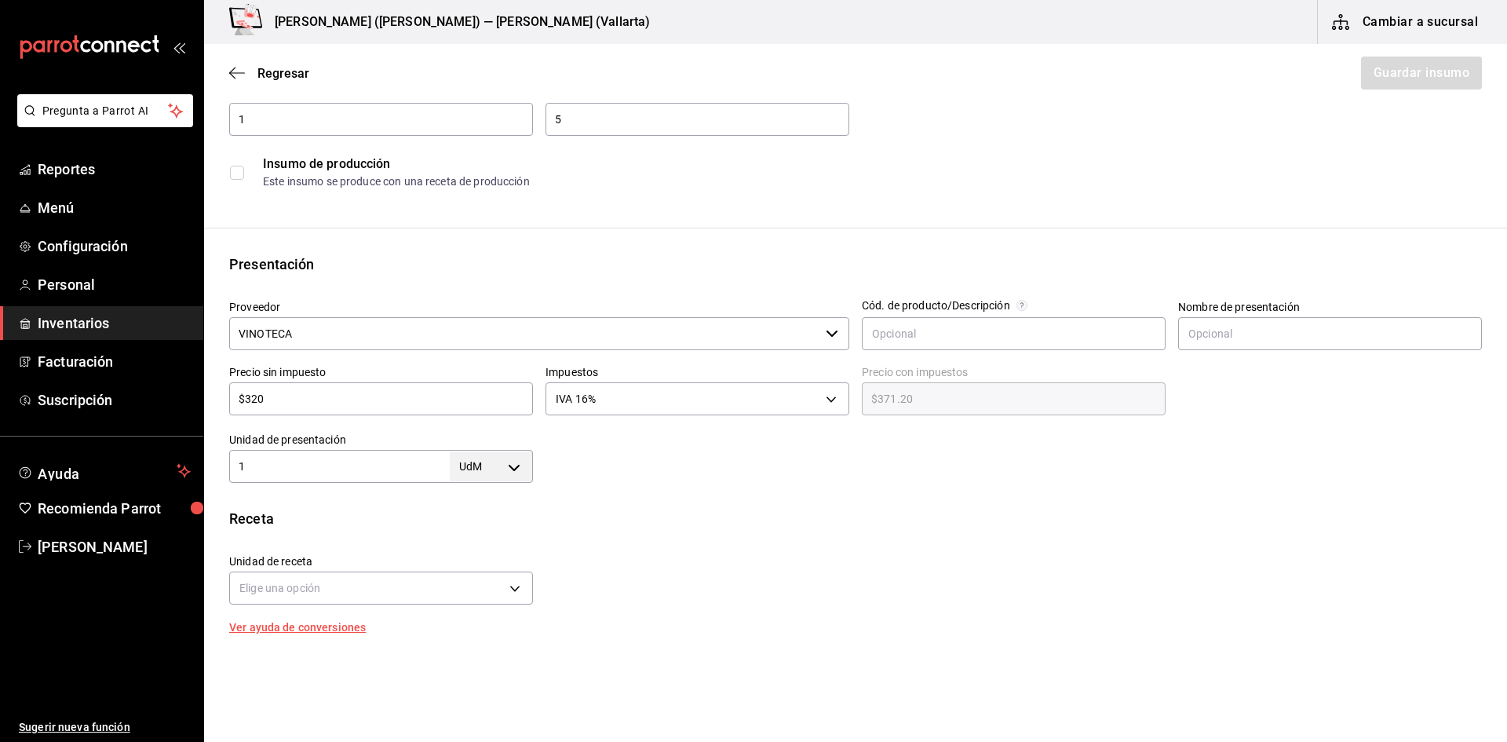
scroll to position [235, 0]
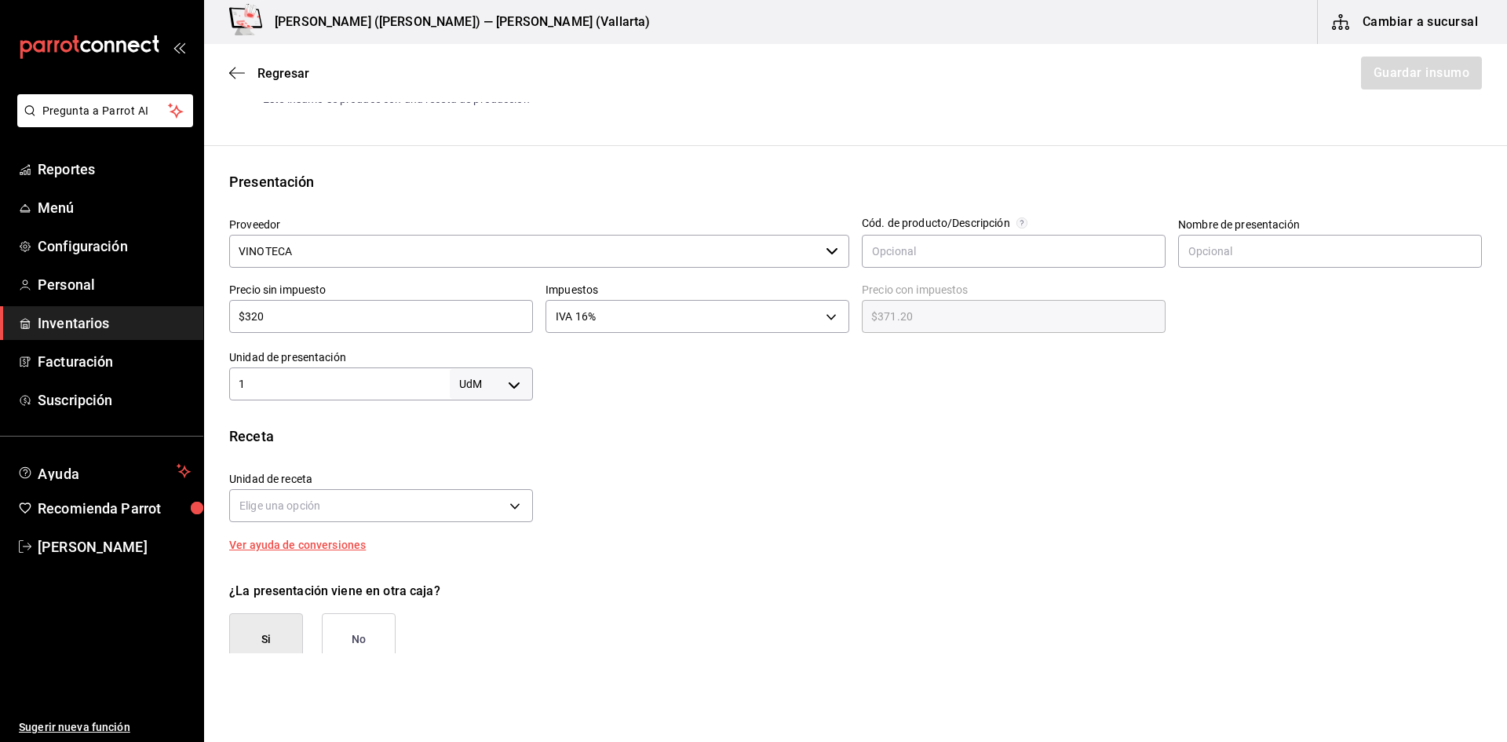
click at [496, 380] on body "Pregunta a Parrot AI Reportes Menú Configuración Personal Inventarios Facturaci…" at bounding box center [753, 326] width 1507 height 653
click at [490, 561] on li "pza" at bounding box center [488, 561] width 82 height 26
type input "UNIT"
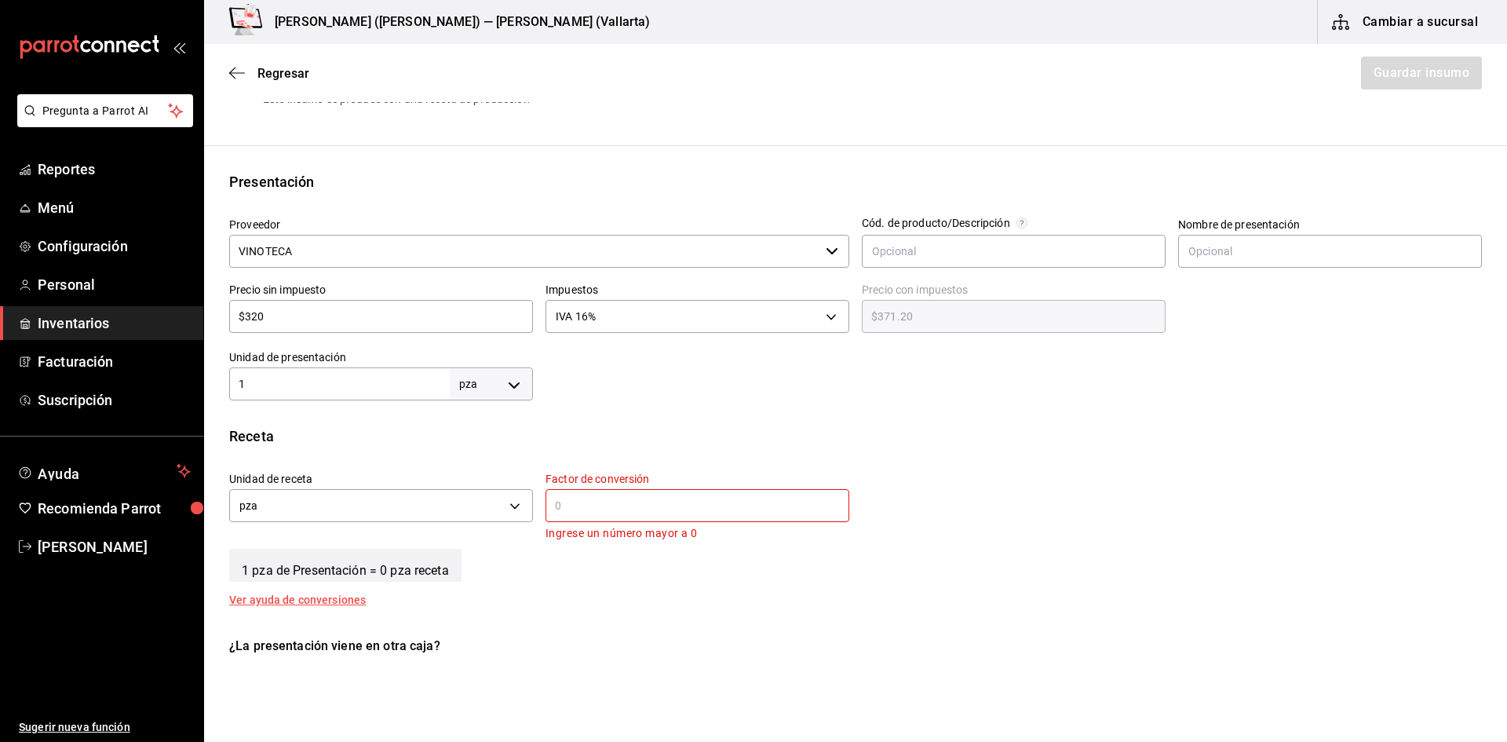
click at [603, 500] on input "text" at bounding box center [697, 505] width 304 height 19
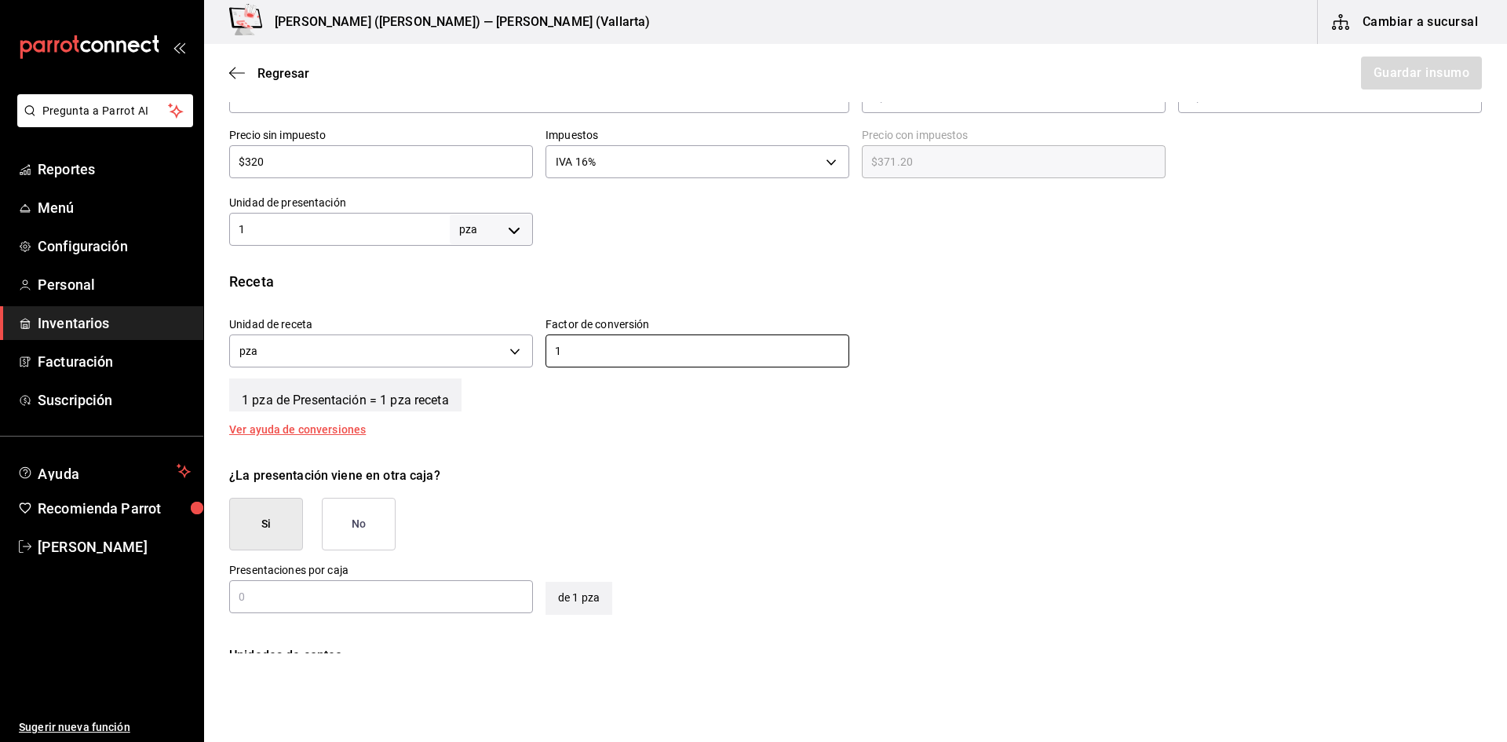
scroll to position [392, 0]
type input "1"
click at [364, 525] on button "No" at bounding box center [359, 521] width 74 height 53
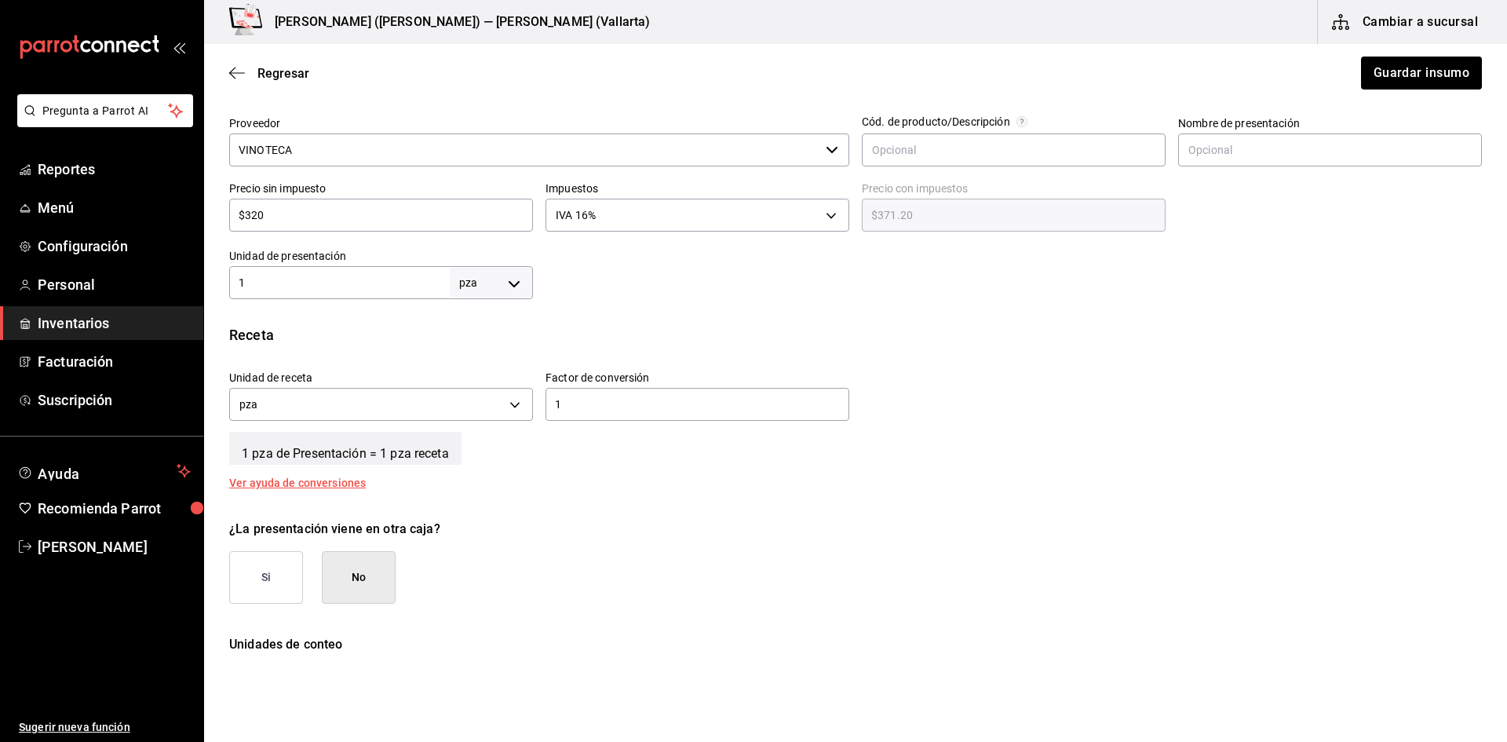
scroll to position [314, 0]
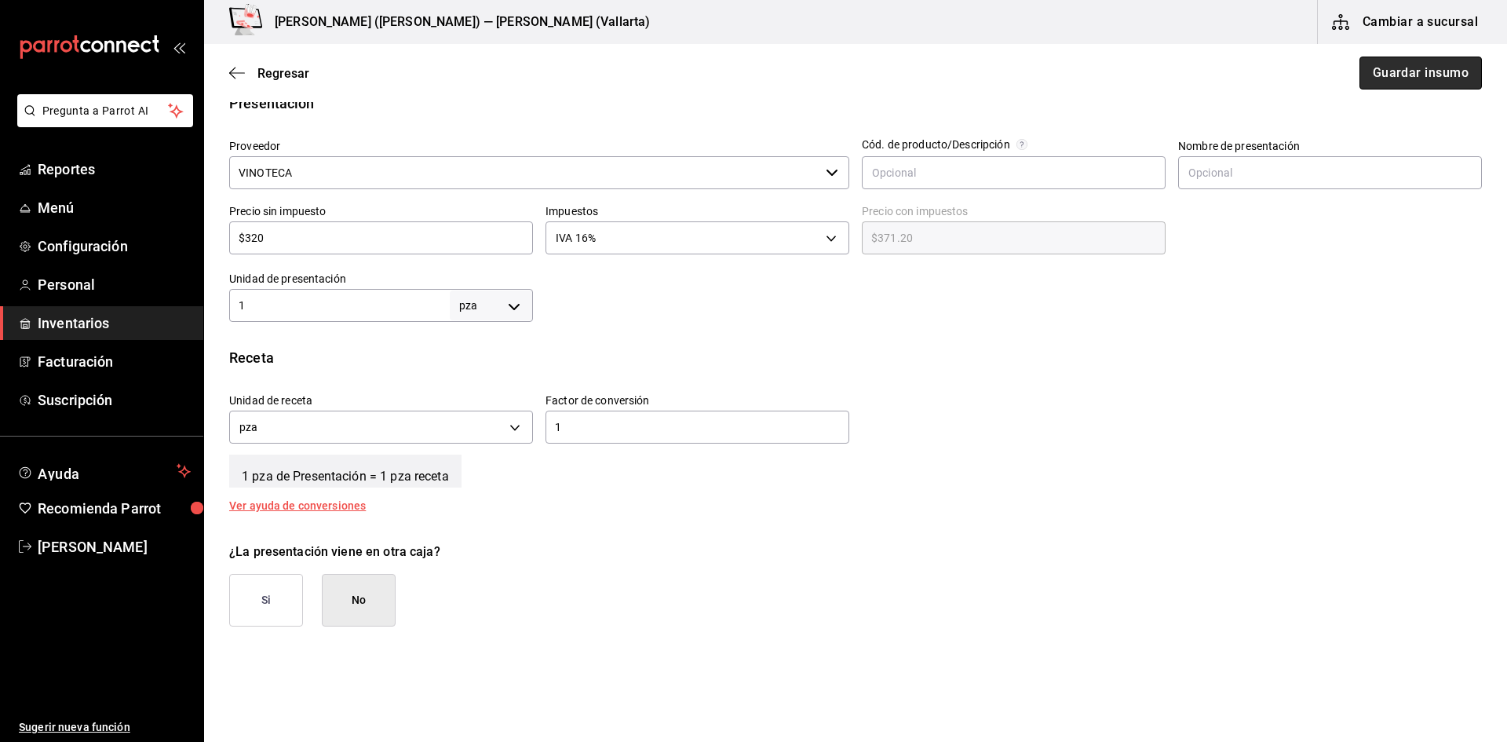
click at [1414, 69] on button "Guardar insumo" at bounding box center [1420, 73] width 122 height 33
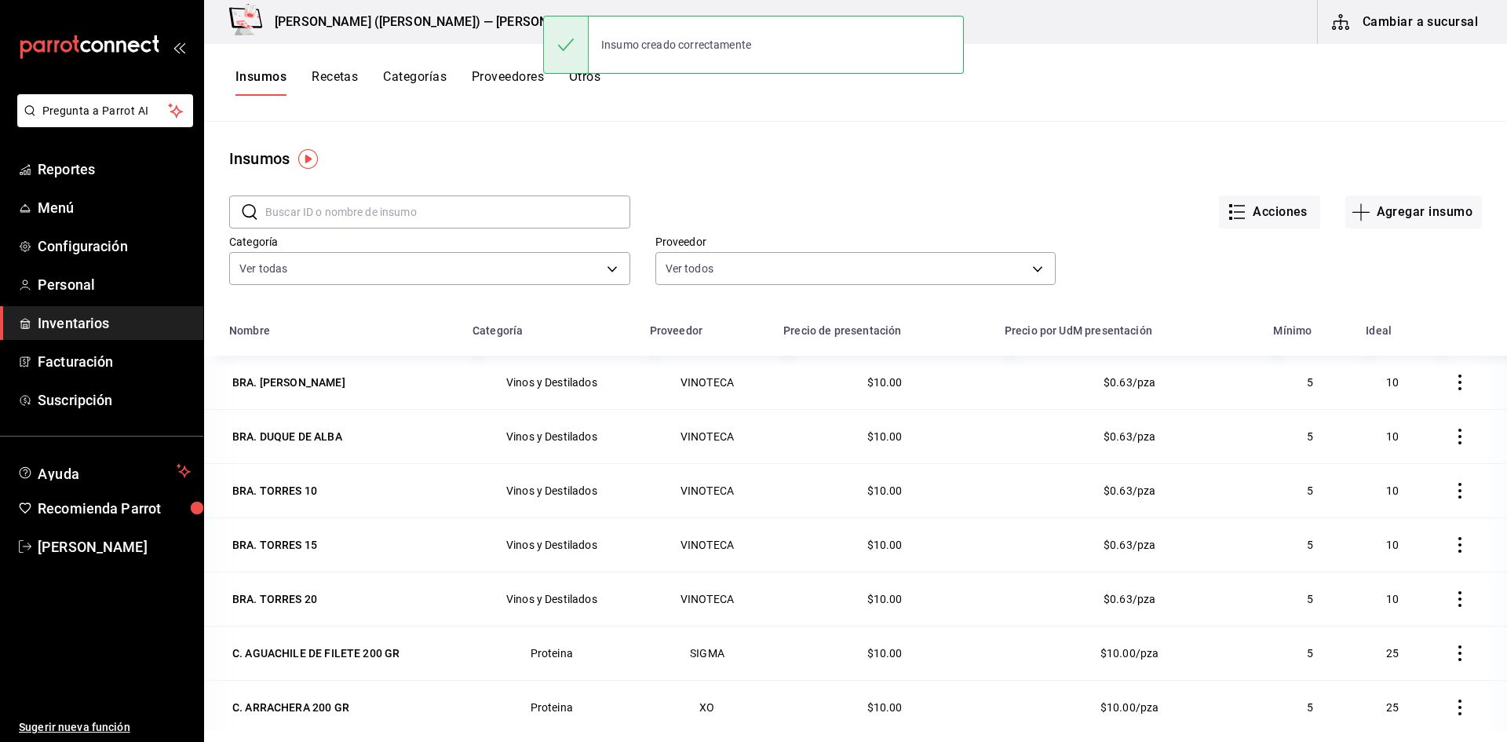
click at [364, 212] on input "text" at bounding box center [447, 211] width 365 height 31
click at [1363, 231] on div "Categoría Ver todas e4e3f451-8d68-4e11-b434-dd61bc22b2ad,43bbdefd-c0fb-4778-821…" at bounding box center [843, 246] width 1278 height 86
click at [1352, 217] on icon "button" at bounding box center [1361, 211] width 19 height 19
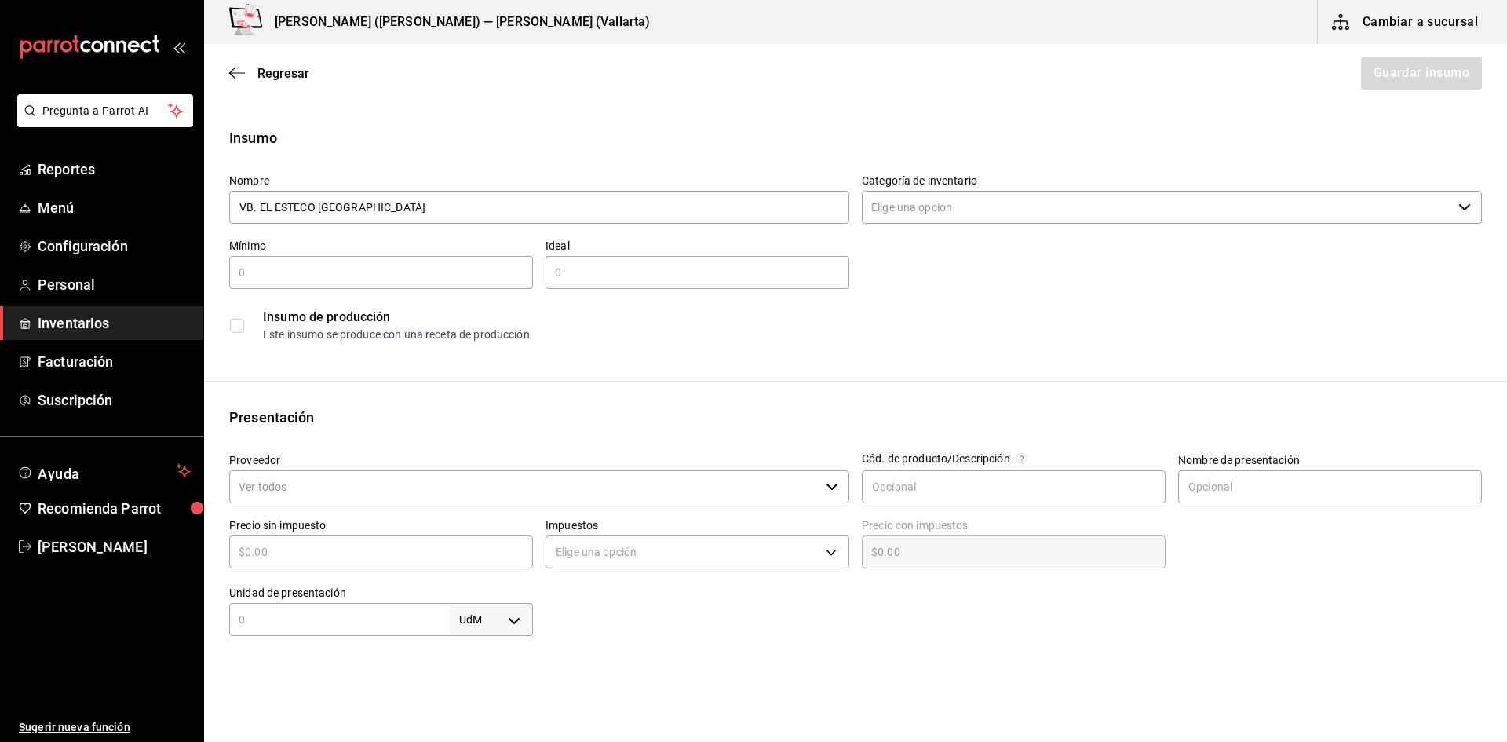
type input "VB. EL ESTECO [GEOGRAPHIC_DATA]"
click at [1007, 214] on input "Categoría de inventario" at bounding box center [1157, 207] width 590 height 33
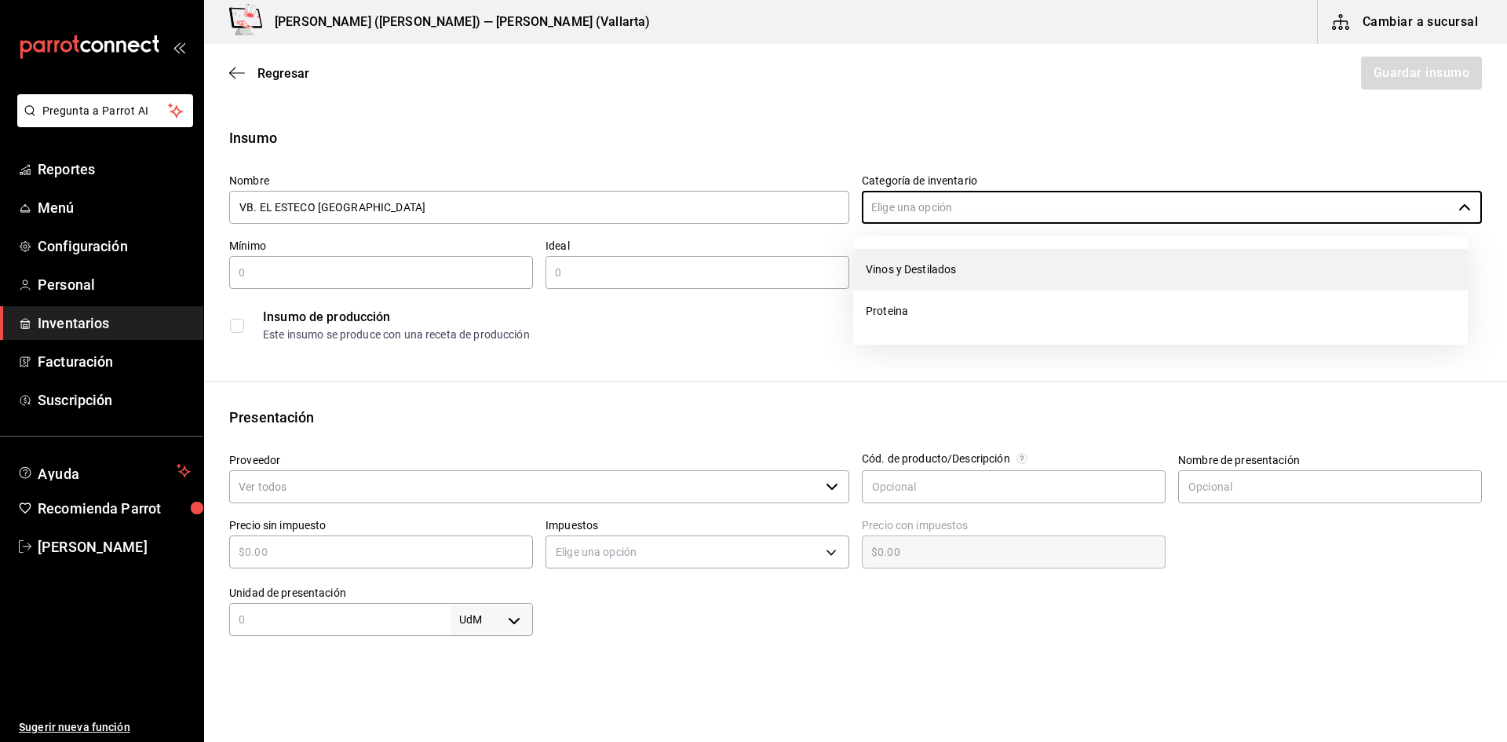
click at [978, 269] on li "Vinos y Destilados" at bounding box center [1160, 270] width 615 height 42
type input "Vinos y Destilados"
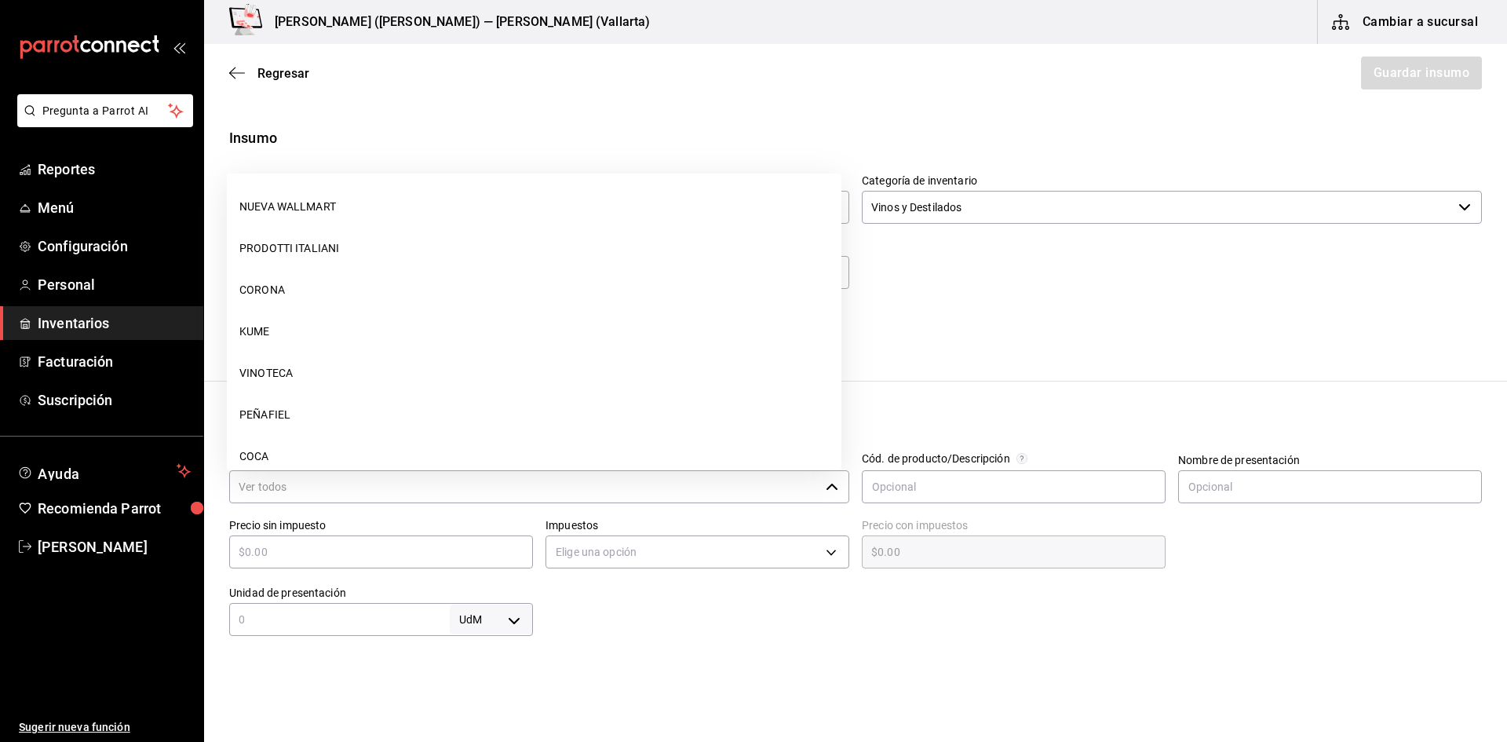
click at [293, 488] on input "Proveedor" at bounding box center [524, 486] width 590 height 33
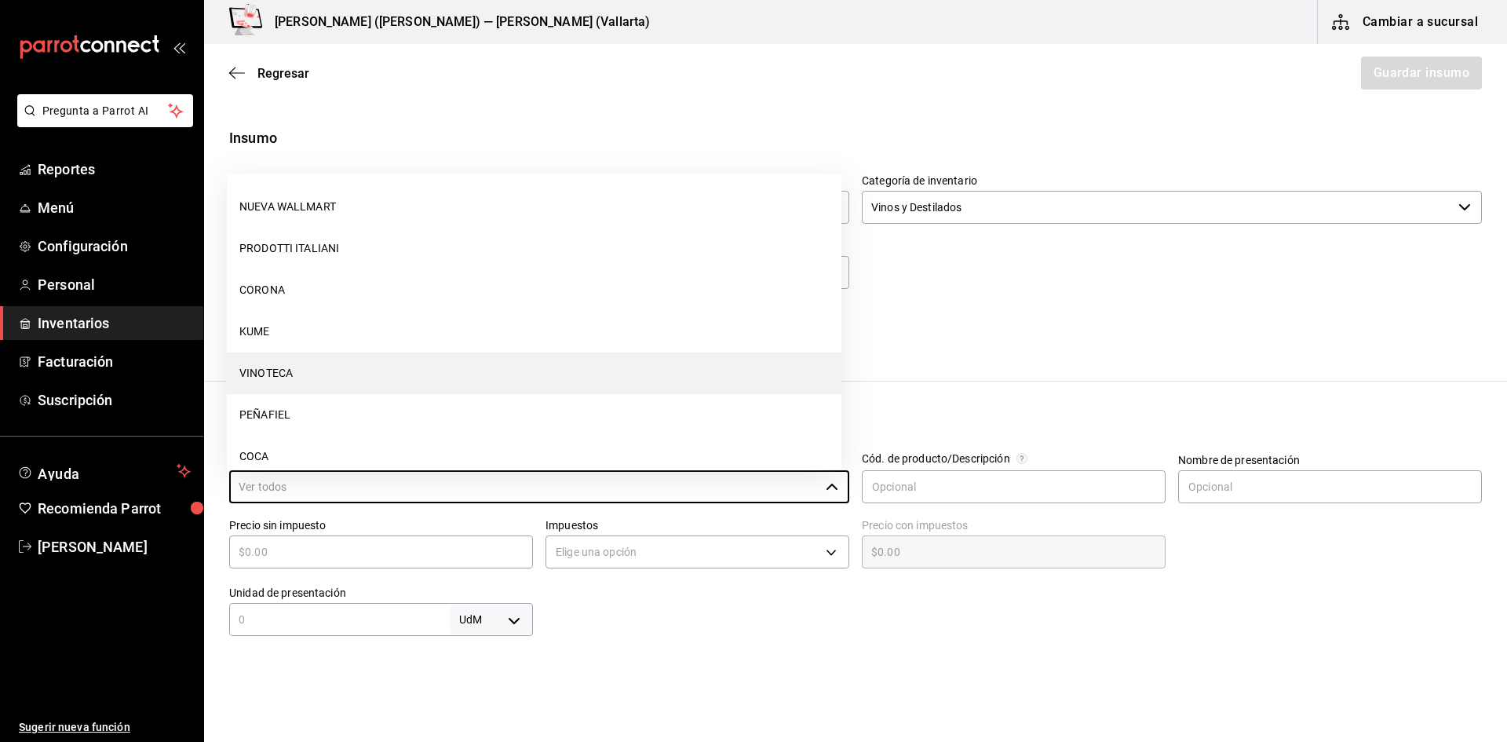
click at [290, 367] on li "VINOTECA" at bounding box center [534, 373] width 615 height 42
type input "VINOTECA"
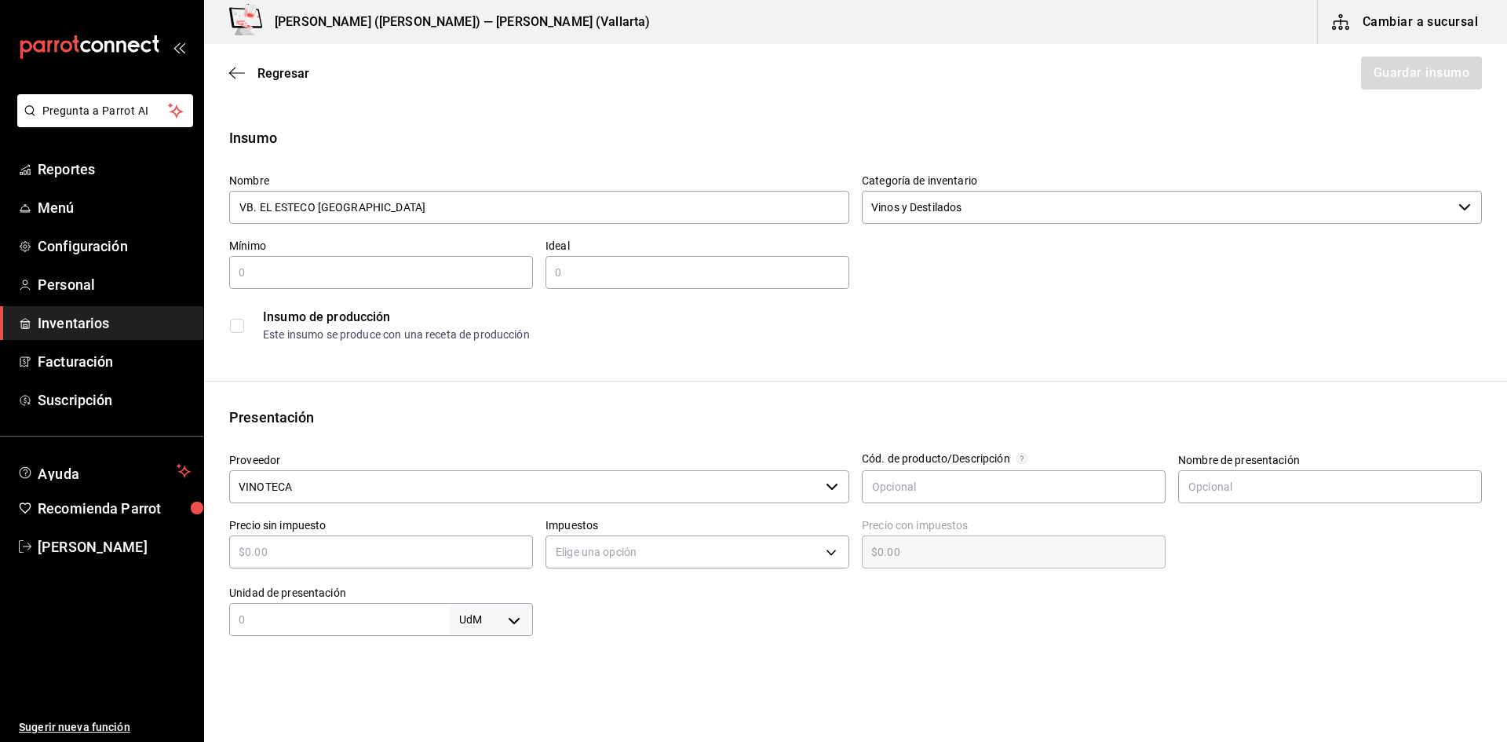
click at [316, 555] on input "text" at bounding box center [381, 551] width 304 height 19
type input "$4"
type input "$4.00"
type input "$46"
type input "$46.00"
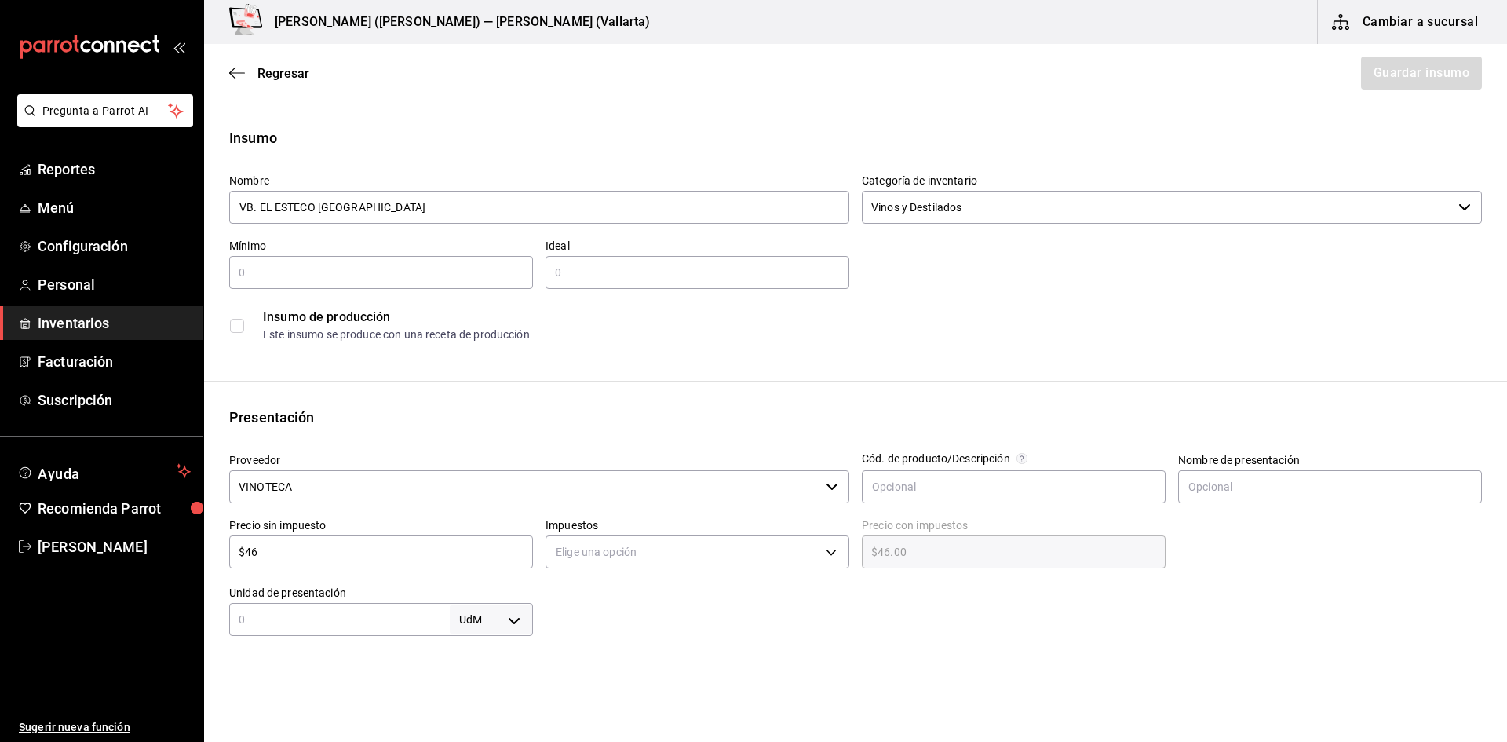
type input "$460"
type input "$460.00"
type input "$46"
type input "$46.00"
type input "$46"
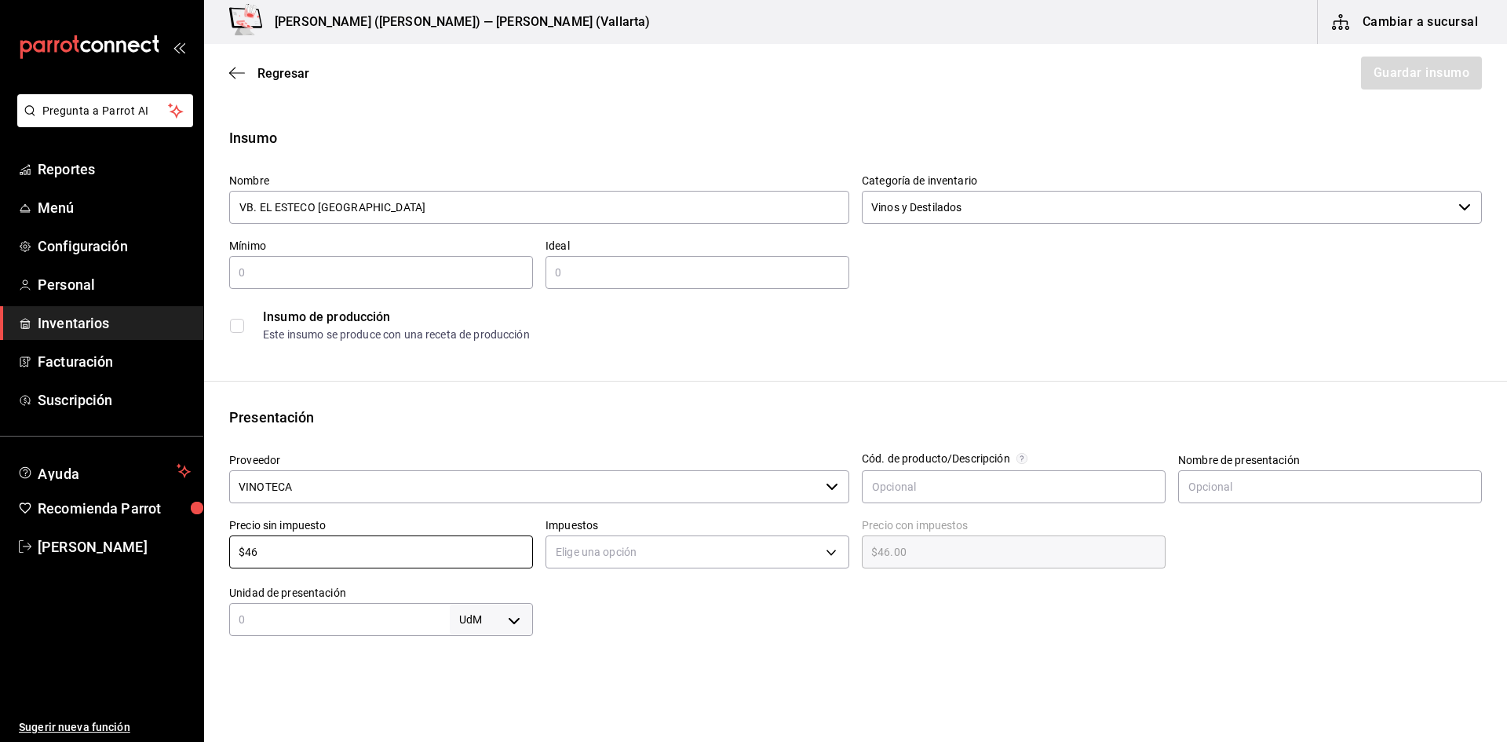
click at [363, 258] on div "​" at bounding box center [381, 272] width 304 height 33
type input "1"
type input "5"
click at [673, 553] on body "Pregunta a Parrot AI Reportes Menú Configuración Personal Inventarios Facturaci…" at bounding box center [753, 326] width 1507 height 653
click at [613, 656] on li "IVA 16%" at bounding box center [692, 653] width 299 height 26
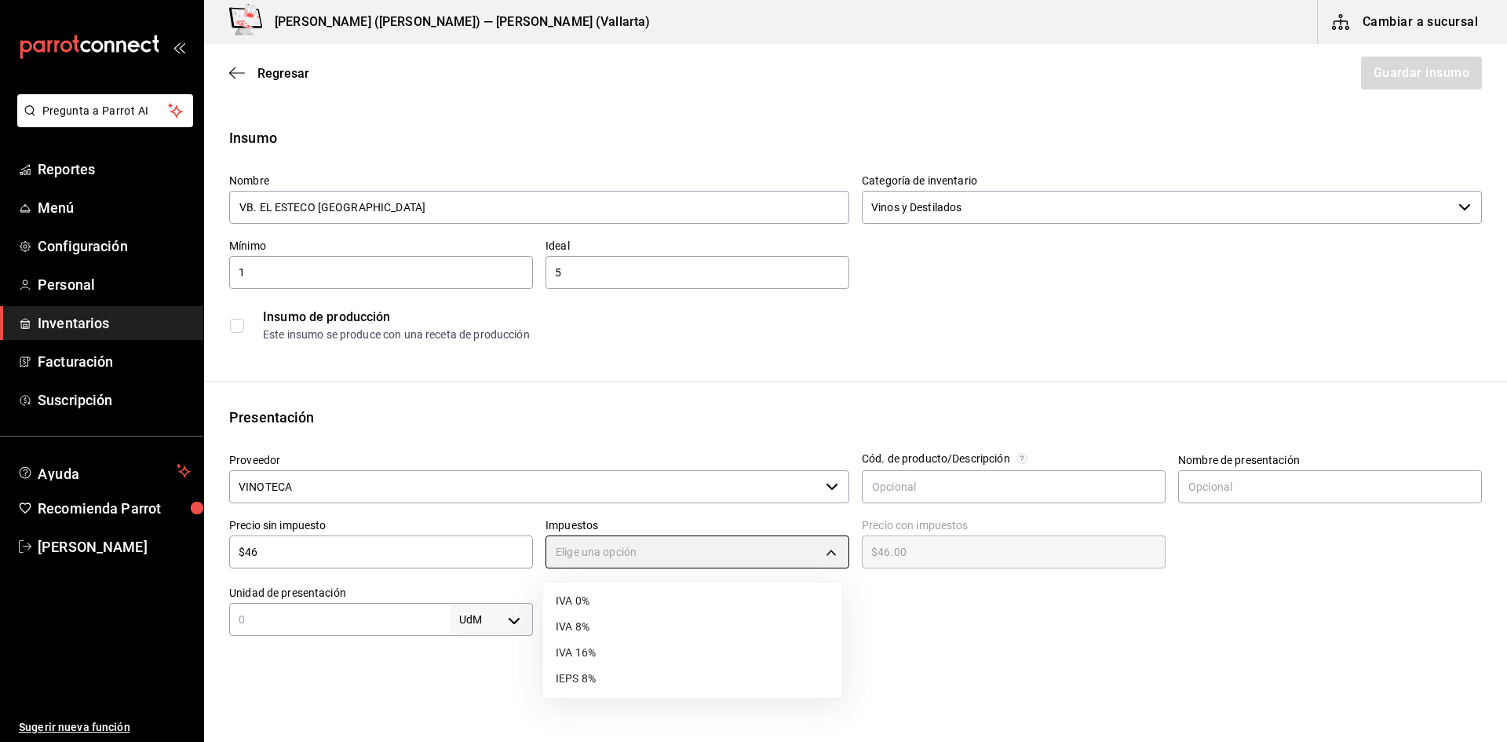
type input "IVA_16"
type input "$53.36"
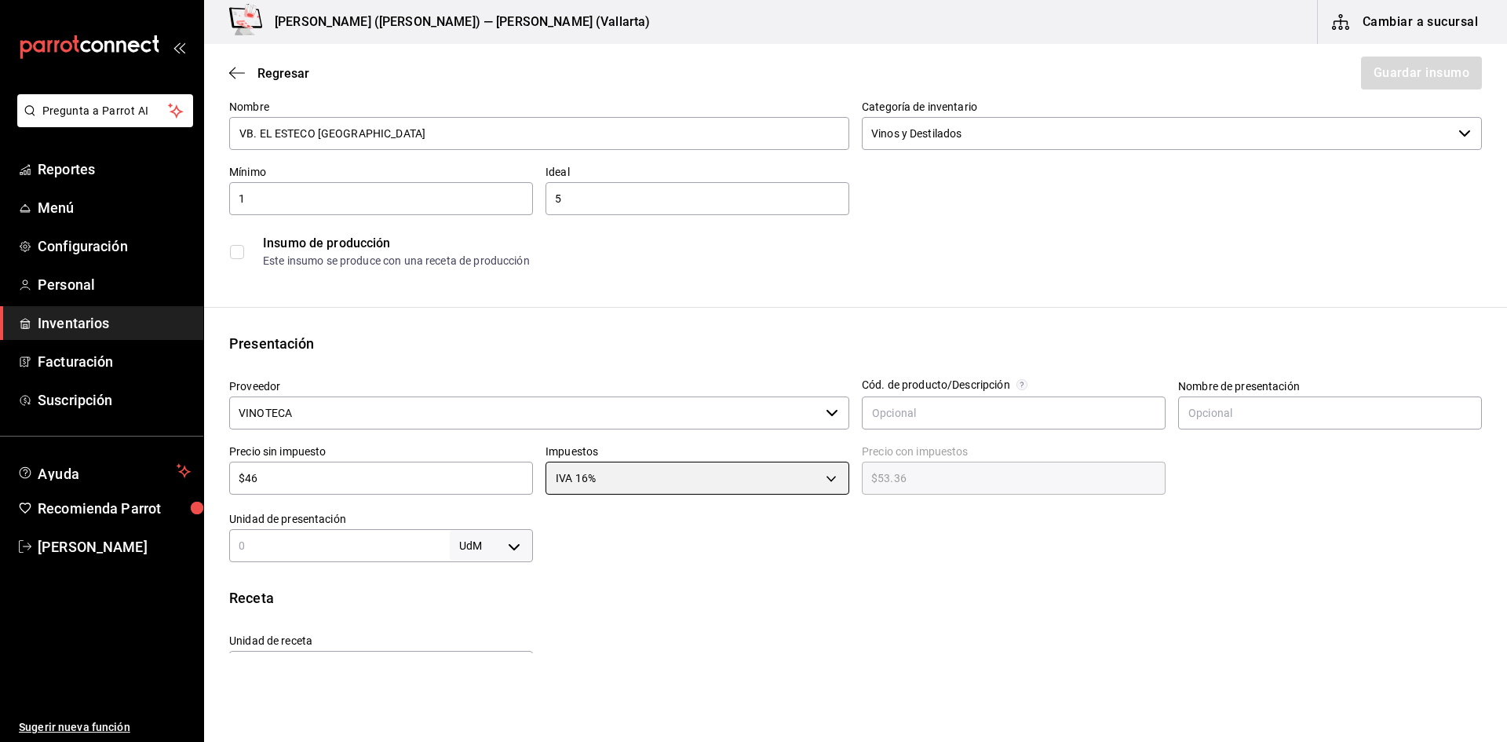
scroll to position [157, 0]
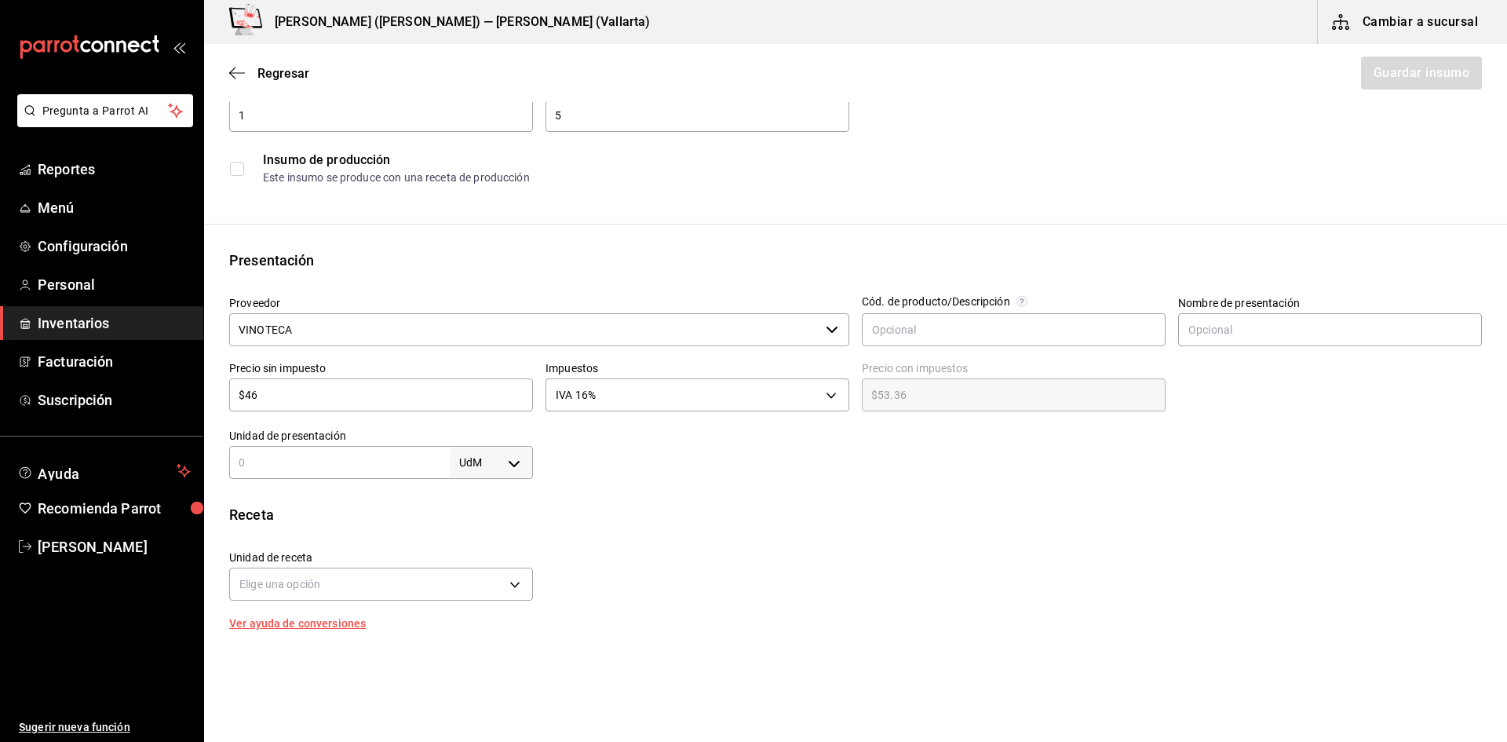
click at [283, 471] on input "text" at bounding box center [339, 462] width 221 height 19
type input "1"
click at [476, 460] on body "Pregunta a Parrot AI Reportes Menú Configuración Personal Inventarios Facturaci…" at bounding box center [753, 326] width 1507 height 653
click at [487, 643] on li "pza" at bounding box center [488, 639] width 82 height 26
type input "UNIT"
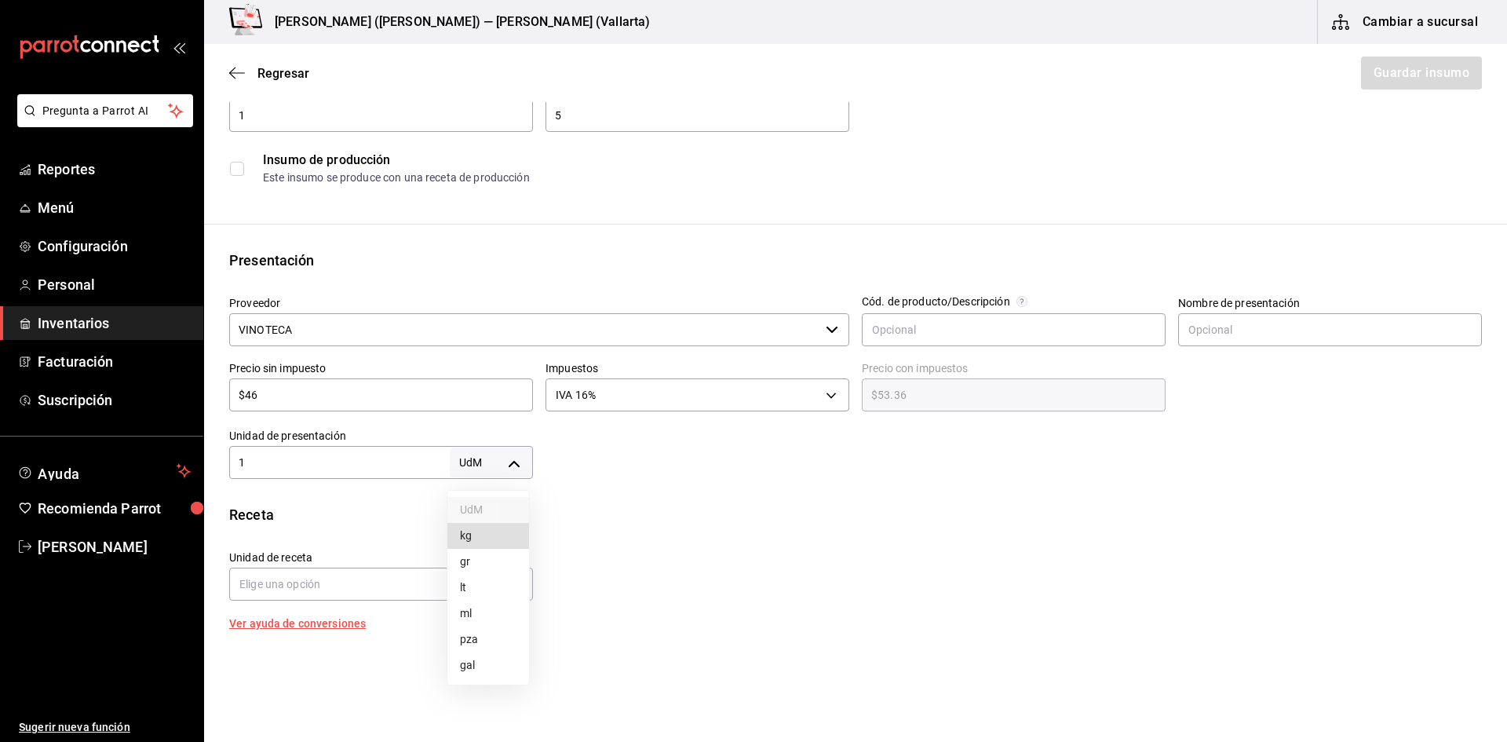
type input "UNIT"
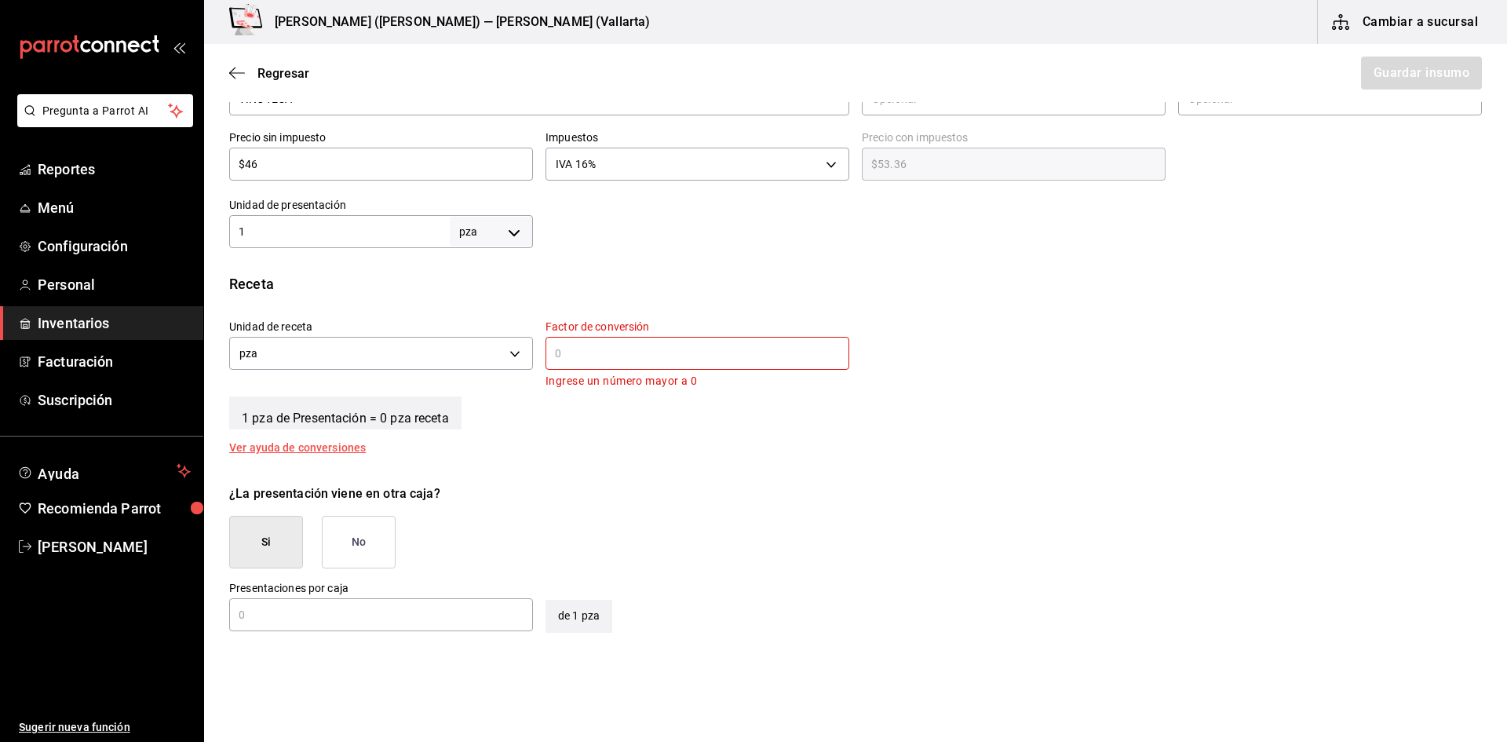
scroll to position [392, 0]
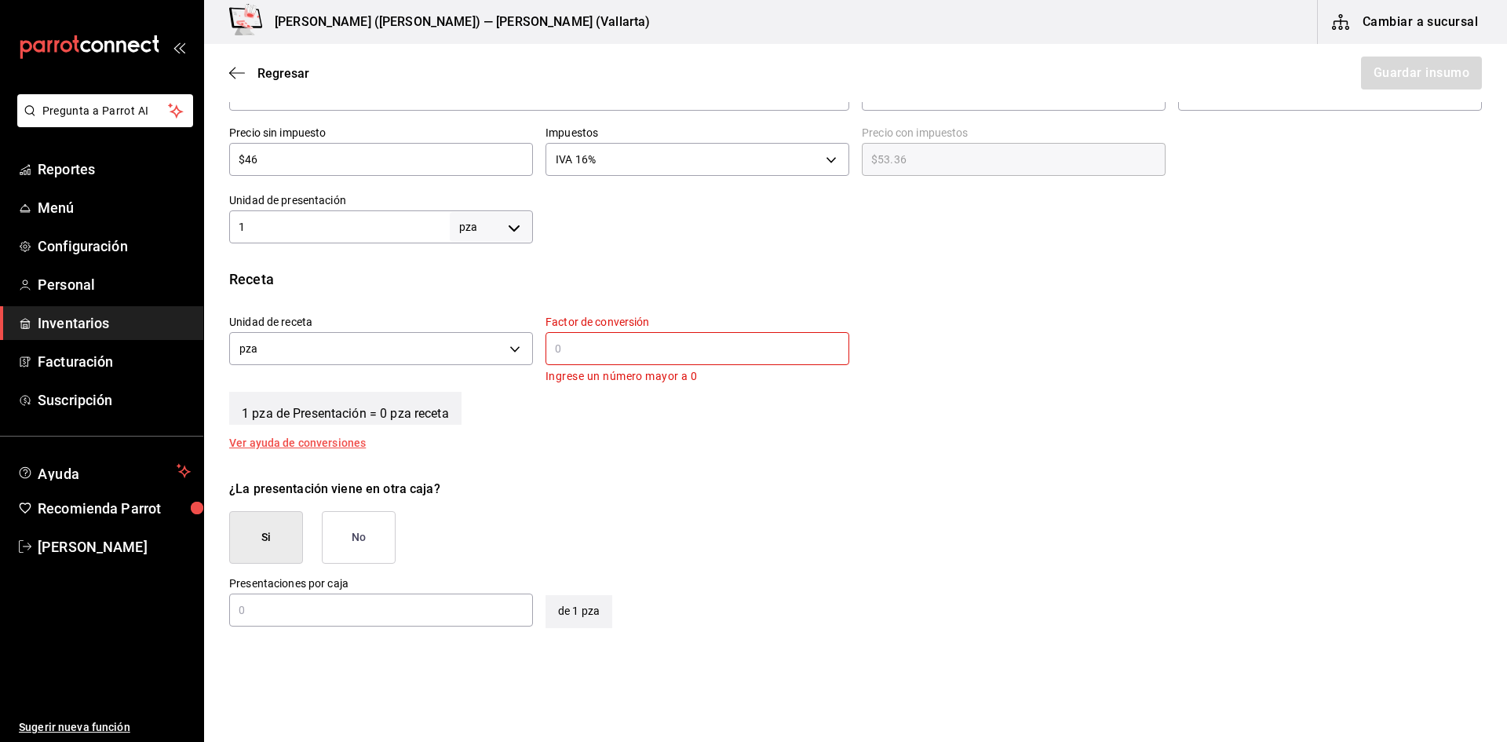
click at [612, 356] on input "text" at bounding box center [697, 348] width 304 height 19
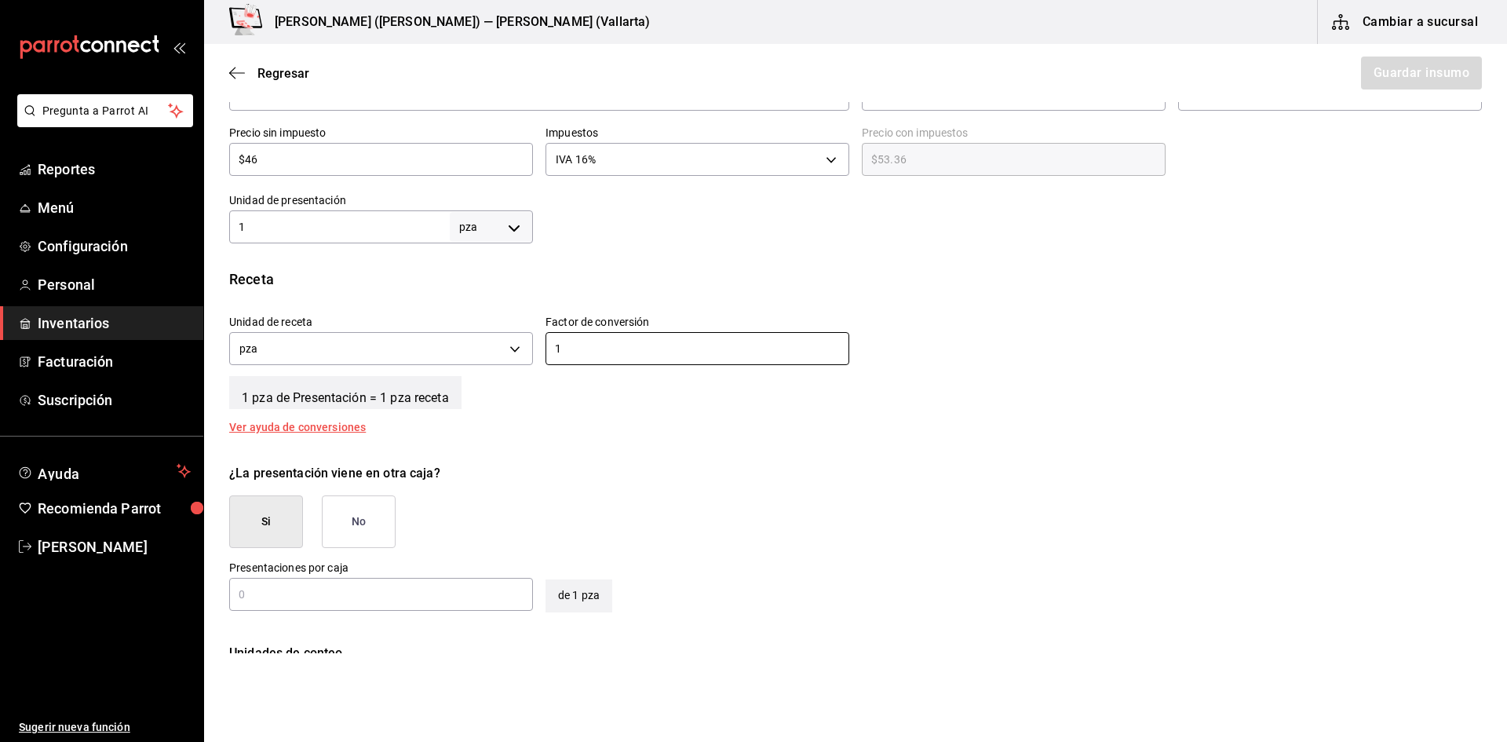
type input "1"
click at [356, 516] on button "No" at bounding box center [359, 521] width 74 height 53
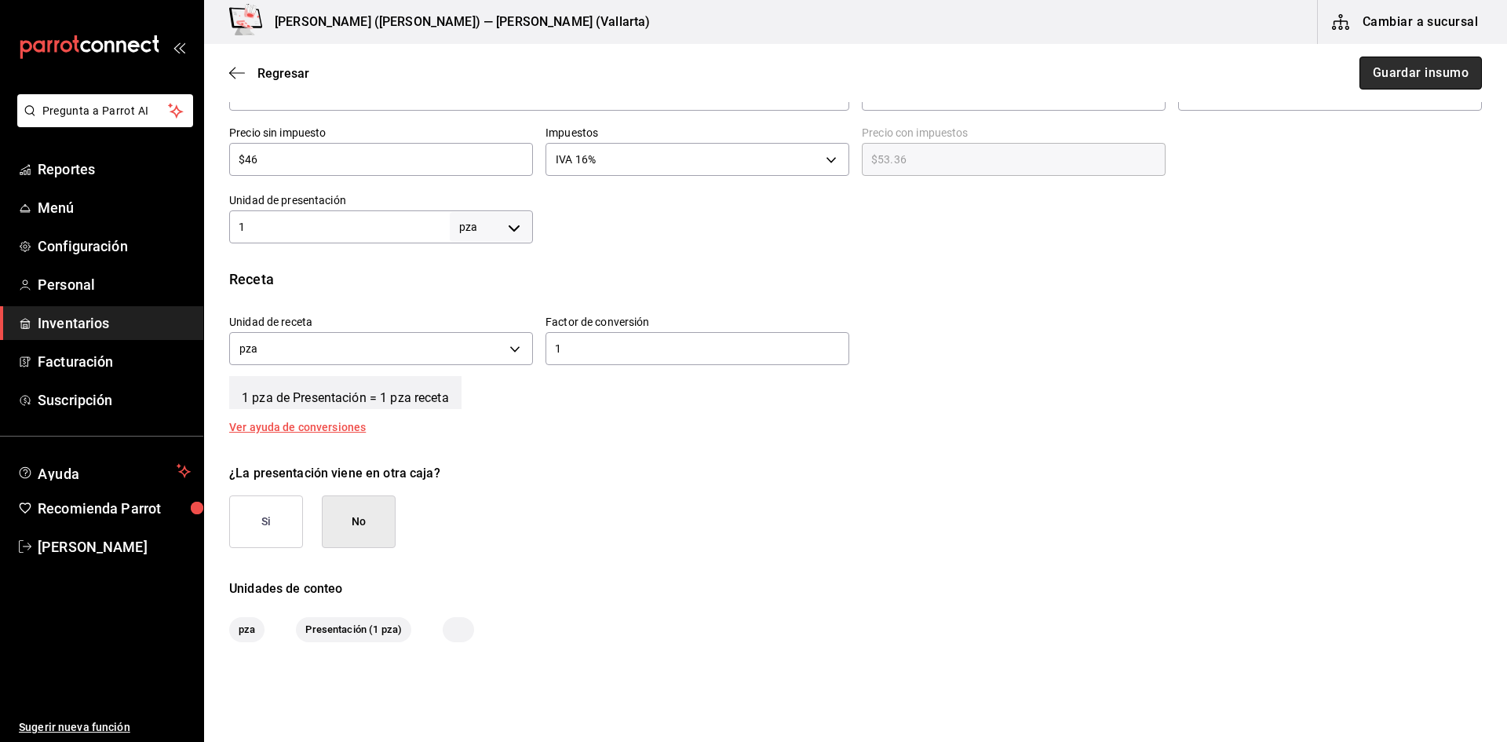
click at [1430, 86] on button "Guardar insumo" at bounding box center [1420, 73] width 122 height 33
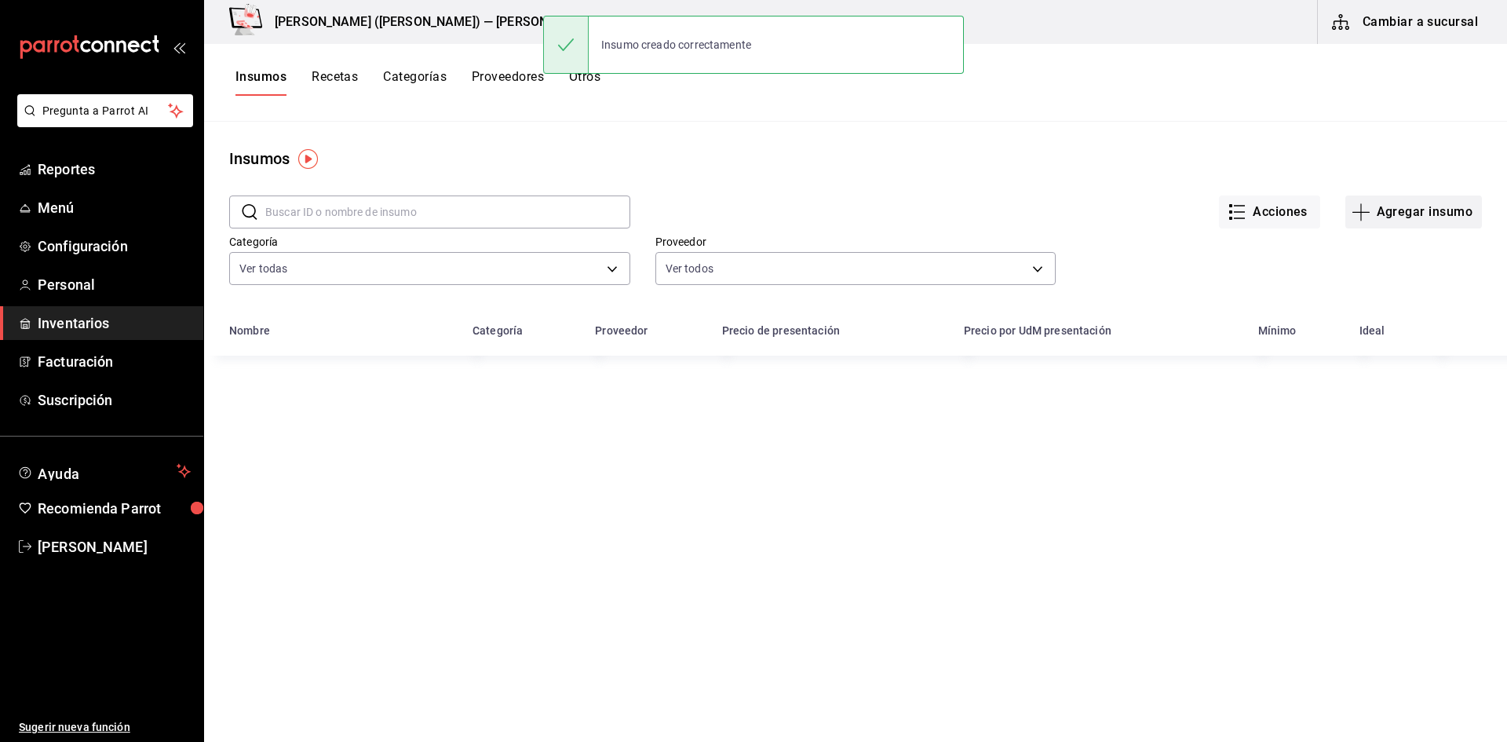
click at [1387, 207] on button "Agregar insumo" at bounding box center [1413, 211] width 137 height 33
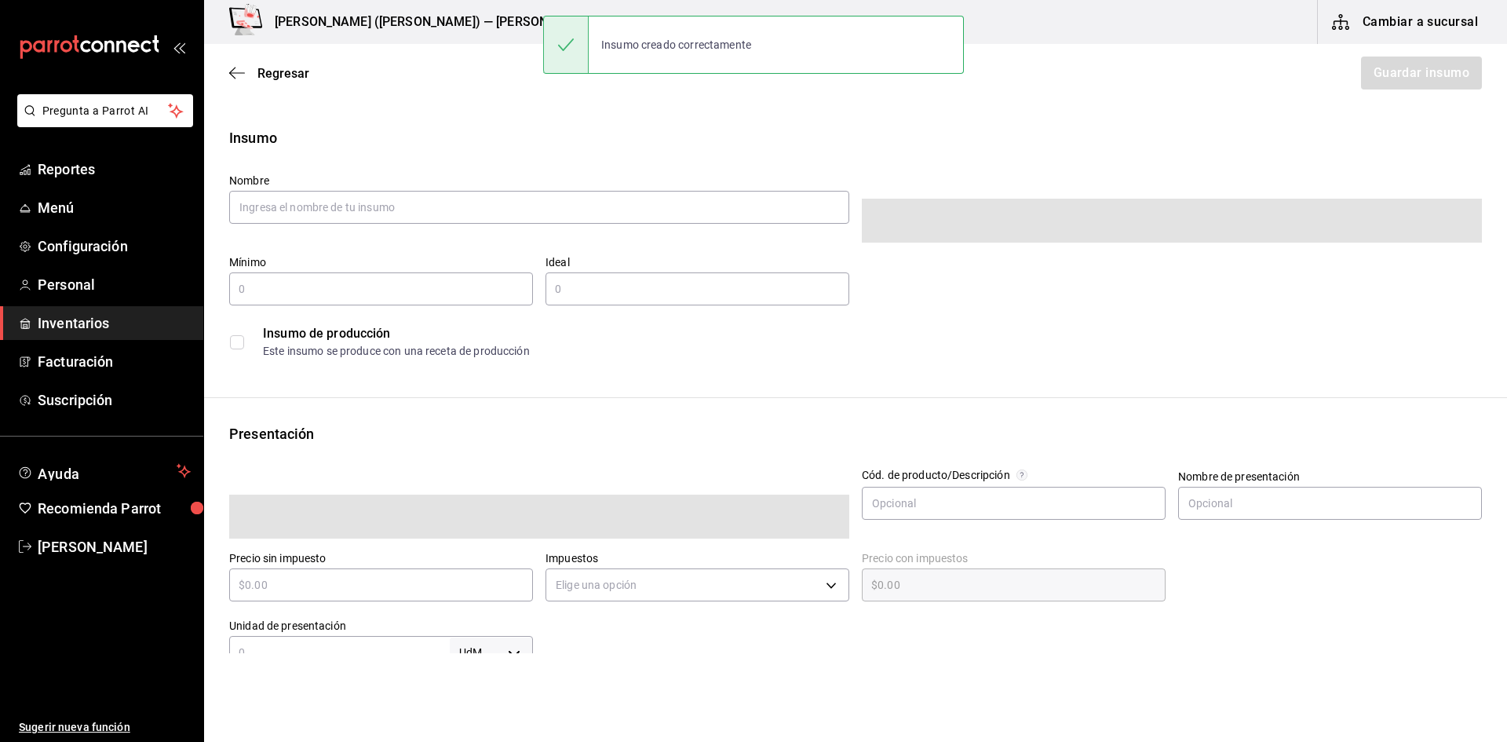
type input "$0.00"
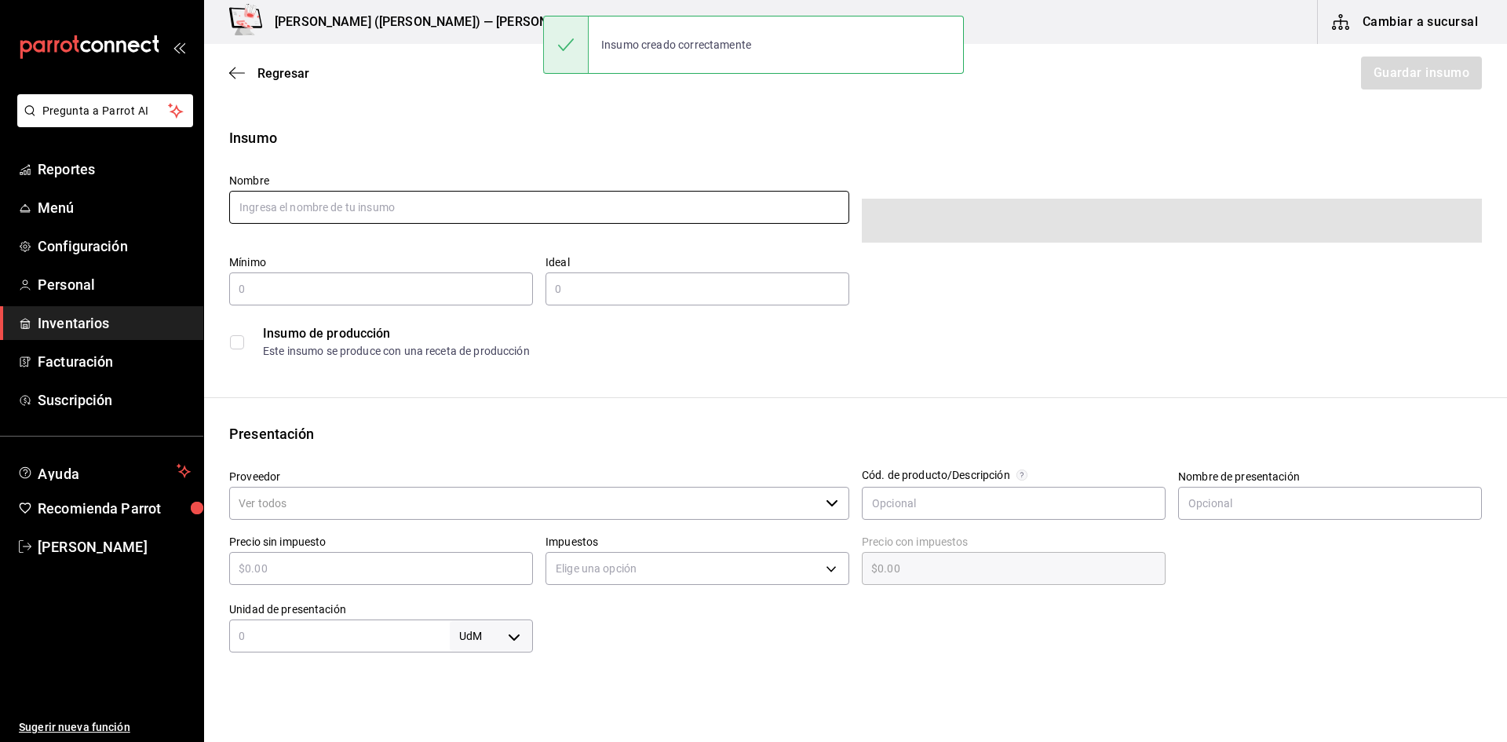
click at [363, 206] on input "text" at bounding box center [539, 207] width 620 height 33
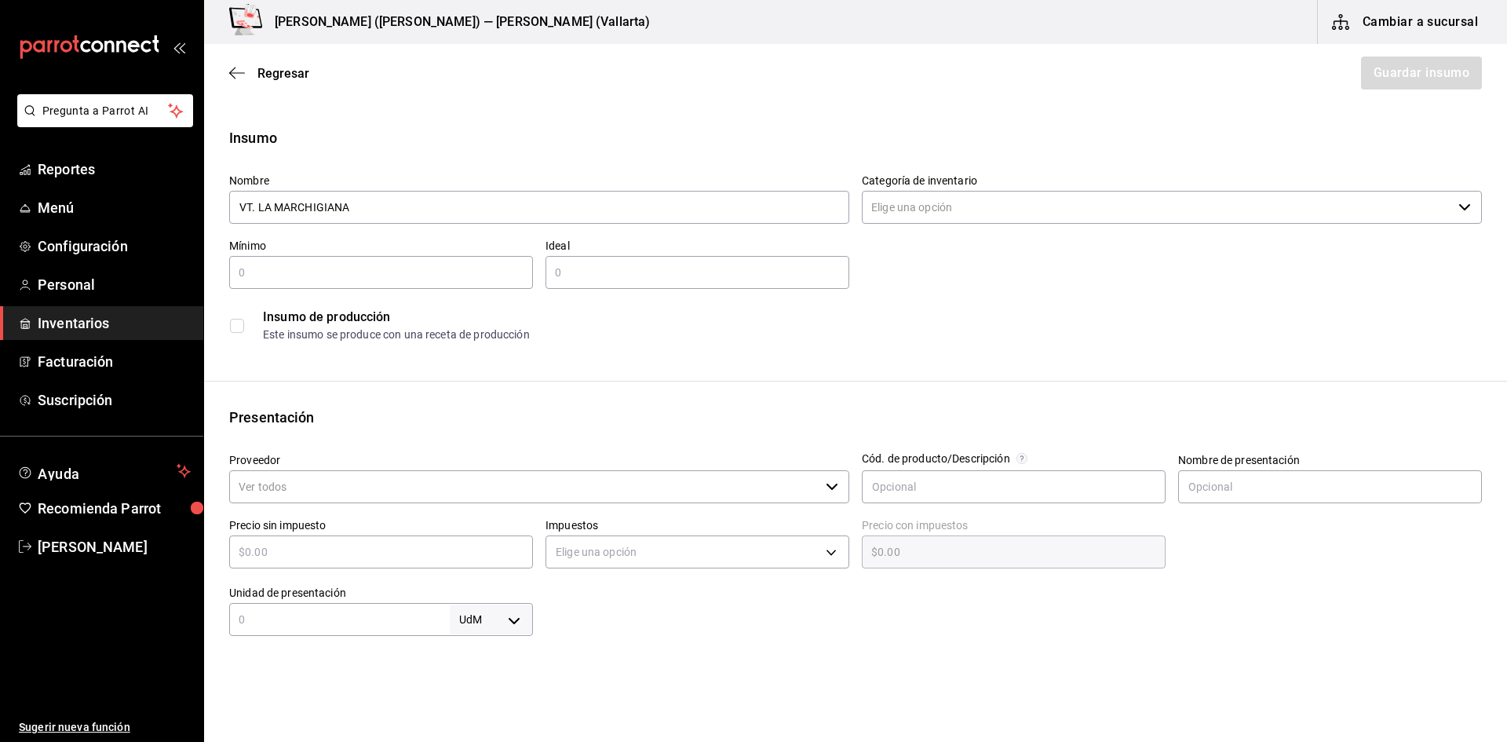
type input "VT. LA MARCHIGIANA"
click at [956, 210] on input "Categoría de inventario" at bounding box center [1157, 207] width 590 height 33
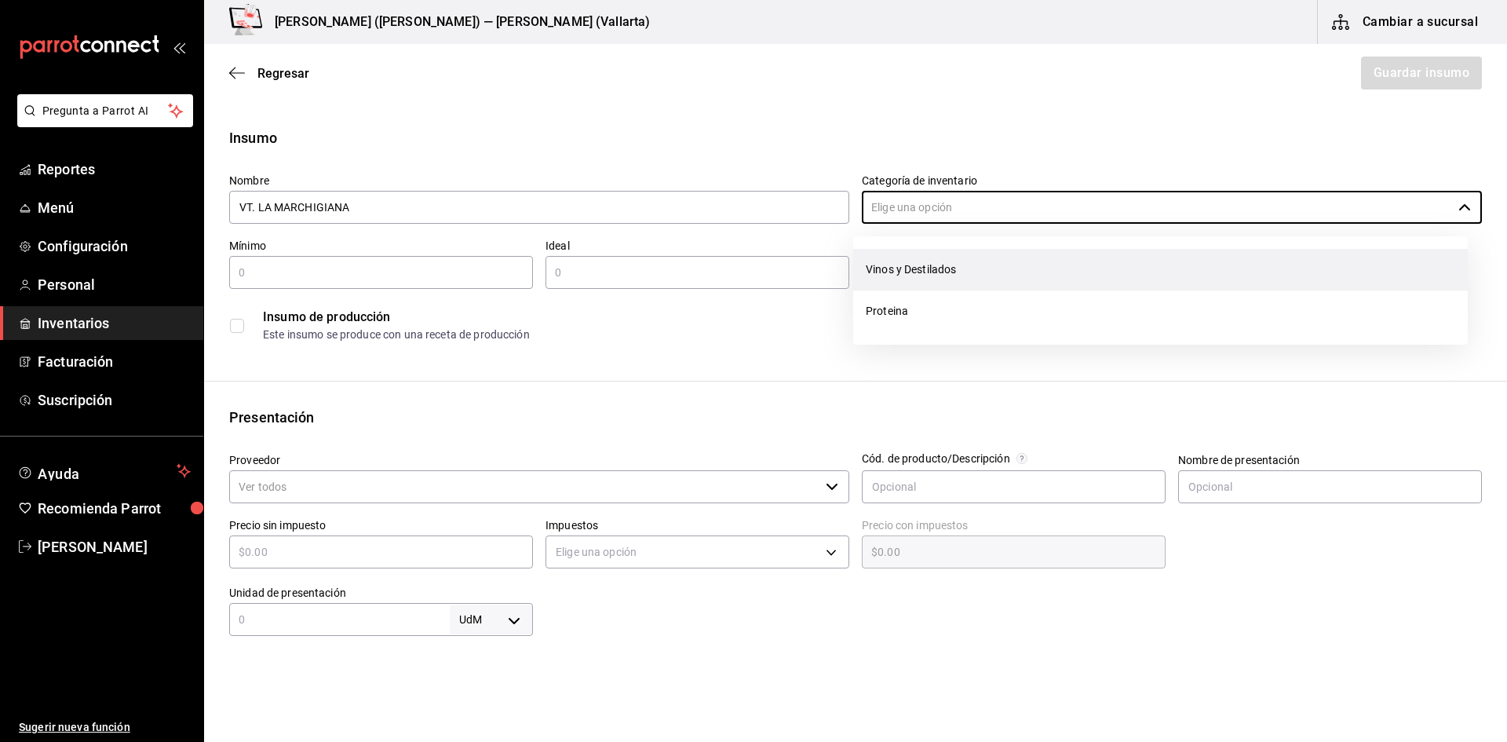
drag, startPoint x: 916, startPoint y: 308, endPoint x: 922, endPoint y: 270, distance: 39.0
click at [922, 270] on ul "Vinos y Destilados Proteina" at bounding box center [1160, 290] width 615 height 108
click at [922, 270] on li "Vinos y Destilados" at bounding box center [1160, 270] width 615 height 42
type input "Vinos y Destilados"
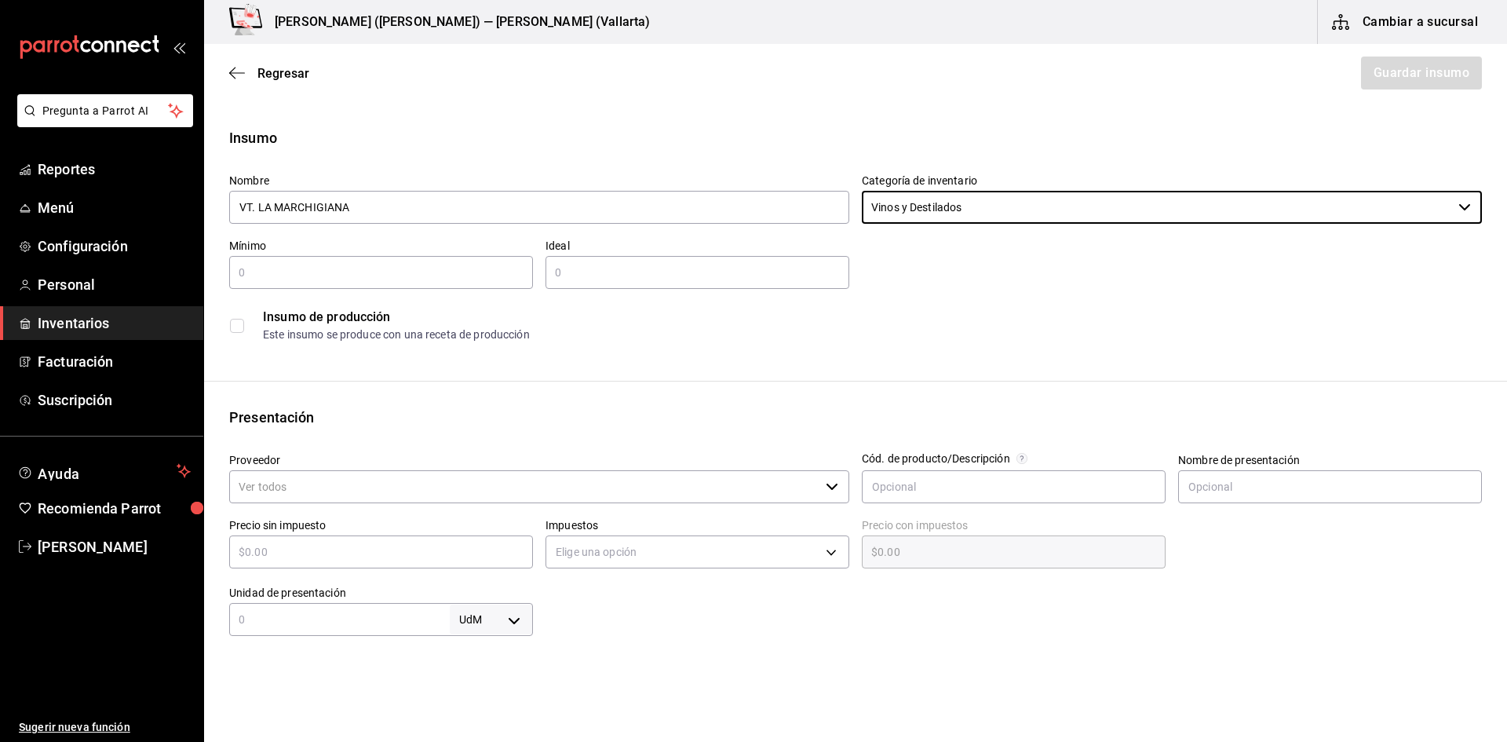
click at [420, 276] on input "text" at bounding box center [381, 272] width 304 height 19
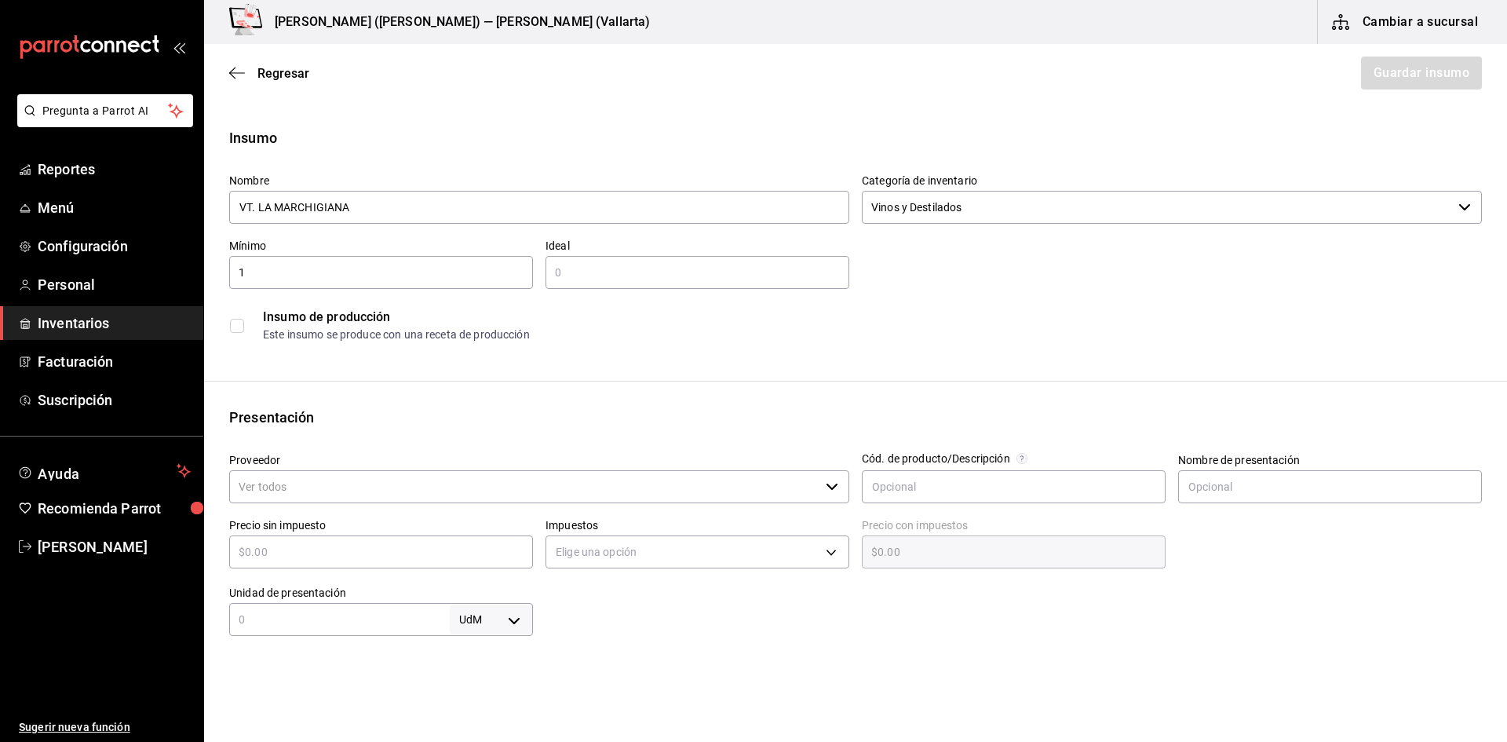
type input "1"
type input "2"
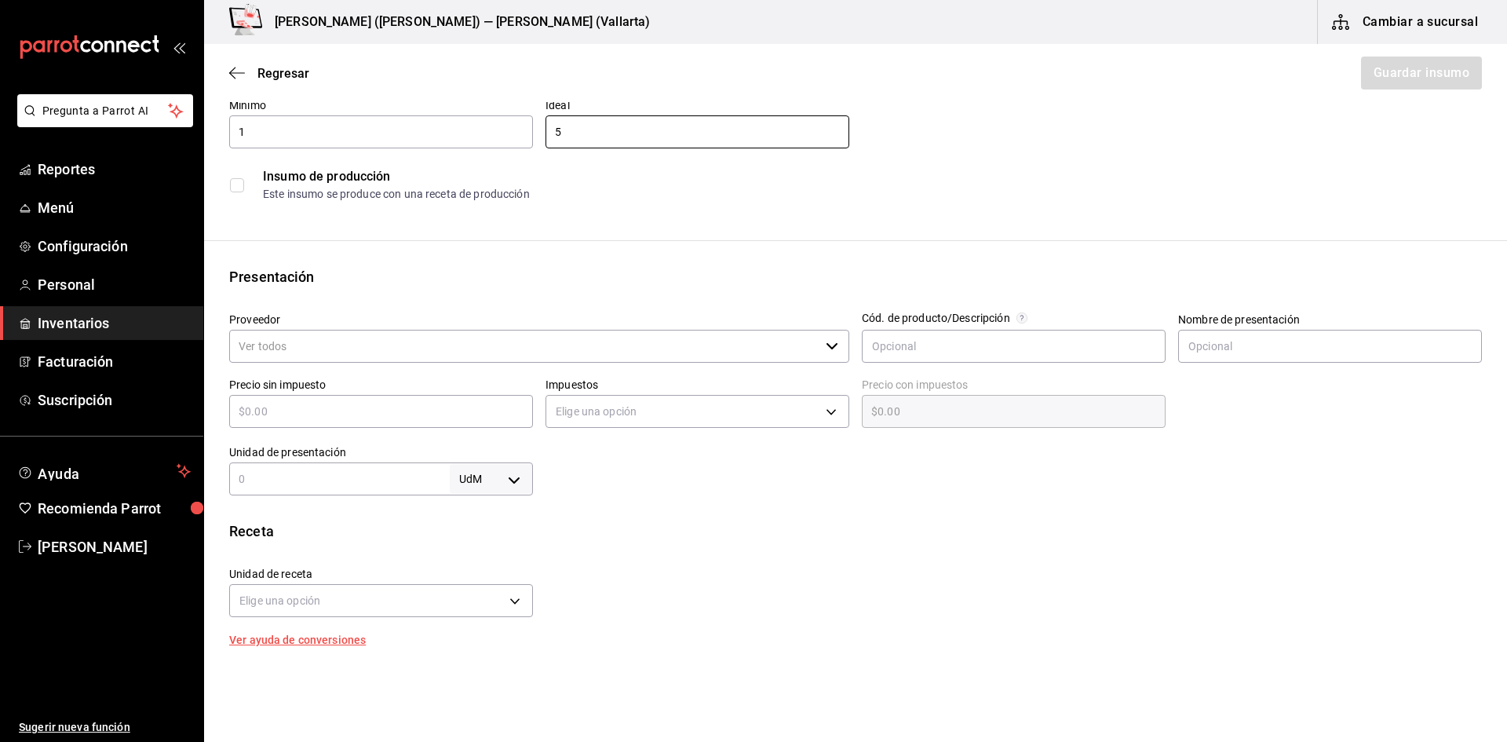
scroll to position [157, 0]
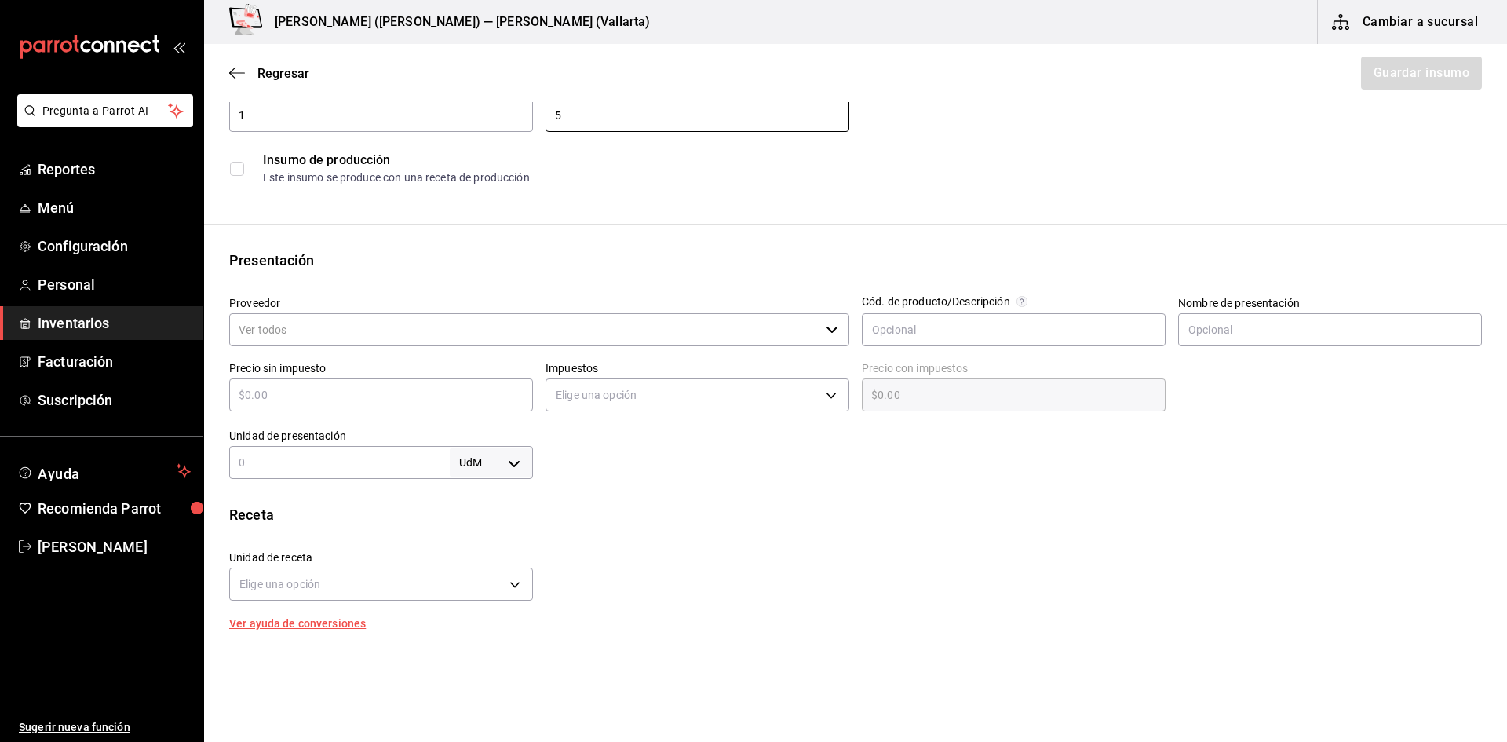
type input "5"
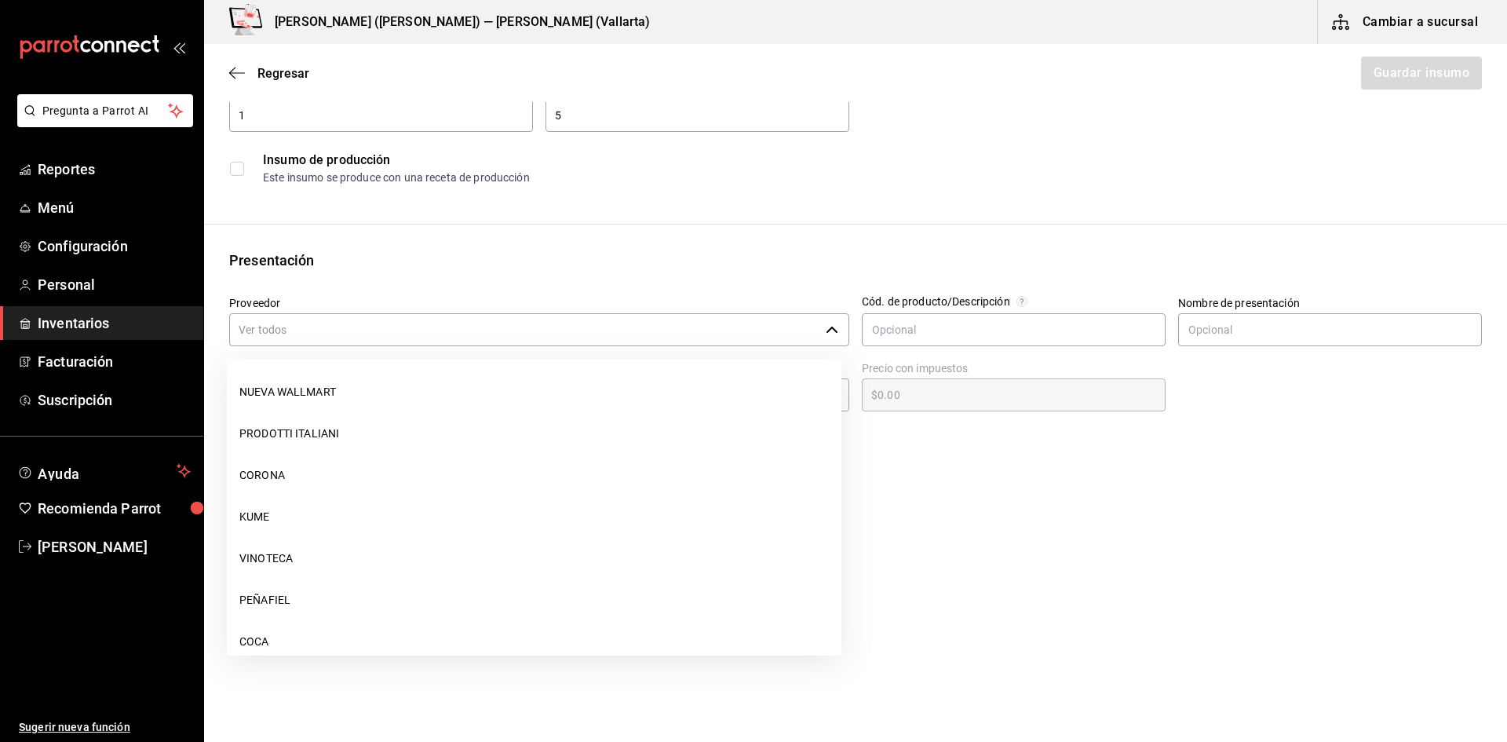
click at [387, 331] on input "Proveedor" at bounding box center [524, 329] width 590 height 33
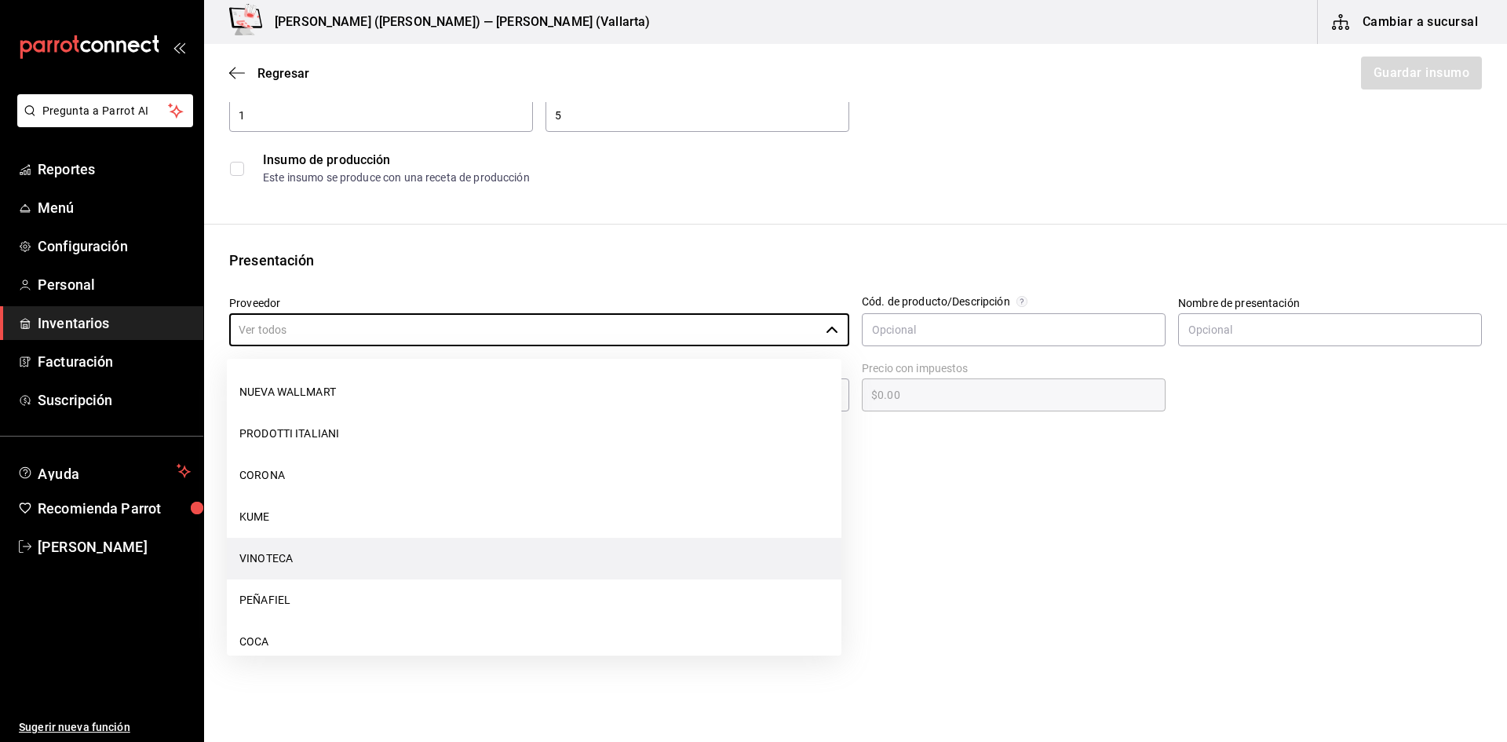
click at [351, 556] on li "VINOTECA" at bounding box center [534, 559] width 615 height 42
type input "VINOTECA"
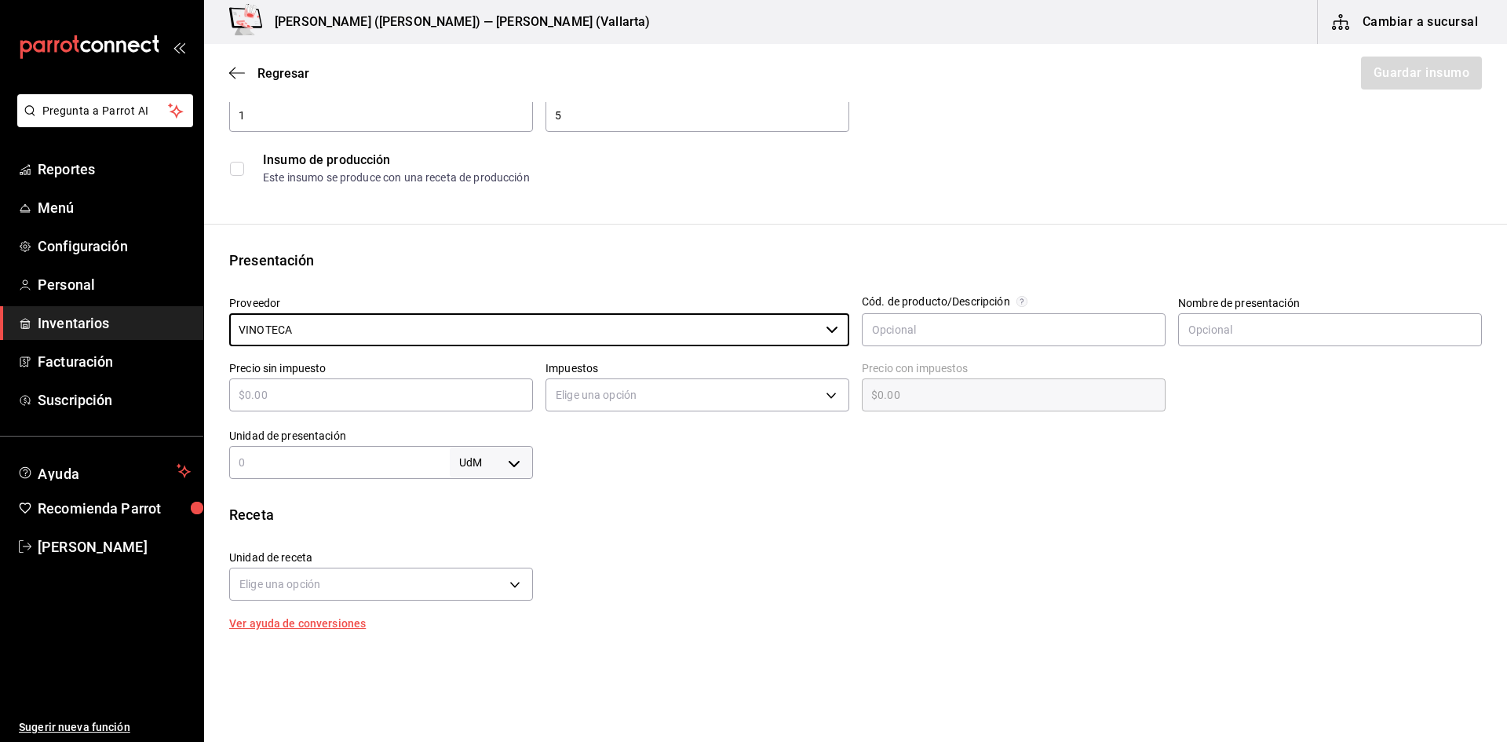
click at [385, 390] on input "text" at bounding box center [381, 394] width 304 height 19
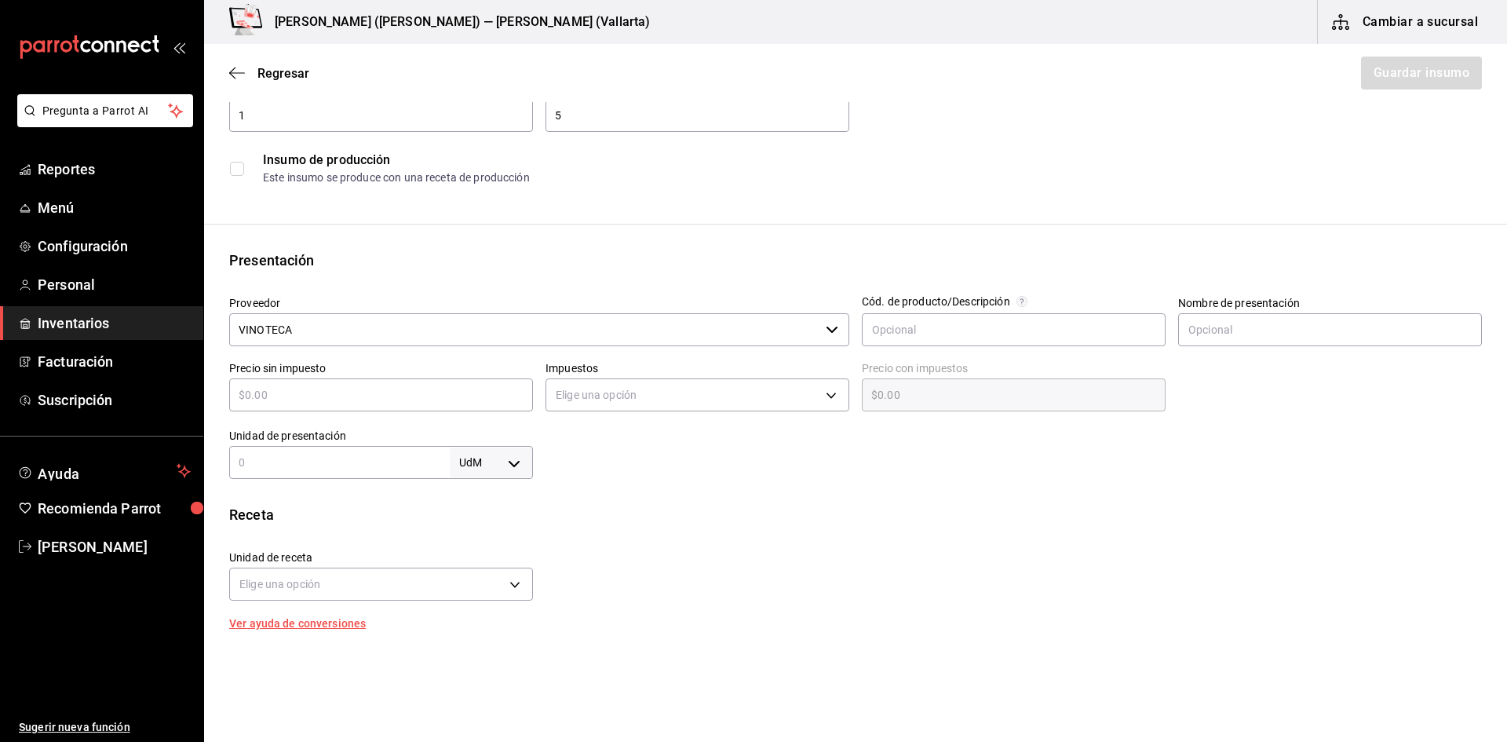
type input "$4"
type input "$4.00"
type input "$45"
type input "$45.00"
type input "$456"
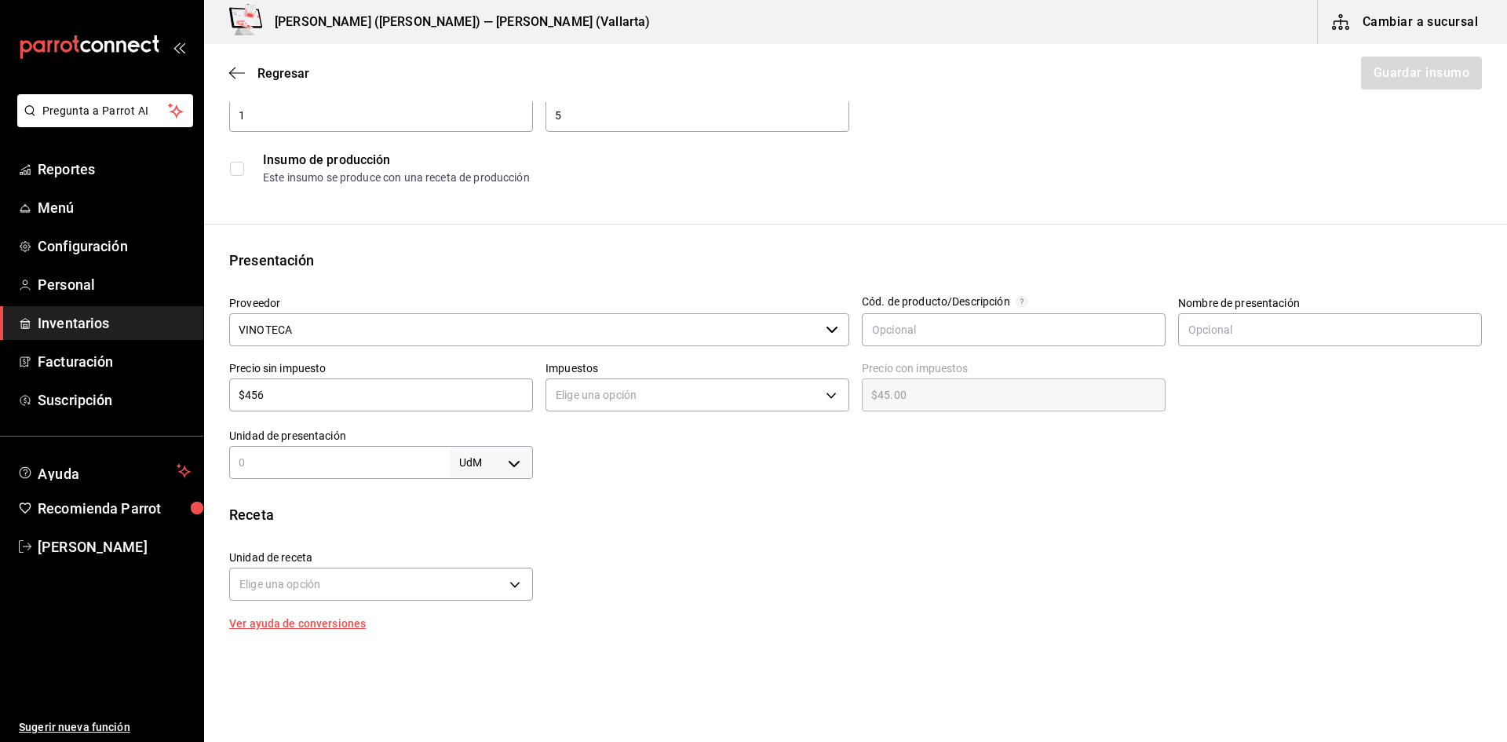
type input "$456.00"
type input "$45"
type input "$45.00"
type input "$458"
type input "$458.00"
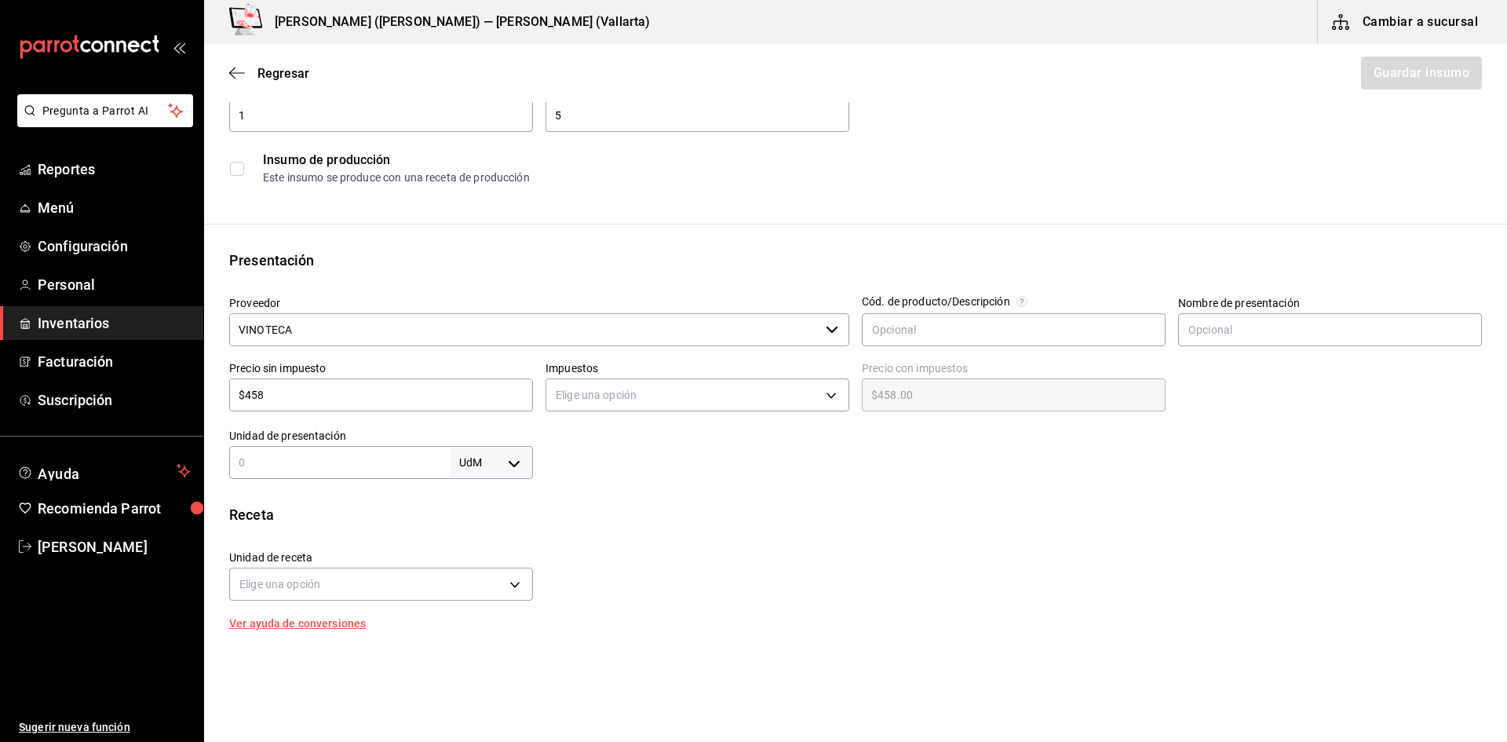
type input "$45"
type input "$45.00"
type input "$4"
type input "$4.00"
type input "$46"
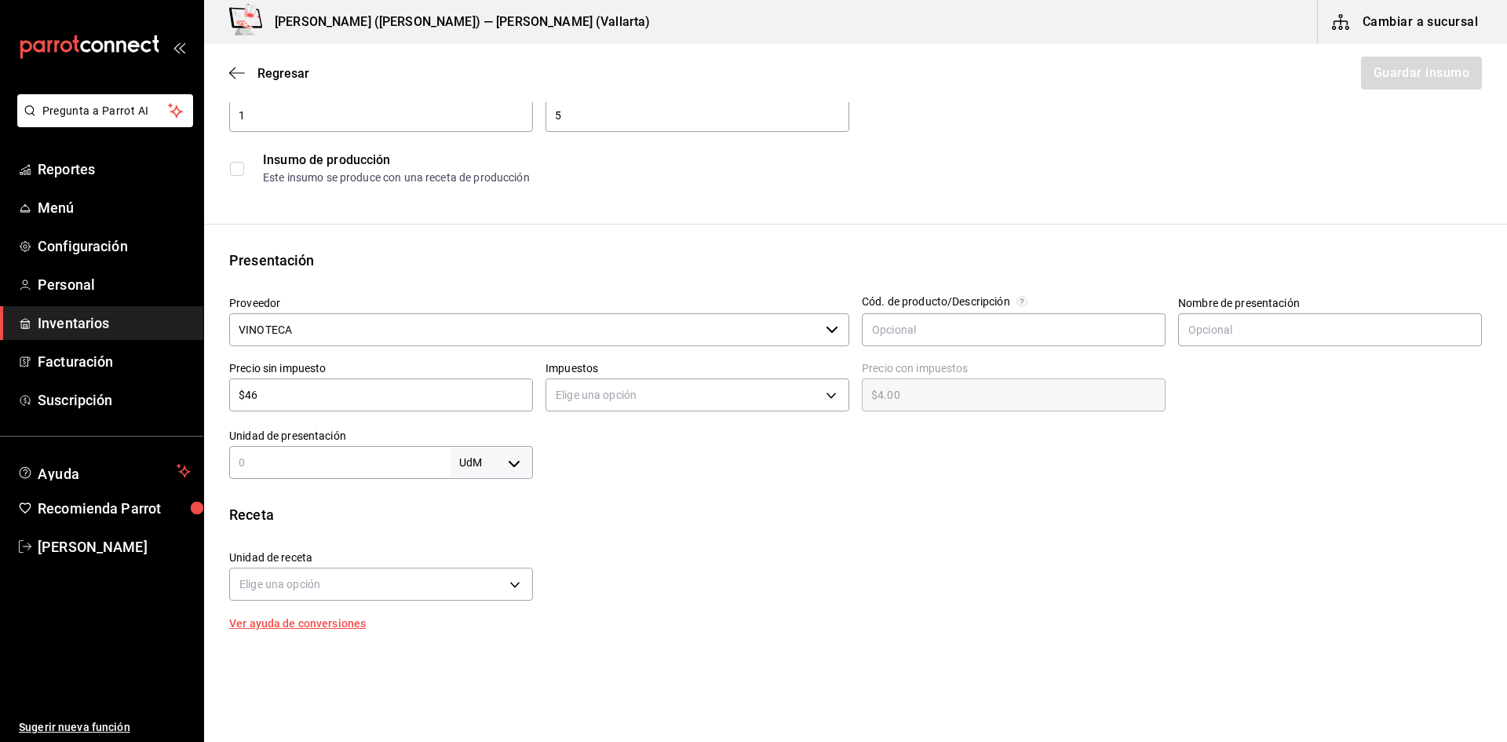
type input "$46.00"
type input "$460"
type input "$460.00"
type input "$460"
click at [611, 390] on body "Pregunta a Parrot AI Reportes Menú Configuración Personal Inventarios Facturaci…" at bounding box center [753, 326] width 1507 height 653
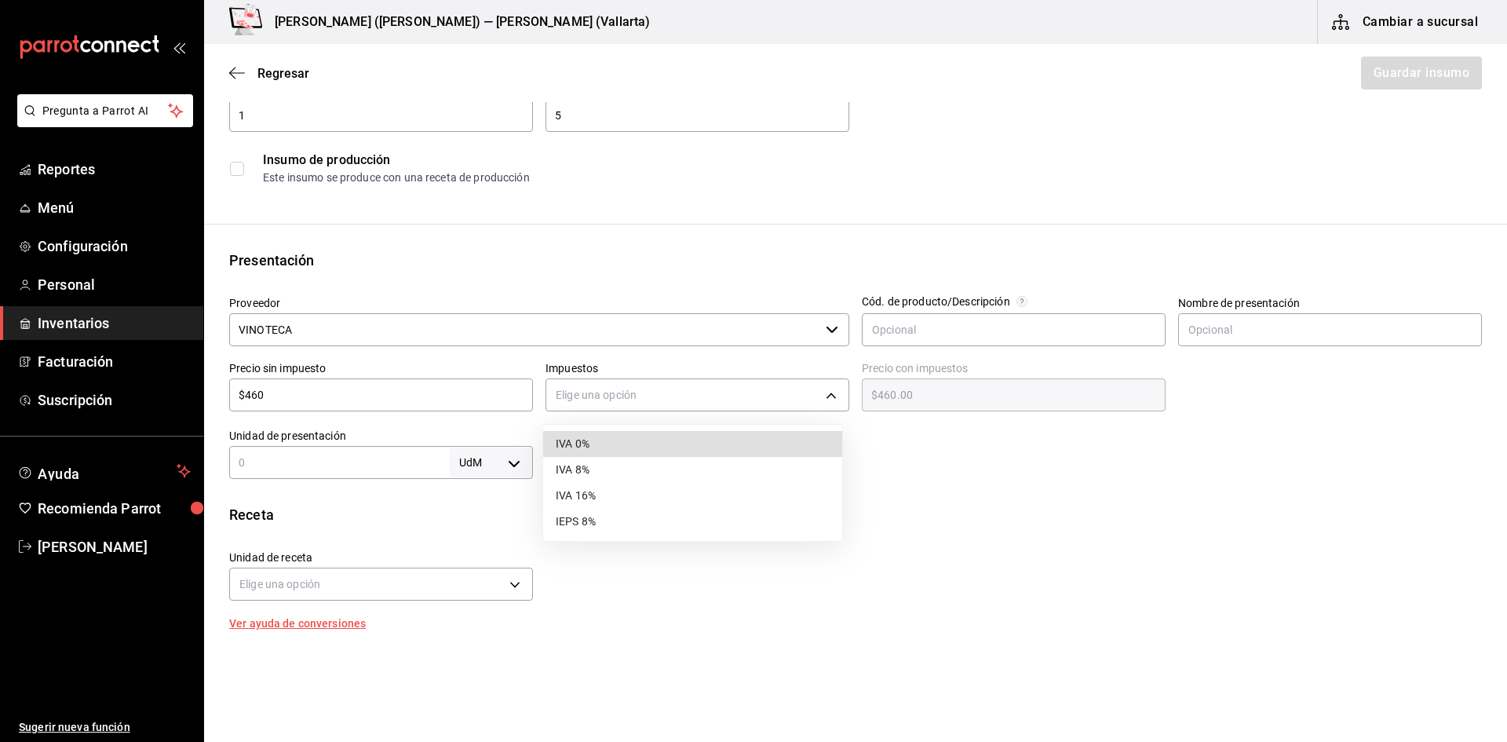
click at [600, 497] on li "IVA 16%" at bounding box center [692, 496] width 299 height 26
type input "IVA_16"
type input "$533.60"
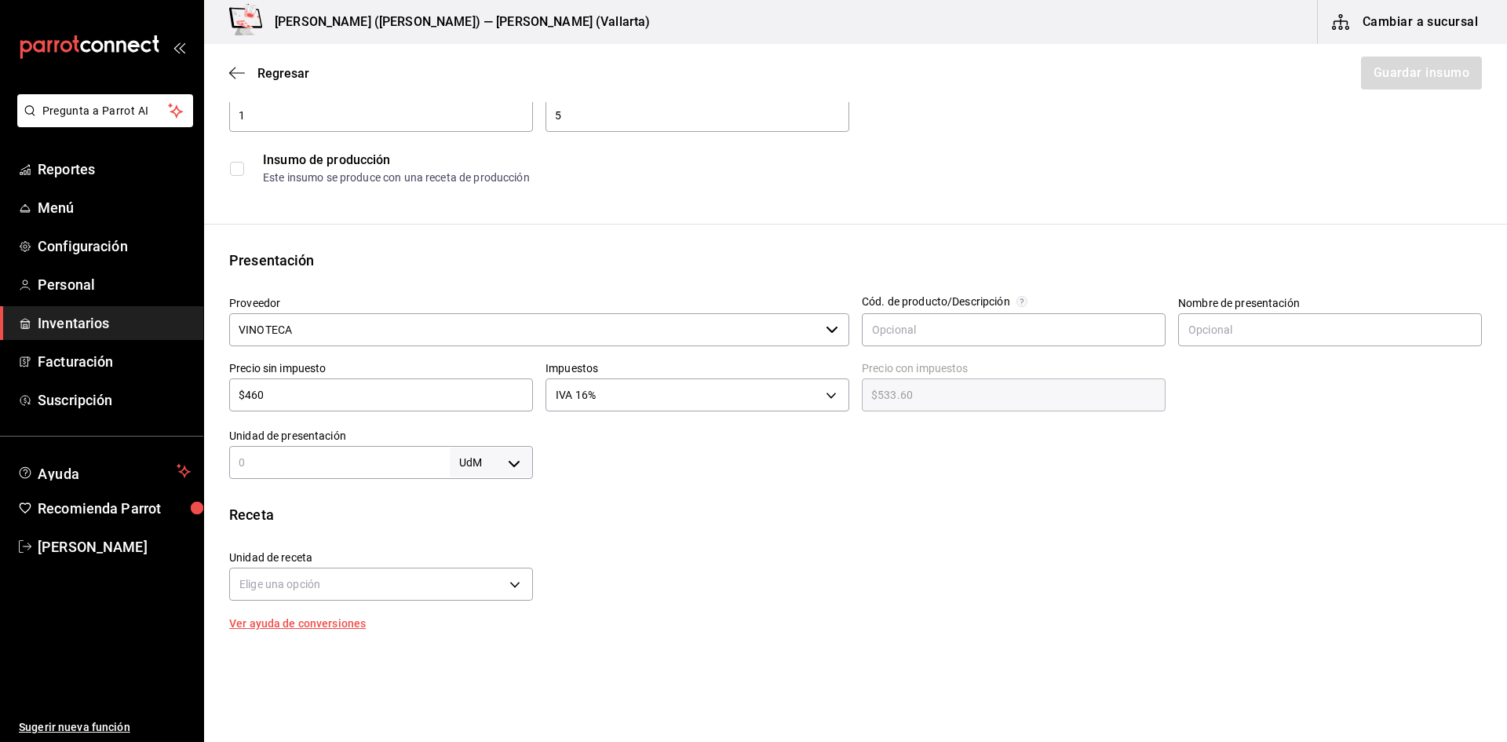
click at [378, 454] on input "text" at bounding box center [339, 462] width 221 height 19
type input "1"
click at [490, 463] on body "Pregunta a Parrot AI Reportes Menú Configuración Personal Inventarios Facturaci…" at bounding box center [753, 326] width 1507 height 653
click at [487, 632] on li "pza" at bounding box center [488, 639] width 82 height 26
type input "UNIT"
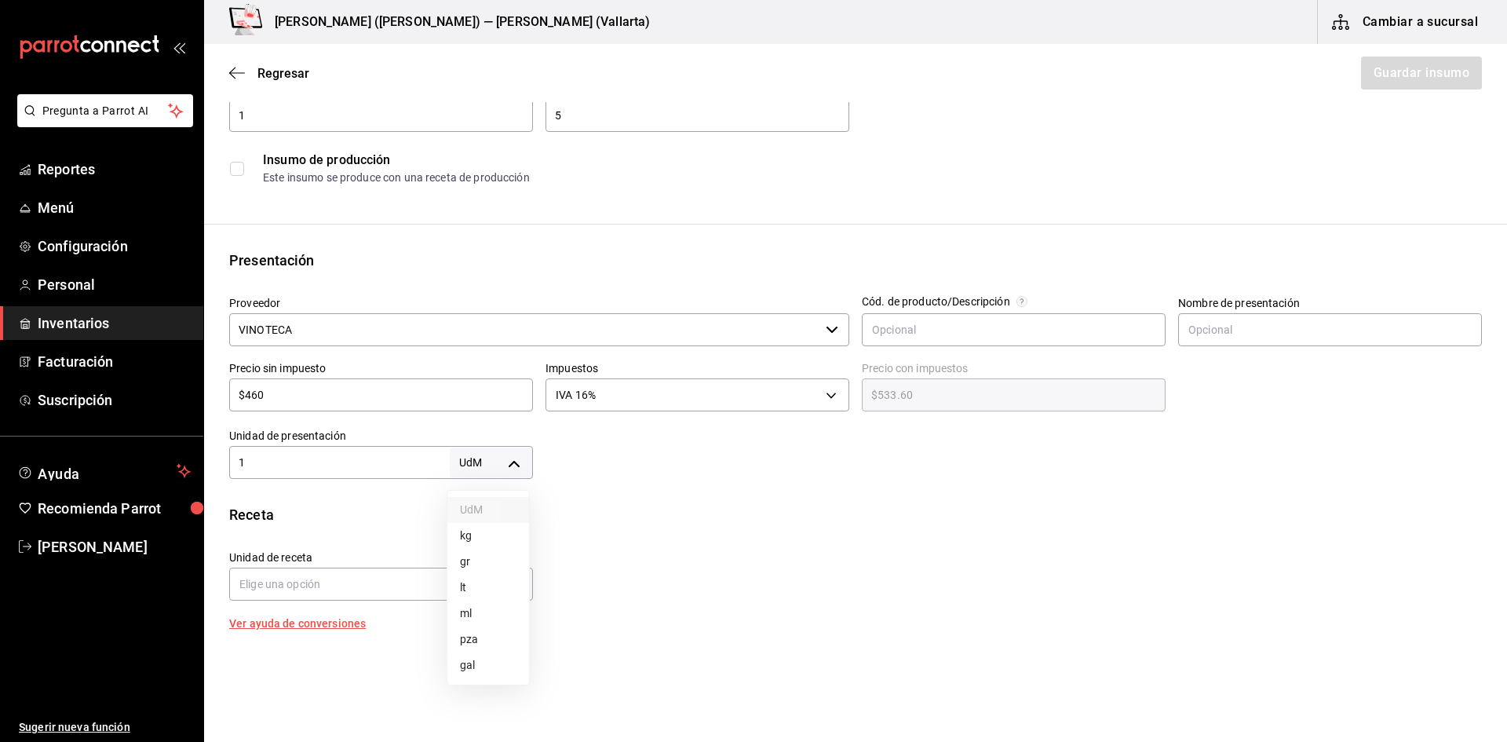
type input "UNIT"
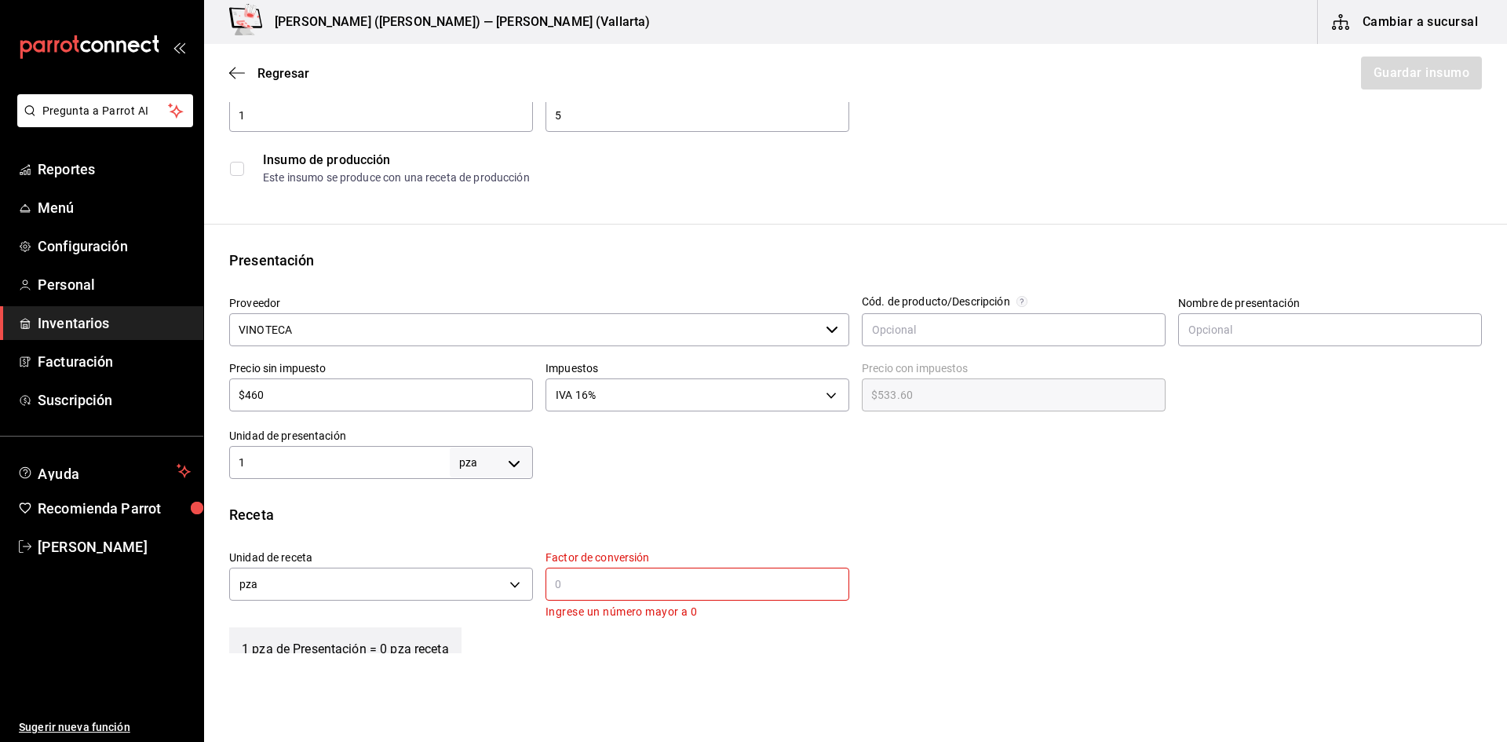
scroll to position [235, 0]
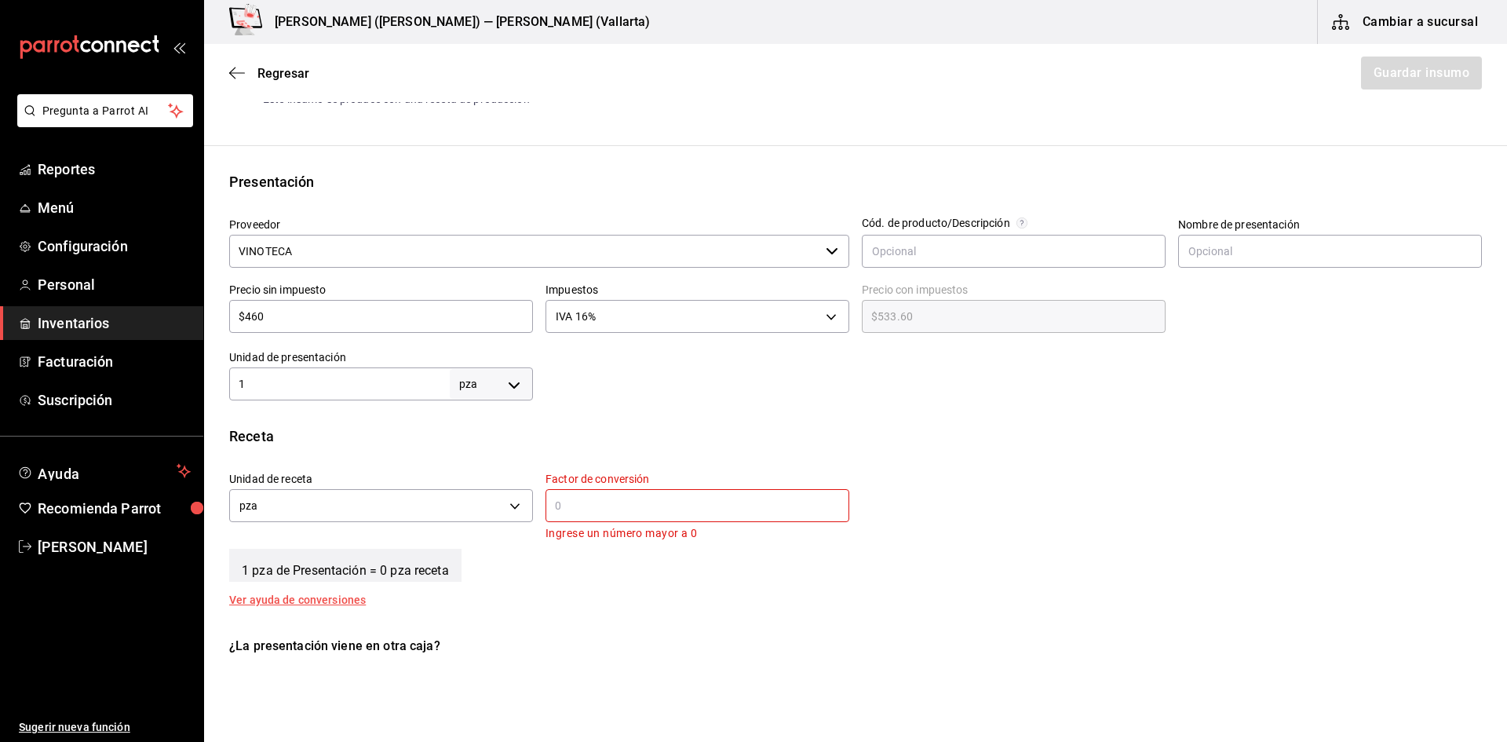
click at [611, 510] on input "text" at bounding box center [697, 505] width 304 height 19
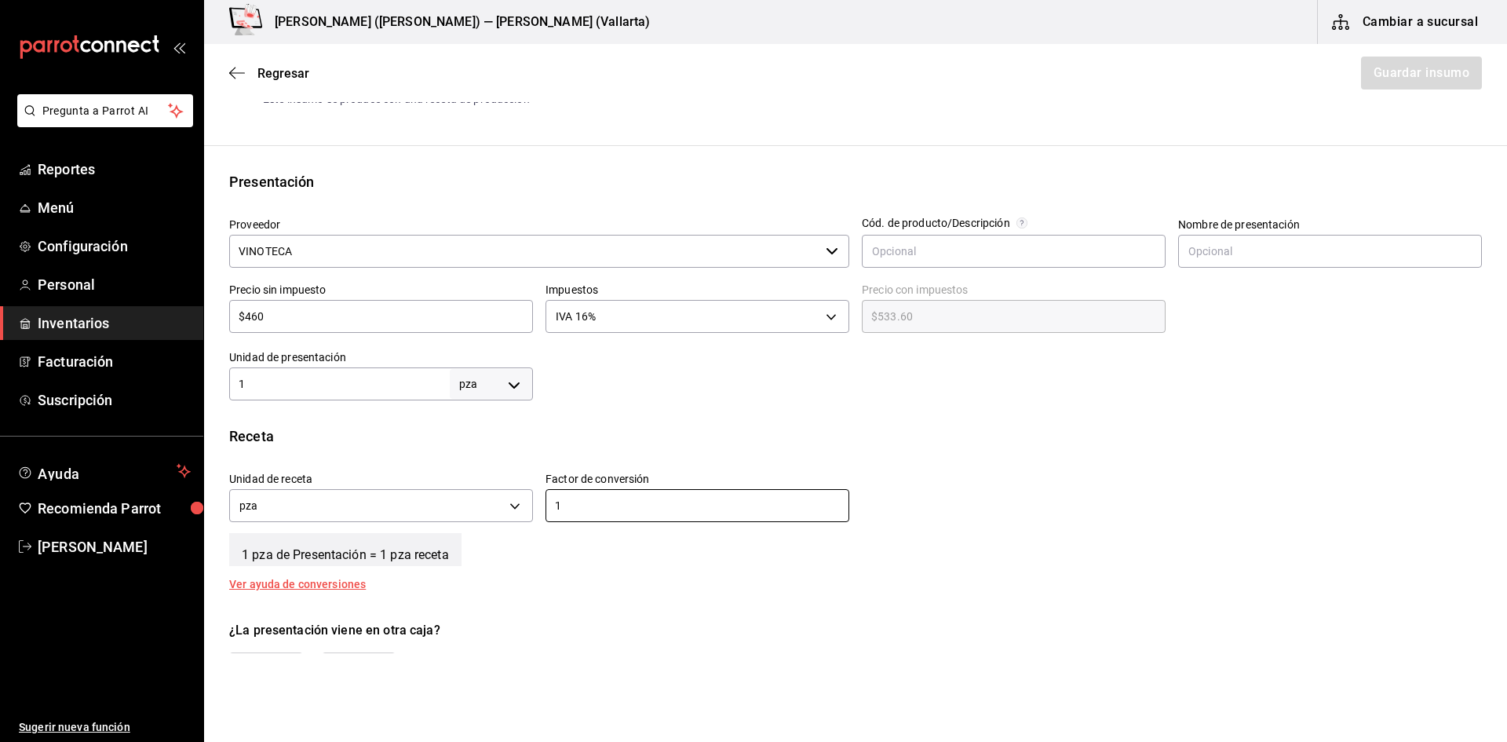
type input "1"
click at [1087, 531] on div "1 pza de Presentación = 1 pza receta" at bounding box center [855, 546] width 1253 height 39
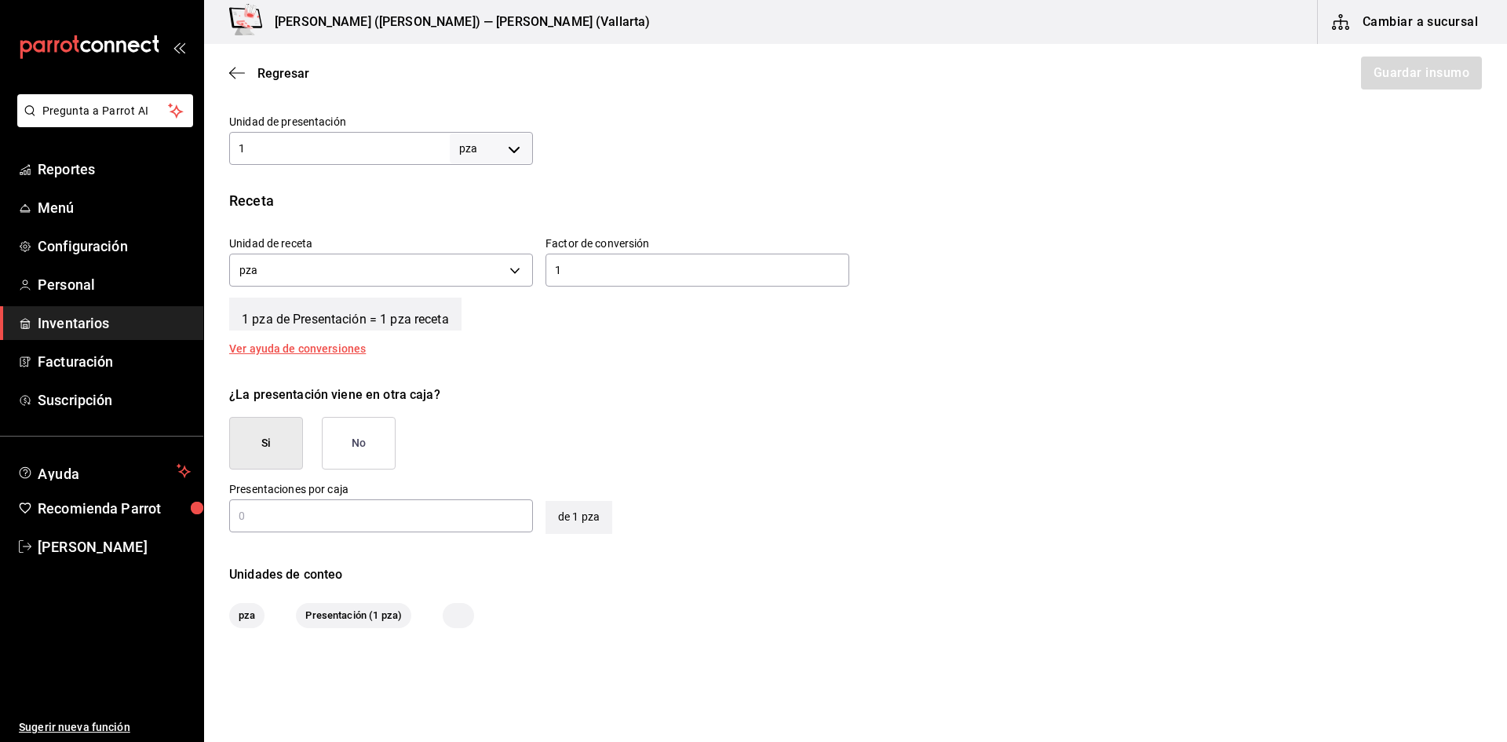
click at [377, 432] on button "No" at bounding box center [359, 443] width 74 height 53
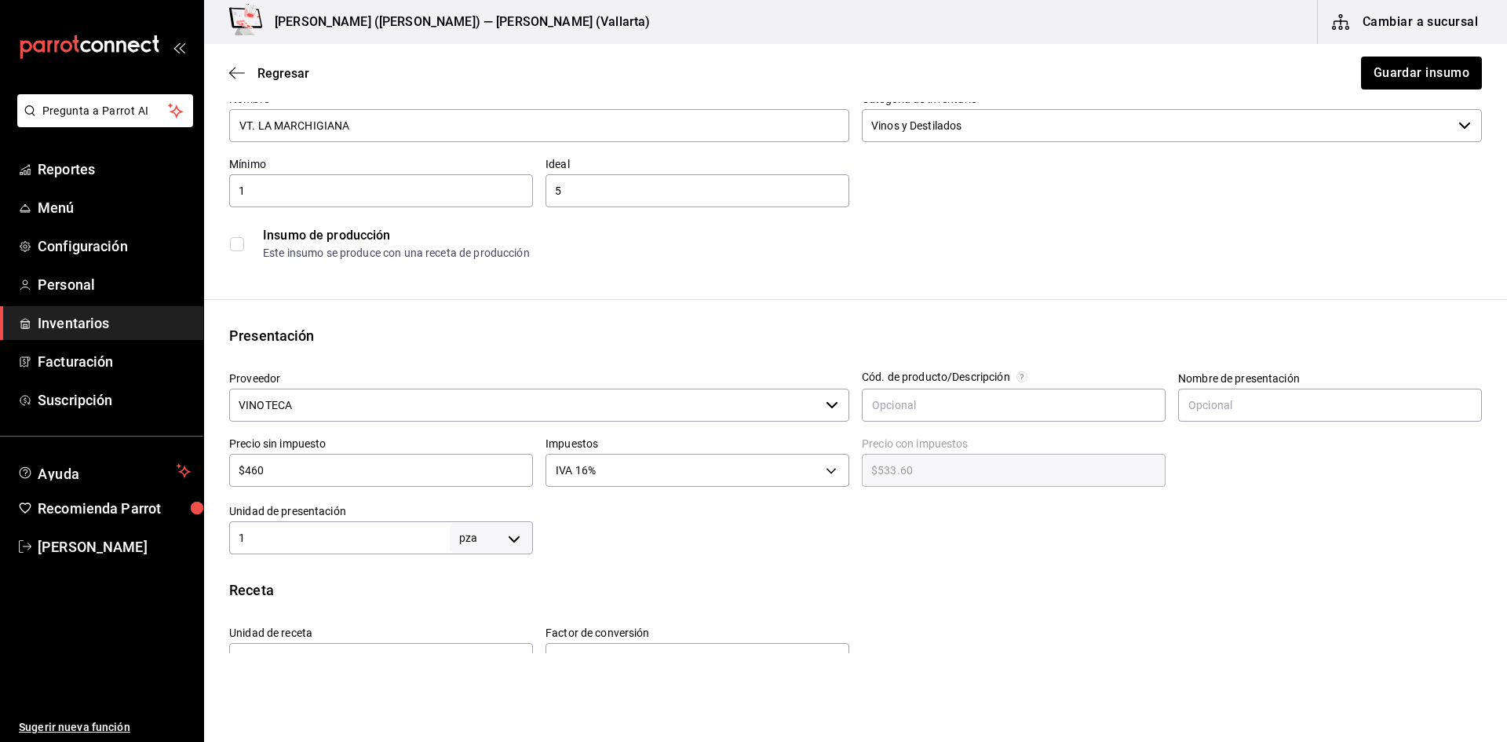
scroll to position [0, 0]
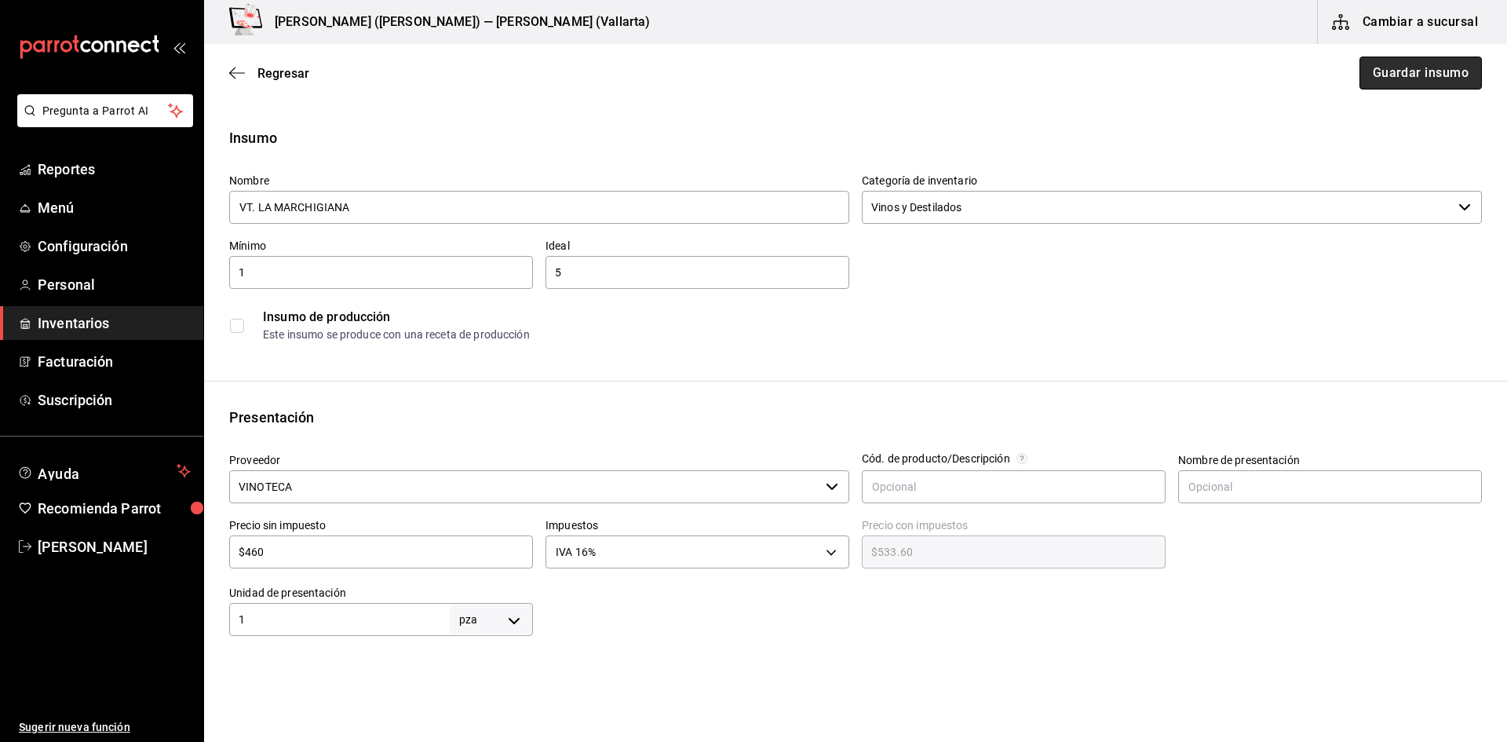
click at [1423, 69] on button "Guardar insumo" at bounding box center [1420, 73] width 122 height 33
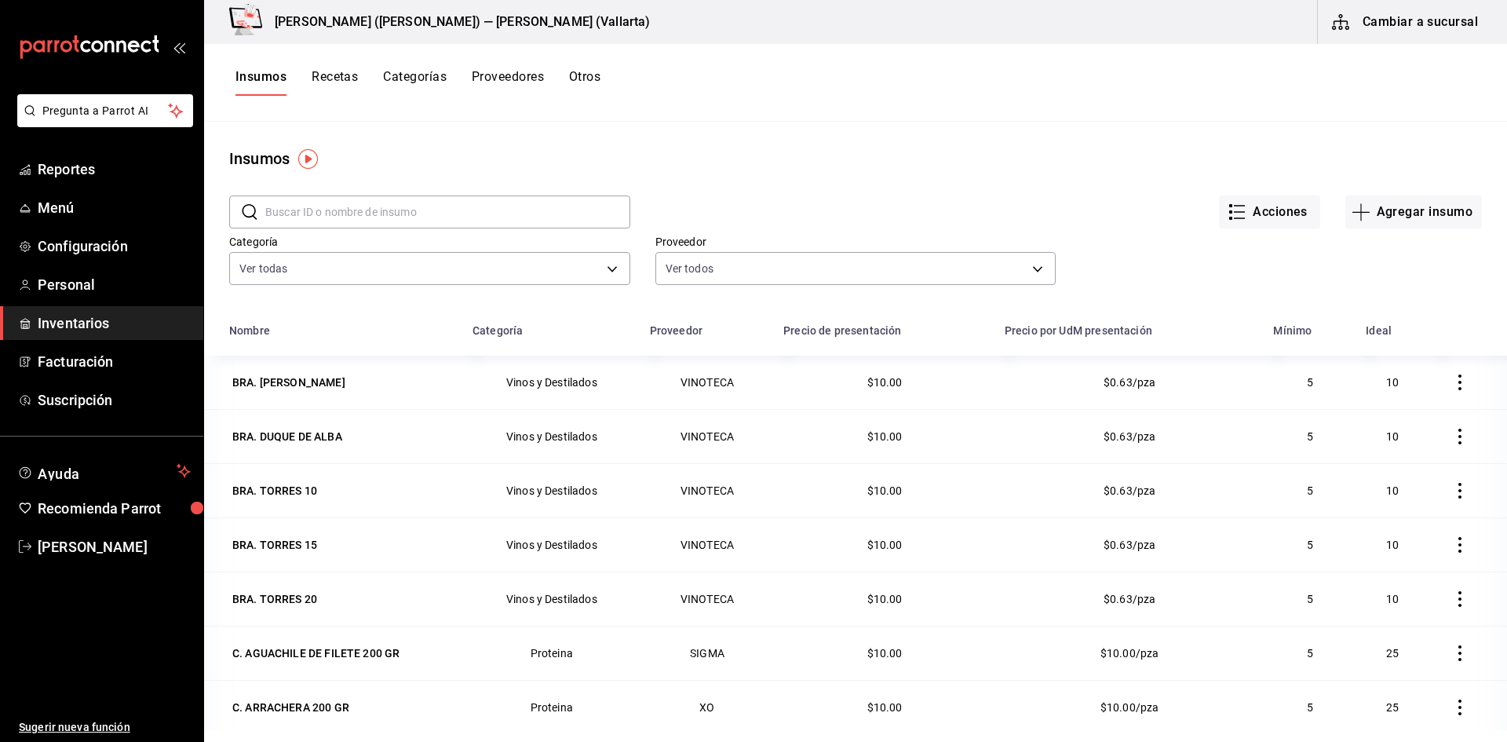
click at [347, 74] on button "Recetas" at bounding box center [335, 82] width 46 height 27
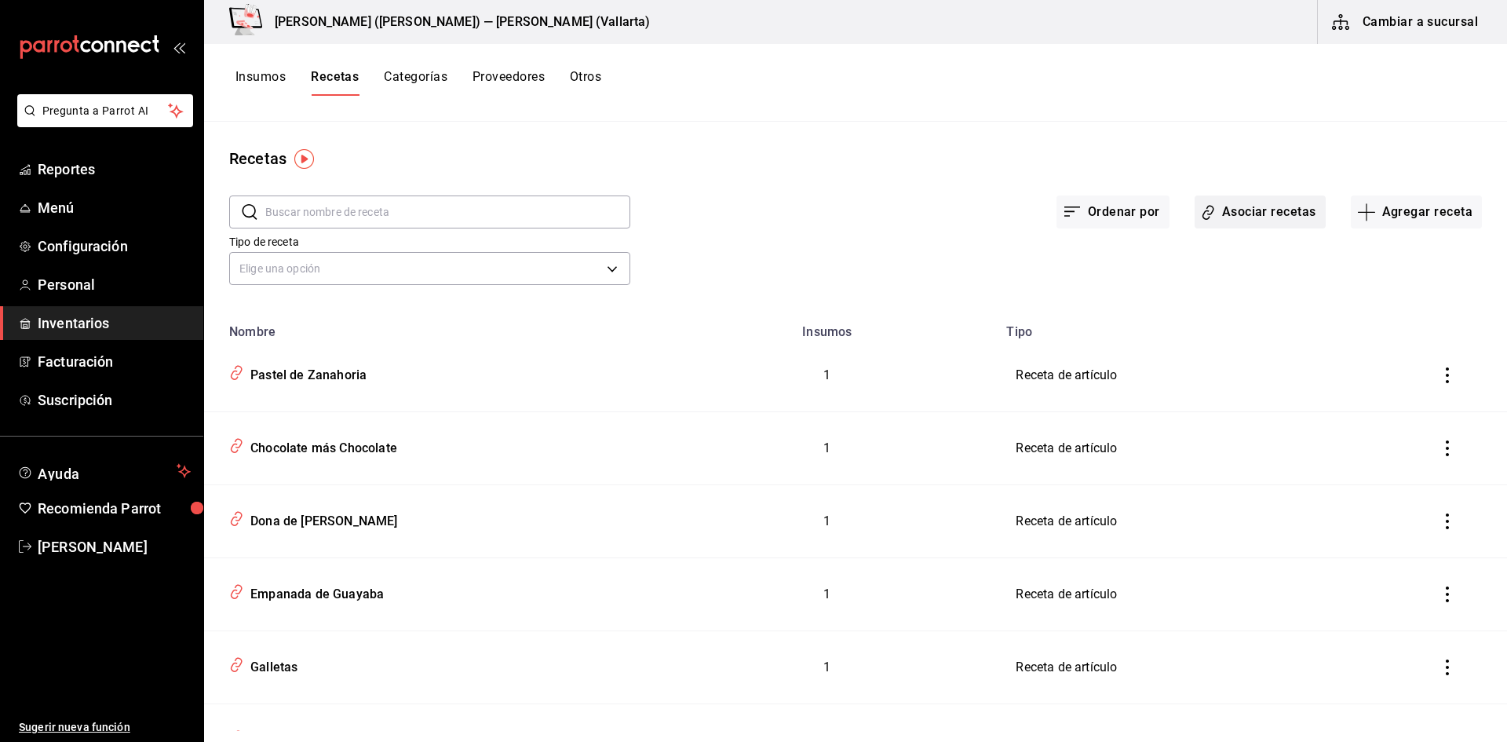
click at [1272, 216] on button "Asociar recetas" at bounding box center [1260, 211] width 131 height 33
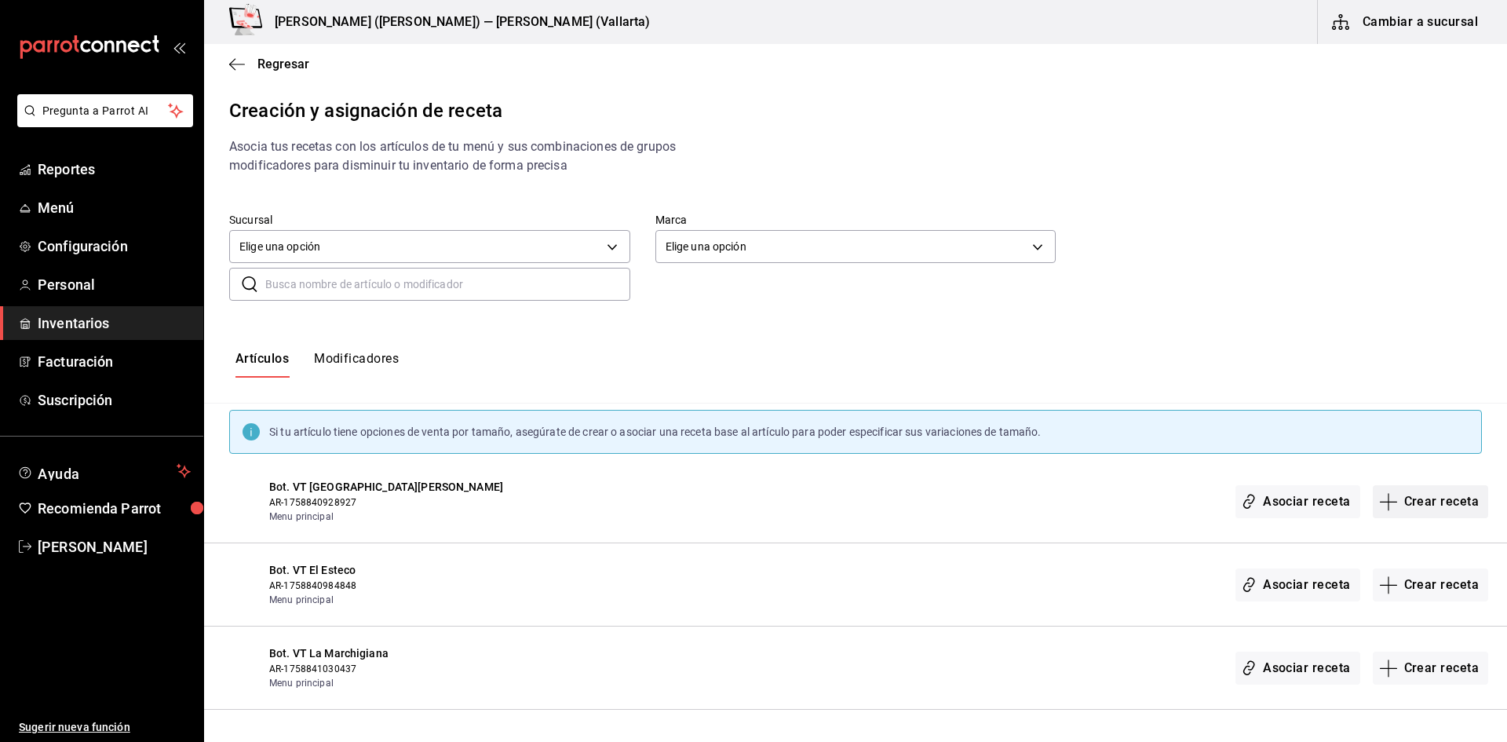
click at [1408, 507] on button "Crear receta" at bounding box center [1431, 501] width 116 height 33
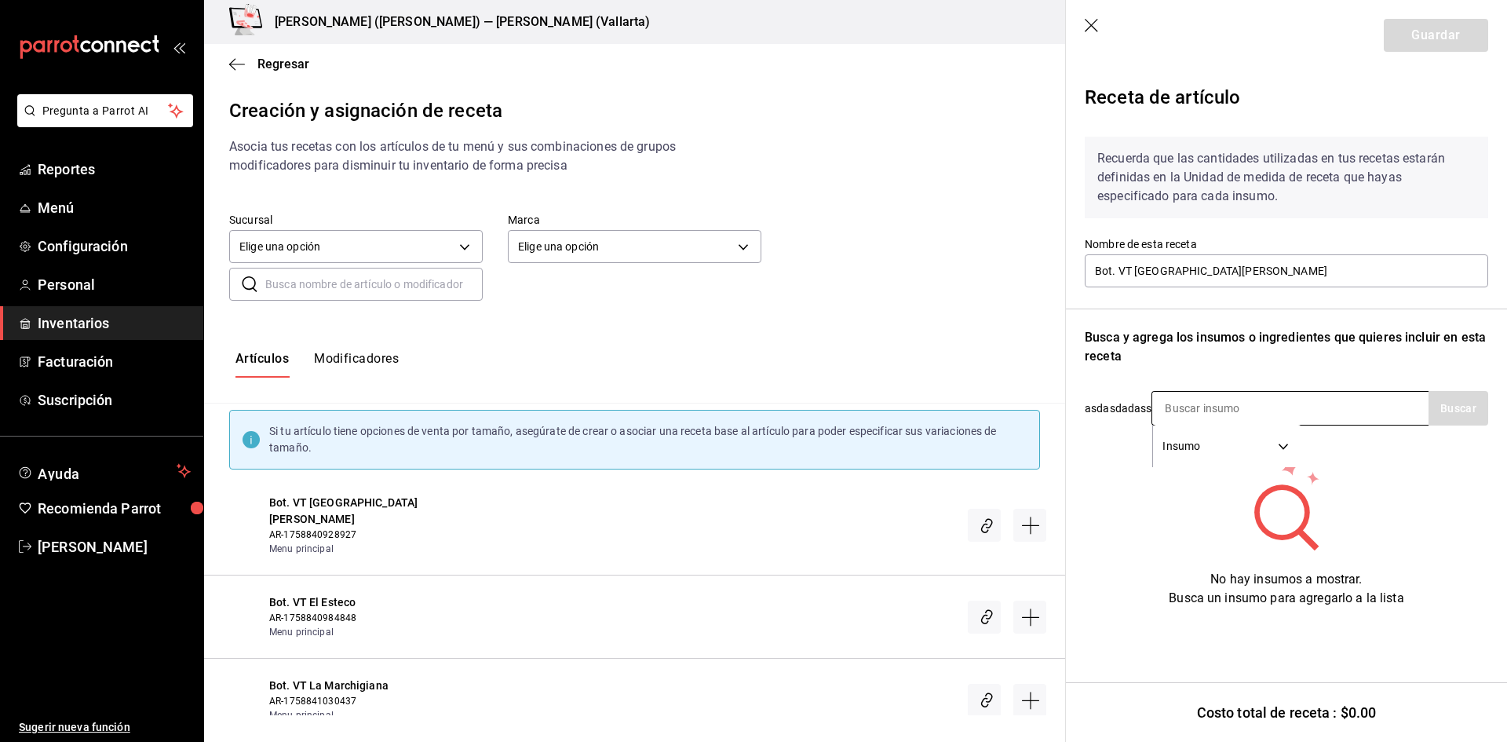
click at [1211, 408] on input at bounding box center [1230, 408] width 157 height 33
type input "finca"
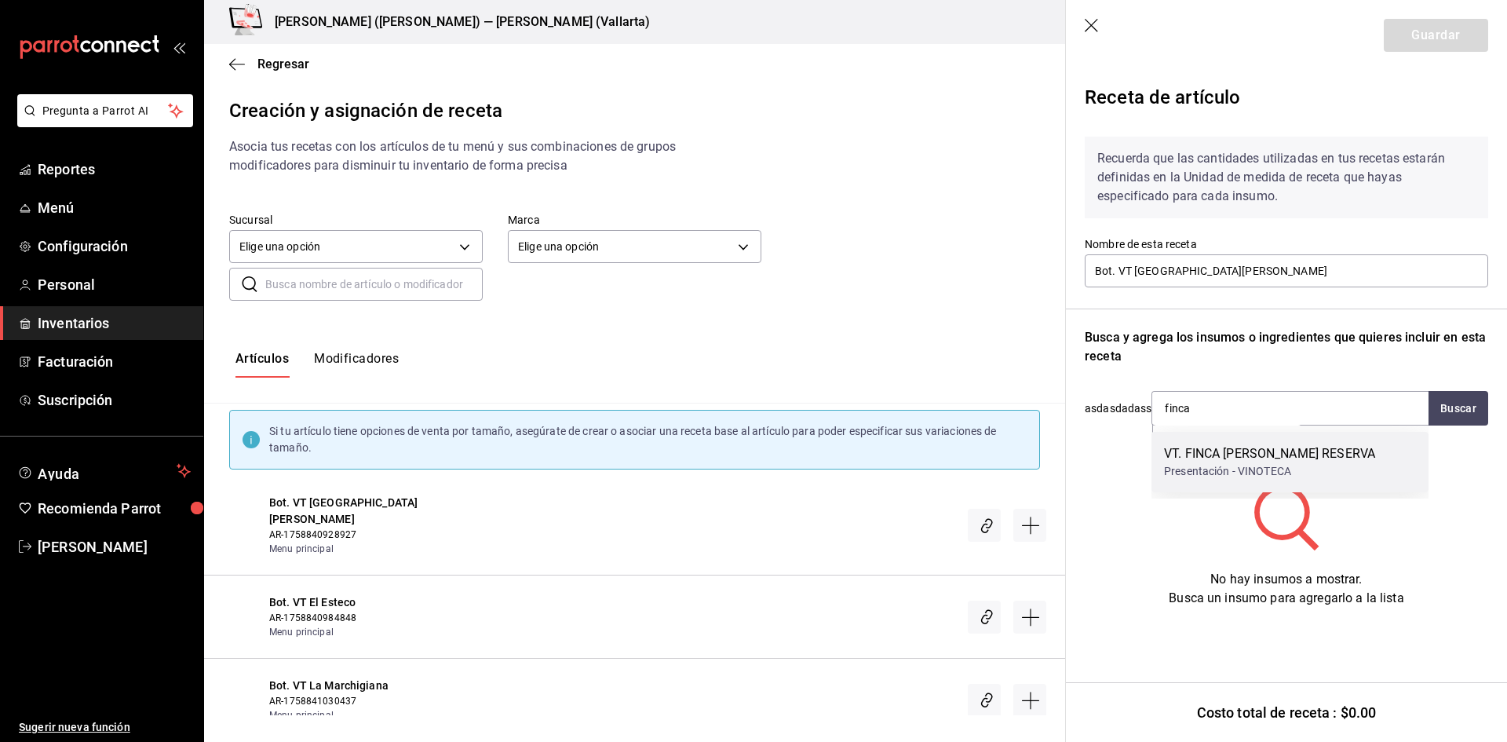
click at [1220, 451] on div "VT. FINCA MARTELO RESERVA" at bounding box center [1269, 453] width 211 height 19
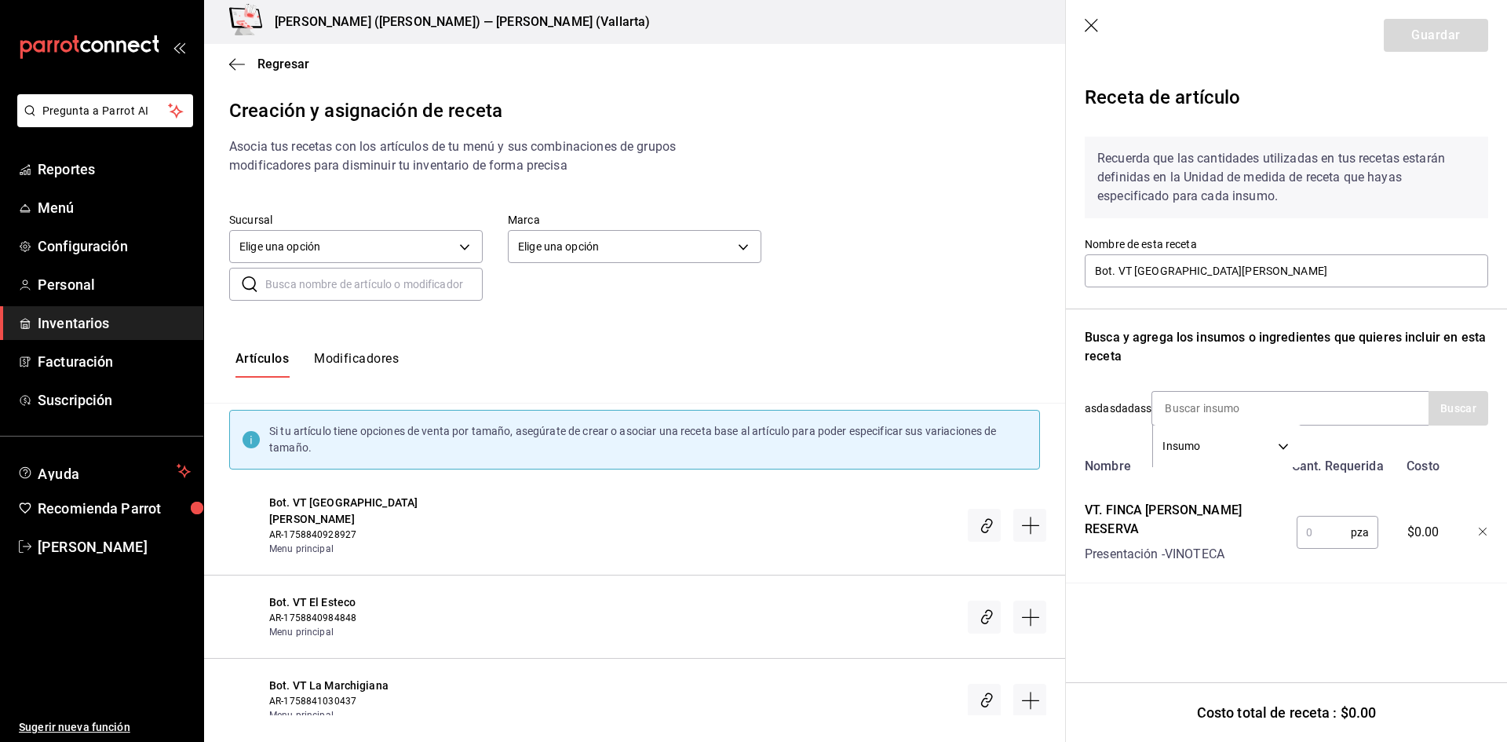
click at [1311, 527] on input "text" at bounding box center [1324, 531] width 54 height 31
type input "1"
click at [1434, 35] on button "Guardar" at bounding box center [1436, 35] width 104 height 33
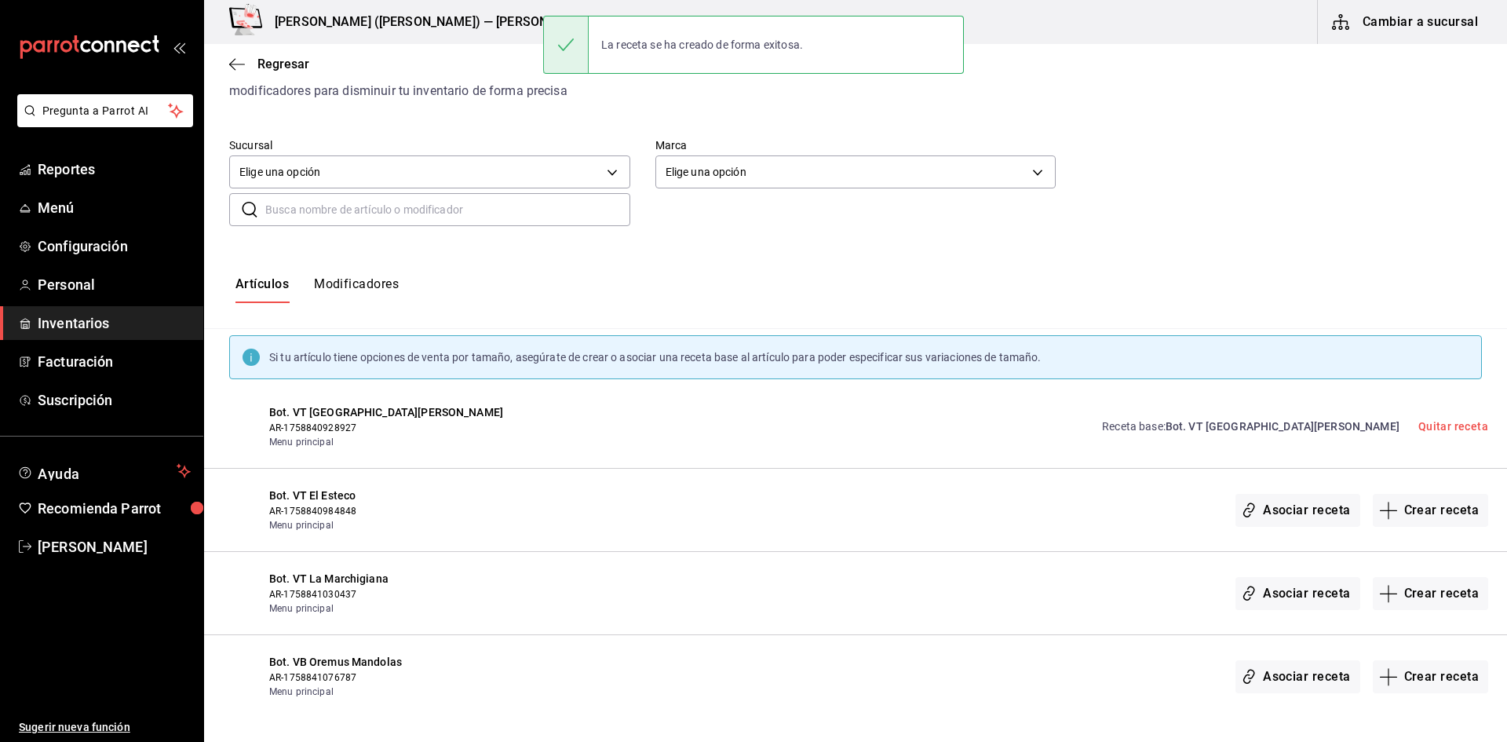
scroll to position [157, 0]
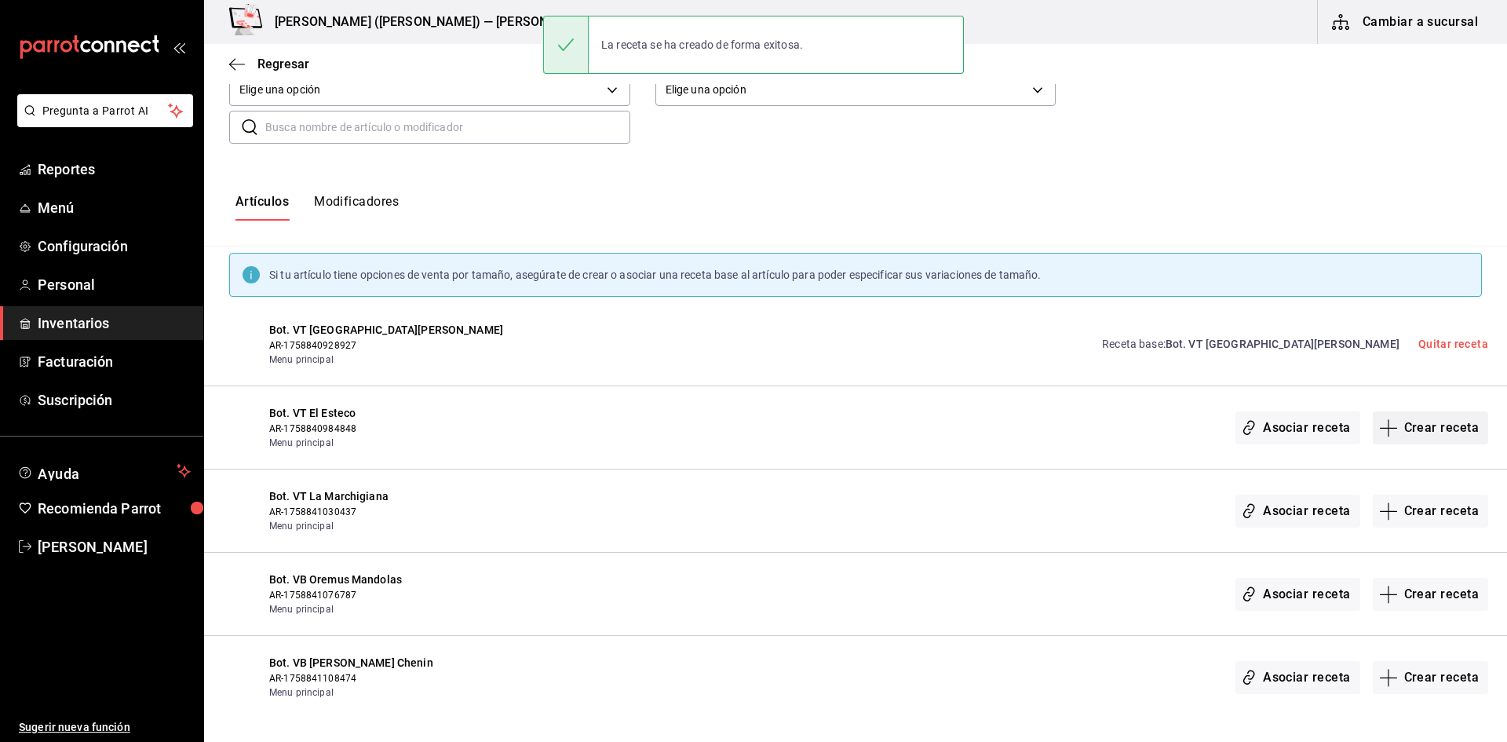
click at [1415, 433] on button "Crear receta" at bounding box center [1431, 427] width 116 height 33
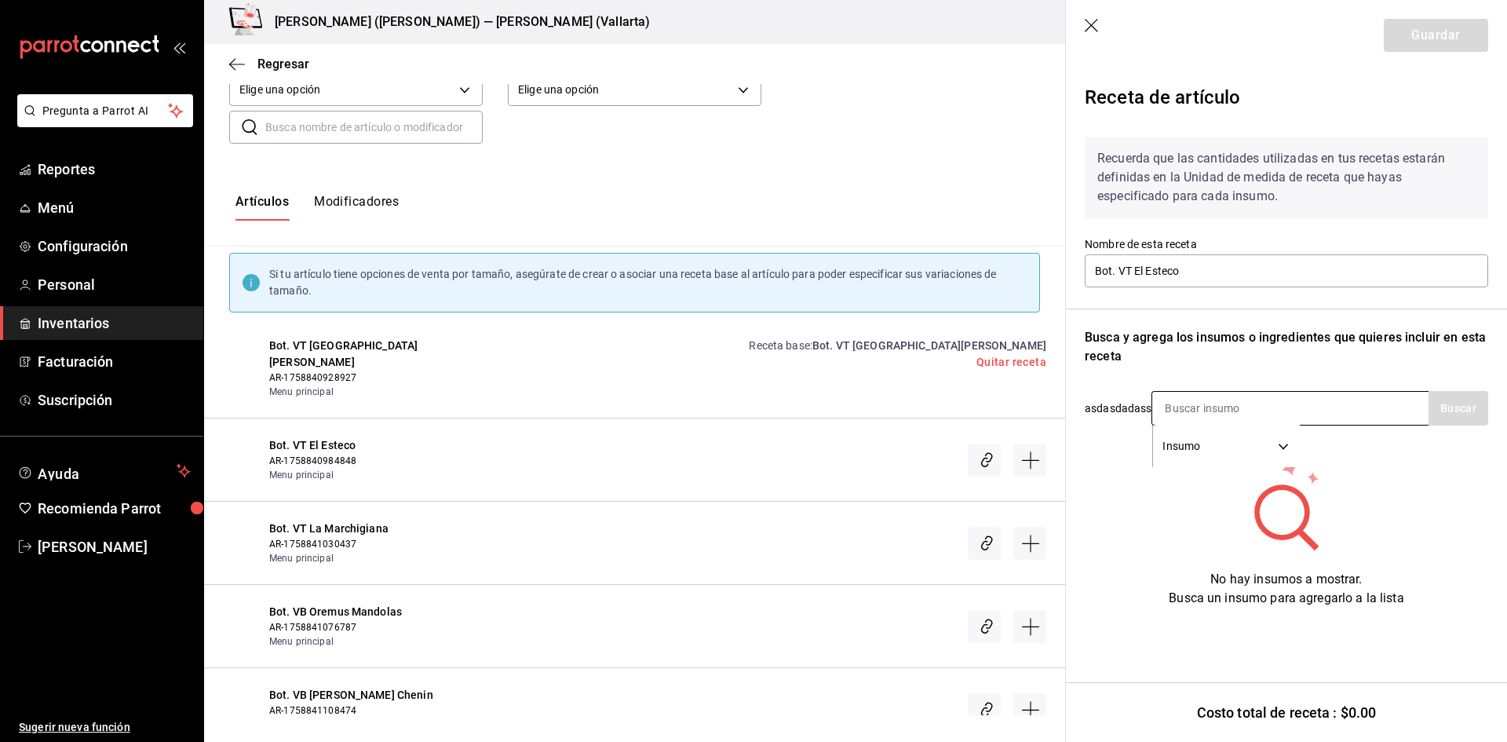
click at [1200, 405] on input at bounding box center [1230, 408] width 157 height 33
type input "esteco"
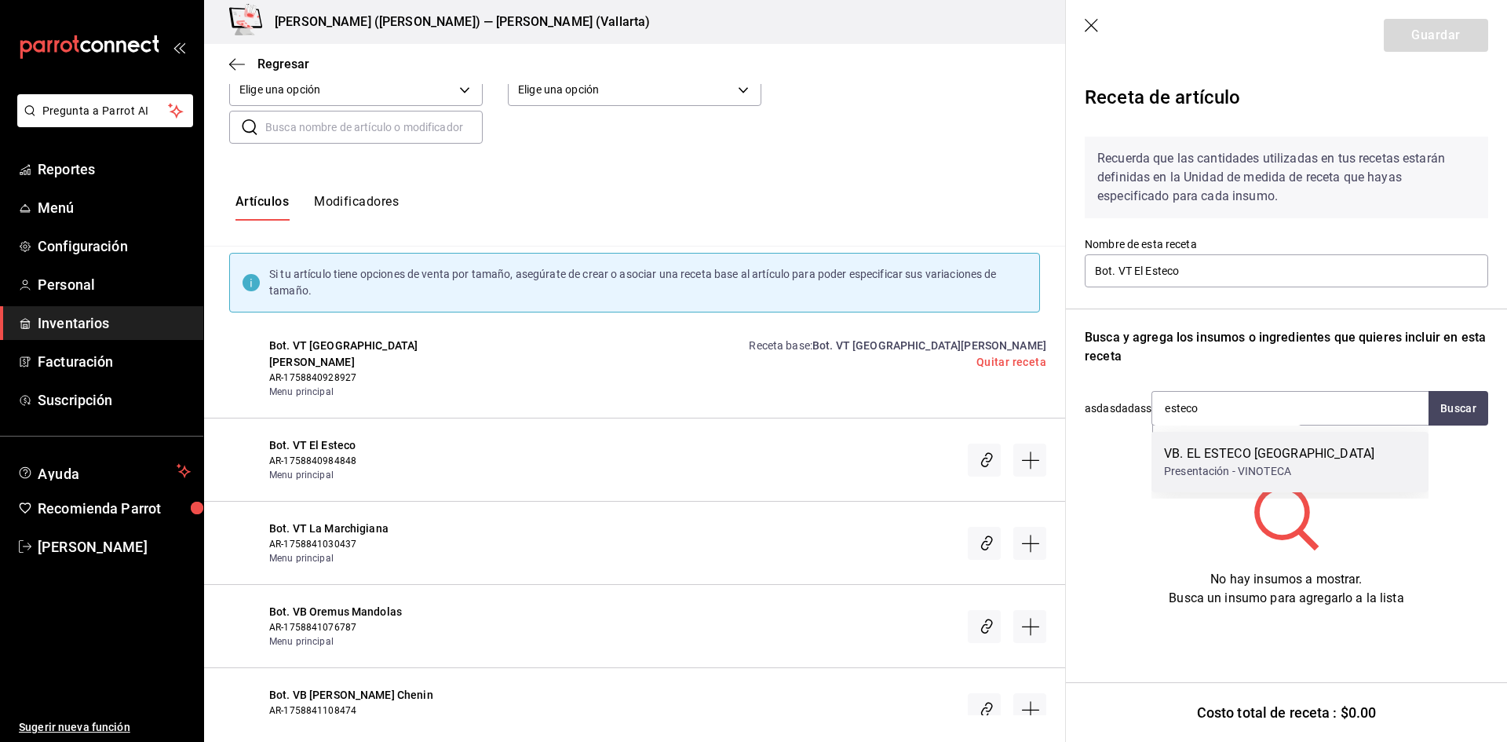
click at [1220, 464] on div "Presentación - VINOTECA" at bounding box center [1269, 471] width 210 height 16
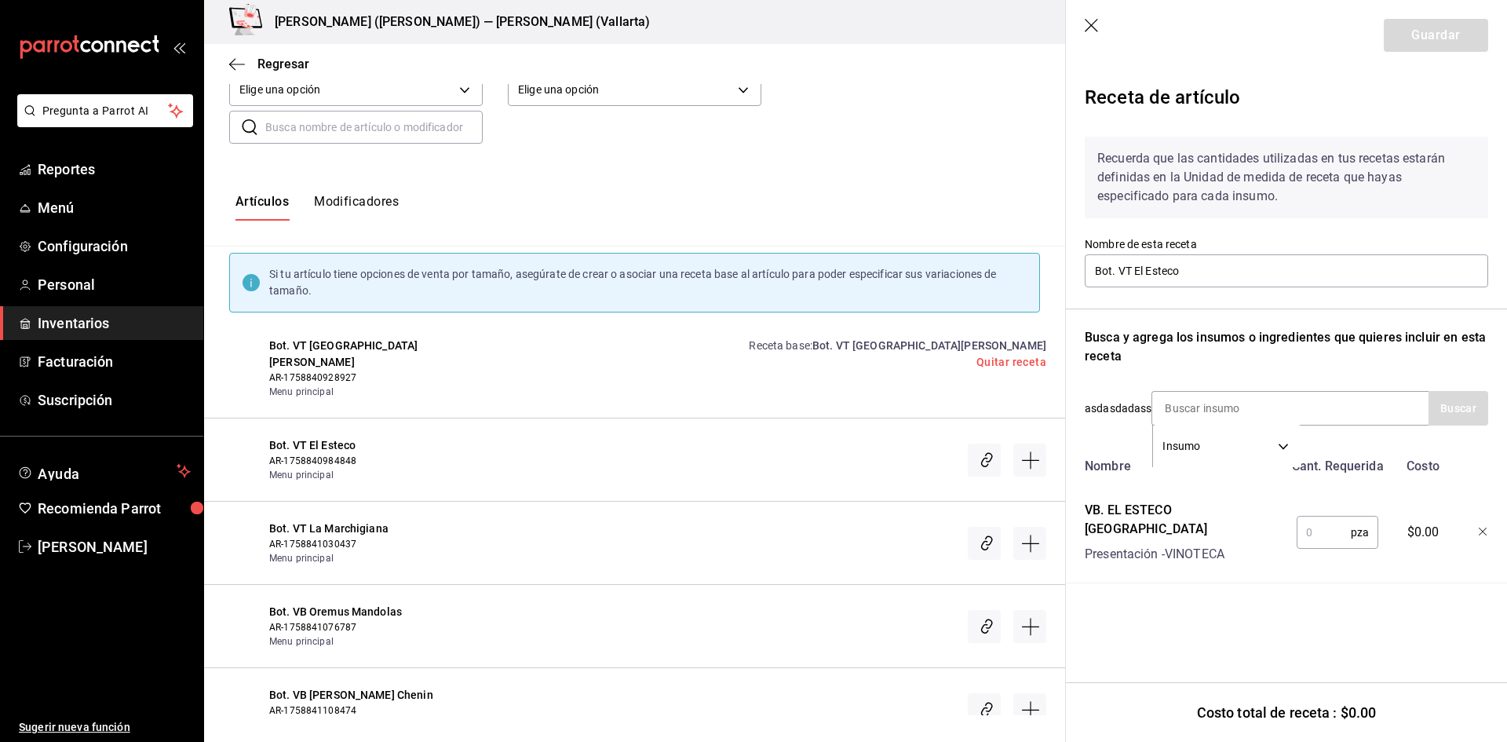
click at [1334, 526] on input "text" at bounding box center [1324, 531] width 54 height 31
type input "1"
click at [1466, 33] on button "Guardar" at bounding box center [1436, 35] width 104 height 33
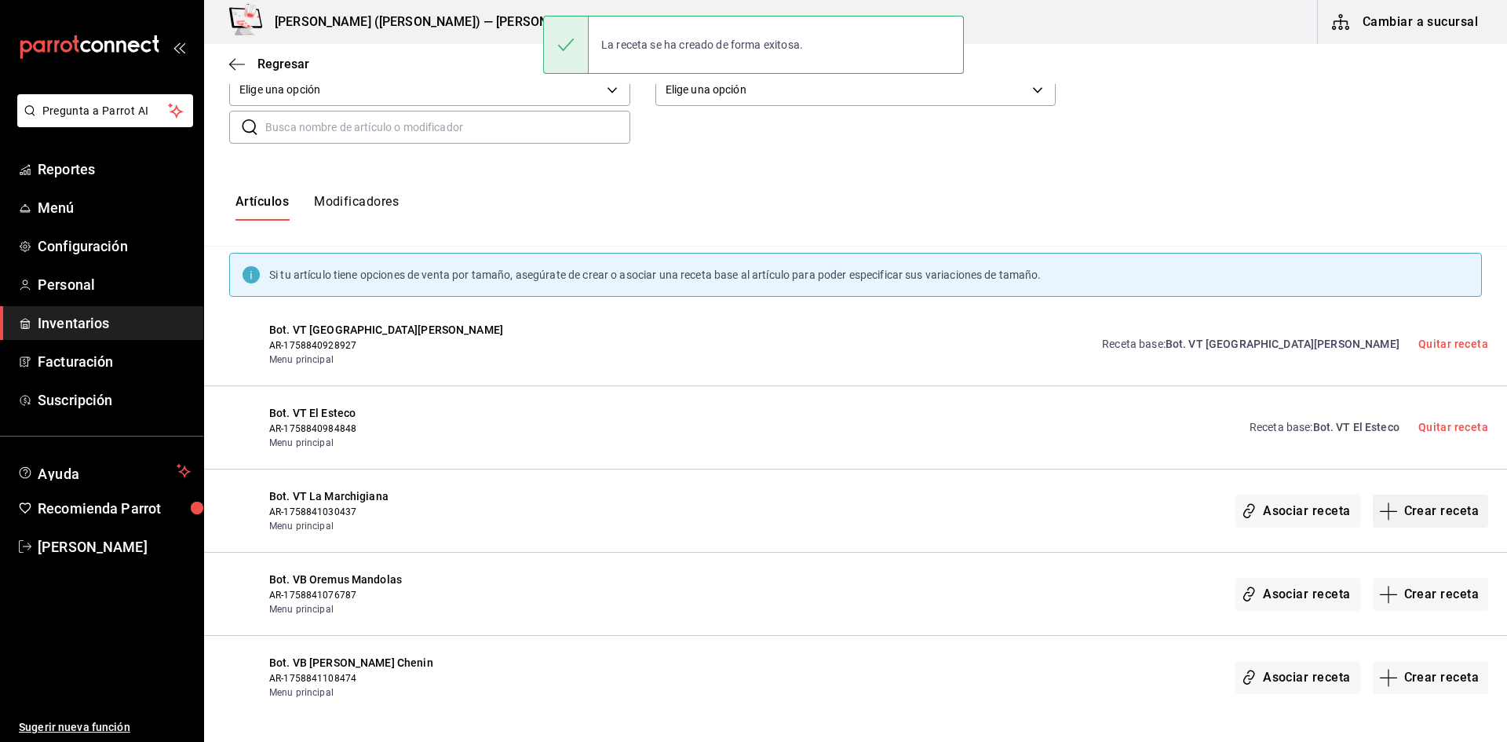
click at [1432, 513] on button "Crear receta" at bounding box center [1431, 510] width 116 height 33
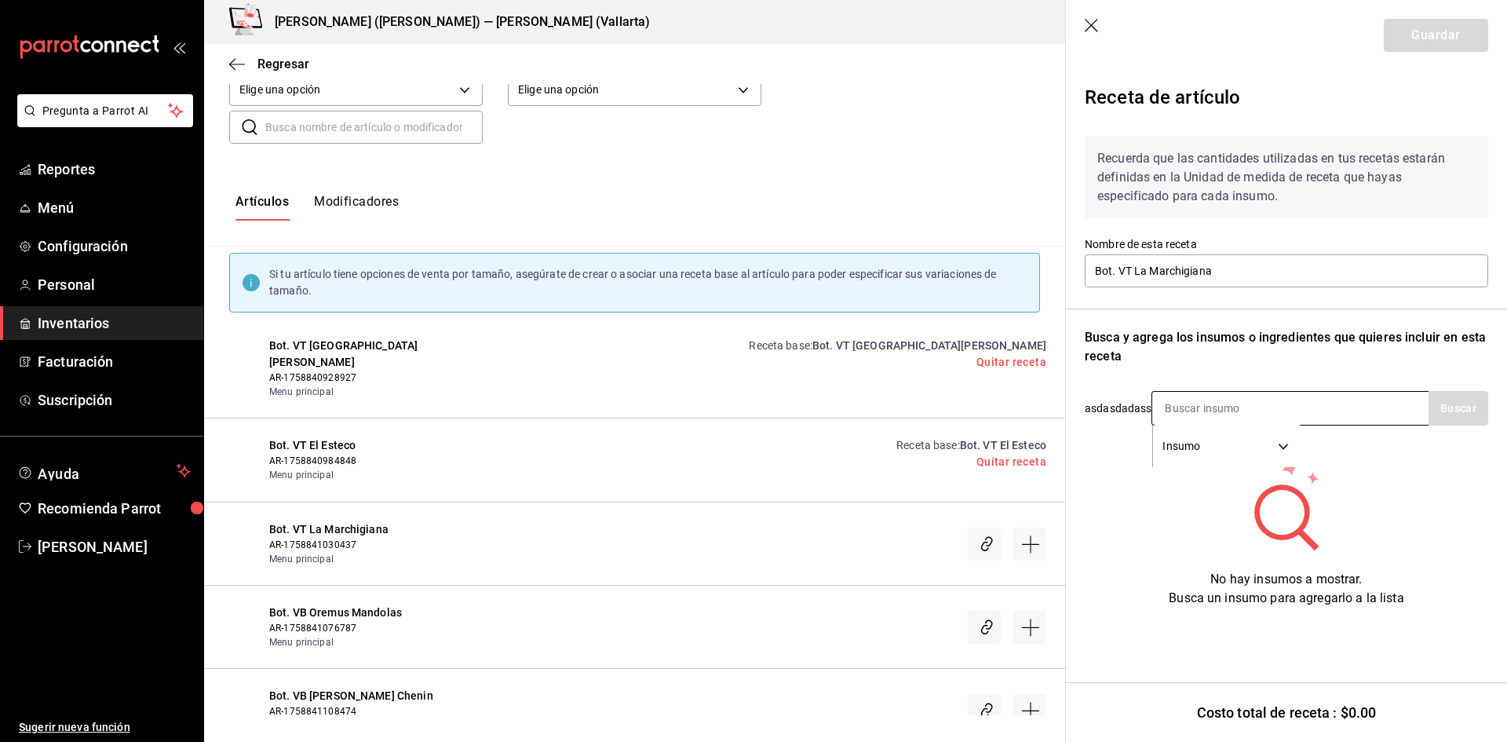
click at [1219, 411] on input at bounding box center [1230, 408] width 157 height 33
type input "march"
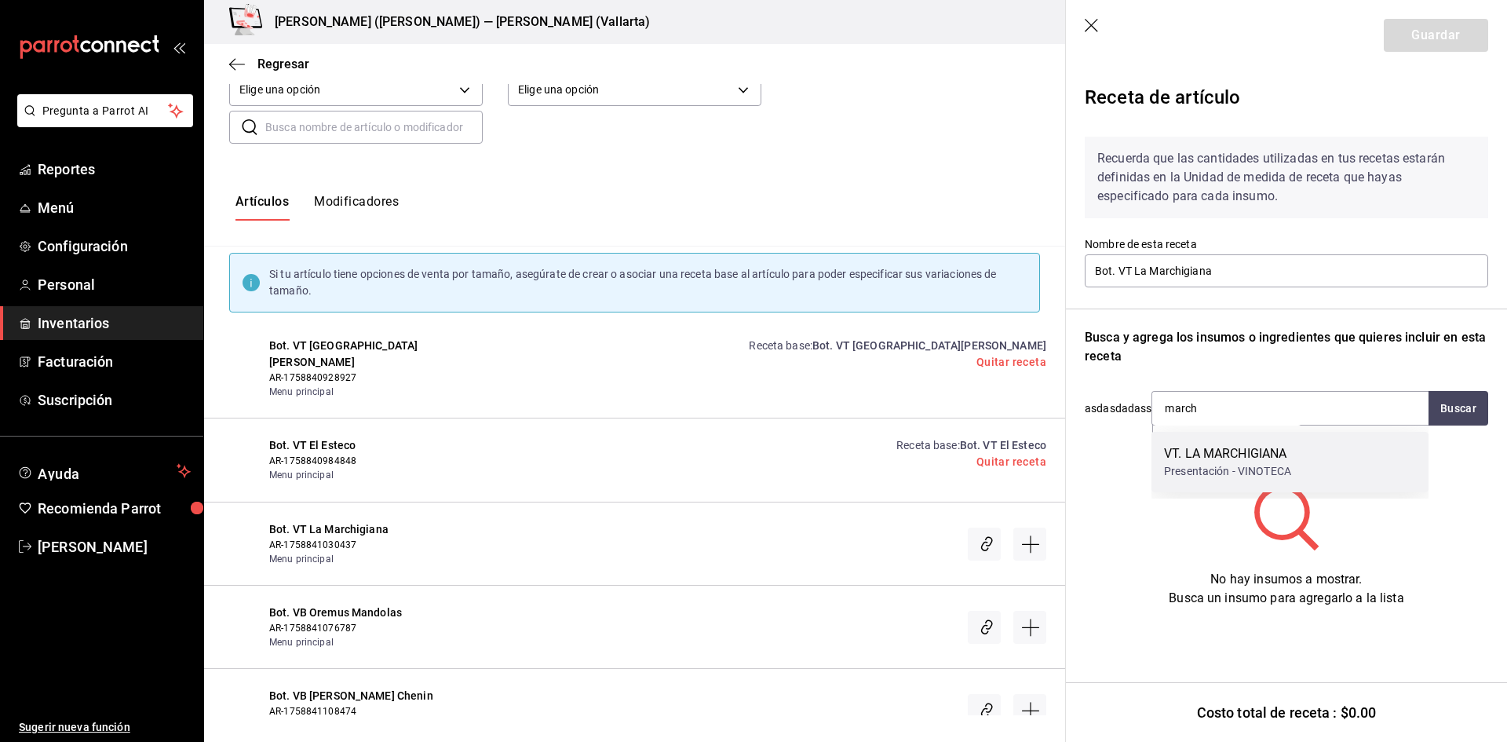
click at [1234, 461] on div "VT. LA MARCHIGIANA" at bounding box center [1227, 453] width 127 height 19
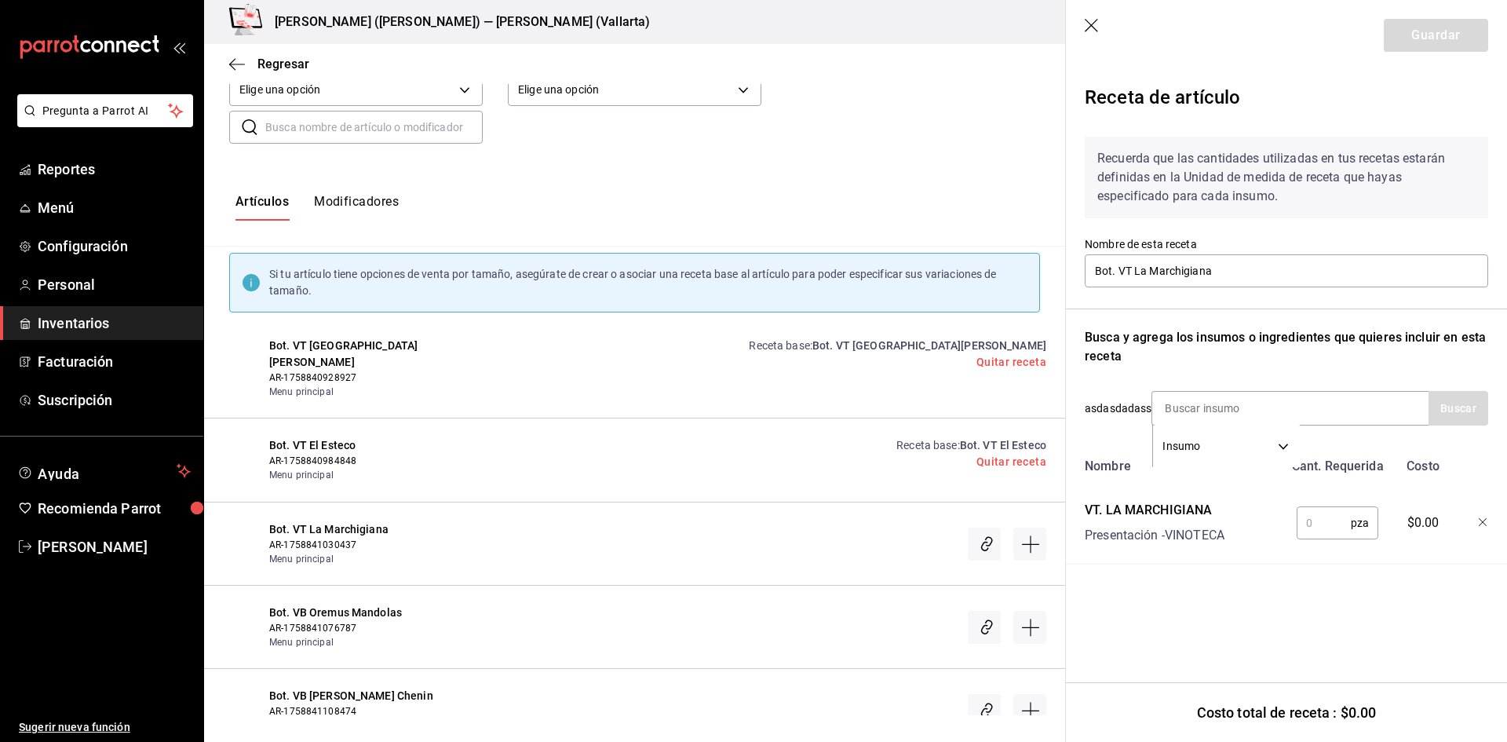
click at [1311, 523] on input "text" at bounding box center [1324, 522] width 54 height 31
type input "1"
click at [1429, 31] on button "Guardar" at bounding box center [1436, 35] width 104 height 33
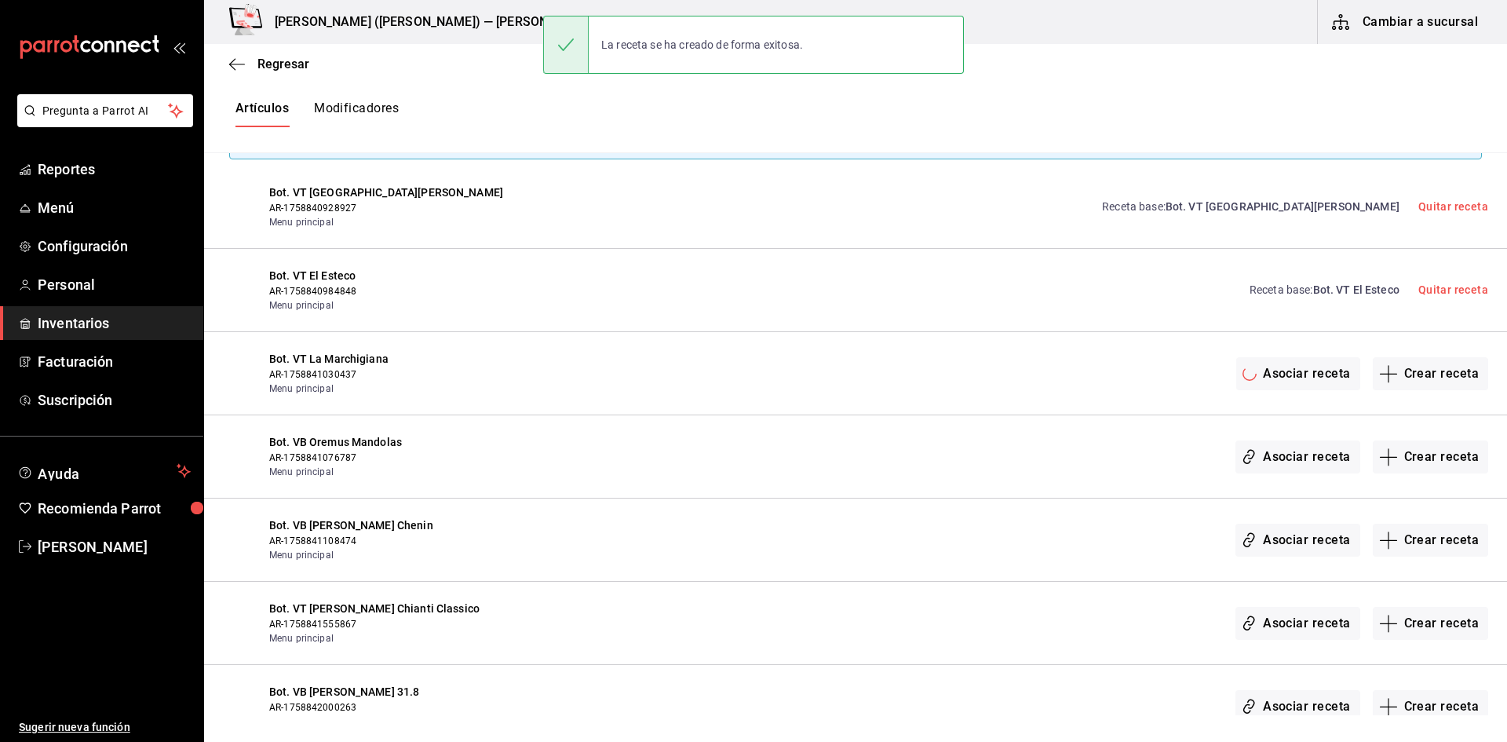
scroll to position [314, 0]
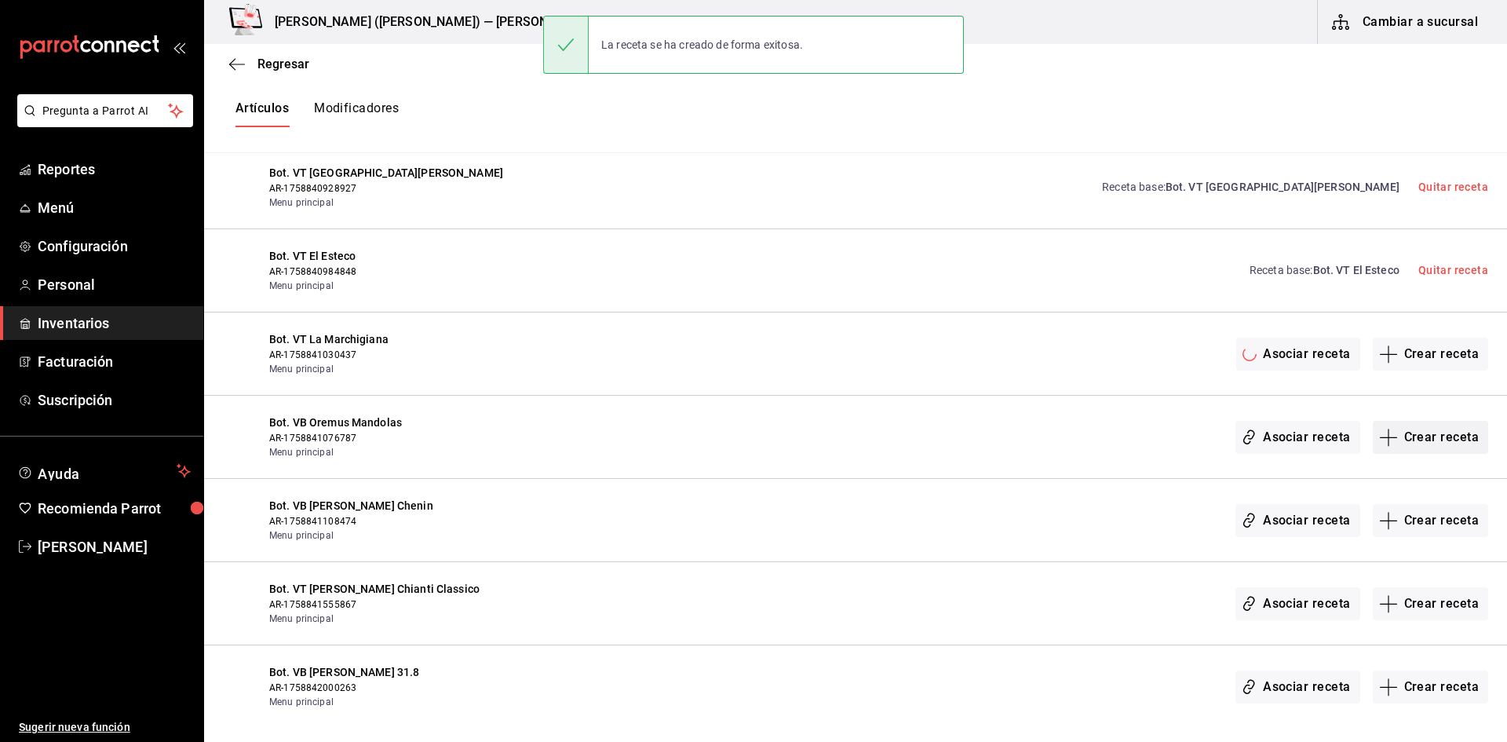
click at [1417, 438] on button "Crear receta" at bounding box center [1431, 437] width 116 height 33
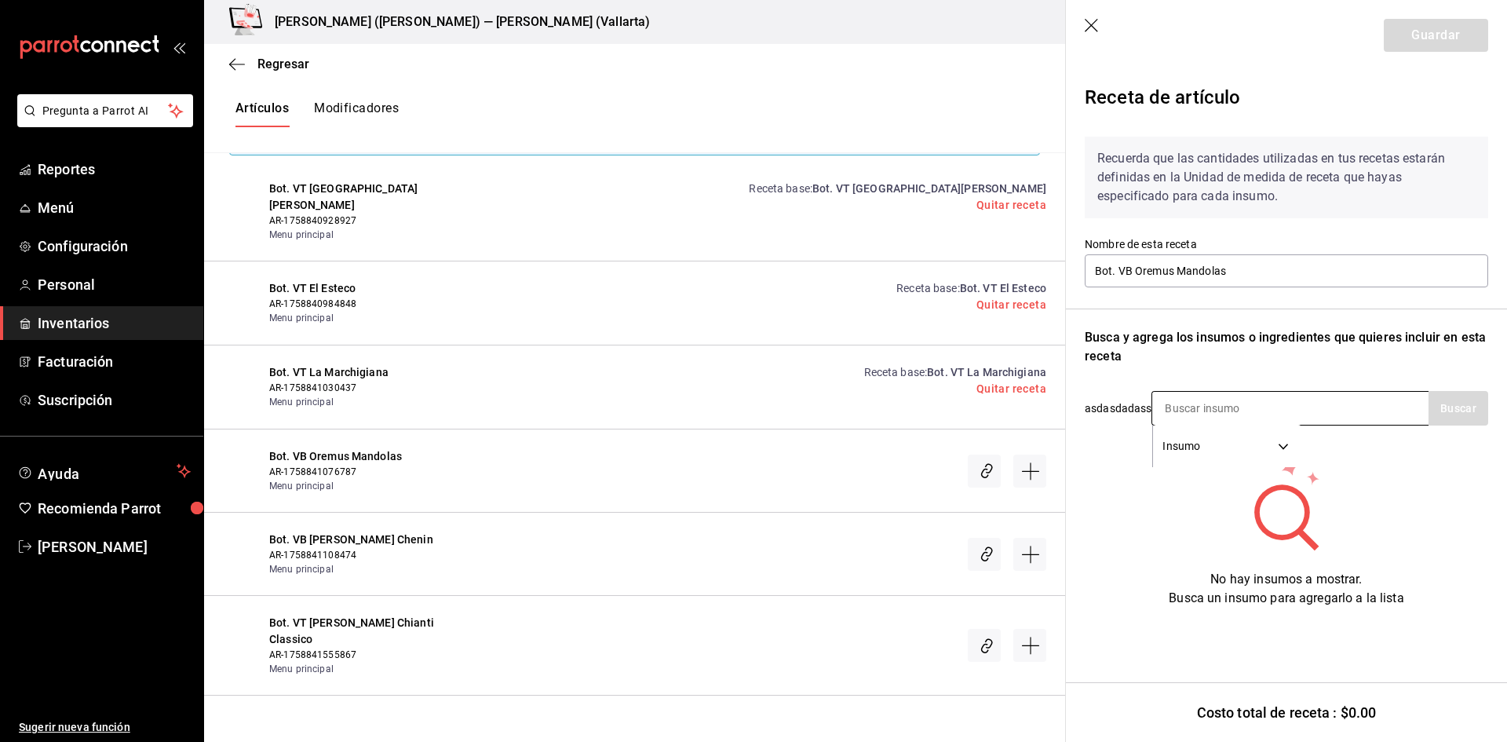
click at [1238, 400] on input at bounding box center [1230, 408] width 157 height 33
type input "oremus"
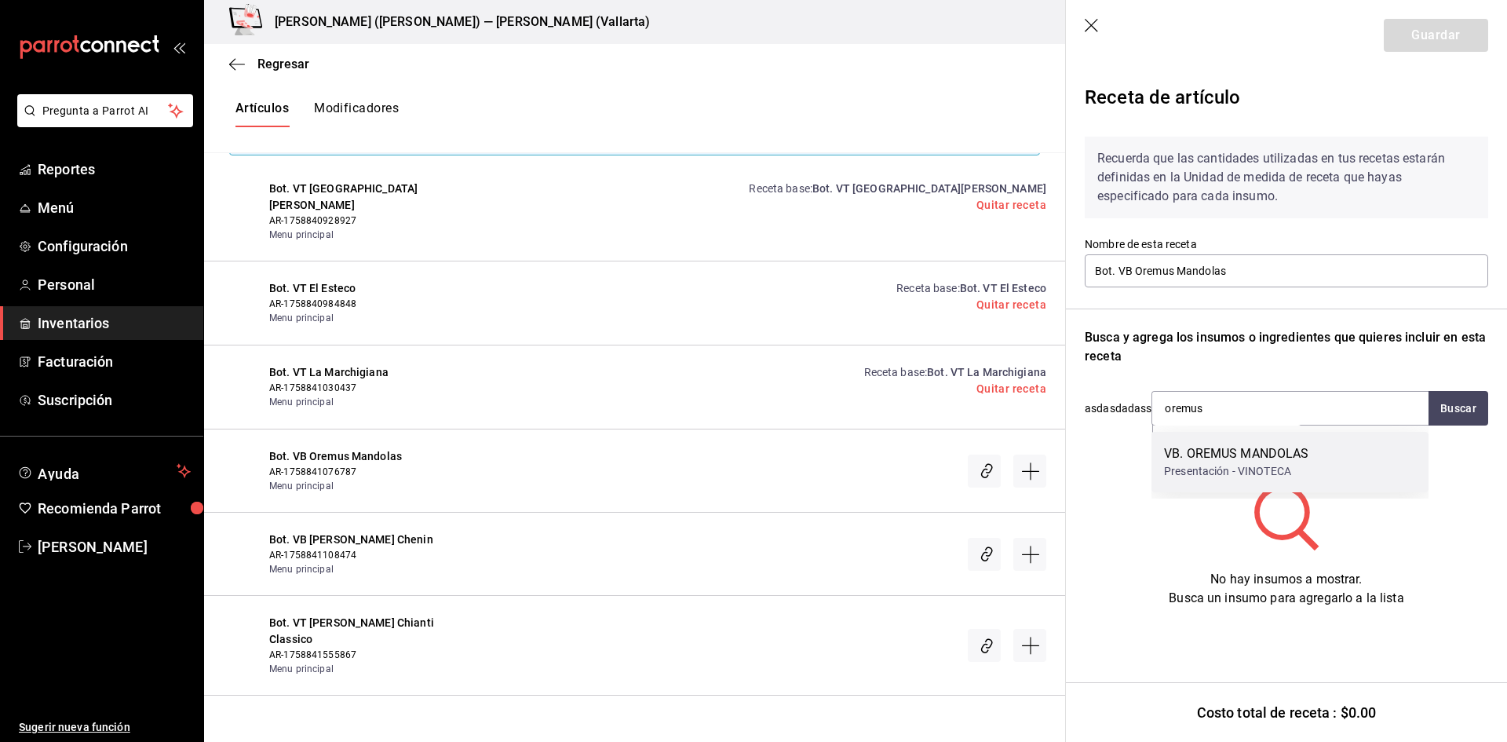
click at [1219, 469] on div "Presentación - VINOTECA" at bounding box center [1236, 471] width 145 height 16
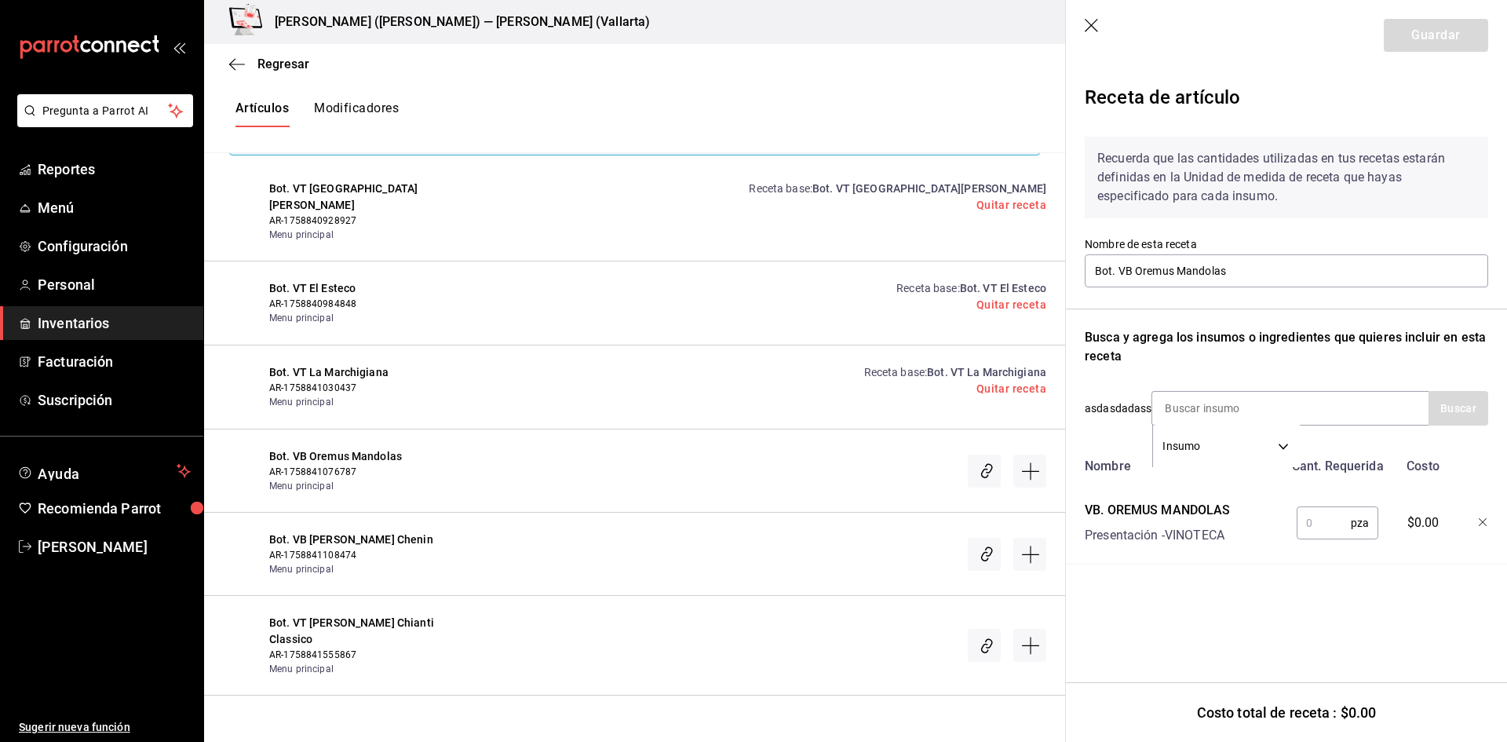
click at [1318, 533] on input "text" at bounding box center [1324, 522] width 54 height 31
type input "1"
click at [1436, 31] on button "Guardar" at bounding box center [1436, 35] width 104 height 33
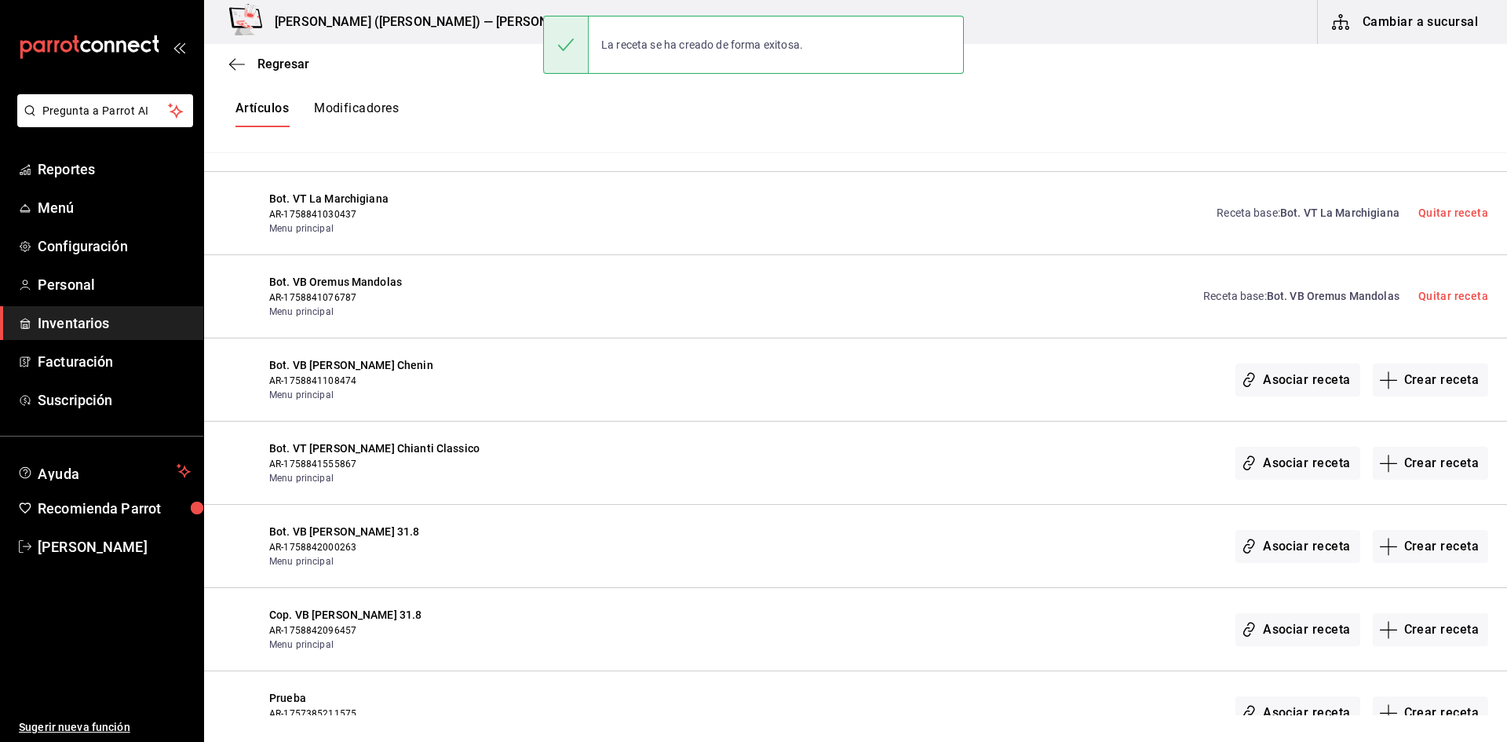
scroll to position [471, 0]
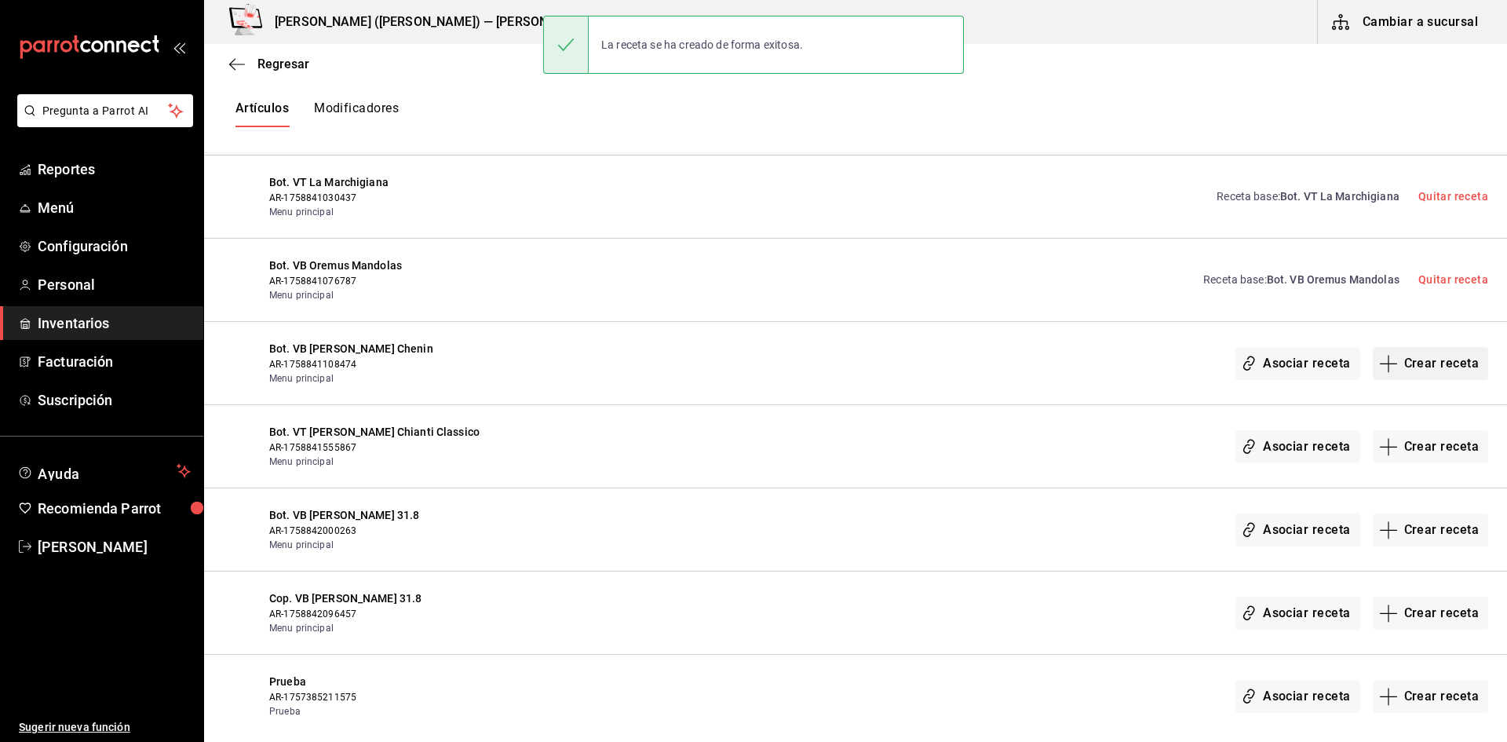
click at [1411, 361] on button "Crear receta" at bounding box center [1431, 363] width 116 height 33
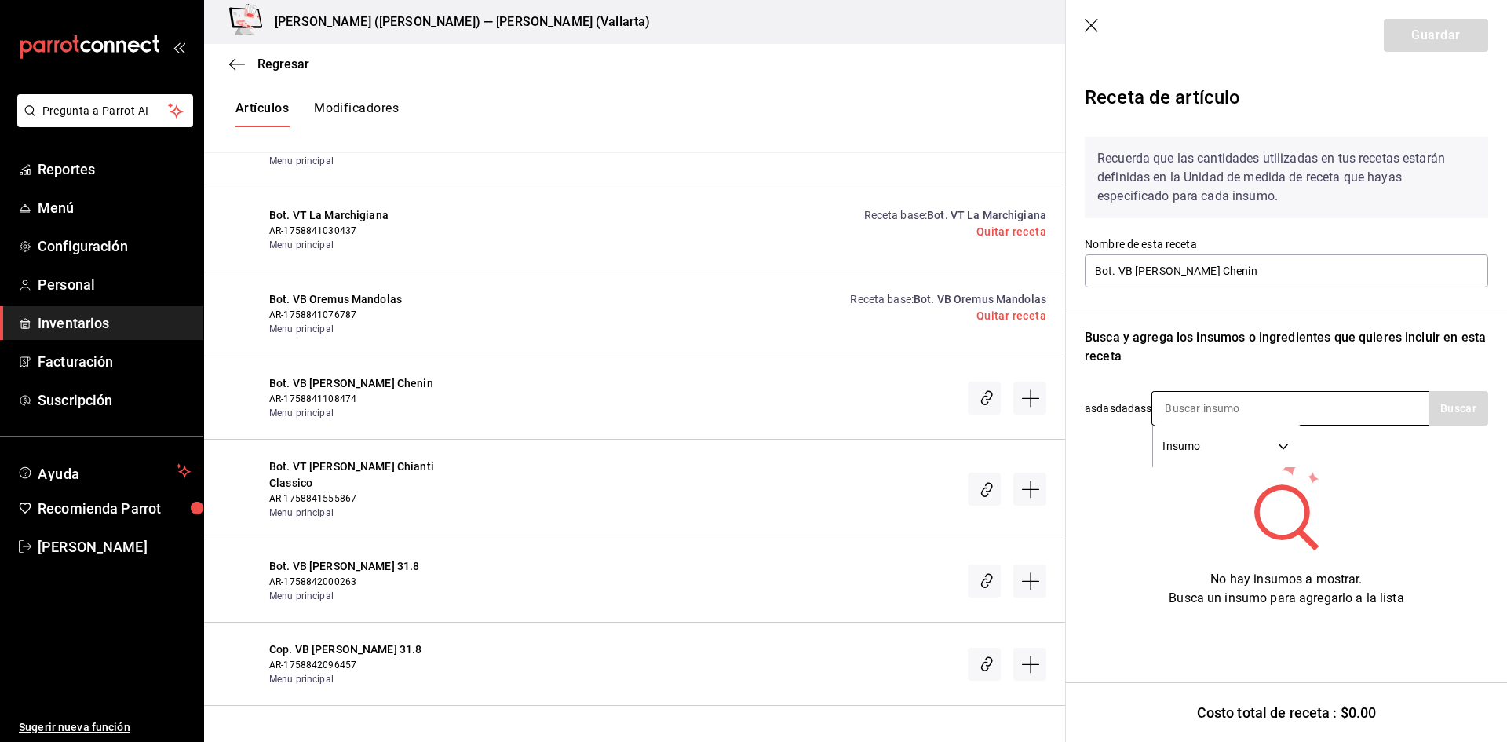
click at [1195, 416] on input at bounding box center [1230, 408] width 157 height 33
type input "monte"
click at [1455, 422] on button "Buscar" at bounding box center [1458, 408] width 60 height 35
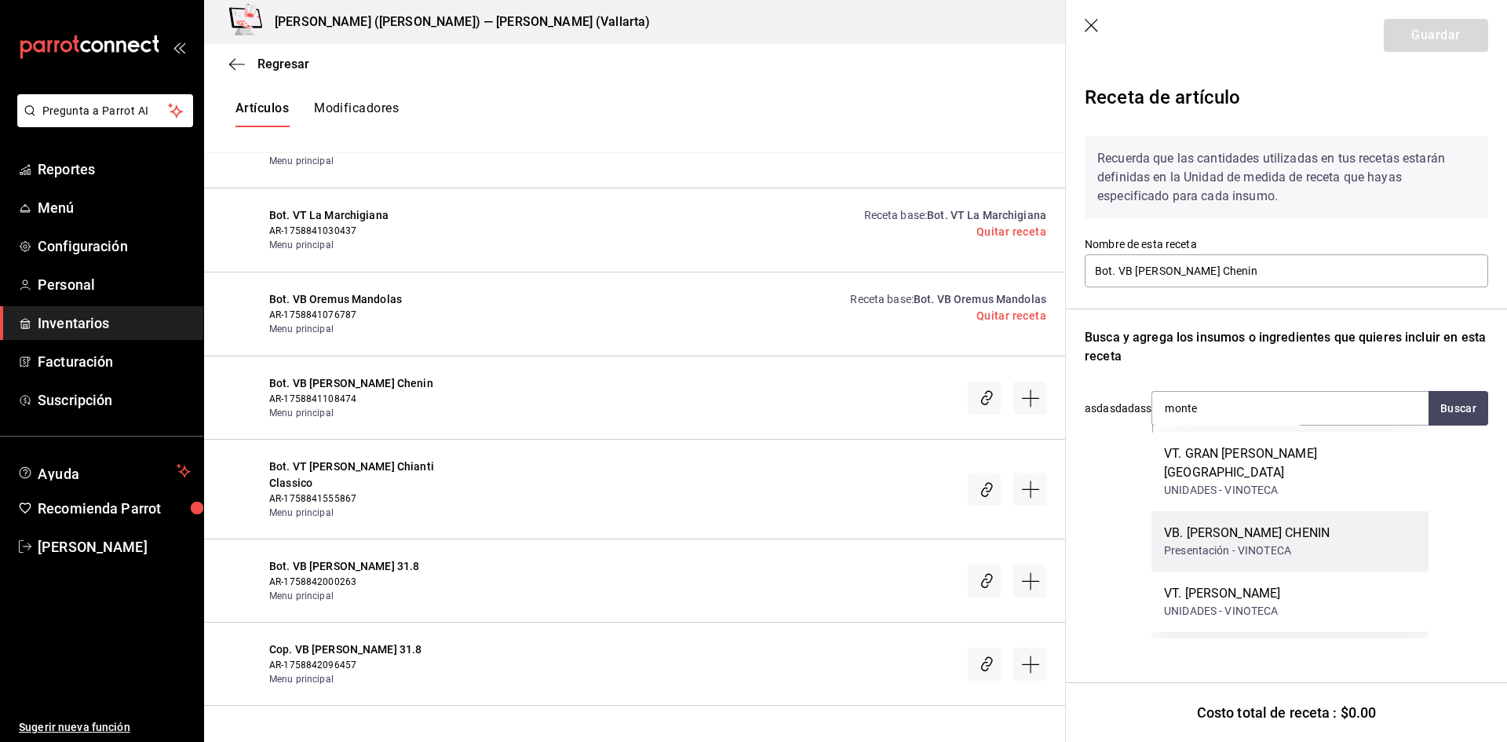
click at [1322, 530] on div "VB. MONTE XANIC CHENIN Presentación - VINOTECA" at bounding box center [1289, 541] width 277 height 60
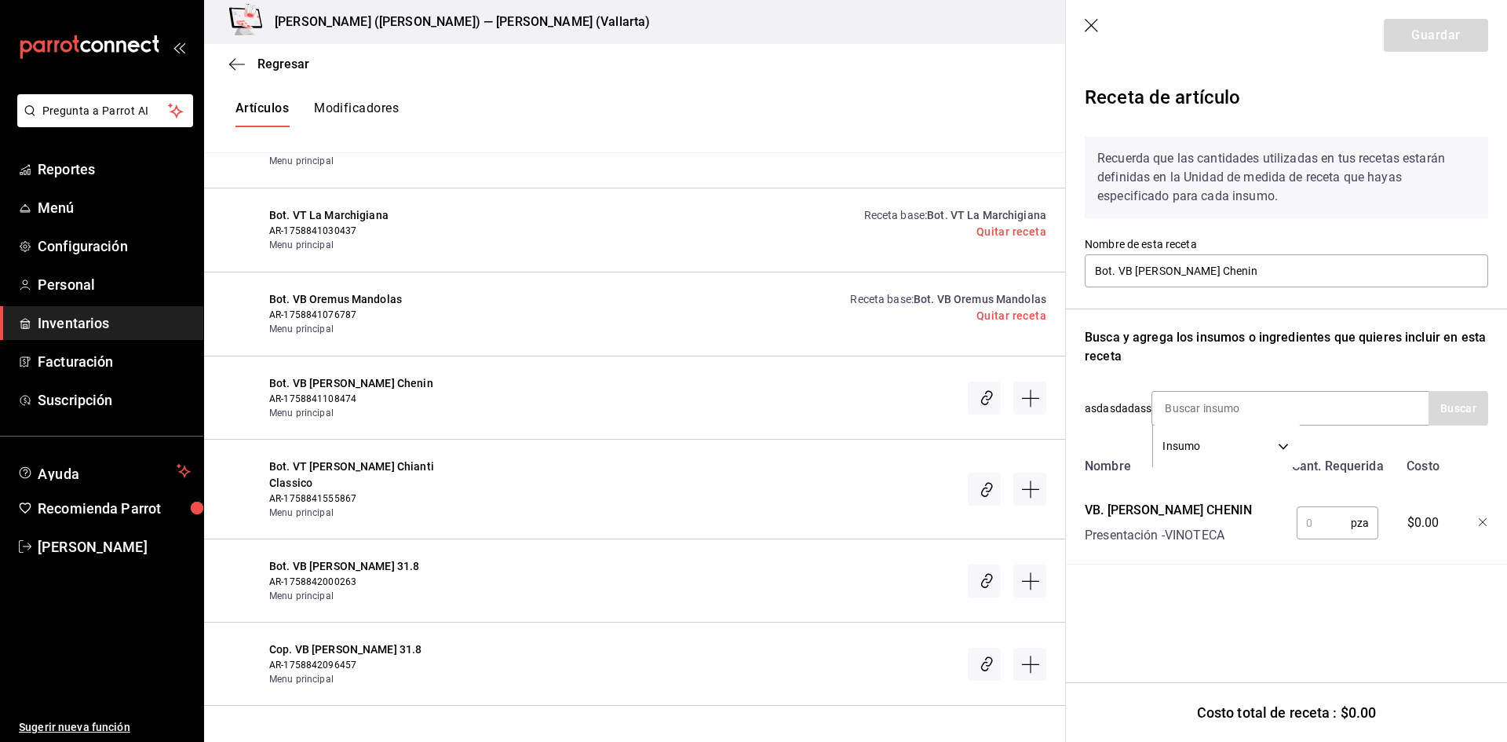
click at [1314, 528] on input "text" at bounding box center [1324, 522] width 54 height 31
type input "1"
click at [1417, 38] on button "Guardar" at bounding box center [1436, 35] width 104 height 33
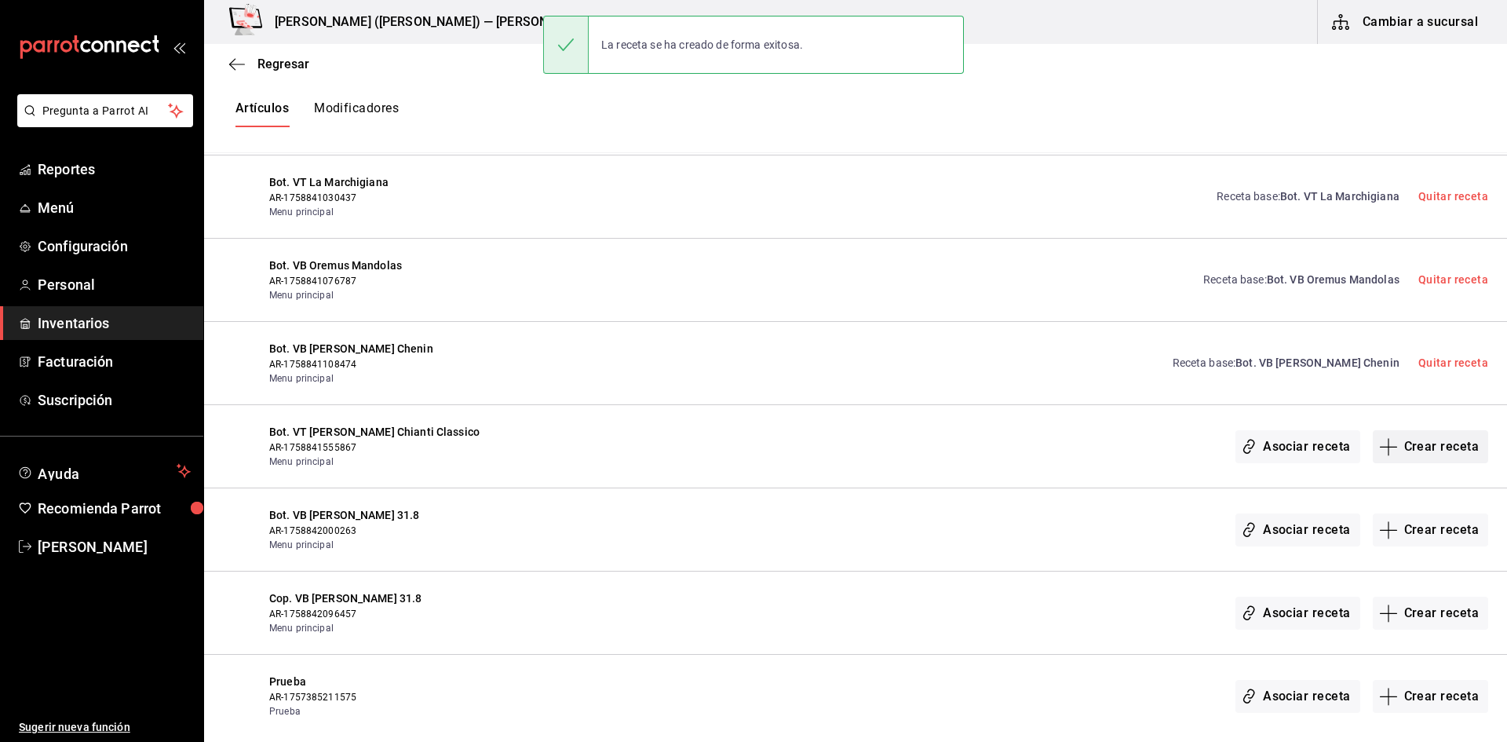
click at [1424, 450] on button "Crear receta" at bounding box center [1431, 446] width 116 height 33
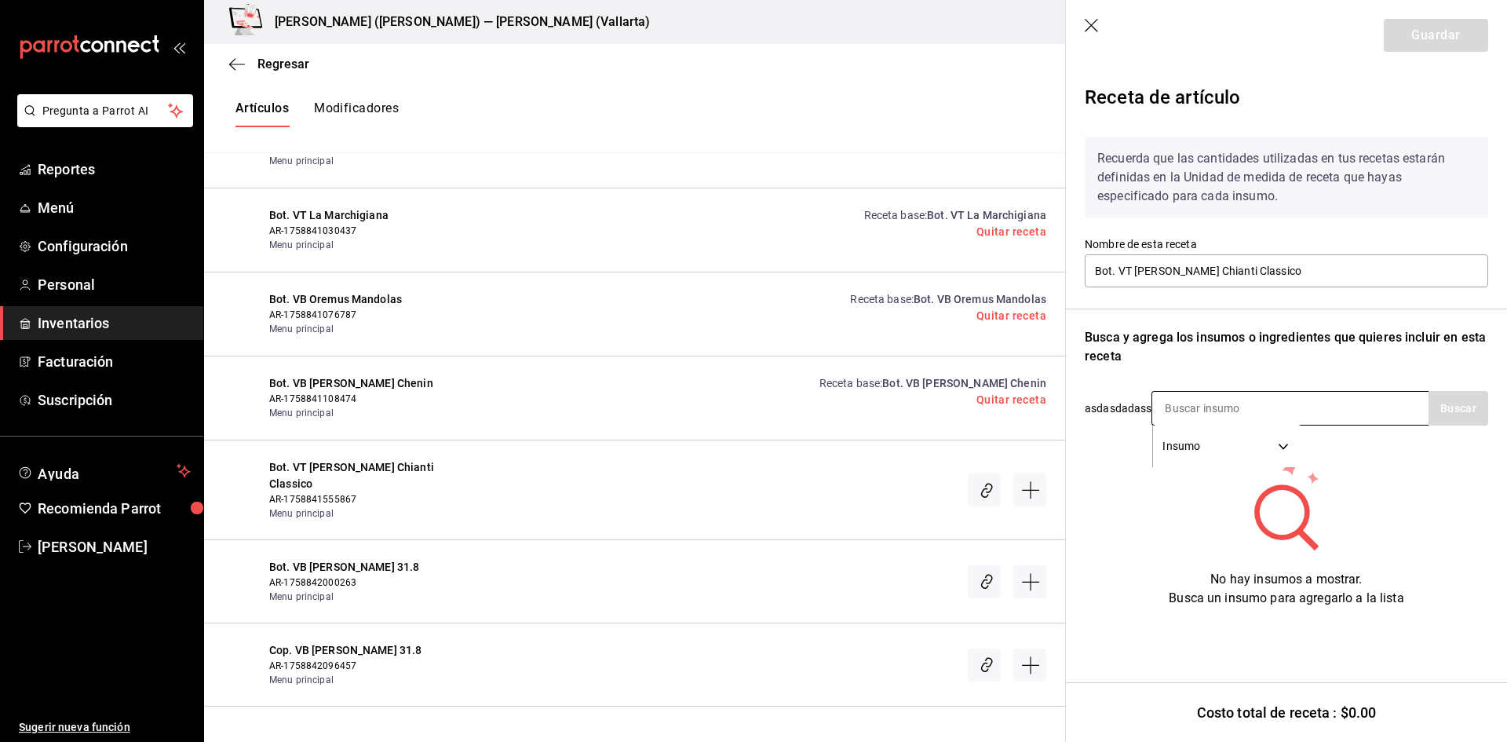
click at [1204, 414] on input at bounding box center [1230, 408] width 157 height 33
type input "banfi"
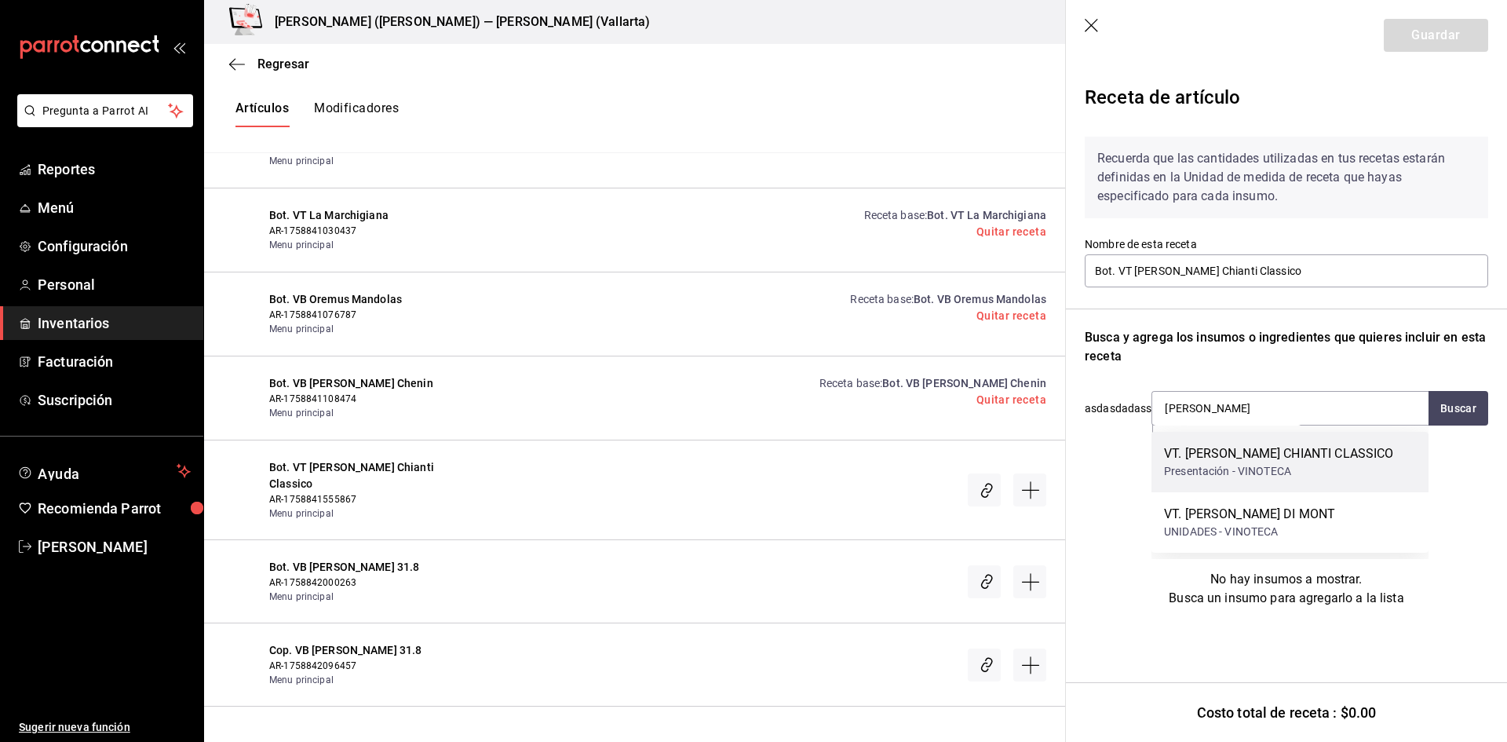
click at [1235, 470] on div "Presentación - VINOTECA" at bounding box center [1278, 471] width 229 height 16
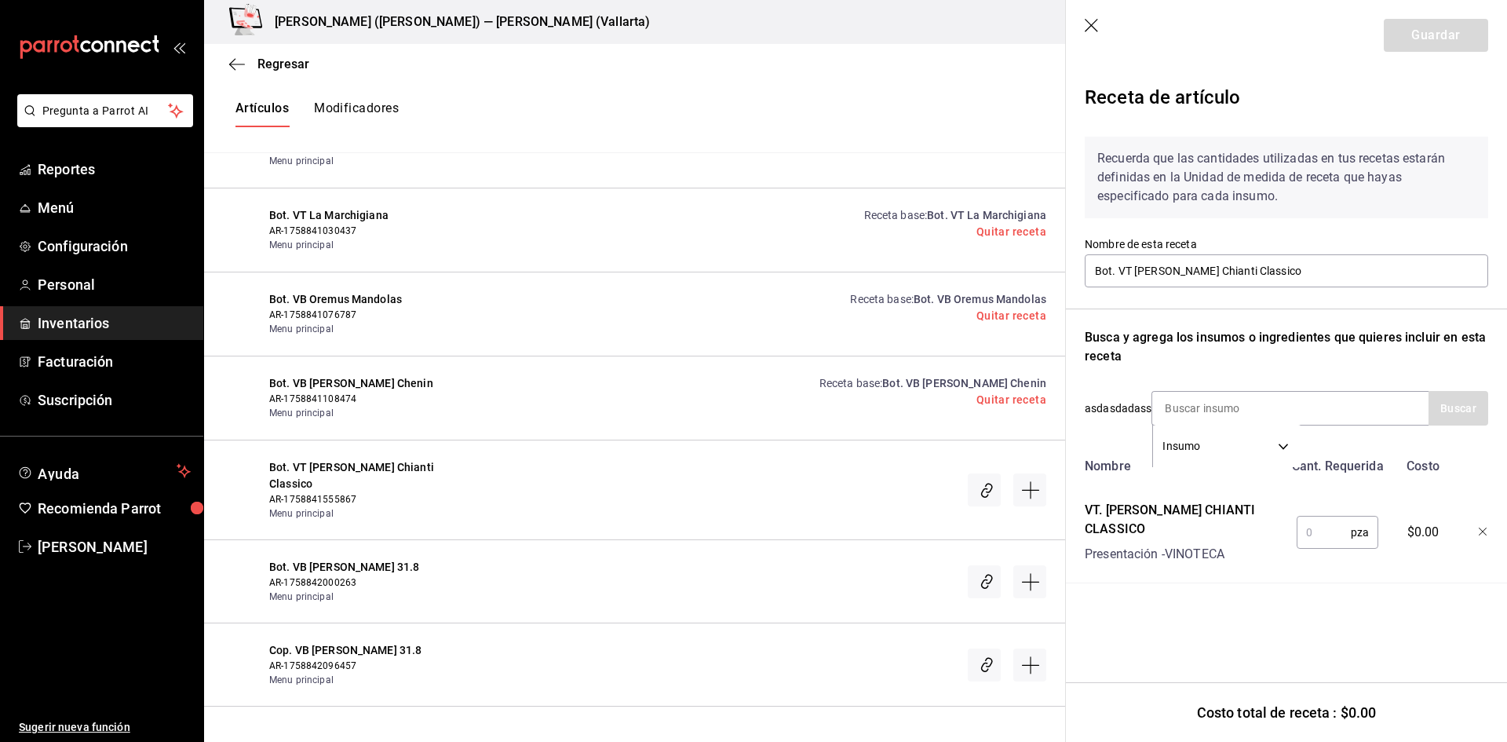
click at [1319, 519] on input "text" at bounding box center [1324, 531] width 54 height 31
type input "1"
click at [1446, 33] on button "Guardar" at bounding box center [1436, 35] width 104 height 33
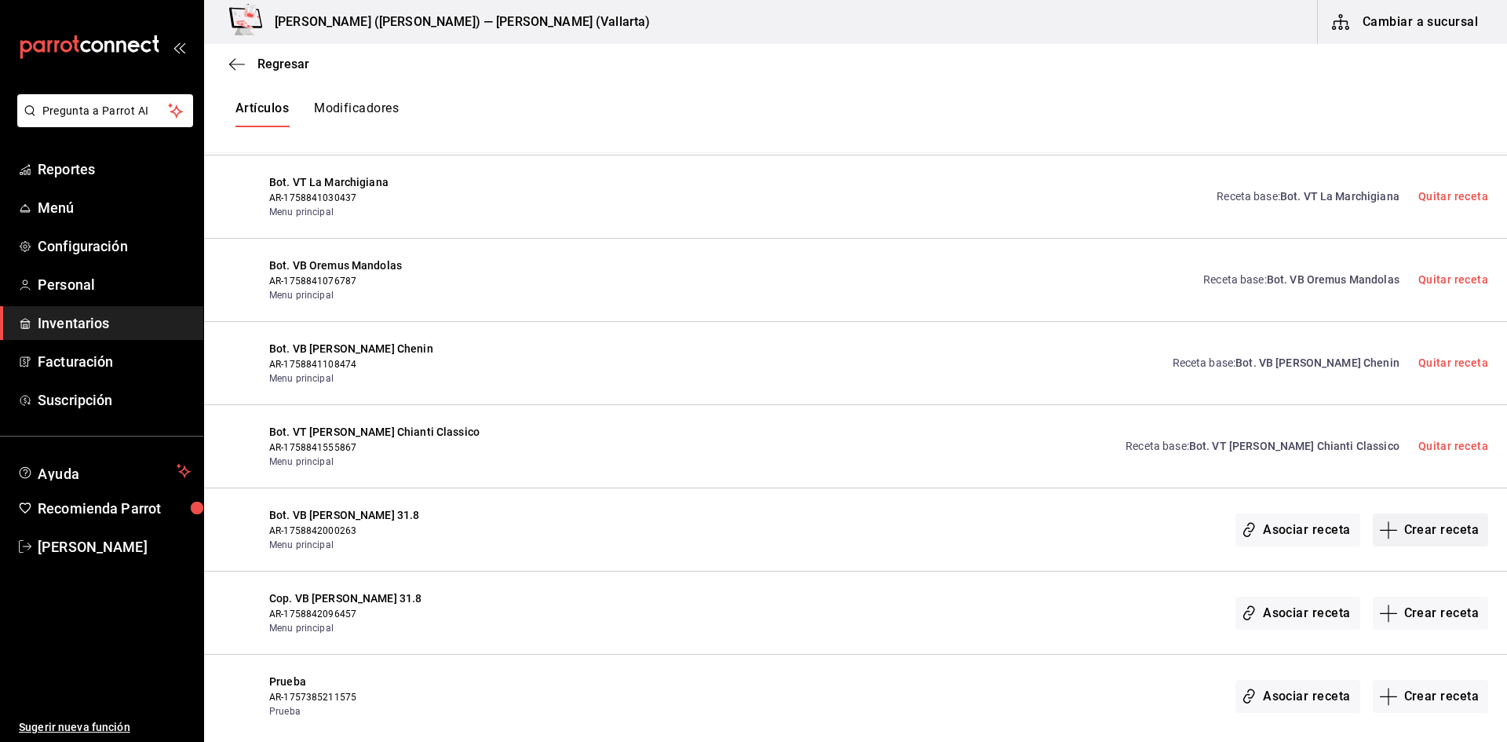
click at [1425, 527] on button "Crear receta" at bounding box center [1431, 529] width 116 height 33
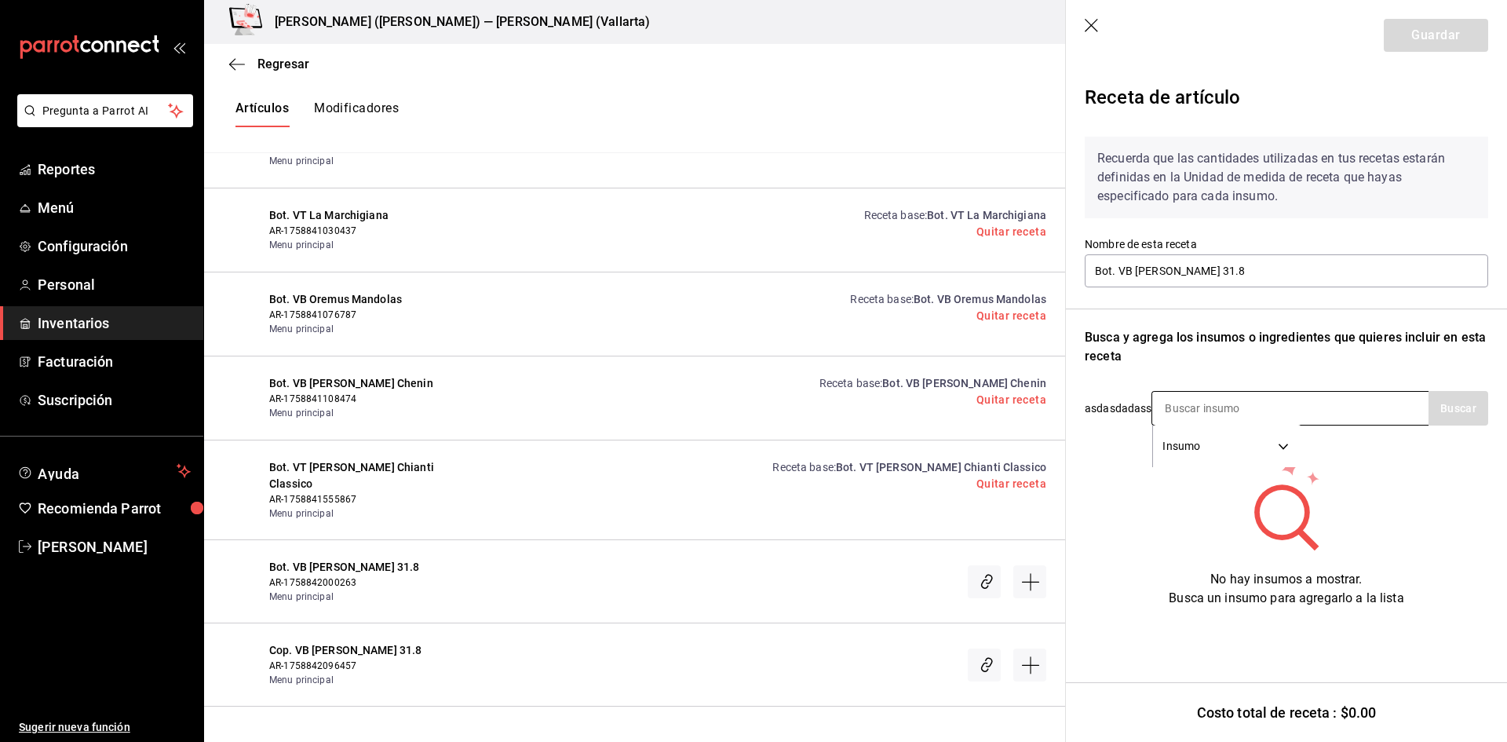
click at [1222, 407] on input at bounding box center [1230, 408] width 157 height 33
type input "31.8"
click at [1231, 410] on input "31.8" at bounding box center [1230, 408] width 157 height 33
drag, startPoint x: 1231, startPoint y: 410, endPoint x: 997, endPoint y: 412, distance: 234.7
click at [997, 412] on div "Regresar Creación y asignación de receta Asocia tus recetas con los artículos d…" at bounding box center [855, 379] width 1303 height 671
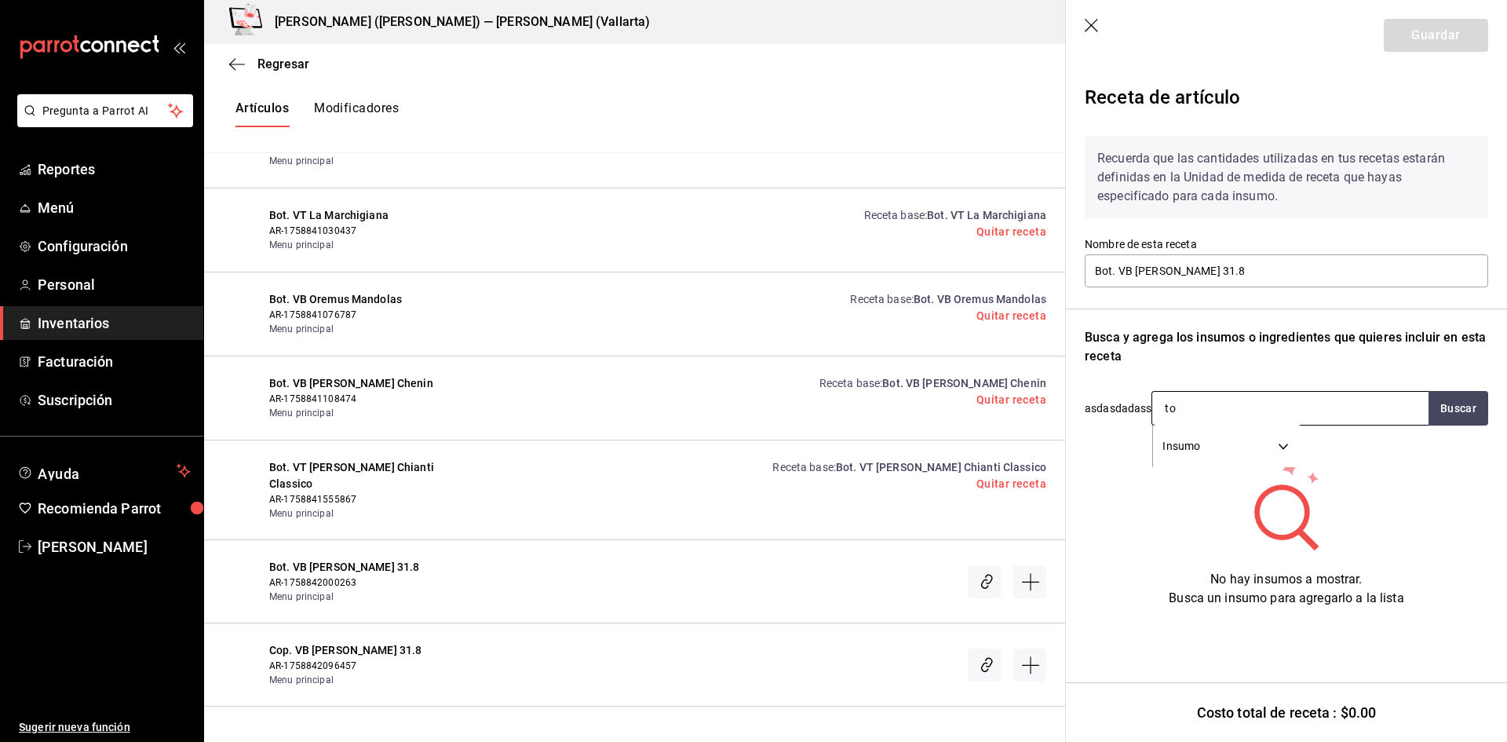
type input "t"
click at [774, 90] on div "Artículos Modificadores" at bounding box center [634, 114] width 861 height 78
click at [1089, 20] on icon "button" at bounding box center [1093, 27] width 16 height 16
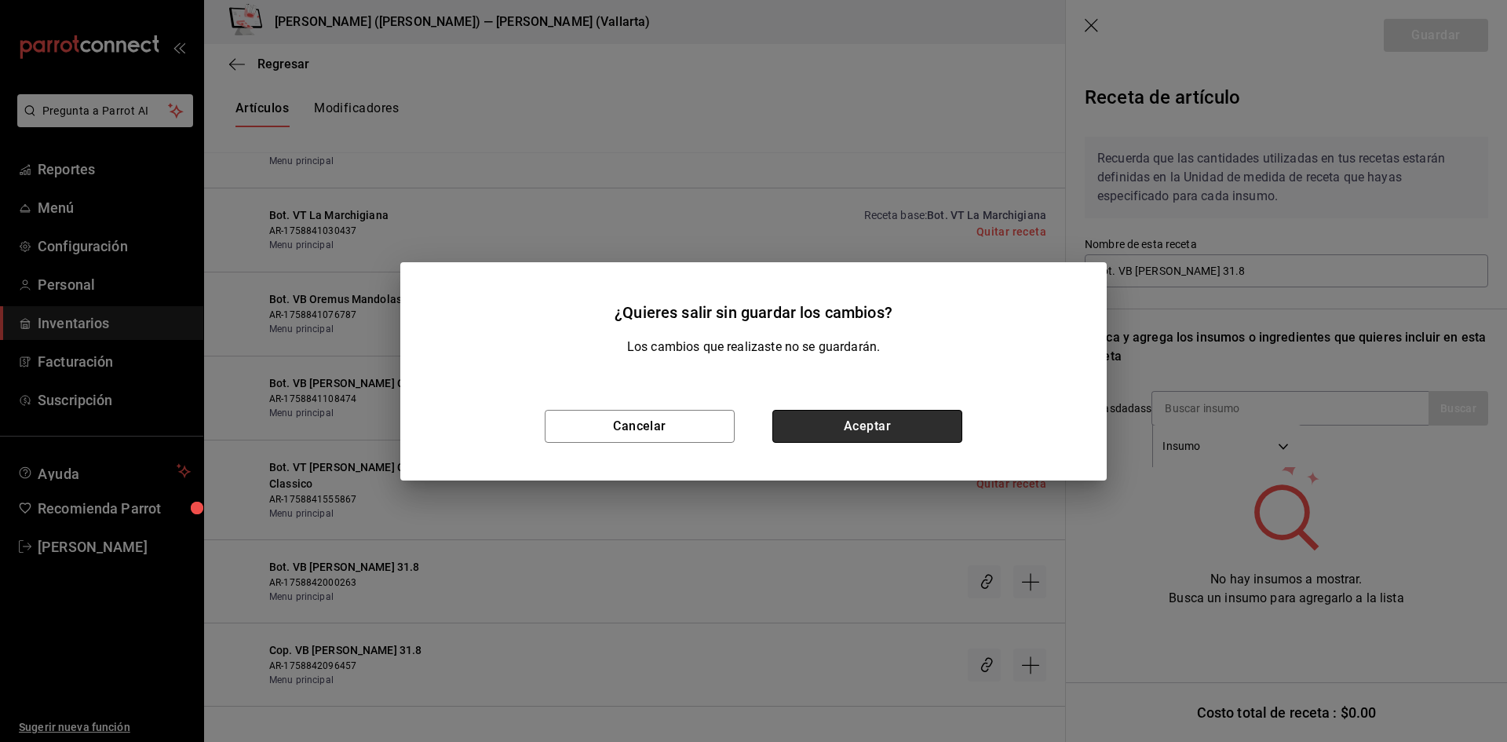
click at [846, 414] on button "Aceptar" at bounding box center [867, 426] width 190 height 33
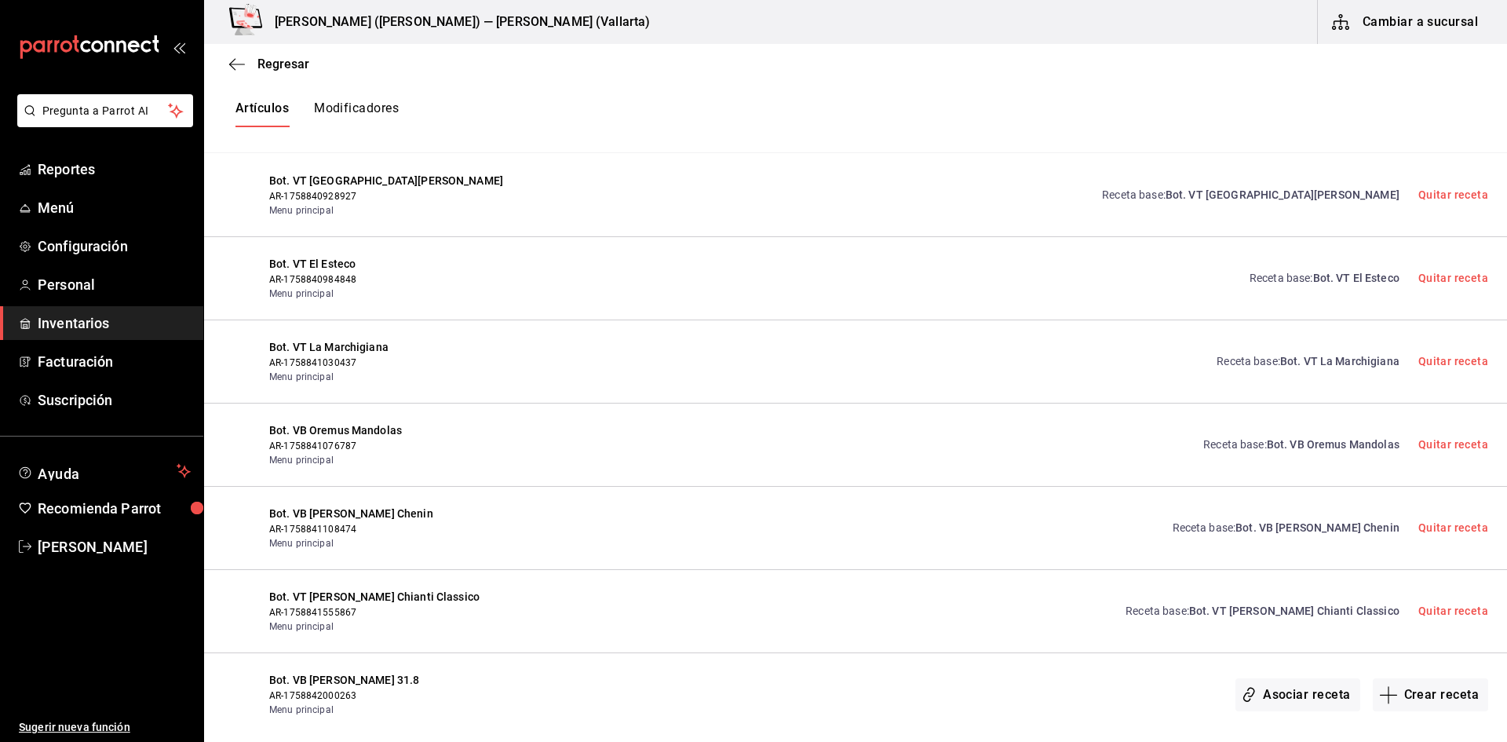
scroll to position [312, 0]
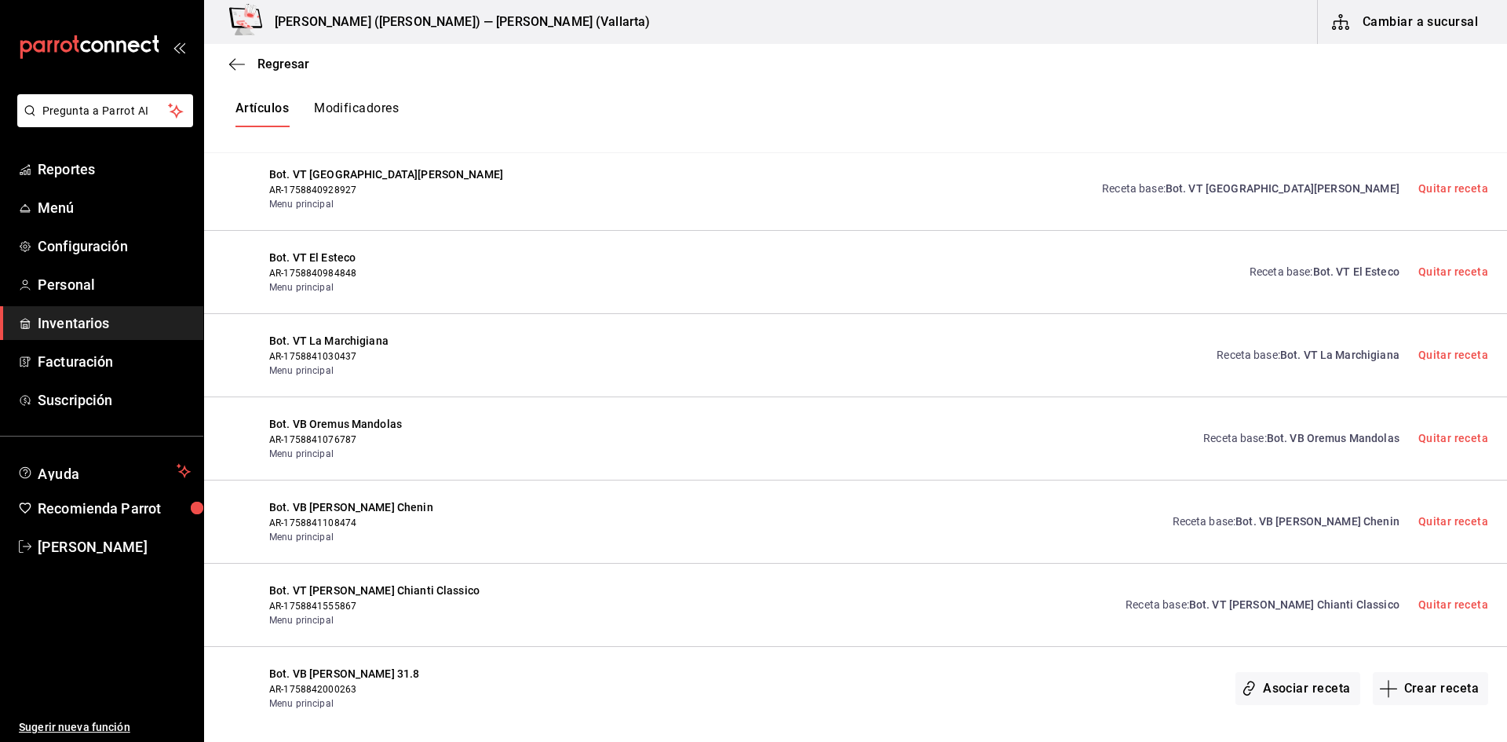
click at [86, 329] on span "Inventarios" at bounding box center [114, 322] width 153 height 21
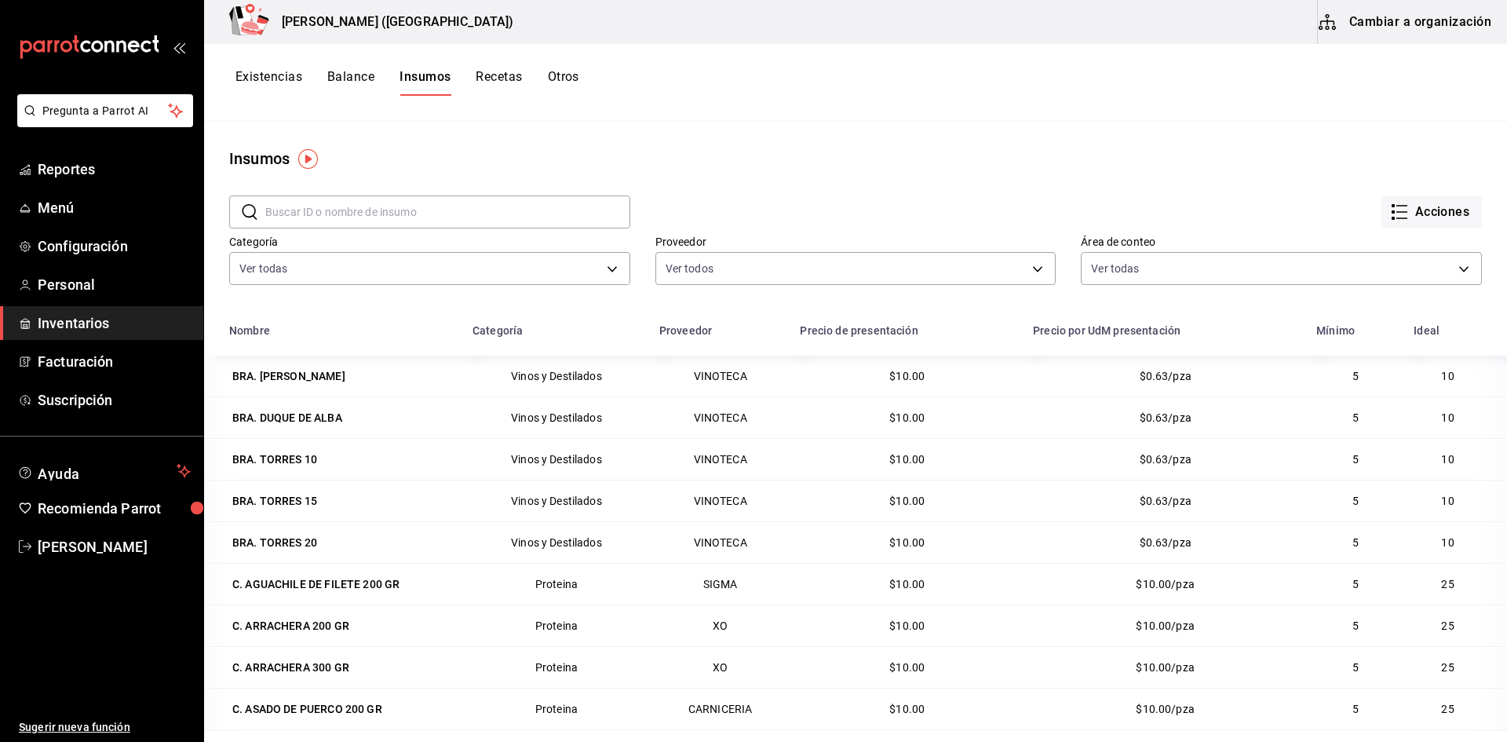
click at [1412, 16] on button "Cambiar a organización" at bounding box center [1406, 22] width 177 height 44
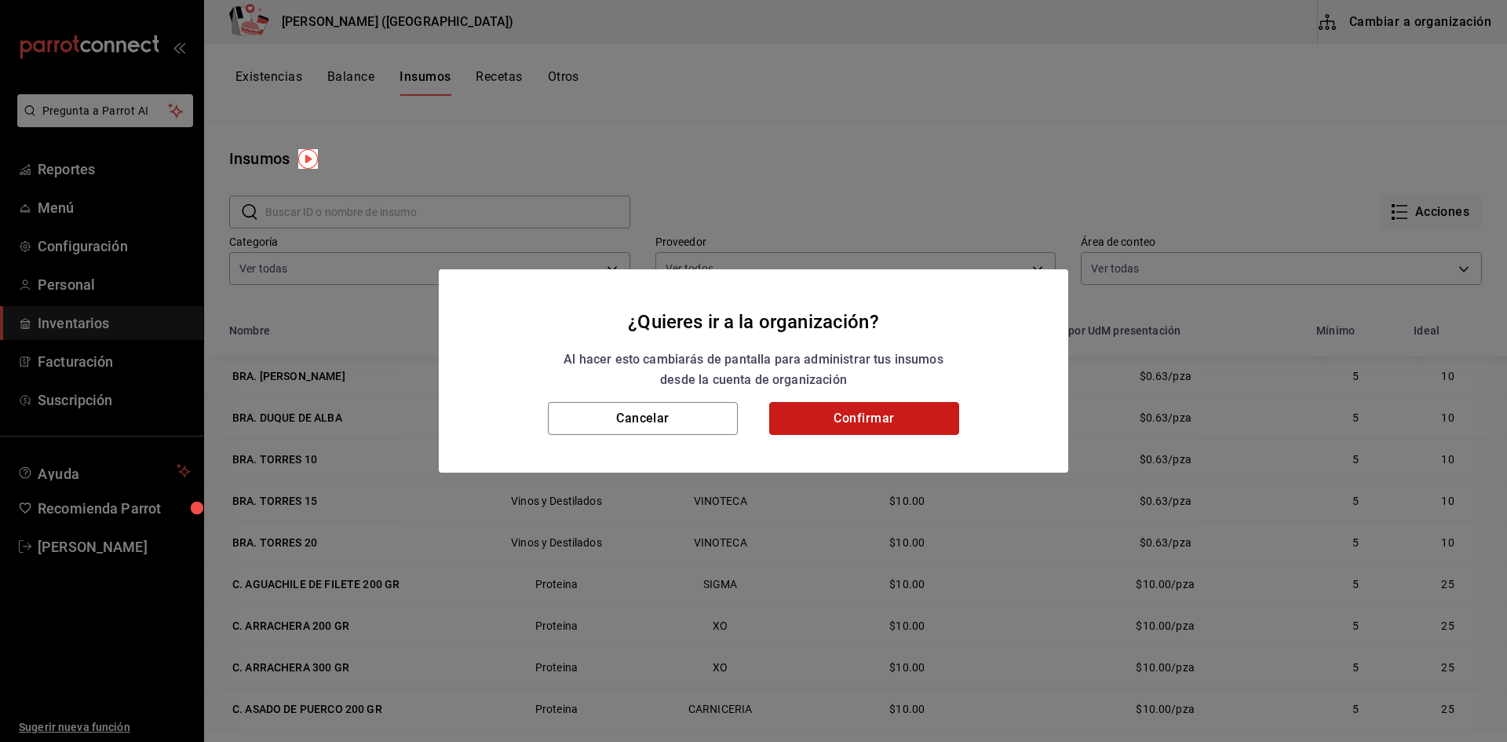
click at [916, 414] on button "Confirmar" at bounding box center [864, 418] width 190 height 33
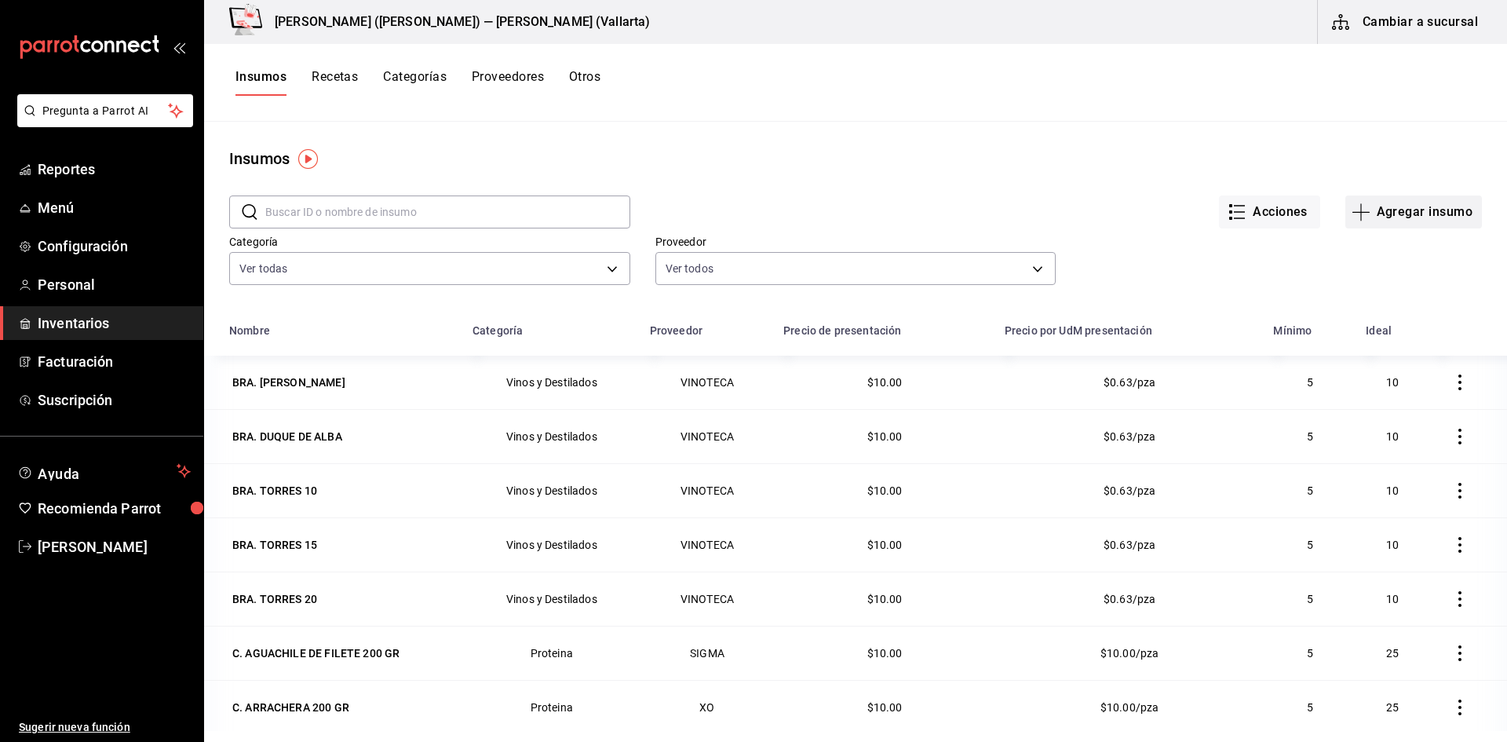
click at [1388, 210] on button "Agregar insumo" at bounding box center [1413, 211] width 137 height 33
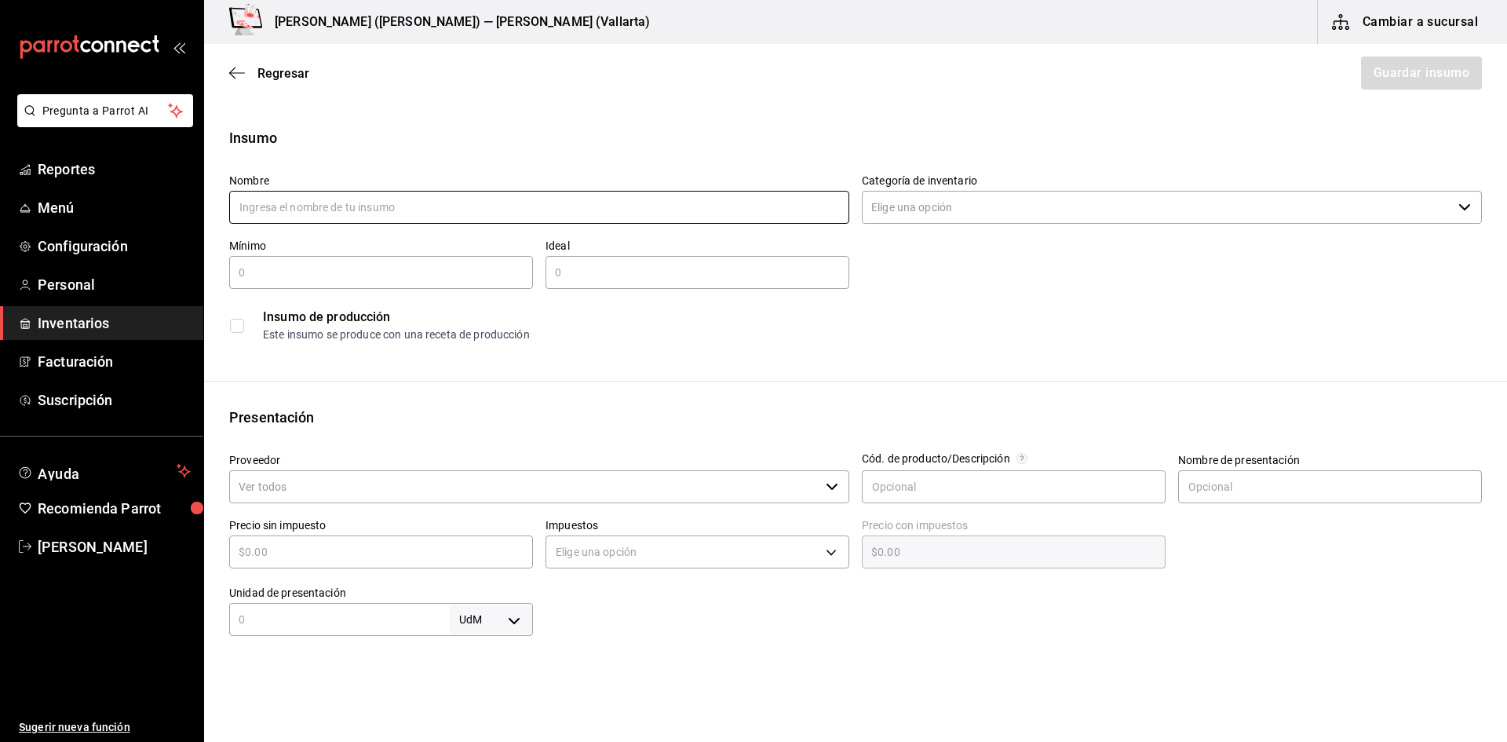
click at [322, 205] on input "text" at bounding box center [539, 207] width 620 height 33
type input "v"
type input "VB. [PERSON_NAME] 31.8 CHENIN"
click at [964, 199] on input "Categoría de inventario" at bounding box center [1157, 207] width 590 height 33
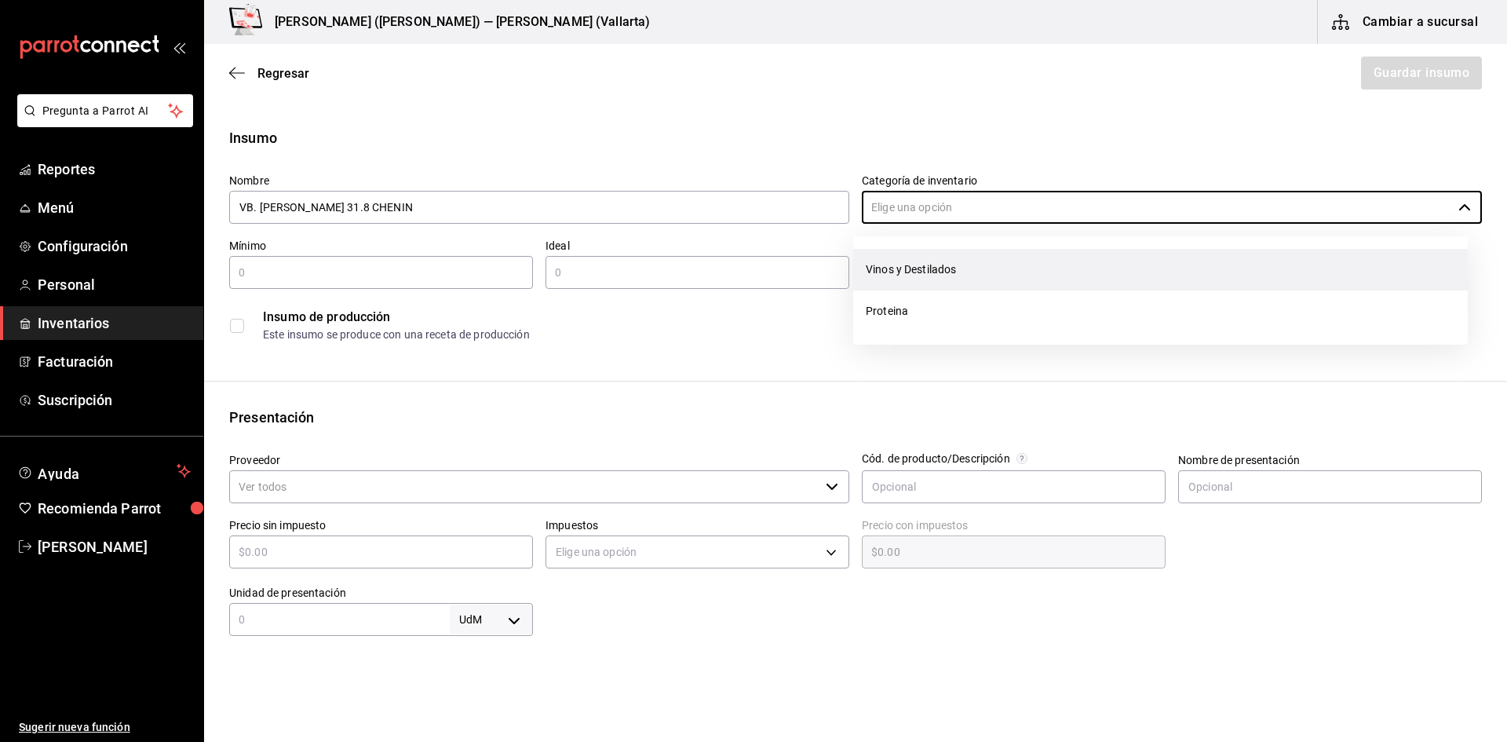
drag, startPoint x: 927, startPoint y: 308, endPoint x: 918, endPoint y: 269, distance: 40.2
click at [918, 269] on ul "Vinos y Destilados Proteina" at bounding box center [1160, 290] width 615 height 108
click at [918, 269] on li "Vinos y Destilados" at bounding box center [1160, 270] width 615 height 42
type input "Vinos y Destilados"
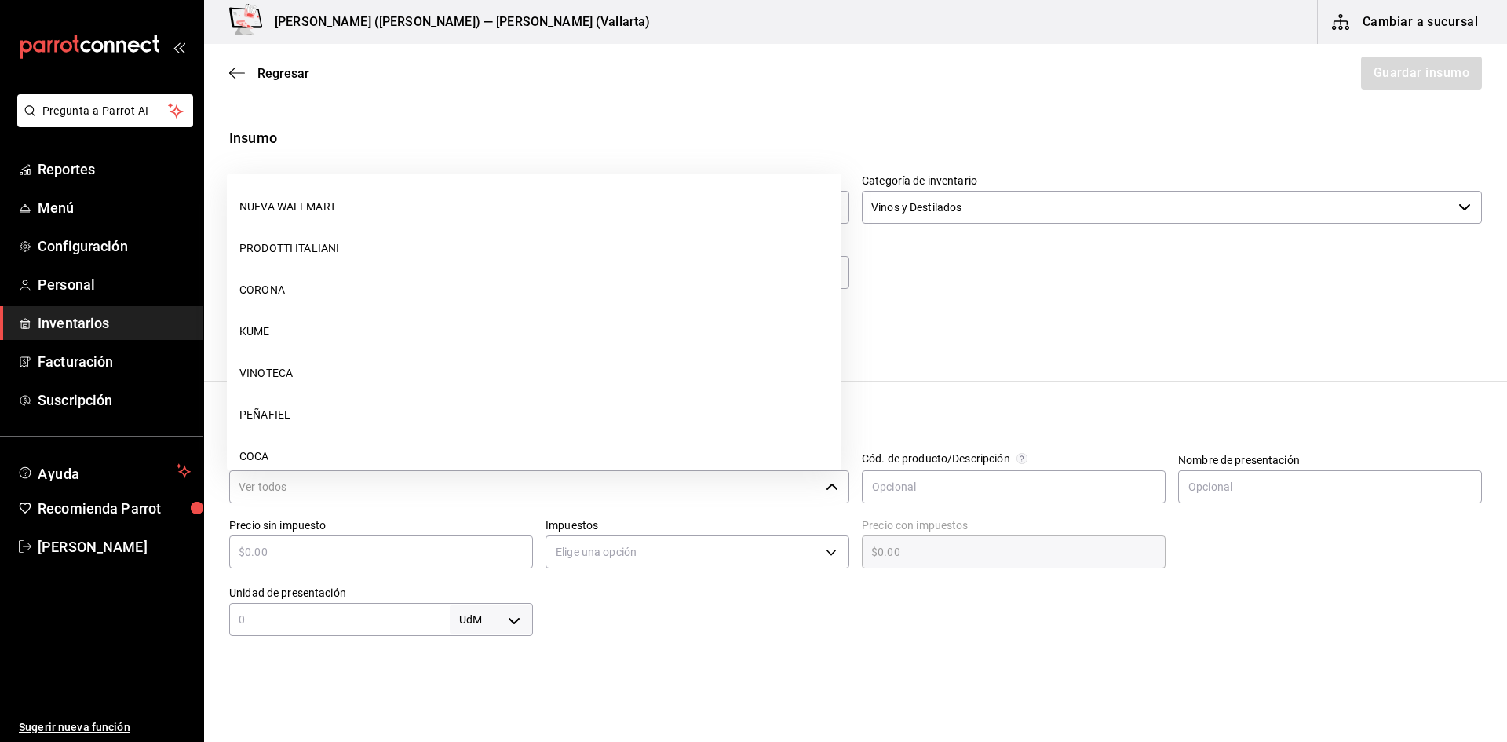
click at [348, 483] on input "Proveedor" at bounding box center [524, 486] width 590 height 33
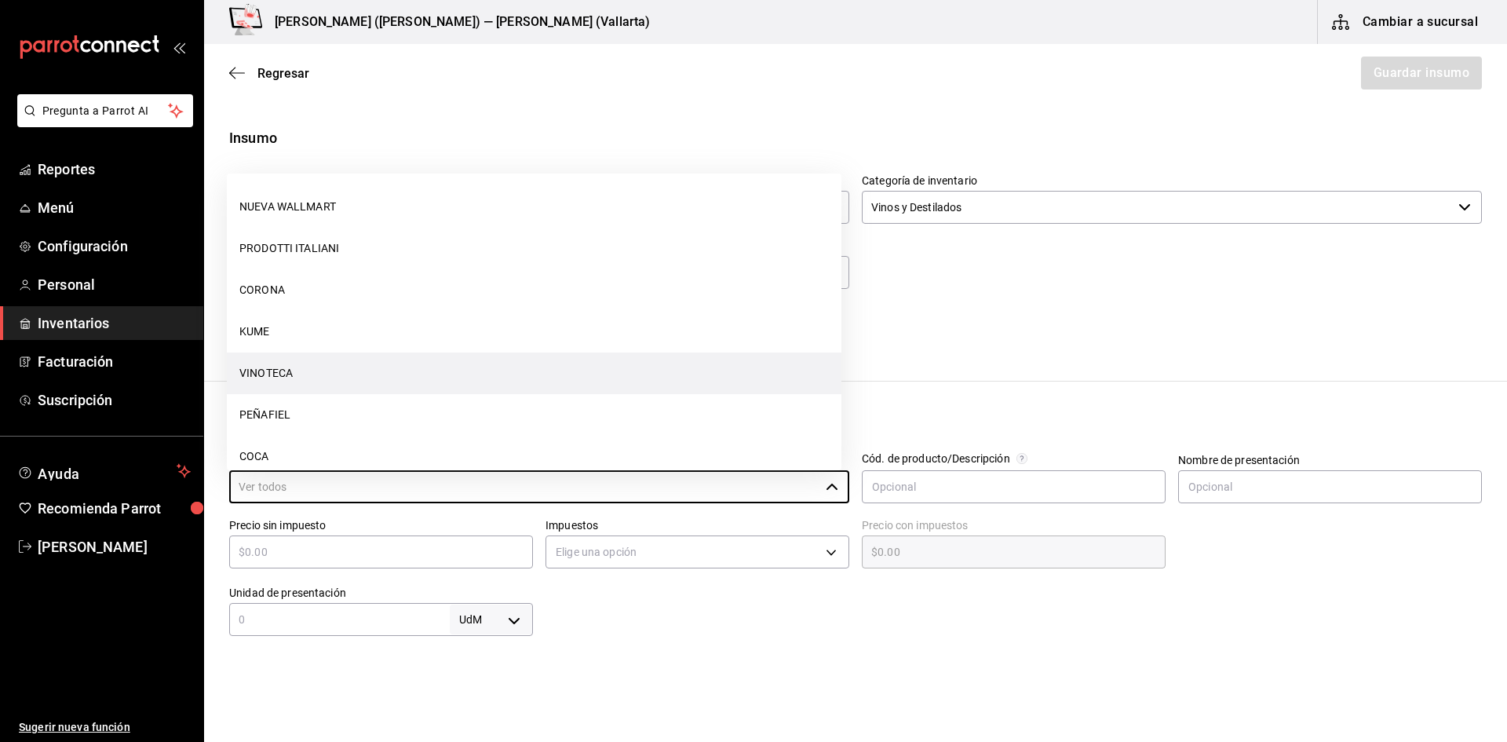
click at [327, 361] on li "VINOTECA" at bounding box center [534, 373] width 615 height 42
type input "VINOTECA"
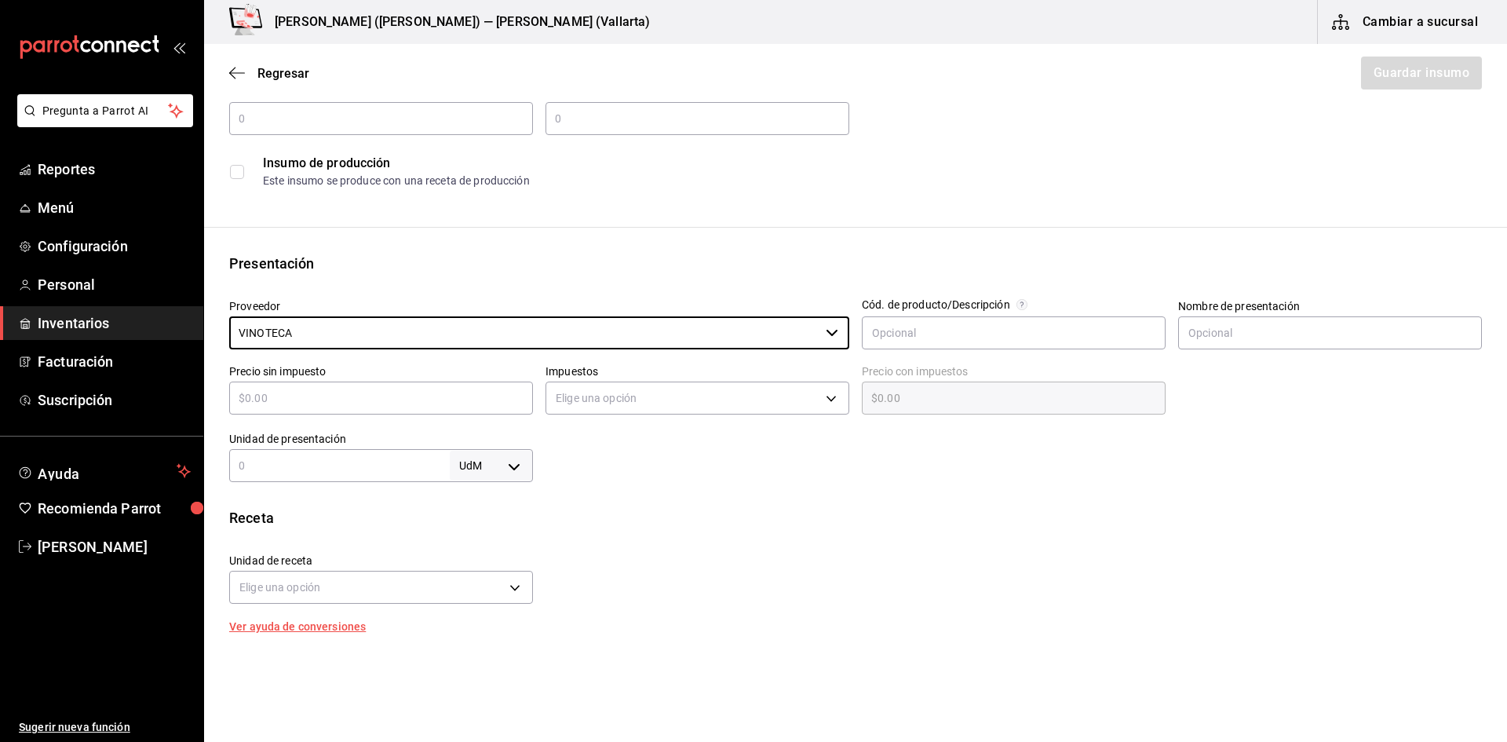
scroll to position [157, 0]
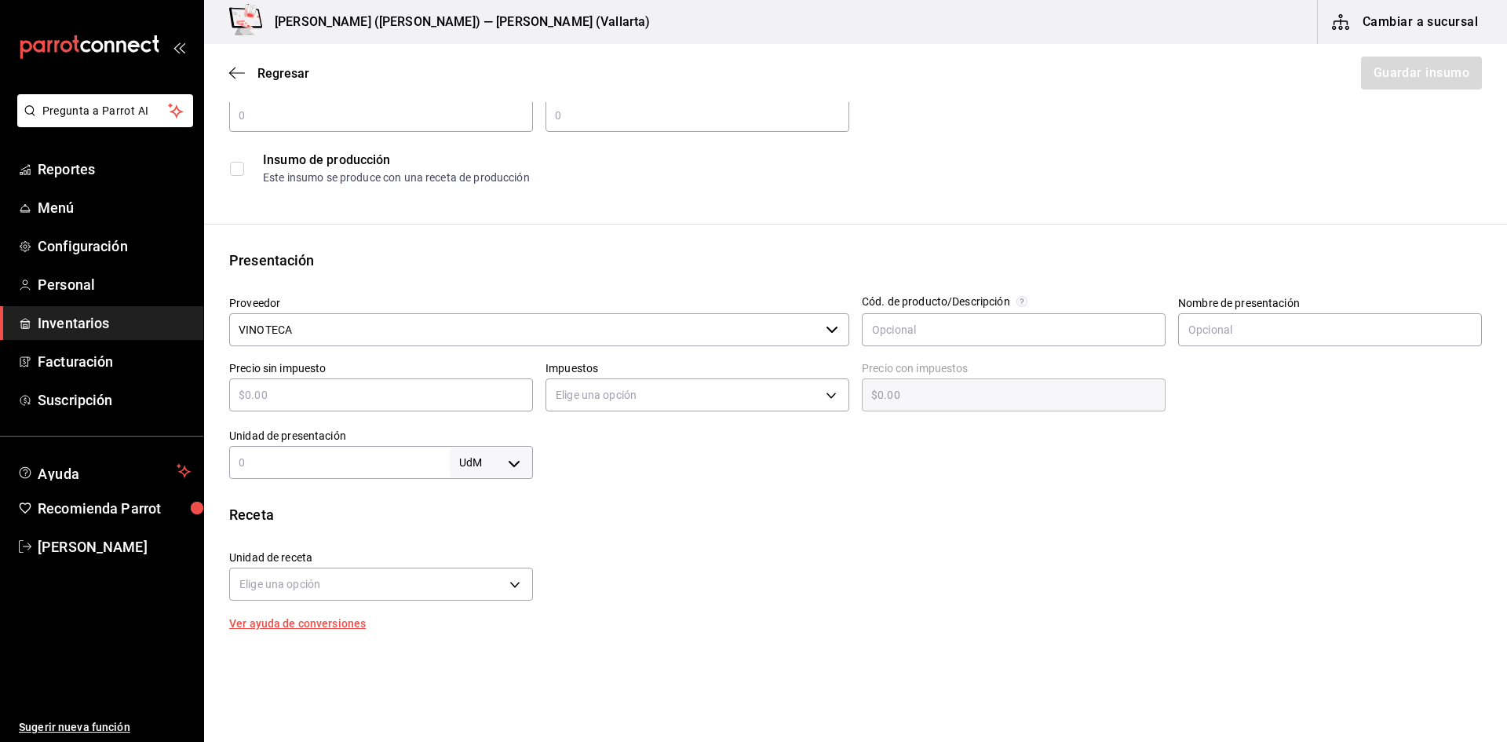
click at [352, 392] on input "text" at bounding box center [381, 394] width 304 height 19
type input "$1"
type input "$1.00"
type input "$14"
type input "$14.00"
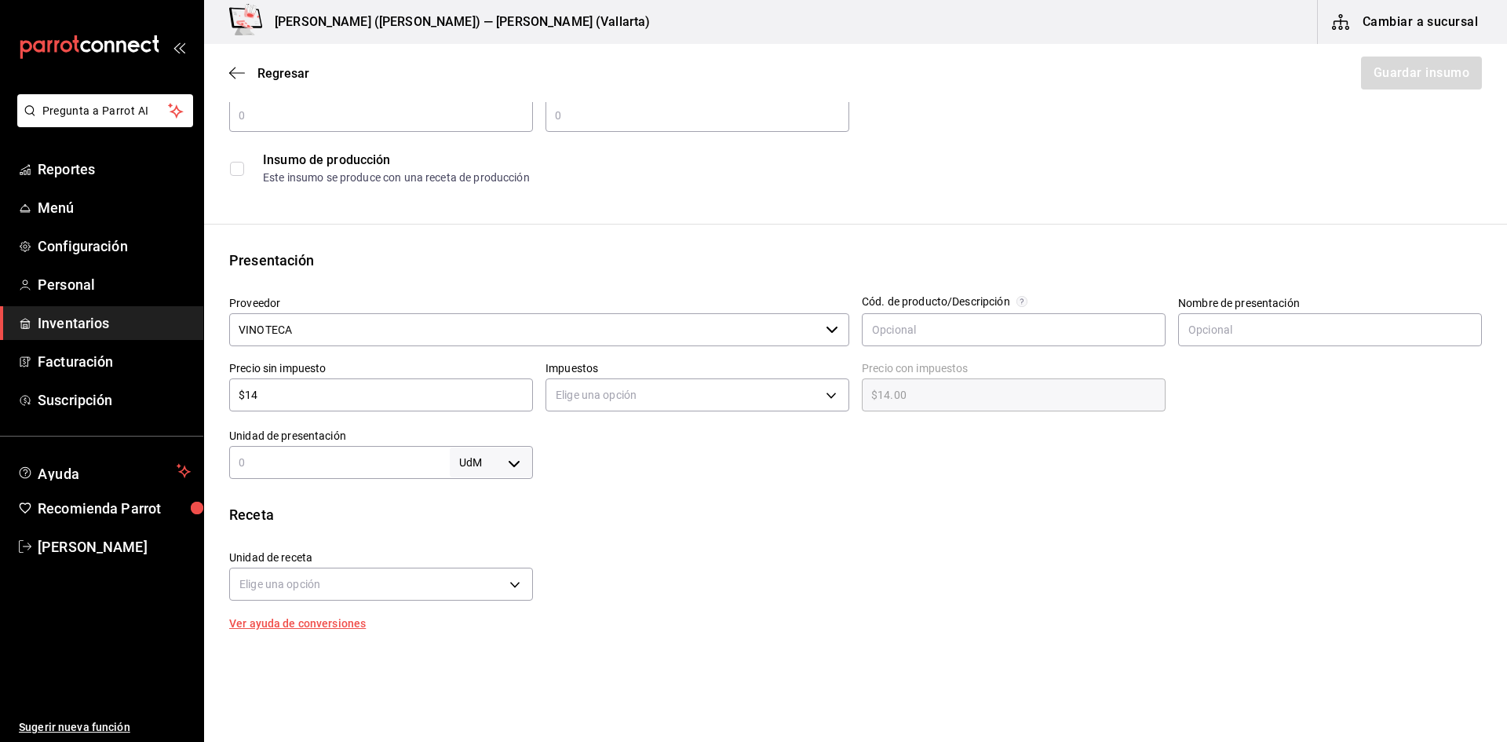
type input "$145"
type input "$145.00"
type input "$145"
click at [624, 412] on div "Elige una opción" at bounding box center [697, 393] width 304 height 42
click at [609, 396] on body "Pregunta a Parrot AI Reportes Menú Configuración Personal Inventarios Facturaci…" at bounding box center [753, 326] width 1507 height 653
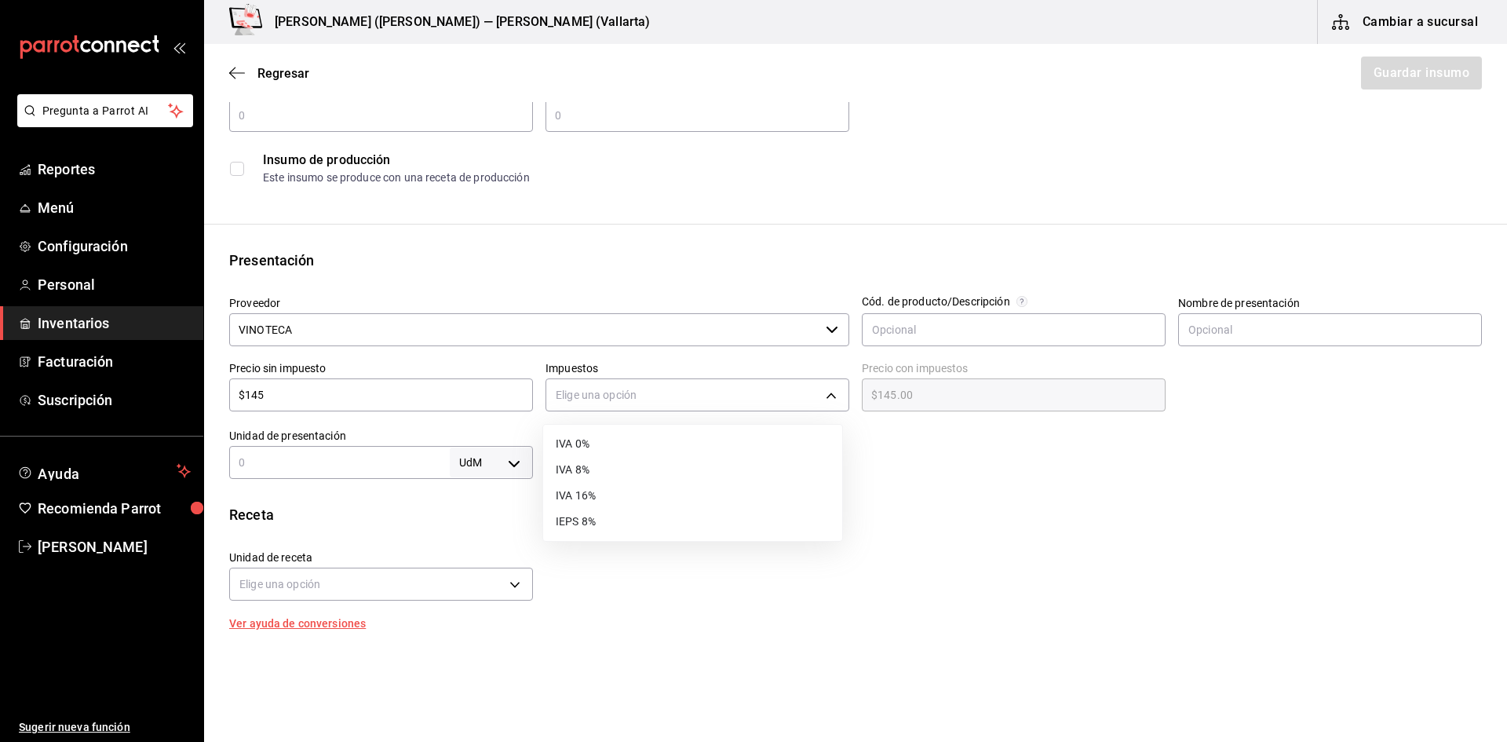
click at [582, 499] on li "IVA 16%" at bounding box center [692, 496] width 299 height 26
type input "IVA_16"
type input "$168.20"
click at [338, 116] on input "text" at bounding box center [381, 115] width 304 height 19
type input "1"
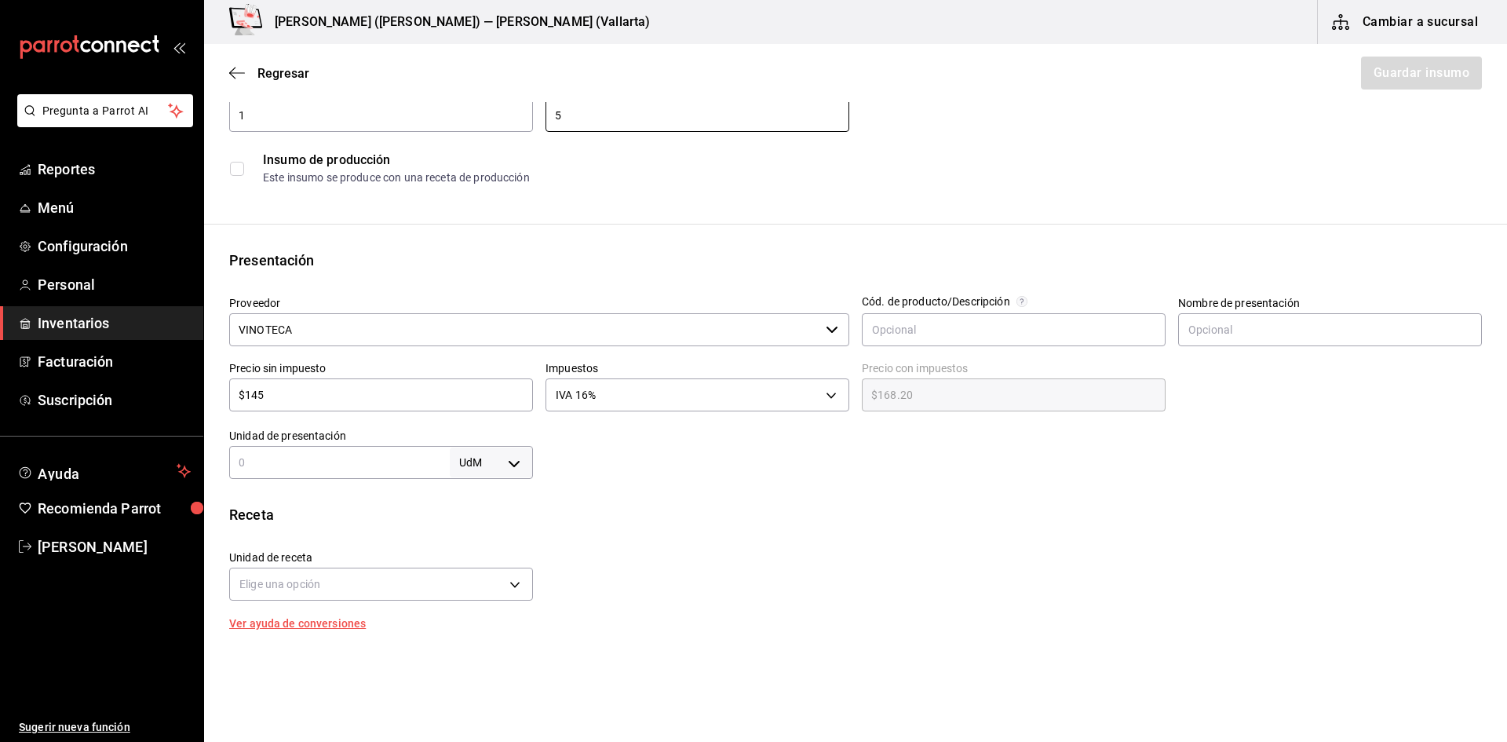
type input "5"
click at [339, 458] on input "text" at bounding box center [339, 462] width 221 height 19
type input "1"
click at [492, 460] on body "Pregunta a Parrot AI Reportes Menú Configuración Personal Inventarios Facturaci…" at bounding box center [753, 326] width 1507 height 653
click at [490, 638] on li "pza" at bounding box center [488, 639] width 82 height 26
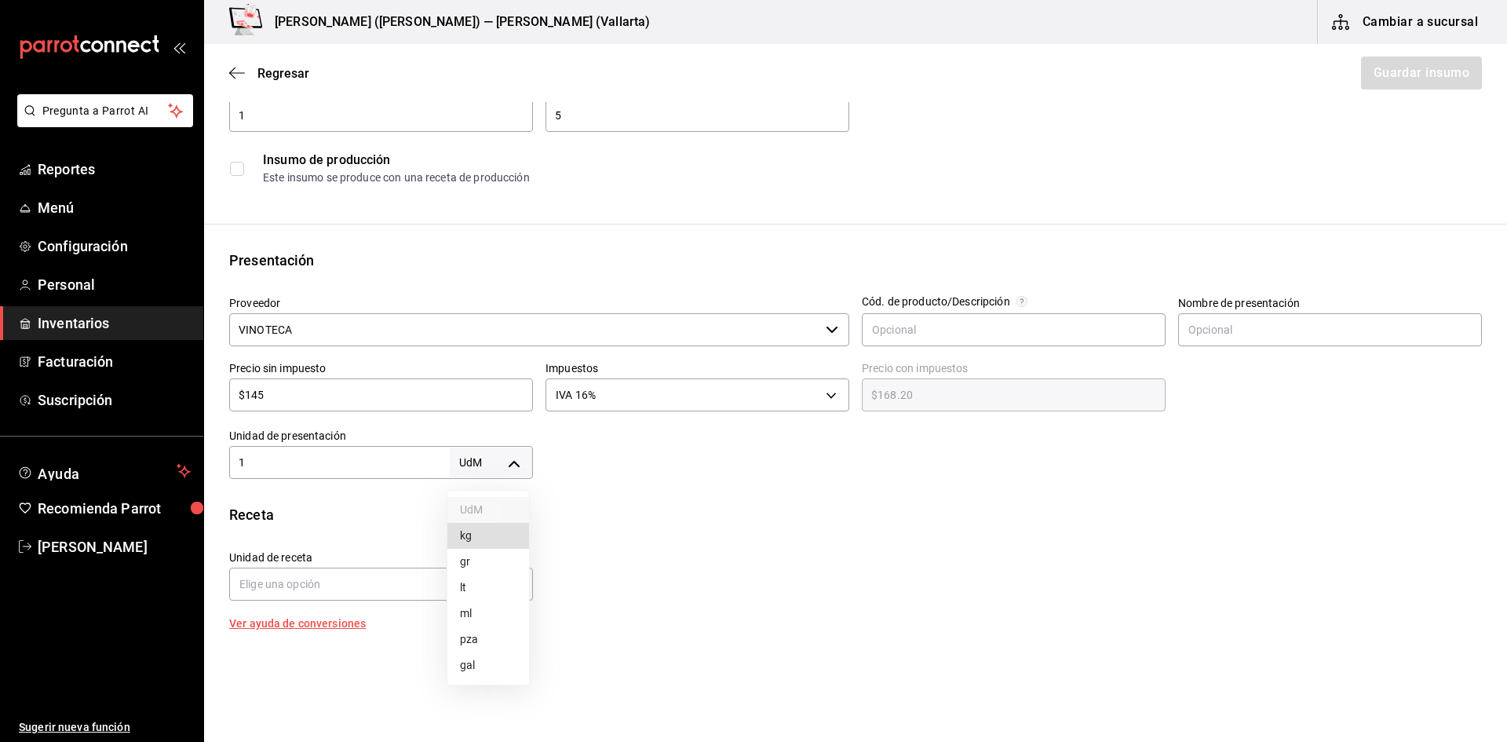
type input "UNIT"
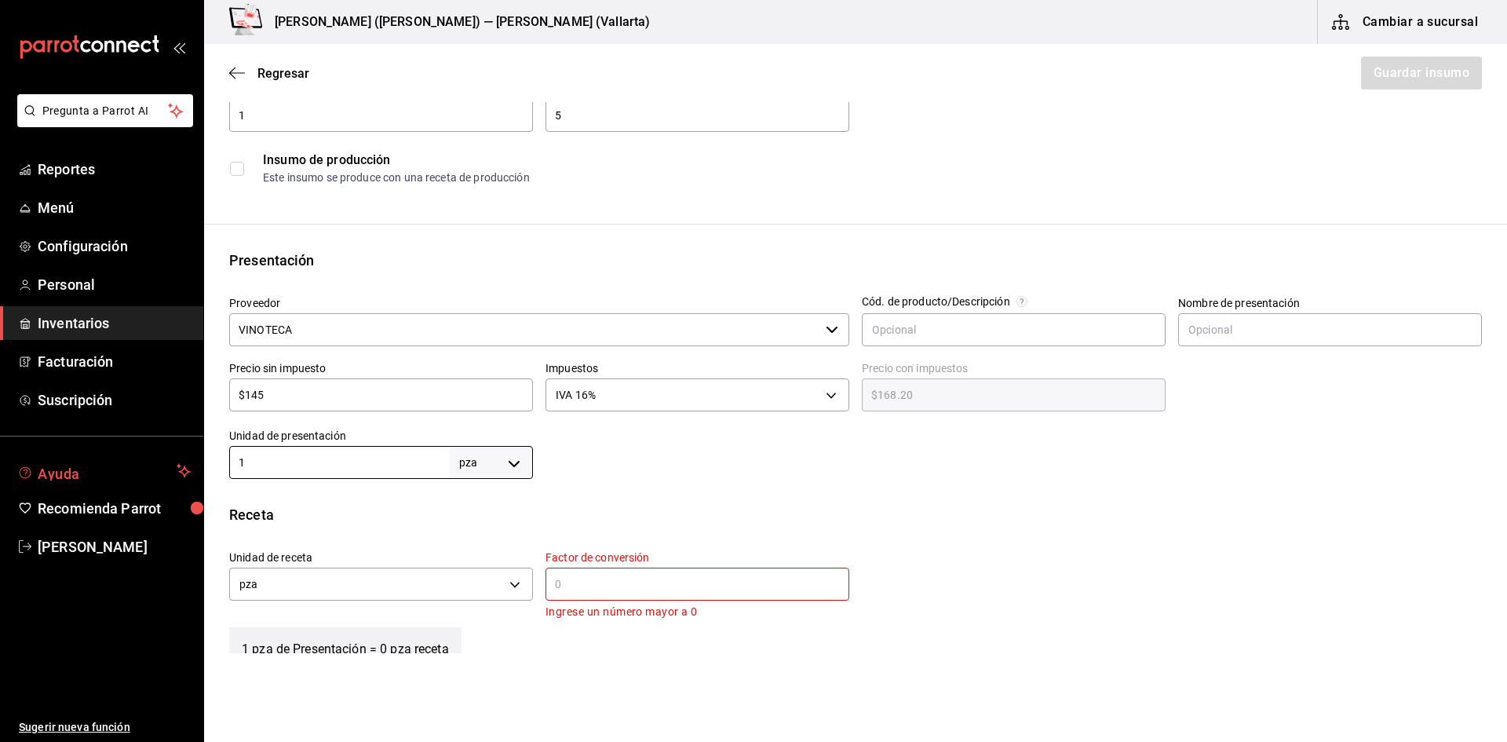
drag, startPoint x: 307, startPoint y: 460, endPoint x: 171, endPoint y: 465, distance: 135.9
click at [171, 465] on div "Pregunta a Parrot AI Reportes Menú Configuración Personal Inventarios Facturaci…" at bounding box center [753, 326] width 1507 height 653
type input "5"
click at [619, 484] on div "Insumo Nombre VB. SANTO TOMAS 31.8 CHENIN Categoría de inventario Vinos y Desti…" at bounding box center [855, 463] width 1303 height 987
drag, startPoint x: 605, startPoint y: 599, endPoint x: 514, endPoint y: 597, distance: 91.1
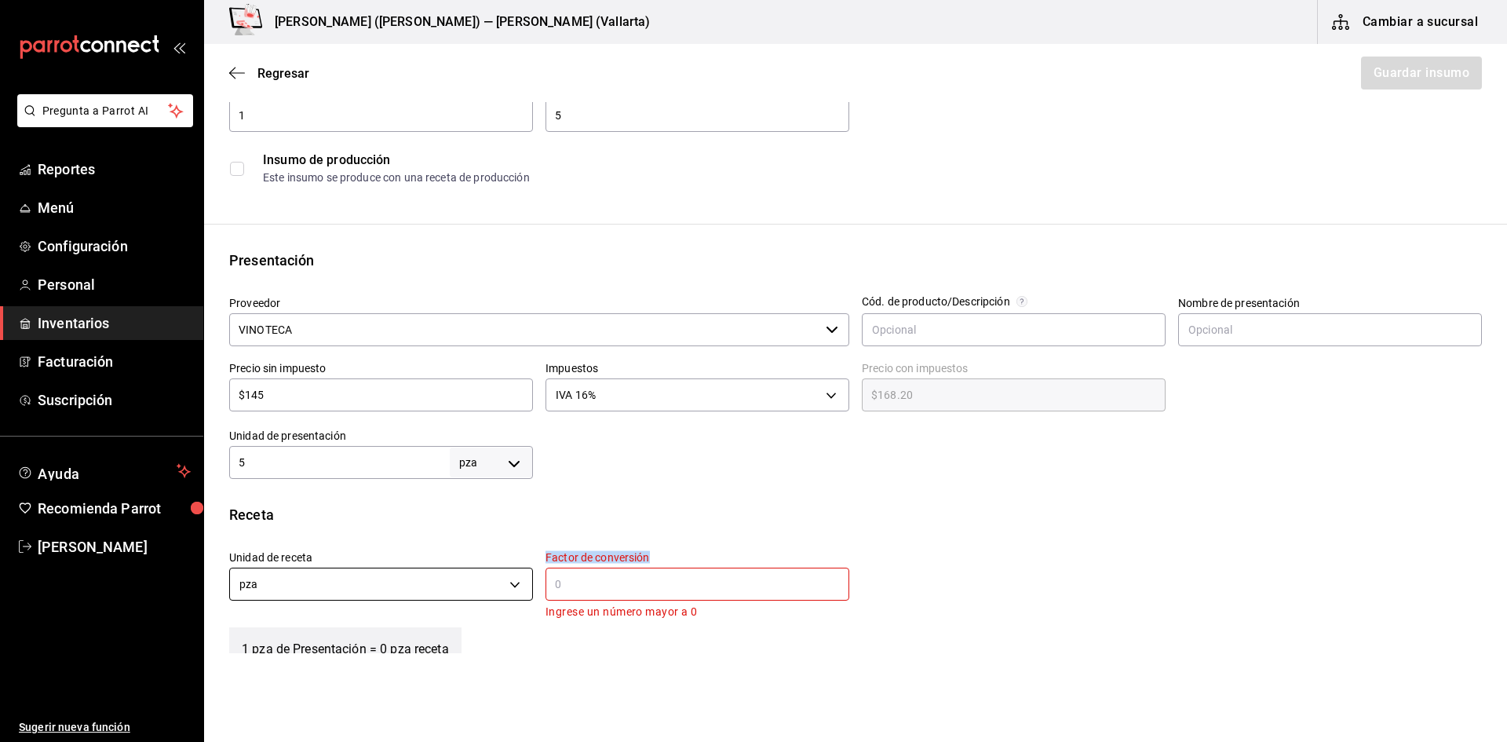
click at [514, 597] on div "Unidad de receta pza UNIT Factor de conversión ​ Ingrese un número mayor a 0" at bounding box center [849, 579] width 1265 height 83
click at [607, 586] on input "text" at bounding box center [697, 584] width 304 height 19
type input "1"
click at [888, 503] on div "Insumo Nombre VB. SANTO TOMAS 31.8 CHENIN Categoría de inventario Vinos y Desti…" at bounding box center [855, 456] width 1303 height 972
click at [950, 532] on div "Receta Unidad de receta pza UNIT Factor de conversión 1 ​ 1 pza de Presentación…" at bounding box center [855, 586] width 1303 height 164
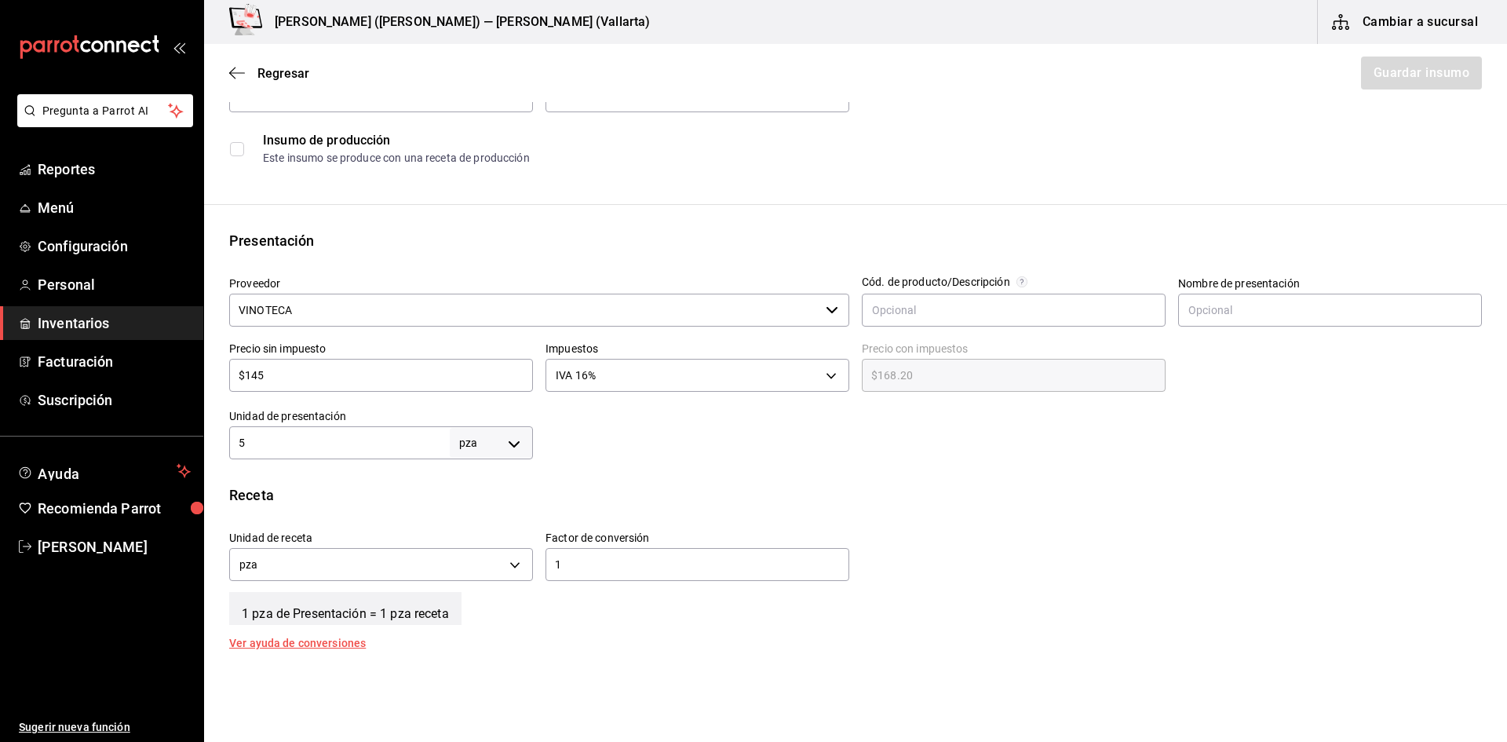
scroll to position [471, 0]
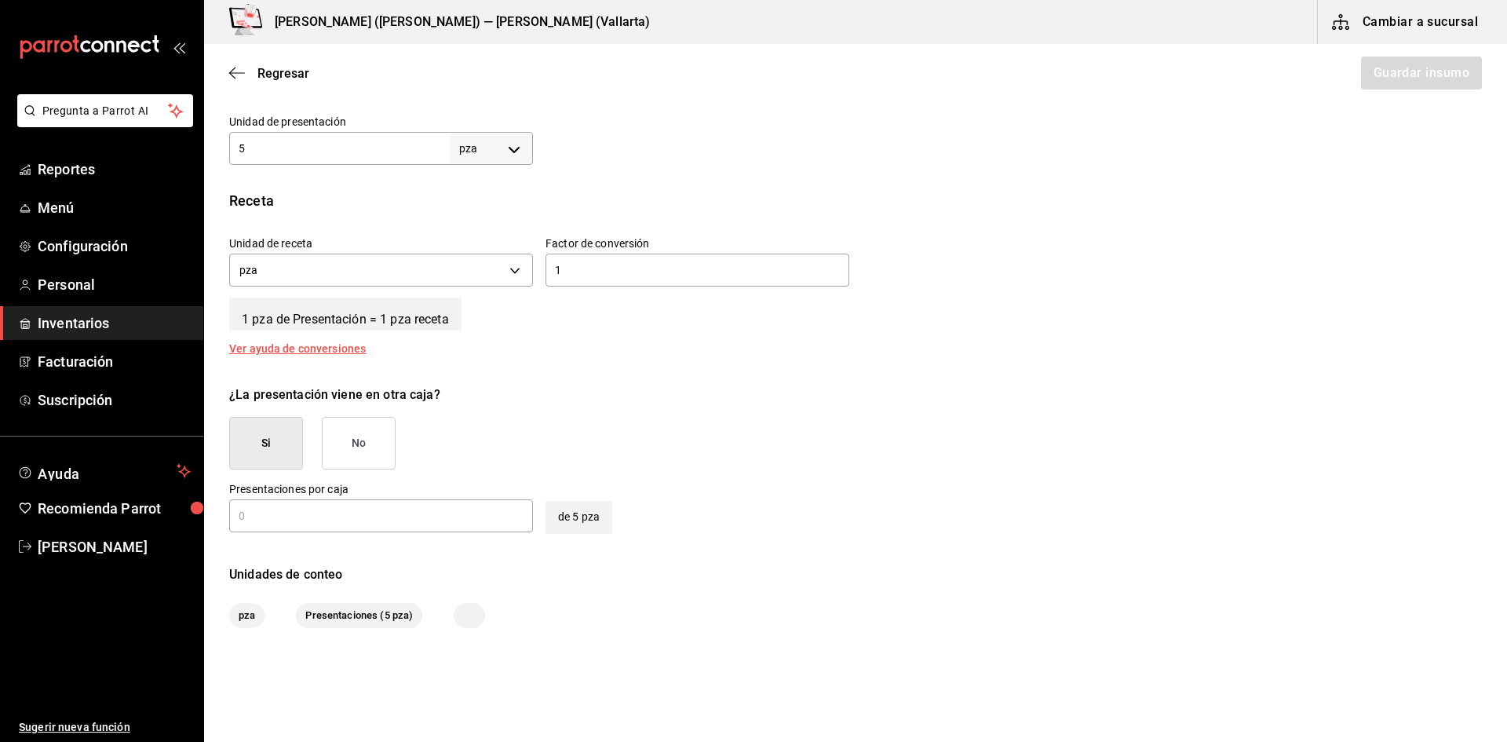
click at [358, 433] on button "No" at bounding box center [359, 443] width 74 height 53
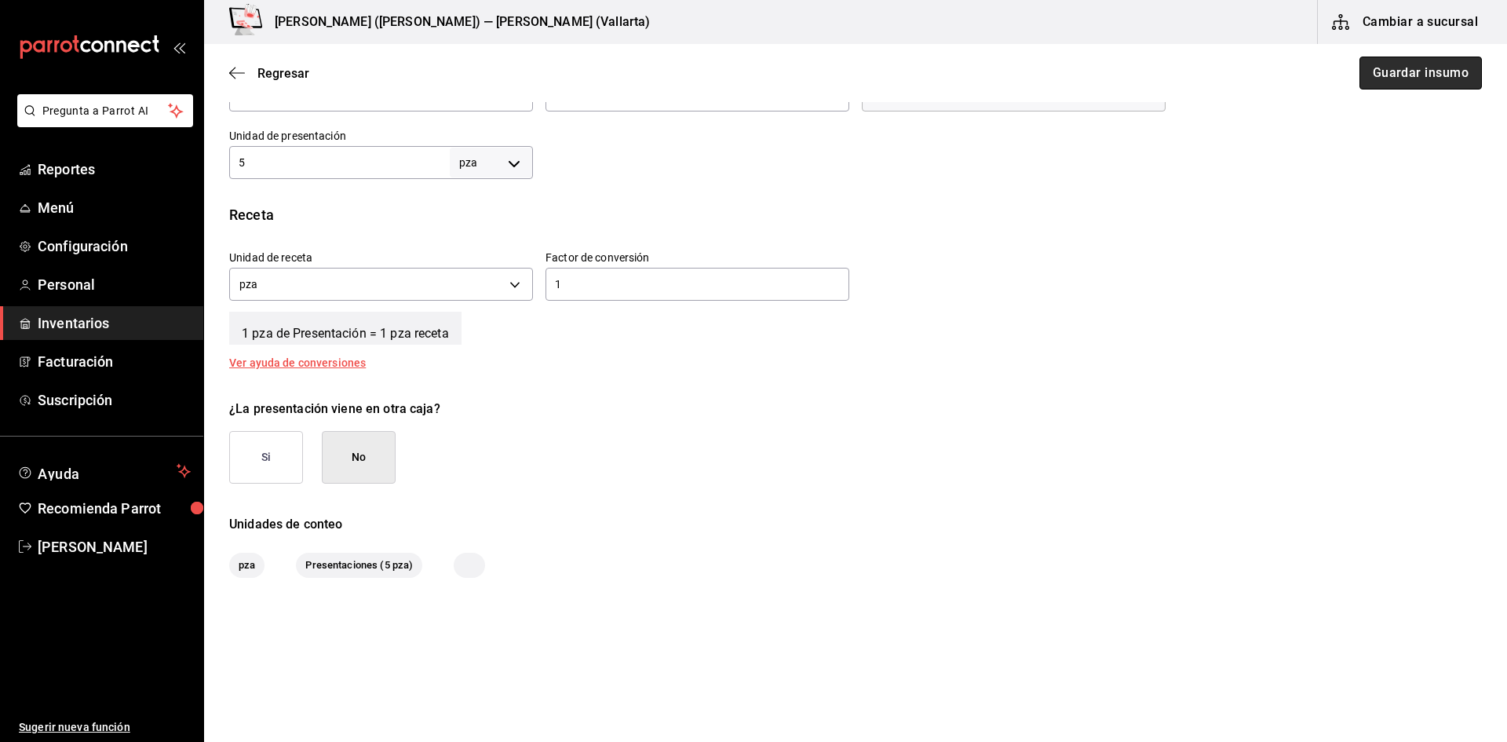
click at [1359, 69] on button "Guardar insumo" at bounding box center [1420, 73] width 122 height 33
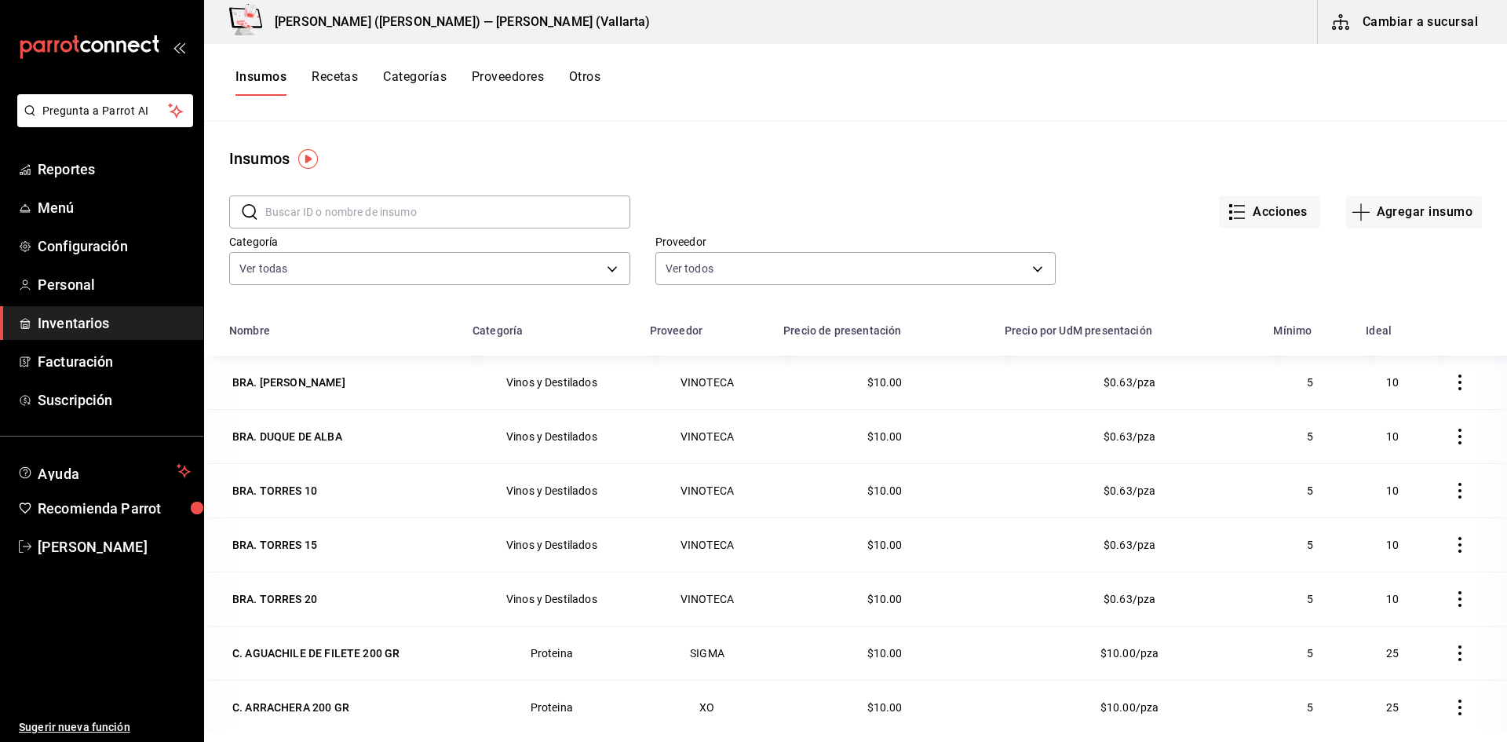
click at [333, 80] on button "Recetas" at bounding box center [335, 82] width 46 height 27
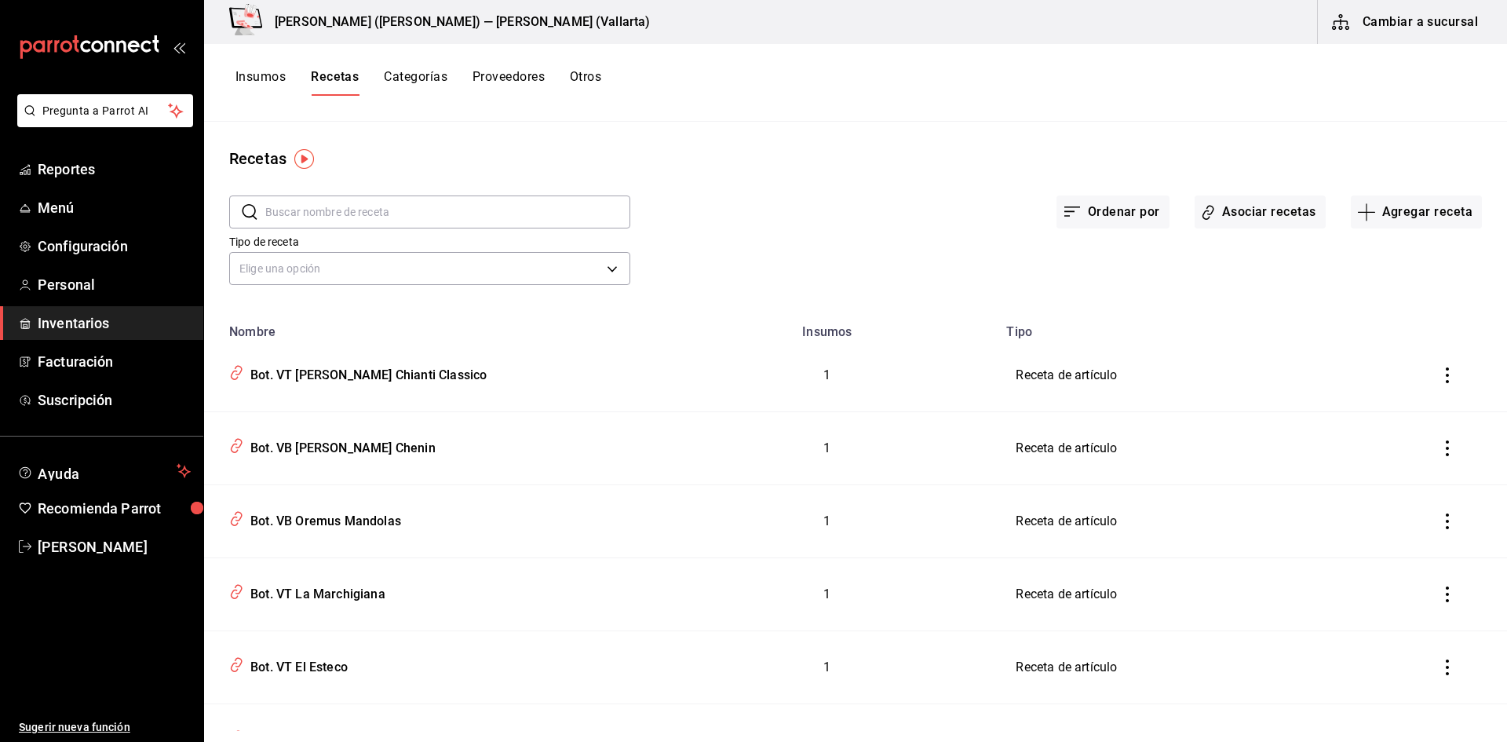
click at [1437, 27] on button "Cambiar a sucursal" at bounding box center [1406, 22] width 177 height 44
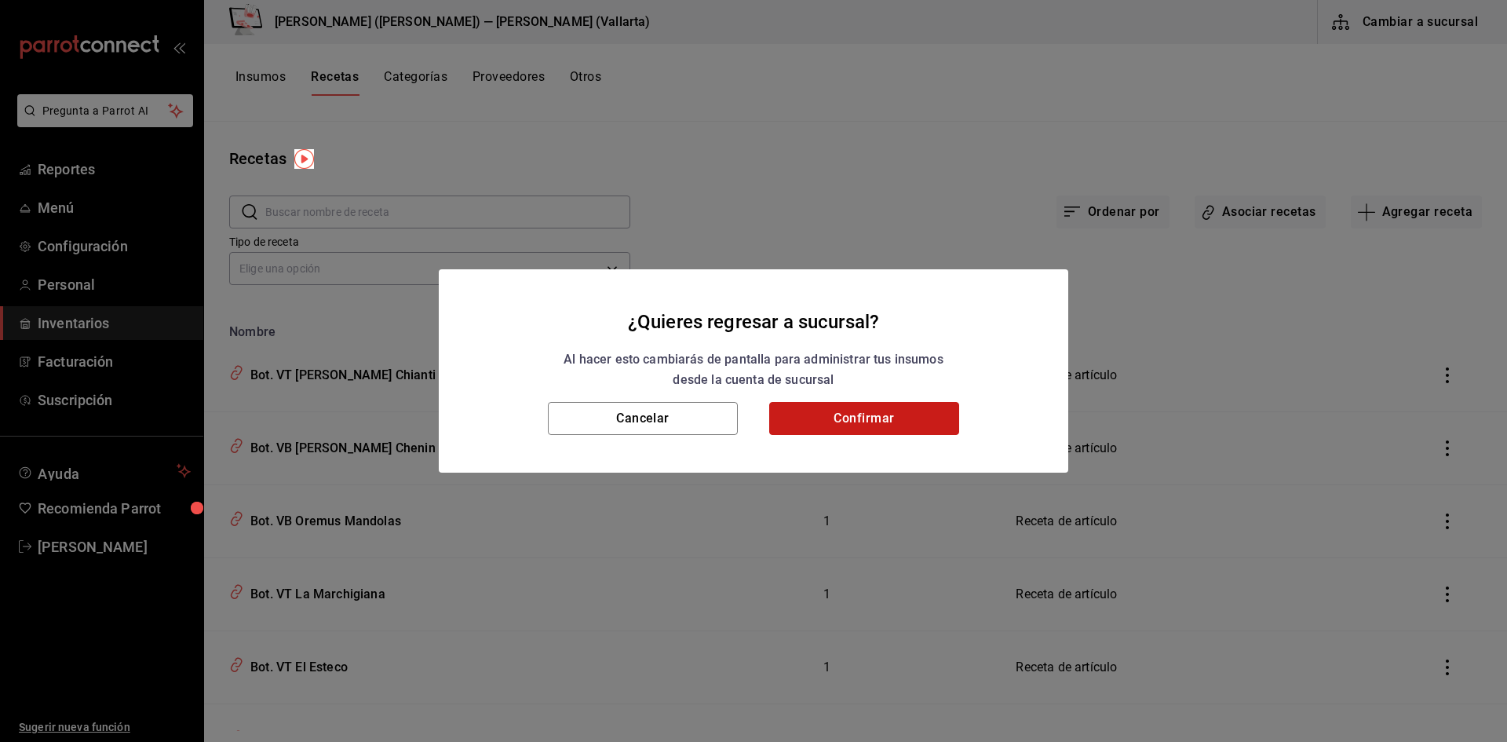
click at [899, 418] on button "Confirmar" at bounding box center [864, 418] width 190 height 33
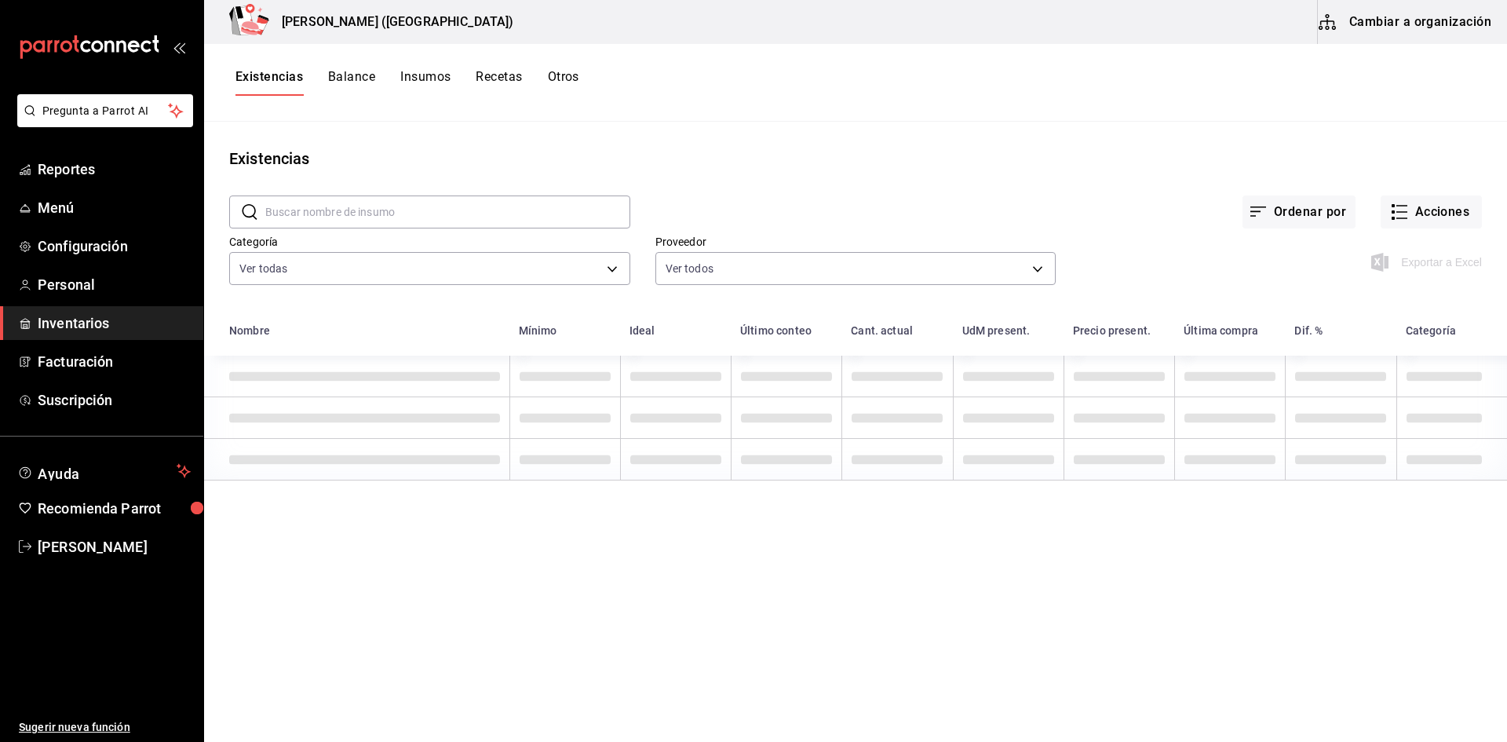
click at [1401, 25] on button "Cambiar a organización" at bounding box center [1406, 22] width 177 height 44
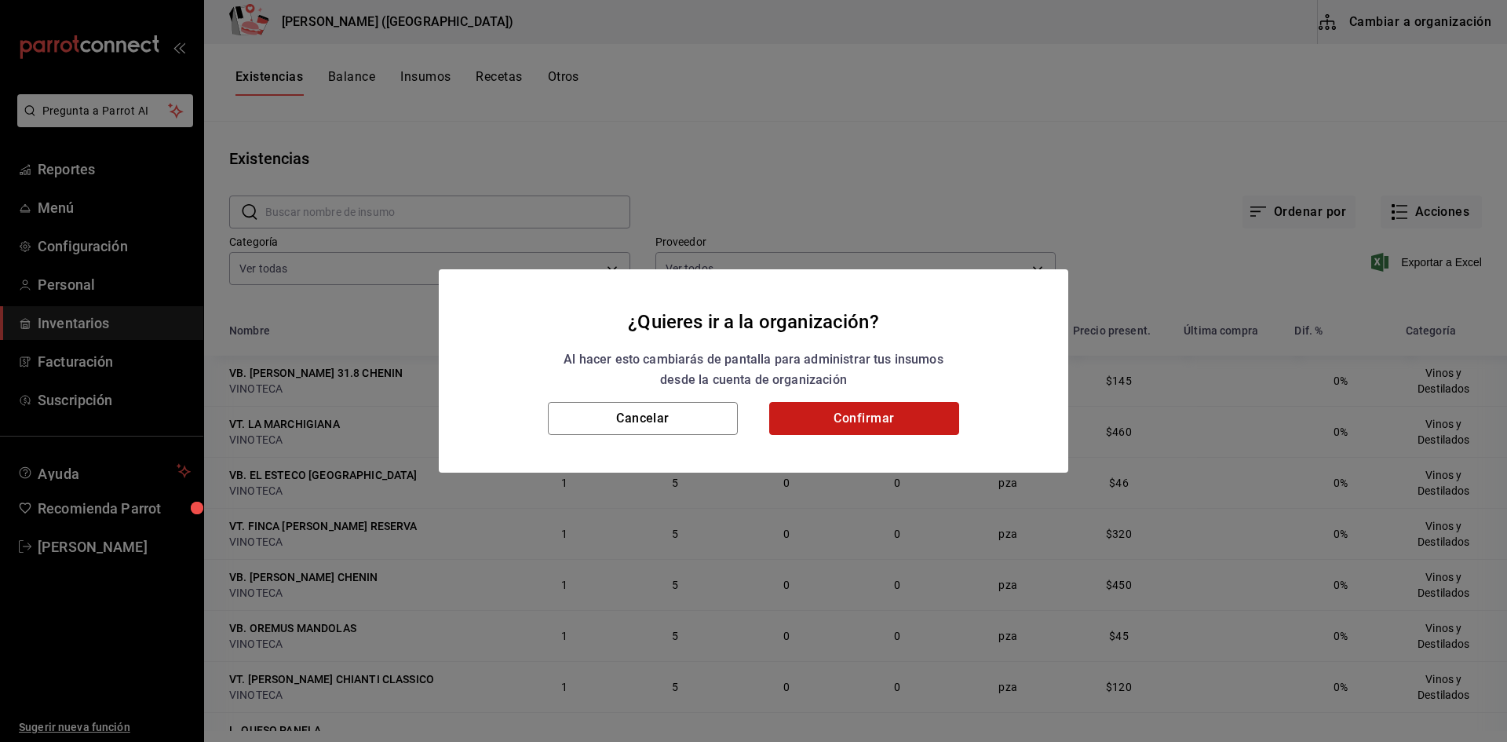
click at [871, 422] on button "Confirmar" at bounding box center [864, 418] width 190 height 33
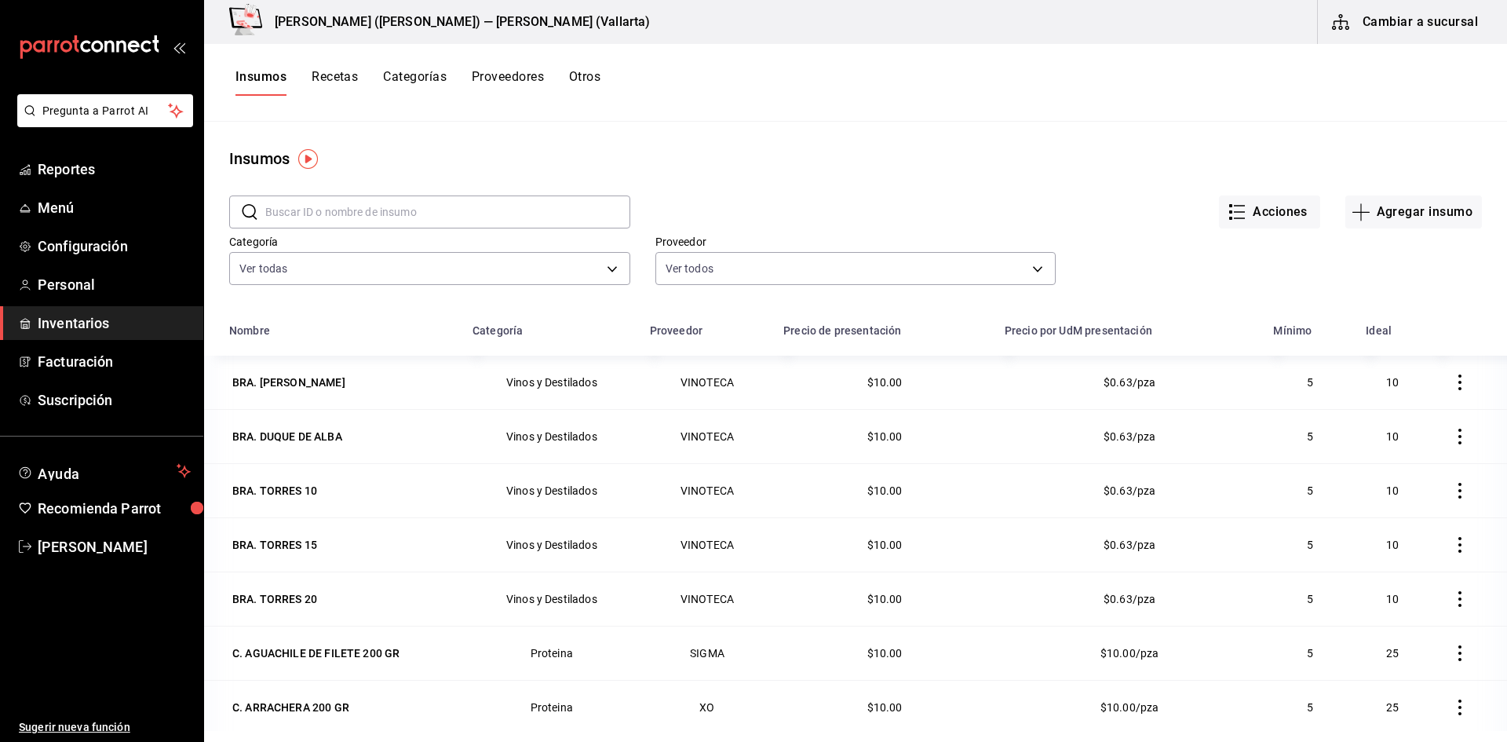
click at [326, 67] on div "Insumos Recetas Categorías Proveedores Otros" at bounding box center [855, 83] width 1303 height 78
click at [324, 77] on button "Recetas" at bounding box center [335, 82] width 46 height 27
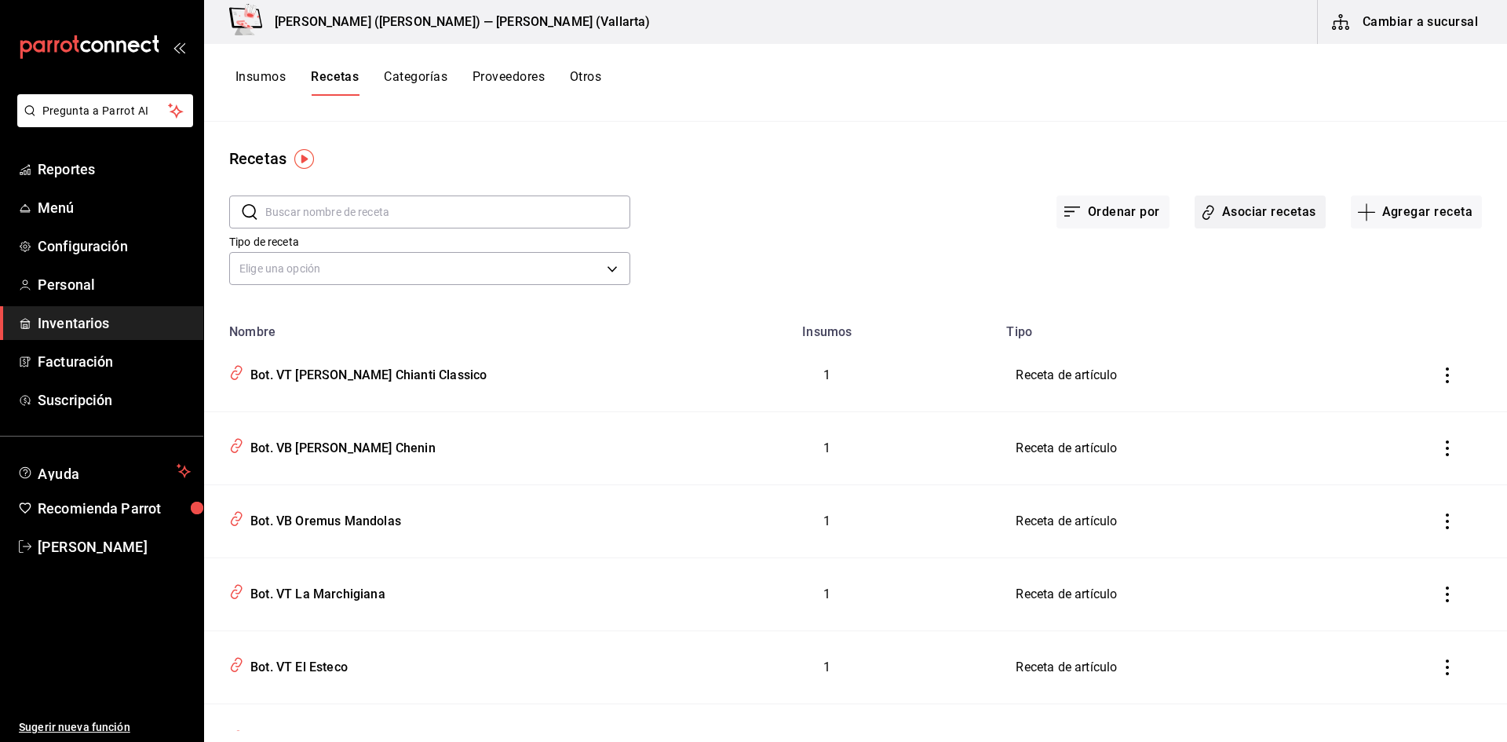
click at [1271, 216] on button "Asociar recetas" at bounding box center [1260, 211] width 131 height 33
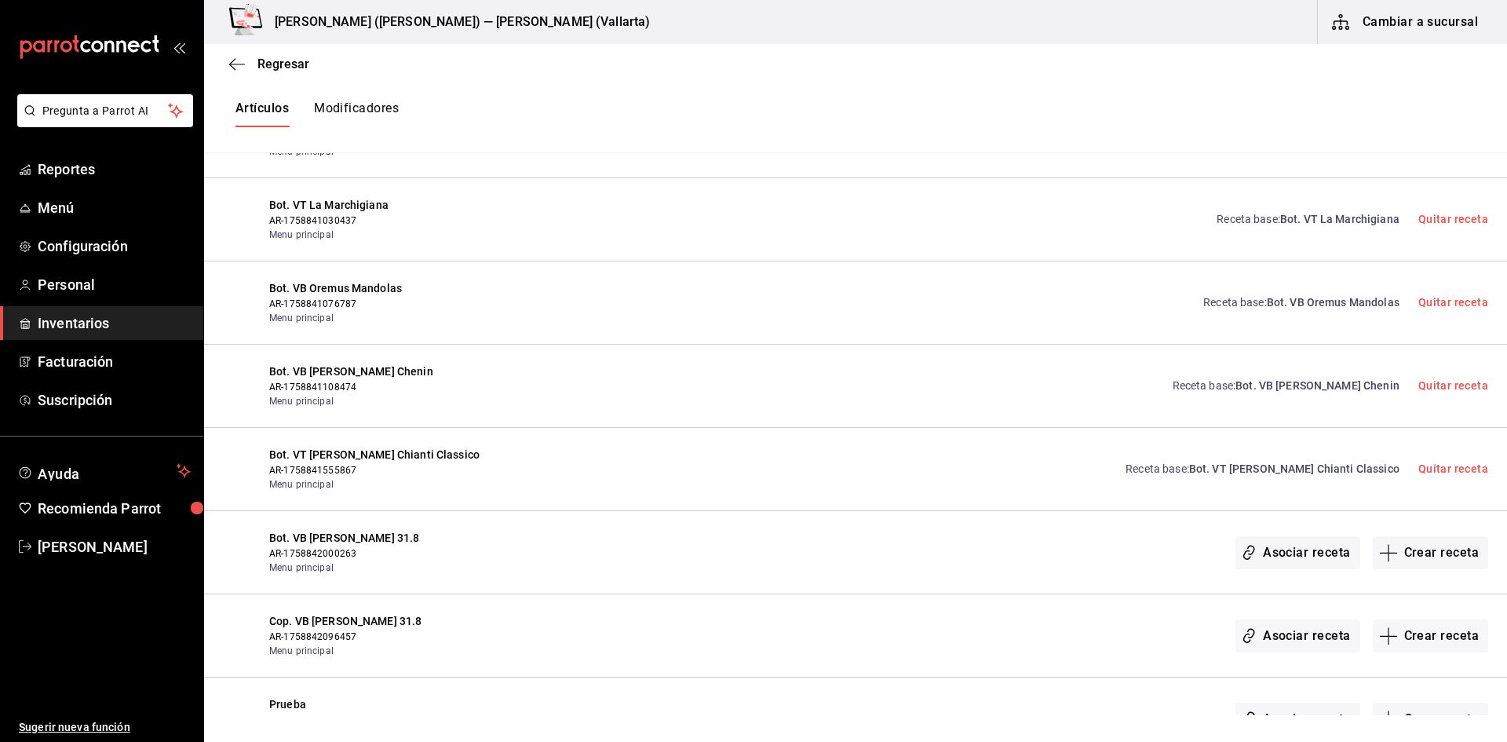
scroll to position [471, 0]
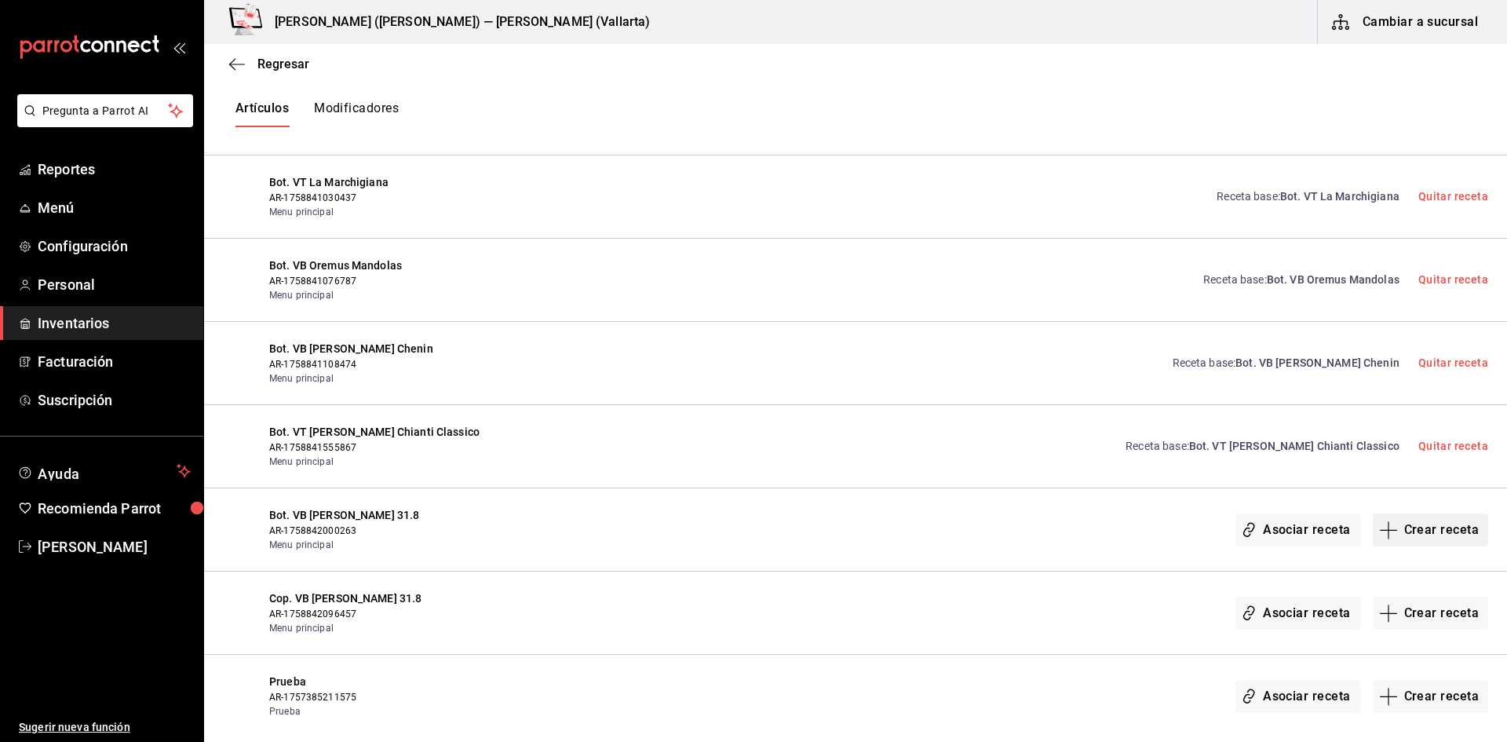
click at [1413, 527] on button "Crear receta" at bounding box center [1431, 529] width 116 height 33
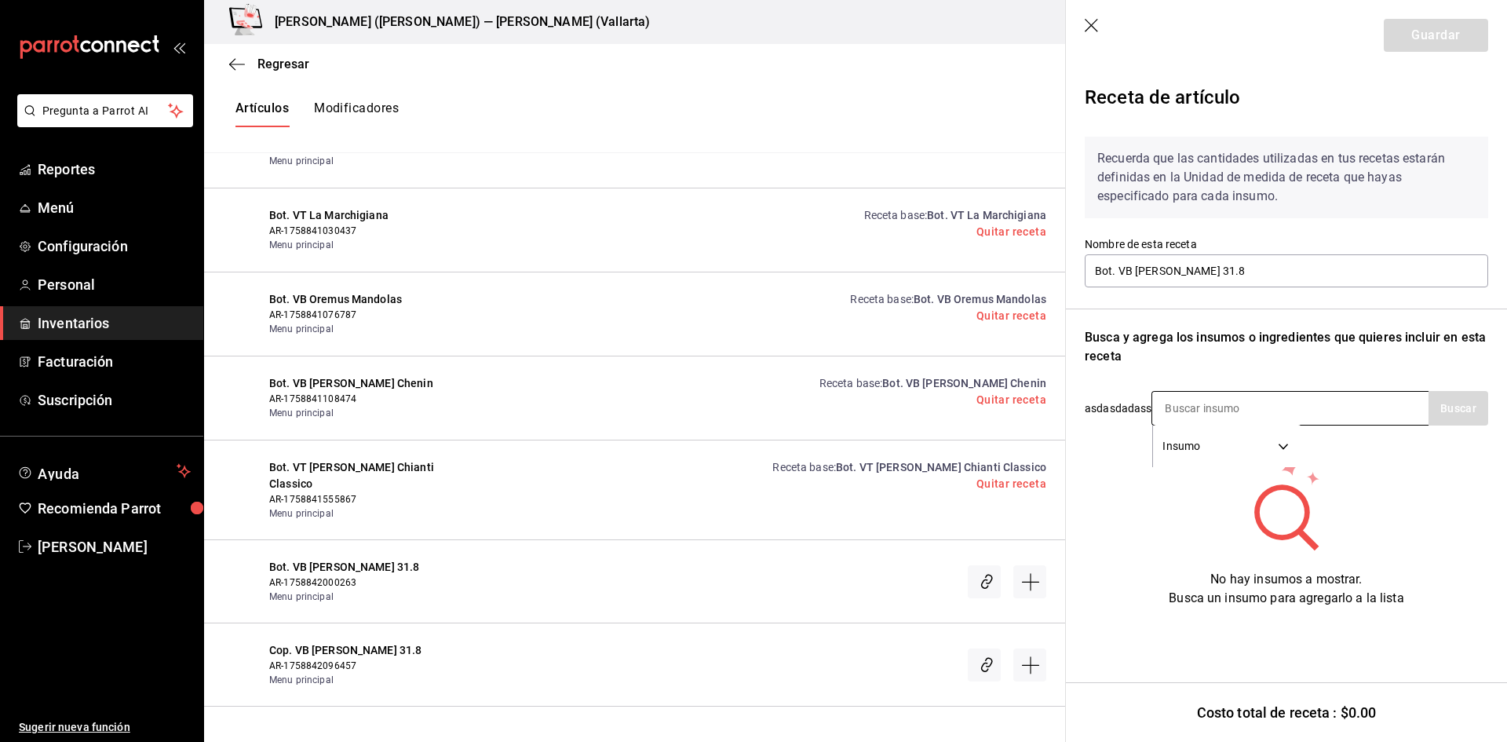
click at [1214, 414] on input at bounding box center [1230, 408] width 157 height 33
type input "SANTO"
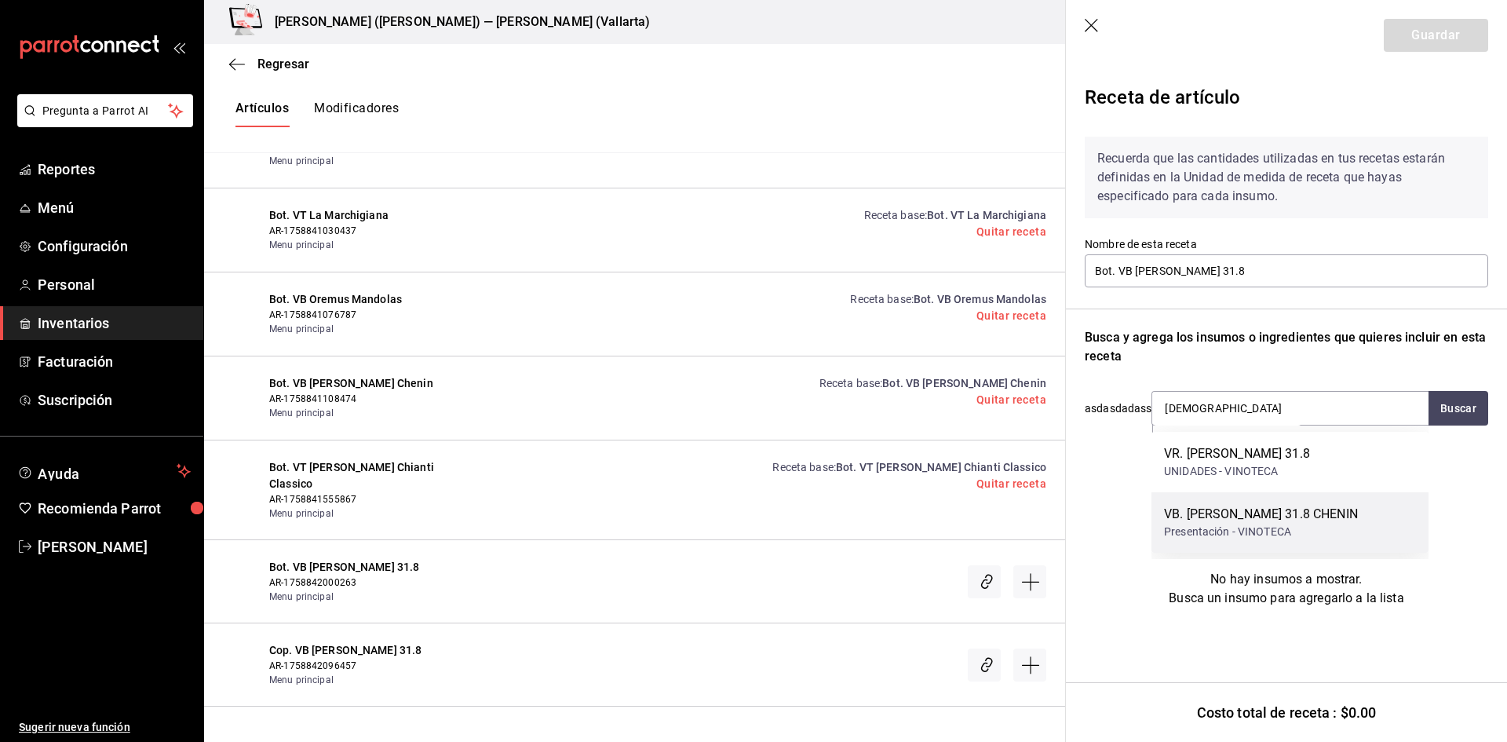
click at [1283, 513] on div "VB. [PERSON_NAME] 31.8 CHENIN" at bounding box center [1261, 514] width 194 height 19
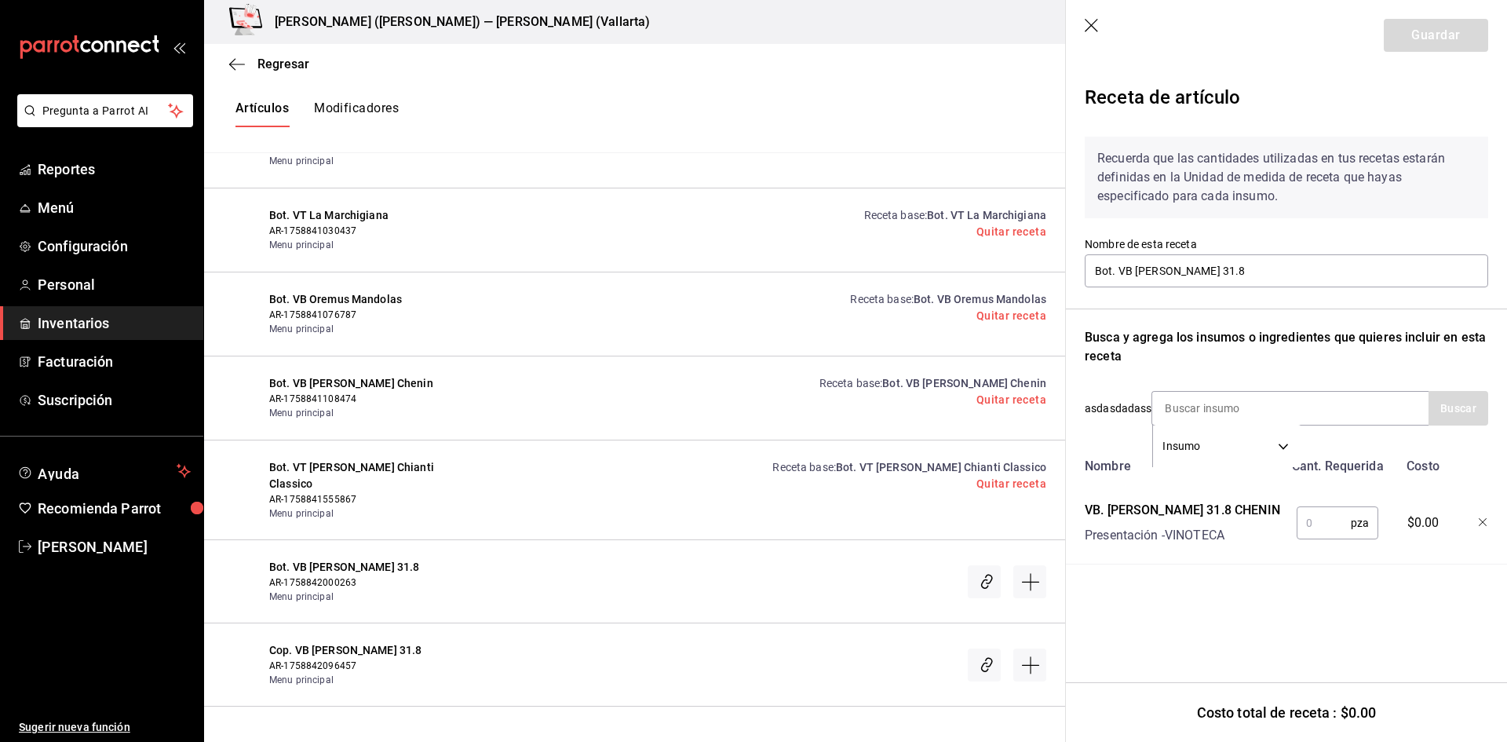
click at [1314, 534] on input "text" at bounding box center [1324, 522] width 54 height 31
type input "1"
click at [1414, 40] on button "Guardar" at bounding box center [1436, 35] width 104 height 33
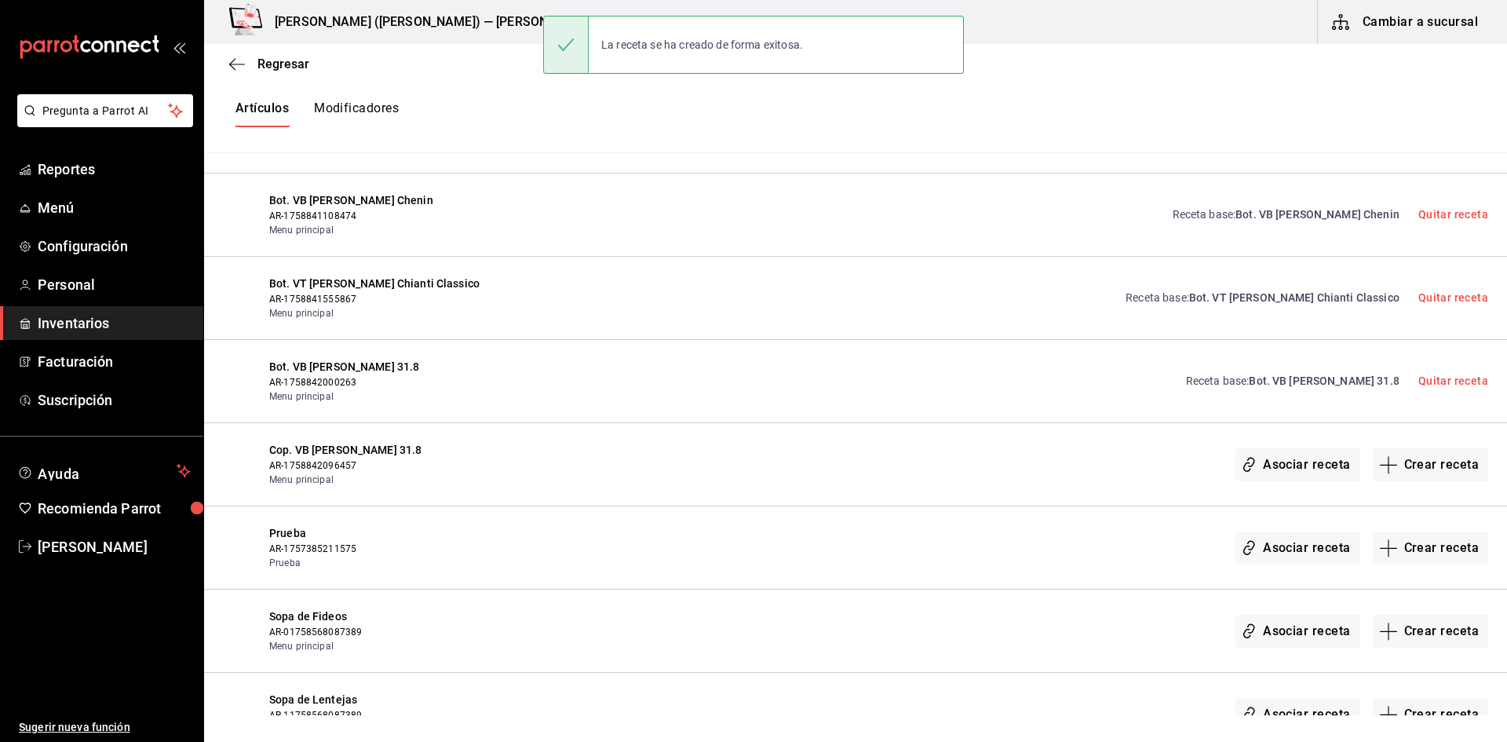
scroll to position [628, 0]
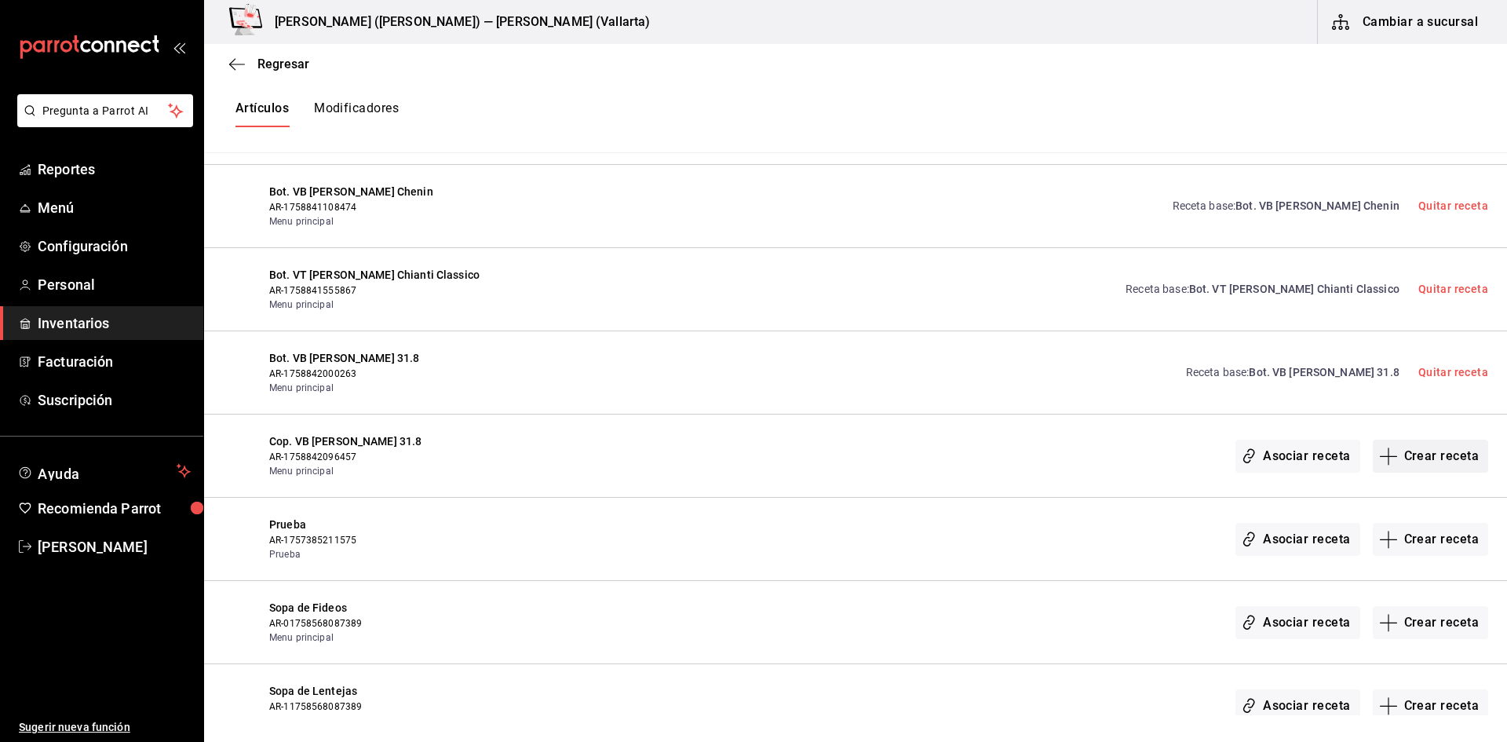
click at [1412, 457] on button "Crear receta" at bounding box center [1431, 456] width 116 height 33
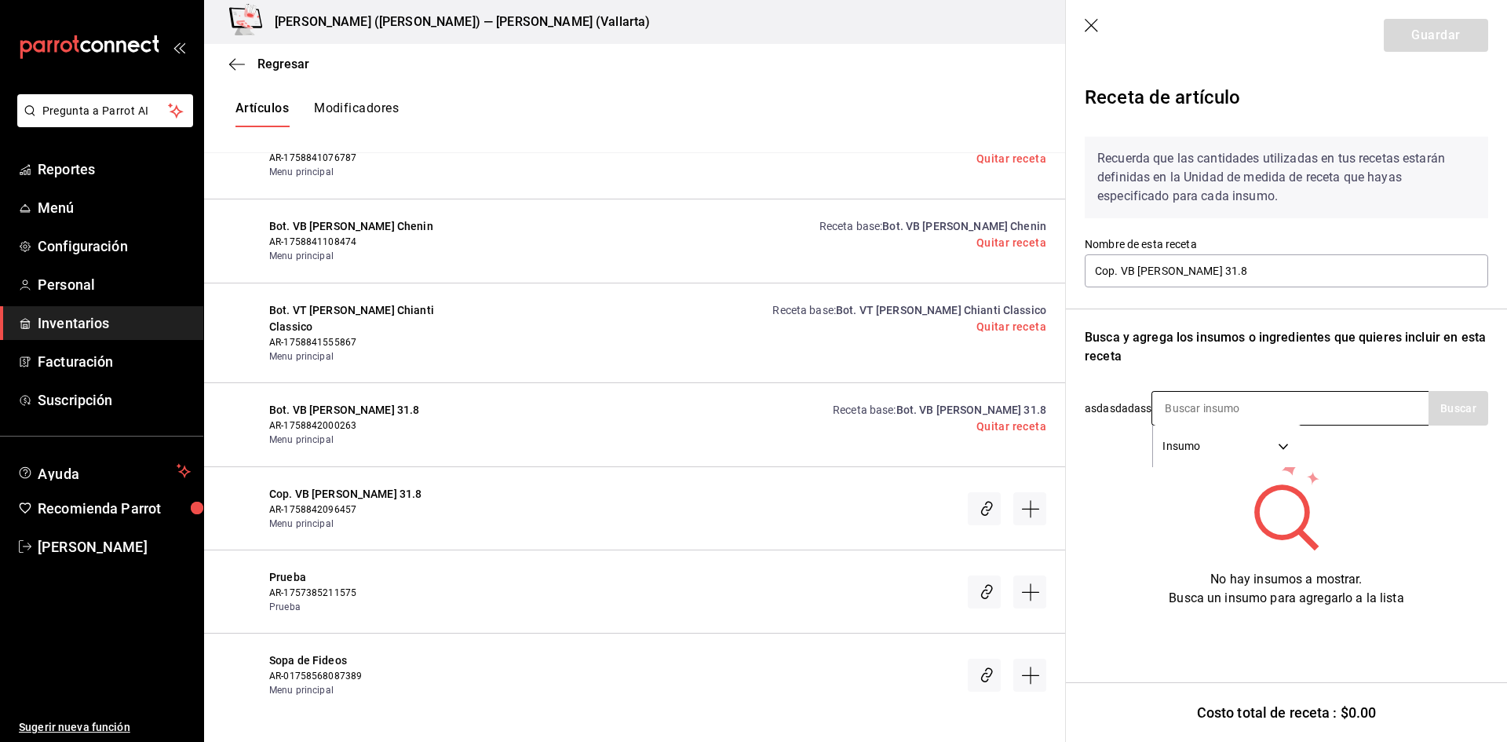
click at [1192, 409] on input at bounding box center [1230, 408] width 157 height 33
type input "SANTO TOMA"
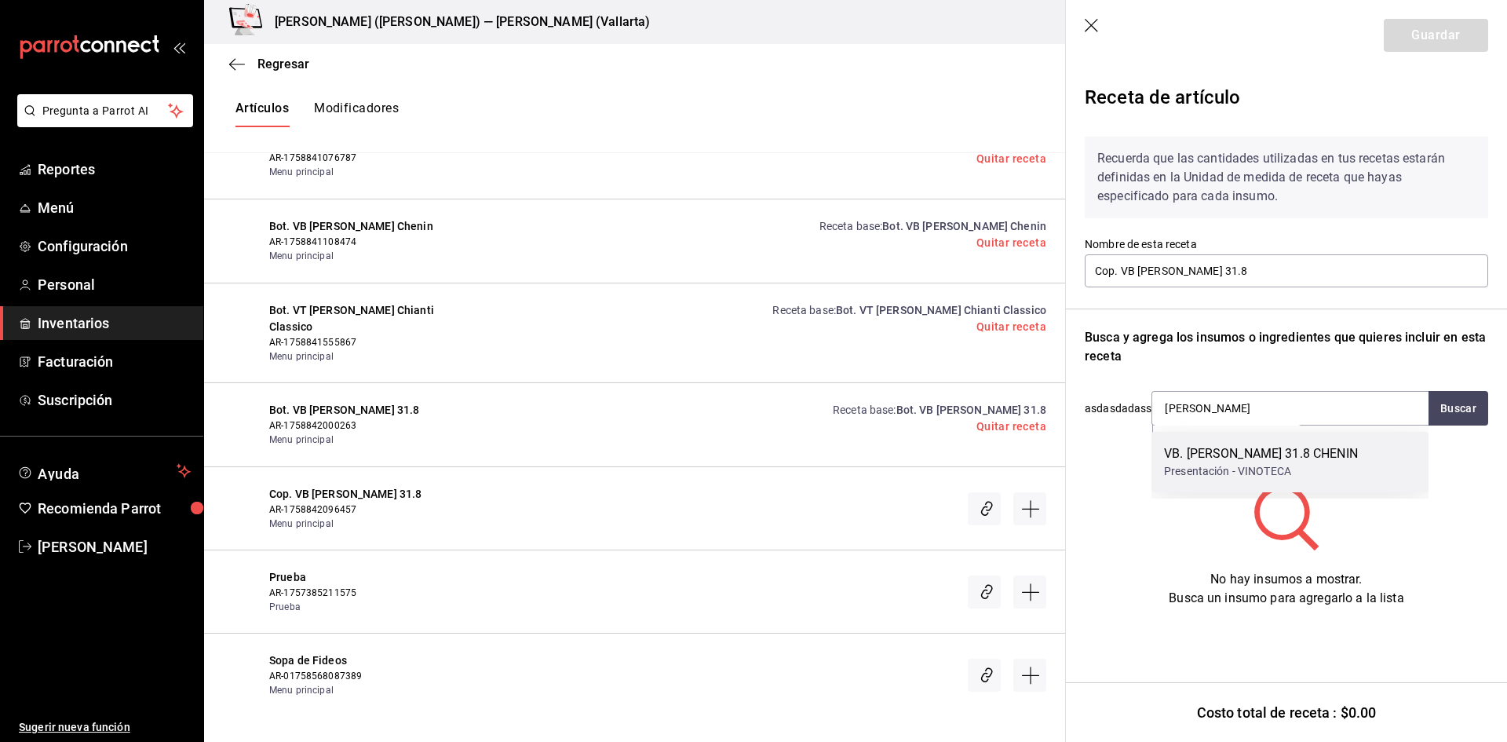
click at [1340, 461] on div "VB. [PERSON_NAME] 31.8 CHENIN" at bounding box center [1261, 453] width 194 height 19
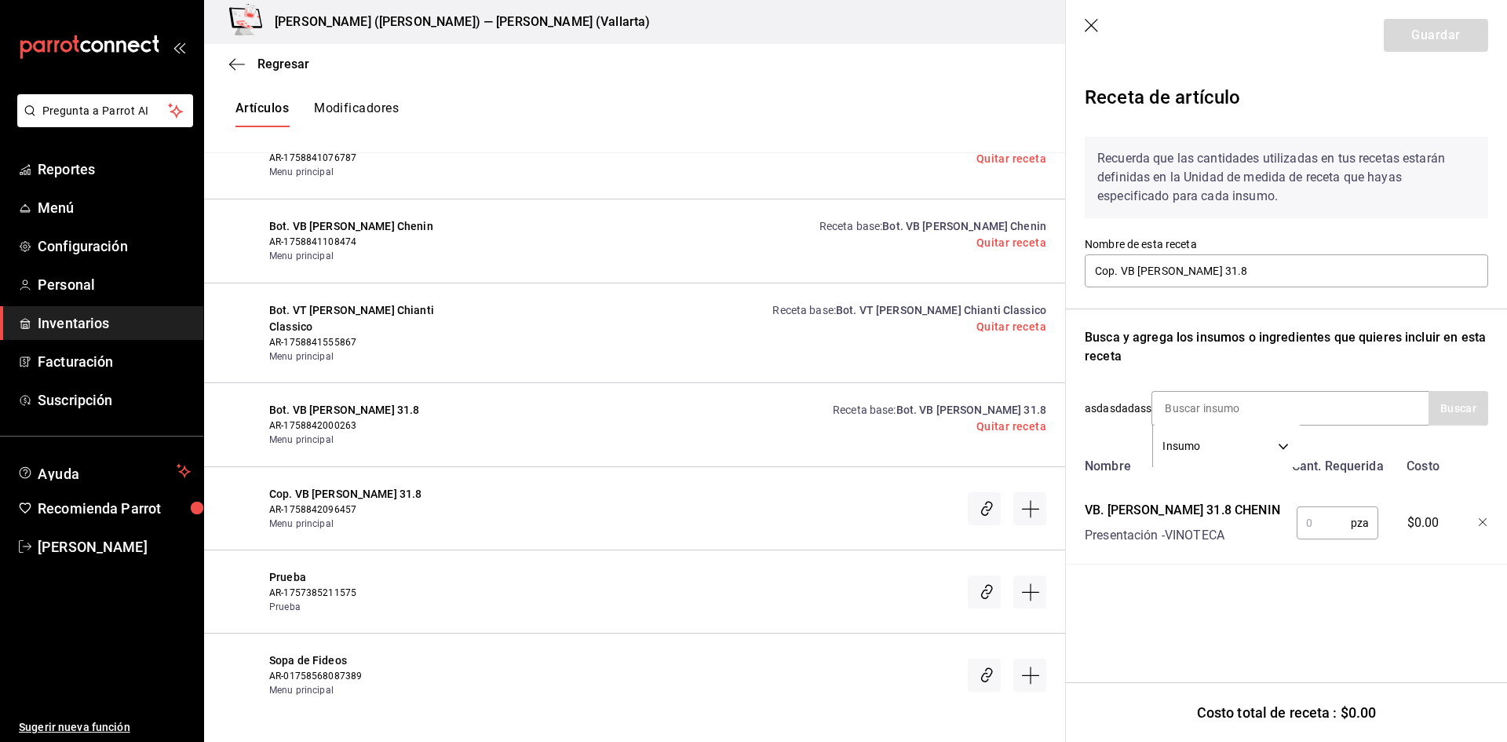
click at [1320, 525] on input "text" at bounding box center [1324, 522] width 54 height 31
type input "1"
click at [1448, 37] on button "Guardar" at bounding box center [1436, 35] width 104 height 33
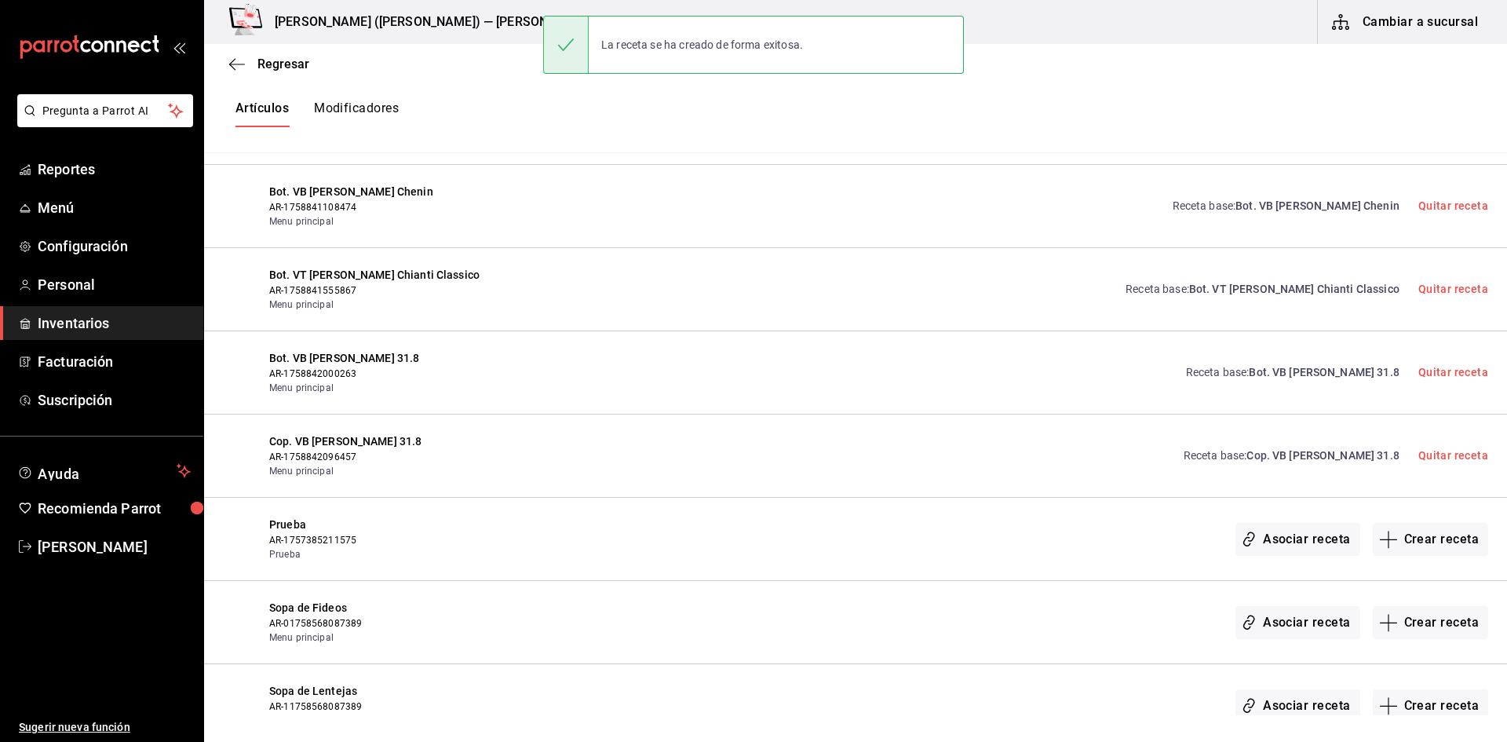
click at [1325, 381] on div "Receta base : Bot. VB Santo Tomas 31.8 Quitar receta" at bounding box center [1327, 372] width 321 height 45
click at [1300, 373] on span "Bot. VB [PERSON_NAME] 31.8" at bounding box center [1324, 372] width 150 height 13
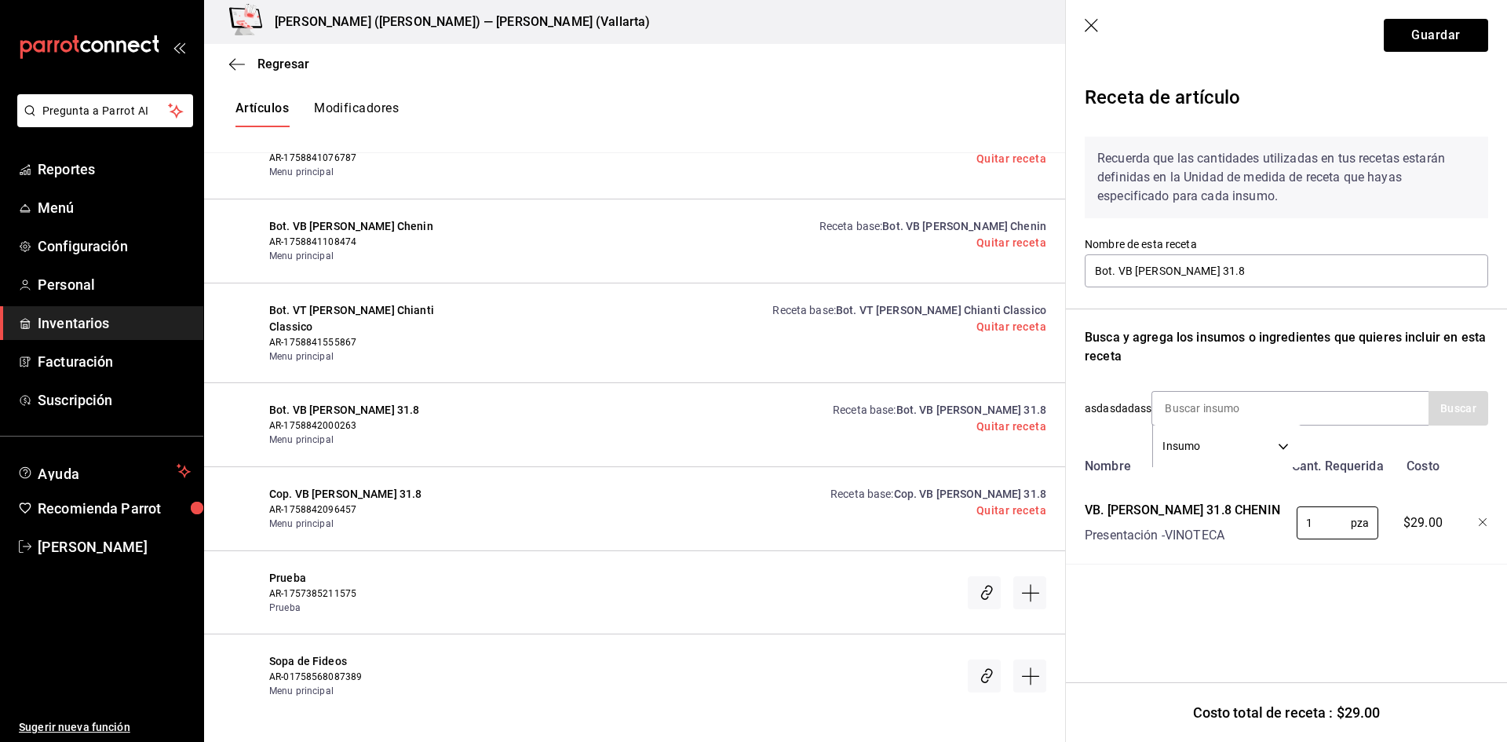
drag, startPoint x: 1318, startPoint y: 517, endPoint x: 1235, endPoint y: 527, distance: 83.7
click at [1235, 527] on div "VB. SANTO TOMAS 31.8 CHENIN Presentación - VINOTECA 1 pza ​ $29.00" at bounding box center [1283, 519] width 410 height 50
type input "5"
click at [1298, 293] on div "Recuerda que las cantidades utilizadas en tus recetas estarán definidas en la U…" at bounding box center [1286, 344] width 403 height 440
click at [1282, 620] on div "Receta de artículo Recuerda que las cantidades utilizadas en tus recetas estará…" at bounding box center [1286, 358] width 441 height 575
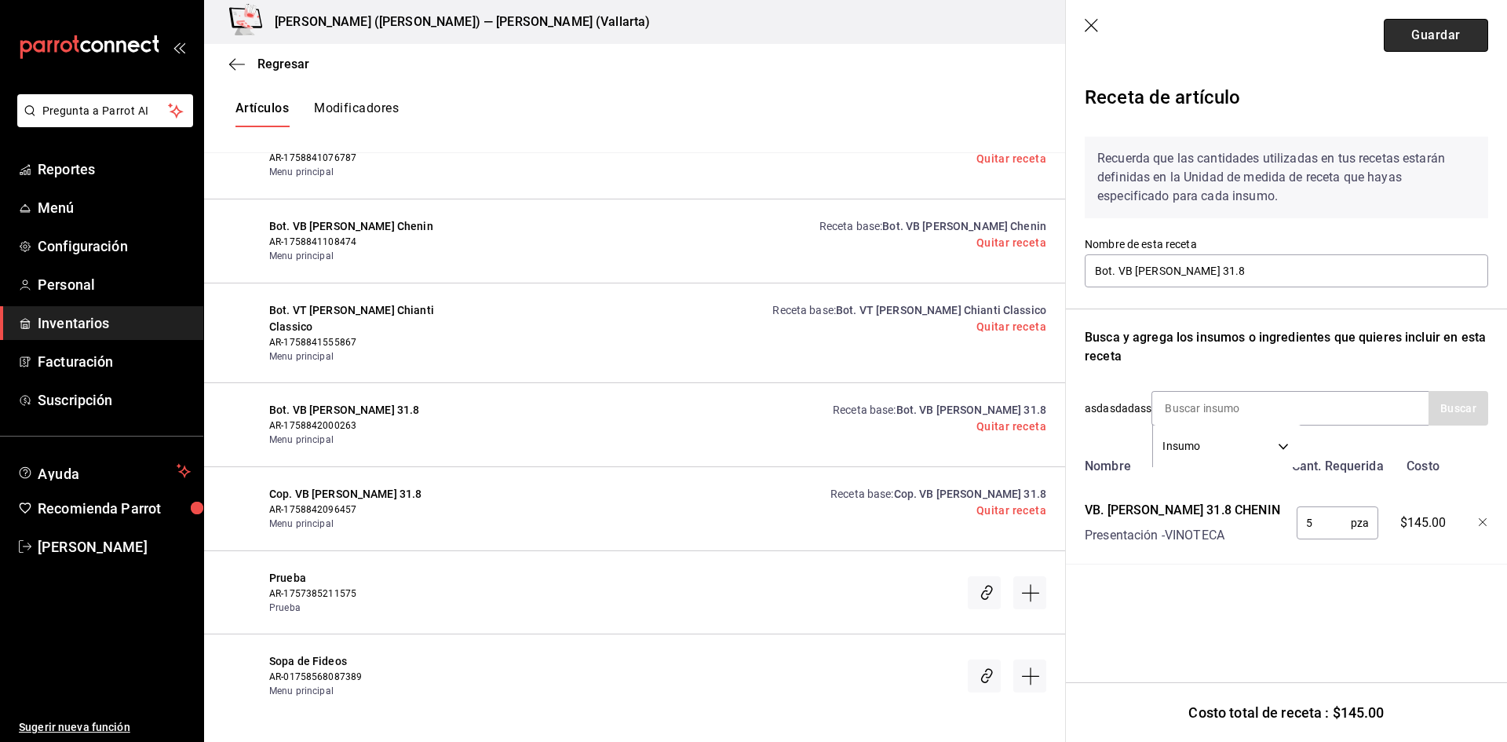
click at [1428, 30] on button "Guardar" at bounding box center [1436, 35] width 104 height 33
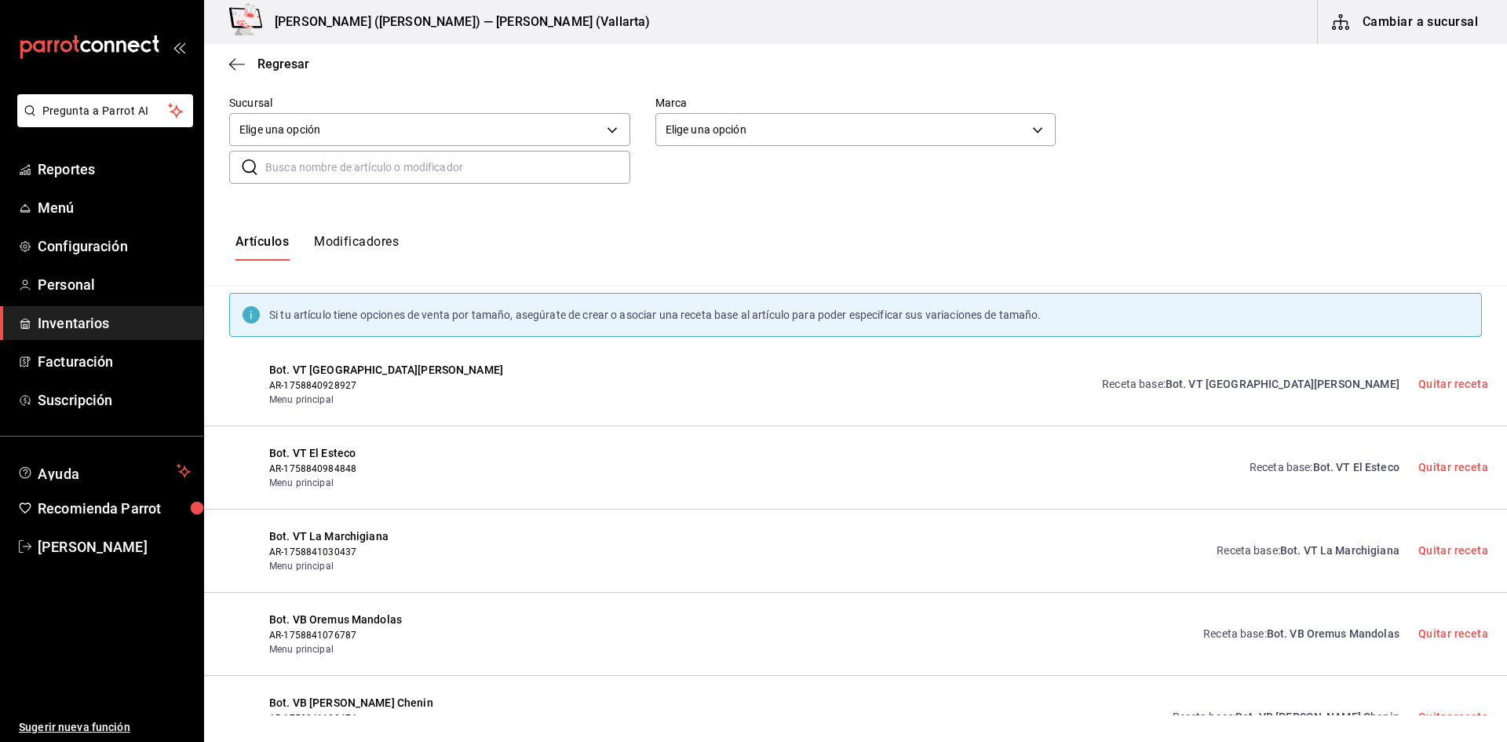
scroll to position [157, 0]
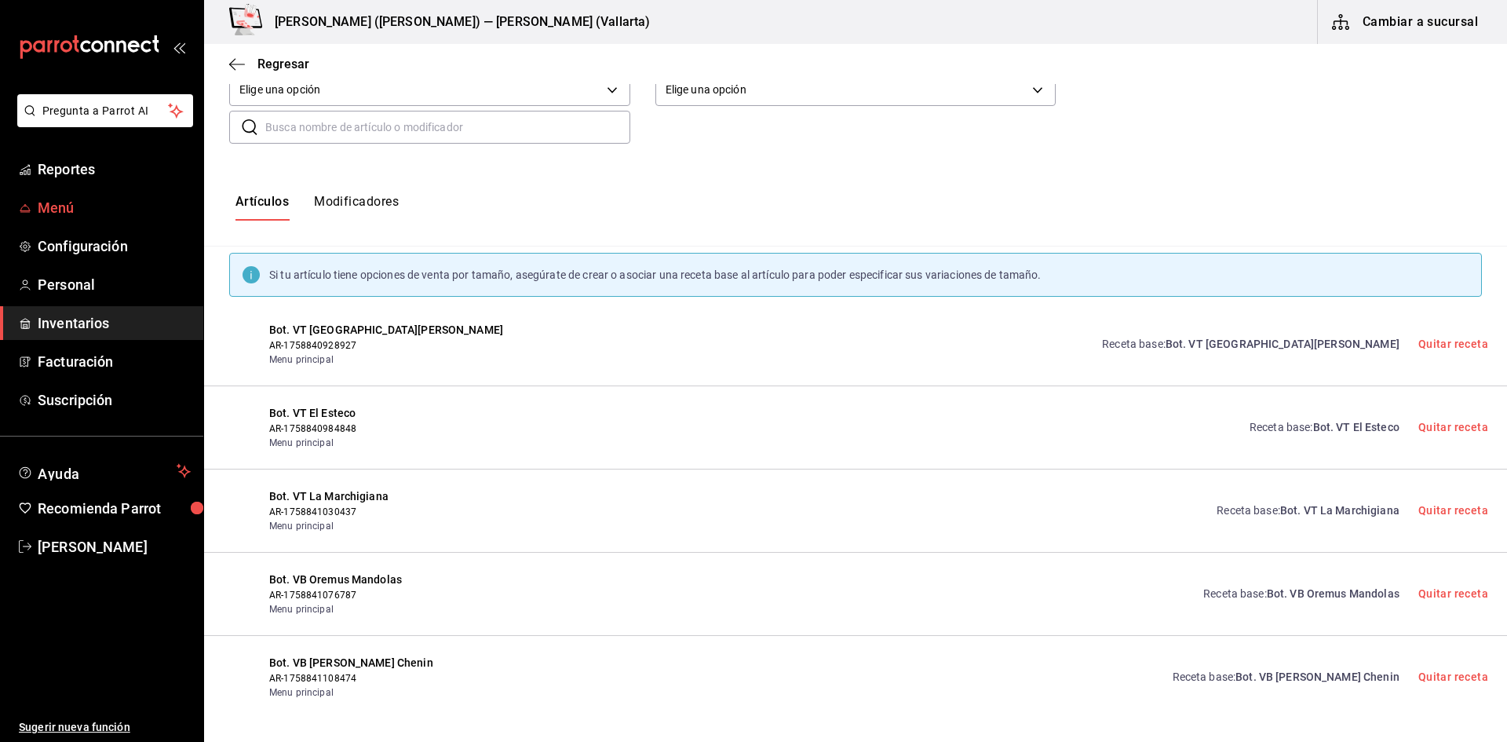
click at [70, 213] on span "Menú" at bounding box center [114, 207] width 153 height 21
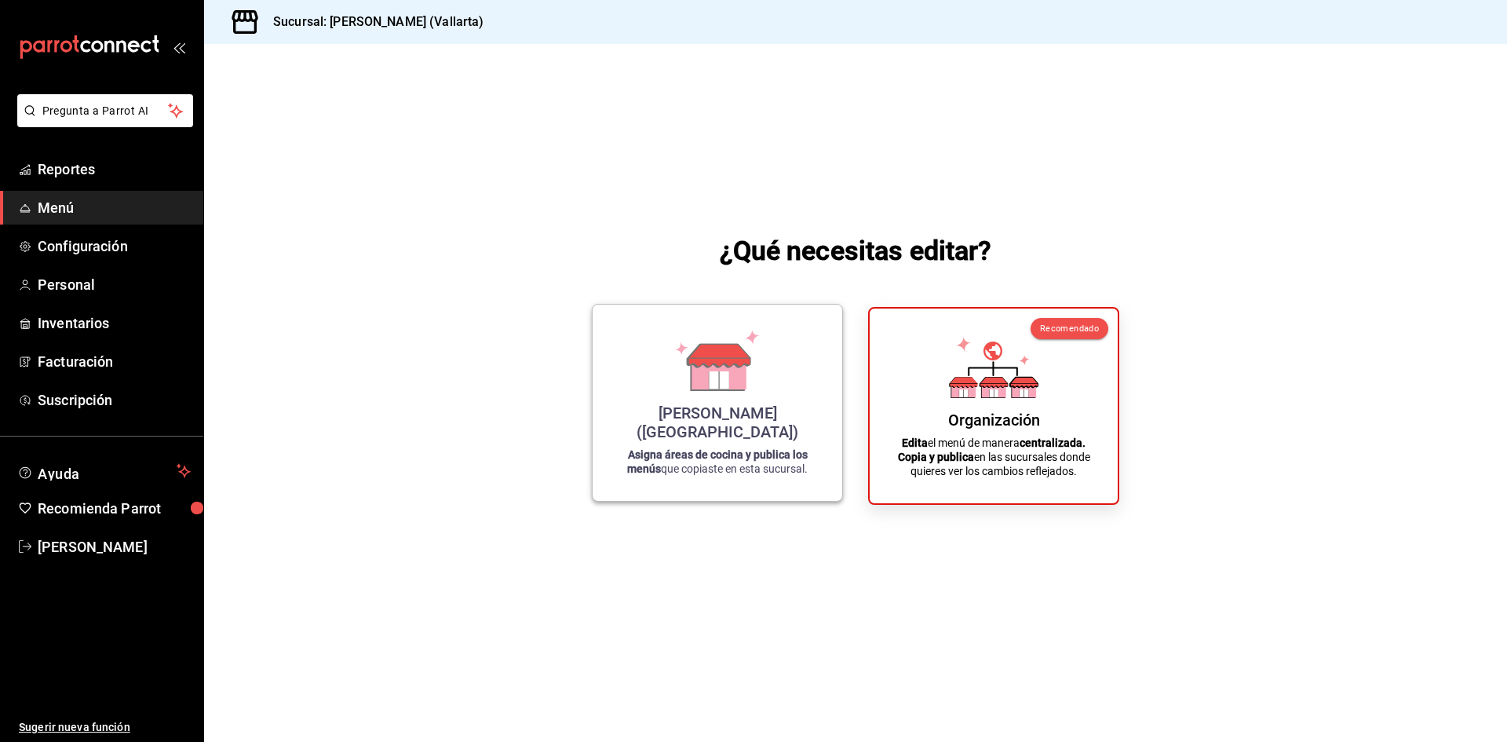
click at [785, 443] on div "[PERSON_NAME] (Vallarta) Asigna áreas de cocina y publica los menús que copiast…" at bounding box center [717, 402] width 212 height 171
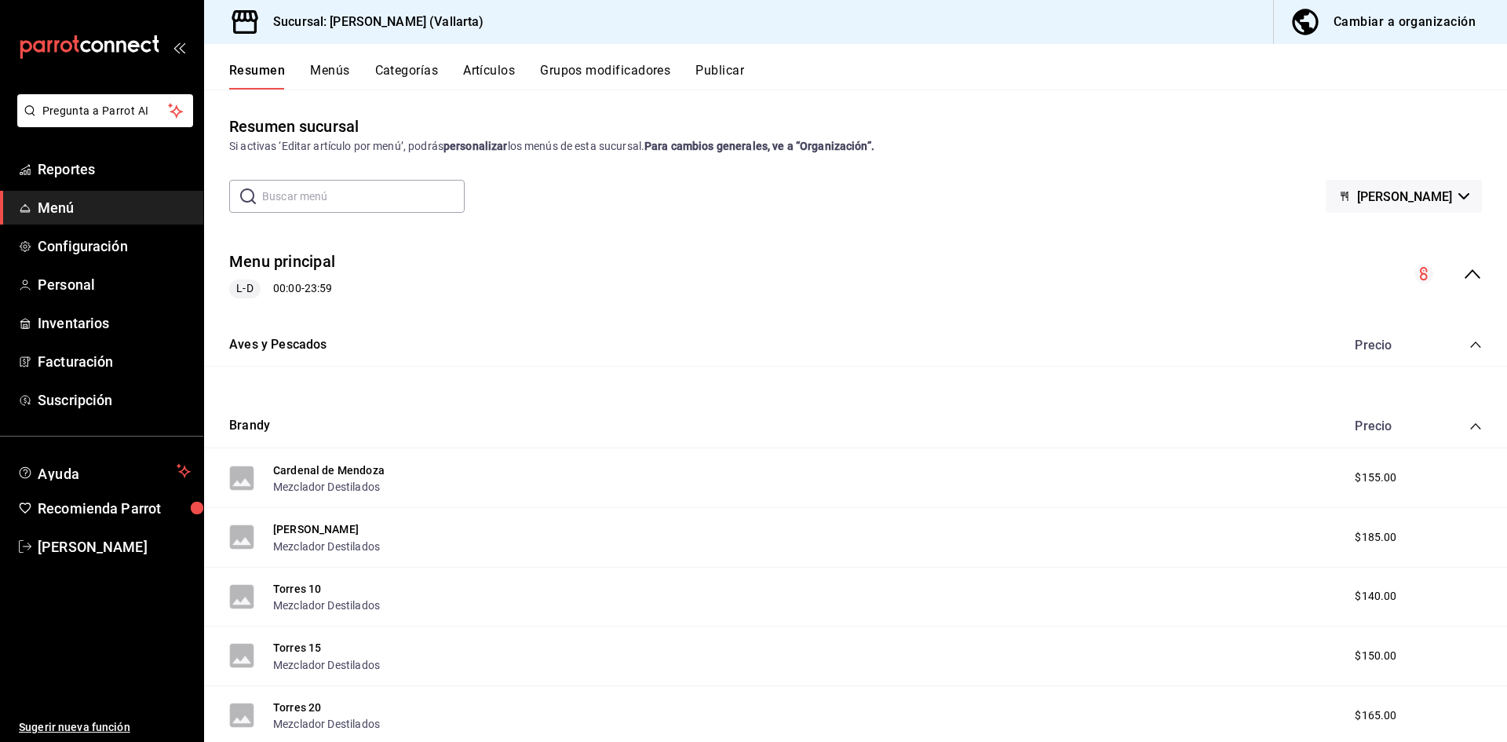
click at [480, 69] on button "Artículos" at bounding box center [489, 76] width 52 height 27
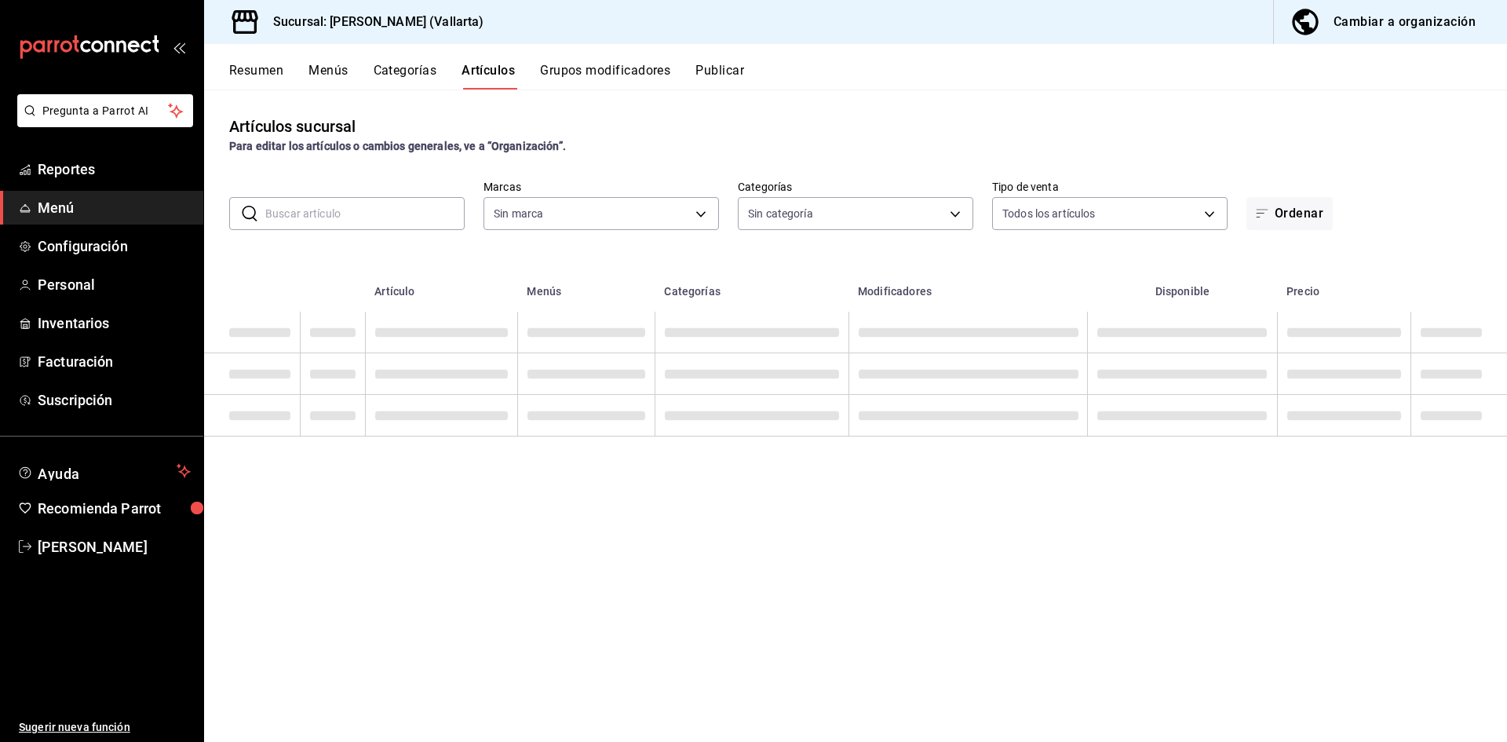
type input "dedade05-fd73-4fc1-b48a-98286d1a7cbf"
click at [362, 202] on input "text" at bounding box center [364, 213] width 199 height 31
type input "ddeea584-b7b7-4c64-abd4-9dbe24413160,94bc3e91-bac1-4cab-af5d-7d085d9bac7d,85d50…"
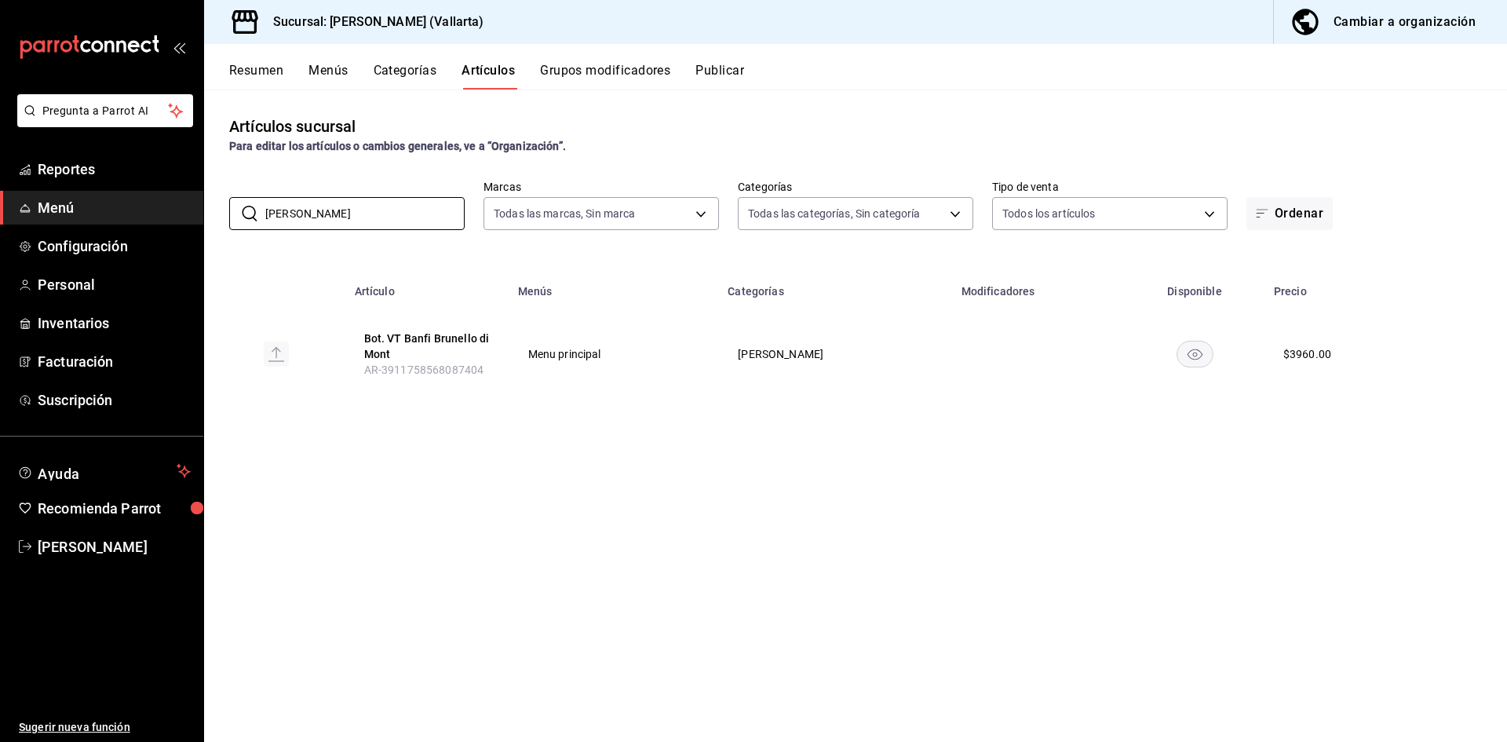
drag, startPoint x: 320, startPoint y: 213, endPoint x: 79, endPoint y: 188, distance: 242.3
click at [79, 188] on div "Pregunta a Parrot AI Reportes Menú Configuración Personal Inventarios Facturaci…" at bounding box center [753, 371] width 1507 height 742
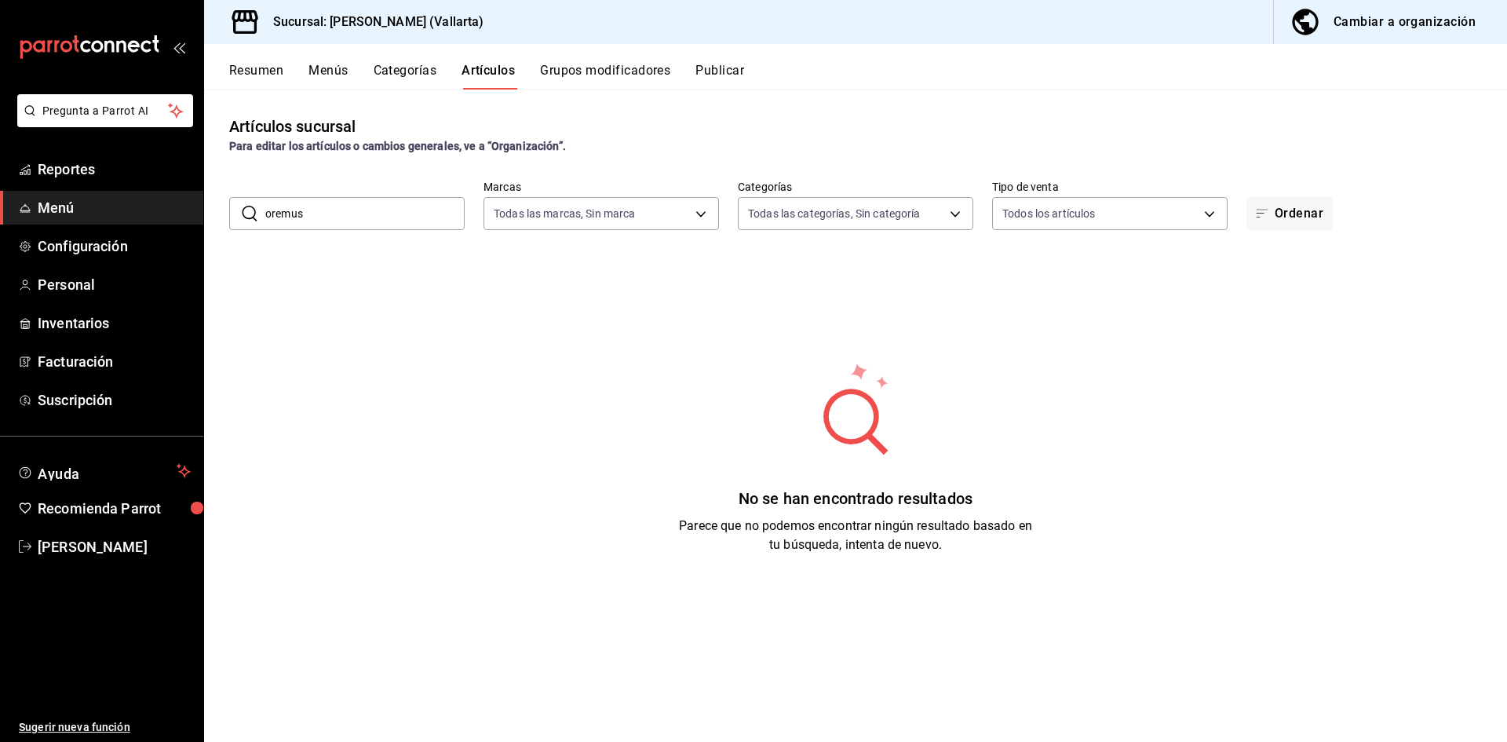
click at [356, 215] on input "oremus" at bounding box center [364, 213] width 199 height 31
type input "o"
type input "mandola"
drag, startPoint x: 359, startPoint y: 217, endPoint x: 56, endPoint y: 199, distance: 304.2
click at [56, 199] on div "Pregunta a Parrot AI Reportes Menú Configuración Personal Inventarios Facturaci…" at bounding box center [753, 371] width 1507 height 742
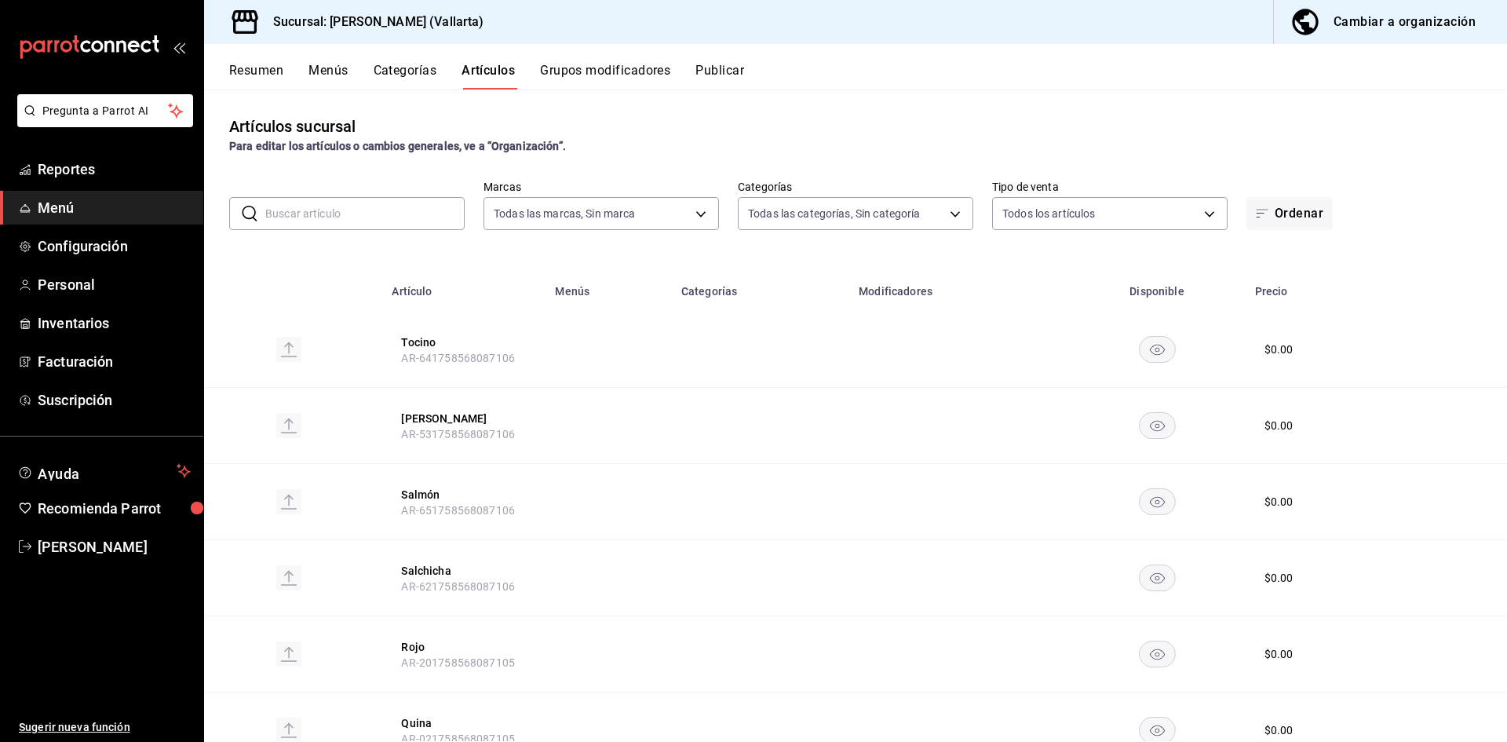
click at [1381, 27] on div "Cambiar a organización" at bounding box center [1404, 22] width 142 height 22
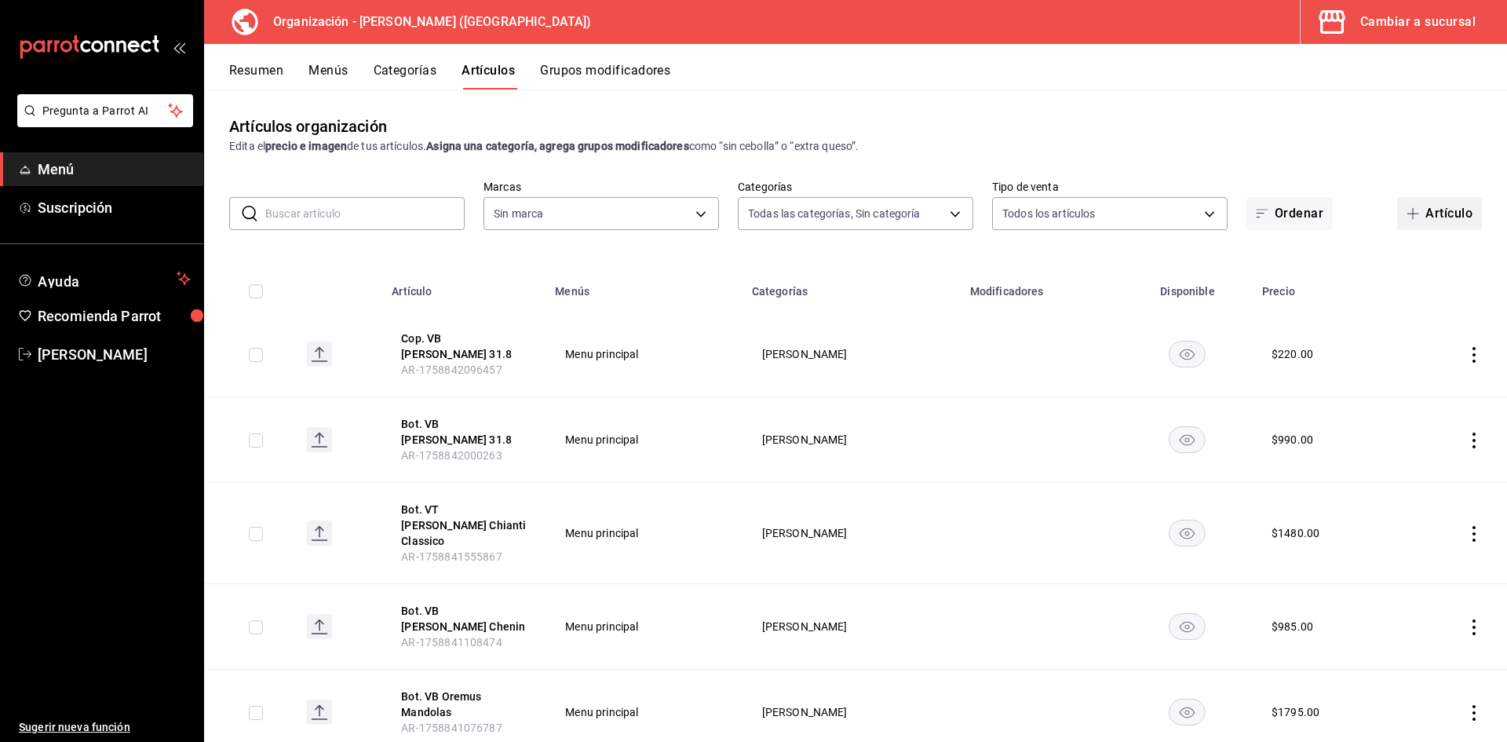
type input "40ee2f72-6915-4037-a5ec-65aec302ef5d,c43c6c56-ab22-4748-903a-778ac949f8a0,b688f…"
click at [1438, 217] on button "Artículo" at bounding box center [1439, 213] width 85 height 33
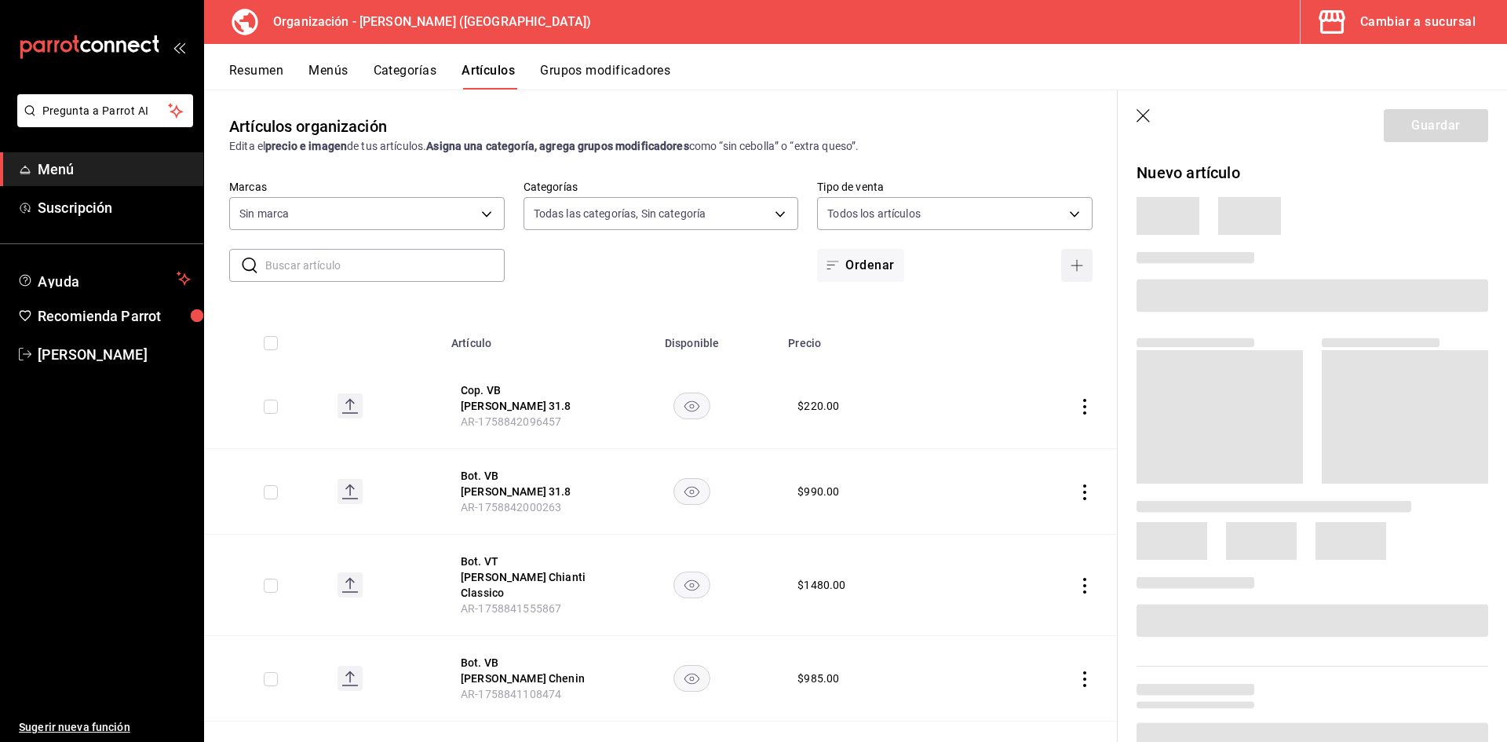
type input "31d0bbe4-7c51-43f0-8445-666cf6a0e085"
click at [1235, 299] on span at bounding box center [1312, 295] width 352 height 33
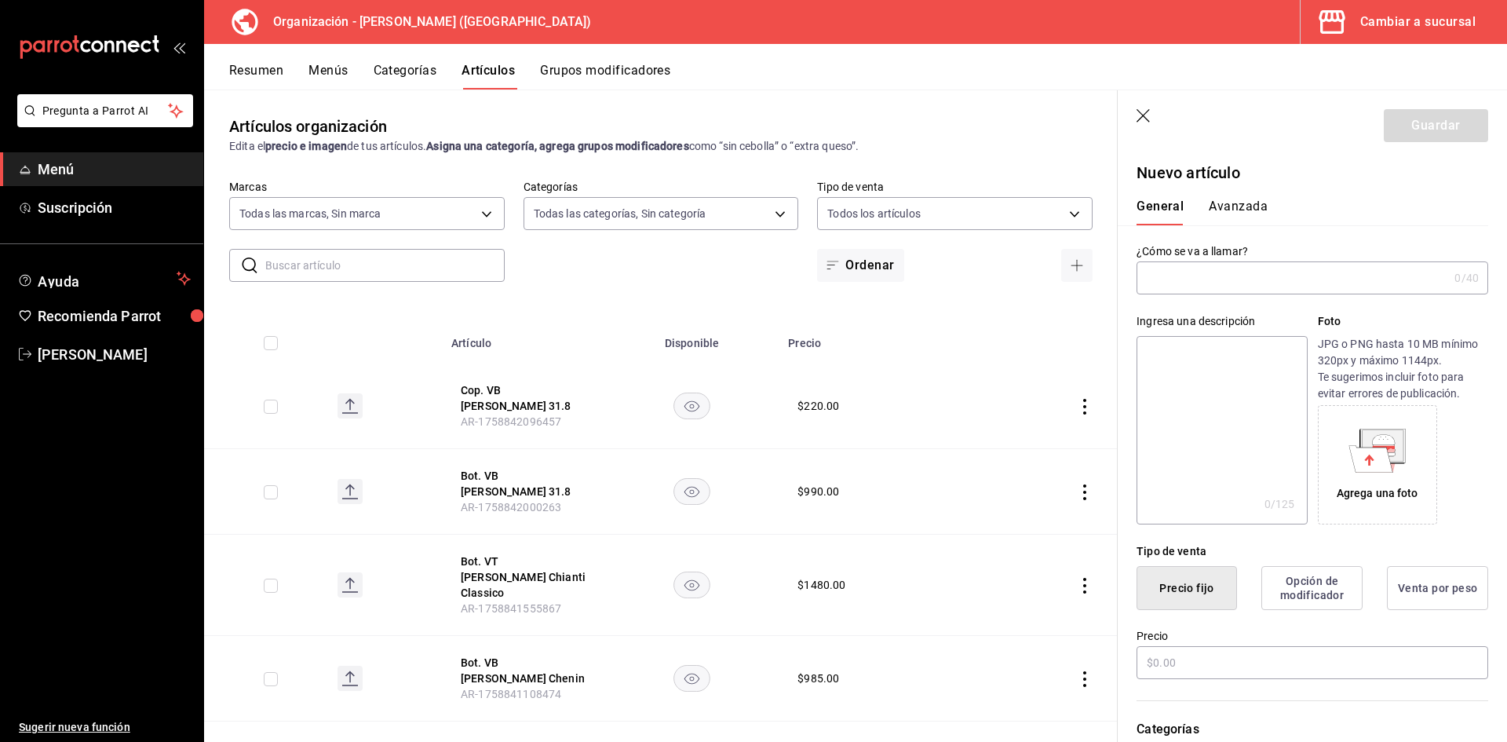
click at [1198, 286] on input "text" at bounding box center [1292, 277] width 312 height 31
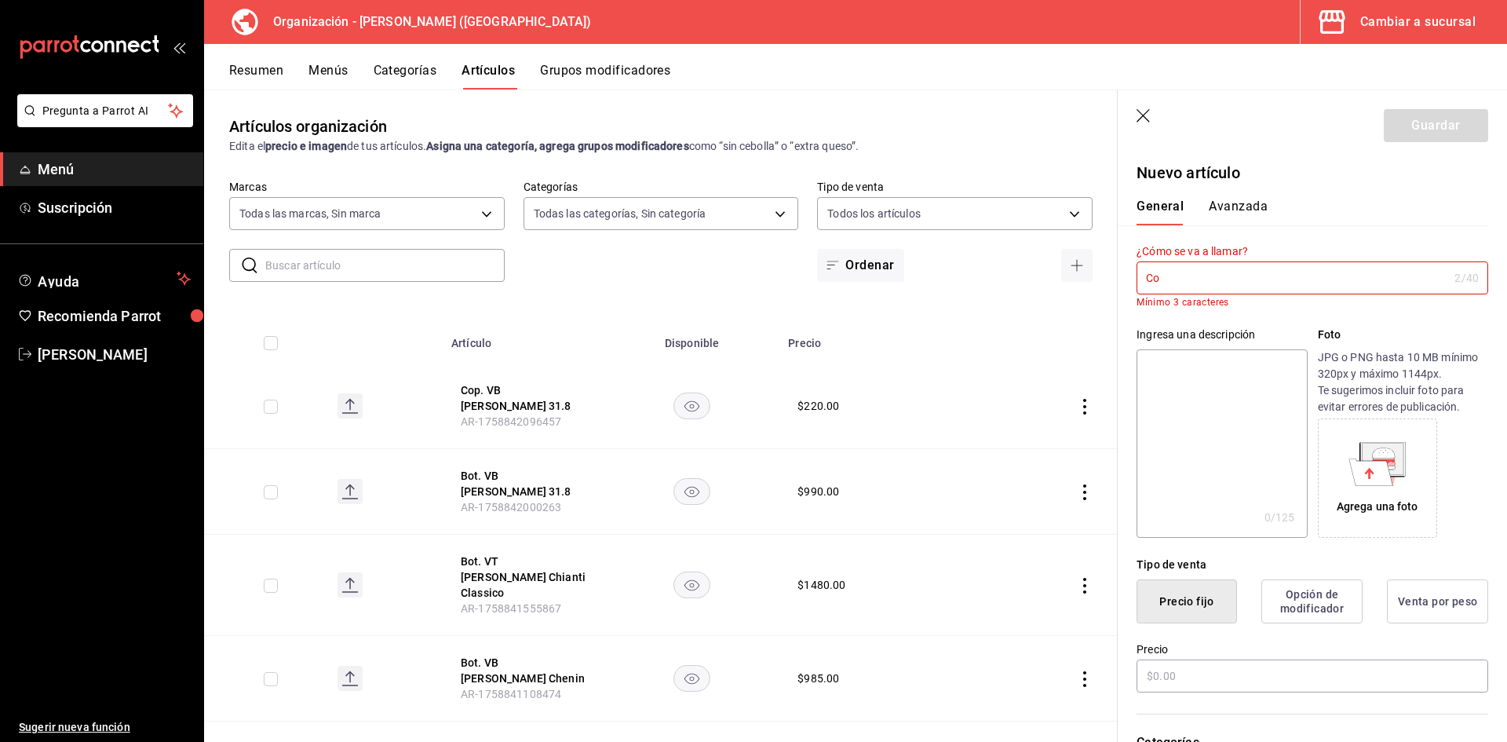
type input "C"
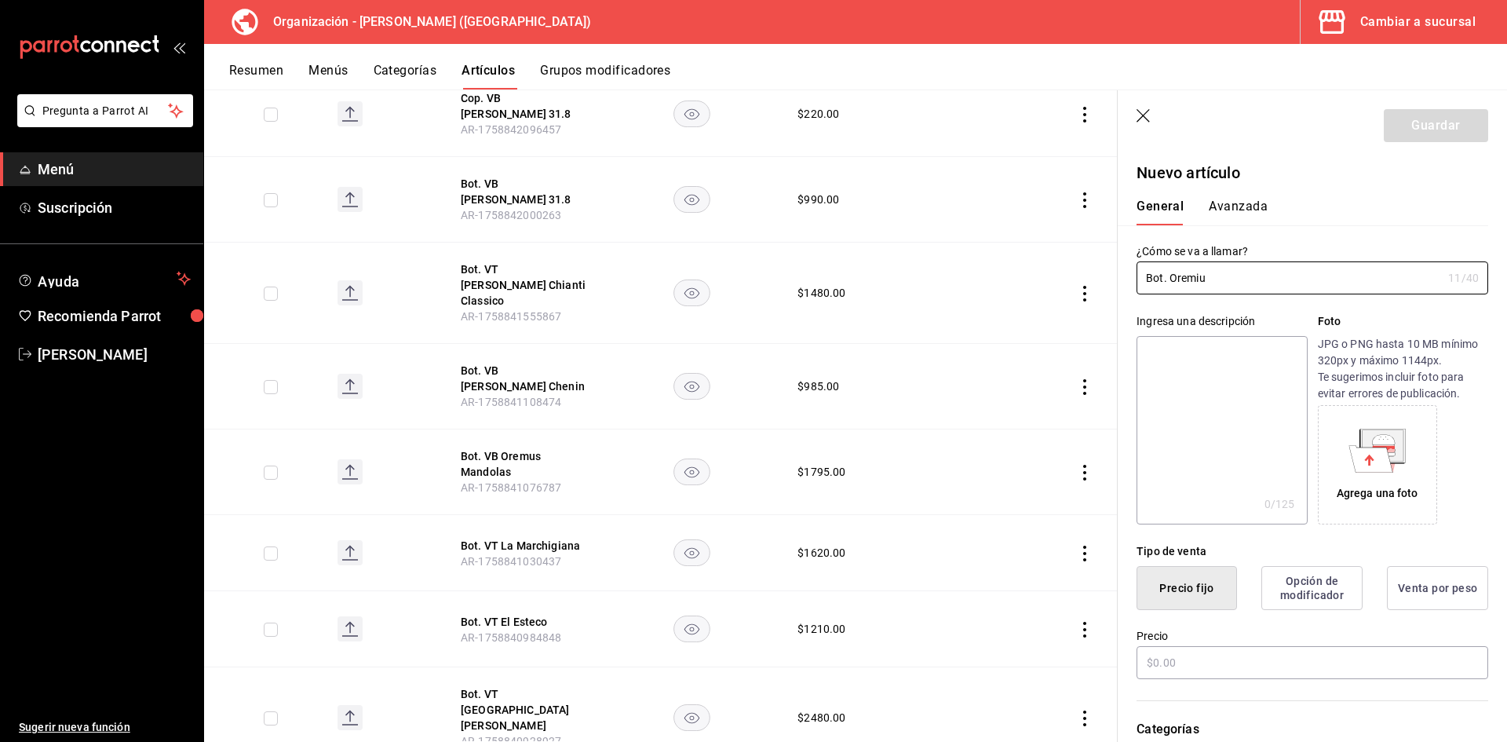
scroll to position [314, 0]
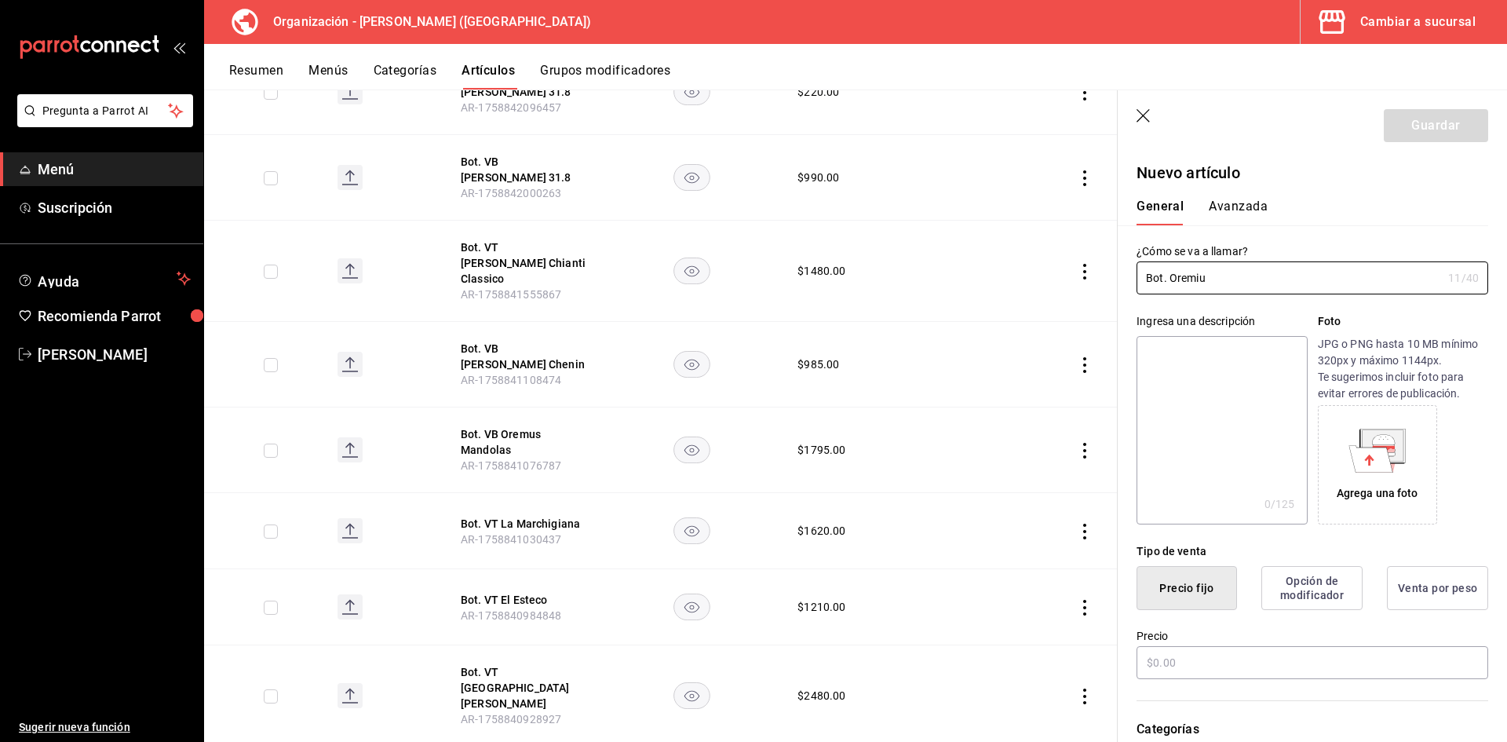
type input "Bot. Oremiu"
click at [1136, 114] on icon "button" at bounding box center [1144, 117] width 16 height 16
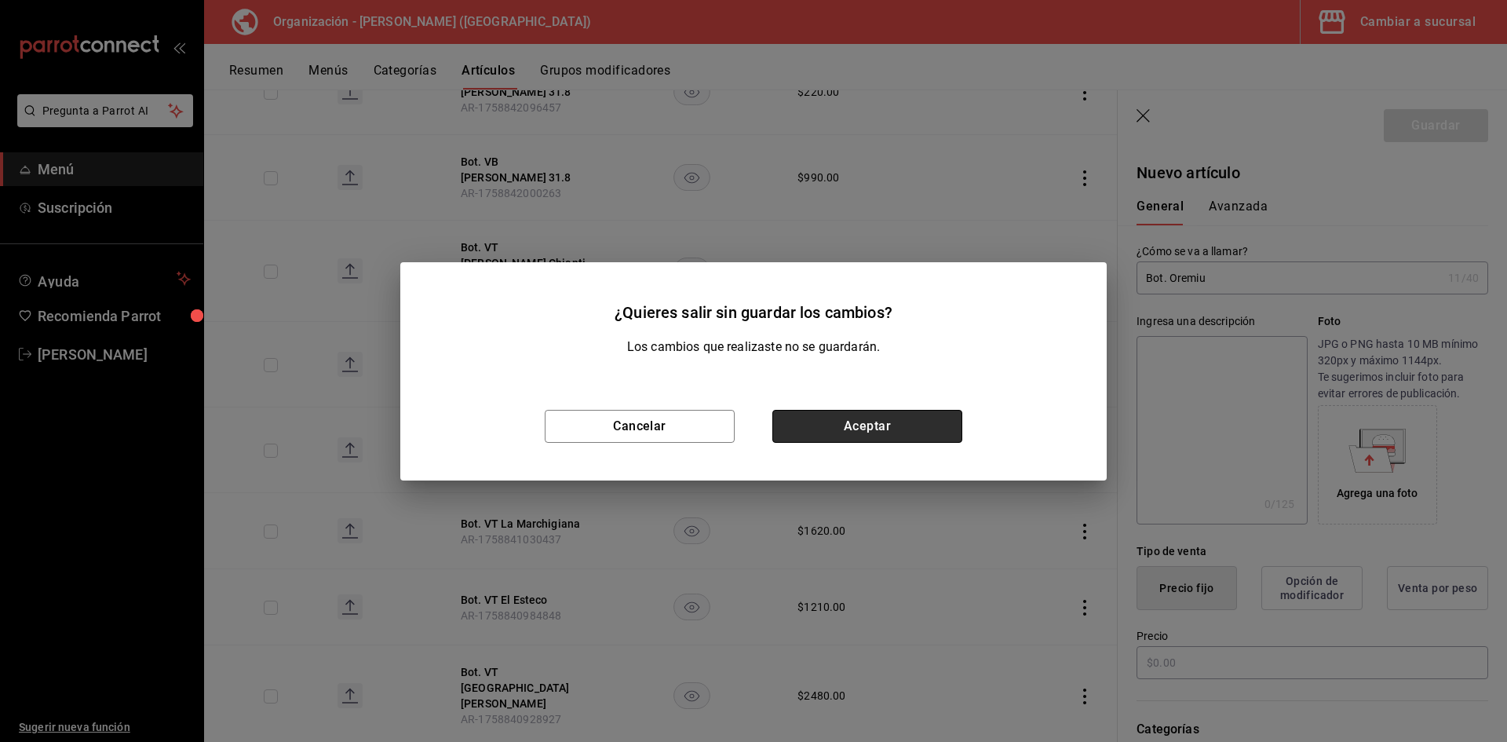
click at [853, 425] on button "Aceptar" at bounding box center [867, 426] width 190 height 33
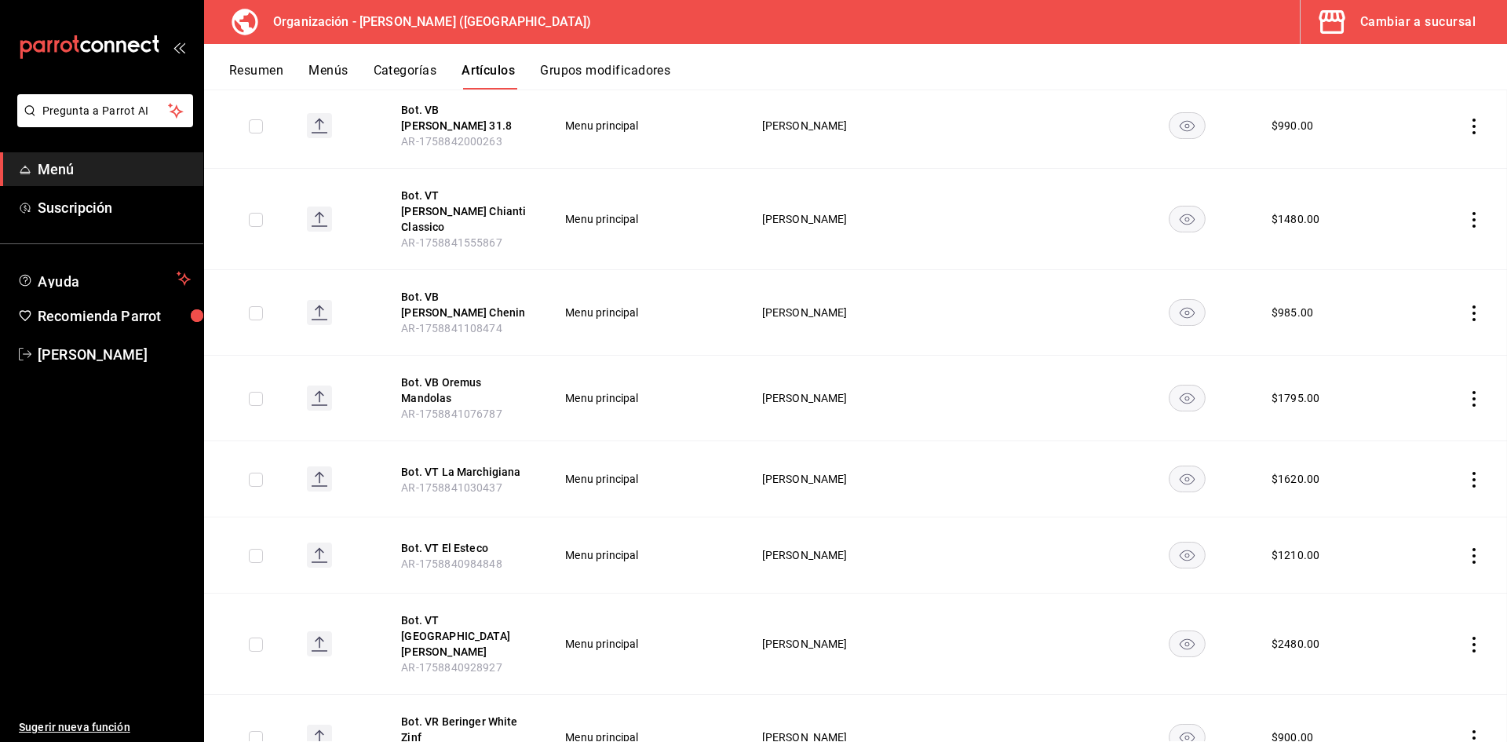
scroll to position [262, 0]
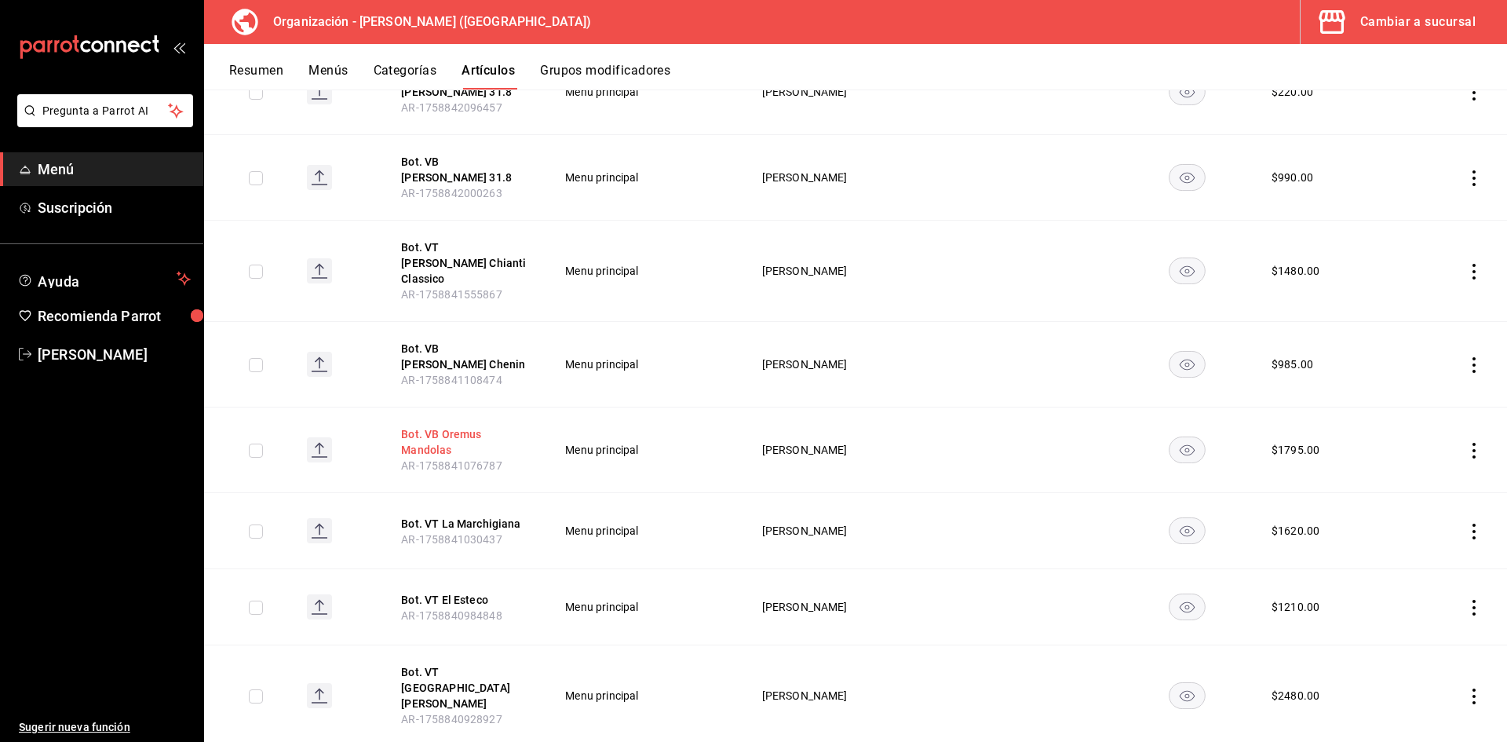
click at [437, 426] on button "Bot. VB Oremus Mandolas" at bounding box center [464, 441] width 126 height 31
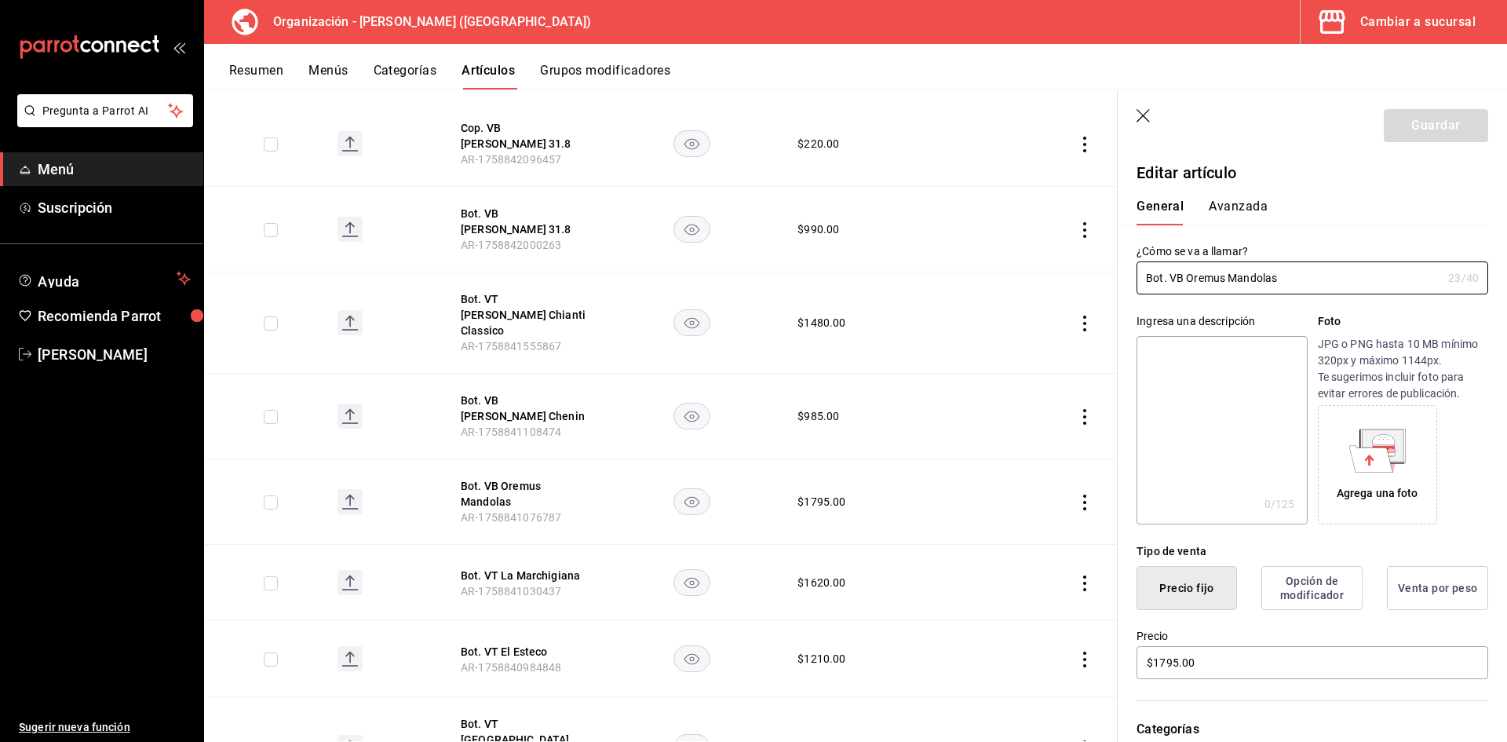
click at [1141, 119] on icon "button" at bounding box center [1144, 117] width 16 height 16
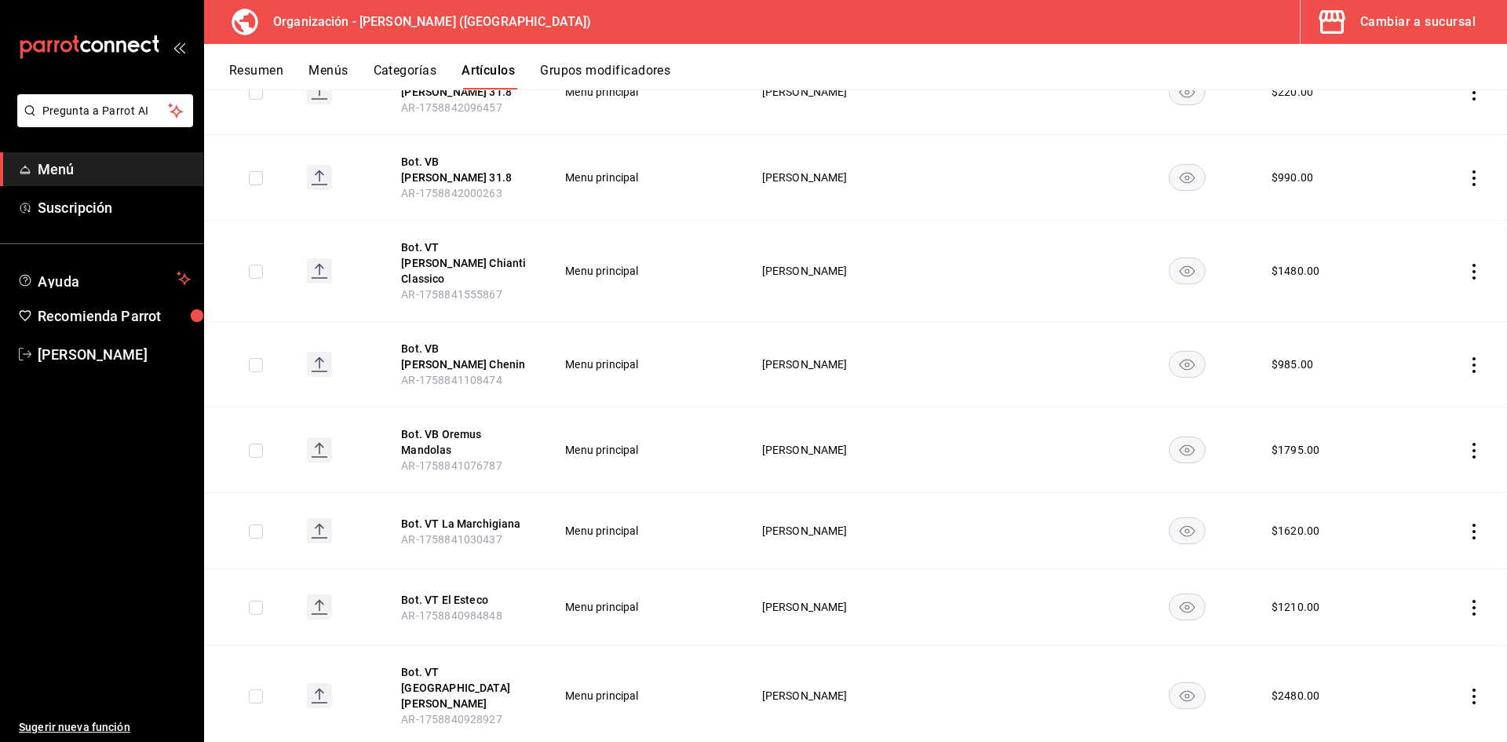
scroll to position [210, 0]
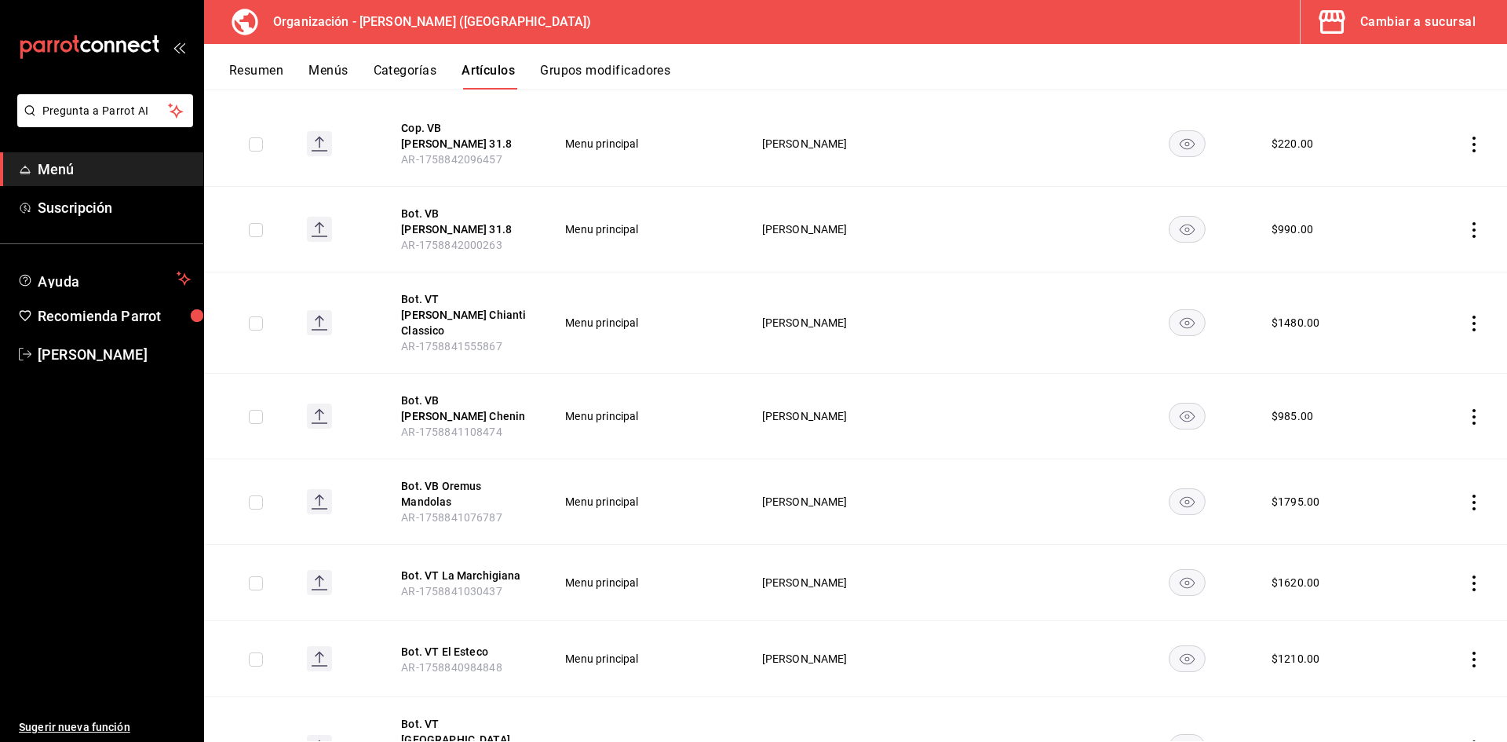
click at [1421, 24] on div "Cambiar a sucursal" at bounding box center [1417, 22] width 115 height 22
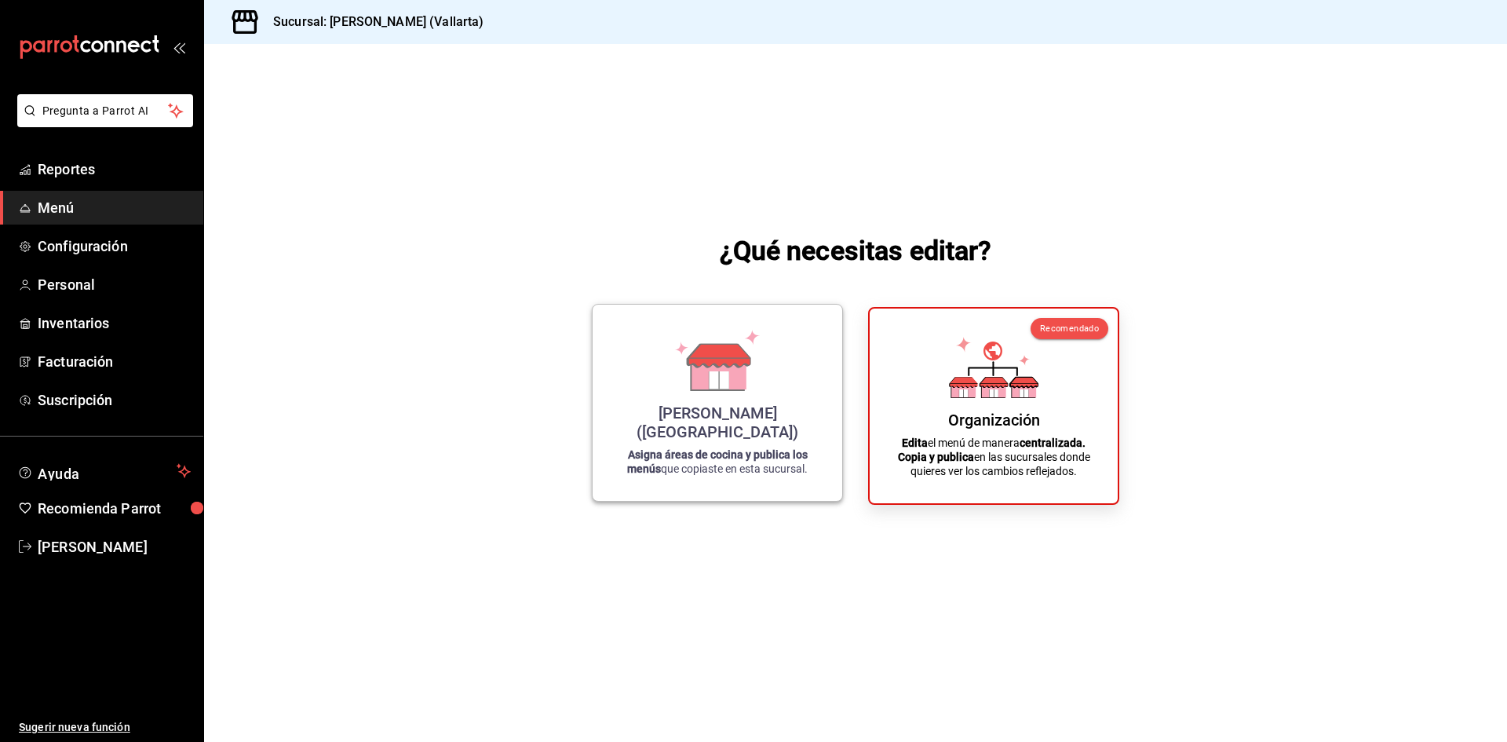
click at [711, 389] on icon at bounding box center [719, 379] width 20 height 17
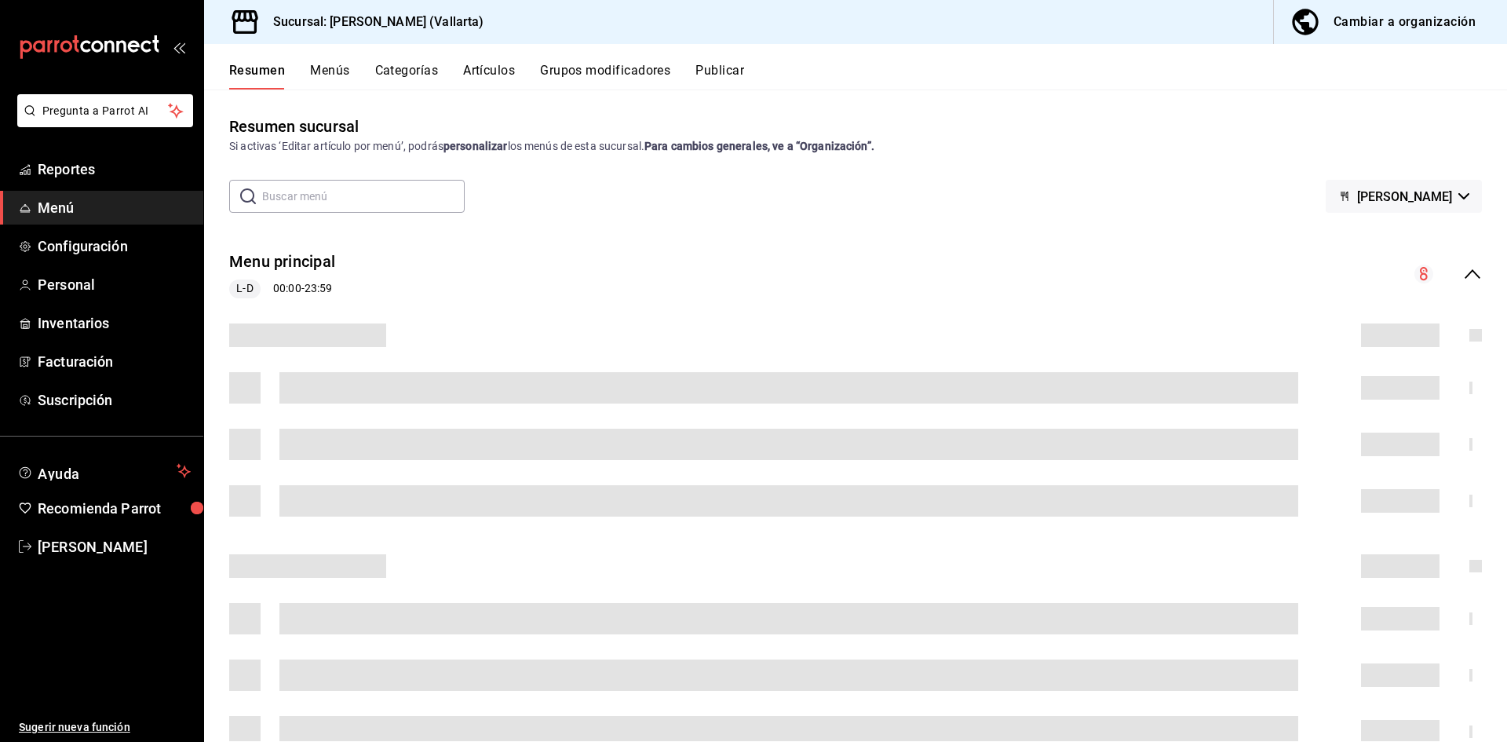
click at [487, 70] on button "Artículos" at bounding box center [489, 76] width 52 height 27
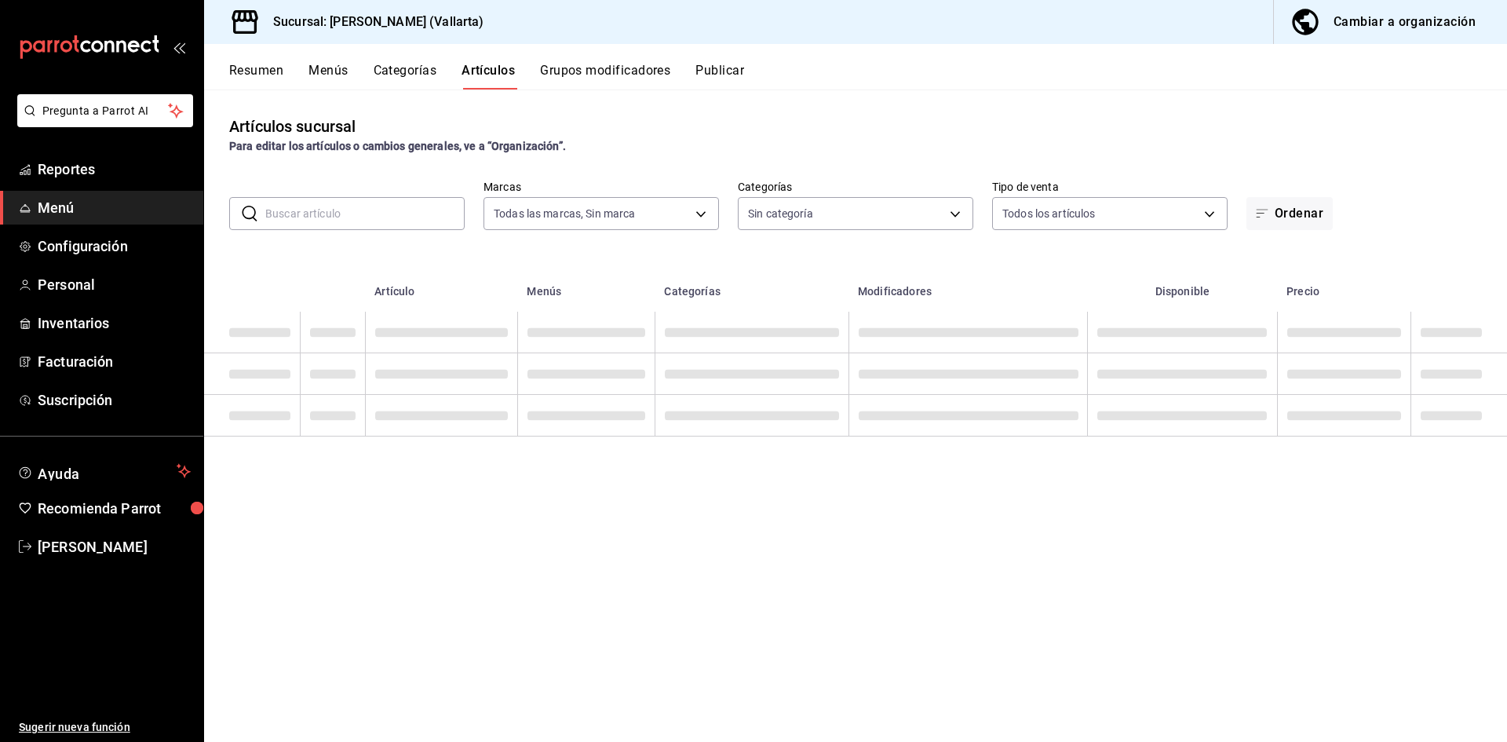
type input "dedade05-fd73-4fc1-b48a-98286d1a7cbf"
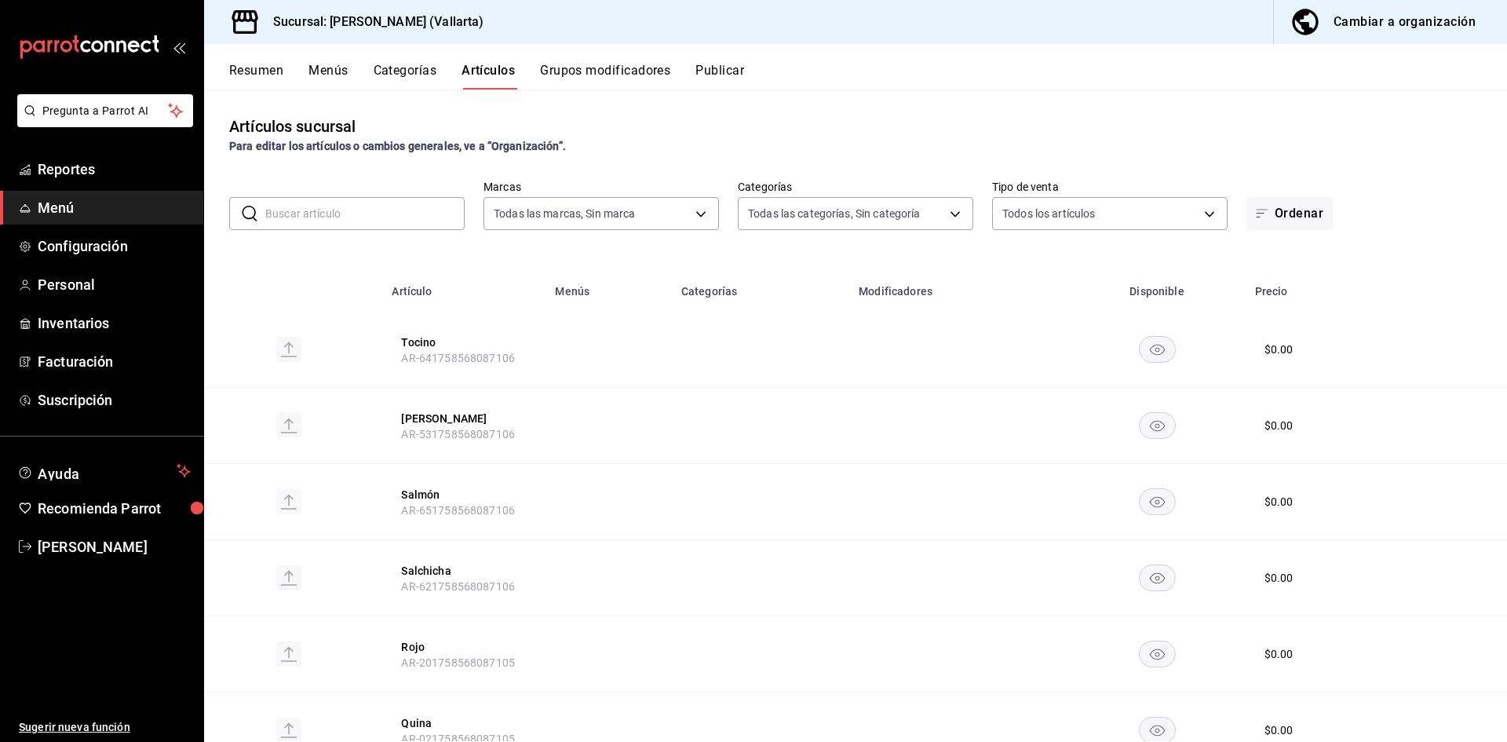
type input "ddeea584-b7b7-4c64-abd4-9dbe24413160,94bc3e91-bac1-4cab-af5d-7d085d9bac7d,85d50…"
click at [357, 213] on input "text" at bounding box center [364, 213] width 199 height 31
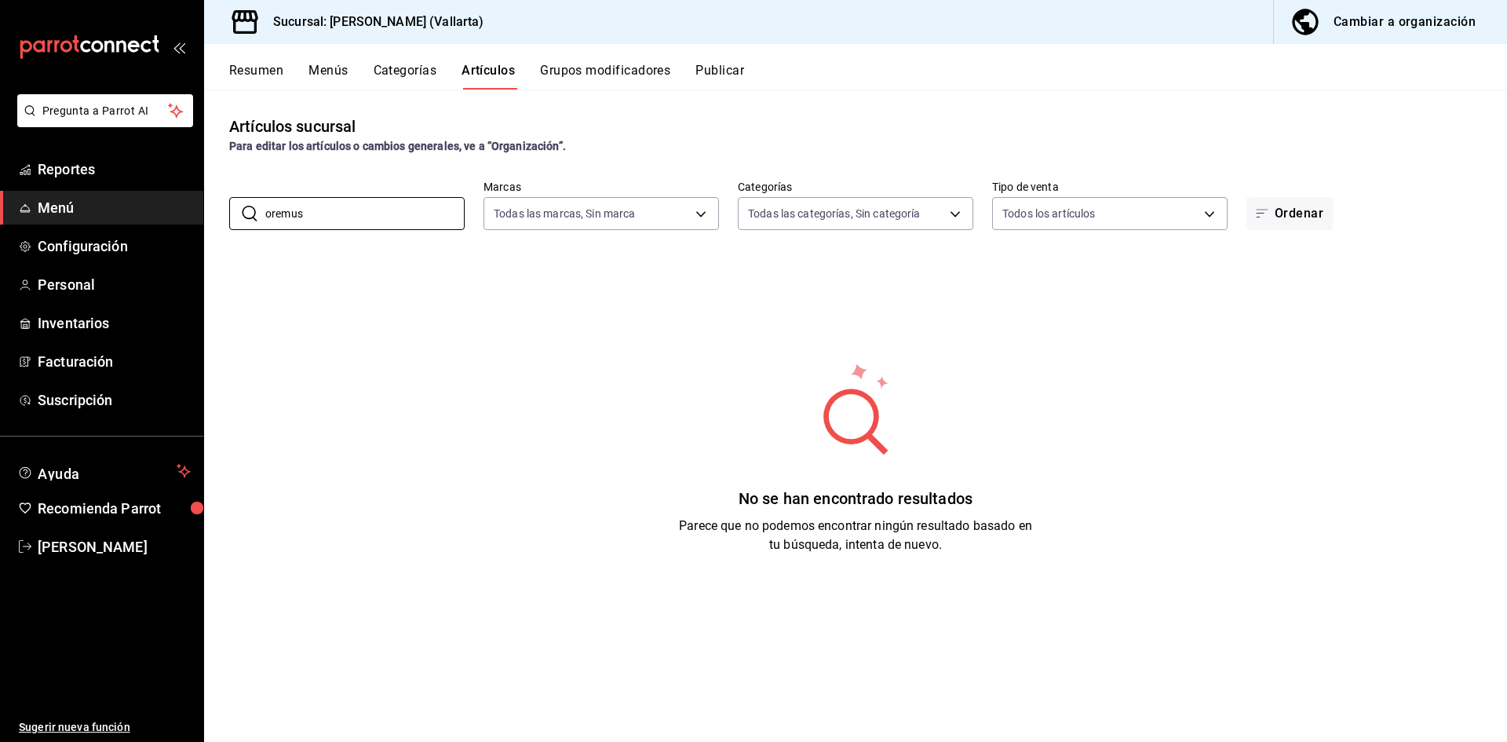
drag, startPoint x: 412, startPoint y: 217, endPoint x: 152, endPoint y: 202, distance: 260.2
click at [152, 202] on div "Pregunta a Parrot AI Reportes Menú Configuración Personal Inventarios Facturaci…" at bounding box center [753, 371] width 1507 height 742
type input "mandol"
click at [1409, 27] on div "Cambiar a organización" at bounding box center [1404, 22] width 142 height 22
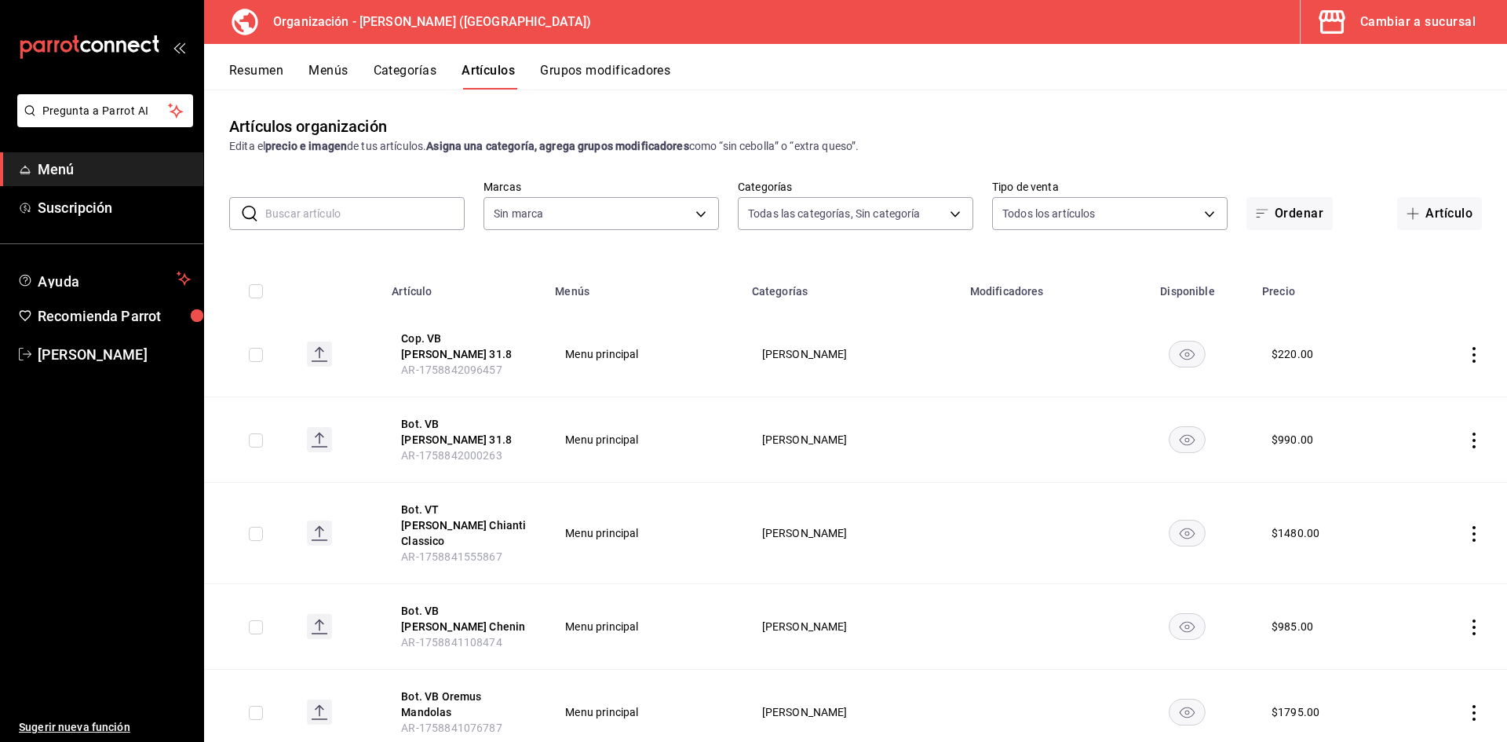
type input "40ee2f72-6915-4037-a5ec-65aec302ef5d,c43c6c56-ab22-4748-903a-778ac949f8a0,b688f…"
type input "31d0bbe4-7c51-43f0-8445-666cf6a0e085"
click at [1393, 17] on div "Cambiar a sucursal" at bounding box center [1417, 22] width 115 height 22
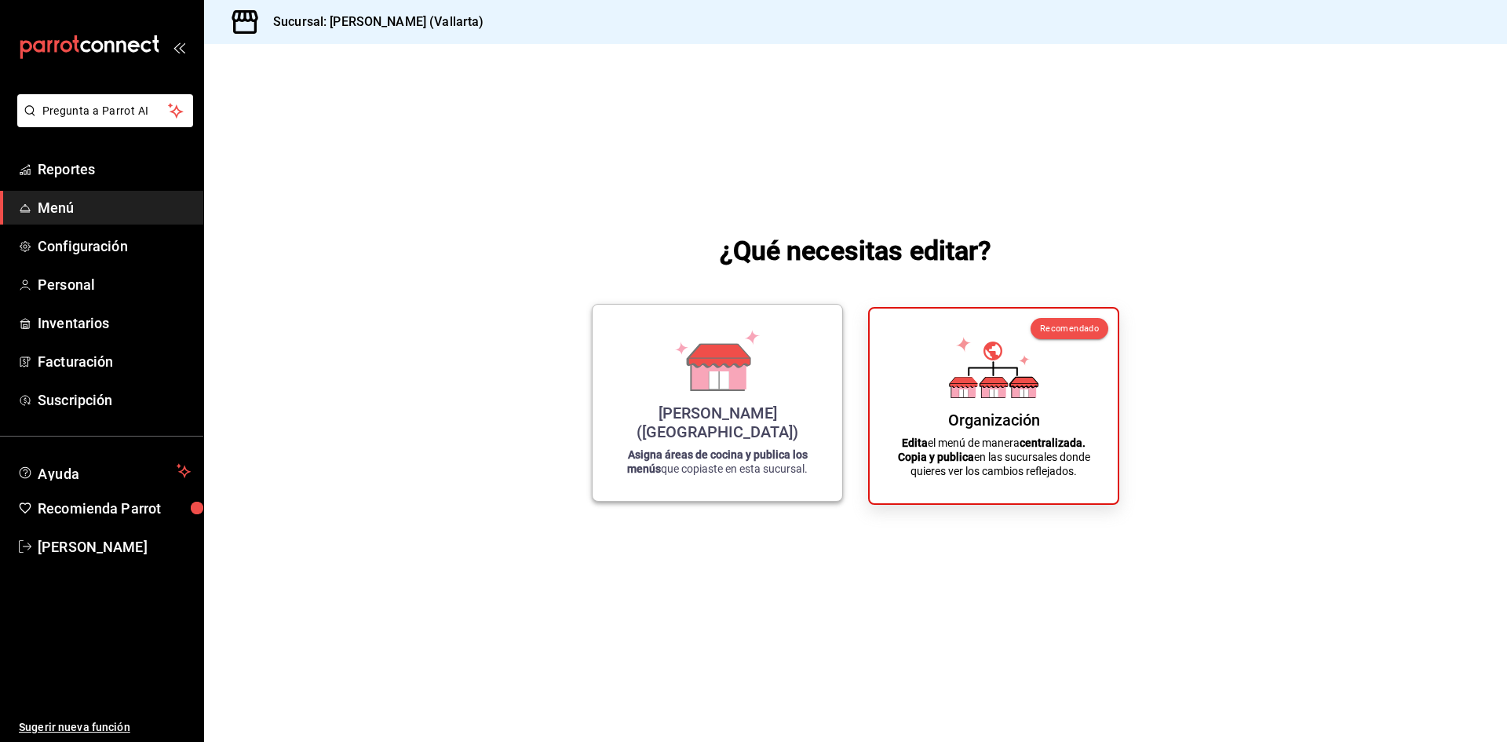
click at [696, 431] on div "[PERSON_NAME] ([GEOGRAPHIC_DATA])" at bounding box center [717, 422] width 212 height 38
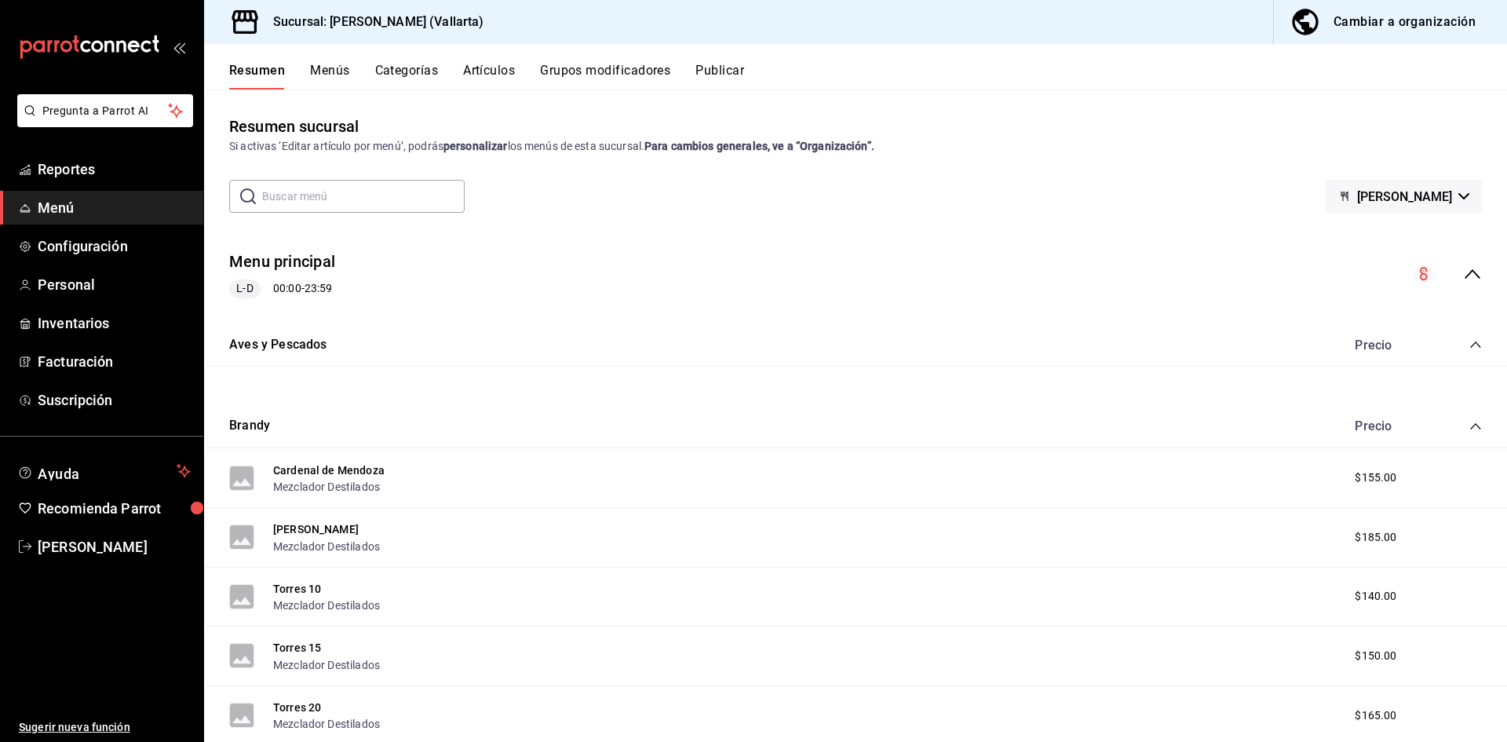
click at [492, 69] on button "Artículos" at bounding box center [489, 76] width 52 height 27
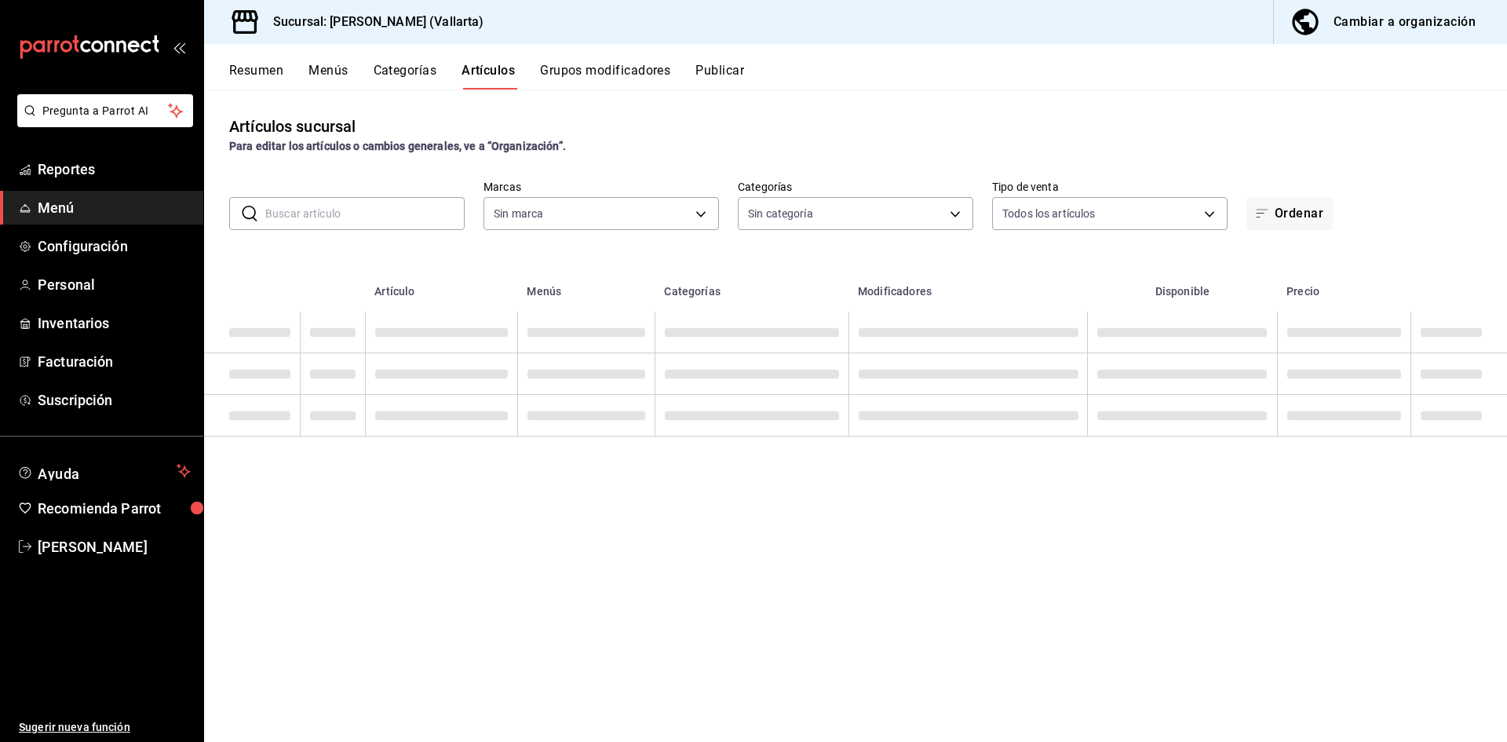
type input "dedade05-fd73-4fc1-b48a-98286d1a7cbf"
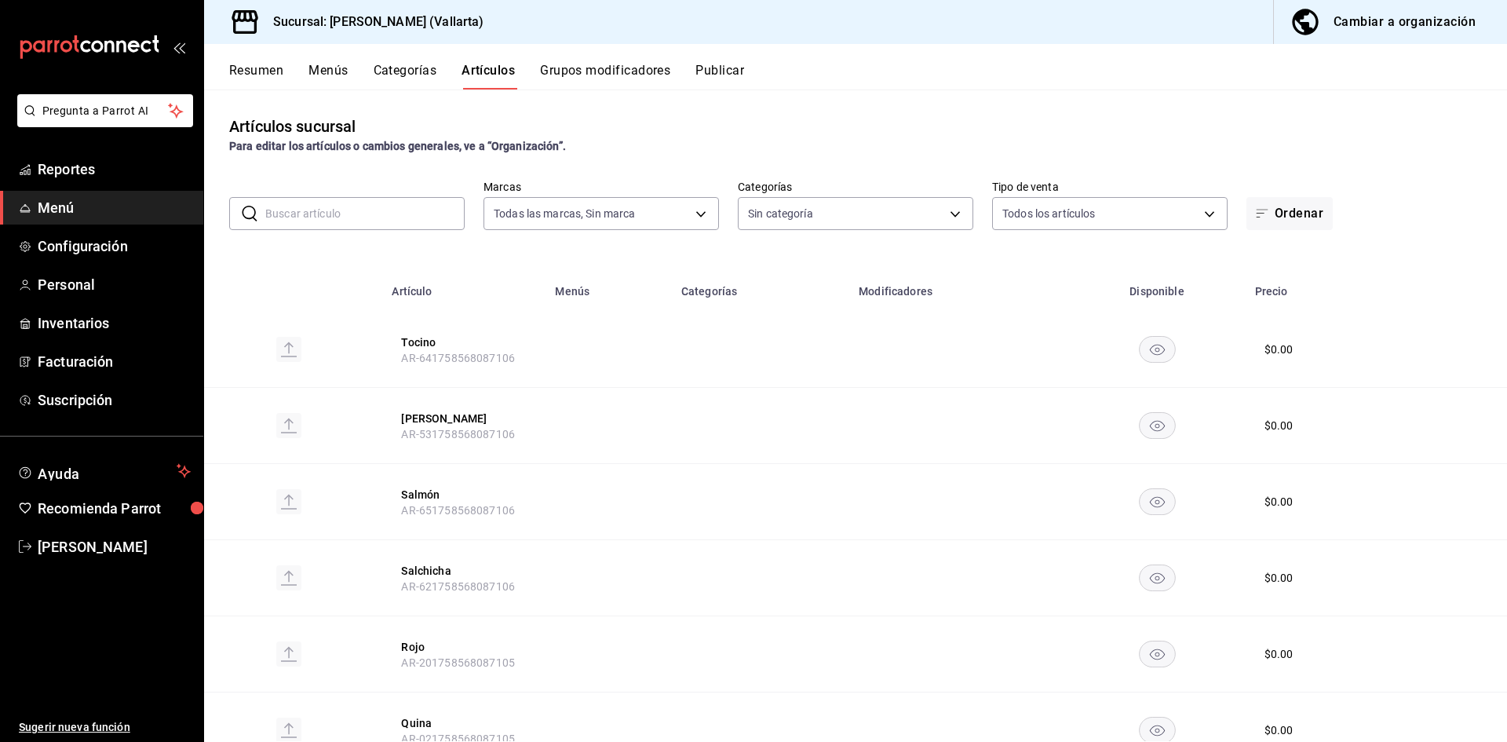
type input "ddeea584-b7b7-4c64-abd4-9dbe24413160,94bc3e91-bac1-4cab-af5d-7d085d9bac7d,85d50…"
click at [334, 211] on input "text" at bounding box center [364, 213] width 199 height 31
type input "banfi"
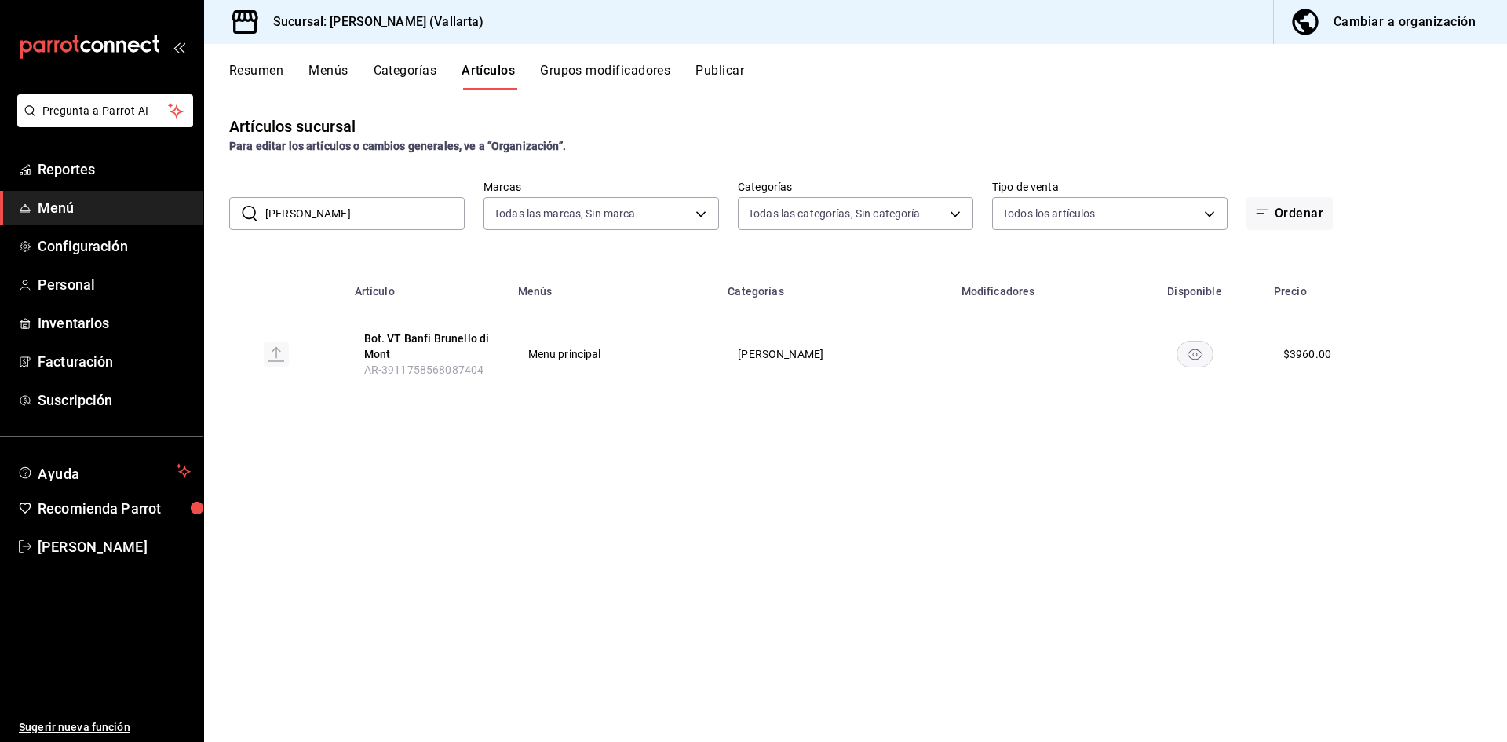
click at [829, 108] on div "Artículos sucursal Para editar los artículos o cambios generales, ve a “Organiz…" at bounding box center [855, 414] width 1303 height 651
click at [324, 73] on button "Menús" at bounding box center [327, 76] width 39 height 27
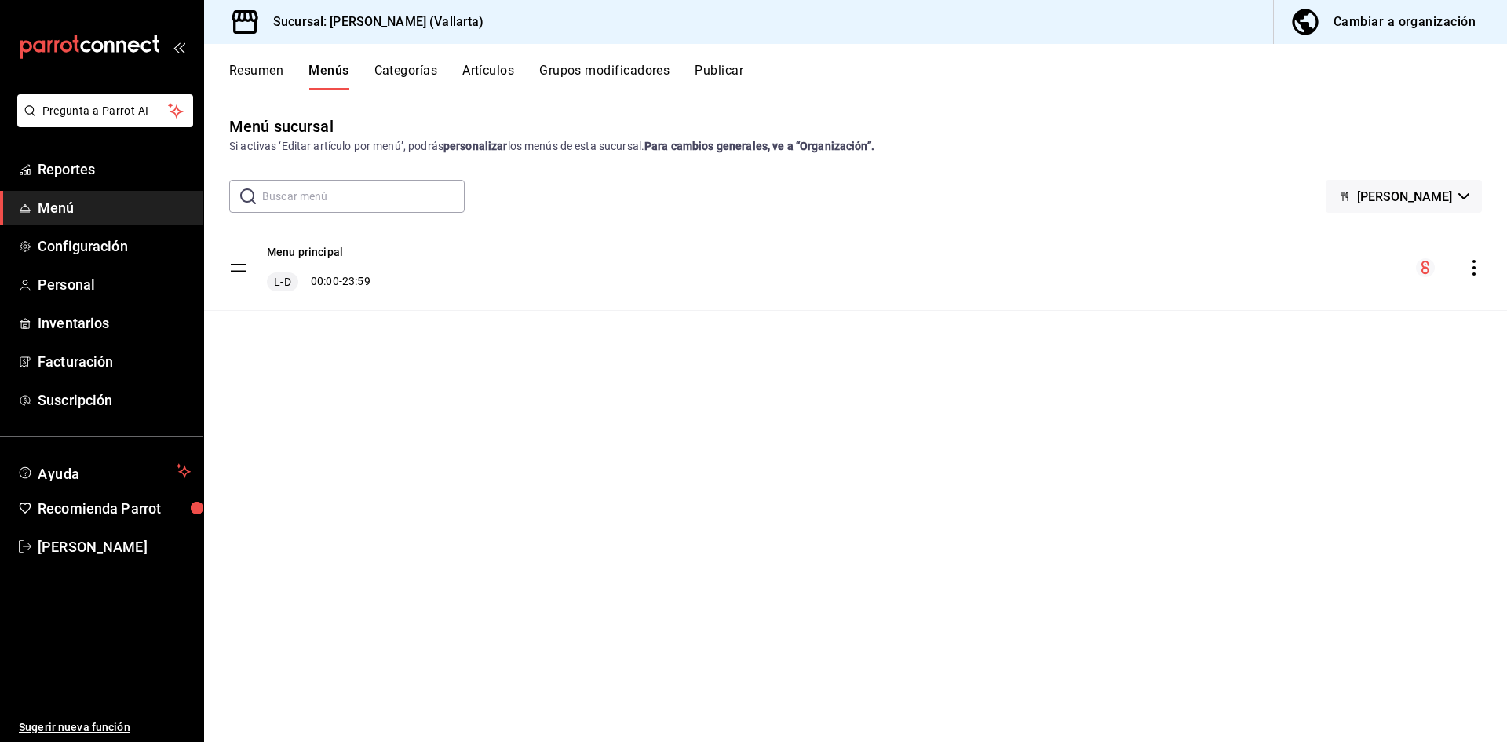
click at [483, 72] on button "Artículos" at bounding box center [488, 76] width 52 height 27
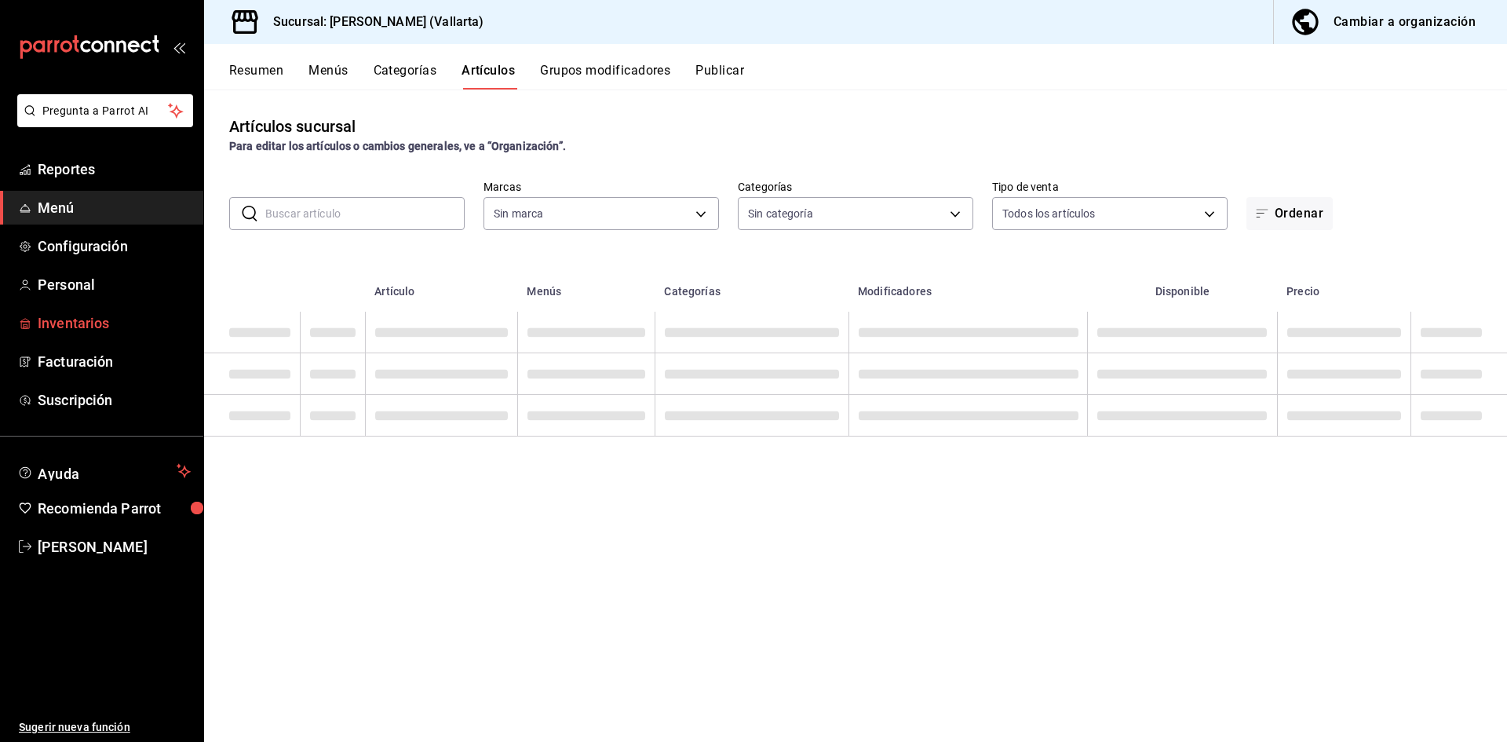
type input "dedade05-fd73-4fc1-b48a-98286d1a7cbf"
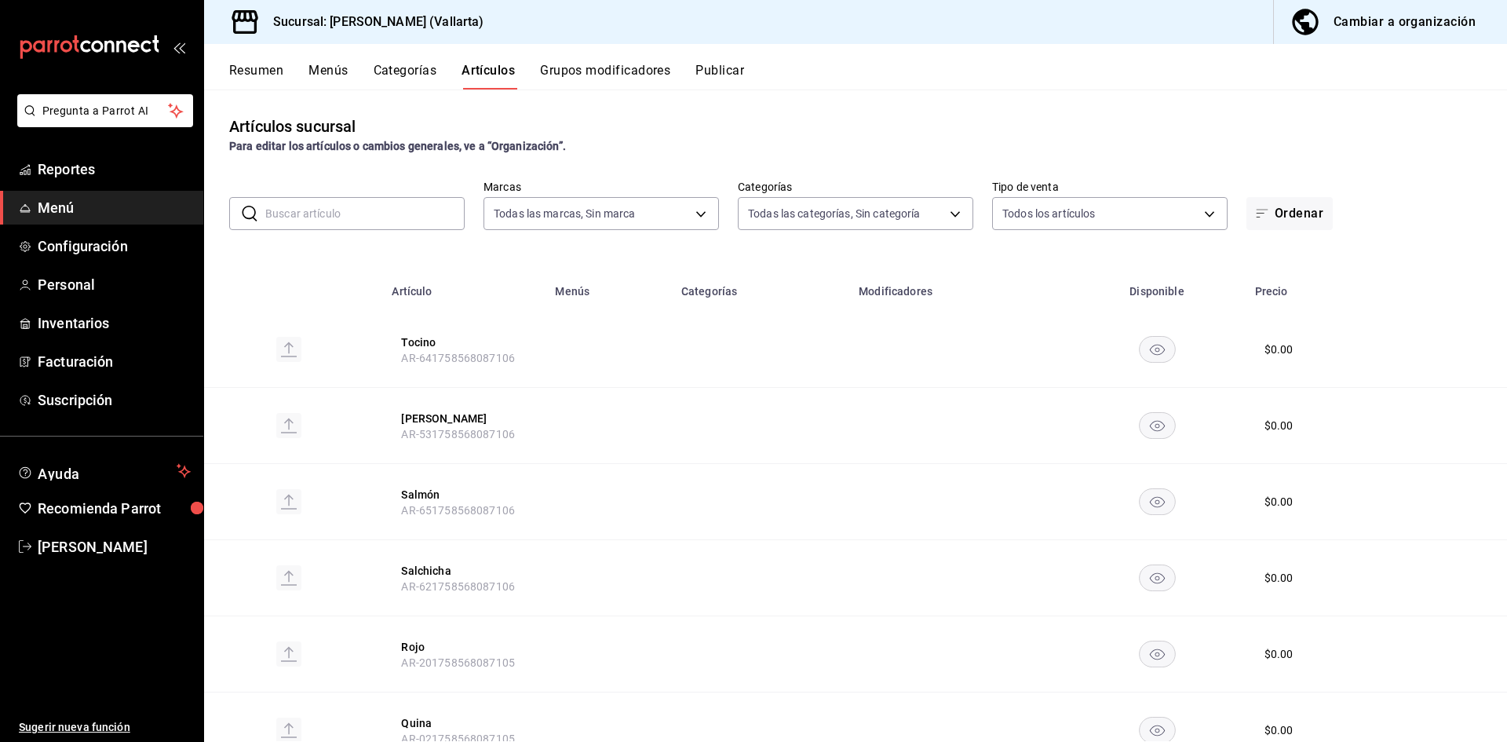
type input "ddeea584-b7b7-4c64-abd4-9dbe24413160,94bc3e91-bac1-4cab-af5d-7d085d9bac7d,85d50…"
click at [75, 206] on span "Menú" at bounding box center [114, 207] width 153 height 21
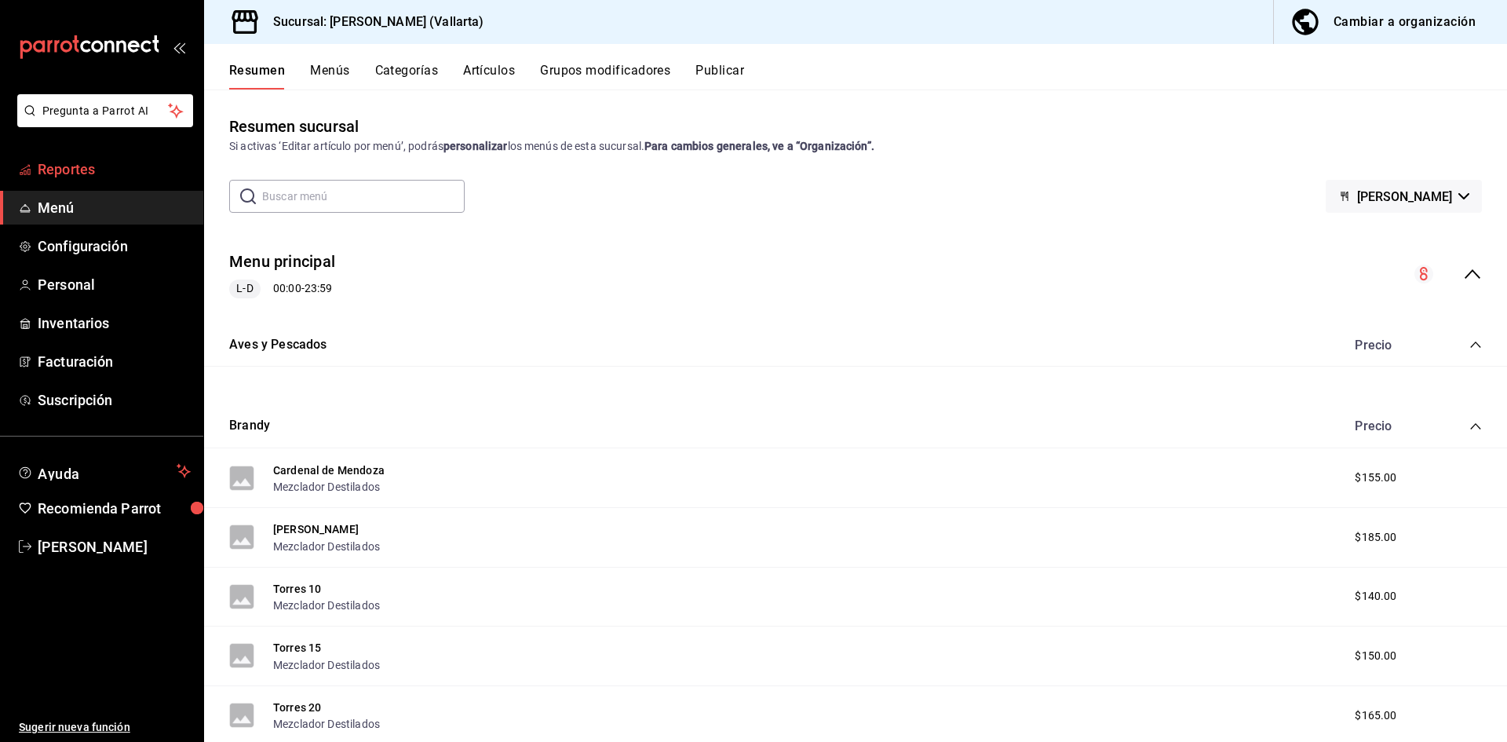
click at [54, 164] on span "Reportes" at bounding box center [114, 169] width 153 height 21
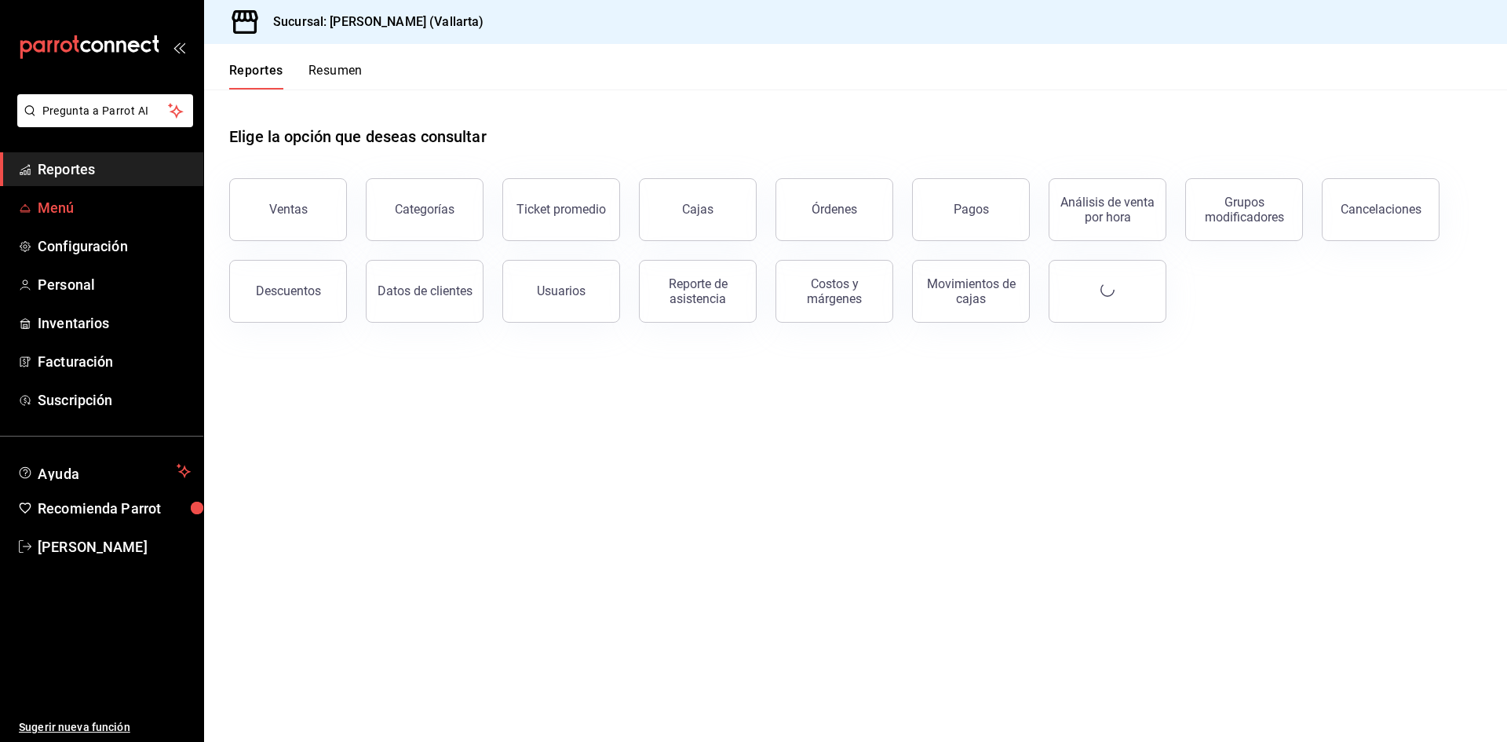
click at [57, 213] on span "Menú" at bounding box center [114, 207] width 153 height 21
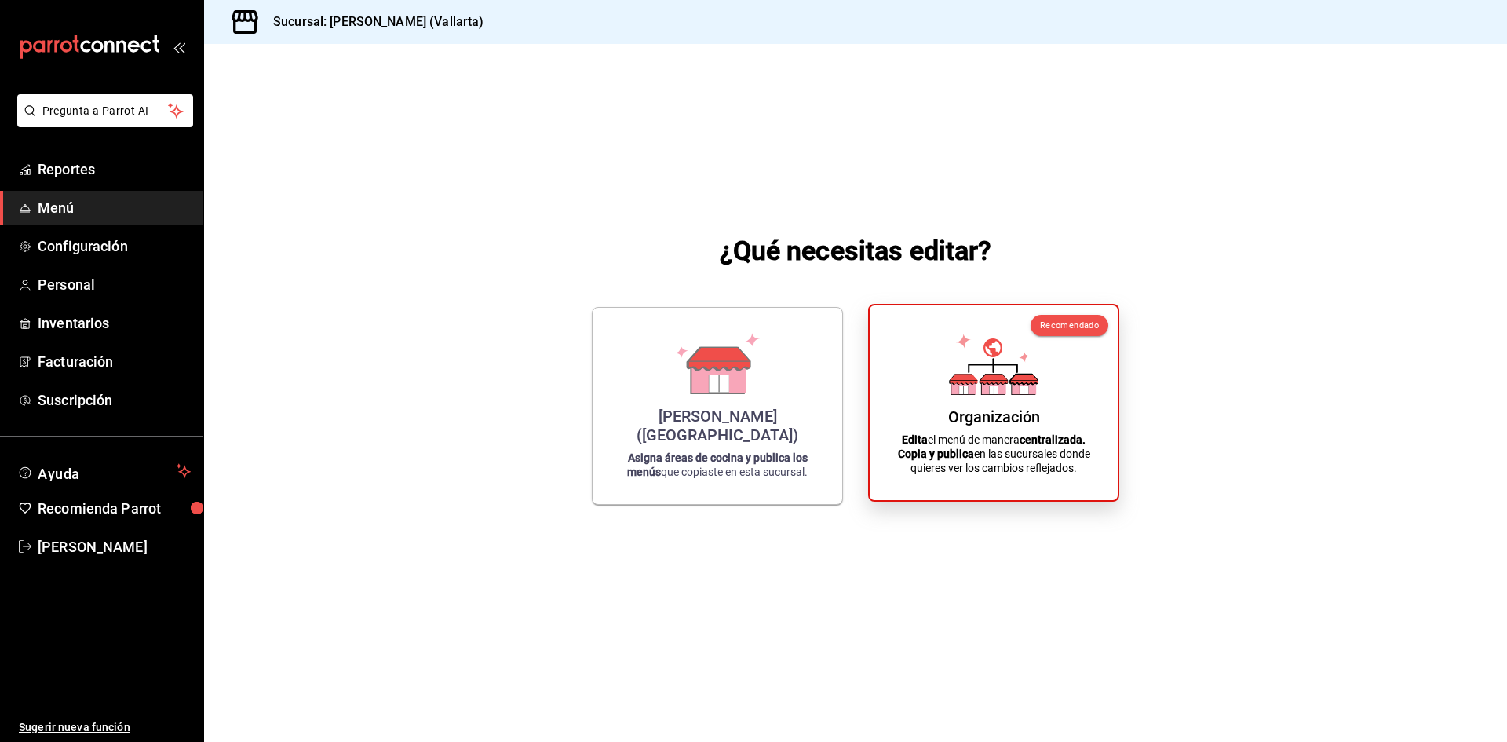
click at [1022, 430] on div "Organización Edita el menú de manera centralizada. Copia y publica en las sucur…" at bounding box center [993, 403] width 210 height 170
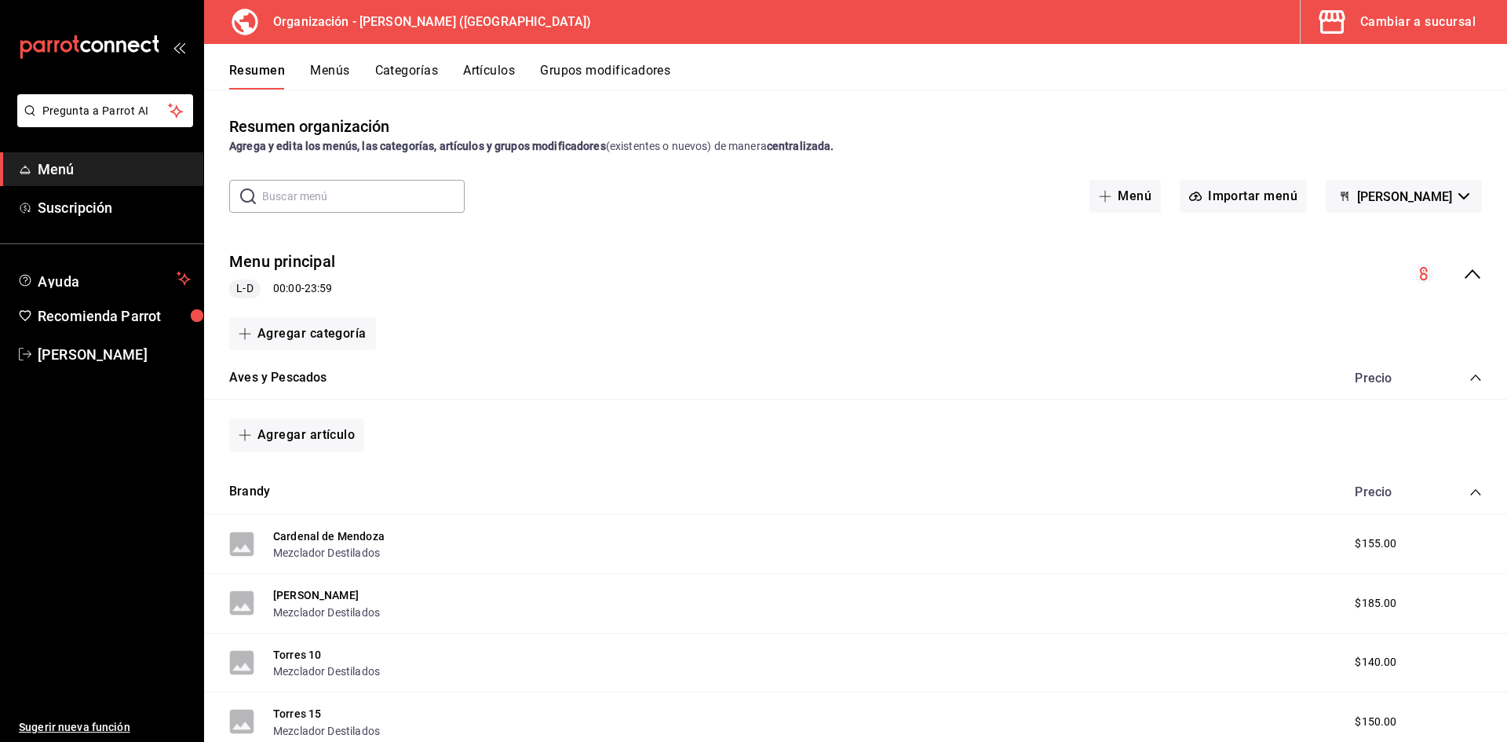
click at [471, 64] on button "Artículos" at bounding box center [489, 76] width 52 height 27
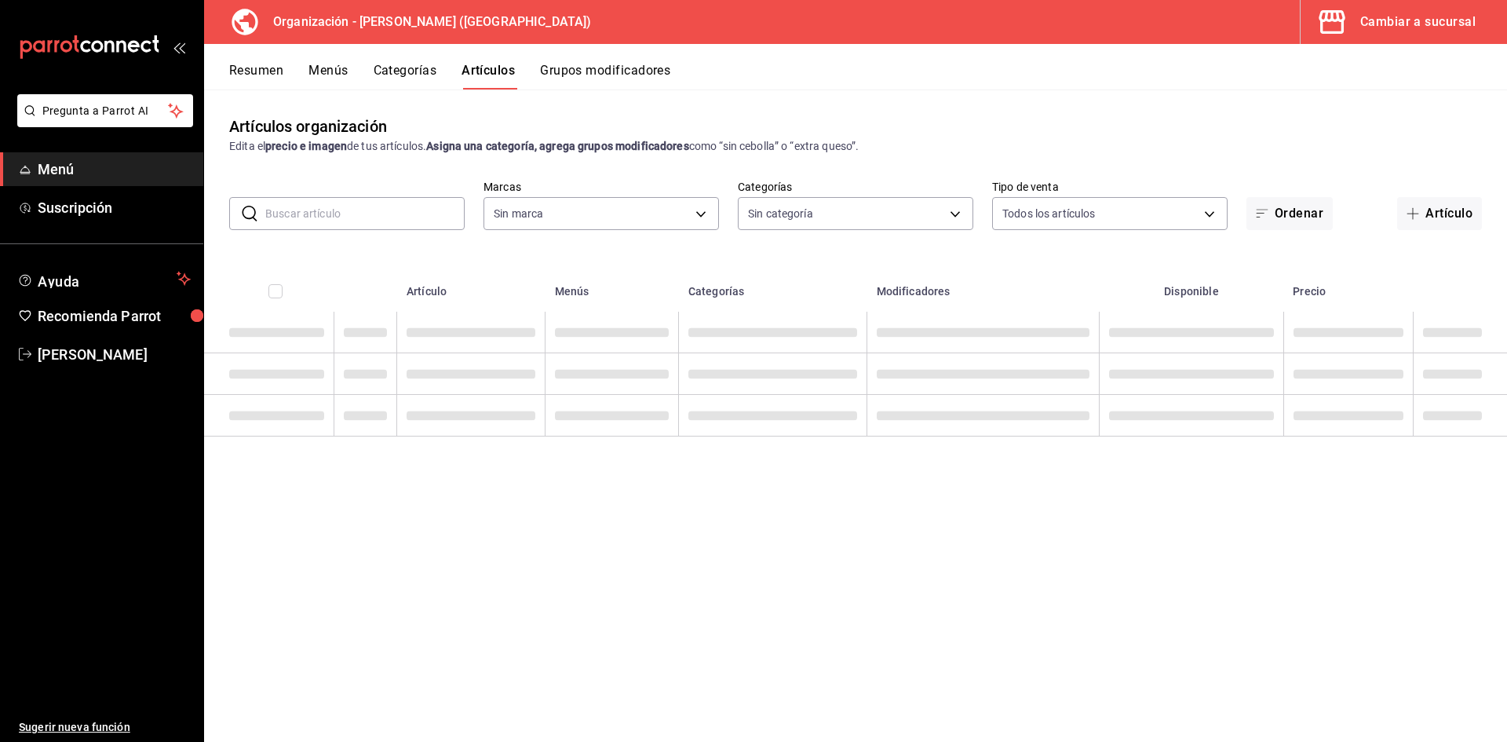
type input "31d0bbe4-7c51-43f0-8445-666cf6a0e085"
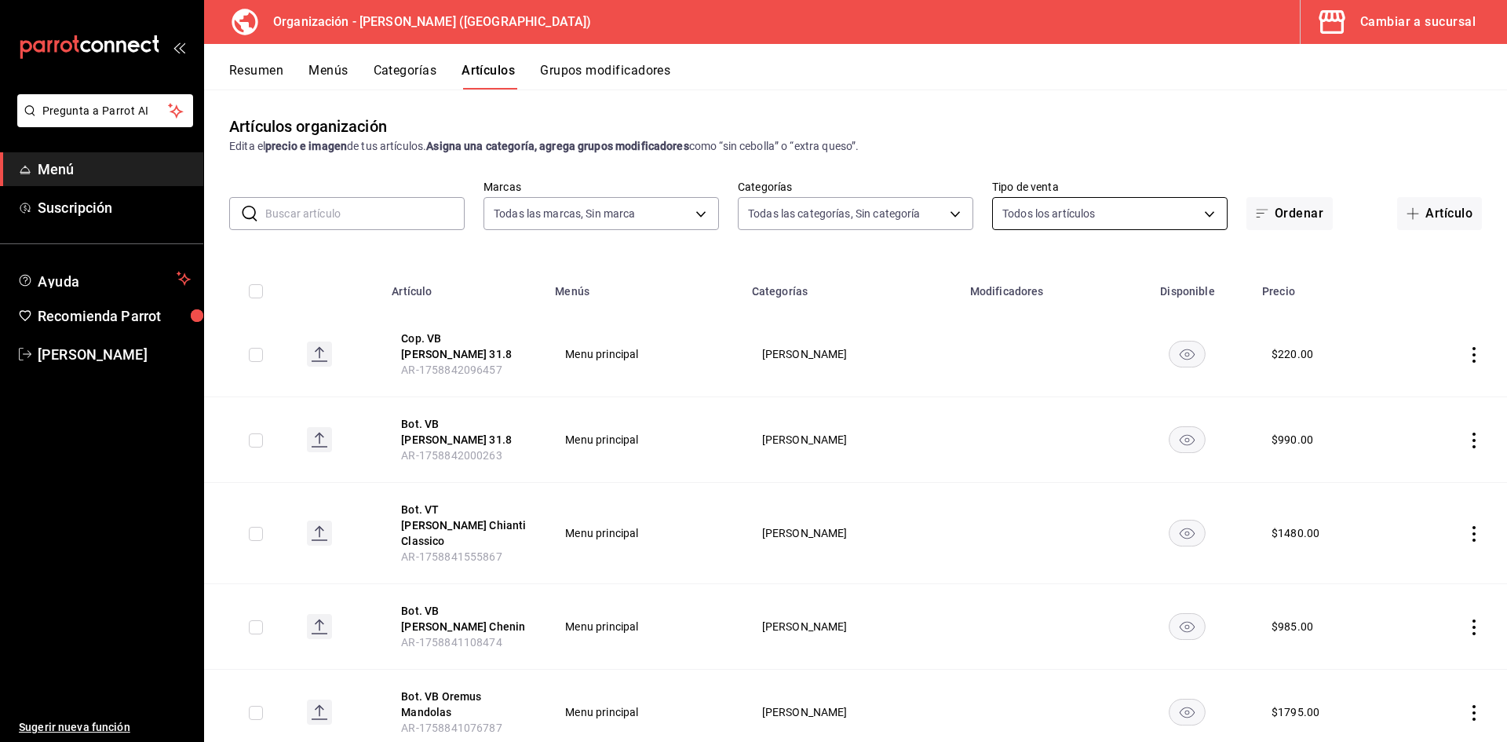
type input "40ee2f72-6915-4037-a5ec-65aec302ef5d,c43c6c56-ab22-4748-903a-778ac949f8a0,b688f…"
click at [461, 343] on button "Cop. VB [PERSON_NAME] 31.8" at bounding box center [464, 345] width 126 height 31
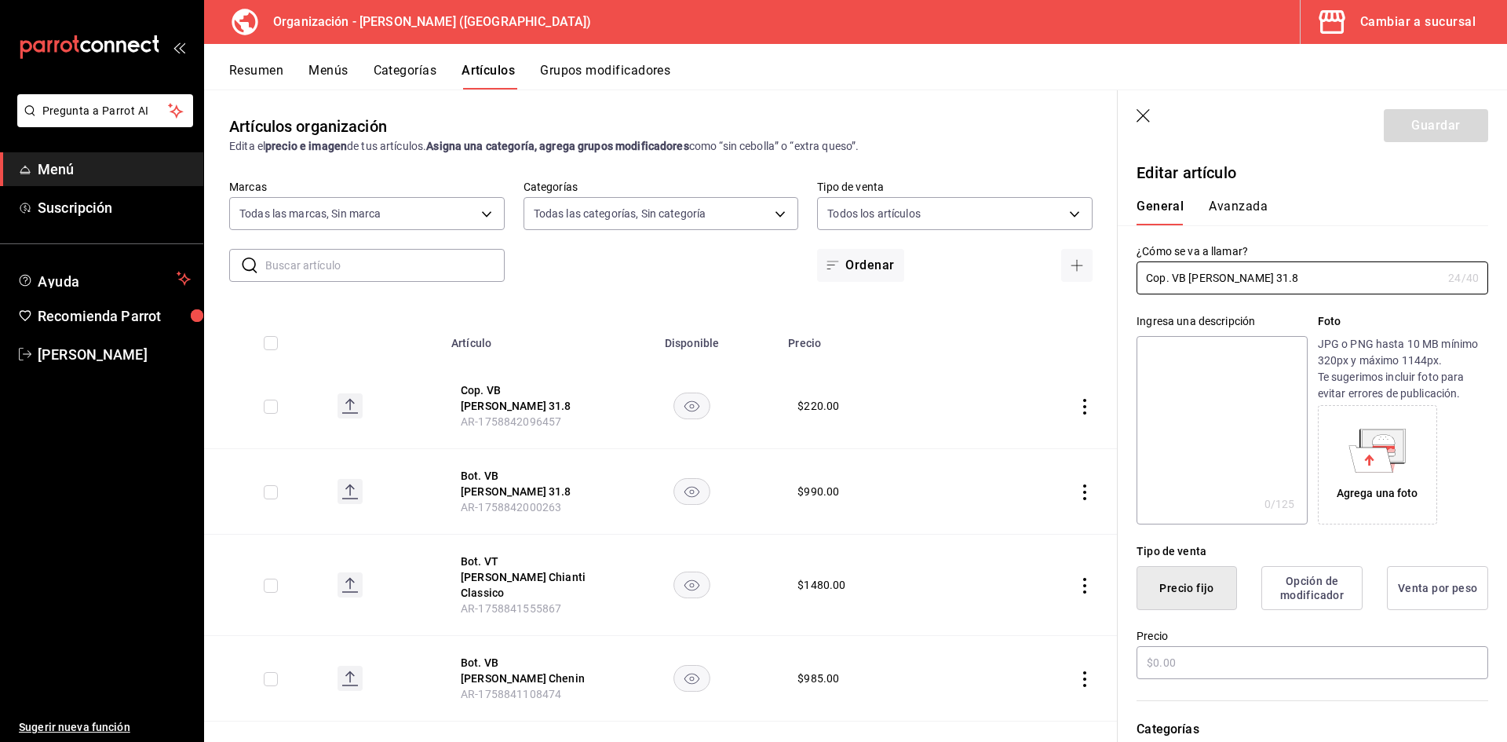
type input "$220.00"
click at [1136, 122] on header "Guardar" at bounding box center [1312, 122] width 389 height 64
click at [1152, 116] on icon "button" at bounding box center [1144, 117] width 16 height 16
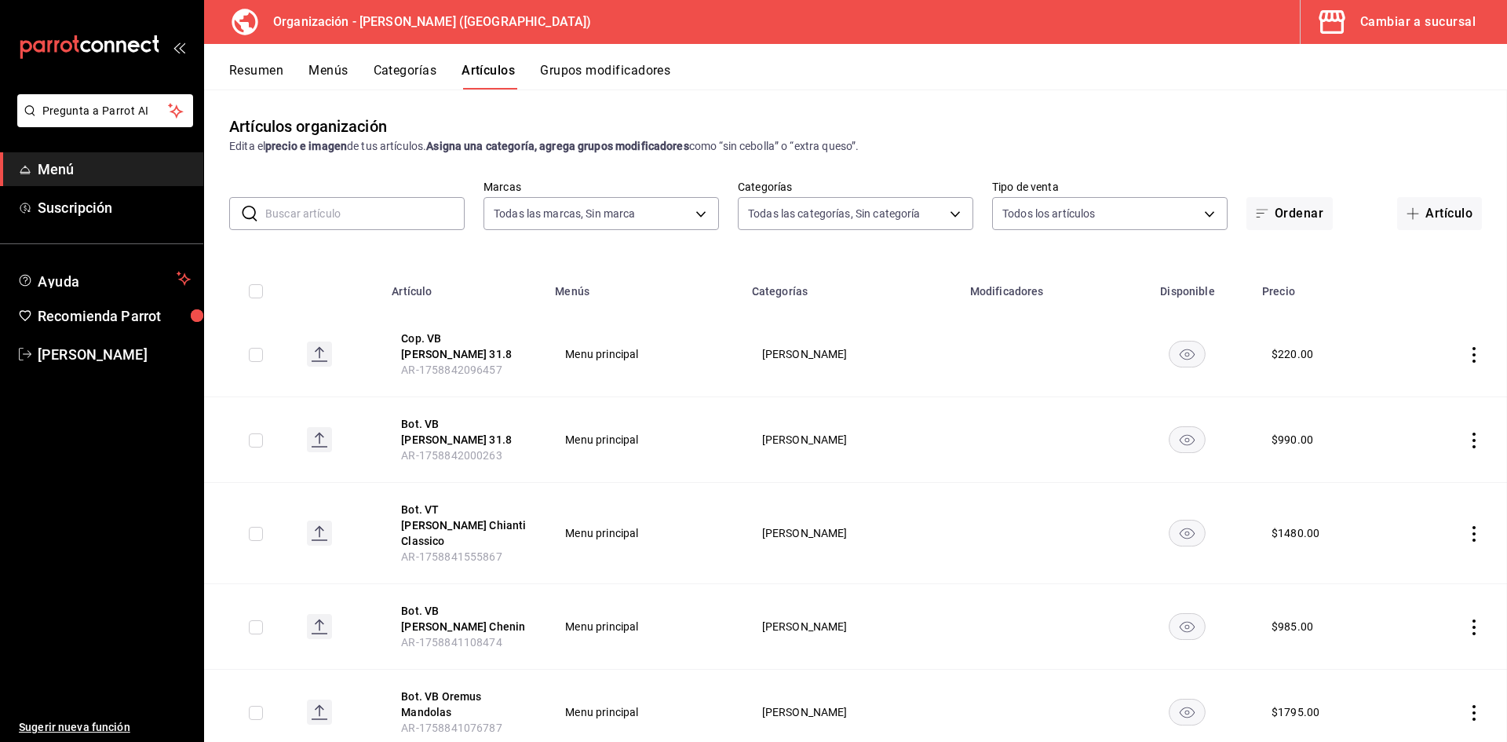
click at [1151, 114] on div "Artículos organización Edita el precio e imagen de tus artículos. Asigna una ca…" at bounding box center [855, 414] width 1303 height 651
click at [1428, 13] on div "Cambiar a sucursal" at bounding box center [1417, 22] width 115 height 22
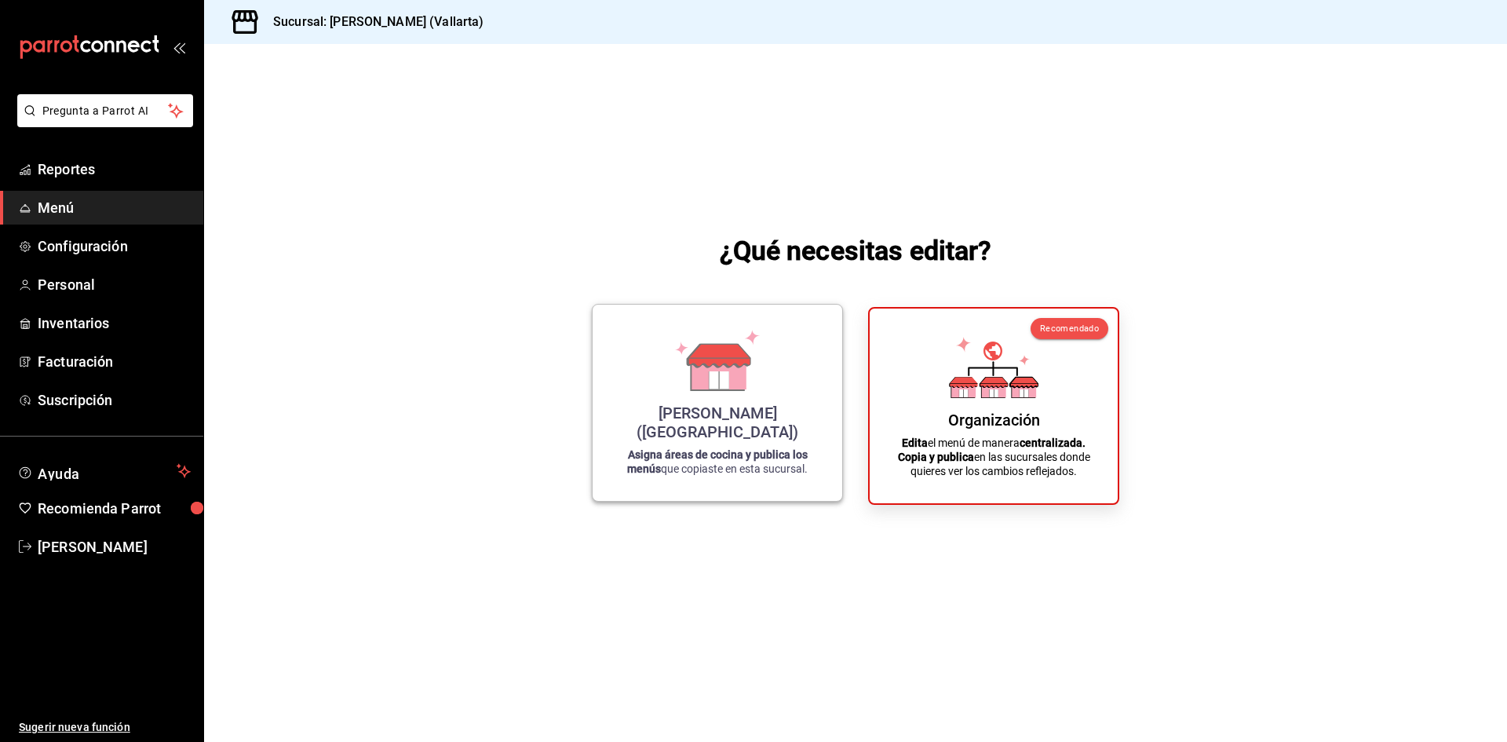
click at [739, 451] on strong "Asigna áreas de cocina y publica los menús" at bounding box center [717, 461] width 181 height 27
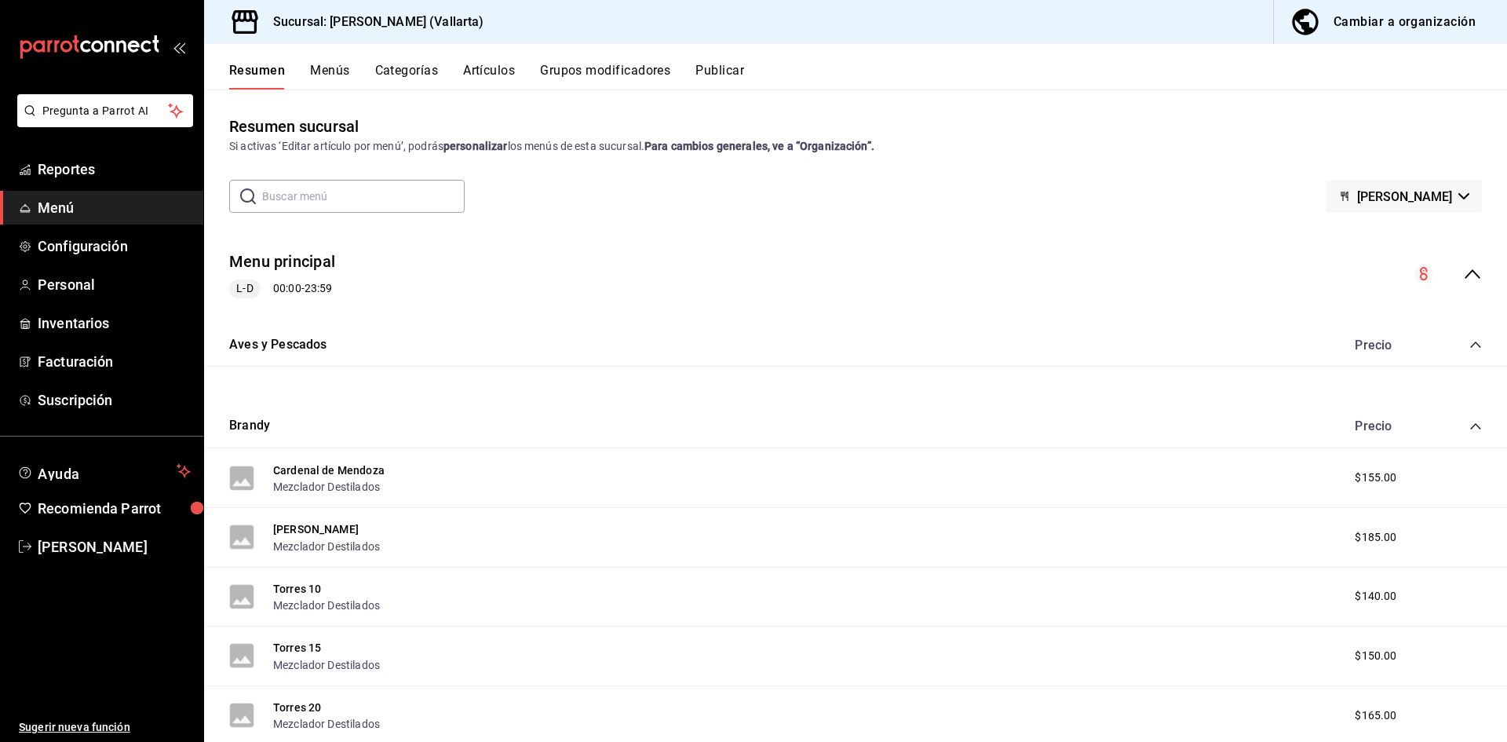
click at [491, 71] on button "Artículos" at bounding box center [489, 76] width 52 height 27
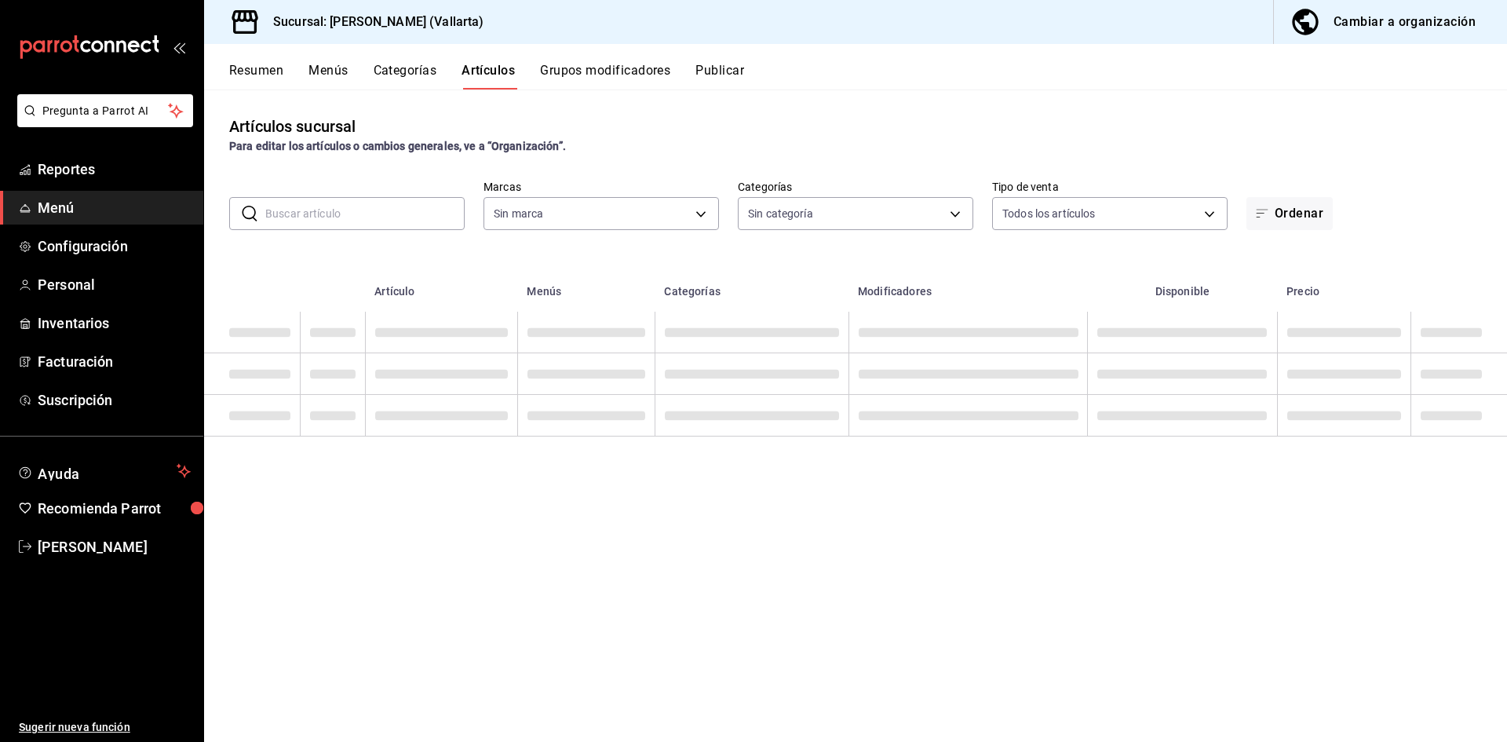
type input "dedade05-fd73-4fc1-b48a-98286d1a7cbf"
type input "ddeea584-b7b7-4c64-abd4-9dbe24413160,94bc3e91-bac1-4cab-af5d-7d085d9bac7d,85d50…"
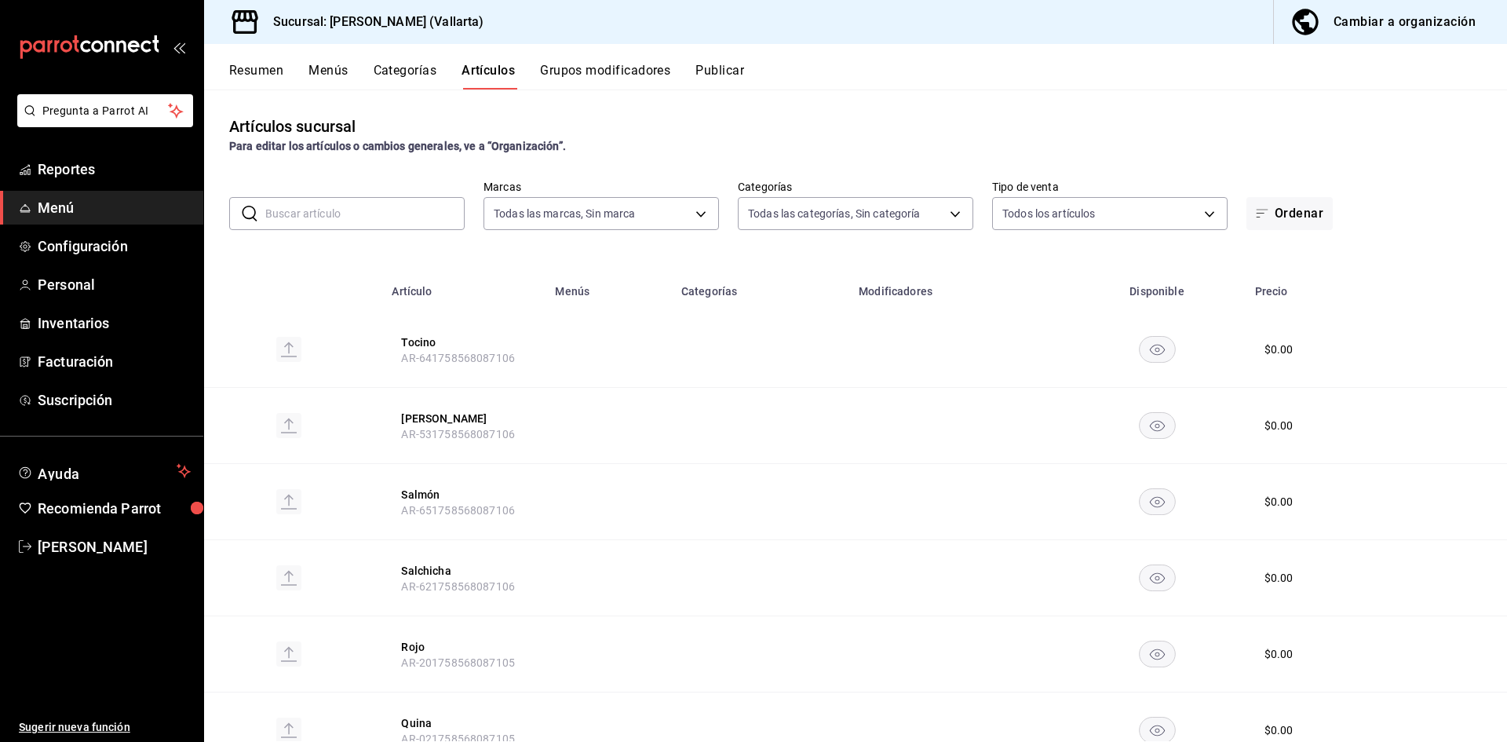
click at [371, 217] on input "text" at bounding box center [364, 213] width 199 height 31
type input "31.8"
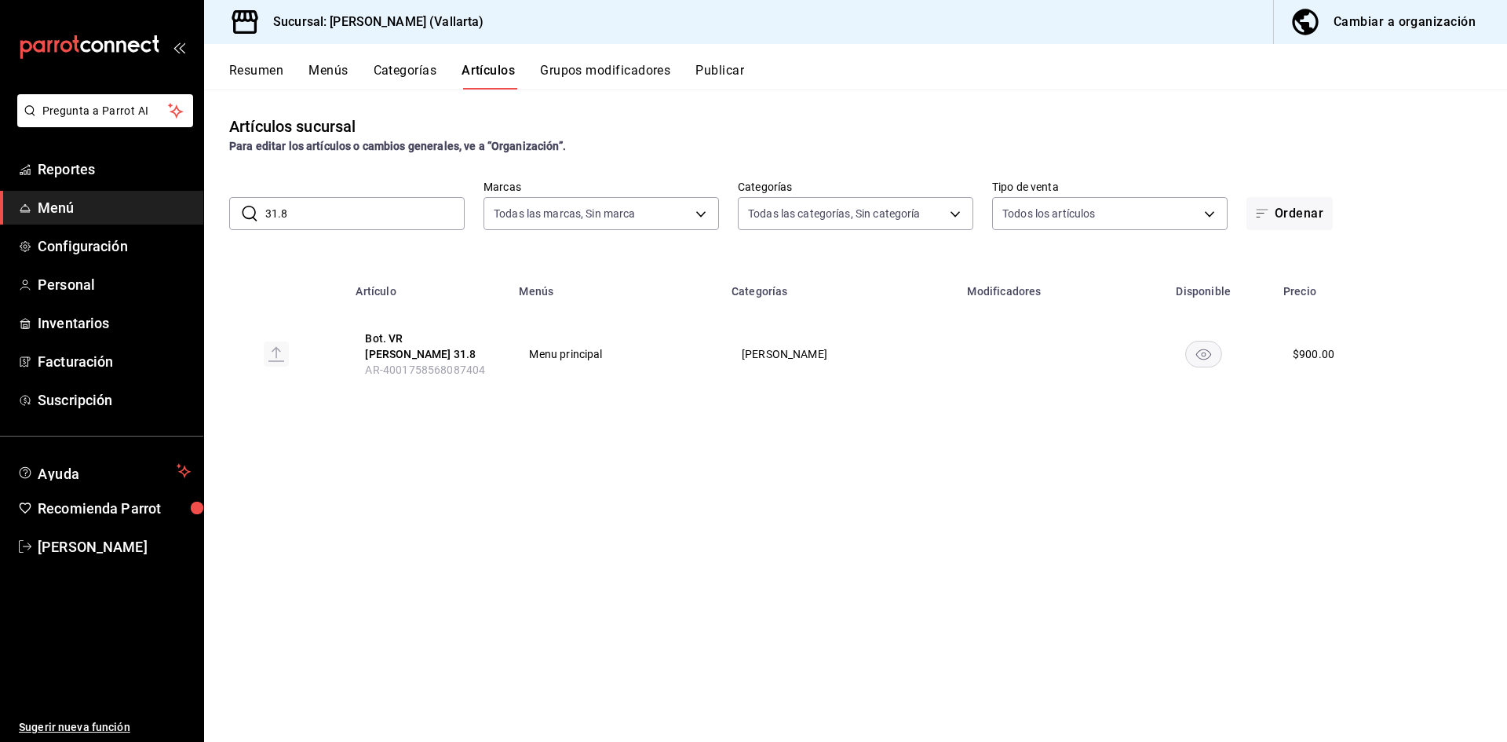
click at [1370, 24] on div "Cambiar a organización" at bounding box center [1404, 22] width 142 height 22
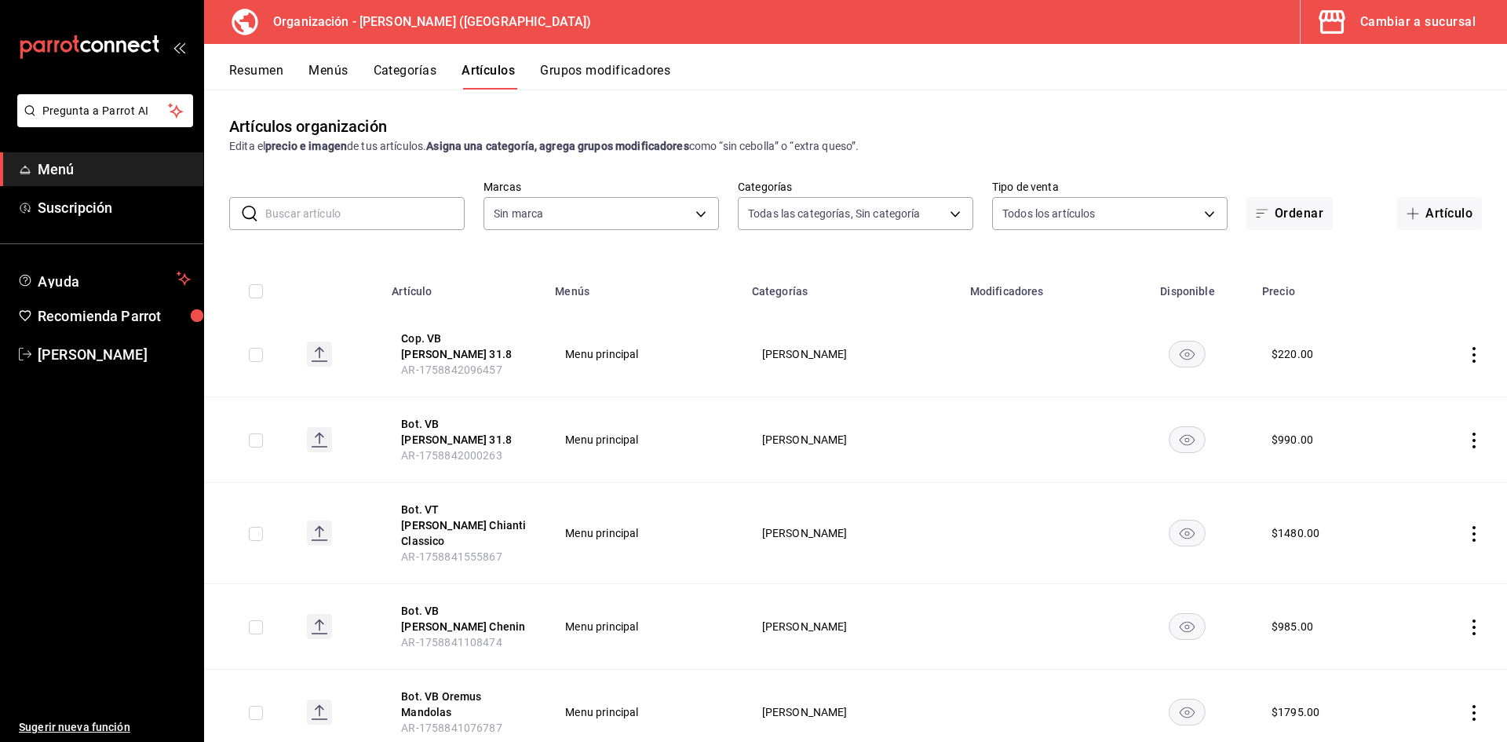
type input "40ee2f72-6915-4037-a5ec-65aec302ef5d,c43c6c56-ab22-4748-903a-778ac949f8a0,b688f…"
type input "31d0bbe4-7c51-43f0-8445-666cf6a0e085"
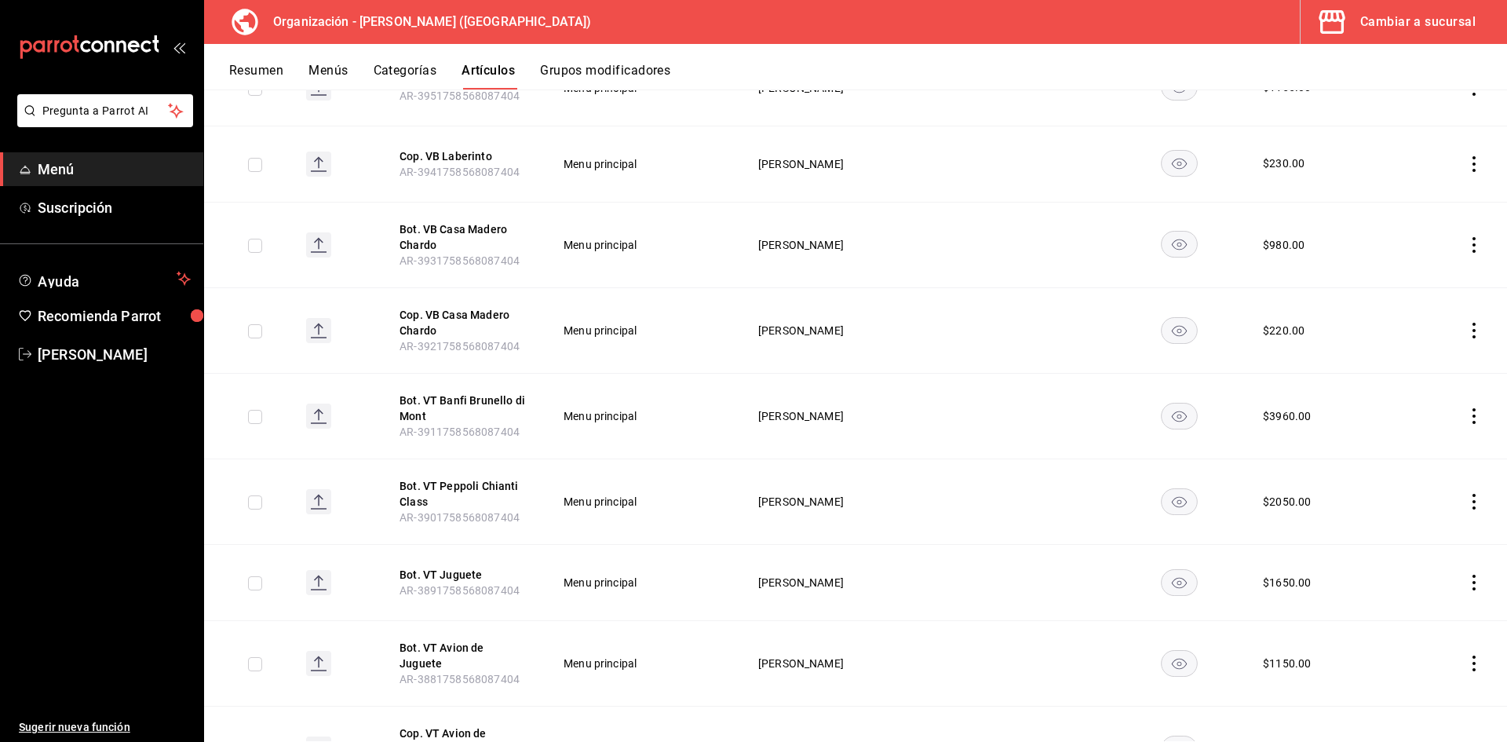
scroll to position [1918, 0]
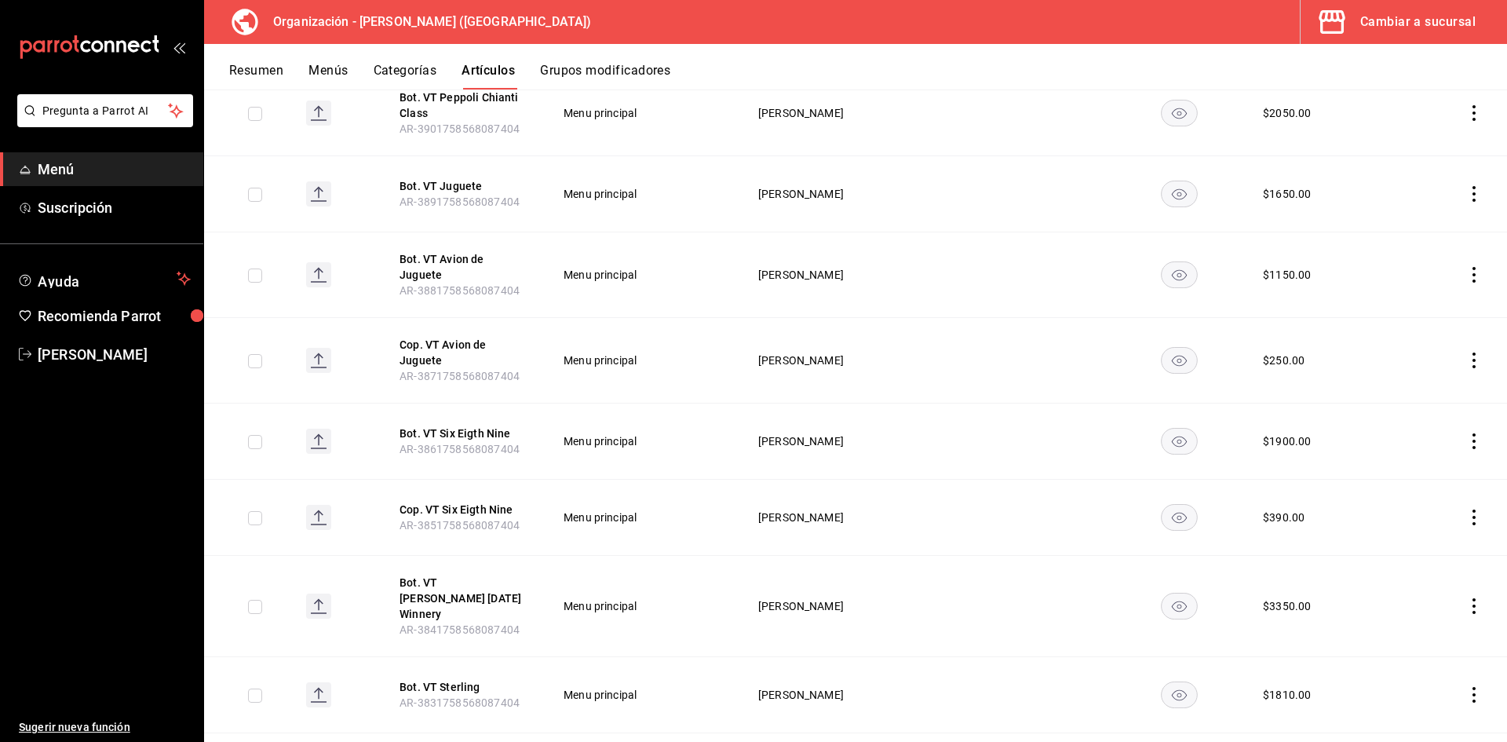
click at [1466, 433] on icon "actions" at bounding box center [1474, 441] width 16 height 16
click at [1399, 505] on span "Eliminar" at bounding box center [1415, 500] width 40 height 13
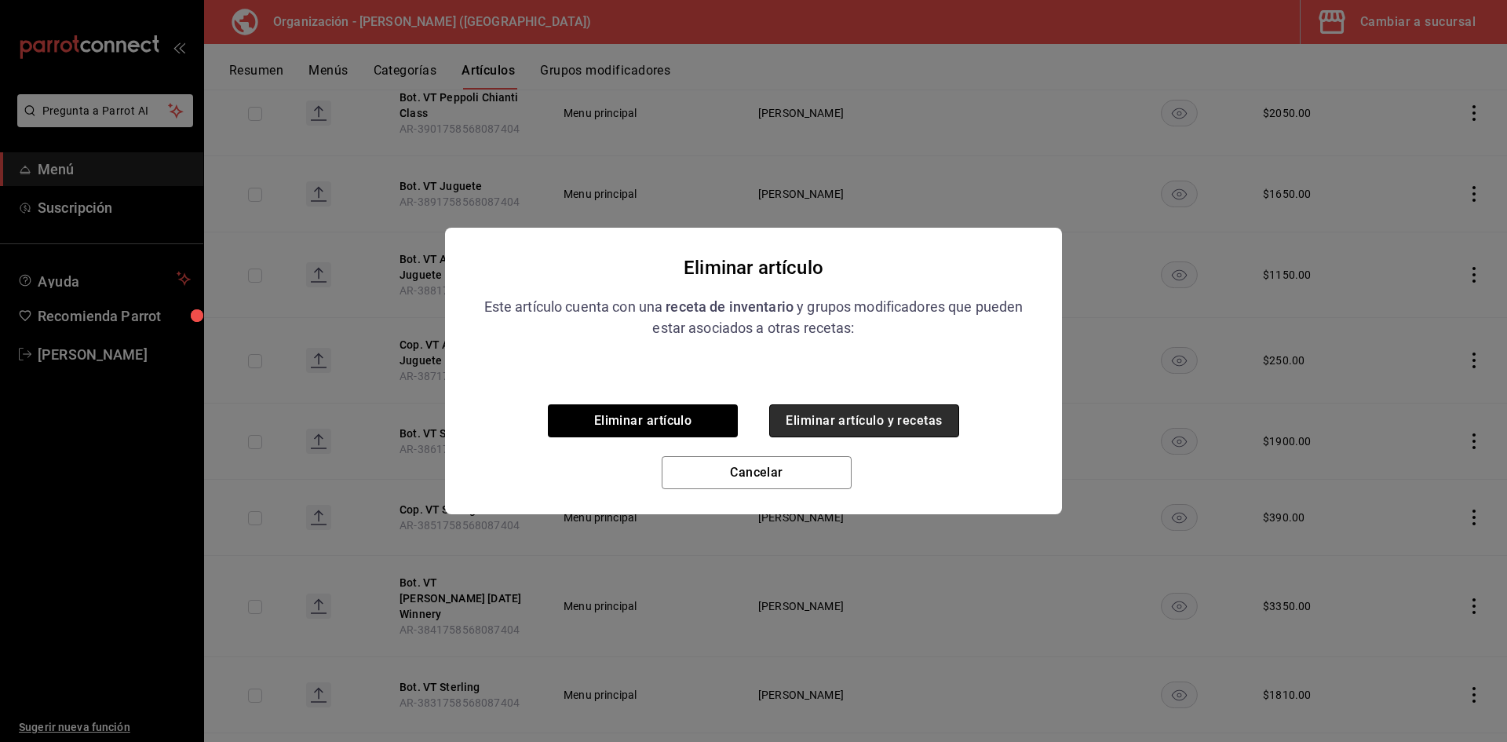
click at [881, 423] on button "Eliminar artículo y recetas" at bounding box center [864, 420] width 190 height 33
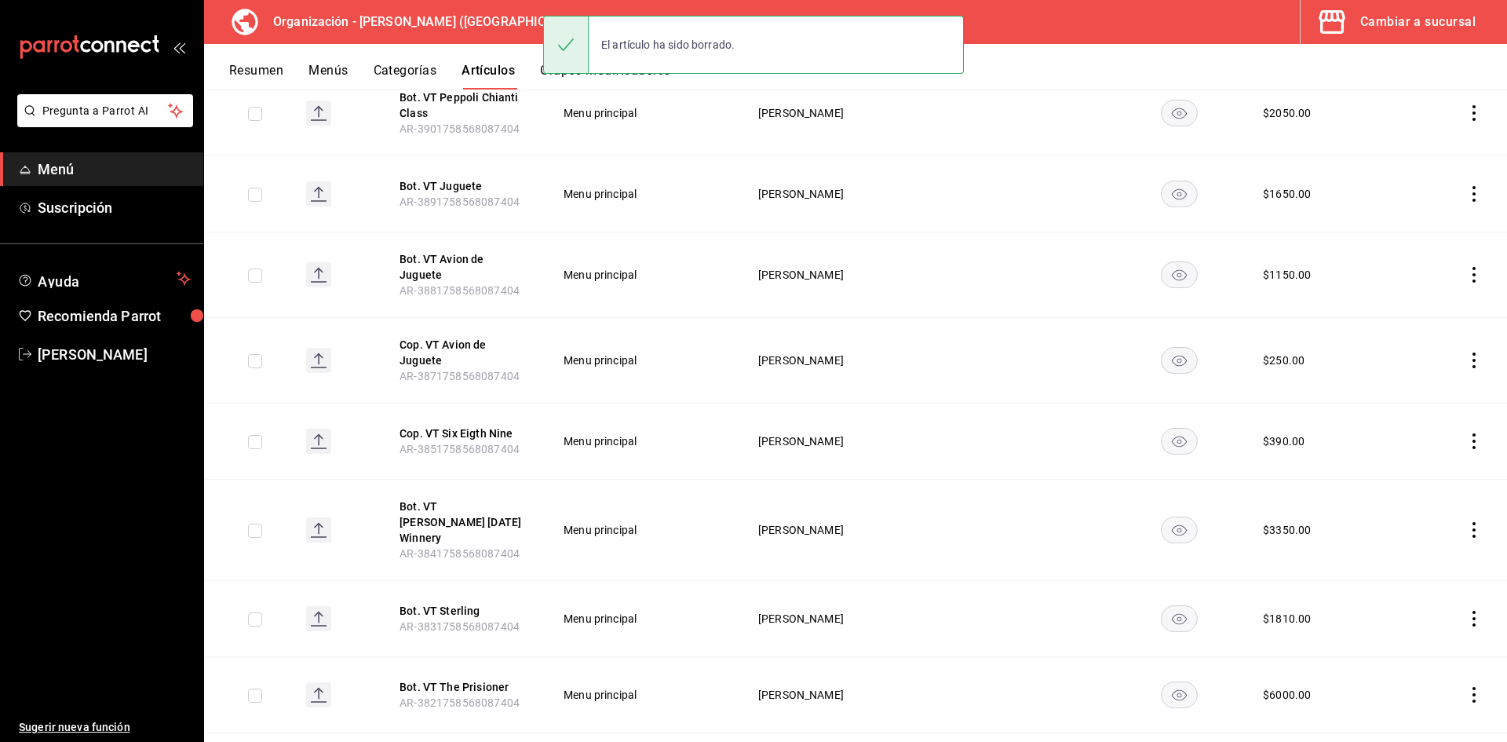
click at [1472, 433] on icon "actions" at bounding box center [1473, 441] width 3 height 16
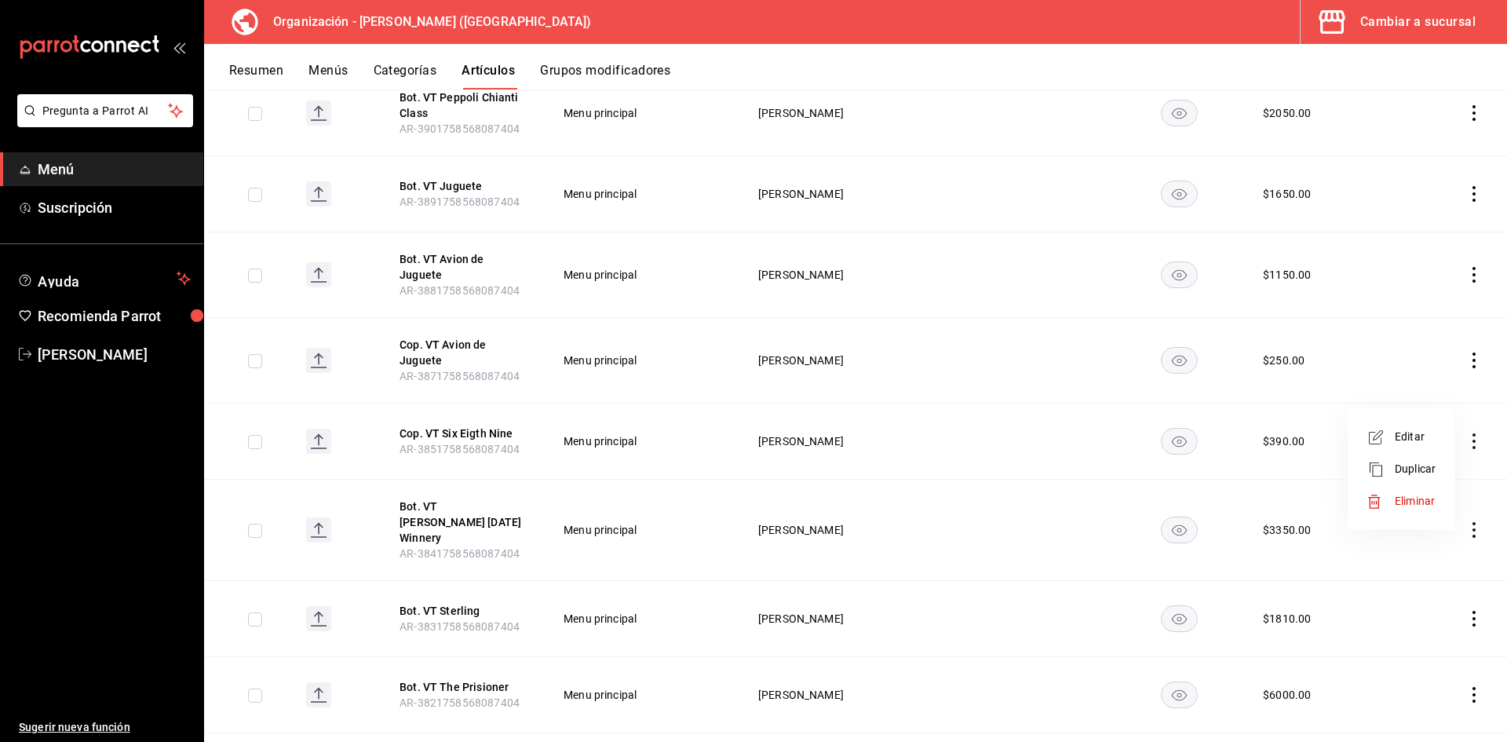
click at [1413, 502] on span "Eliminar" at bounding box center [1415, 500] width 40 height 13
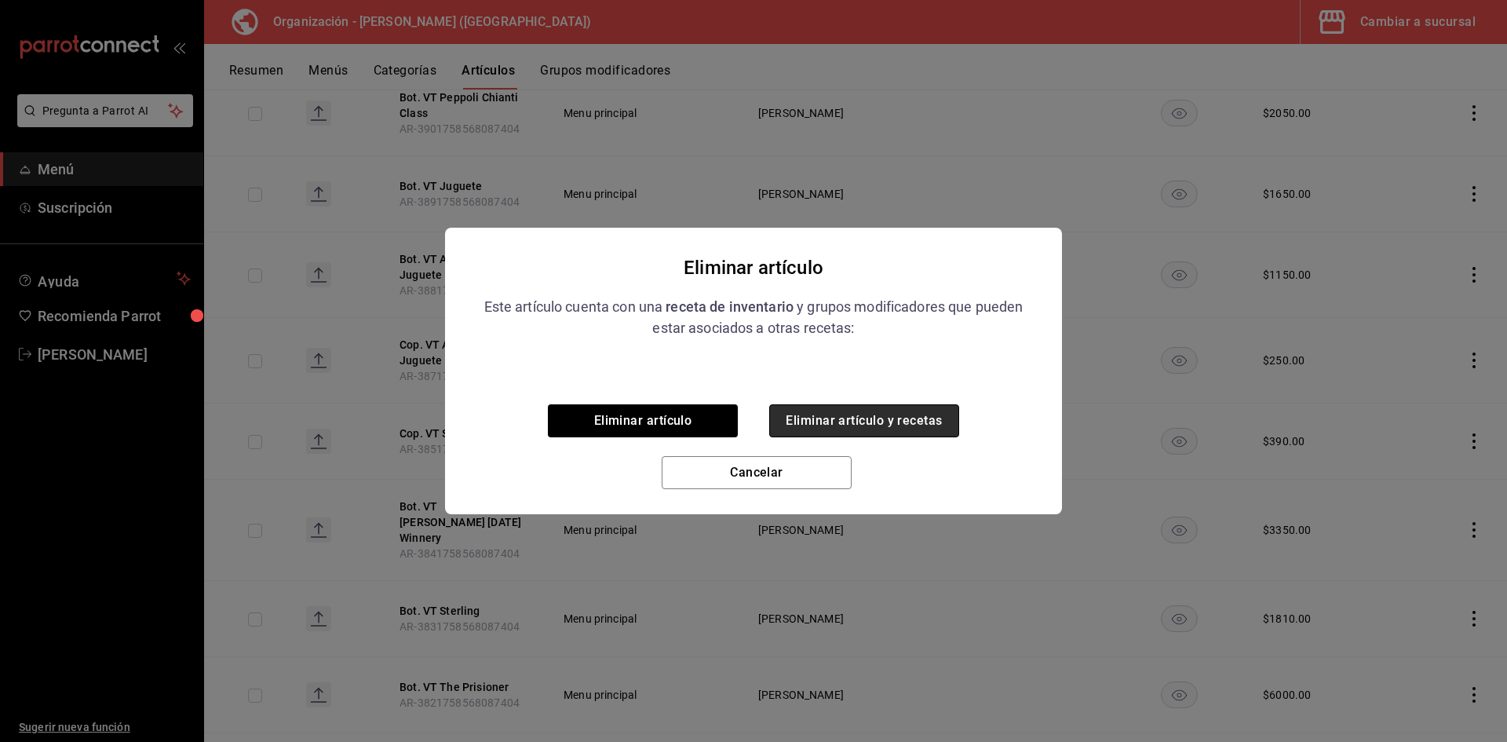
click at [904, 422] on button "Eliminar artículo y recetas" at bounding box center [864, 420] width 190 height 33
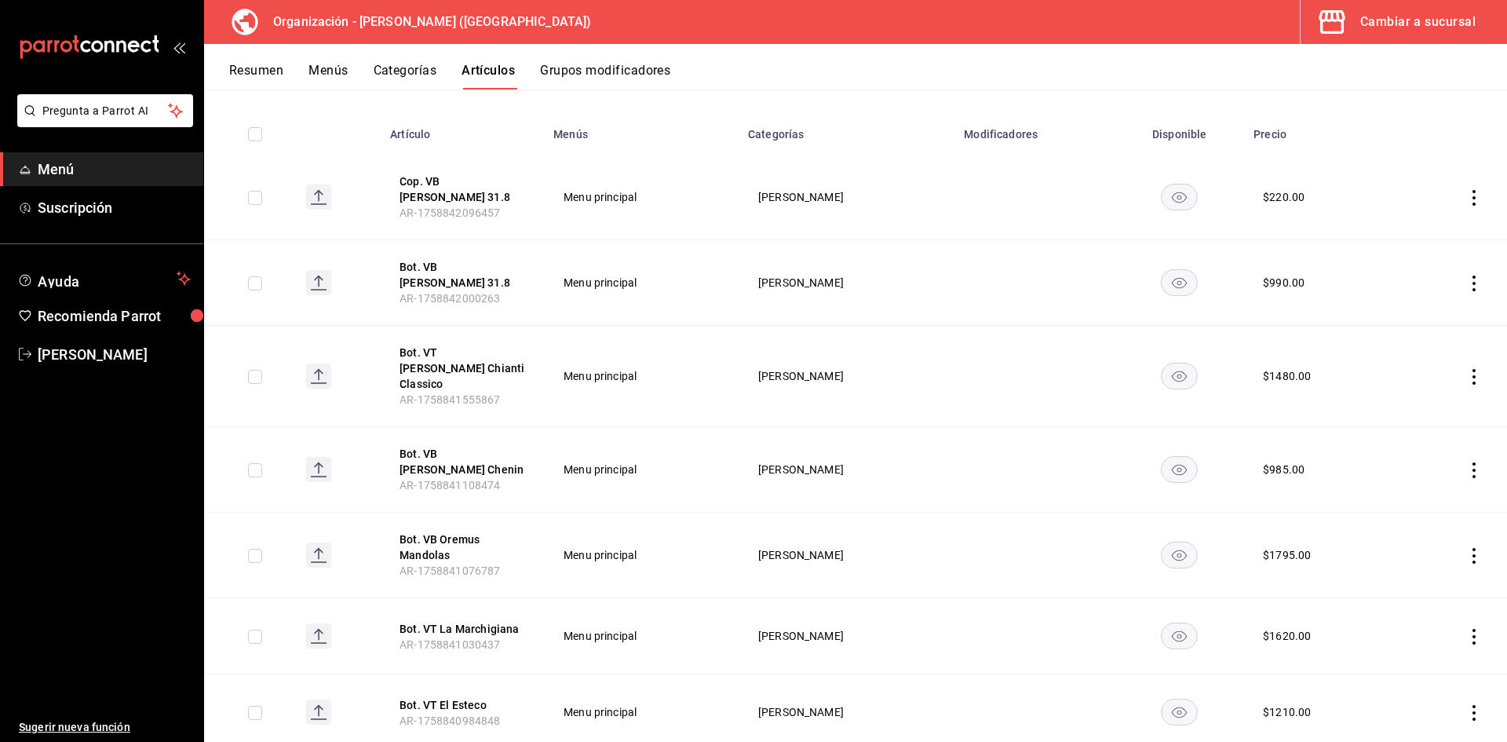
scroll to position [0, 0]
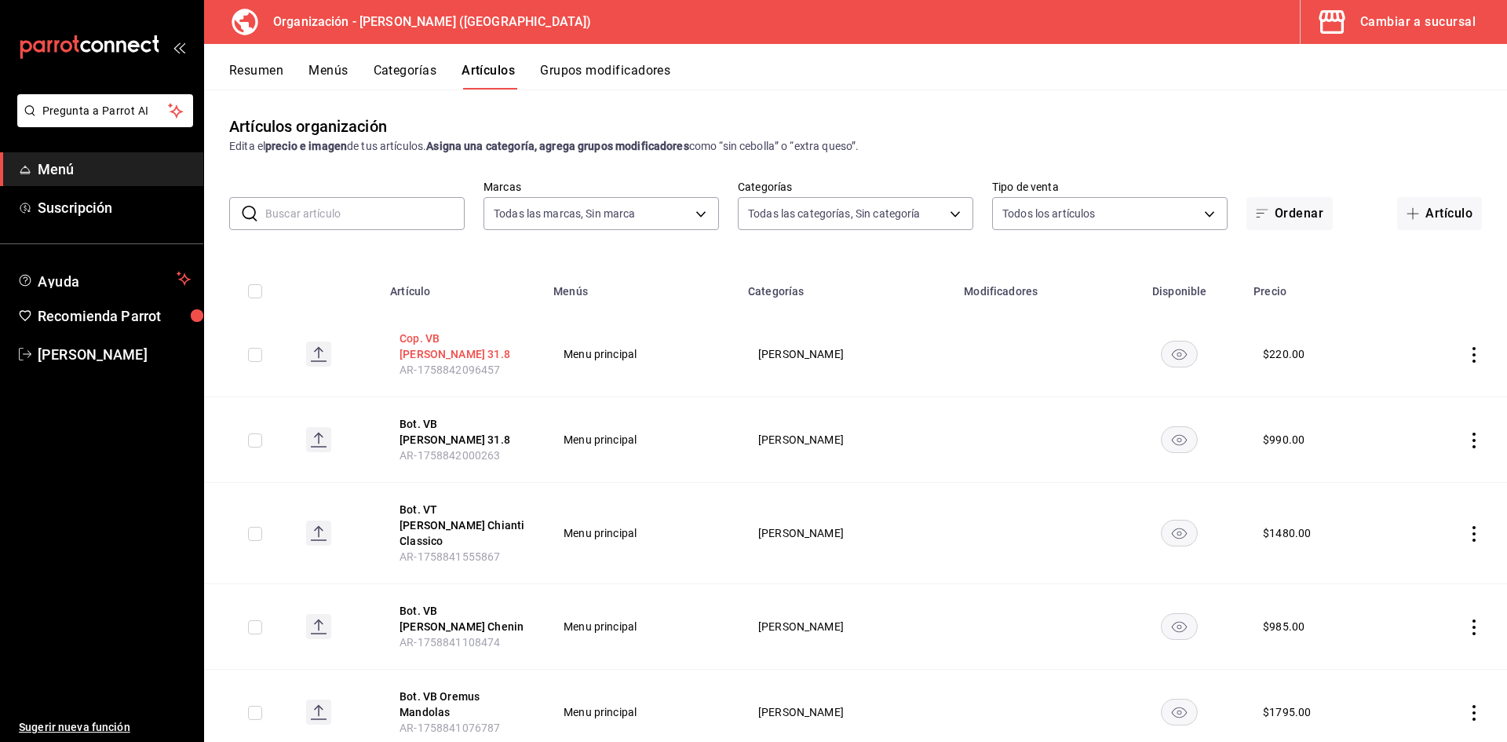
click at [469, 337] on button "Cop. VB [PERSON_NAME] 31.8" at bounding box center [462, 345] width 126 height 31
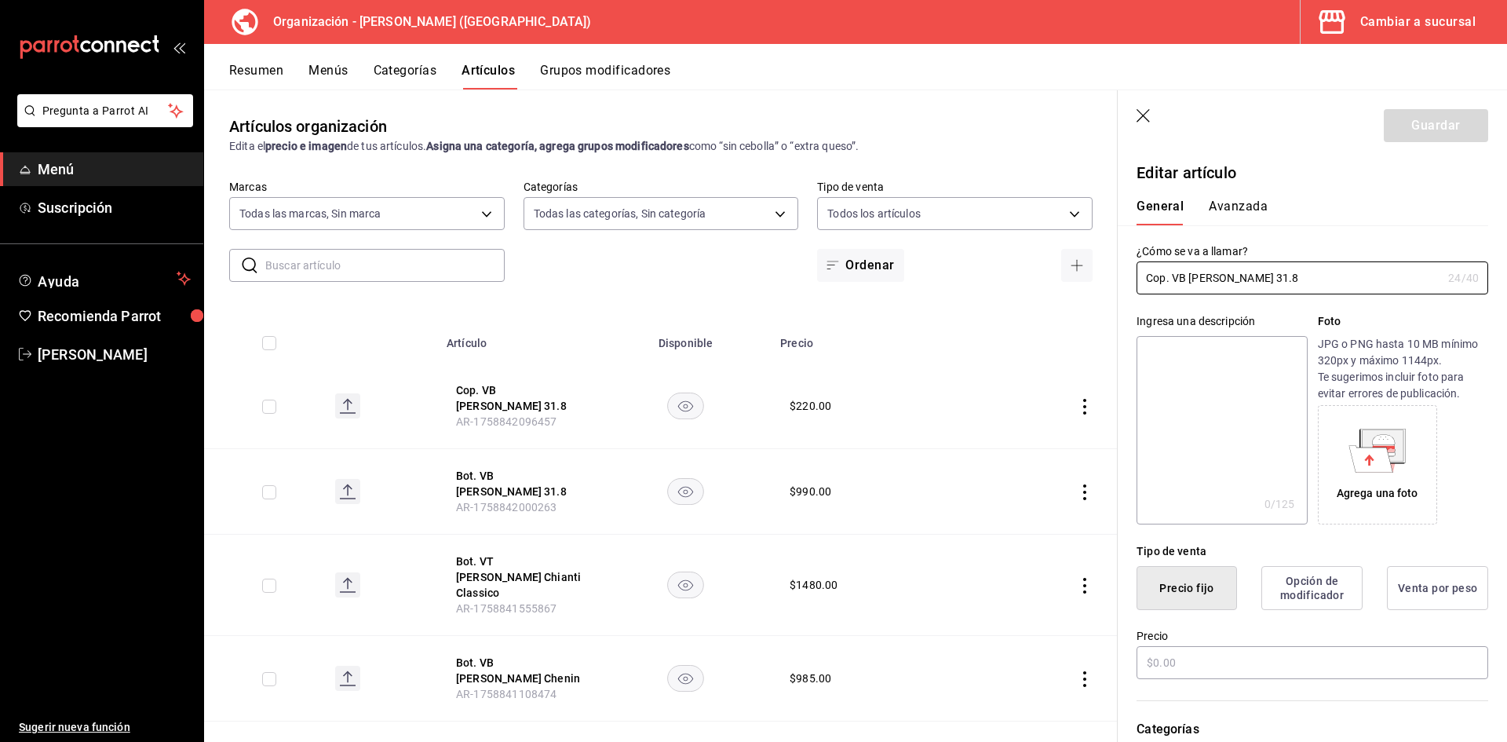
type input "$220.00"
click at [1260, 210] on button "Avanzada" at bounding box center [1238, 212] width 59 height 27
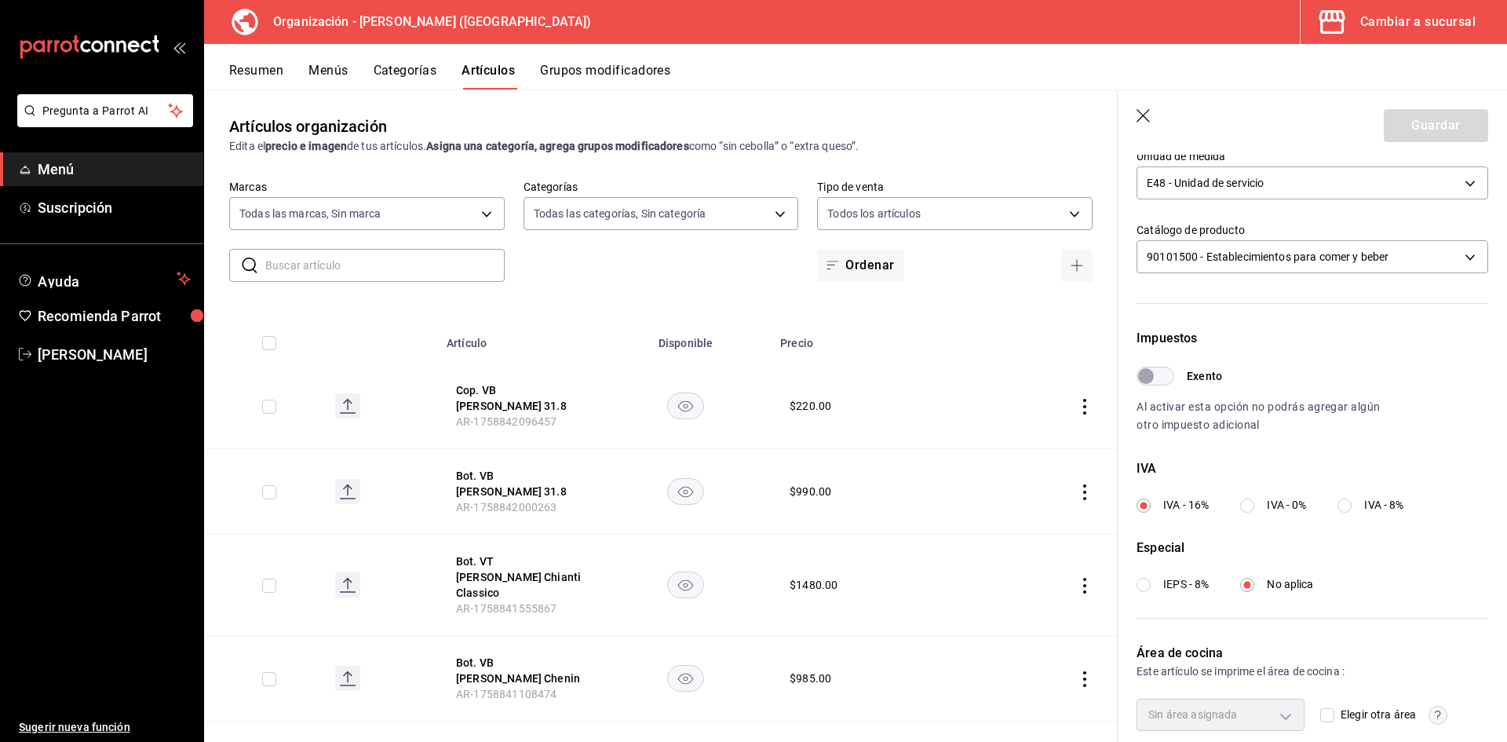
scroll to position [314, 0]
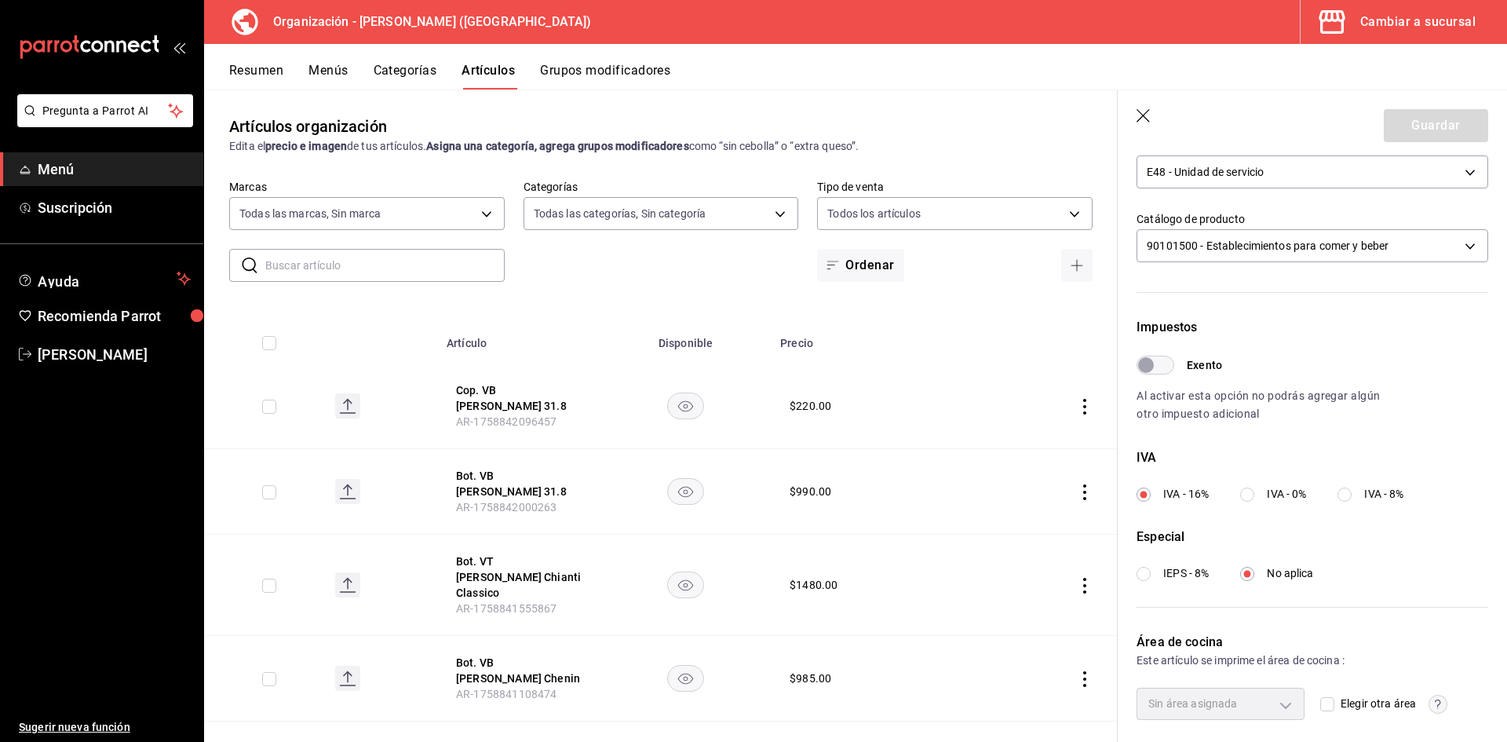
click at [1149, 118] on icon "button" at bounding box center [1144, 117] width 16 height 16
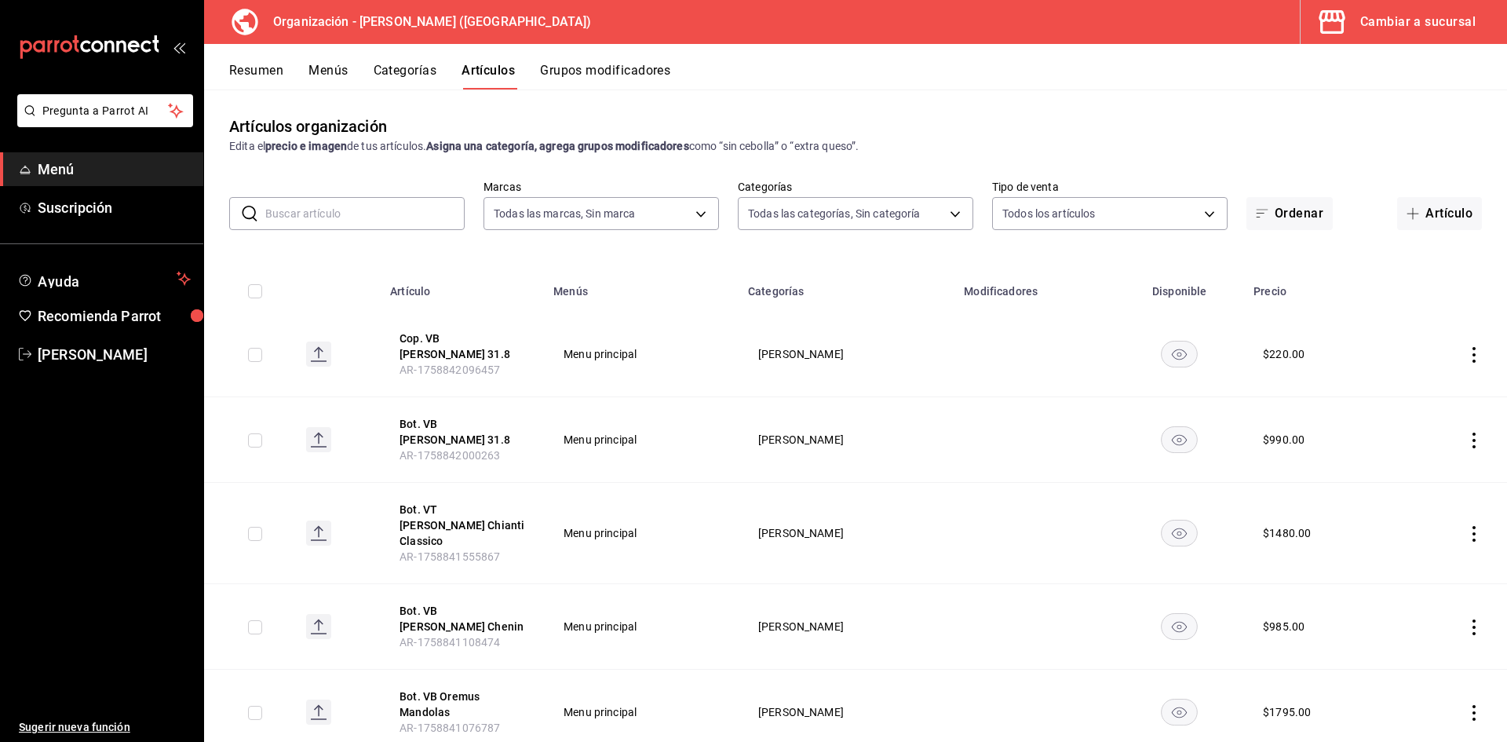
click at [1422, 18] on div "Cambiar a sucursal" at bounding box center [1417, 22] width 115 height 22
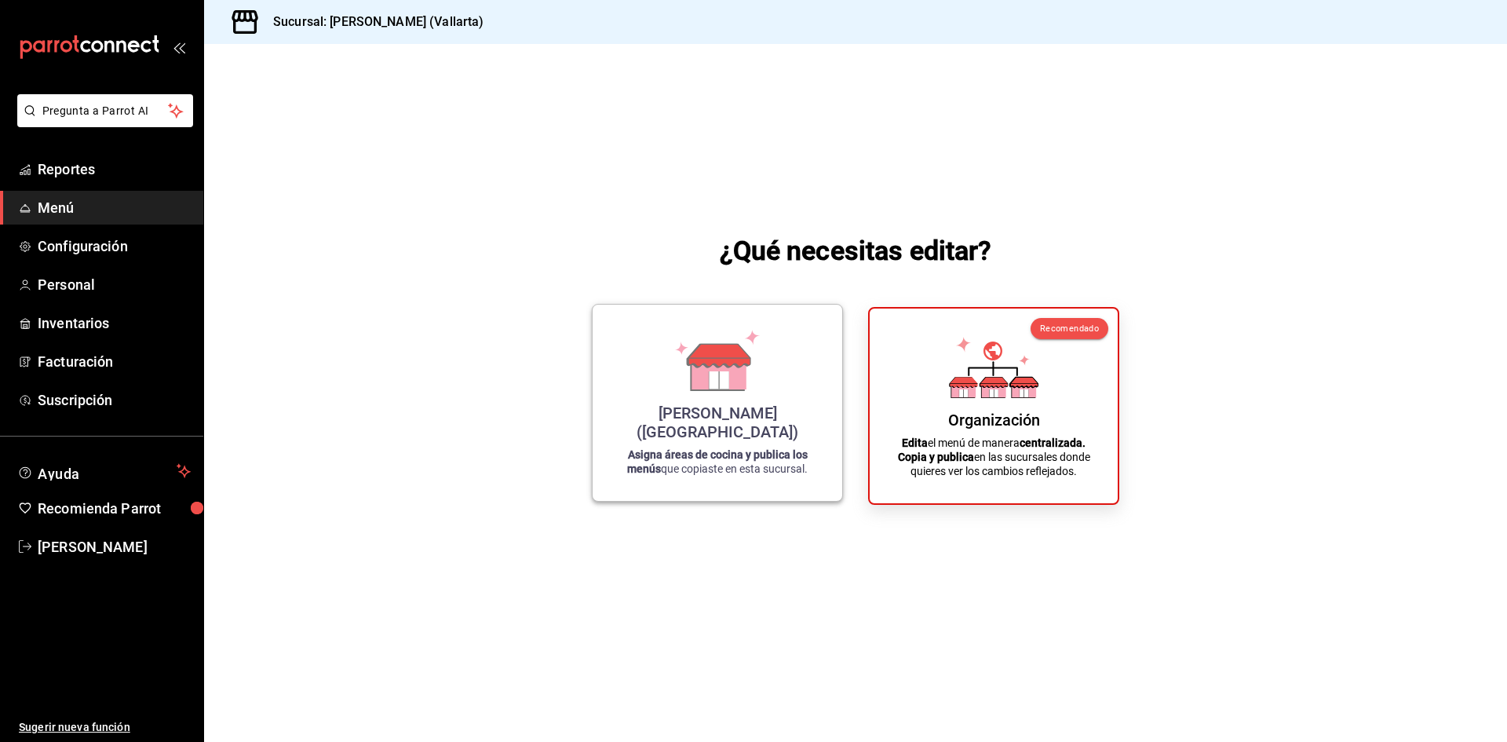
click at [777, 415] on div "[PERSON_NAME] (Vallarta) Asigna áreas de cocina y publica los menús que copiast…" at bounding box center [717, 402] width 212 height 171
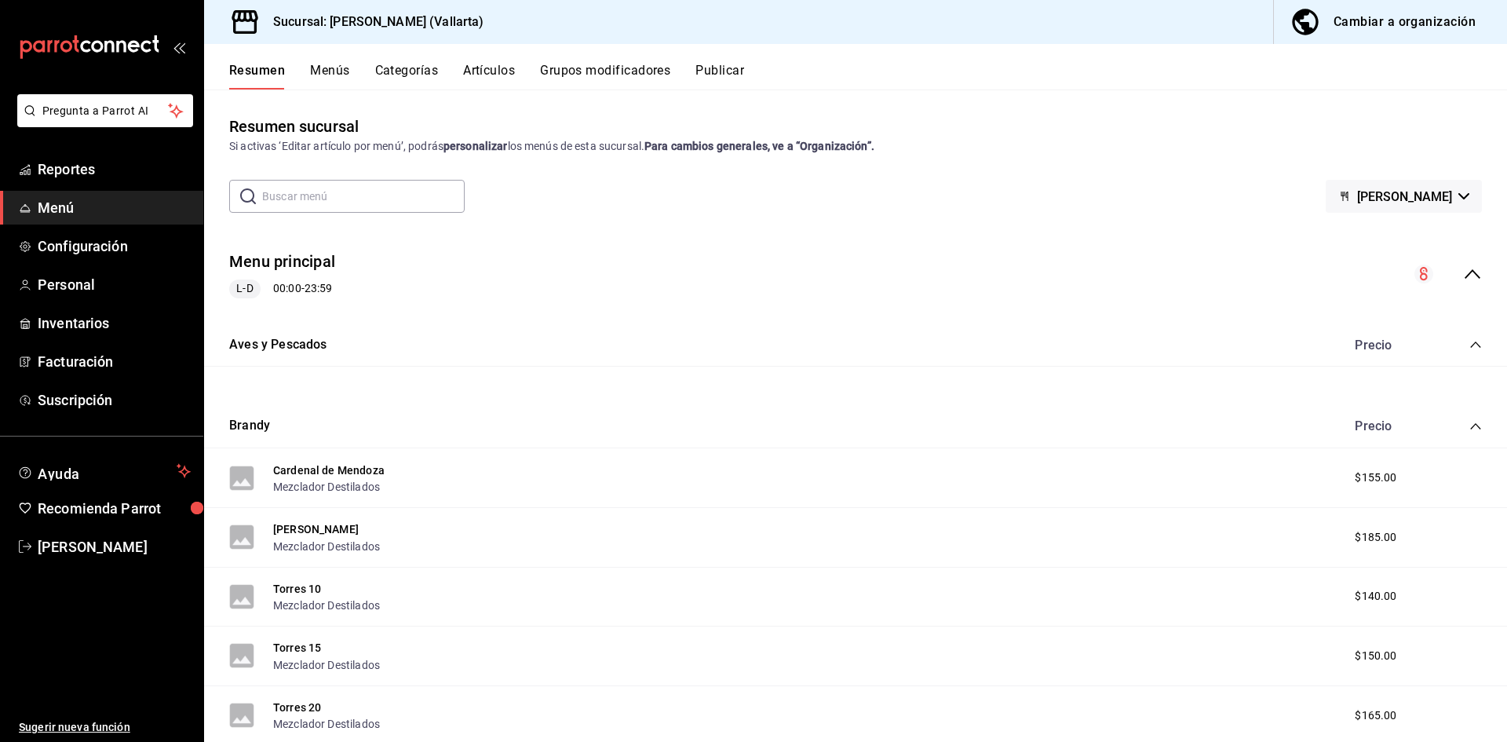
click at [478, 72] on button "Artículos" at bounding box center [489, 76] width 52 height 27
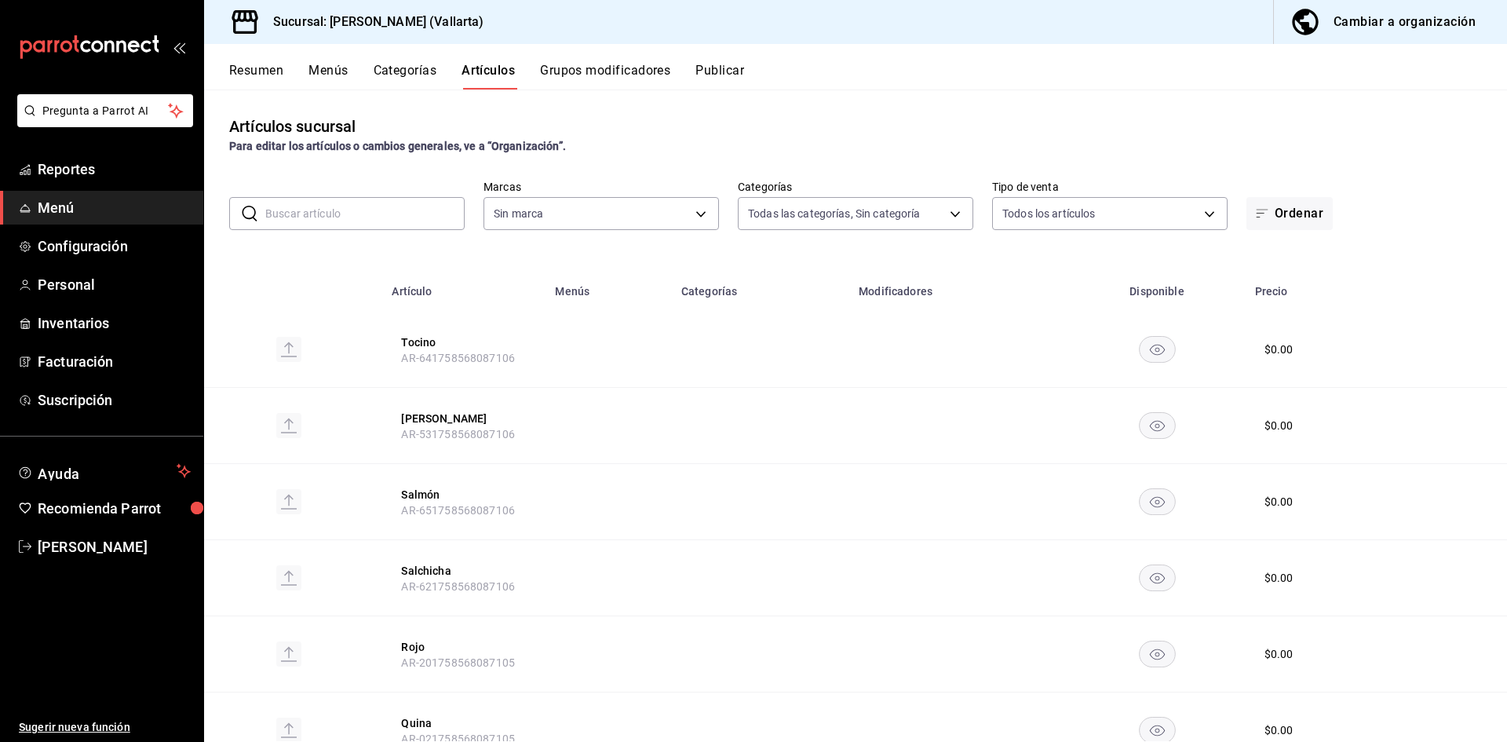
type input "ddeea584-b7b7-4c64-abd4-9dbe24413160,94bc3e91-bac1-4cab-af5d-7d085d9bac7d,85d50…"
type input "dedade05-fd73-4fc1-b48a-98286d1a7cbf"
click at [1416, 168] on div "Artículos sucursal Para editar los artículos o cambios generales, ve a “Organiz…" at bounding box center [855, 414] width 1303 height 651
click at [1404, 148] on div "Para editar los artículos o cambios generales, ve a “Organización”." at bounding box center [855, 146] width 1253 height 16
drag, startPoint x: 1395, startPoint y: 223, endPoint x: 1405, endPoint y: 207, distance: 18.7
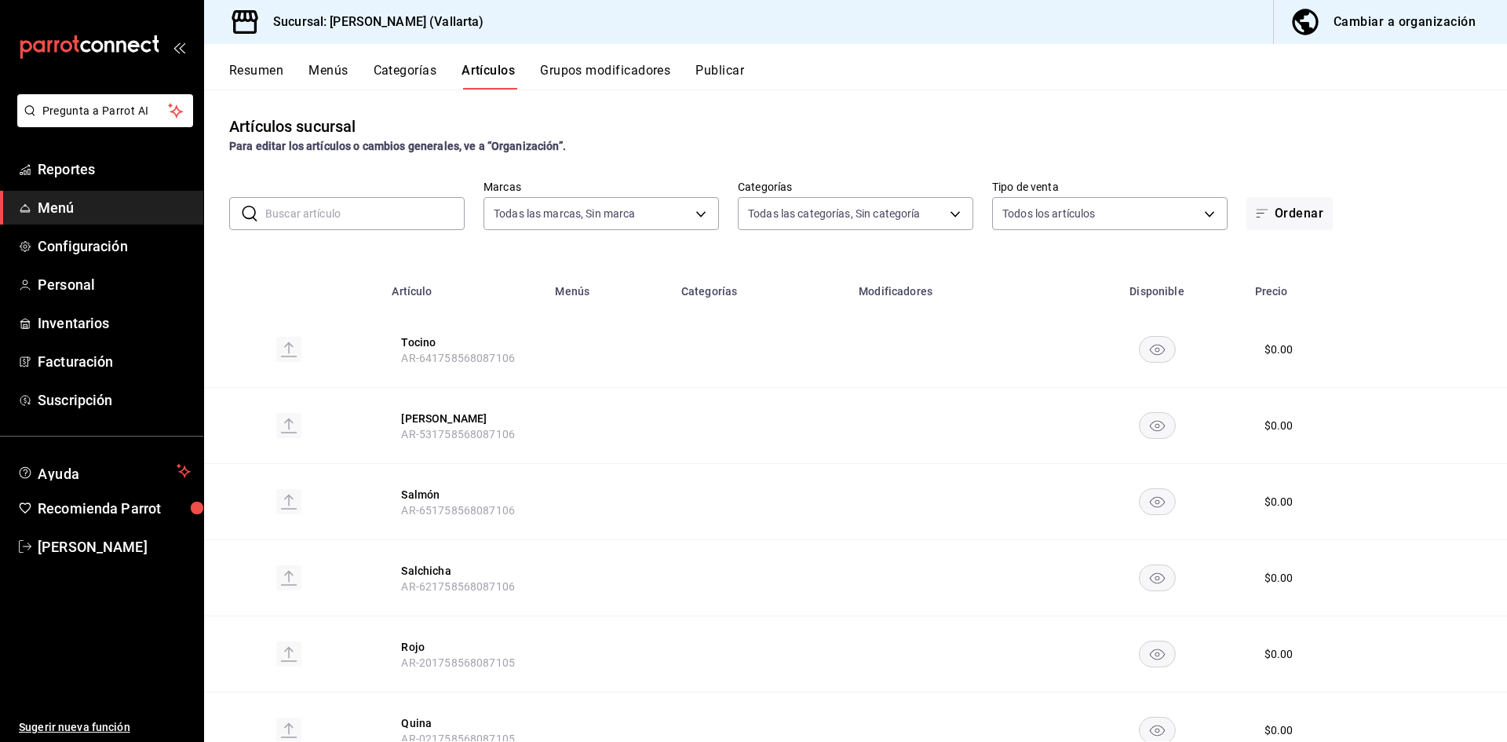
click at [1396, 217] on div "Ordenar" at bounding box center [1363, 213] width 235 height 33
click at [1405, 206] on div "Ordenar" at bounding box center [1363, 213] width 235 height 33
click at [1440, 212] on div "Ordenar" at bounding box center [1363, 213] width 235 height 33
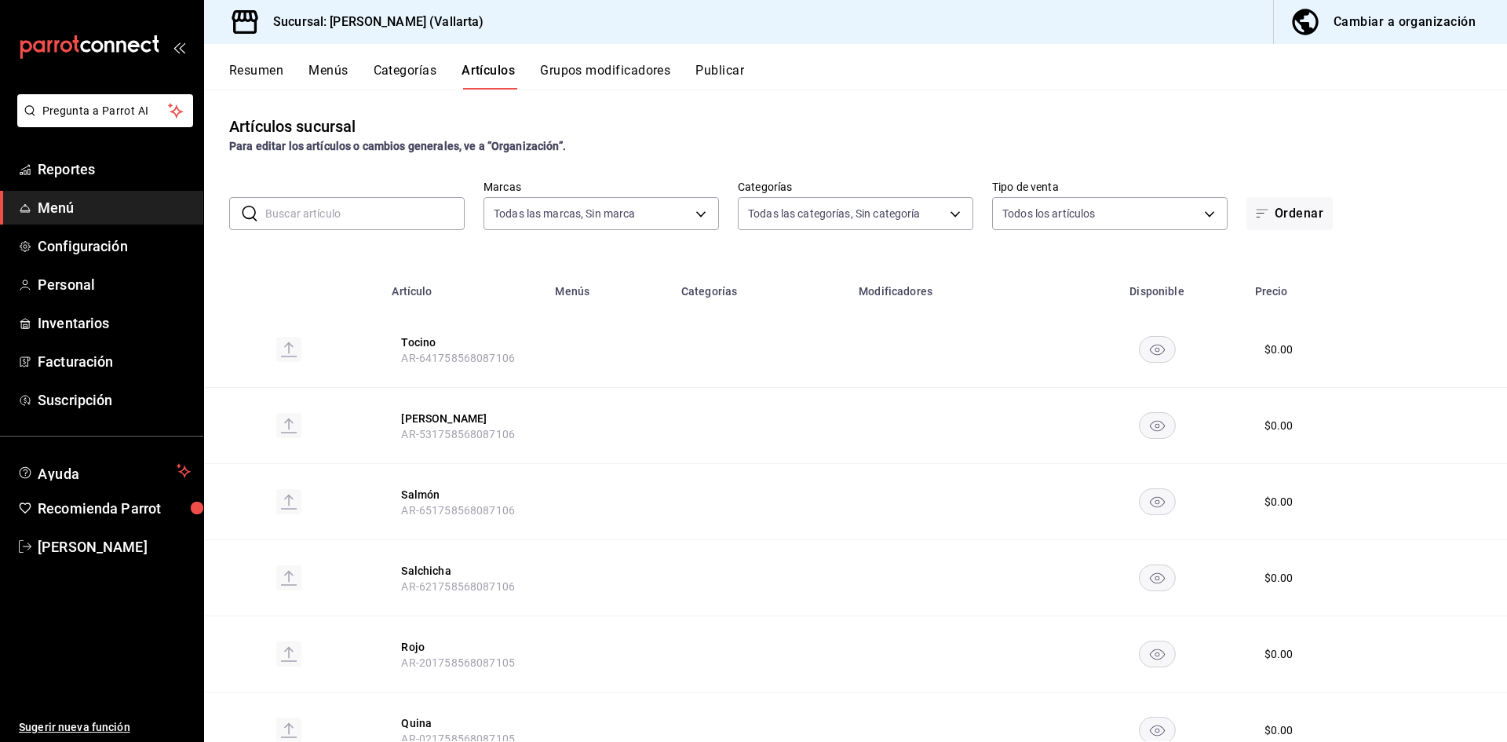
click at [1406, 203] on div "Ordenar" at bounding box center [1363, 213] width 235 height 33
click at [1373, 181] on div "​ ​ Marcas Todas las marcas, Sin marca dedade05-fd73-4fc1-b48a-98286d1a7cbf Cat…" at bounding box center [855, 205] width 1303 height 50
click at [325, 69] on button "Menús" at bounding box center [327, 76] width 39 height 27
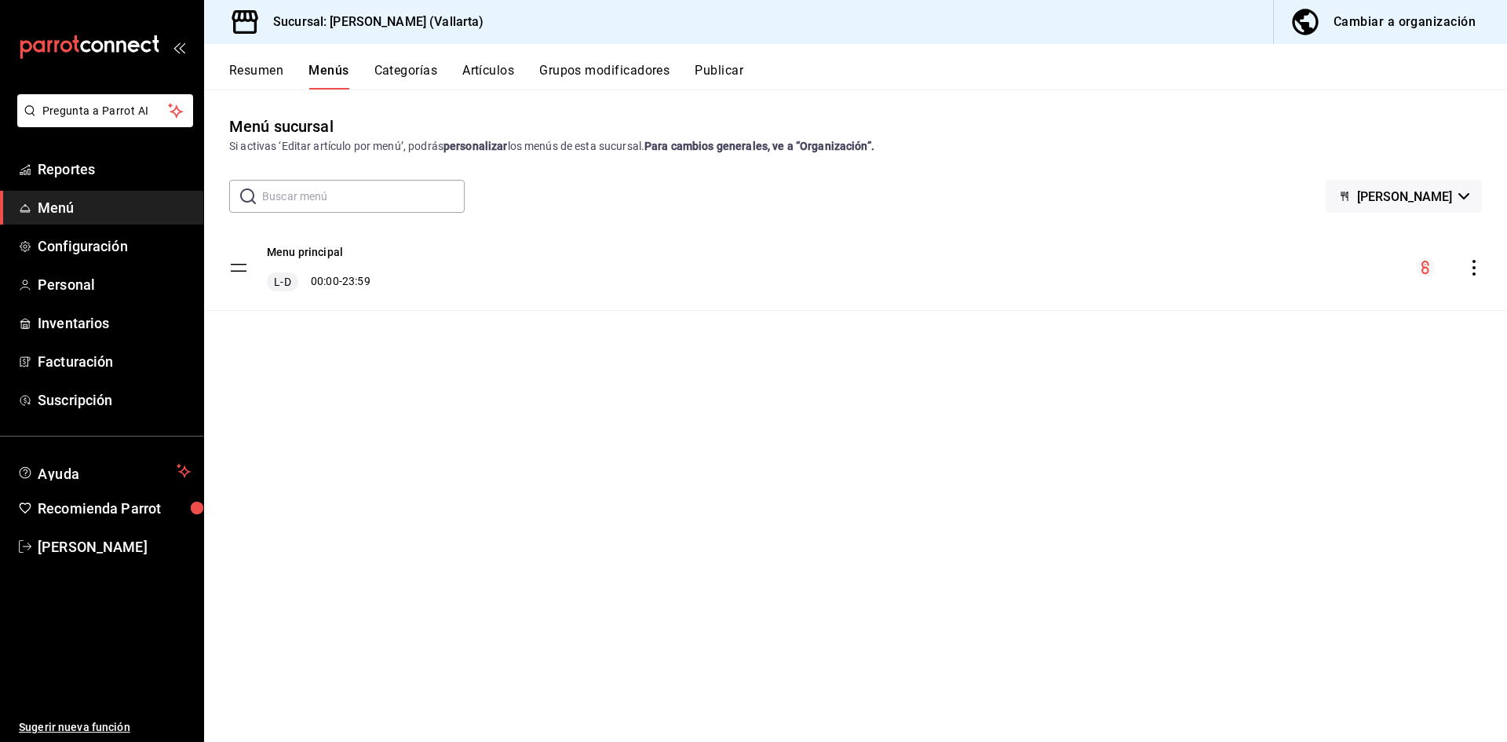
click at [472, 75] on button "Artículos" at bounding box center [488, 76] width 52 height 27
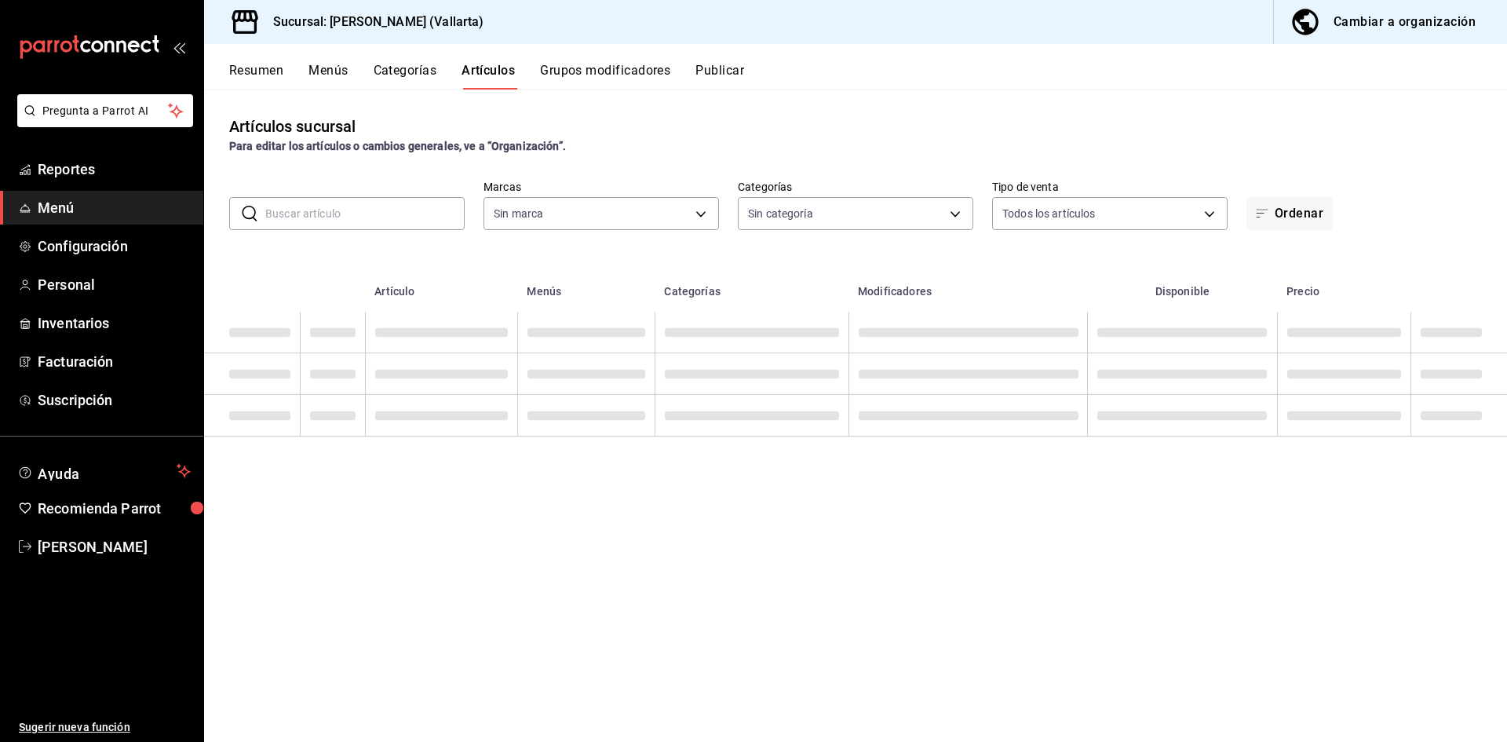
type input "dedade05-fd73-4fc1-b48a-98286d1a7cbf"
type input "ddeea584-b7b7-4c64-abd4-9dbe24413160,94bc3e91-bac1-4cab-af5d-7d085d9bac7d,85d50…"
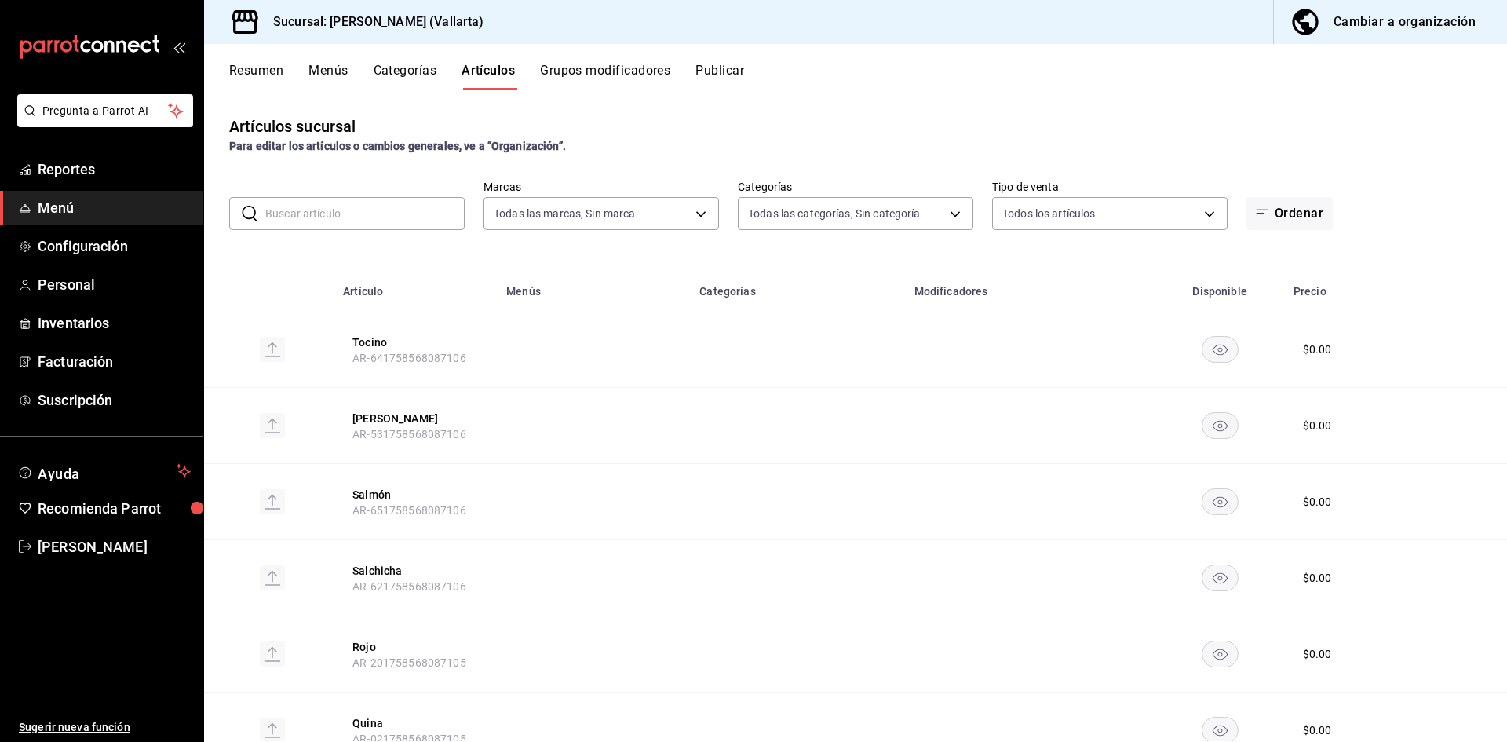
drag, startPoint x: 483, startPoint y: 73, endPoint x: 463, endPoint y: 82, distance: 22.5
click at [485, 75] on button "Artículos" at bounding box center [487, 76] width 53 height 27
click at [479, 69] on button "Artículos" at bounding box center [487, 76] width 53 height 27
click at [64, 191] on link "Menú" at bounding box center [101, 208] width 203 height 34
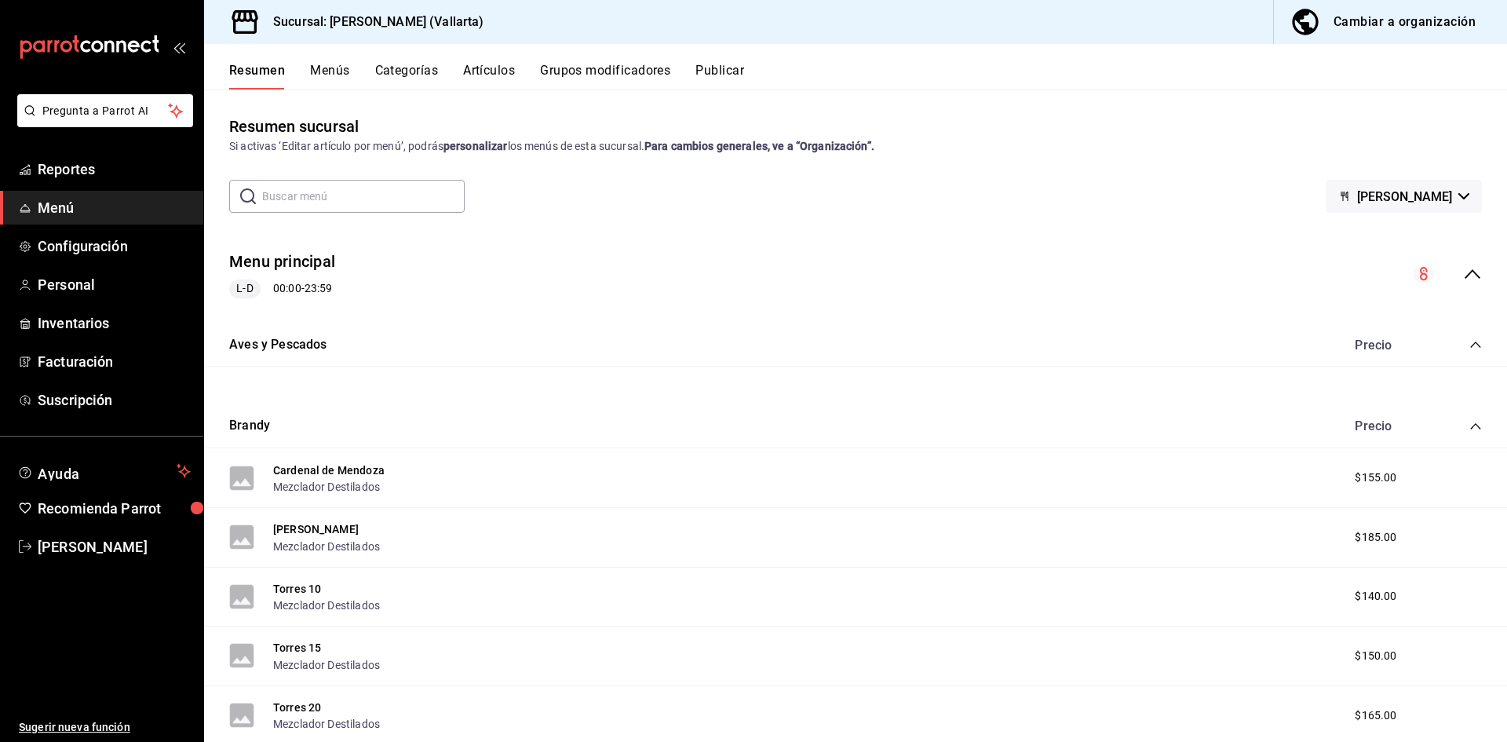
click at [496, 72] on button "Artículos" at bounding box center [489, 76] width 52 height 27
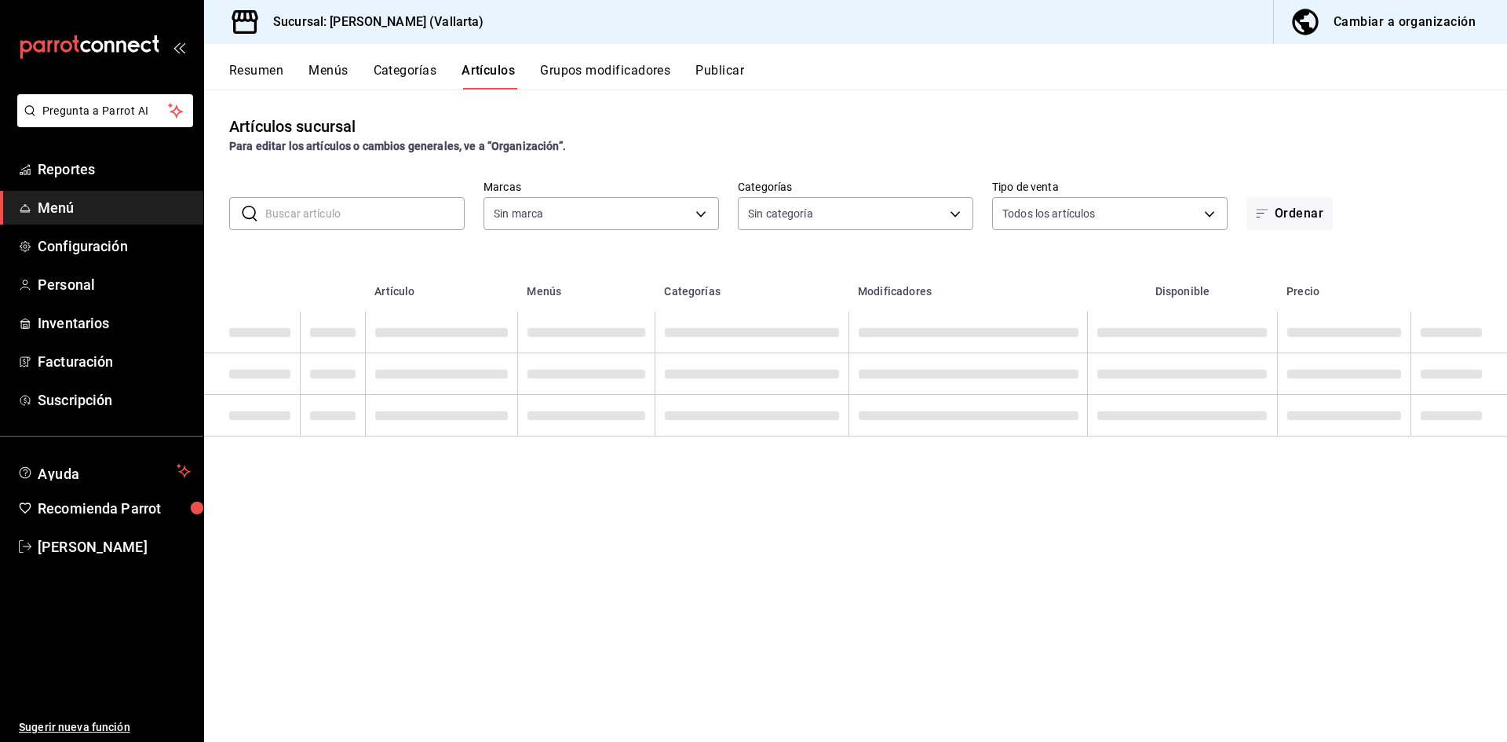
type input "dedade05-fd73-4fc1-b48a-98286d1a7cbf"
type input "ddeea584-b7b7-4c64-abd4-9dbe24413160,94bc3e91-bac1-4cab-af5d-7d085d9bac7d,85d50…"
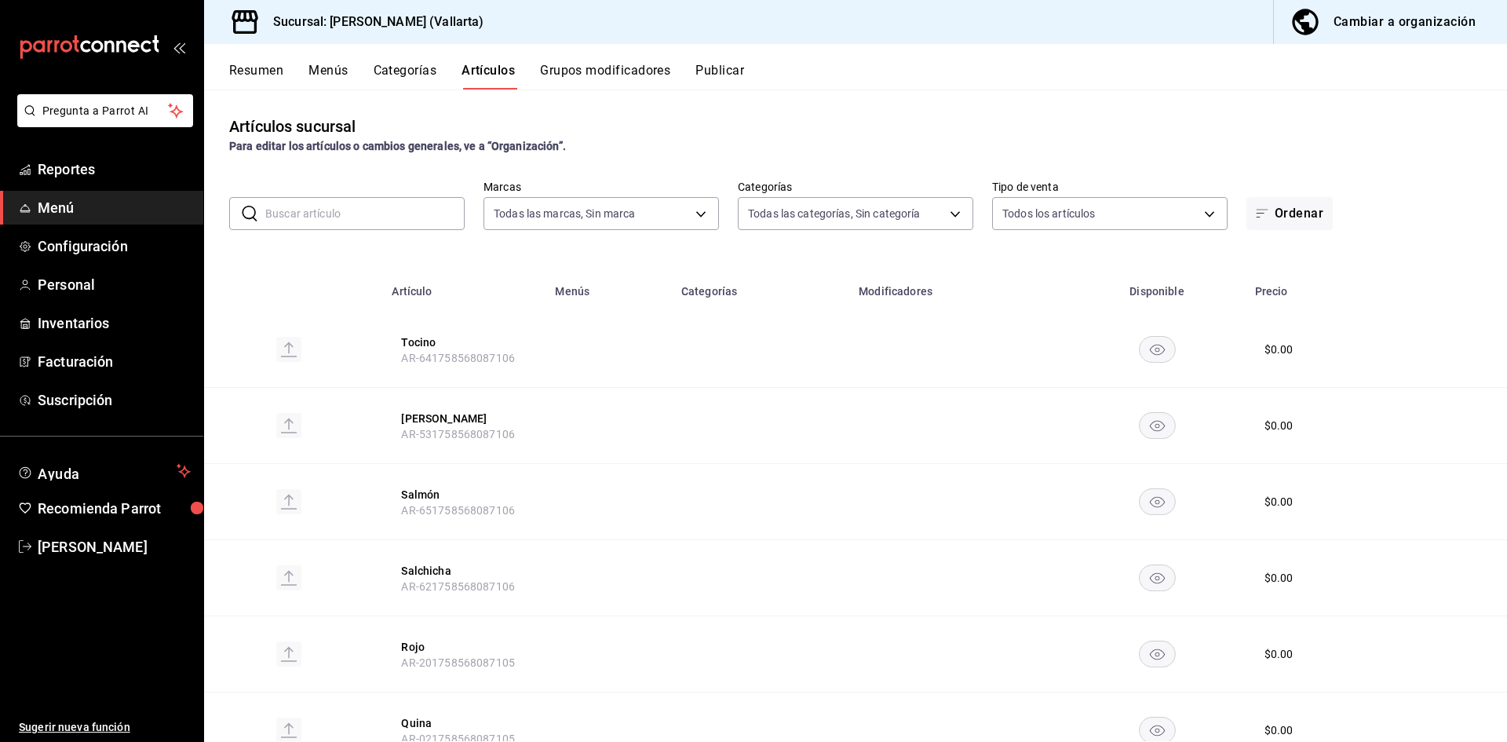
click at [491, 73] on button "Artículos" at bounding box center [487, 76] width 53 height 27
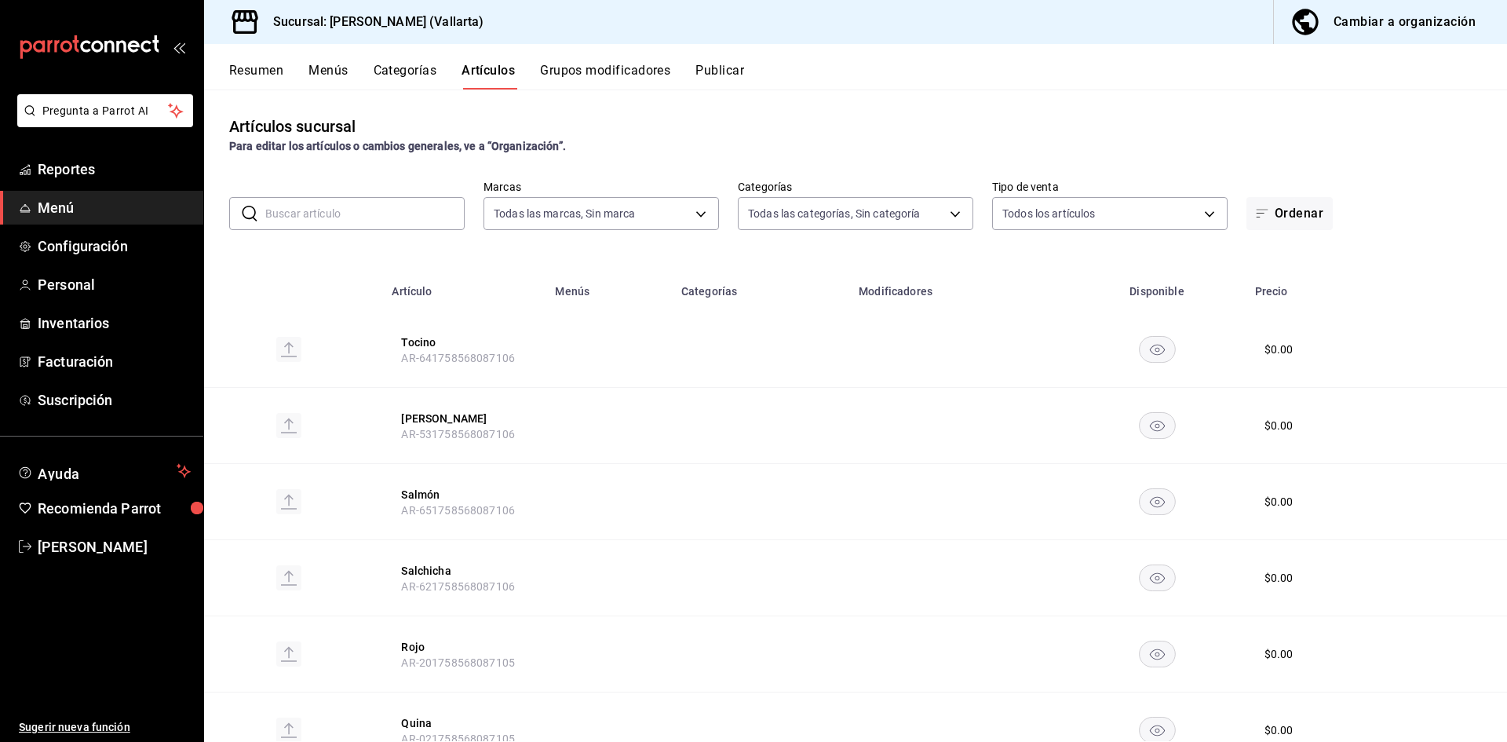
click at [491, 73] on button "Artículos" at bounding box center [487, 76] width 53 height 27
click at [405, 73] on button "Categorías" at bounding box center [406, 76] width 64 height 27
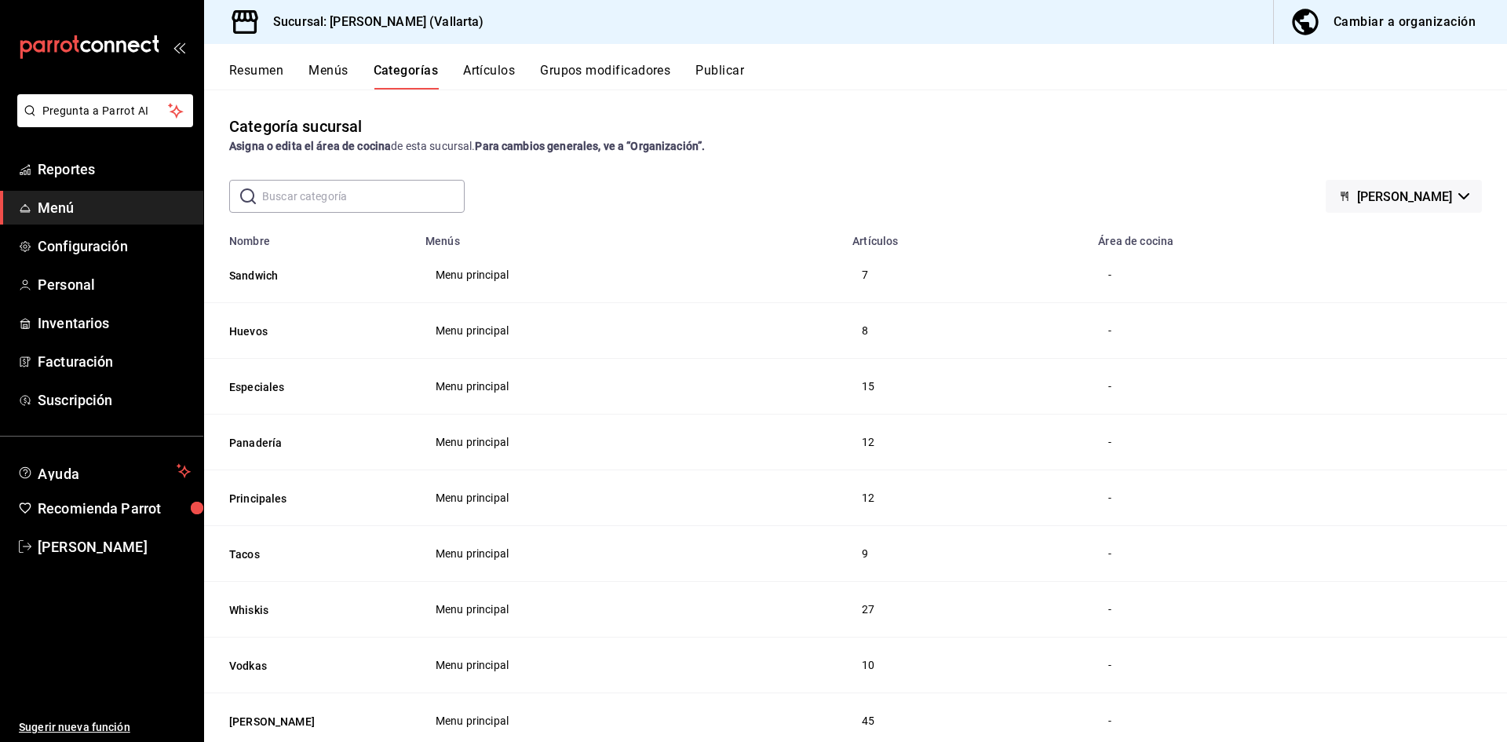
click at [494, 67] on button "Artículos" at bounding box center [489, 76] width 52 height 27
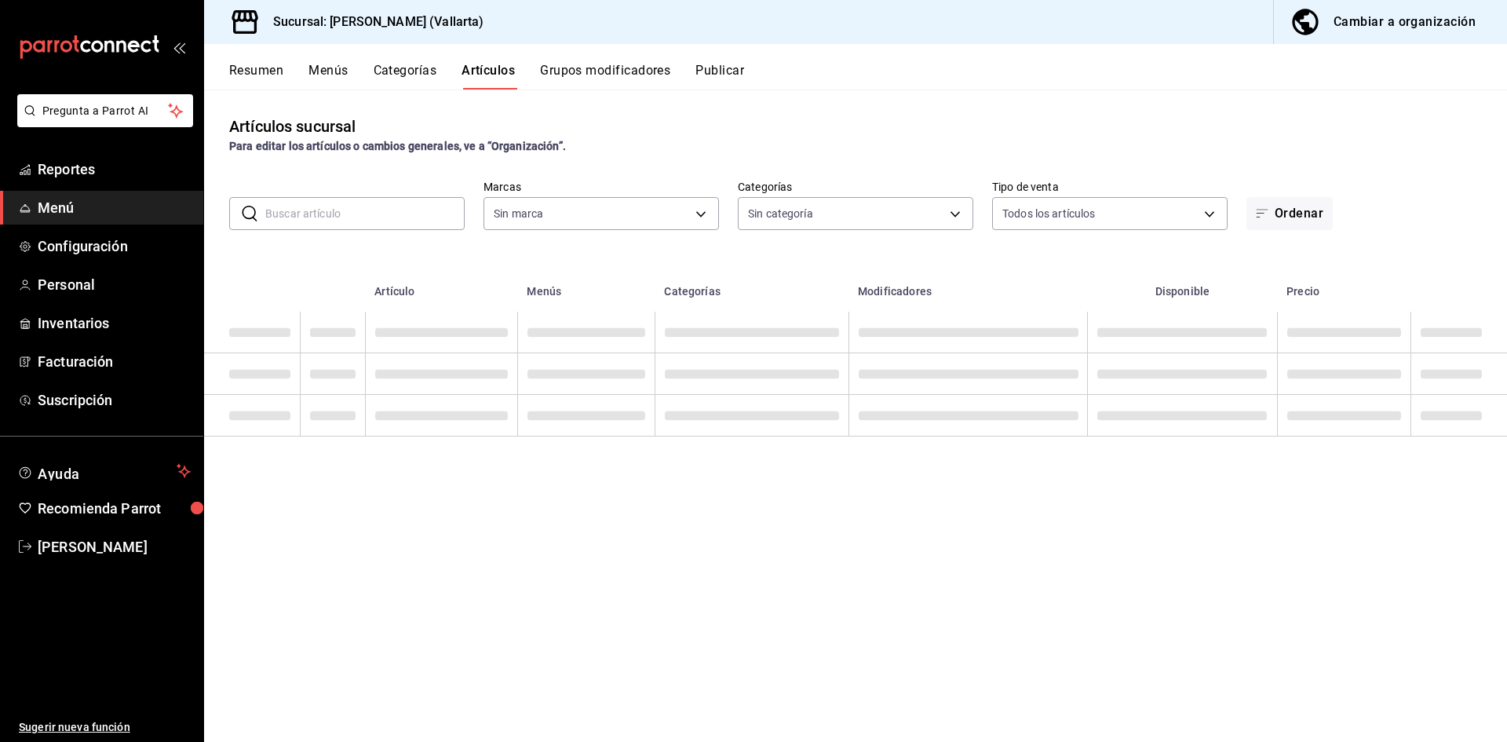
type input "dedade05-fd73-4fc1-b48a-98286d1a7cbf"
type input "ddeea584-b7b7-4c64-abd4-9dbe24413160,94bc3e91-bac1-4cab-af5d-7d085d9bac7d,85d50…"
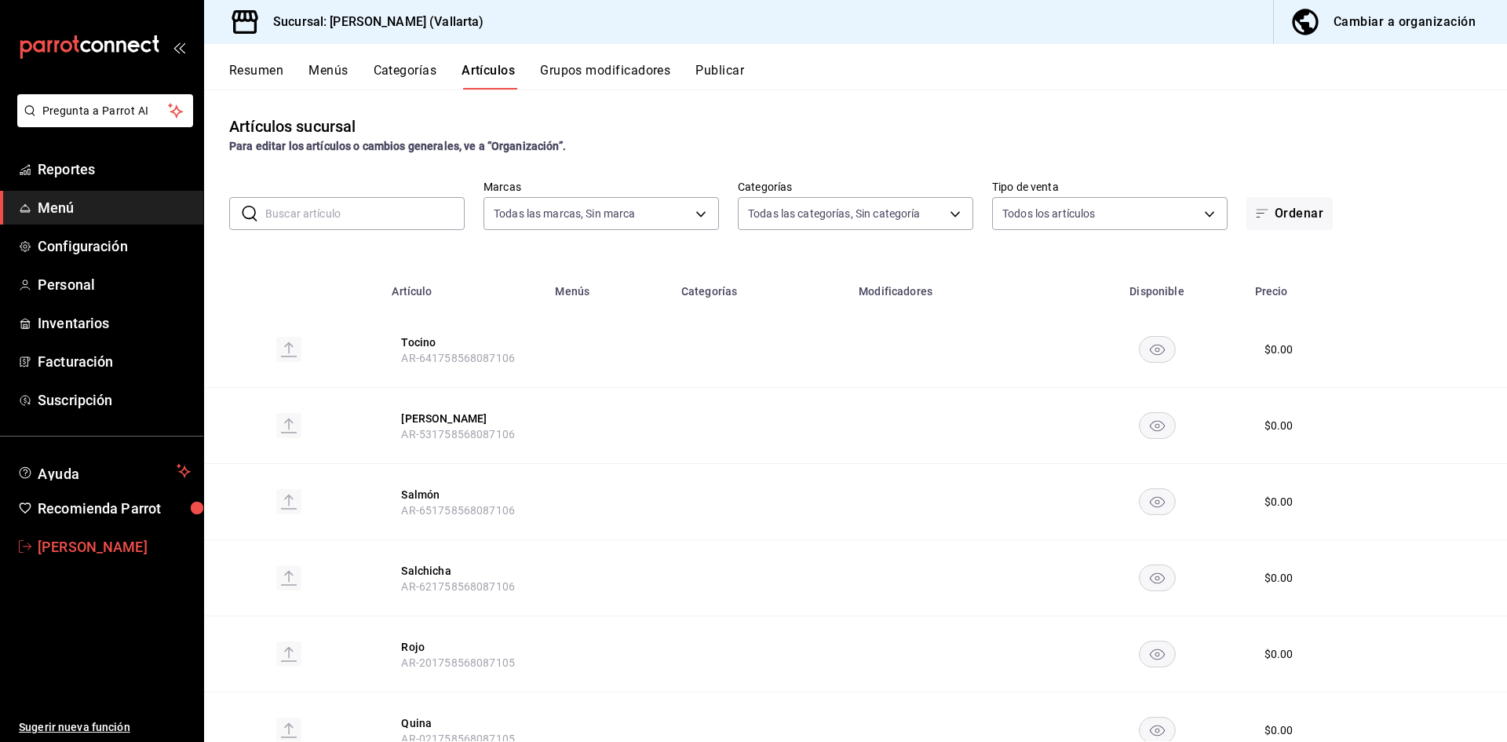
click at [83, 533] on link "[PERSON_NAME]" at bounding box center [101, 547] width 203 height 34
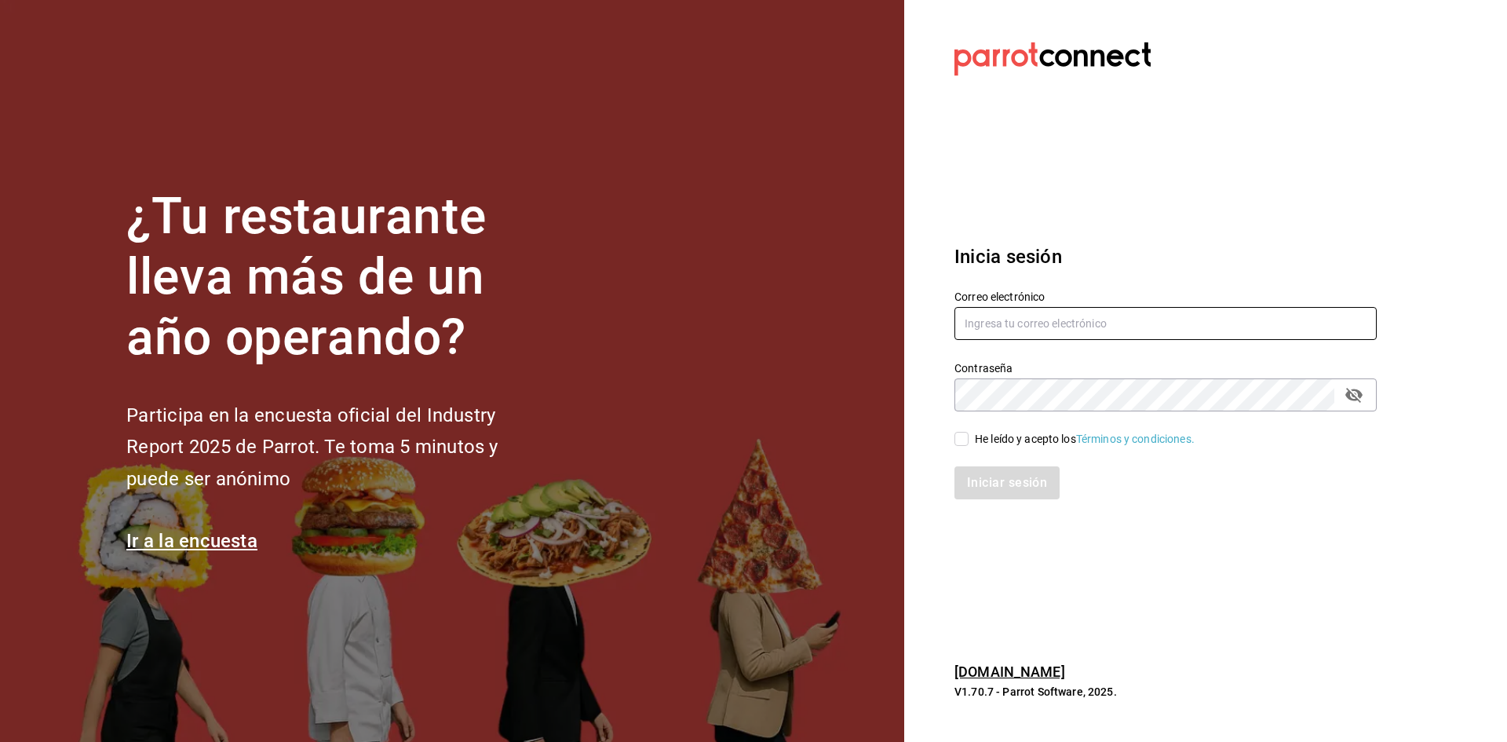
type input "ramosfranco_22@outlook.com"
click at [981, 440] on div "He leído y acepto los Términos y condiciones." at bounding box center [1085, 439] width 220 height 16
click at [969, 440] on input "He leído y acepto los Términos y condiciones." at bounding box center [961, 439] width 14 height 14
checkbox input "true"
click at [1005, 494] on button "Iniciar sesión" at bounding box center [1007, 482] width 107 height 33
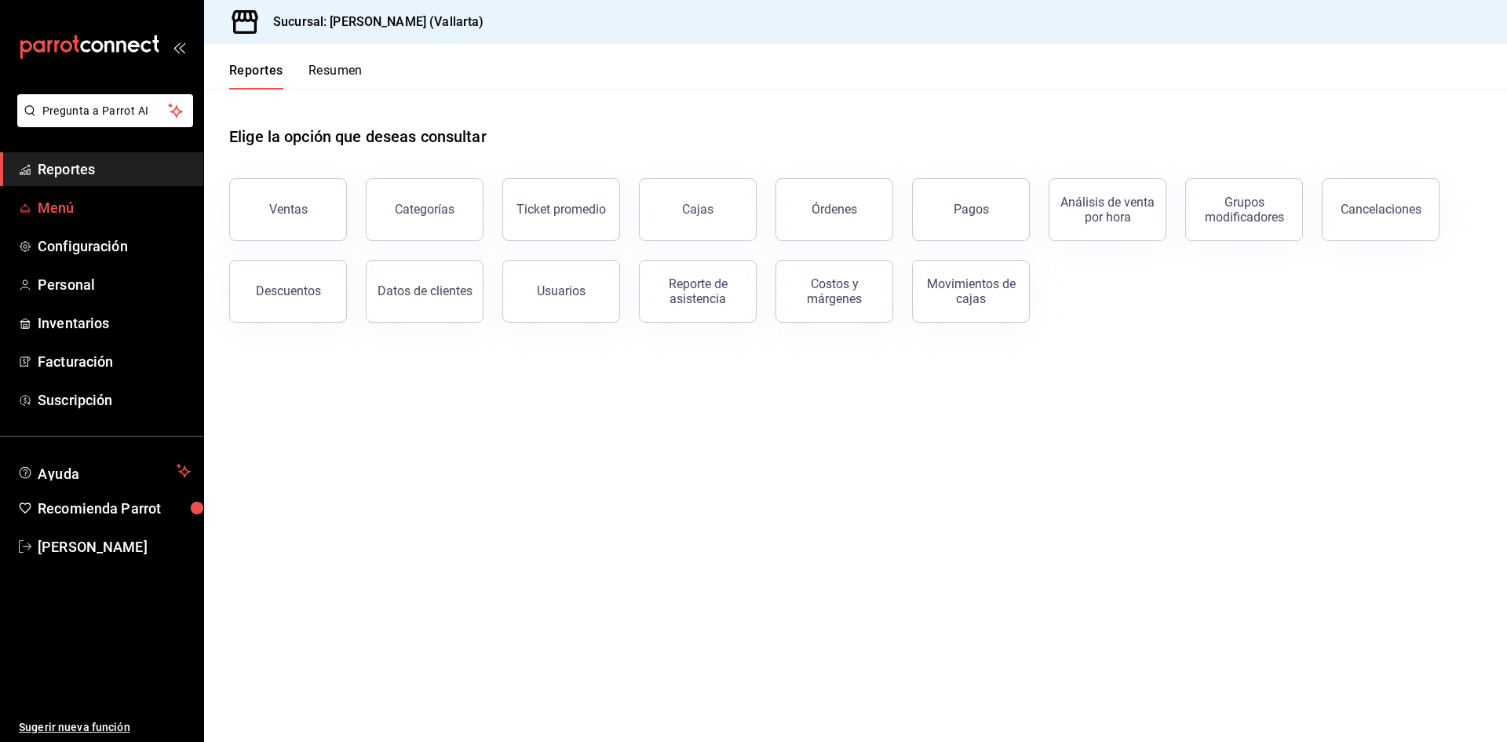
click at [73, 208] on span "Menú" at bounding box center [114, 207] width 153 height 21
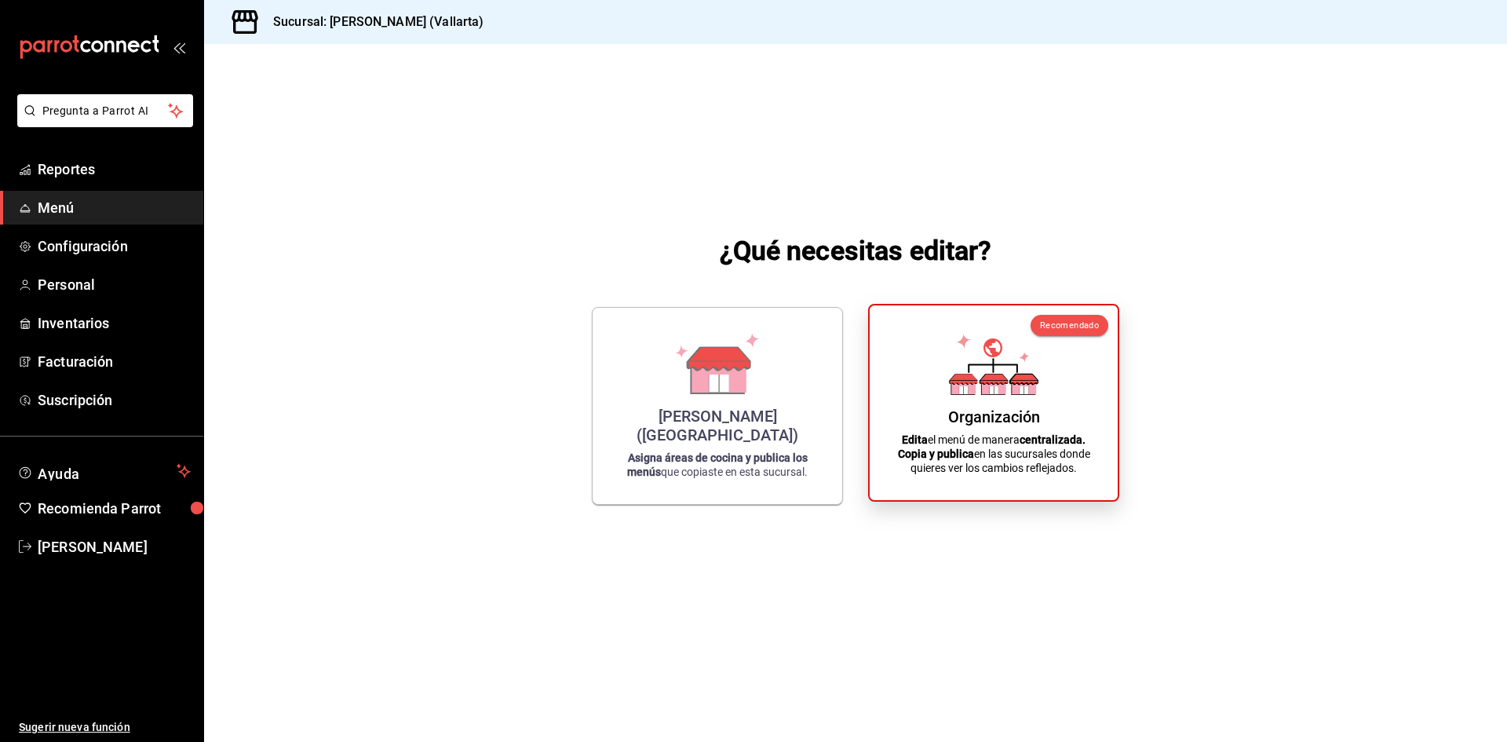
click at [1083, 437] on strong "centralizada." at bounding box center [1053, 439] width 66 height 13
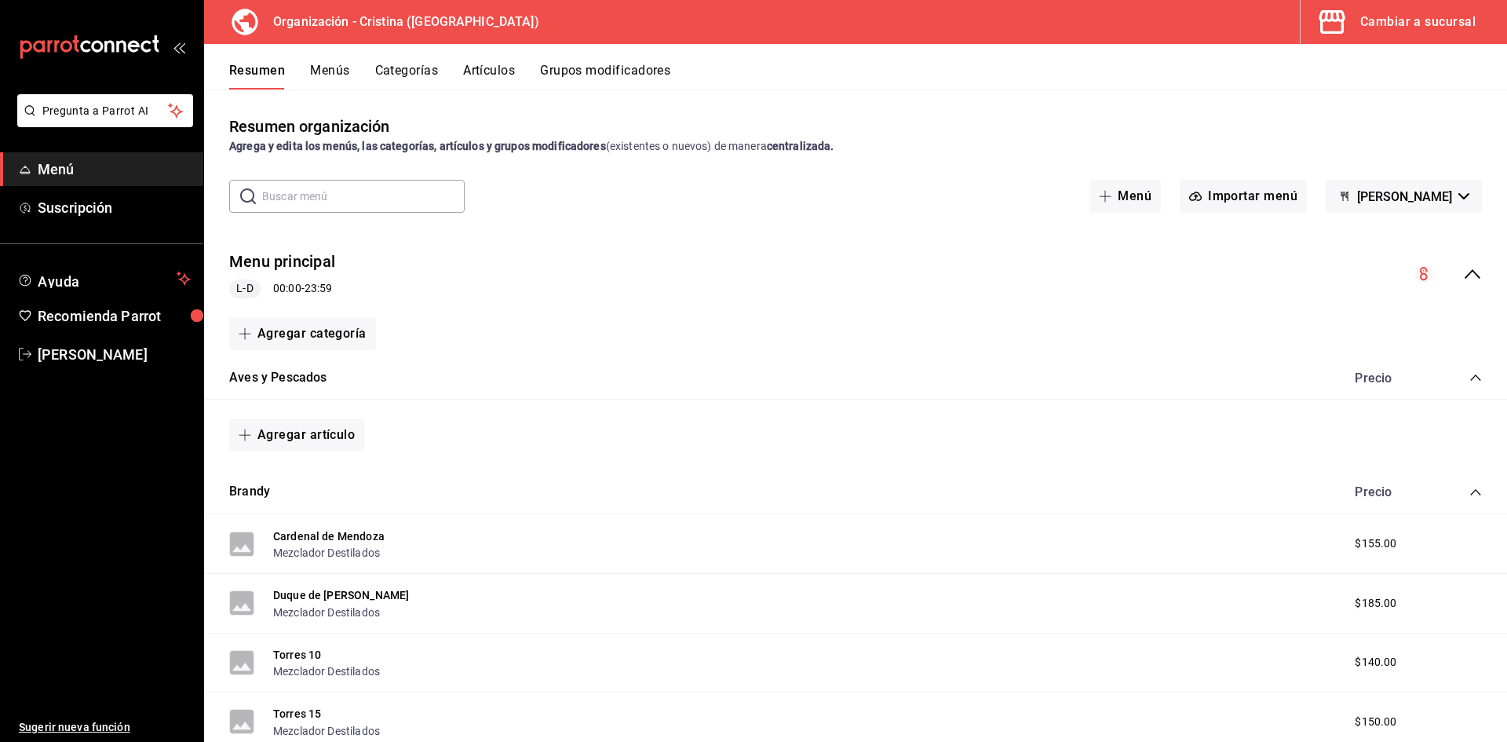
click at [490, 76] on button "Artículos" at bounding box center [489, 76] width 52 height 27
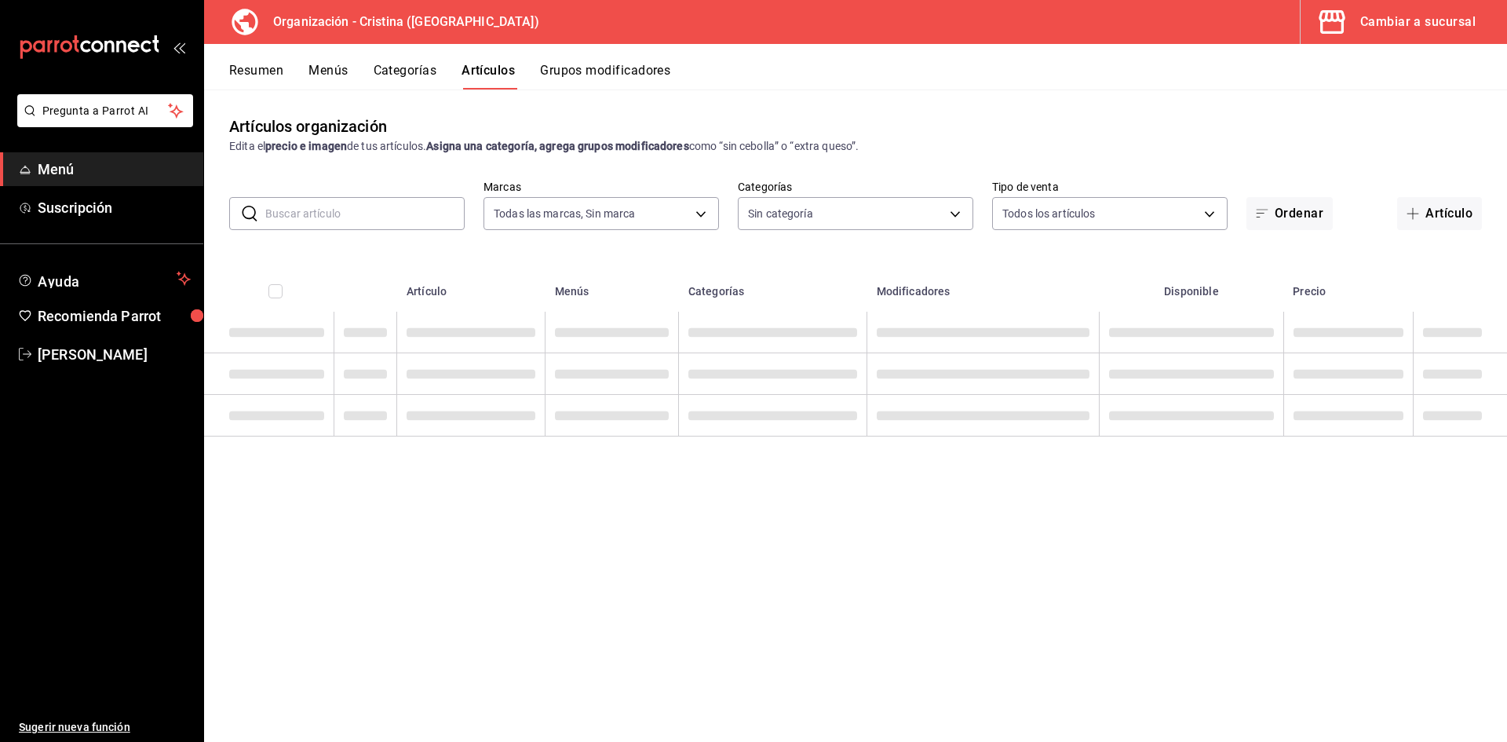
type input "31d0bbe4-7c51-43f0-8445-666cf6a0e085"
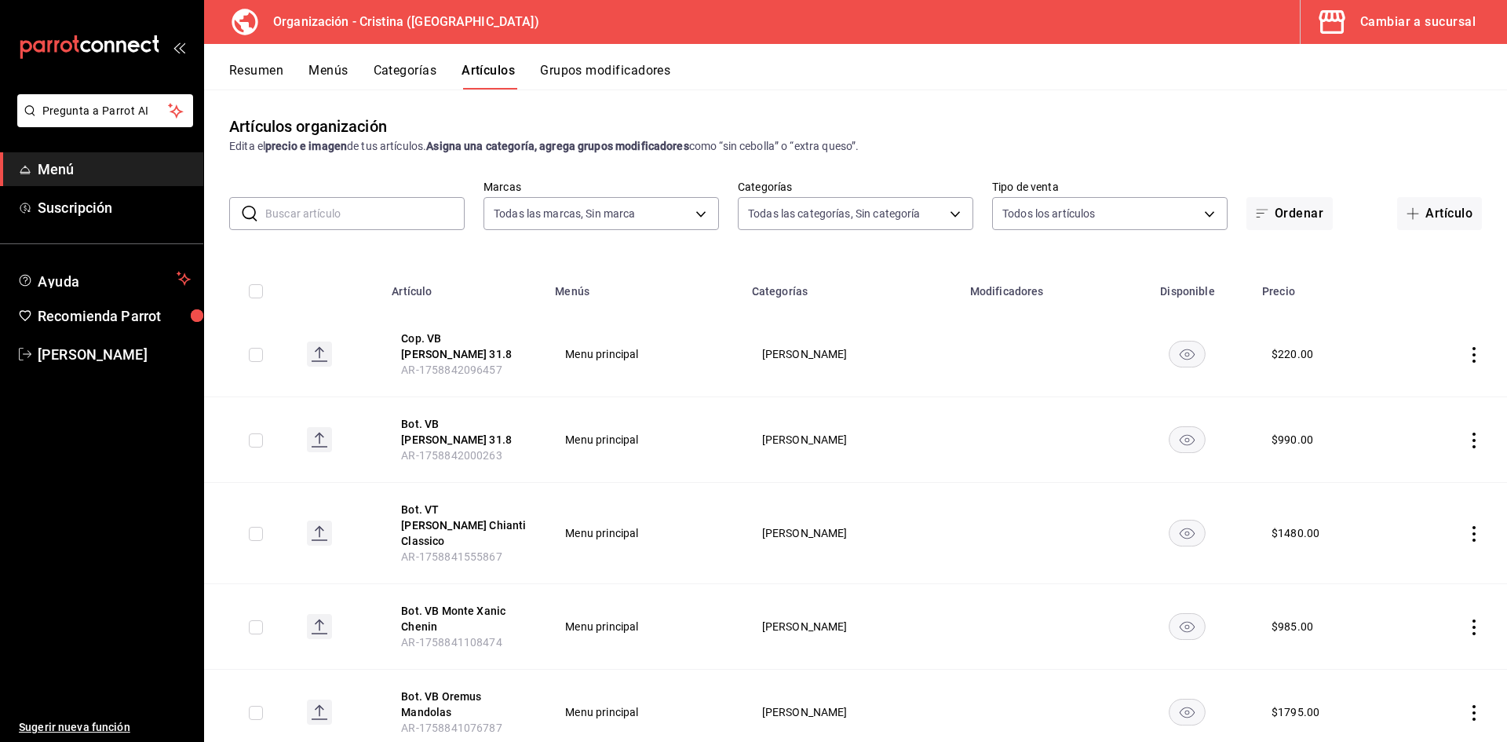
type input "40ee2f72-6915-4037-a5ec-65aec302ef5d,c43c6c56-ab22-4748-903a-778ac949f8a0,b688f…"
click at [474, 336] on button "Cop. VB [PERSON_NAME] 31.8" at bounding box center [464, 345] width 126 height 31
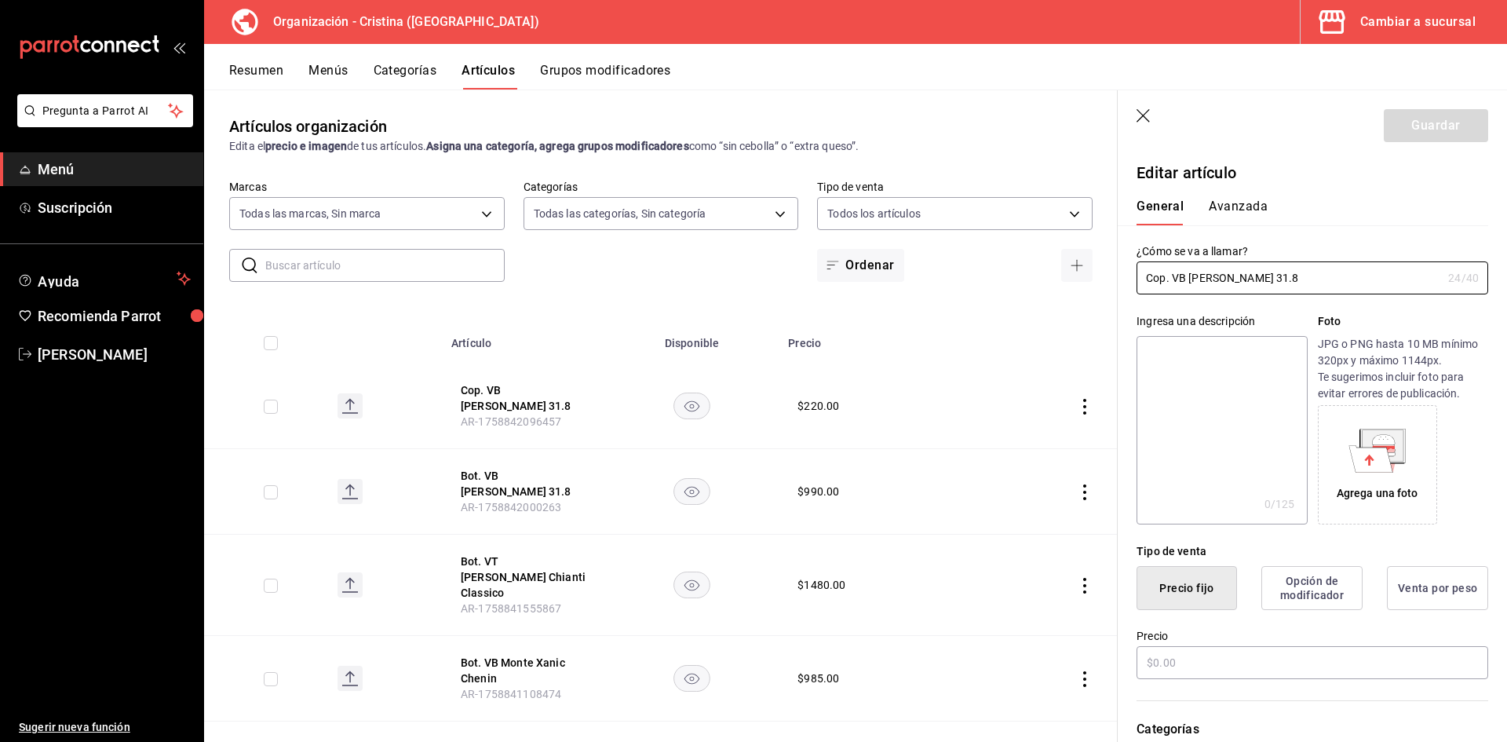
type input "$220.00"
click at [1387, 26] on div "Cambiar a sucursal" at bounding box center [1417, 22] width 115 height 22
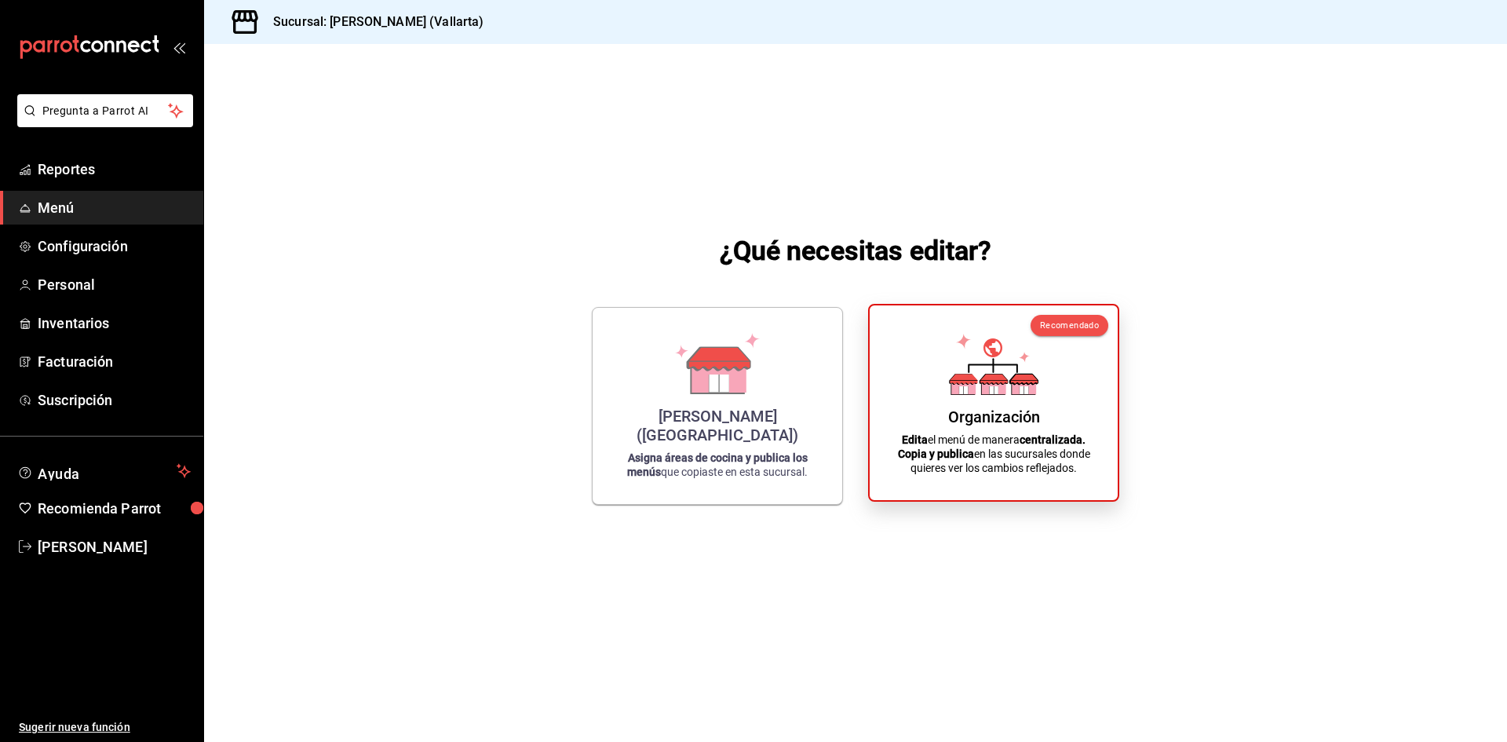
click at [944, 476] on div "Organización Edita el menú de manera centralizada. Copia y publica en las sucur…" at bounding box center [993, 403] width 210 height 170
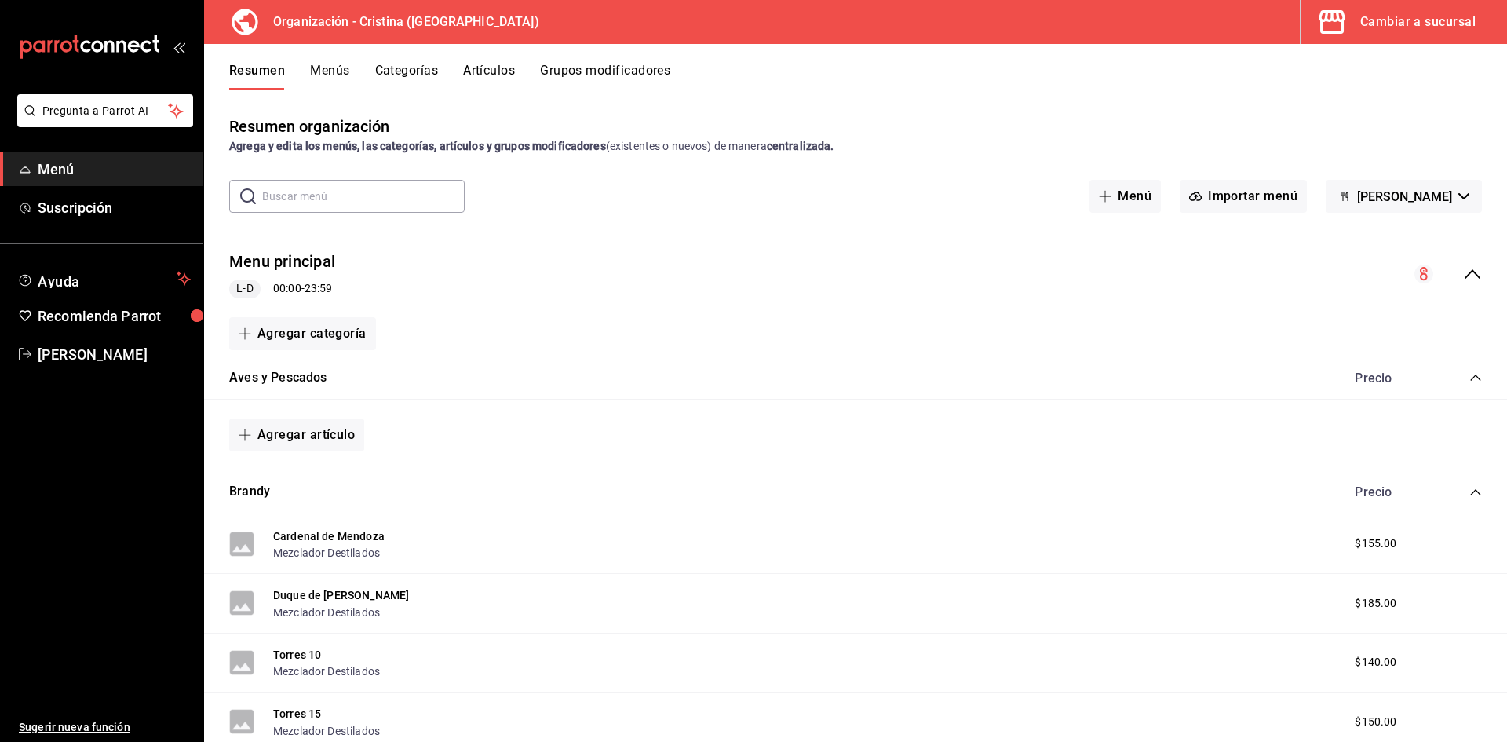
click at [490, 63] on button "Artículos" at bounding box center [489, 76] width 52 height 27
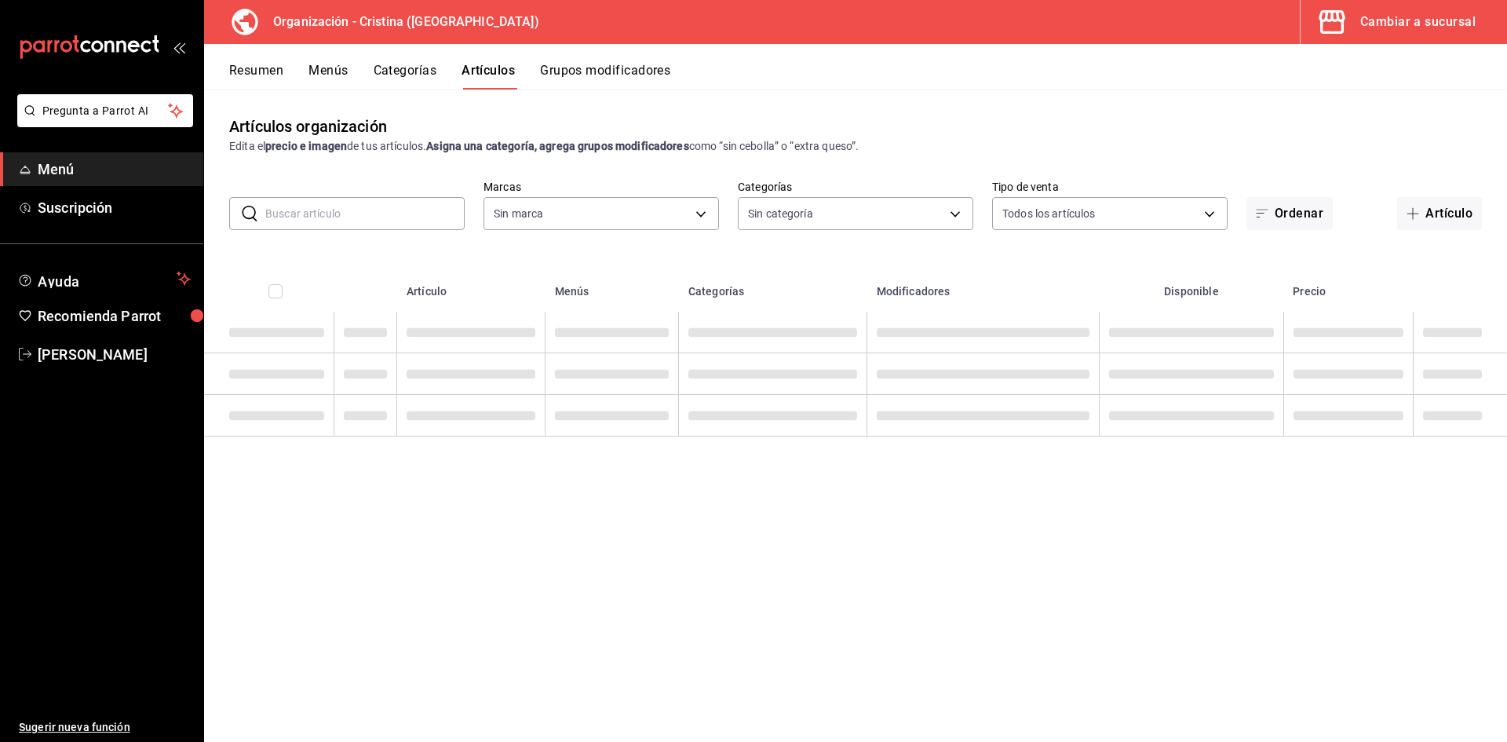
type input "31d0bbe4-7c51-43f0-8445-666cf6a0e085"
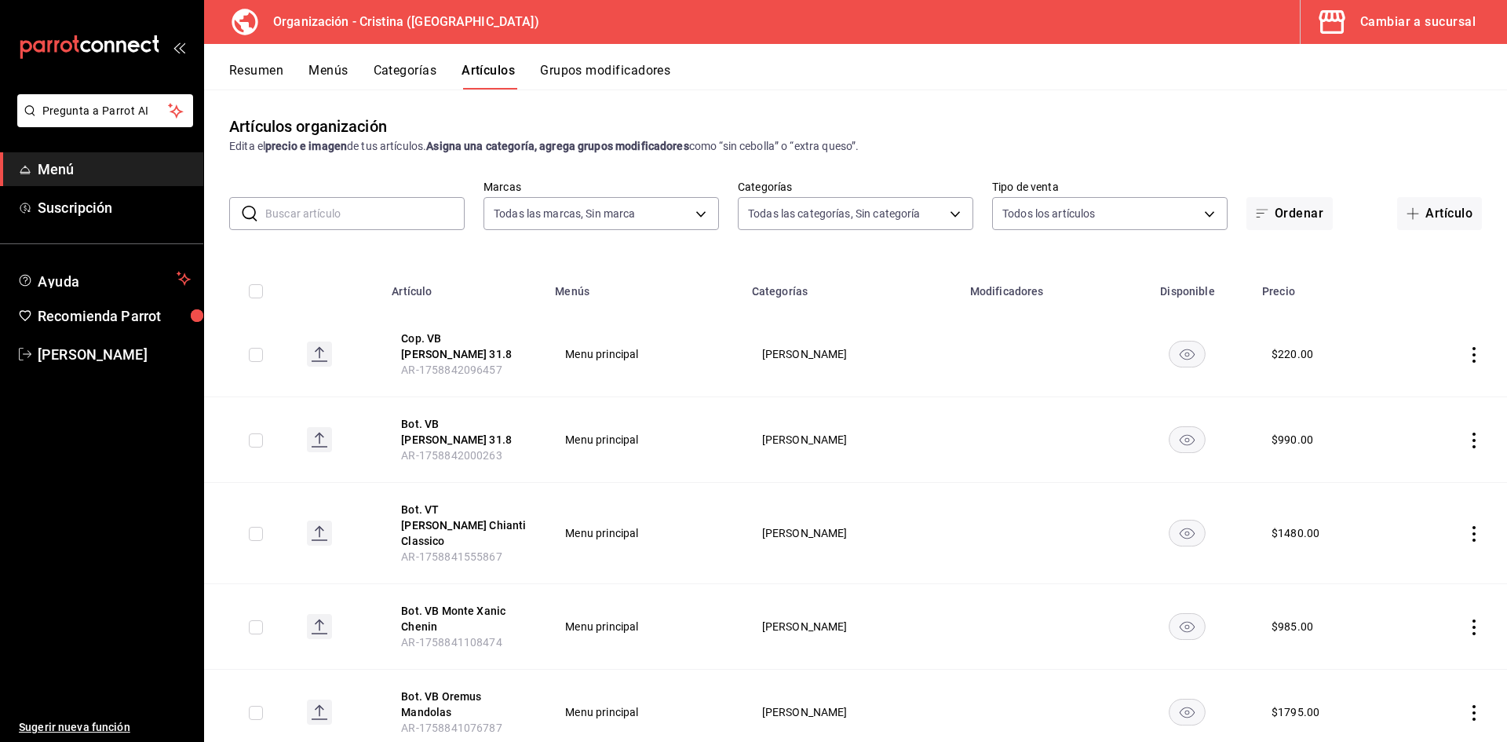
type input "40ee2f72-6915-4037-a5ec-65aec302ef5d,c43c6c56-ab22-4748-903a-778ac949f8a0,b688f…"
click at [1472, 353] on icon "actions" at bounding box center [1473, 355] width 3 height 16
drag, startPoint x: 1428, startPoint y: 334, endPoint x: 1437, endPoint y: 344, distance: 13.4
click at [1429, 335] on div at bounding box center [753, 371] width 1507 height 742
click at [452, 334] on button "Cop. VB [PERSON_NAME] 31.8" at bounding box center [464, 345] width 126 height 31
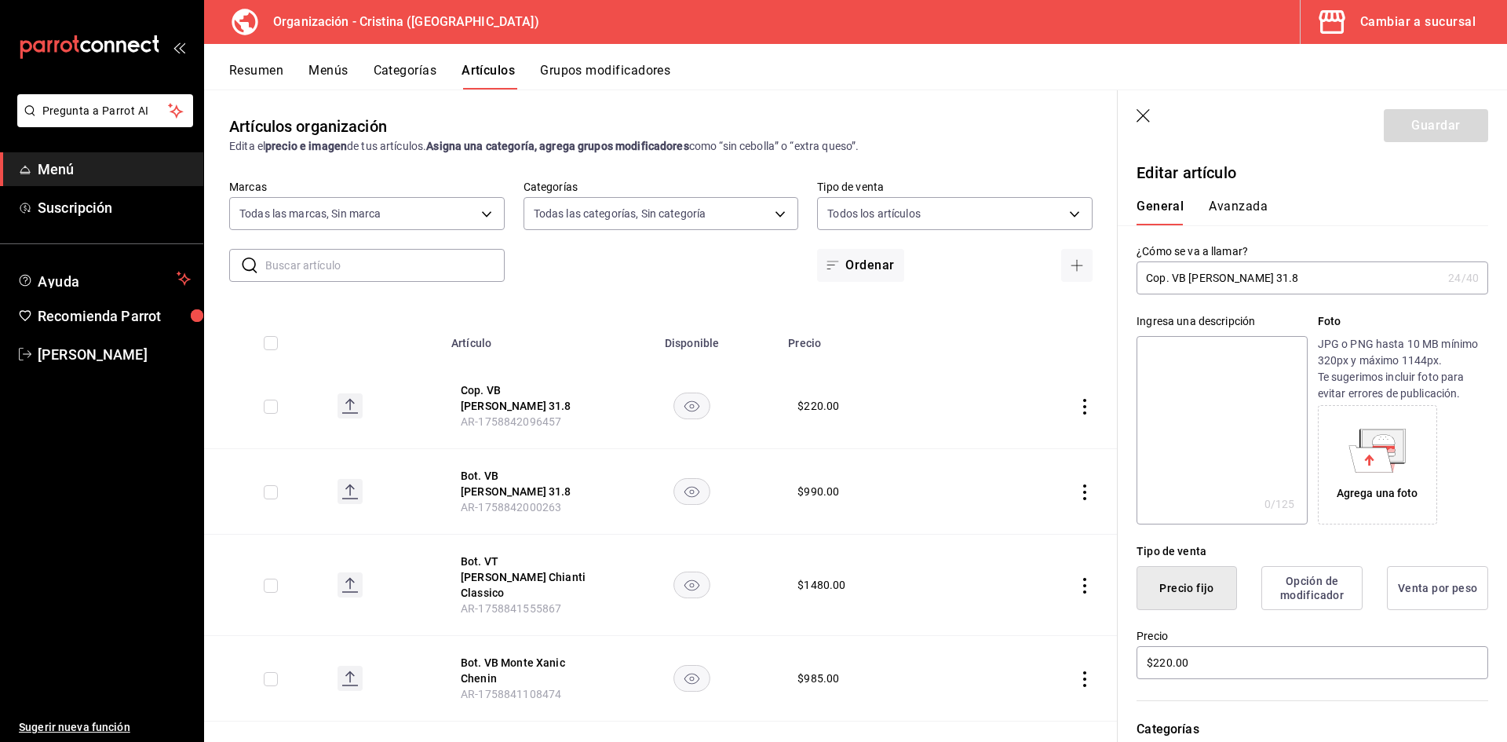
click at [1147, 112] on icon "button" at bounding box center [1144, 117] width 16 height 16
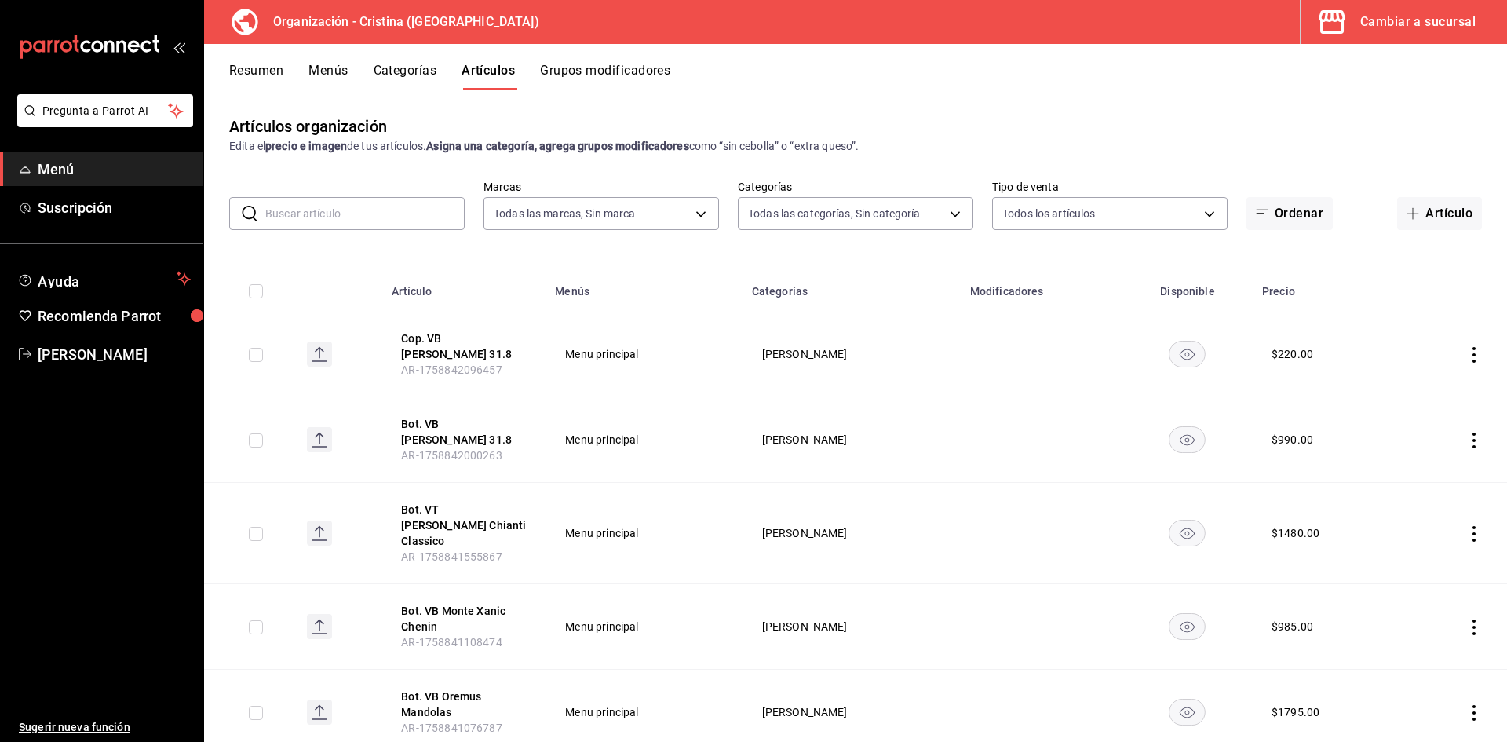
click at [342, 67] on button "Menús" at bounding box center [327, 76] width 39 height 27
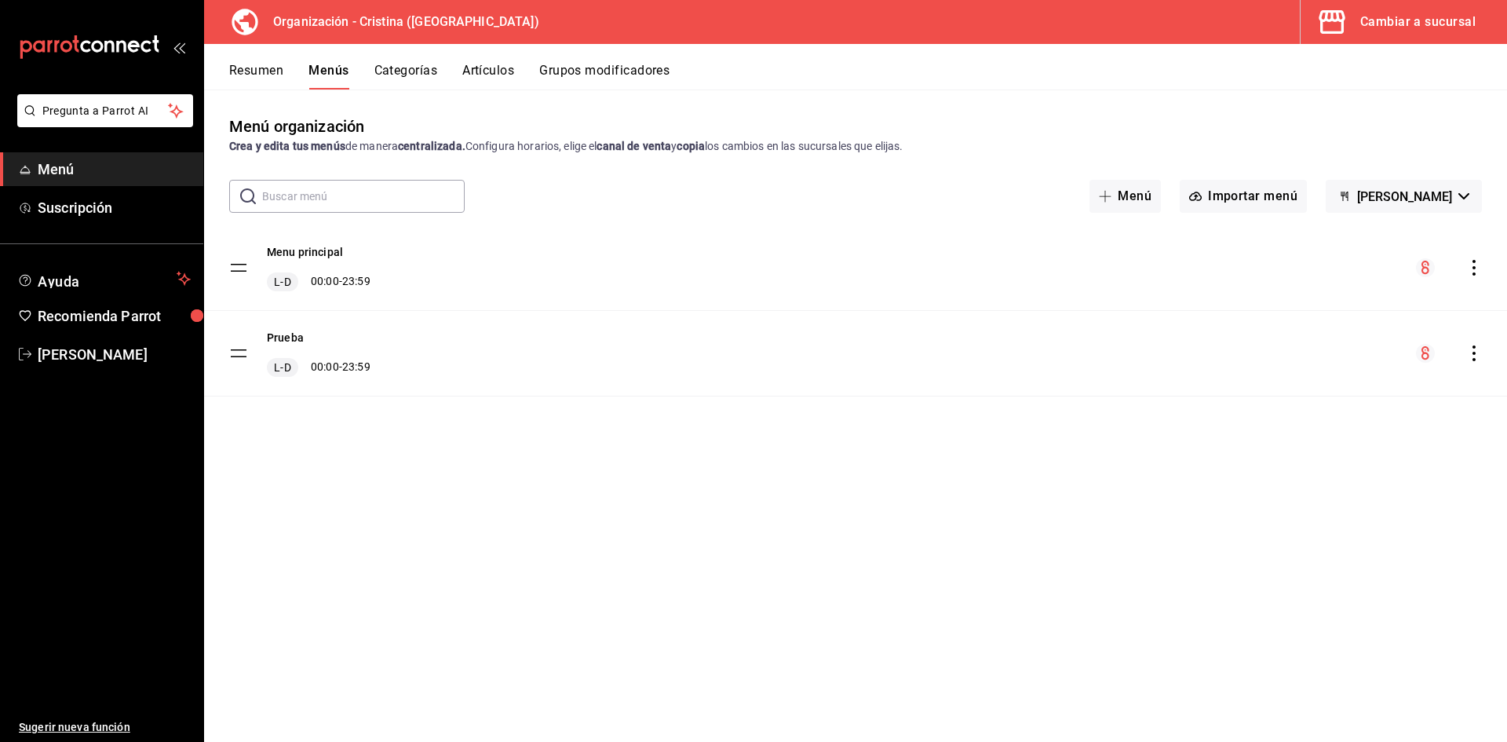
click at [1413, 34] on button "Cambiar a sucursal" at bounding box center [1398, 22] width 194 height 44
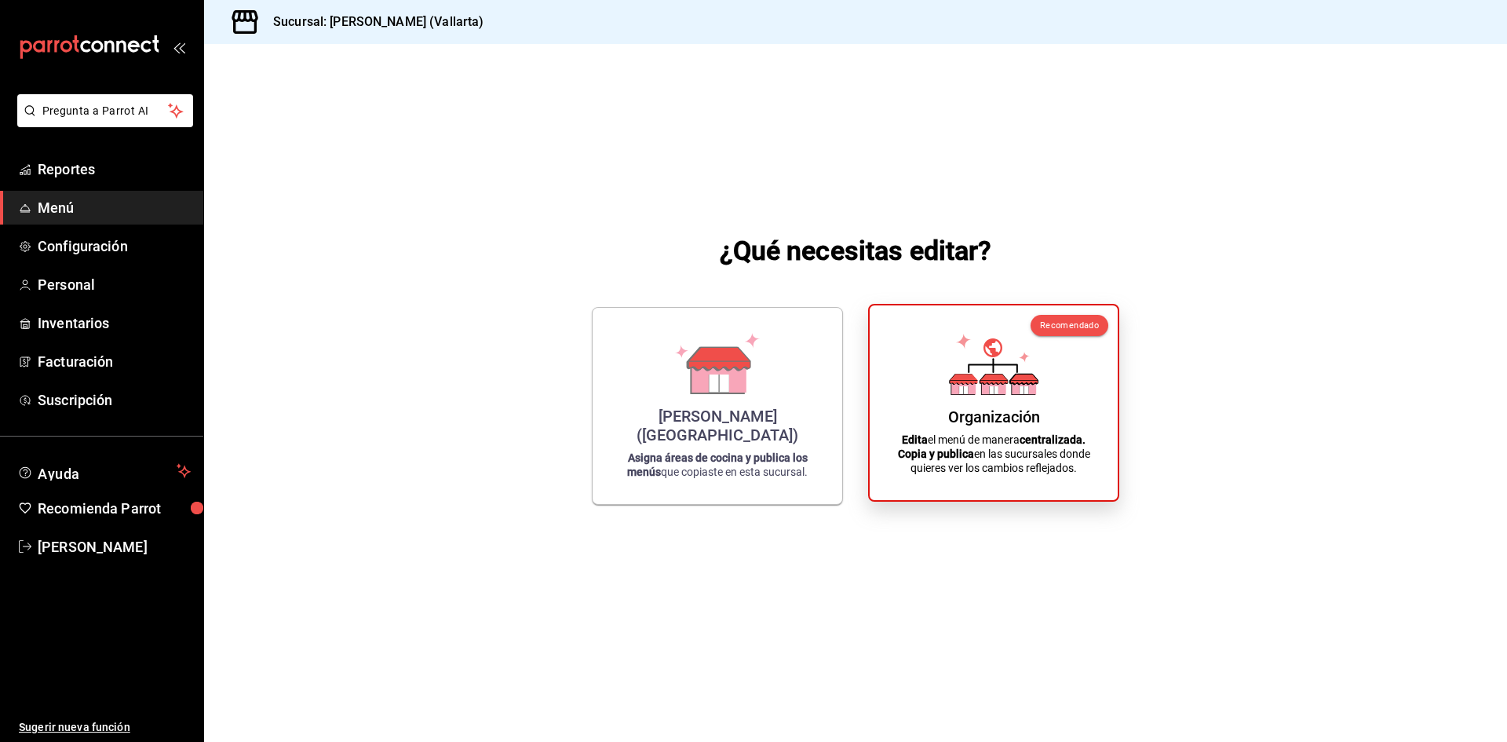
click at [1019, 398] on div "Organización Edita el menú de manera centralizada. Copia y publica en las sucur…" at bounding box center [993, 403] width 210 height 170
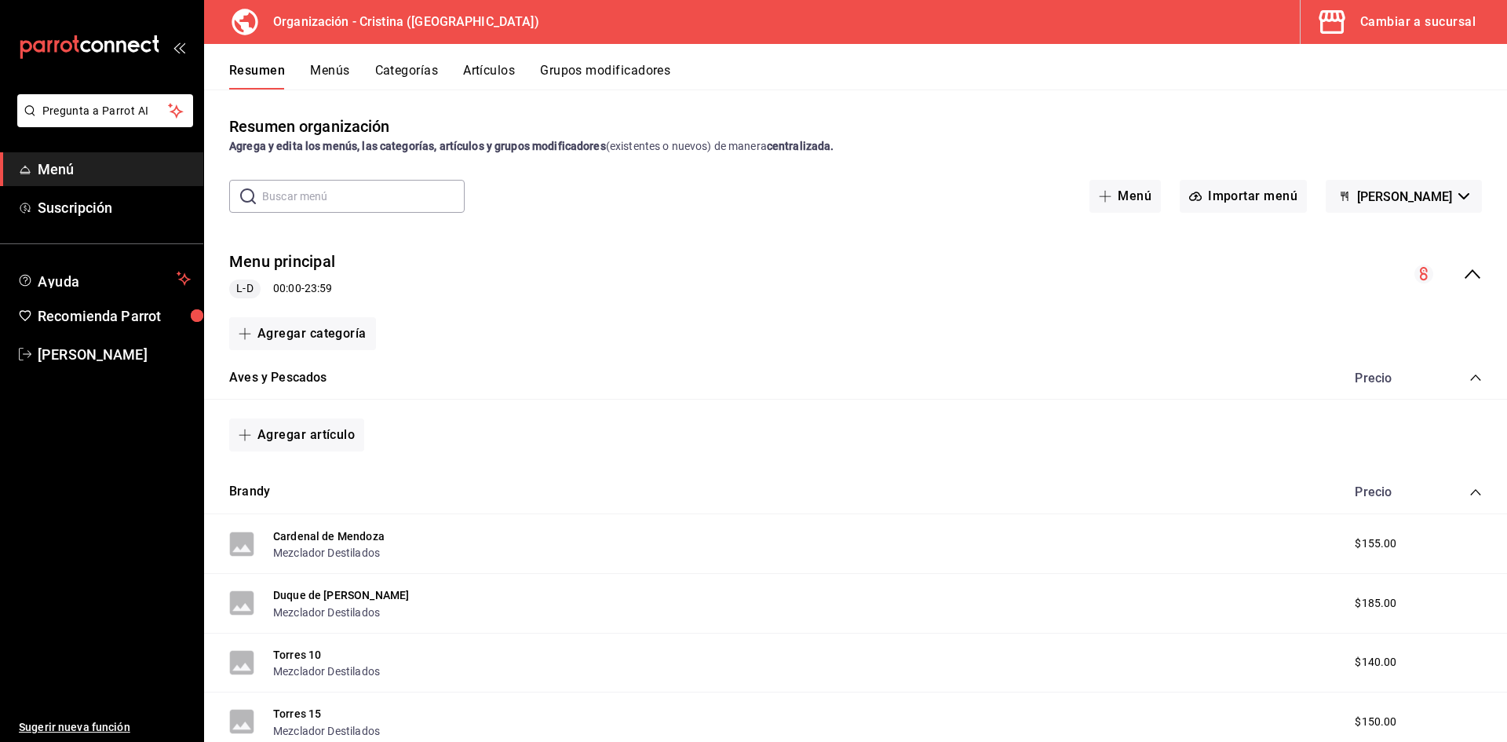
click at [1424, 24] on div "Cambiar a sucursal" at bounding box center [1417, 22] width 115 height 22
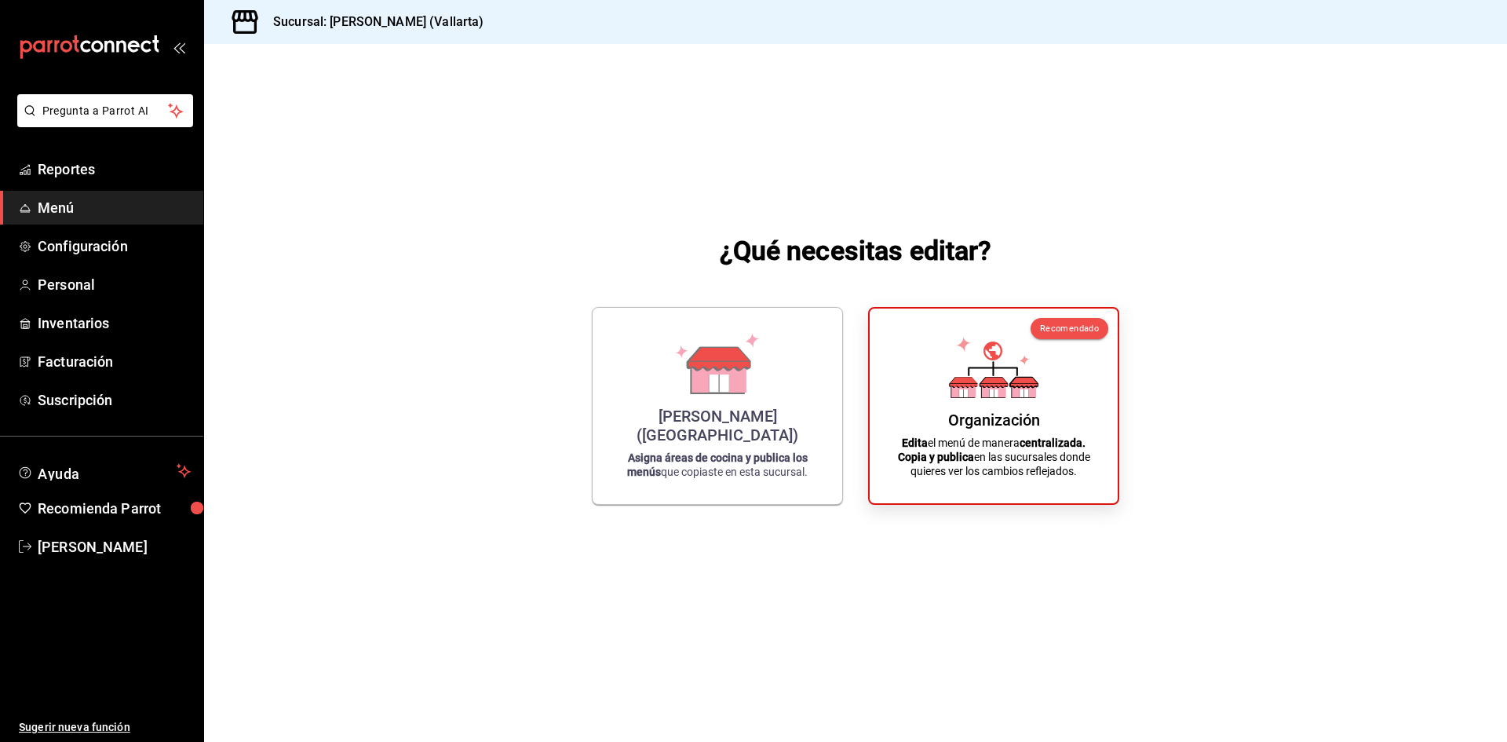
click at [742, 411] on div "[PERSON_NAME] (Vallarta) Asigna áreas de cocina y publica los menús que copiast…" at bounding box center [717, 405] width 212 height 171
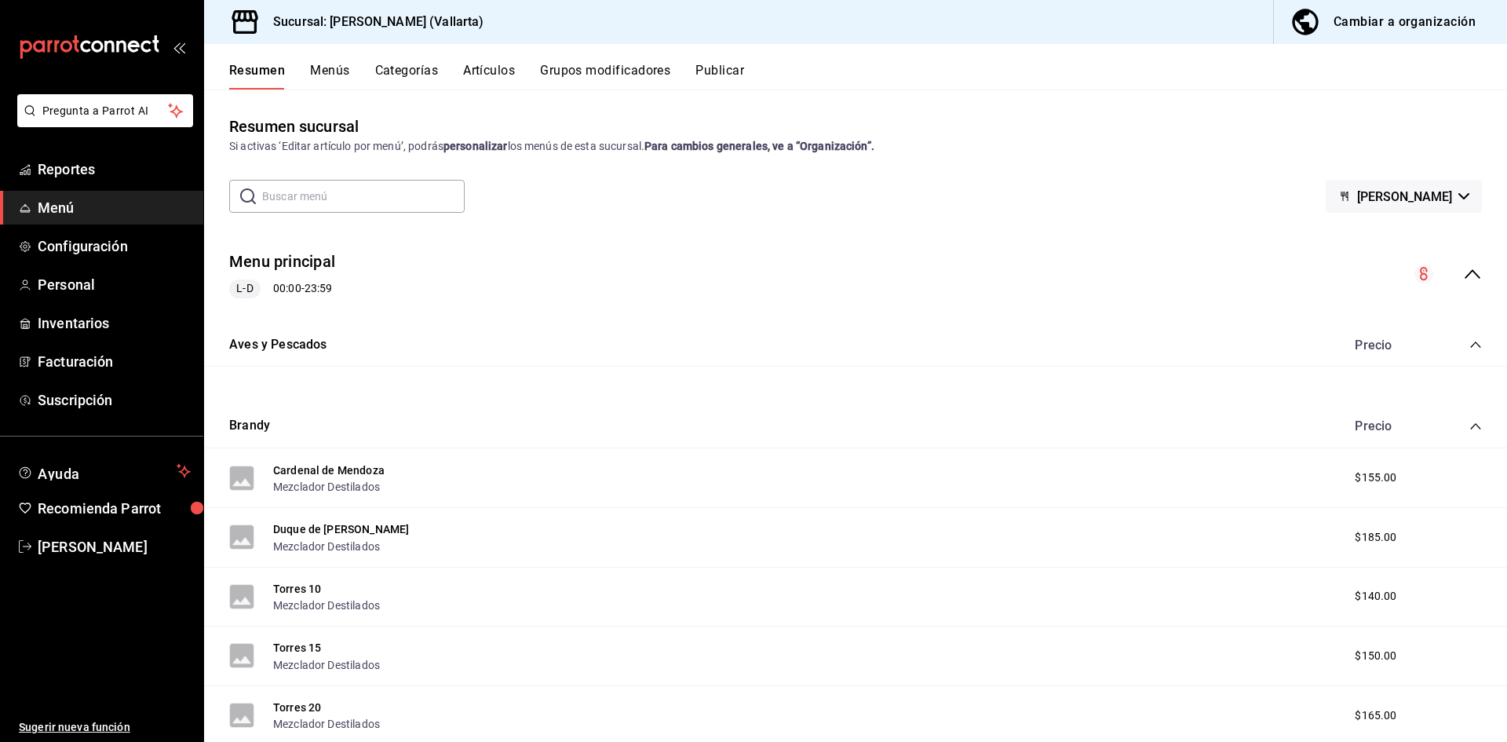
click at [496, 70] on button "Artículos" at bounding box center [489, 76] width 52 height 27
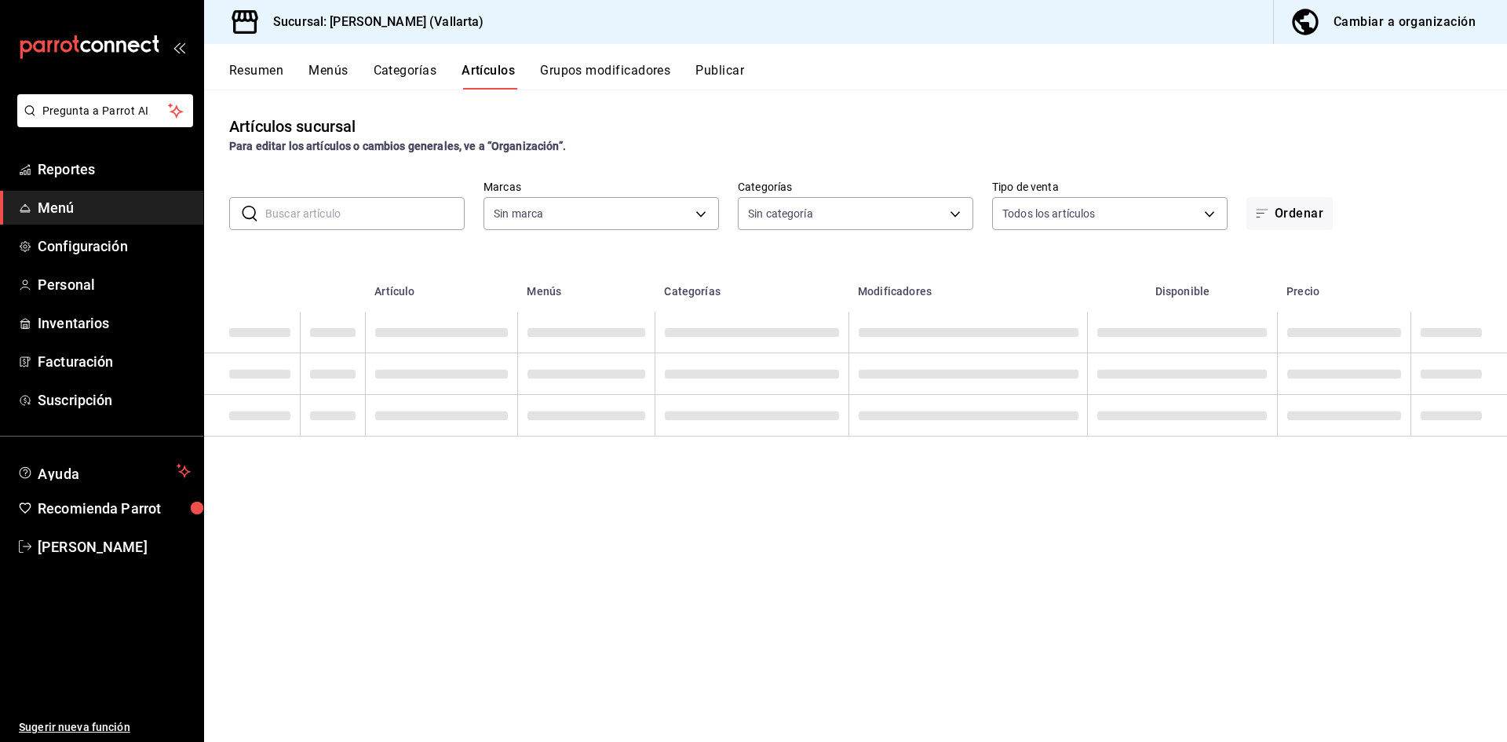
type input "dedade05-fd73-4fc1-b48a-98286d1a7cbf"
type input "ddeea584-b7b7-4c64-abd4-9dbe24413160,94bc3e91-bac1-4cab-af5d-7d085d9bac7d,85d50…"
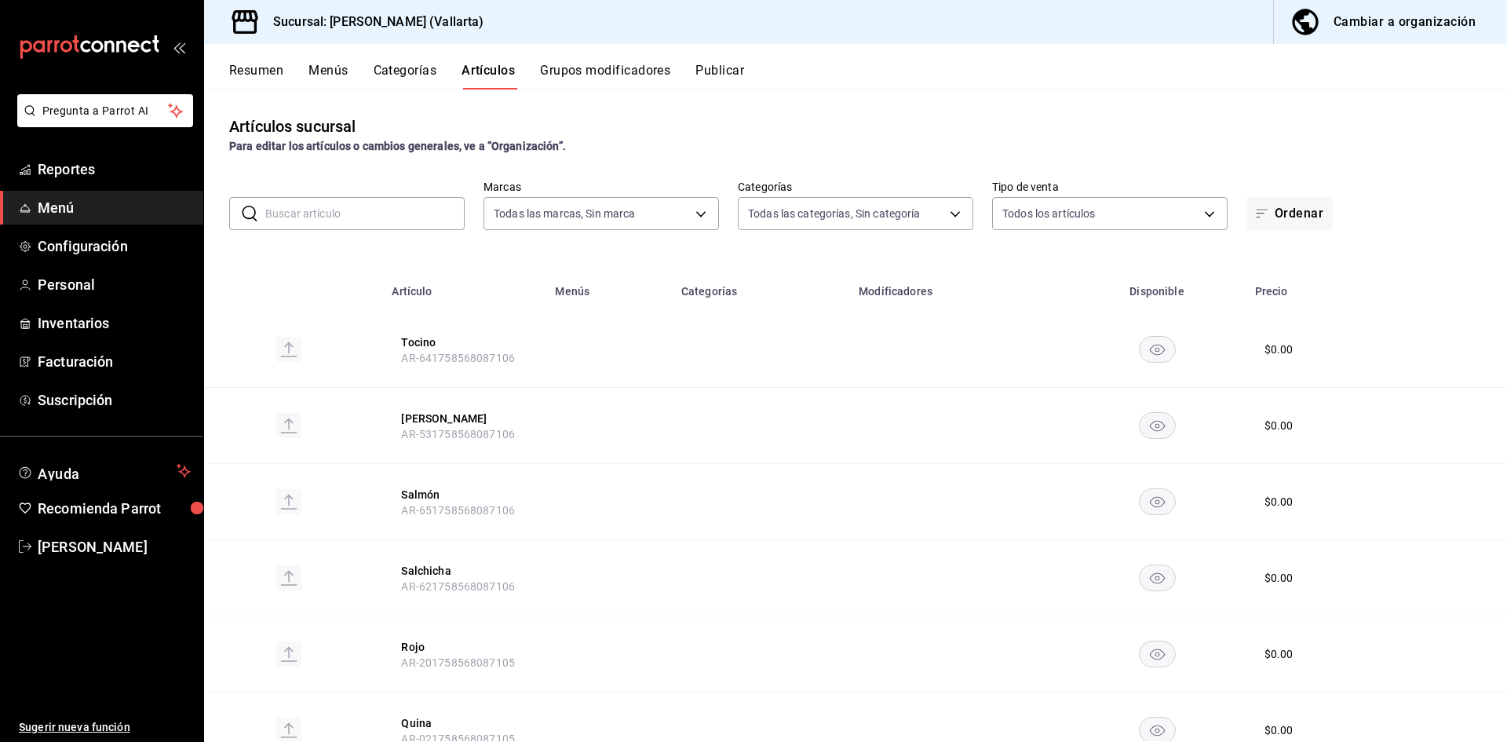
click at [1441, 24] on div "Cambiar a organización" at bounding box center [1404, 22] width 142 height 22
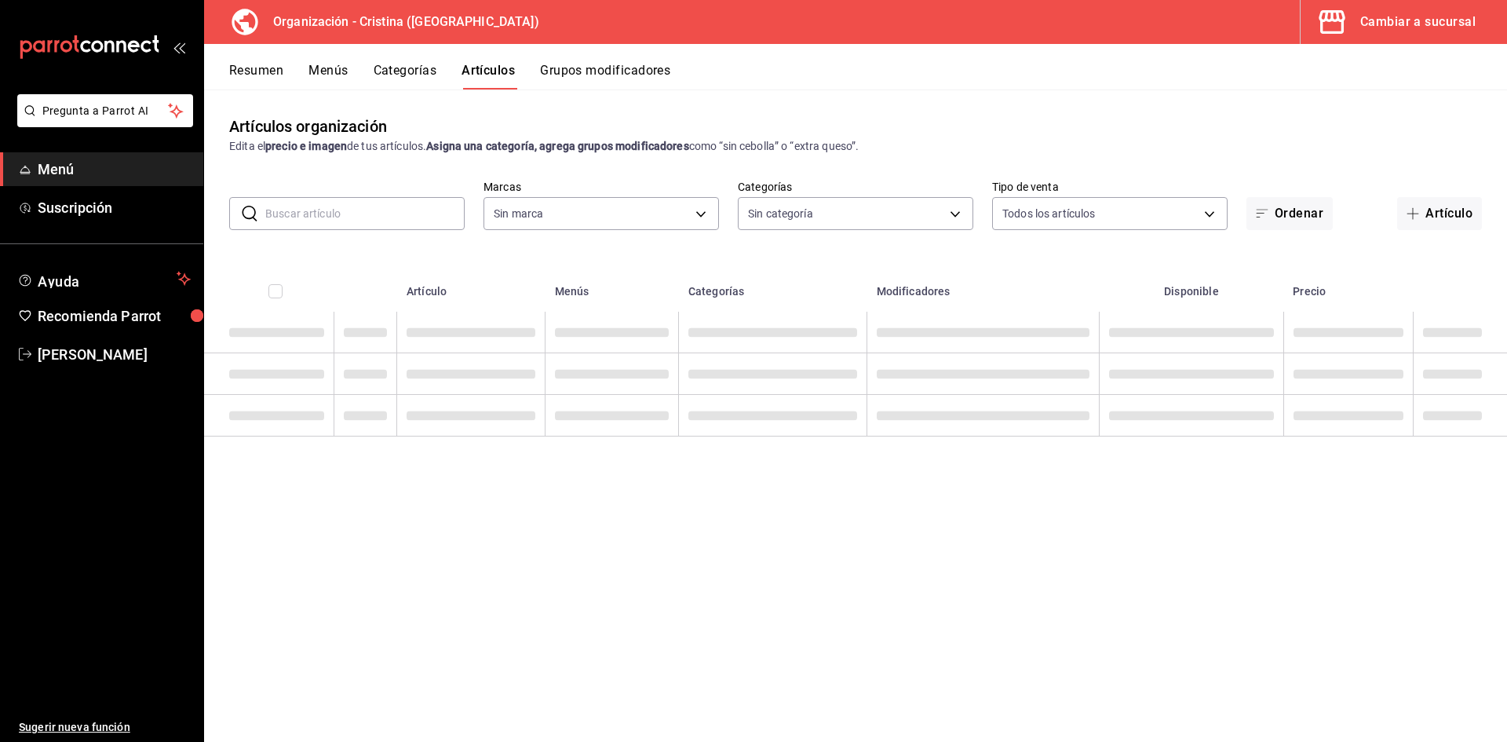
type input "40ee2f72-6915-4037-a5ec-65aec302ef5d,c43c6c56-ab22-4748-903a-778ac949f8a0,b688f…"
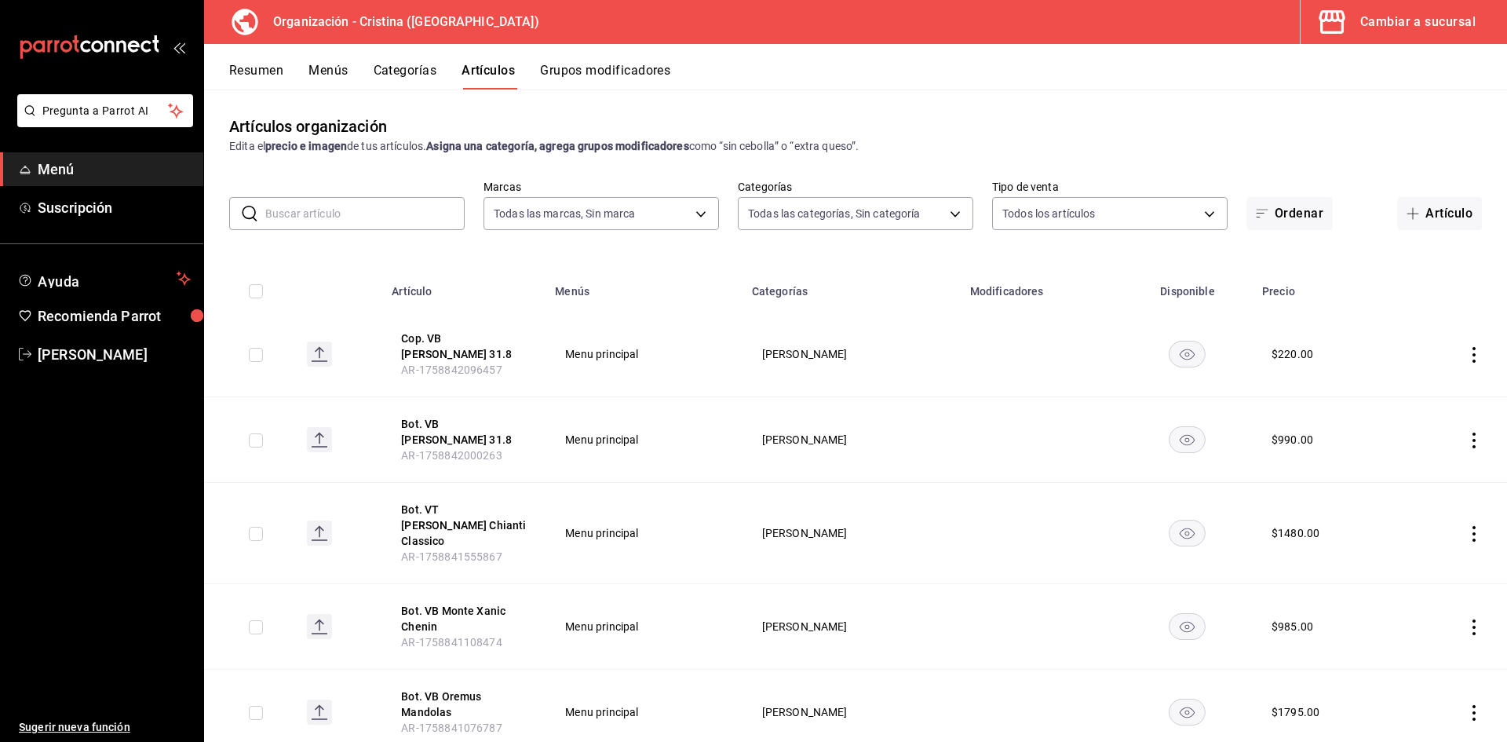
type input "31d0bbe4-7c51-43f0-8445-666cf6a0e085"
click at [1466, 356] on icon "actions" at bounding box center [1474, 355] width 16 height 16
click at [1403, 27] on div at bounding box center [753, 371] width 1507 height 742
click at [492, 71] on button "Artículos" at bounding box center [487, 76] width 53 height 27
click at [1465, 37] on button "Cambiar a sucursal" at bounding box center [1398, 22] width 194 height 44
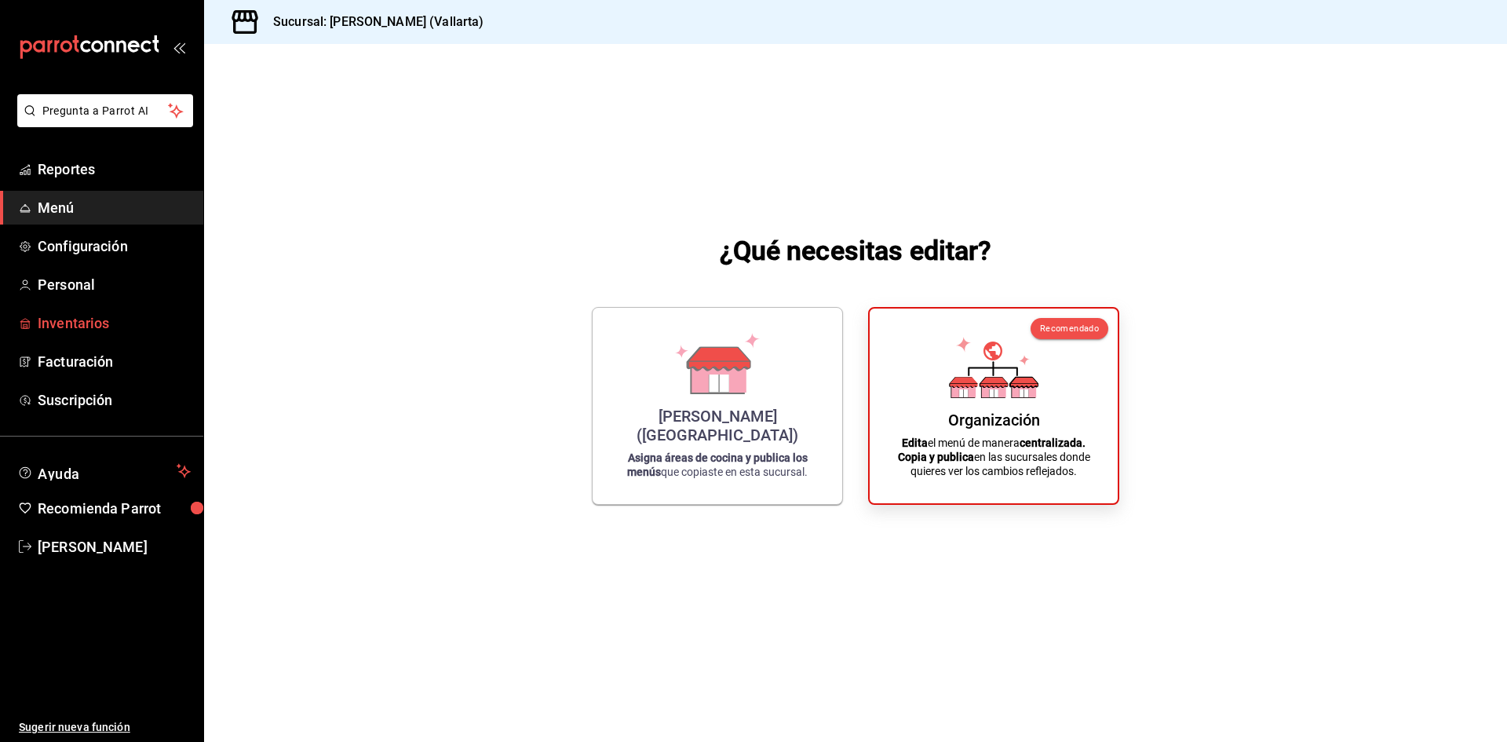
click at [87, 314] on span "Inventarios" at bounding box center [114, 322] width 153 height 21
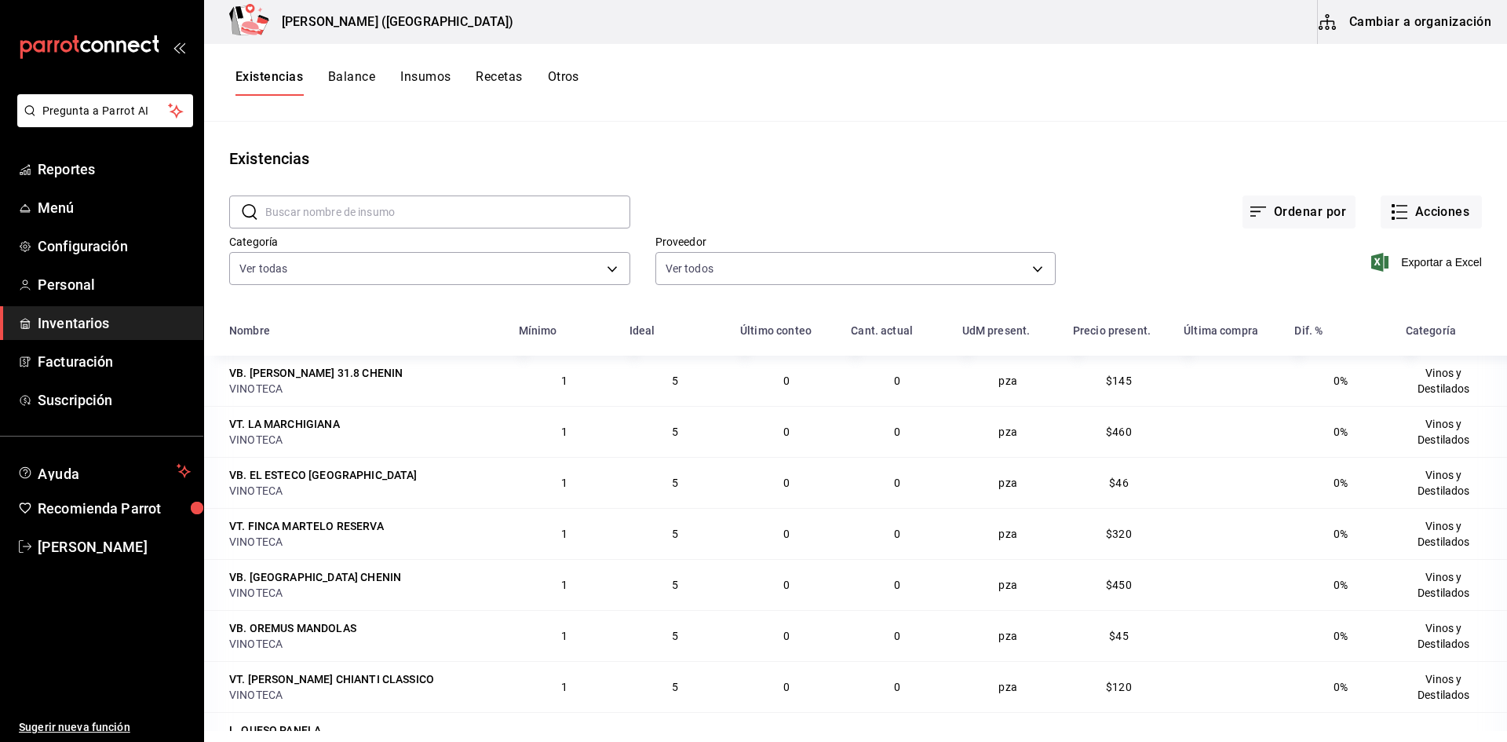
click at [1392, 23] on button "Cambiar a organización" at bounding box center [1406, 22] width 177 height 44
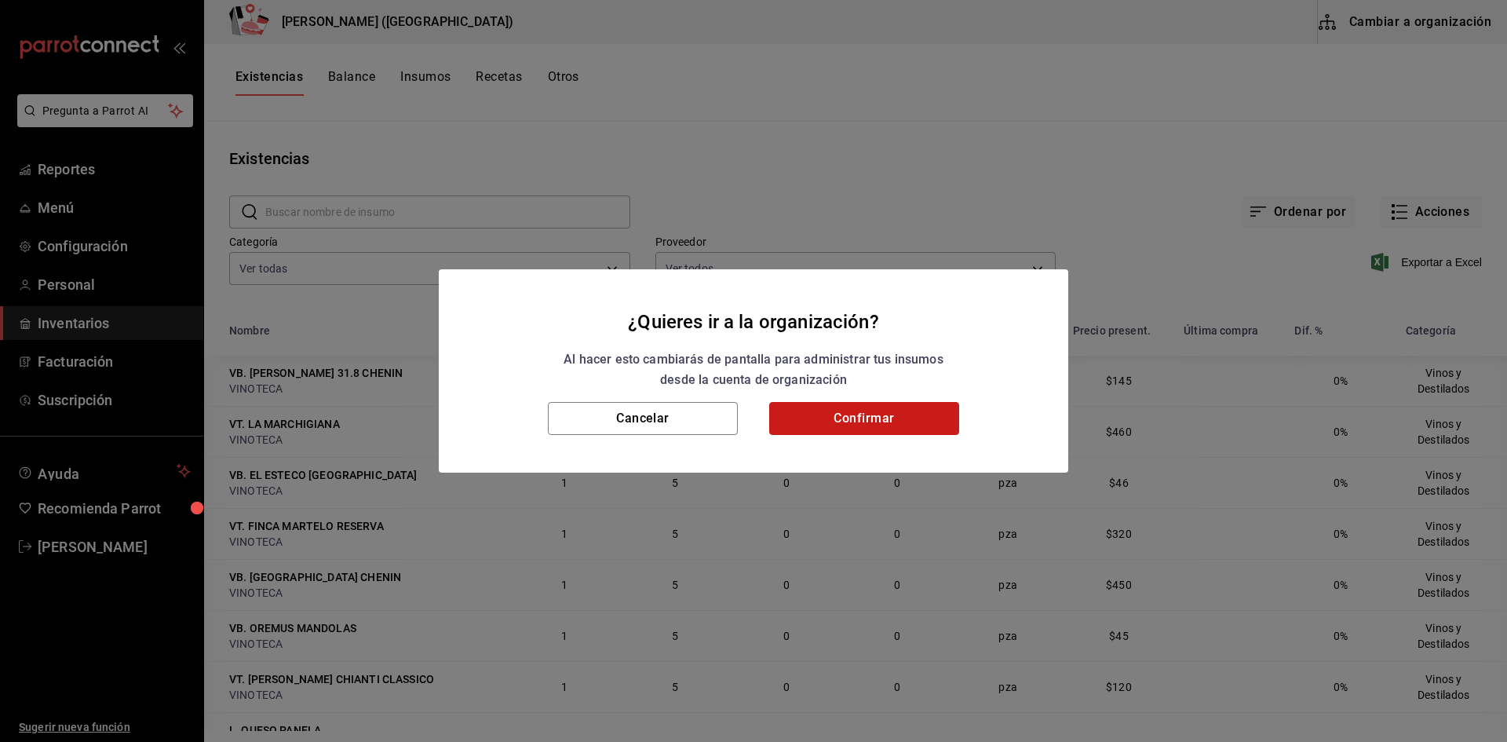
click at [885, 426] on button "Confirmar" at bounding box center [864, 418] width 190 height 33
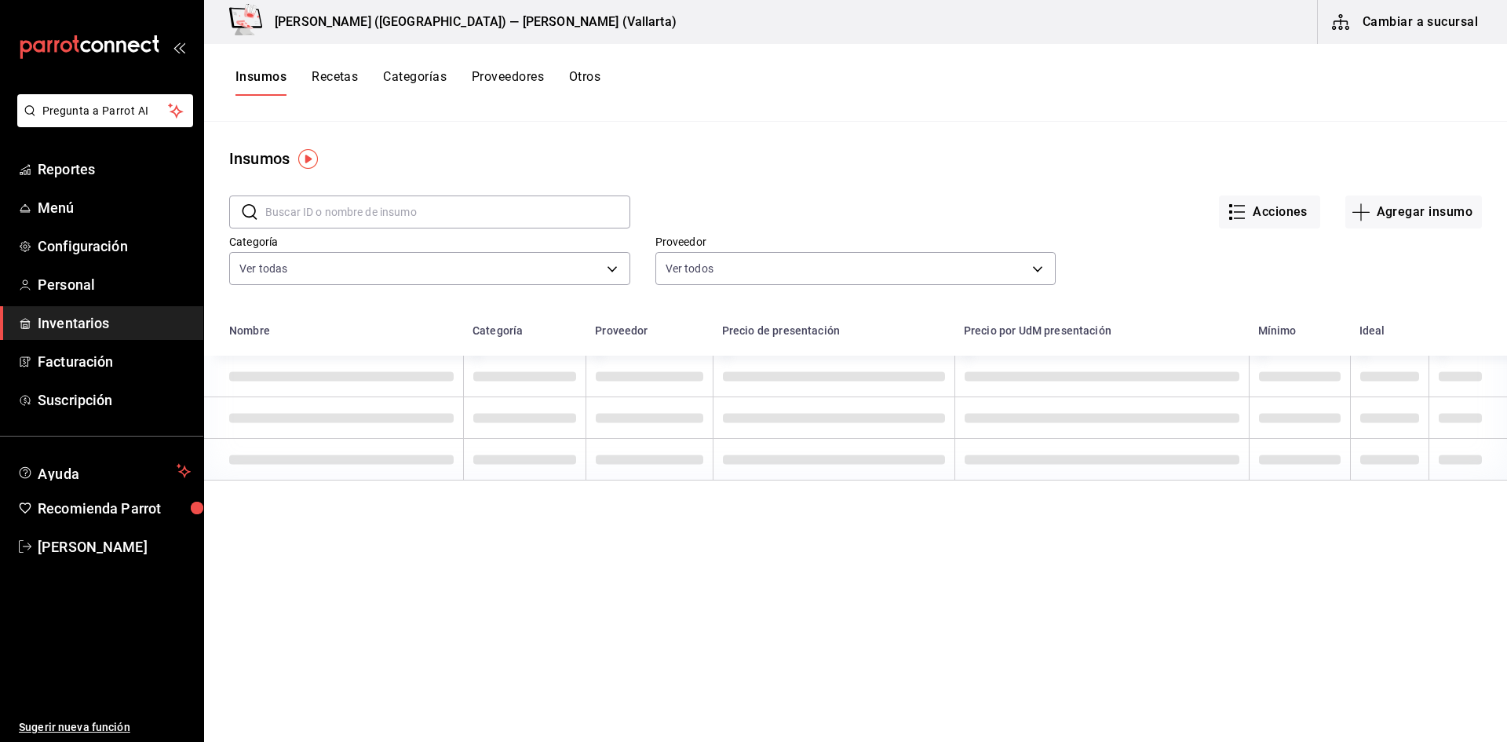
click at [330, 82] on button "Recetas" at bounding box center [335, 82] width 46 height 27
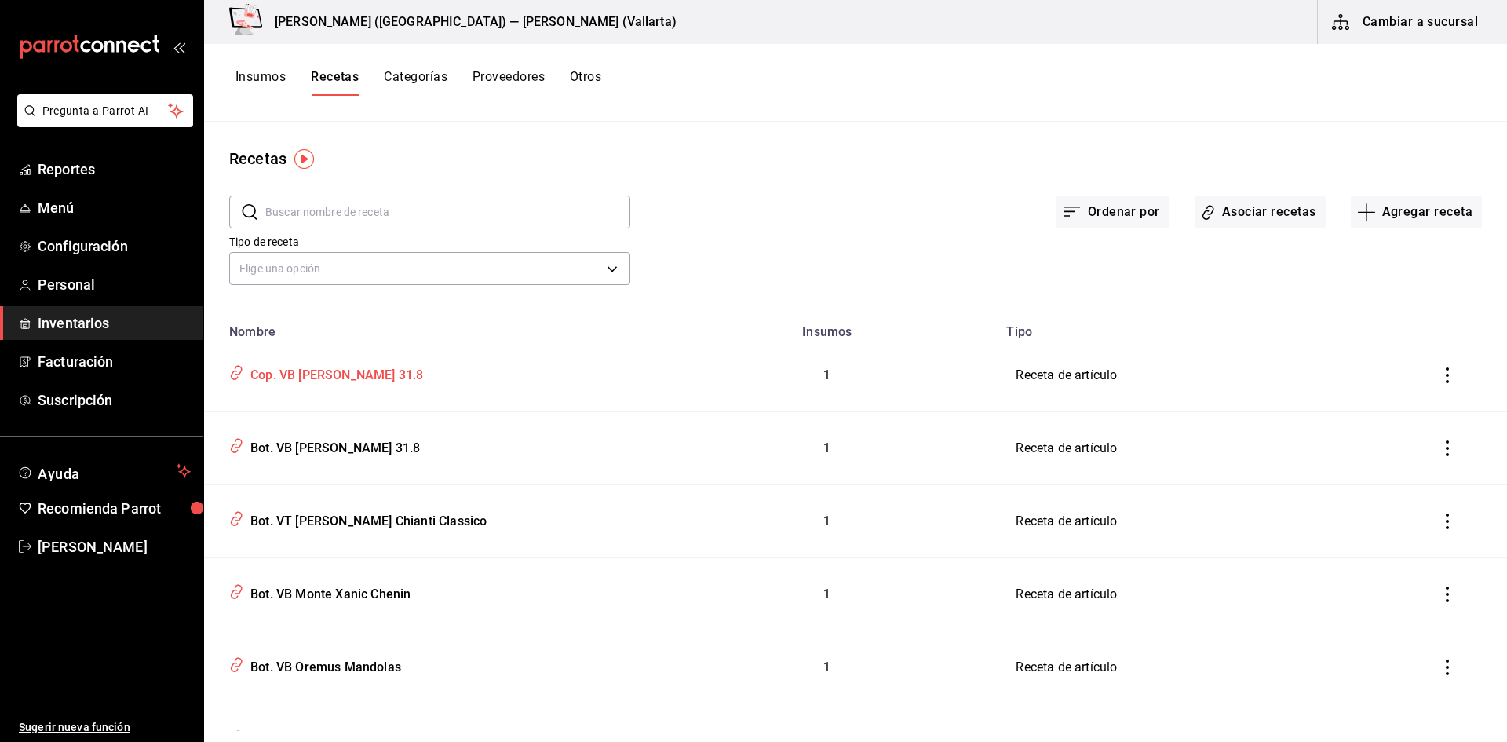
click at [367, 367] on div "Cop. VB [PERSON_NAME] 31.8" at bounding box center [333, 372] width 179 height 24
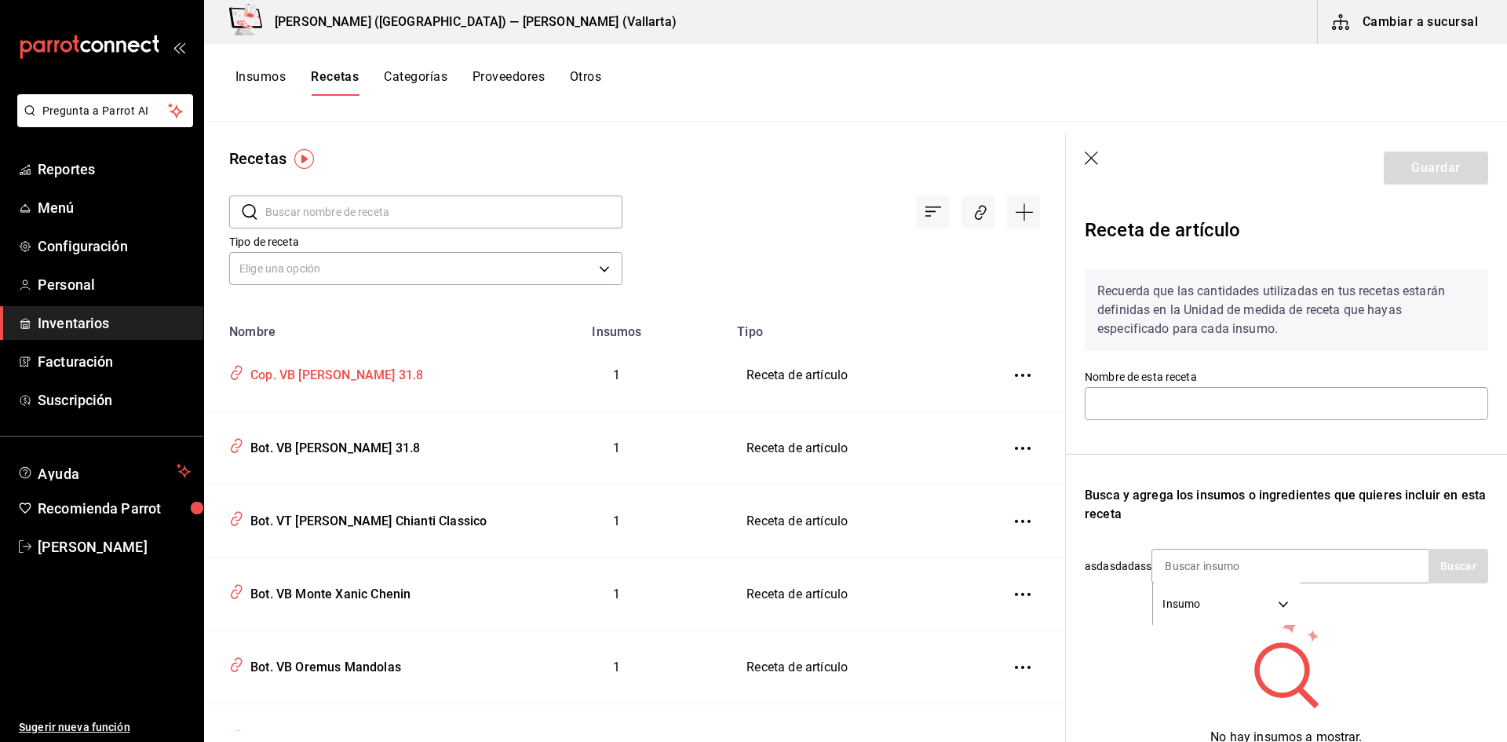
type input "Cop. VB [PERSON_NAME] 31.8"
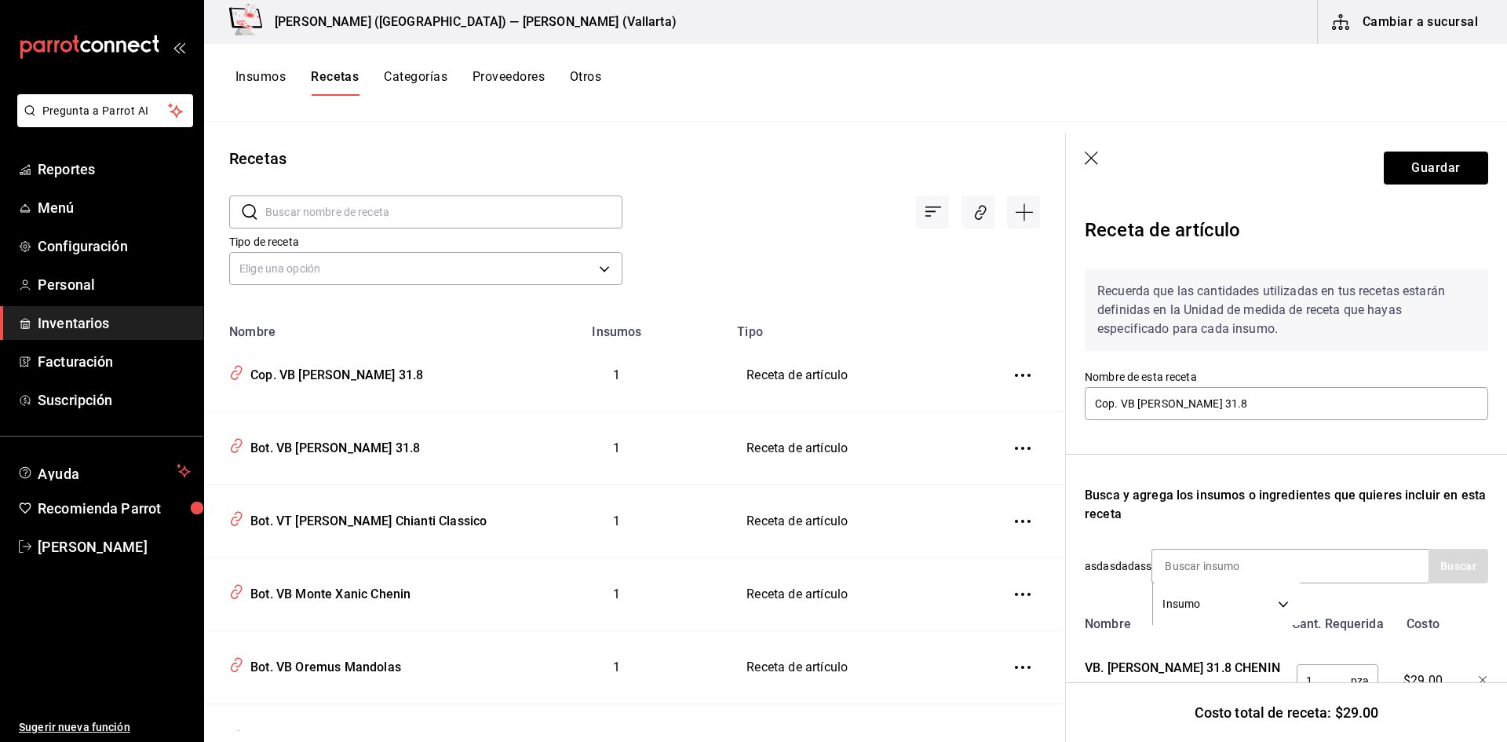
scroll to position [74, 0]
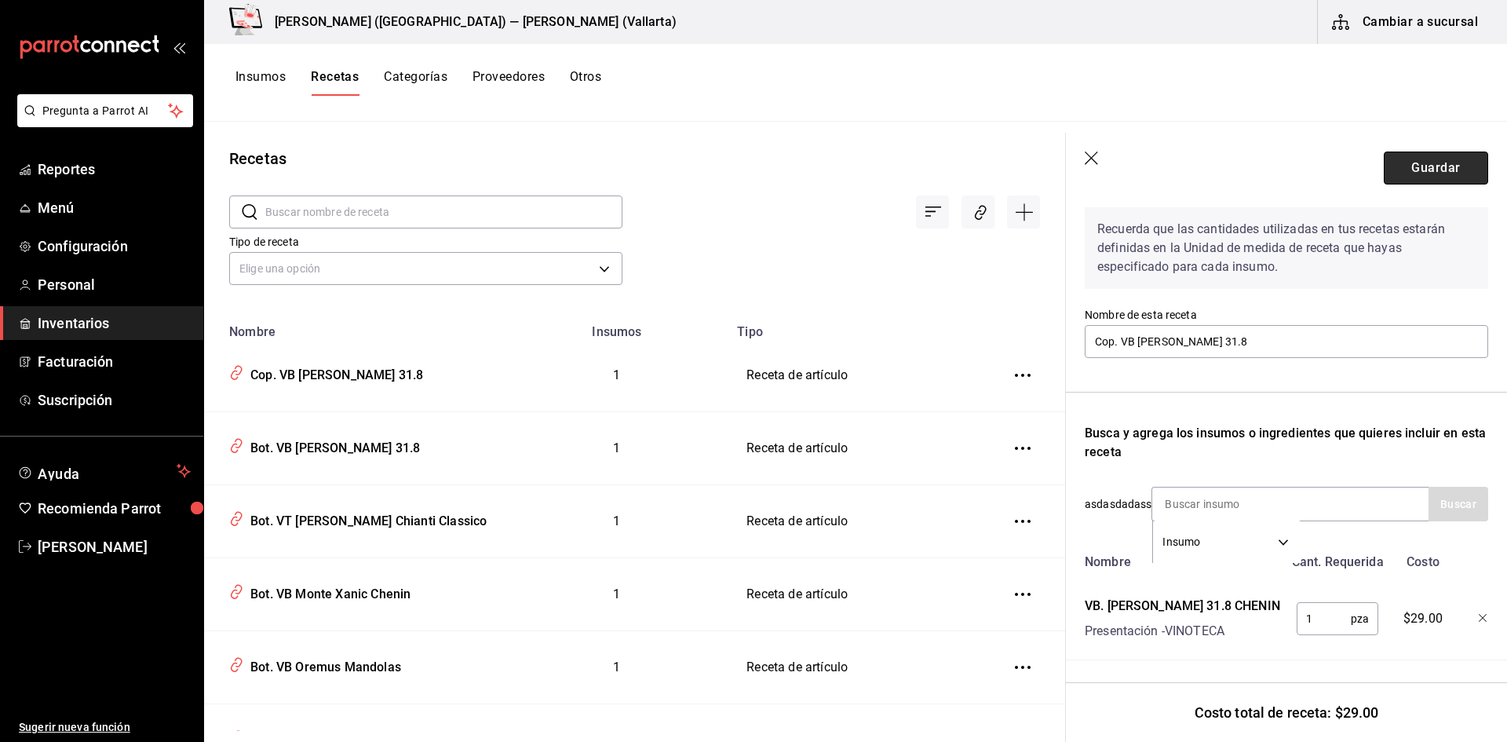
click at [1410, 164] on button "Guardar" at bounding box center [1436, 167] width 104 height 33
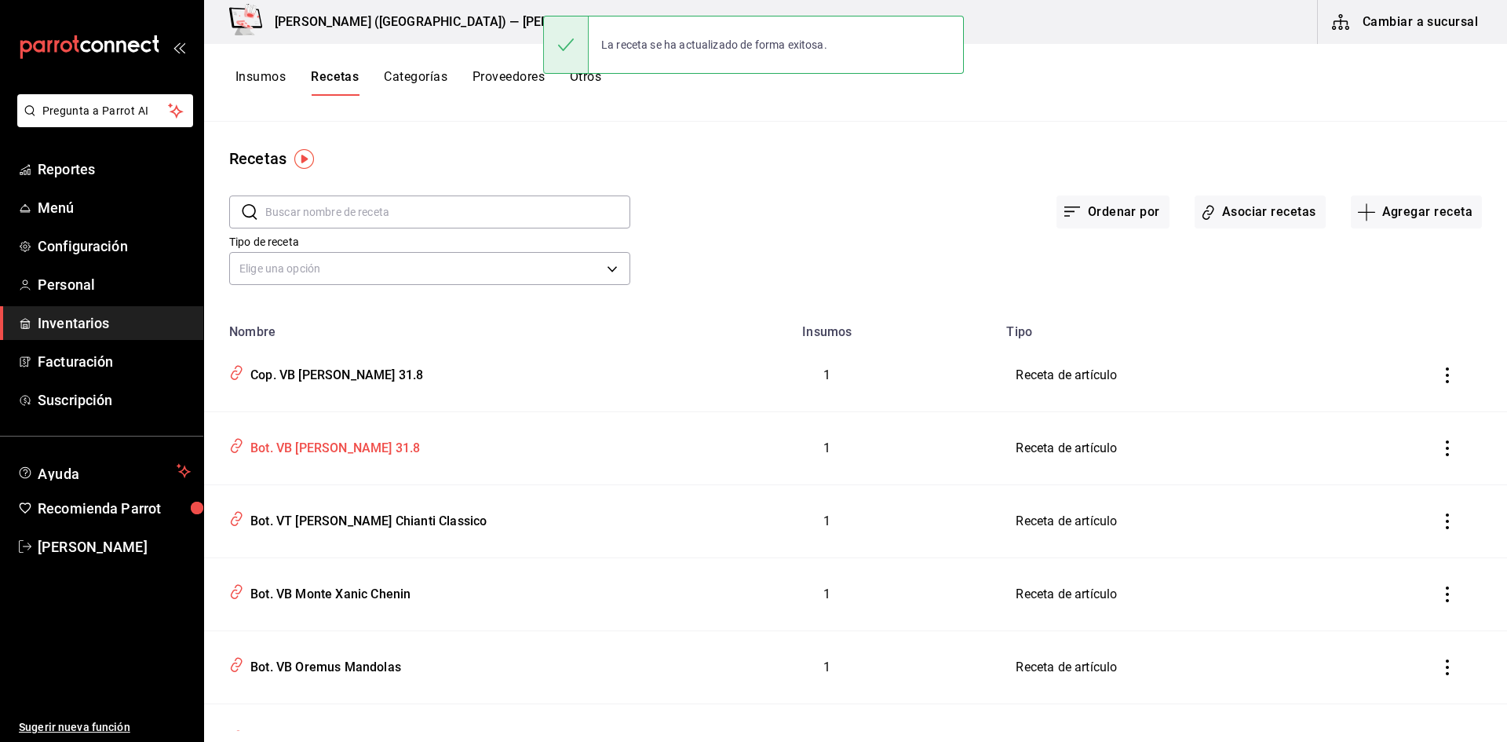
click at [339, 447] on div "Bot. VB [PERSON_NAME] 31.8" at bounding box center [332, 445] width 176 height 24
type input "Bot. VB [PERSON_NAME] 31.8"
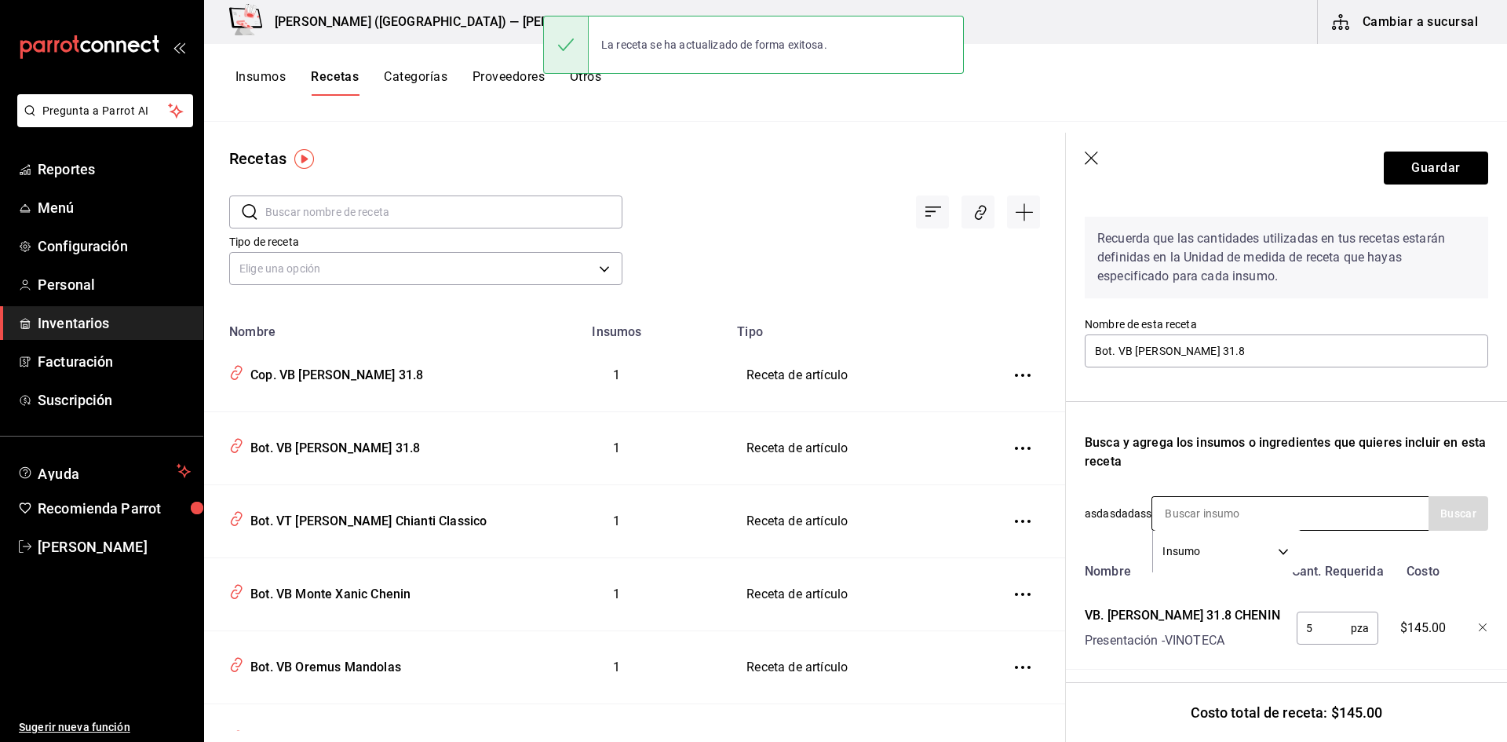
scroll to position [74, 0]
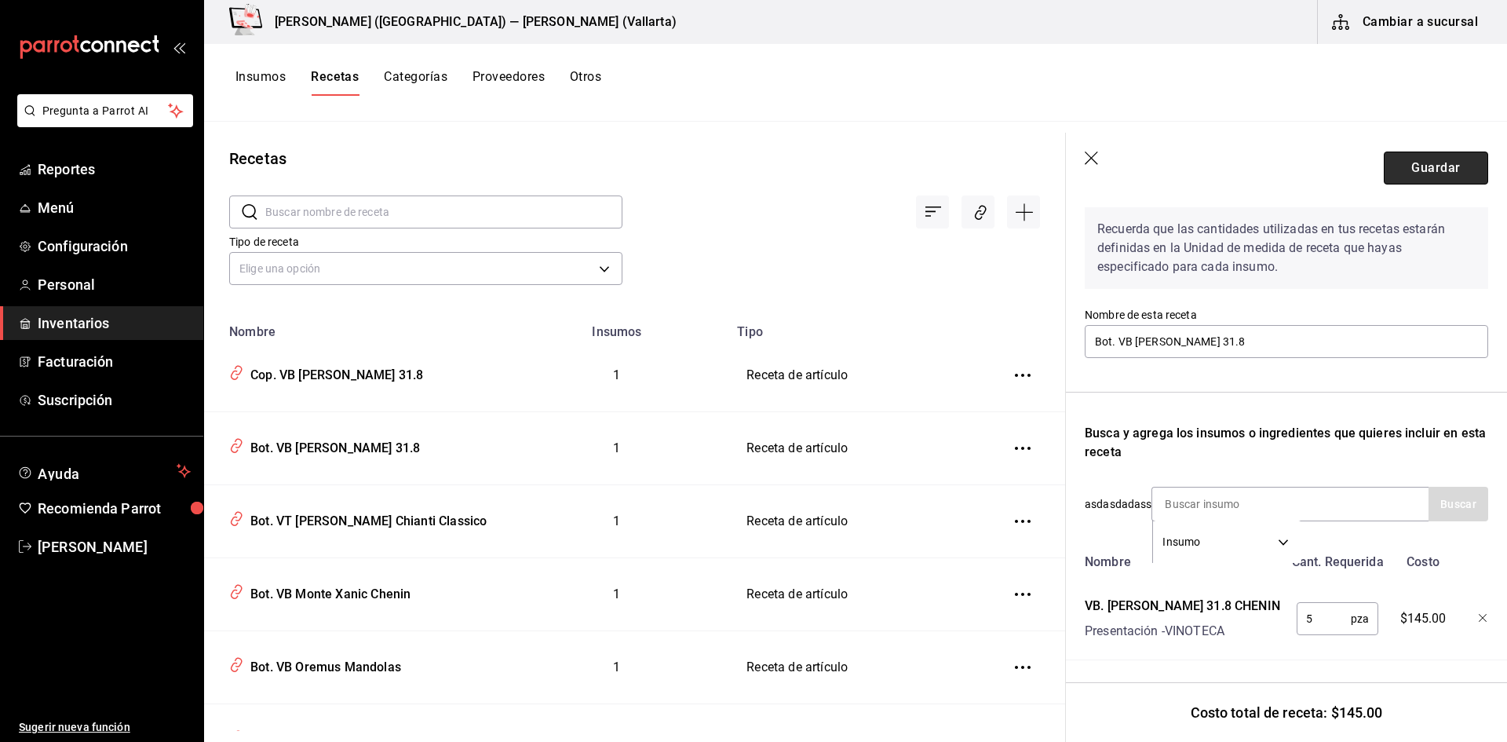
click at [1436, 174] on button "Guardar" at bounding box center [1436, 167] width 104 height 33
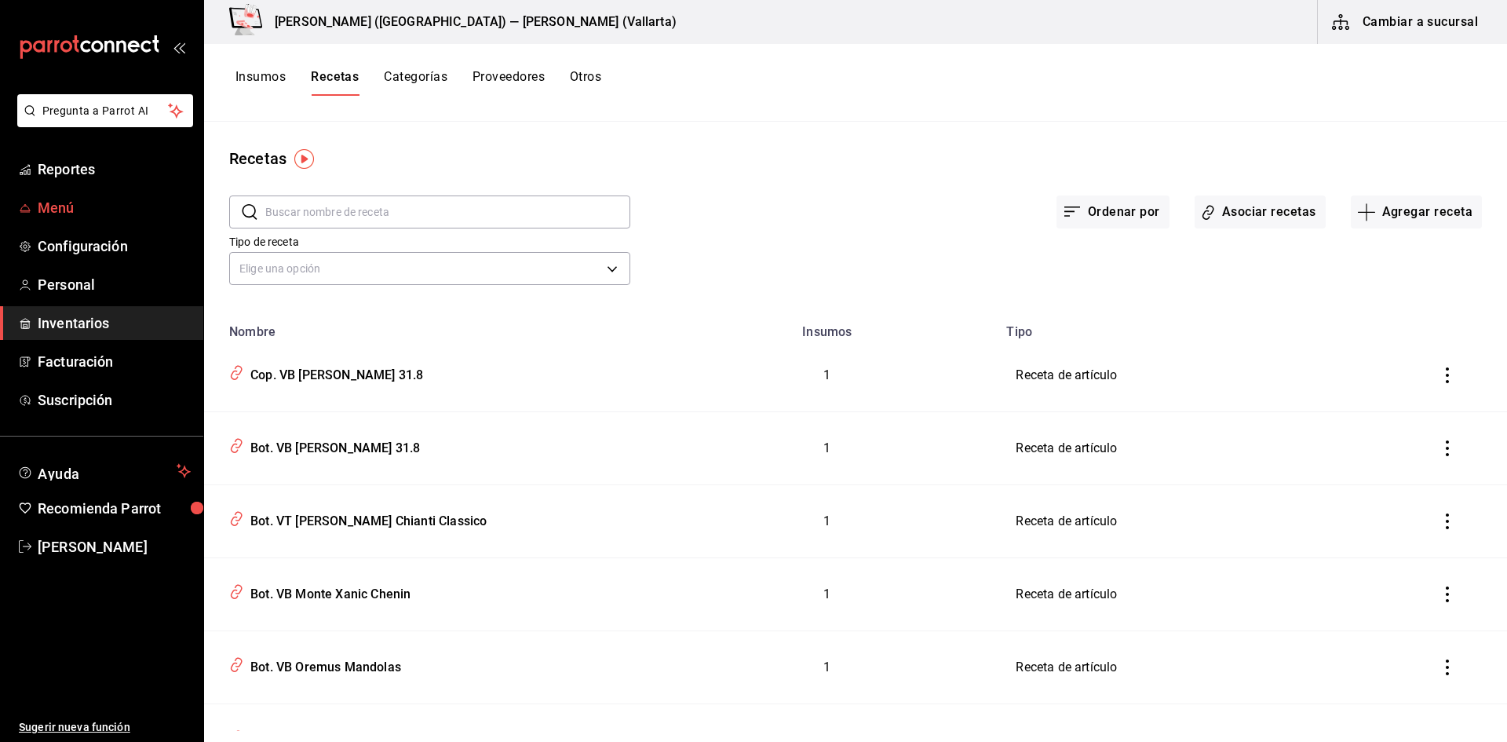
click at [69, 207] on span "Menú" at bounding box center [114, 207] width 153 height 21
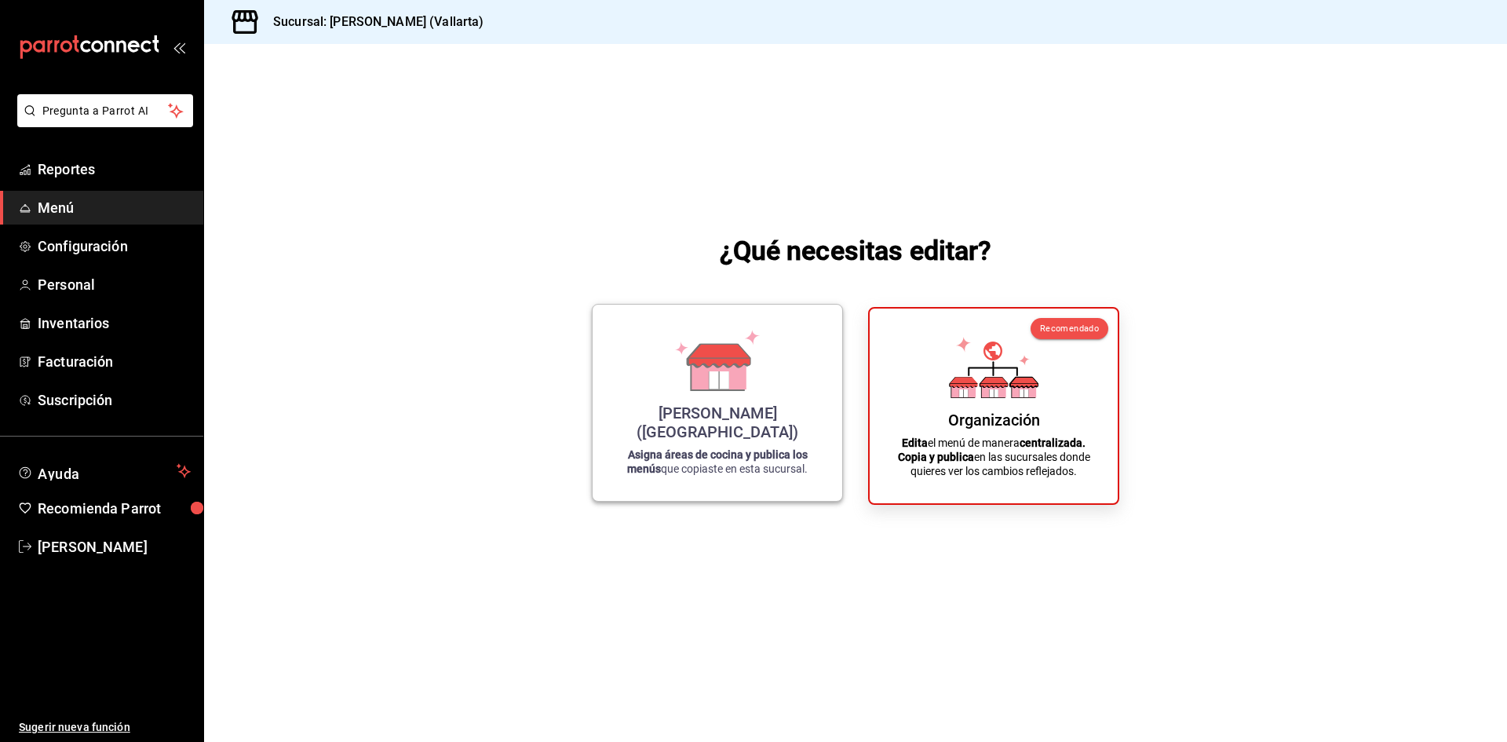
click at [768, 446] on div "[PERSON_NAME] (Vallarta) Asigna áreas de cocina y publica los menús que copiast…" at bounding box center [717, 402] width 212 height 171
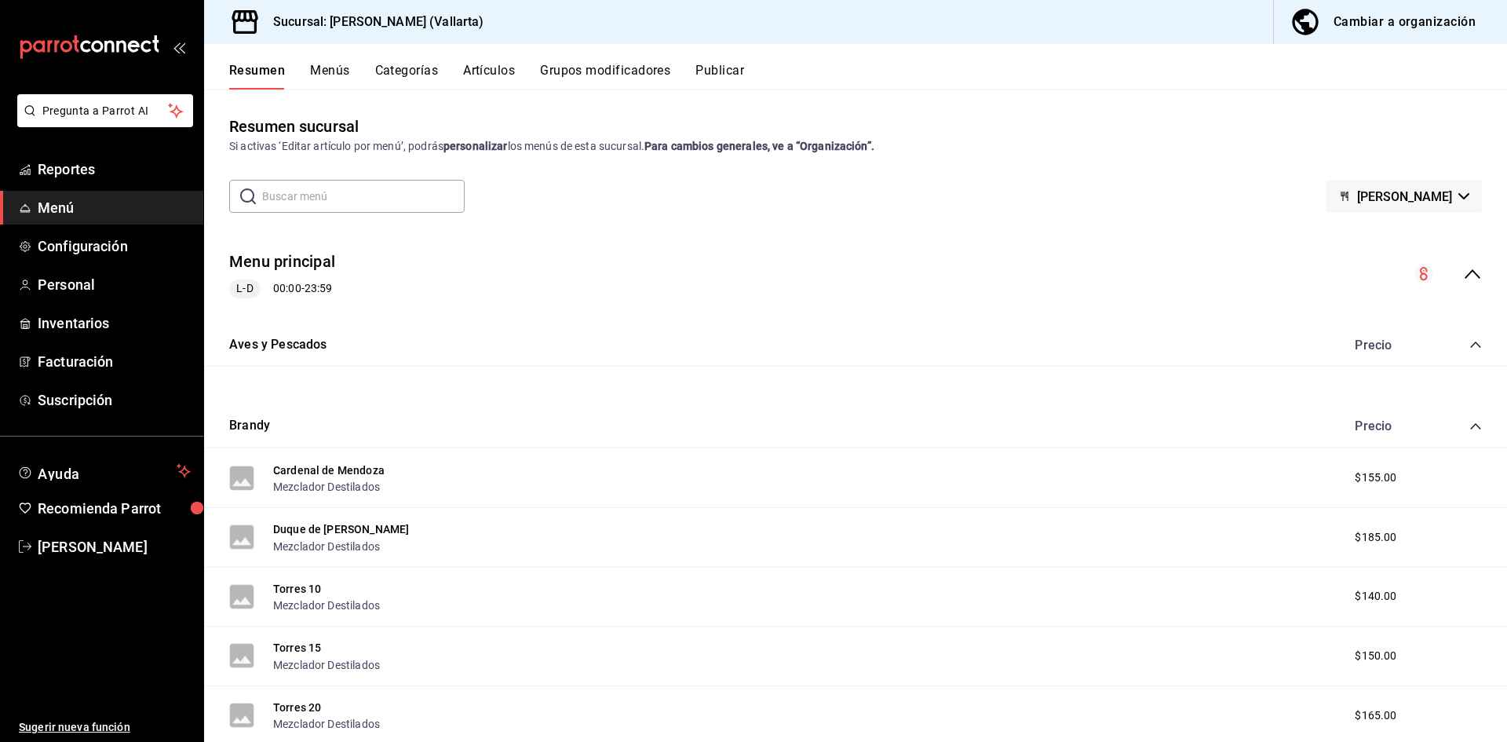
click at [488, 64] on button "Artículos" at bounding box center [489, 76] width 52 height 27
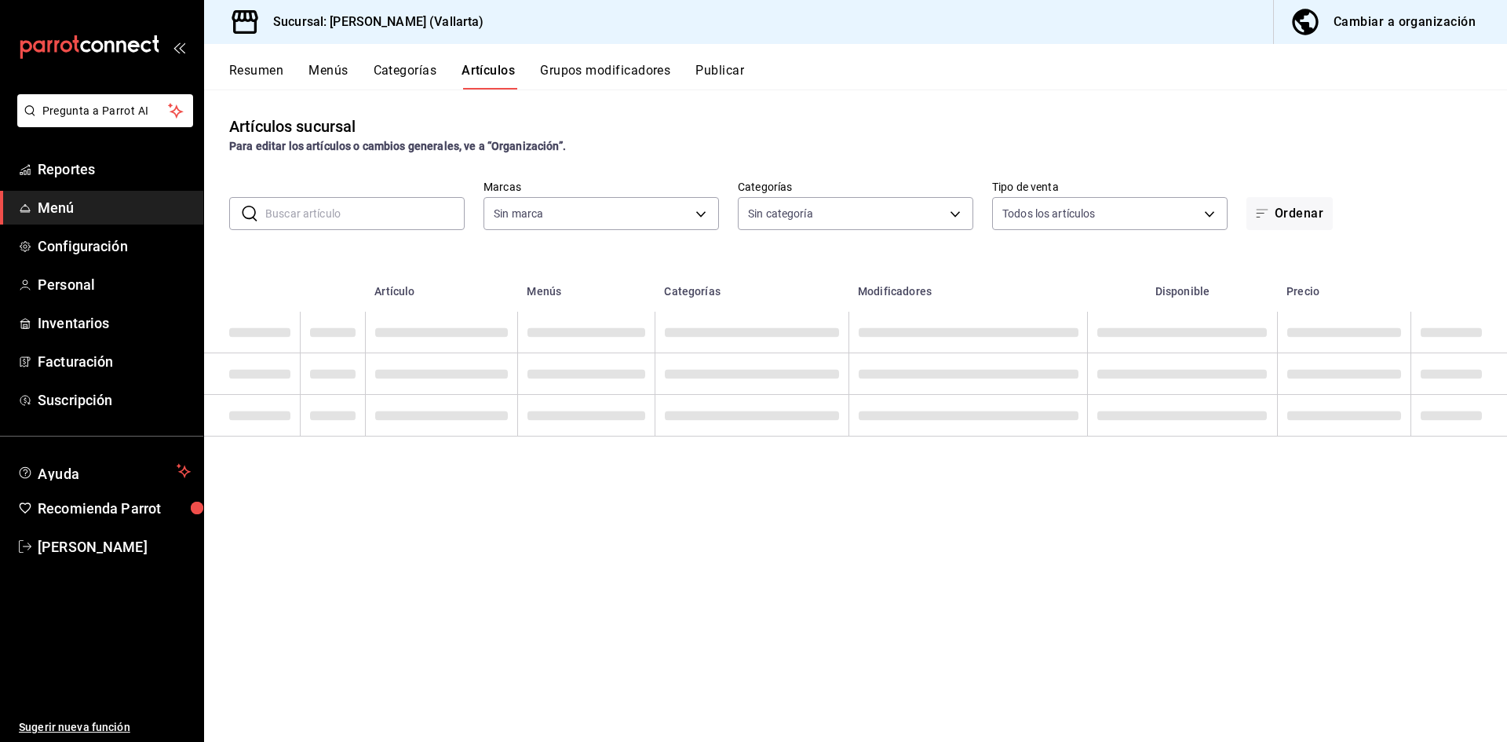
type input "dedade05-fd73-4fc1-b48a-98286d1a7cbf"
type input "ddeea584-b7b7-4c64-abd4-9dbe24413160,94bc3e91-bac1-4cab-af5d-7d085d9bac7d,85d50…"
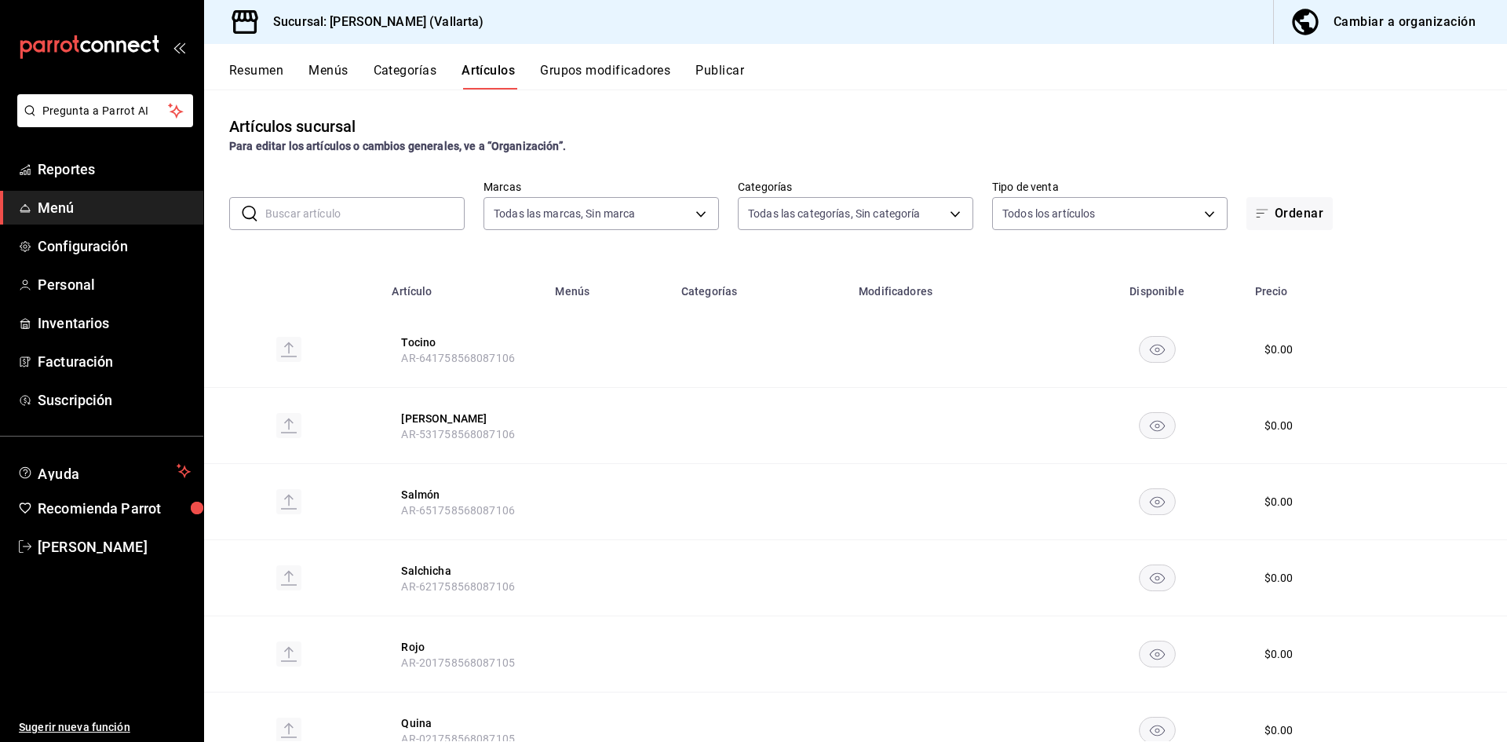
click at [341, 208] on input "text" at bounding box center [364, 213] width 199 height 31
type input "31.8"
